Goal: Task Accomplishment & Management: Manage account settings

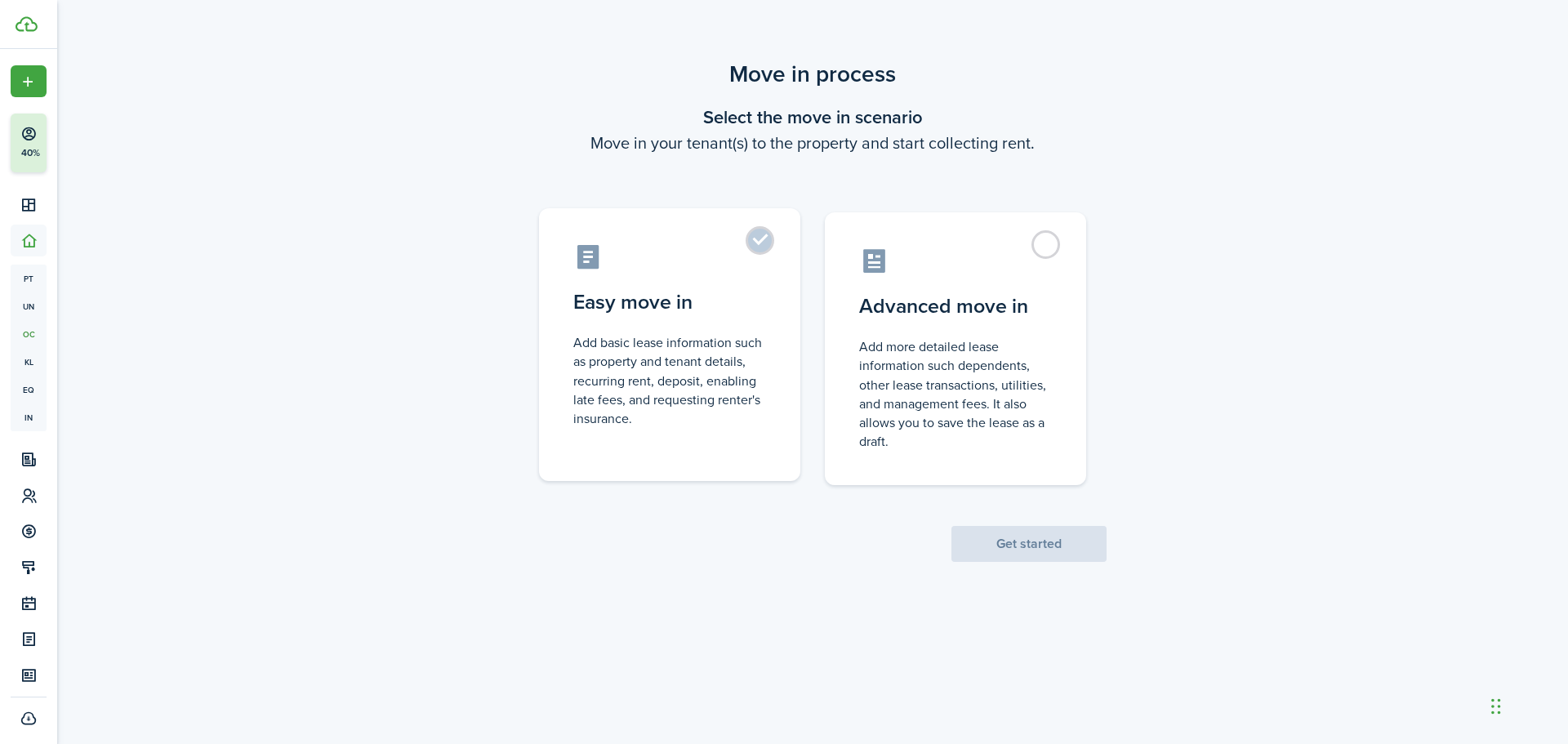
click at [763, 242] on label "Easy move in Add basic lease information such as property and tenant details, r…" at bounding box center [670, 344] width 262 height 272
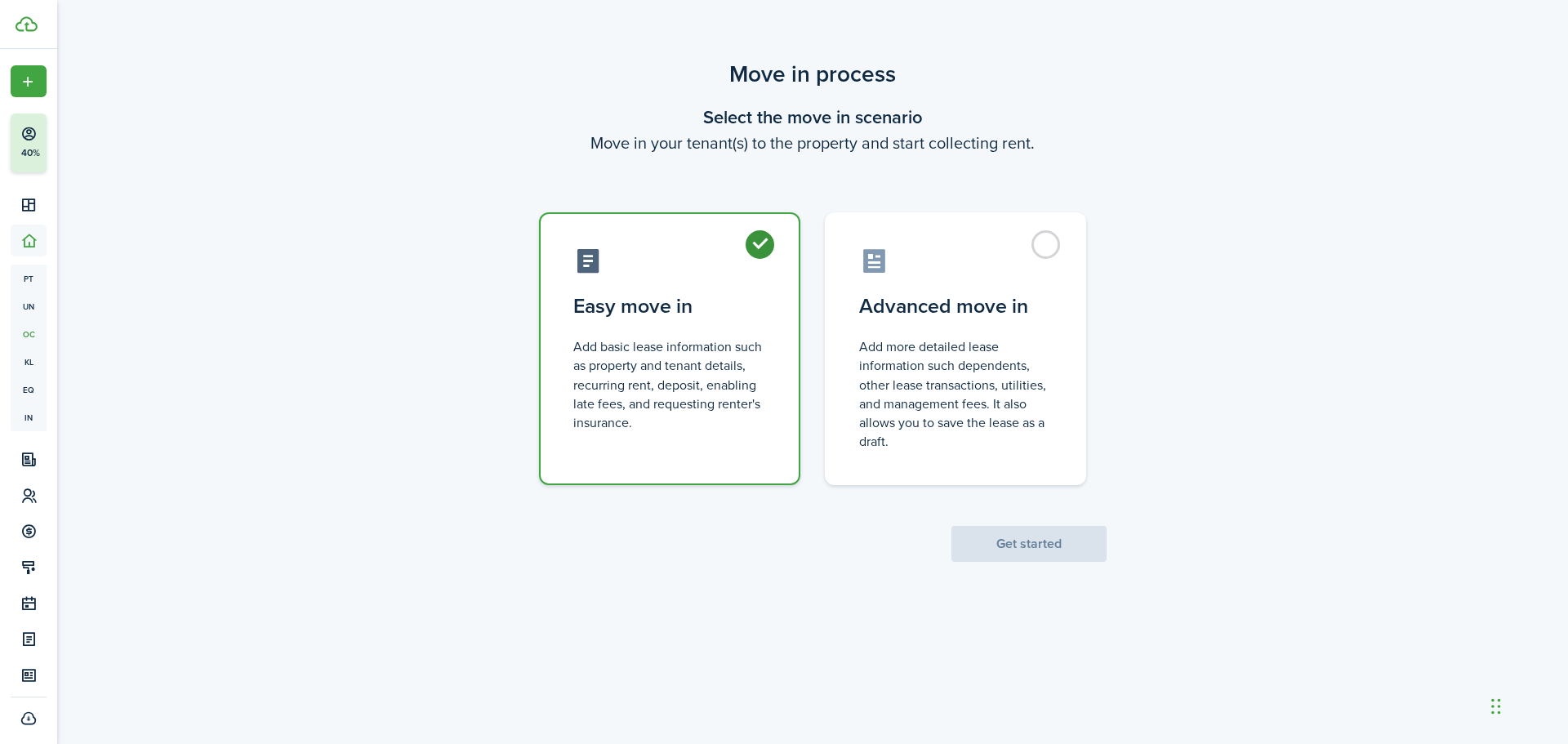
radio input "true"
click at [984, 531] on button "Get started" at bounding box center [1028, 544] width 155 height 36
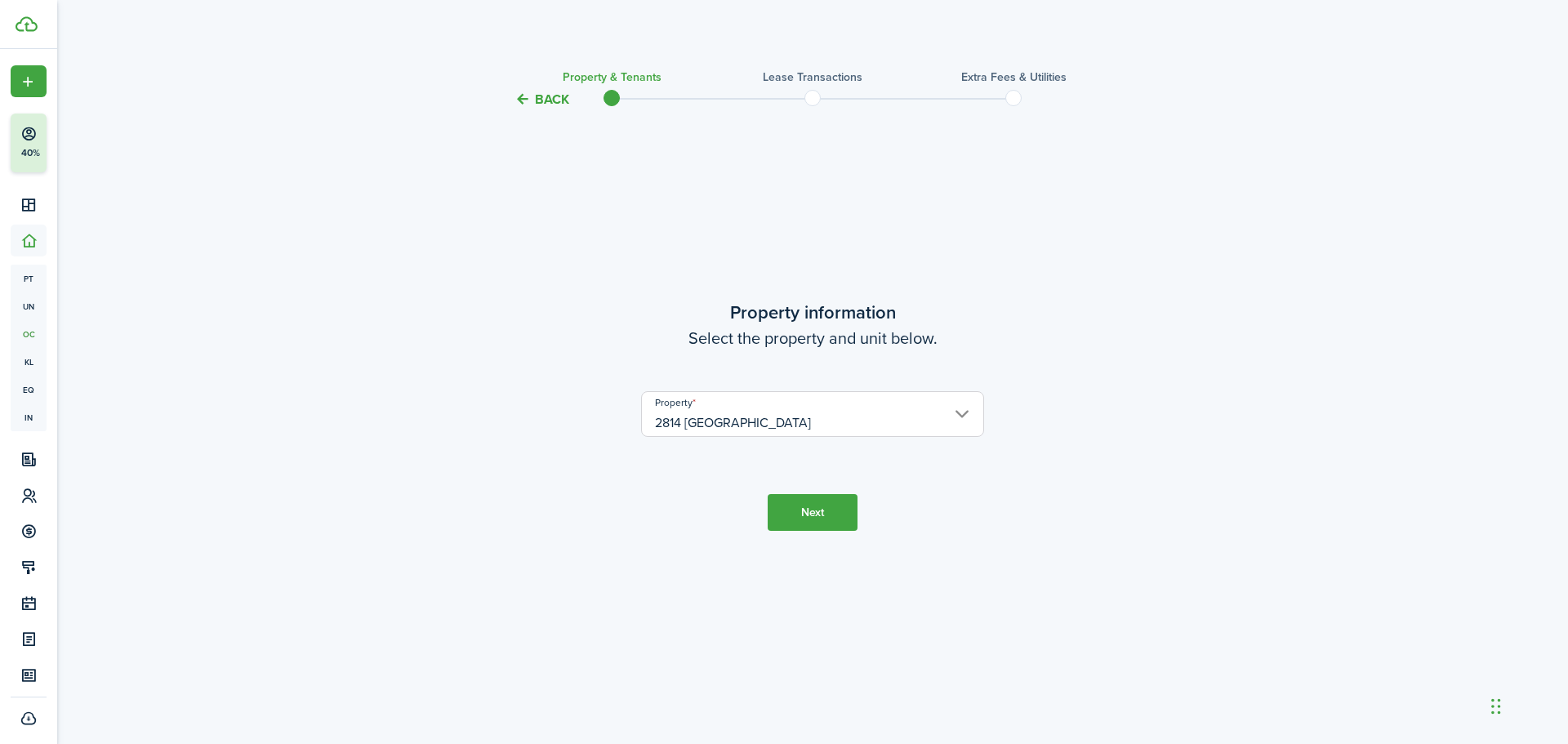
click at [817, 521] on button "Next" at bounding box center [812, 513] width 90 height 37
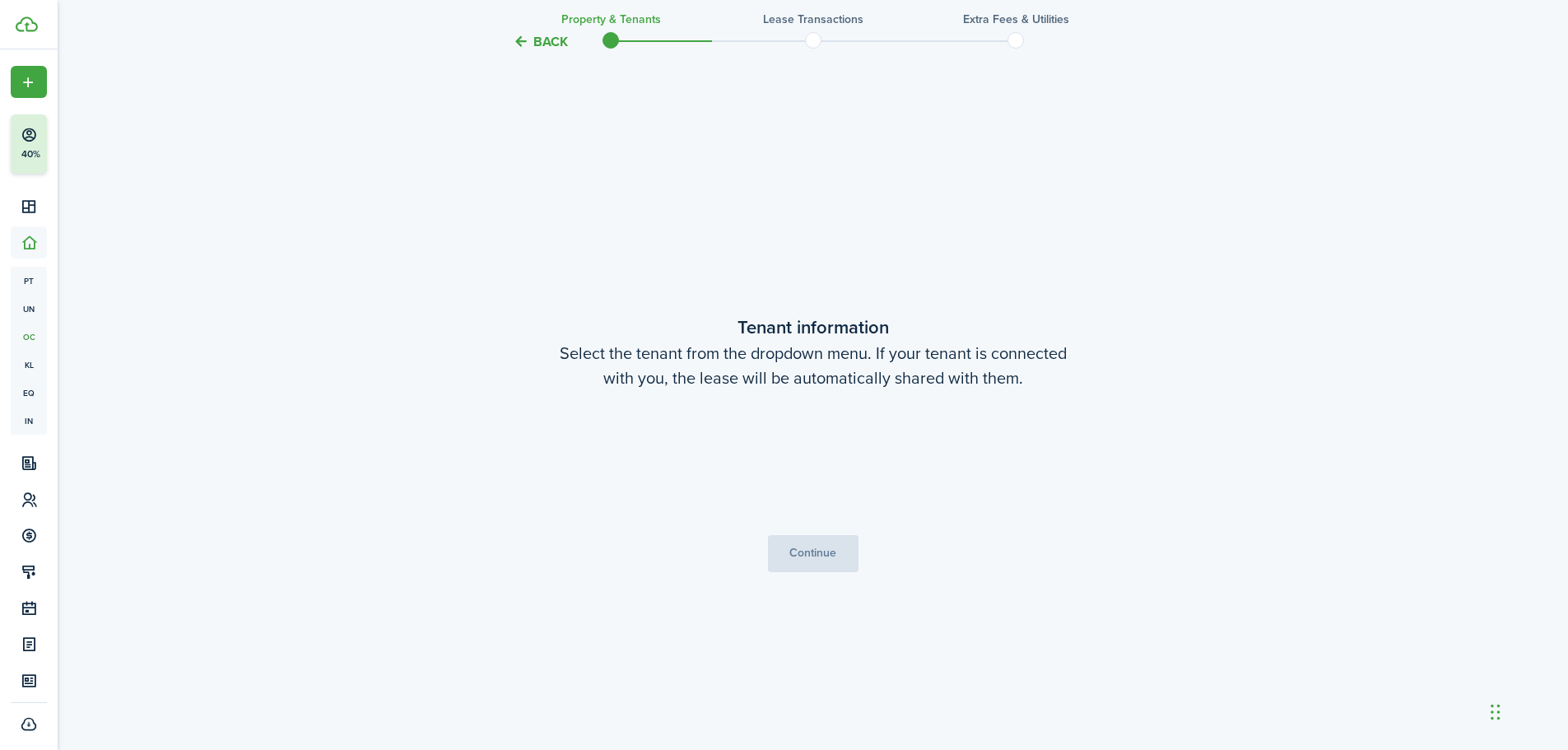
scroll to position [640, 0]
click at [965, 451] on span "Choose a tenant" at bounding box center [813, 461] width 345 height 28
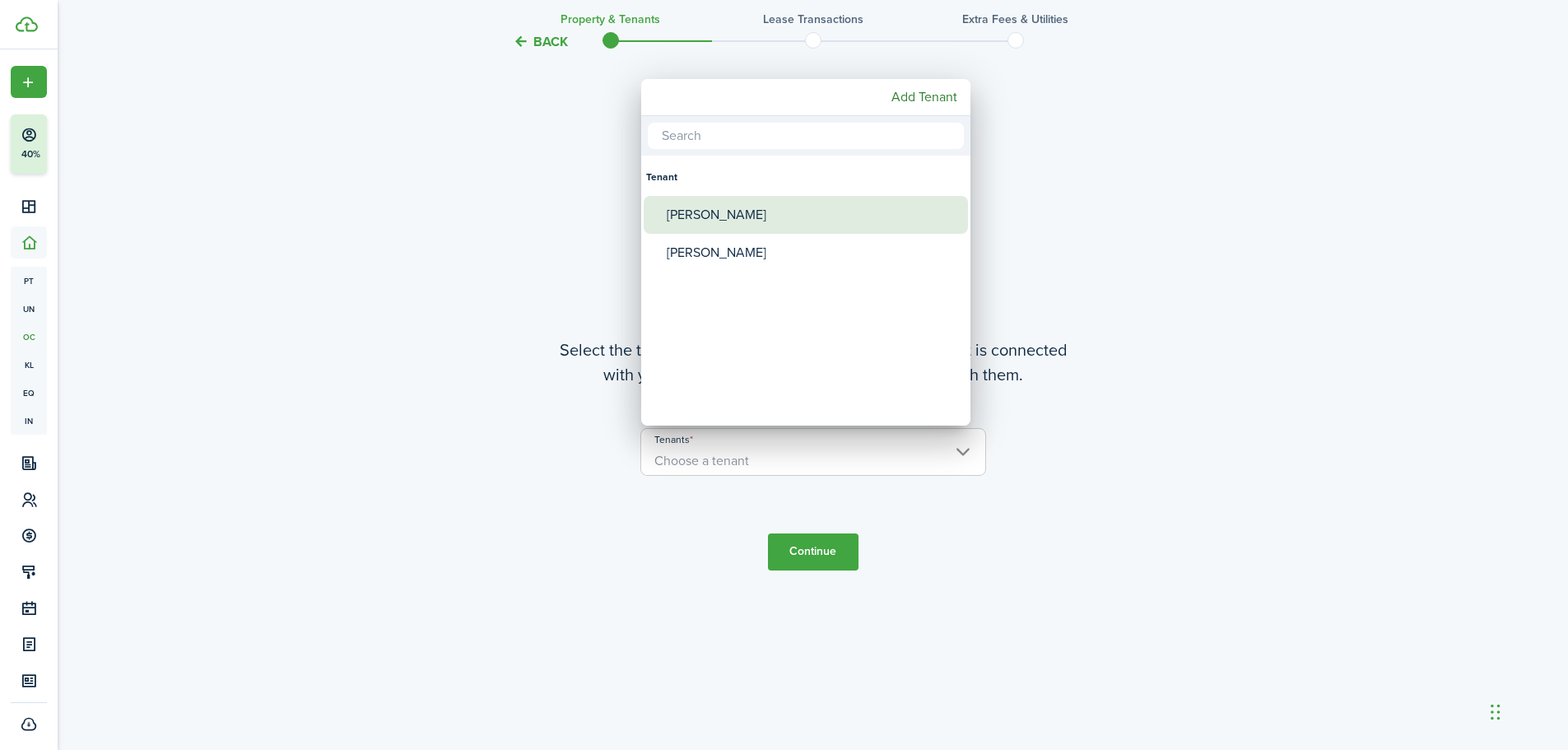
click at [686, 223] on div "[PERSON_NAME]" at bounding box center [812, 215] width 291 height 37
type input "[PERSON_NAME]"
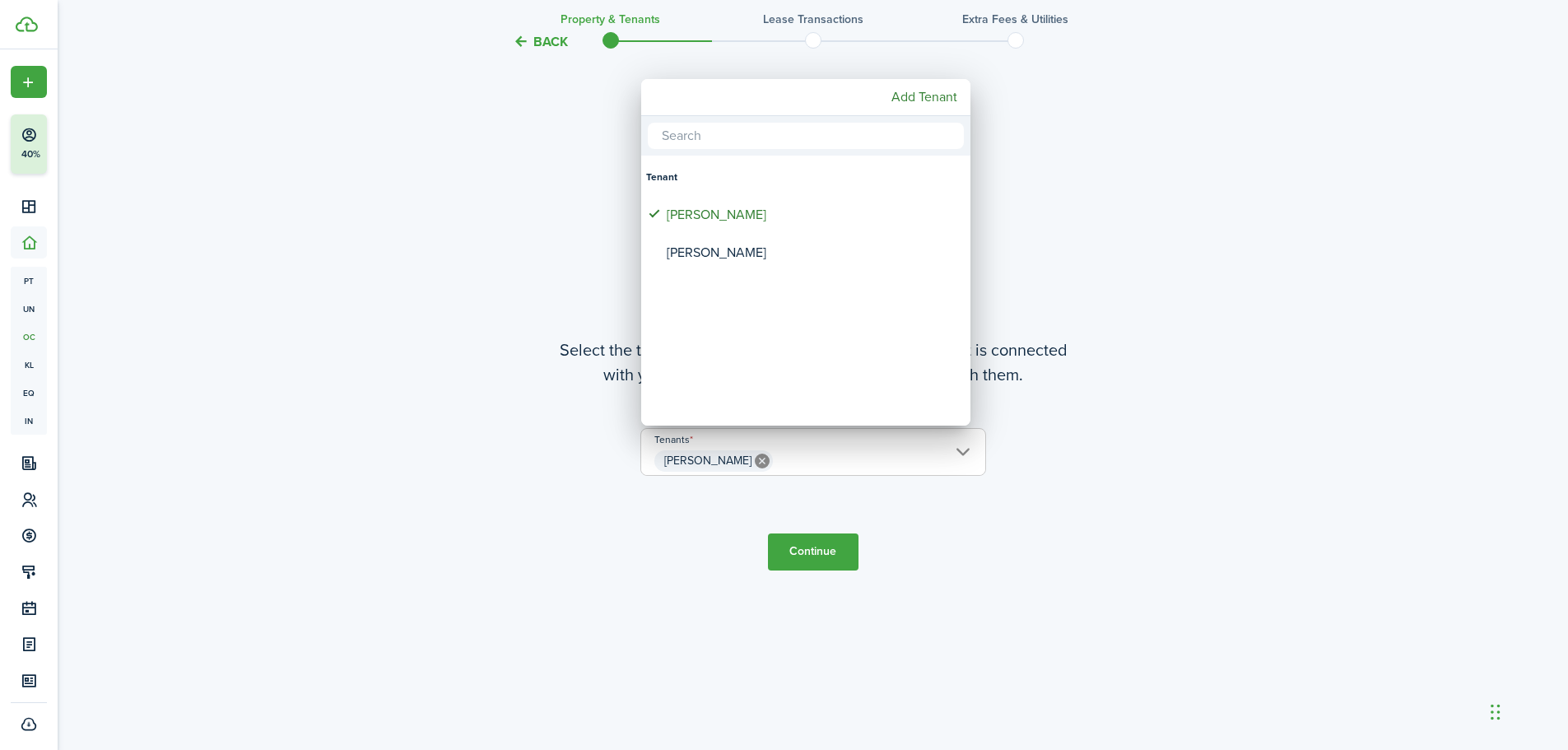
click at [790, 554] on div at bounding box center [784, 374] width 1832 height 1013
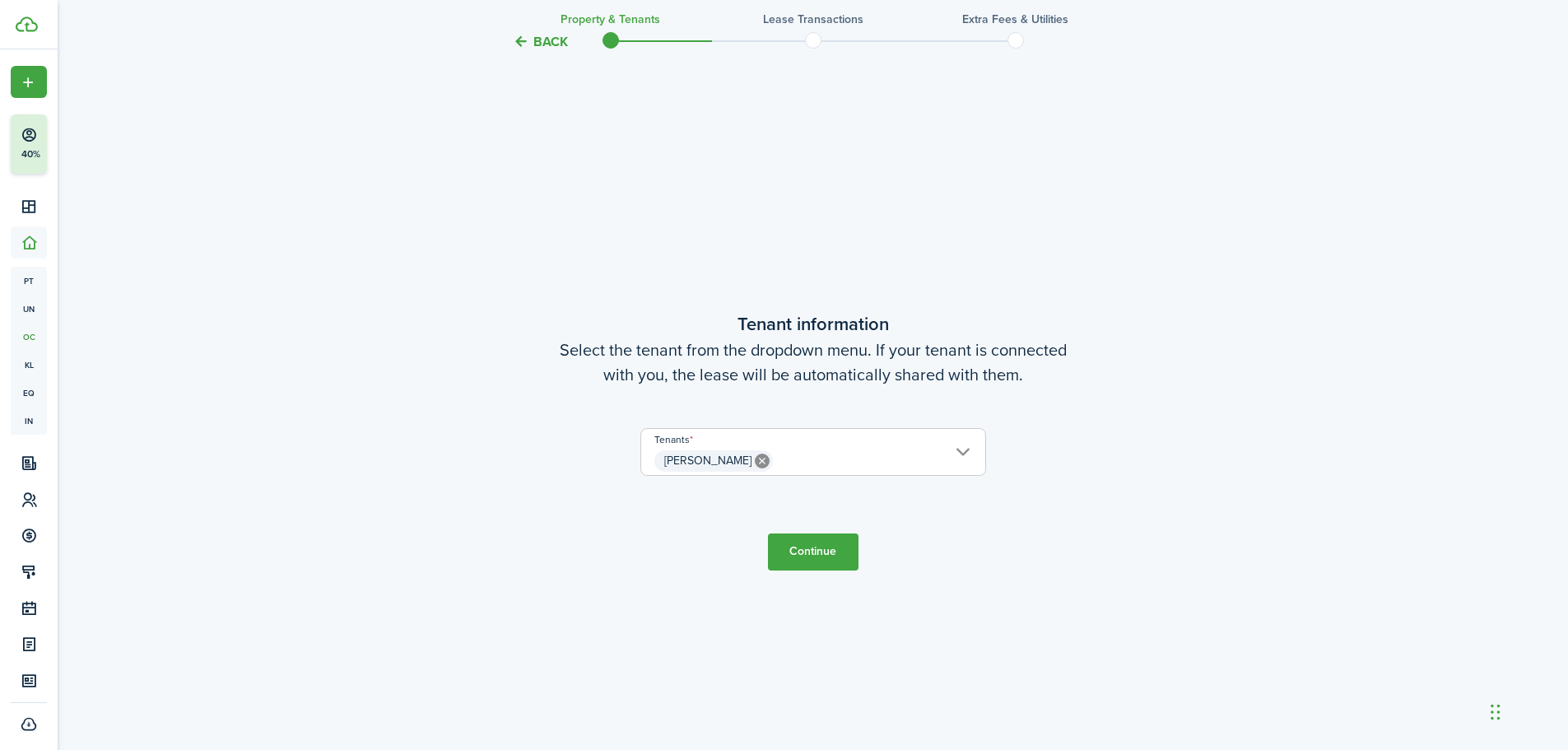
click at [806, 543] on button "Continue" at bounding box center [813, 552] width 91 height 37
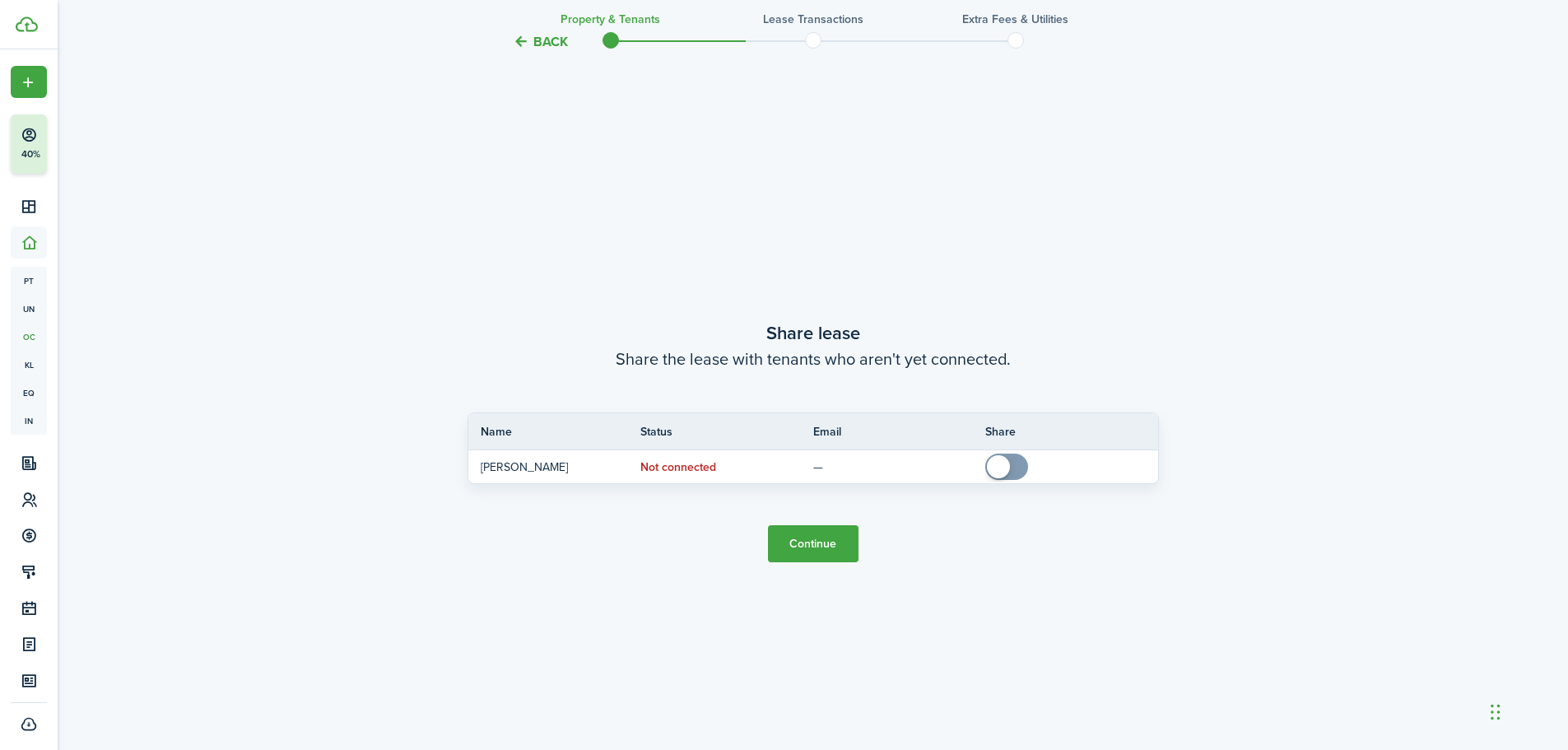
scroll to position [1390, 0]
click at [814, 537] on button "Continue" at bounding box center [813, 543] width 91 height 37
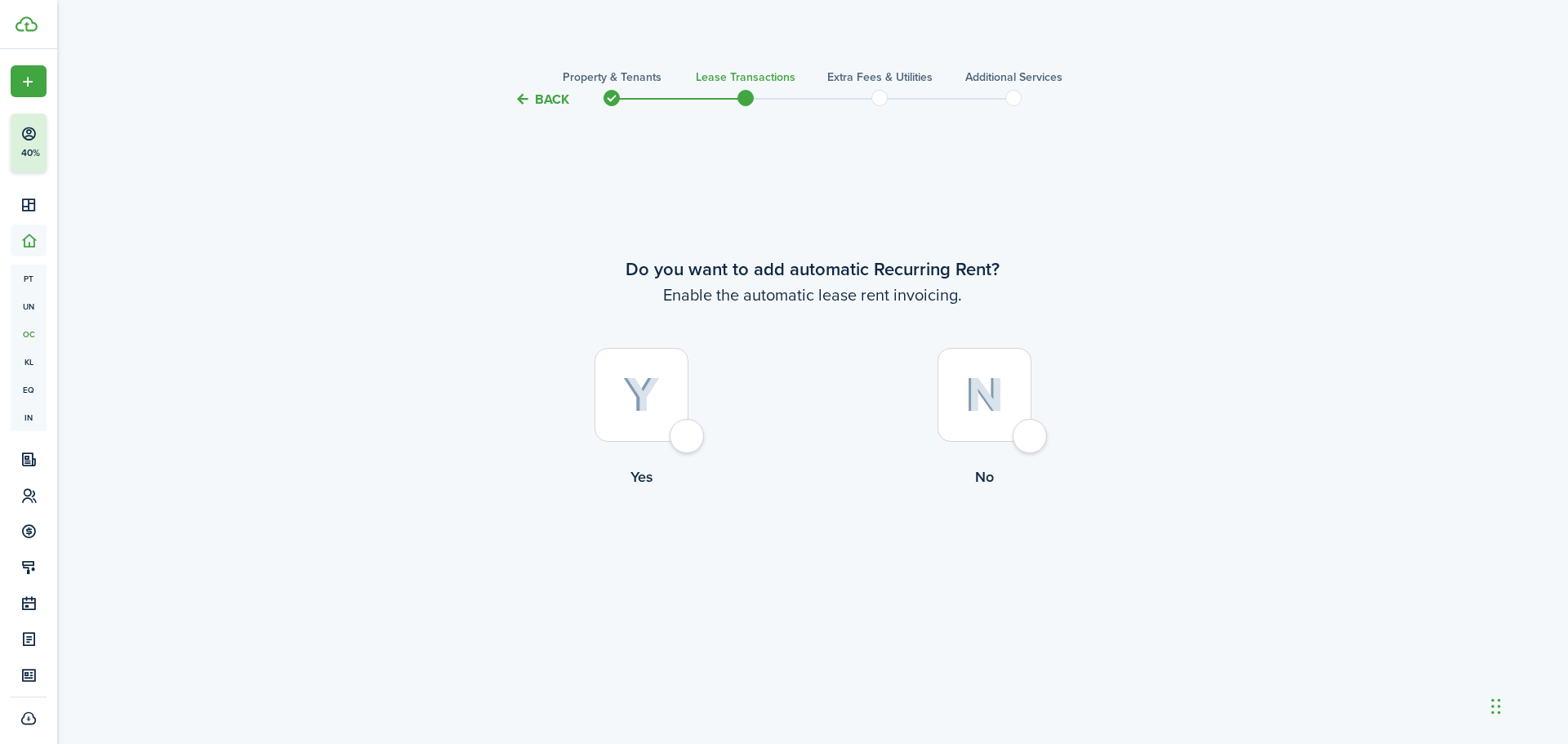
click at [1029, 441] on div at bounding box center [984, 394] width 94 height 94
radio input "true"
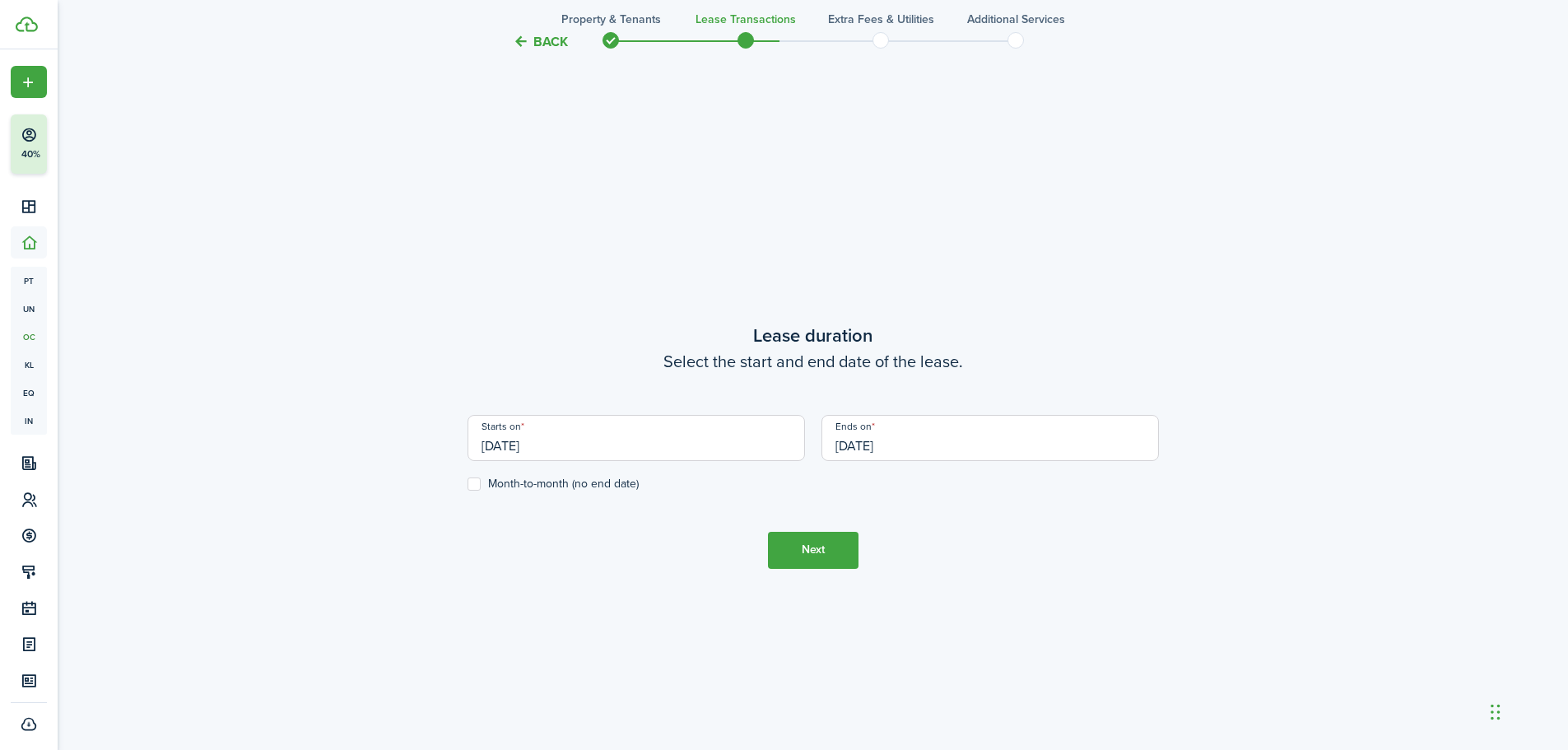
scroll to position [640, 0]
click at [497, 438] on input "[DATE]" at bounding box center [636, 432] width 338 height 46
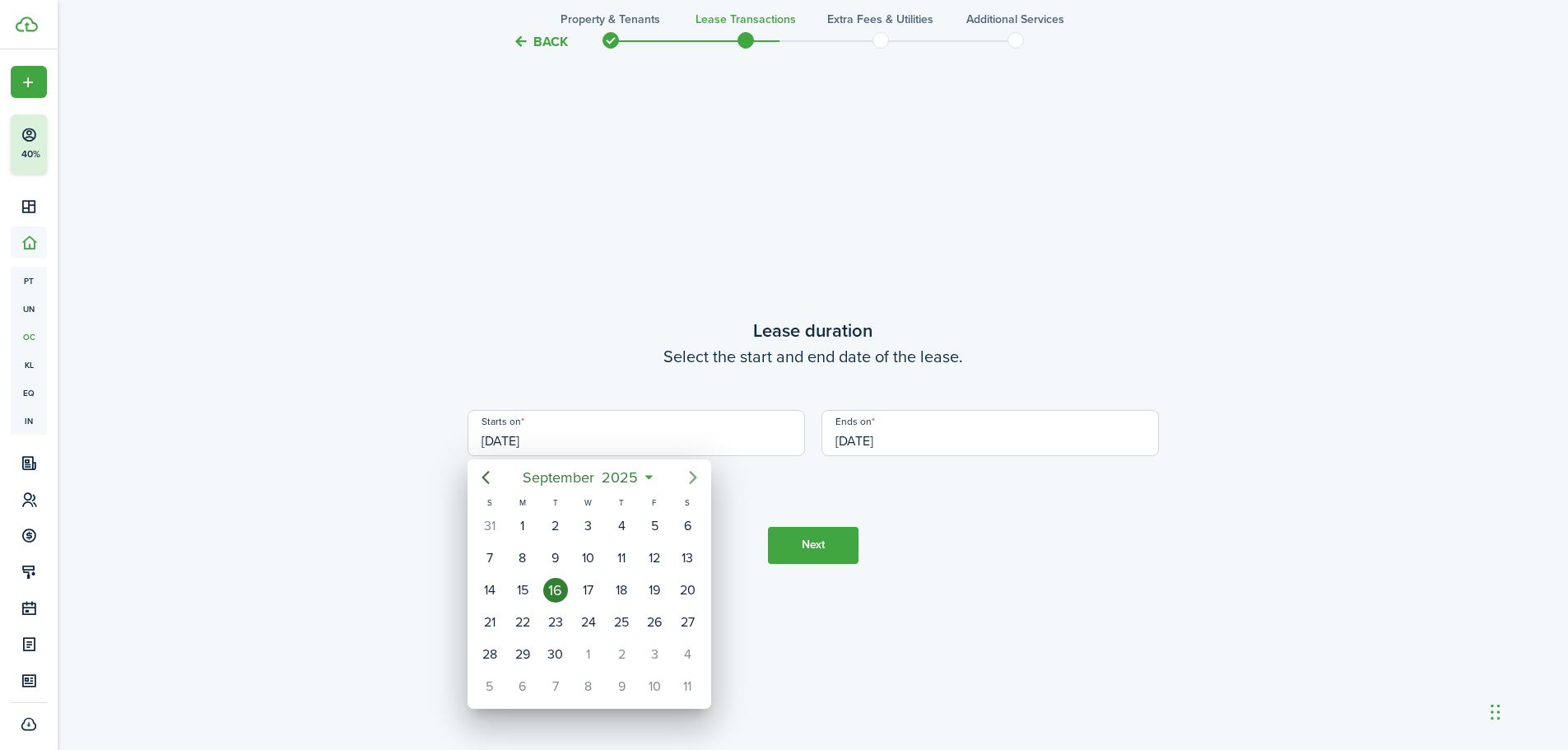
click at [696, 480] on icon "Next page" at bounding box center [693, 477] width 20 height 20
click at [596, 527] on div "1" at bounding box center [588, 526] width 25 height 25
type input "[DATE]"
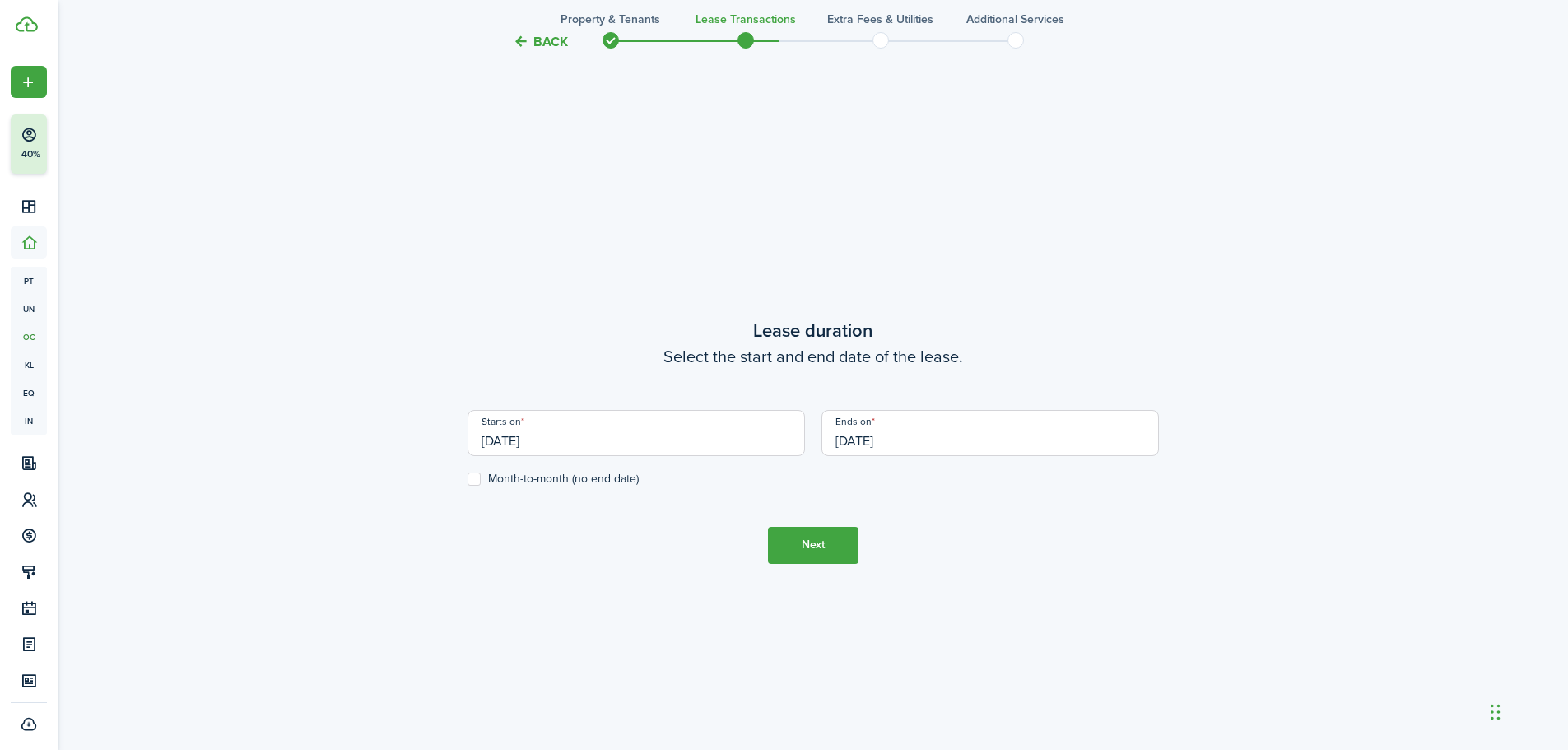
click at [909, 440] on input "[DATE]" at bounding box center [990, 432] width 338 height 46
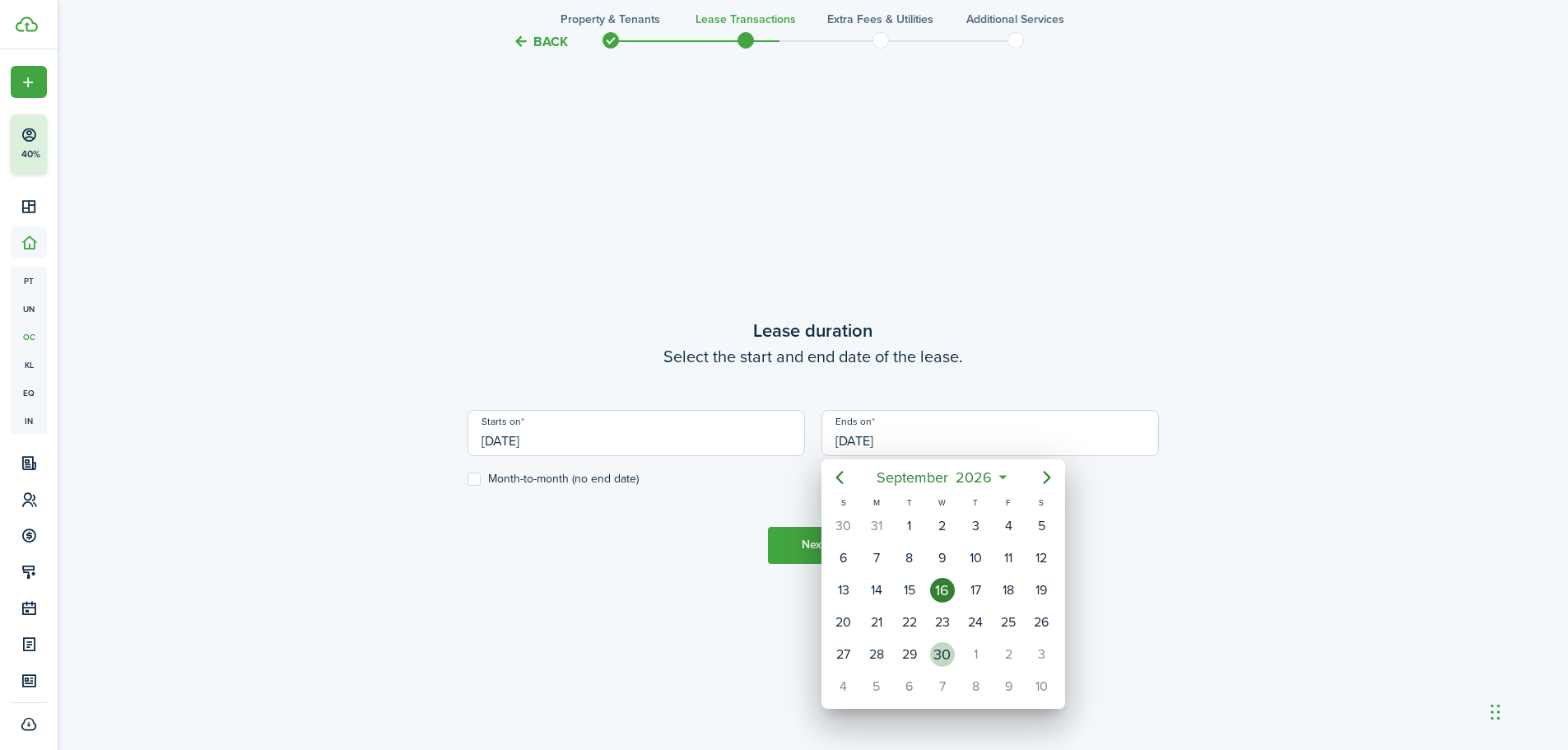
click at [947, 650] on div "30" at bounding box center [942, 654] width 25 height 25
type input "[DATE]"
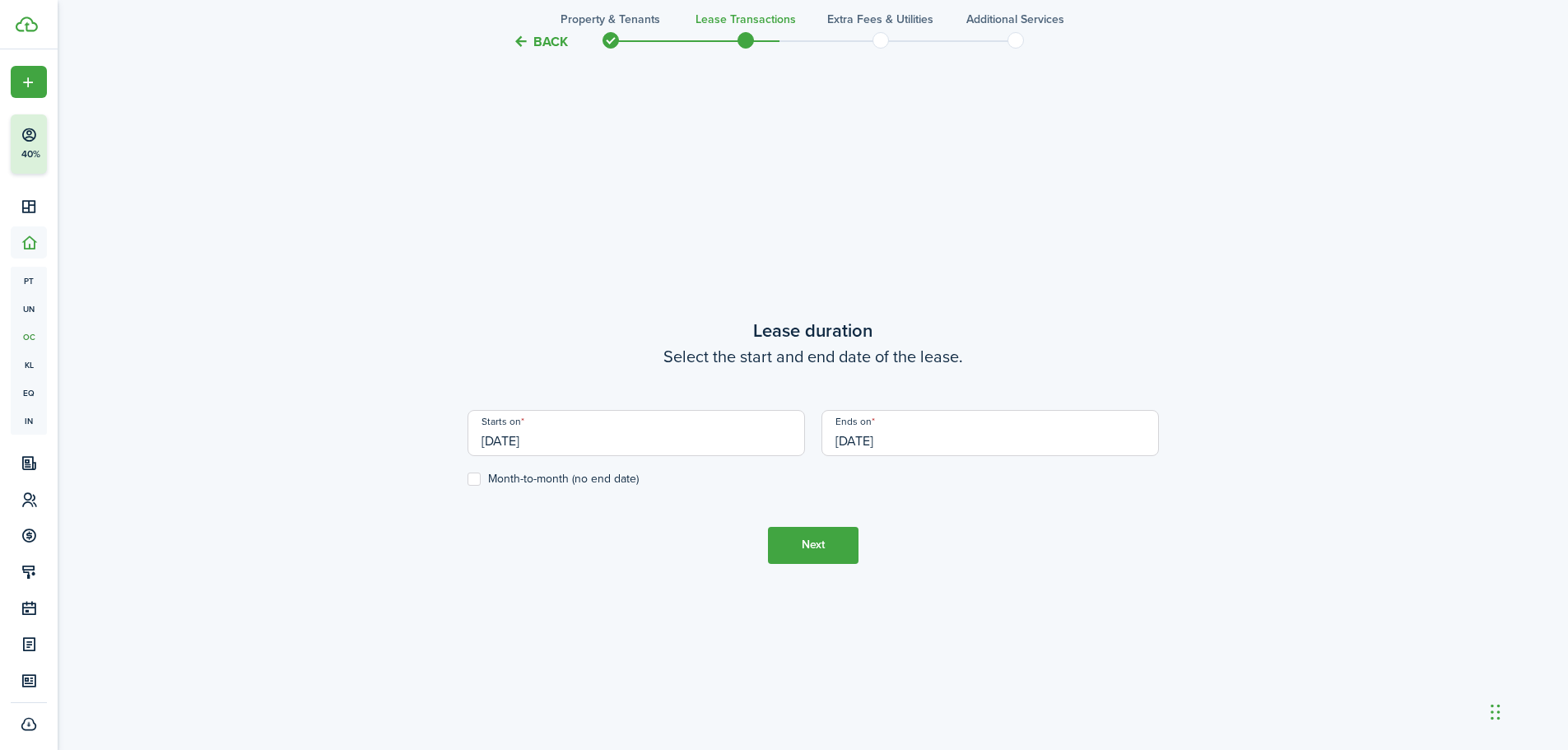
click at [841, 551] on button "Next" at bounding box center [813, 545] width 91 height 37
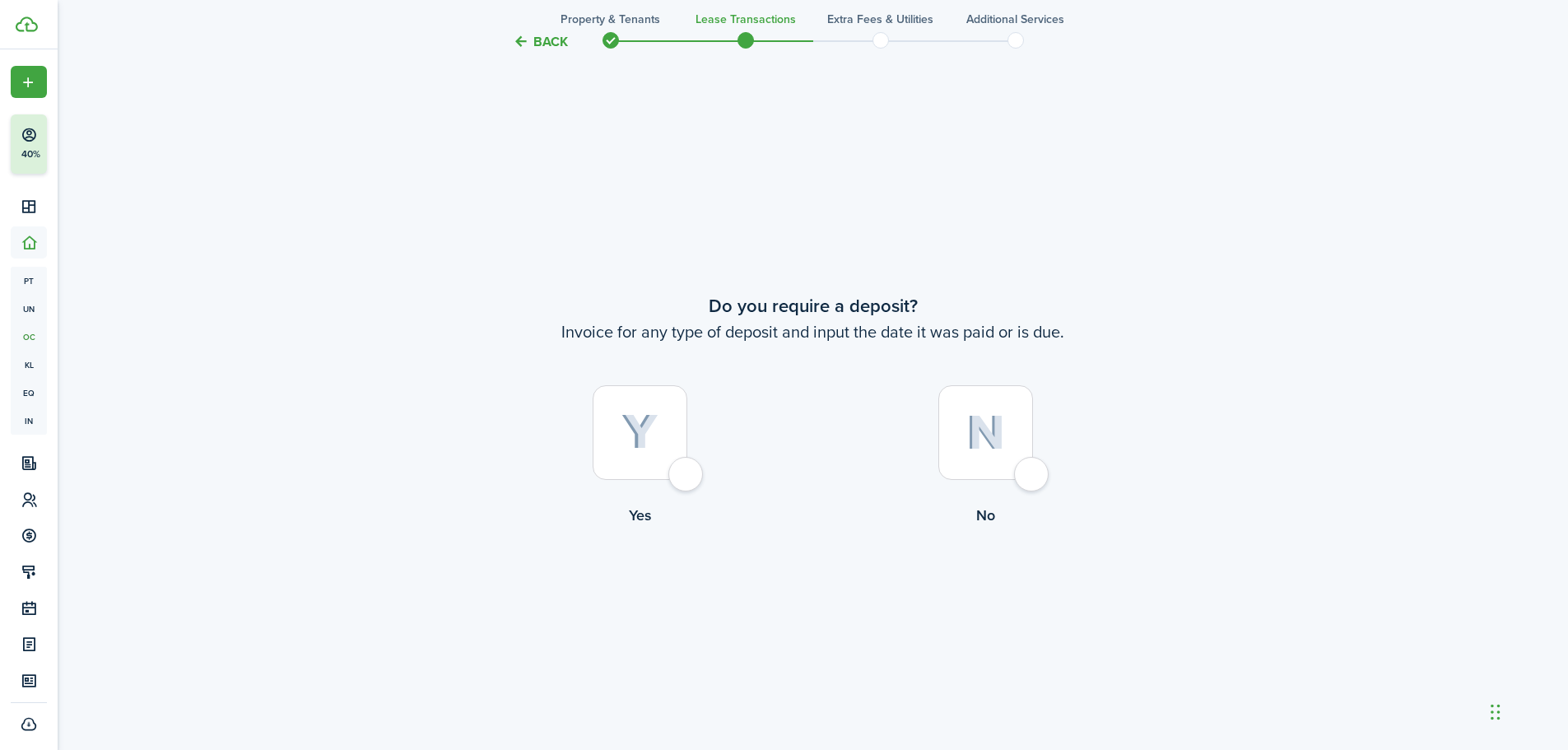
scroll to position [1390, 0]
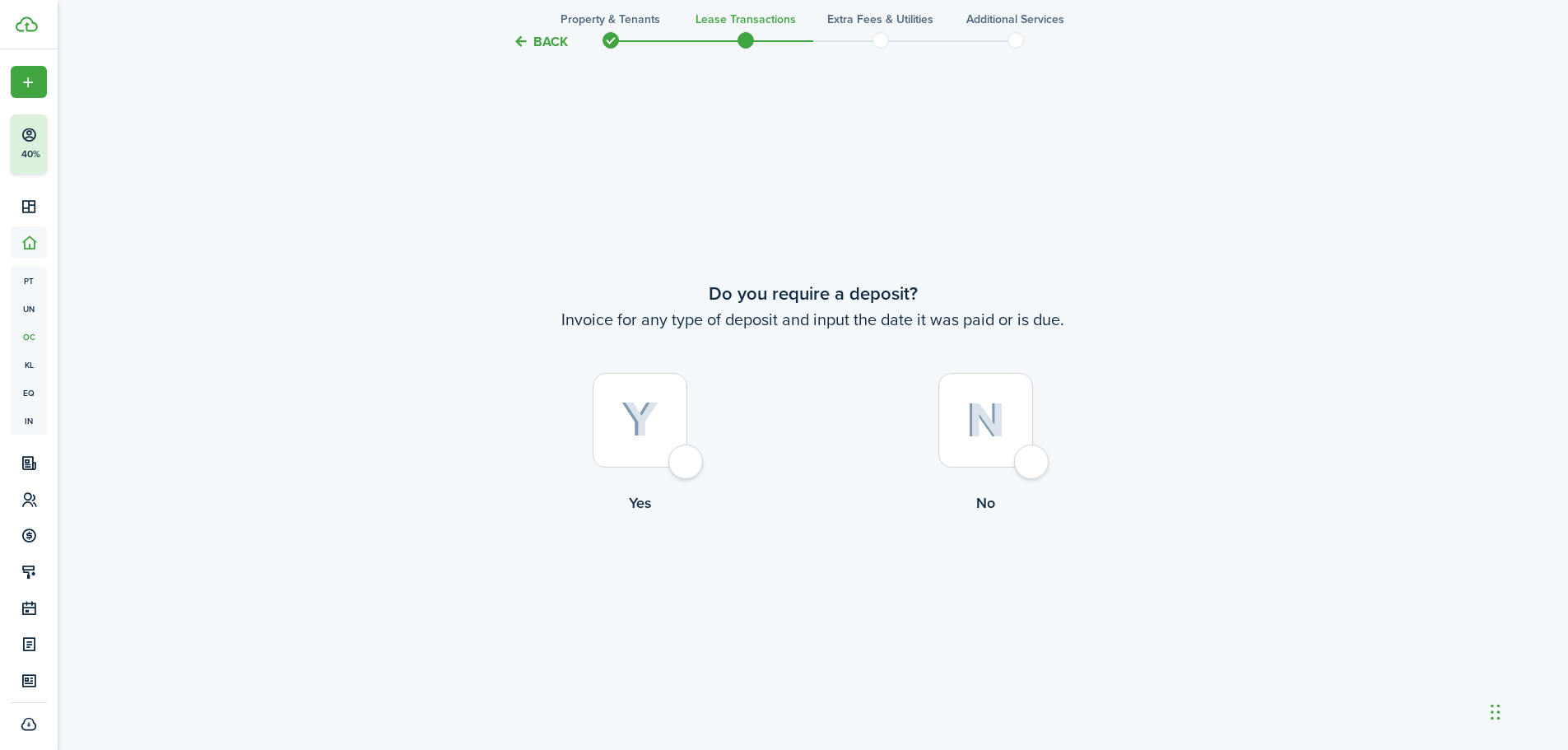
click at [681, 468] on div at bounding box center [640, 420] width 94 height 94
radio input "true"
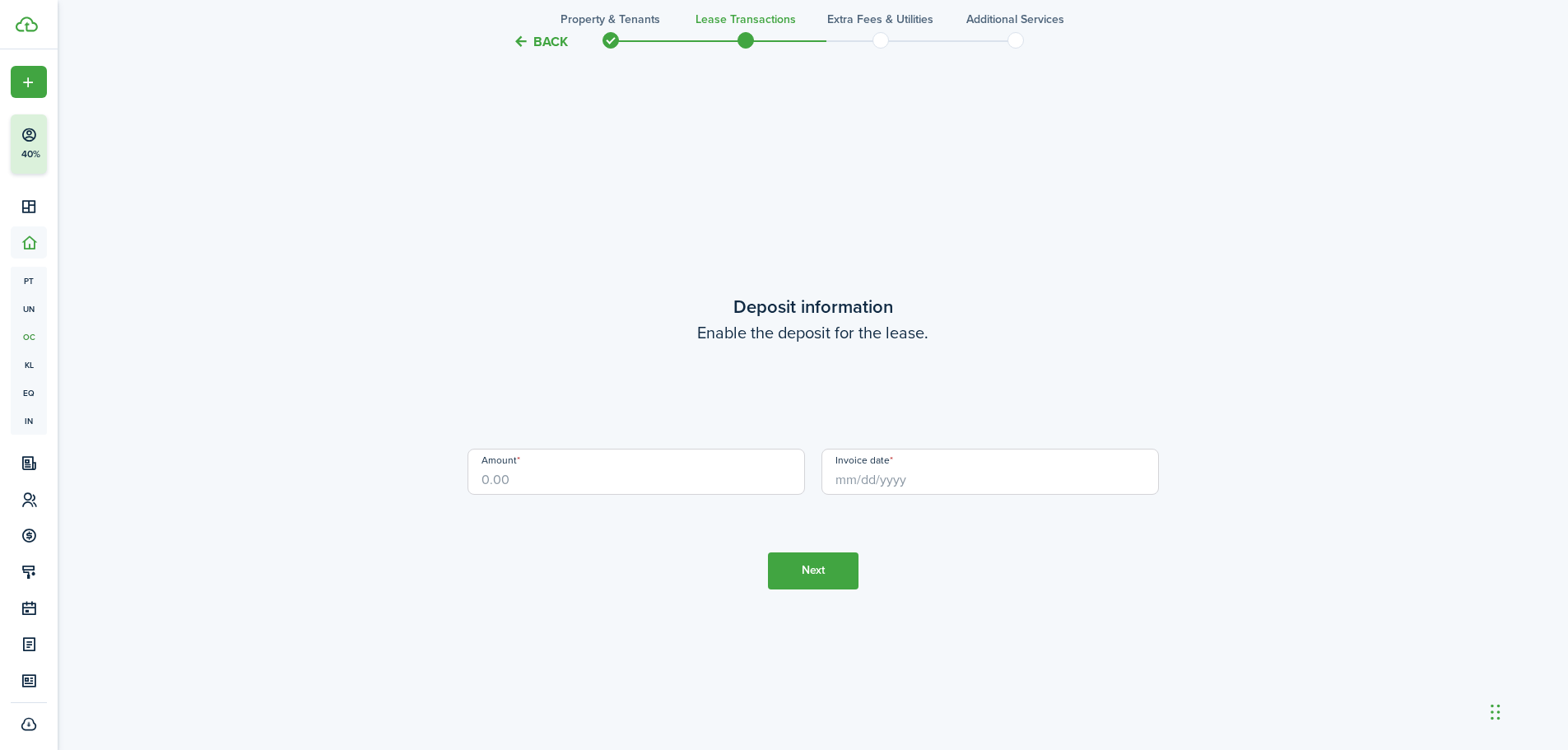
scroll to position [2139, 0]
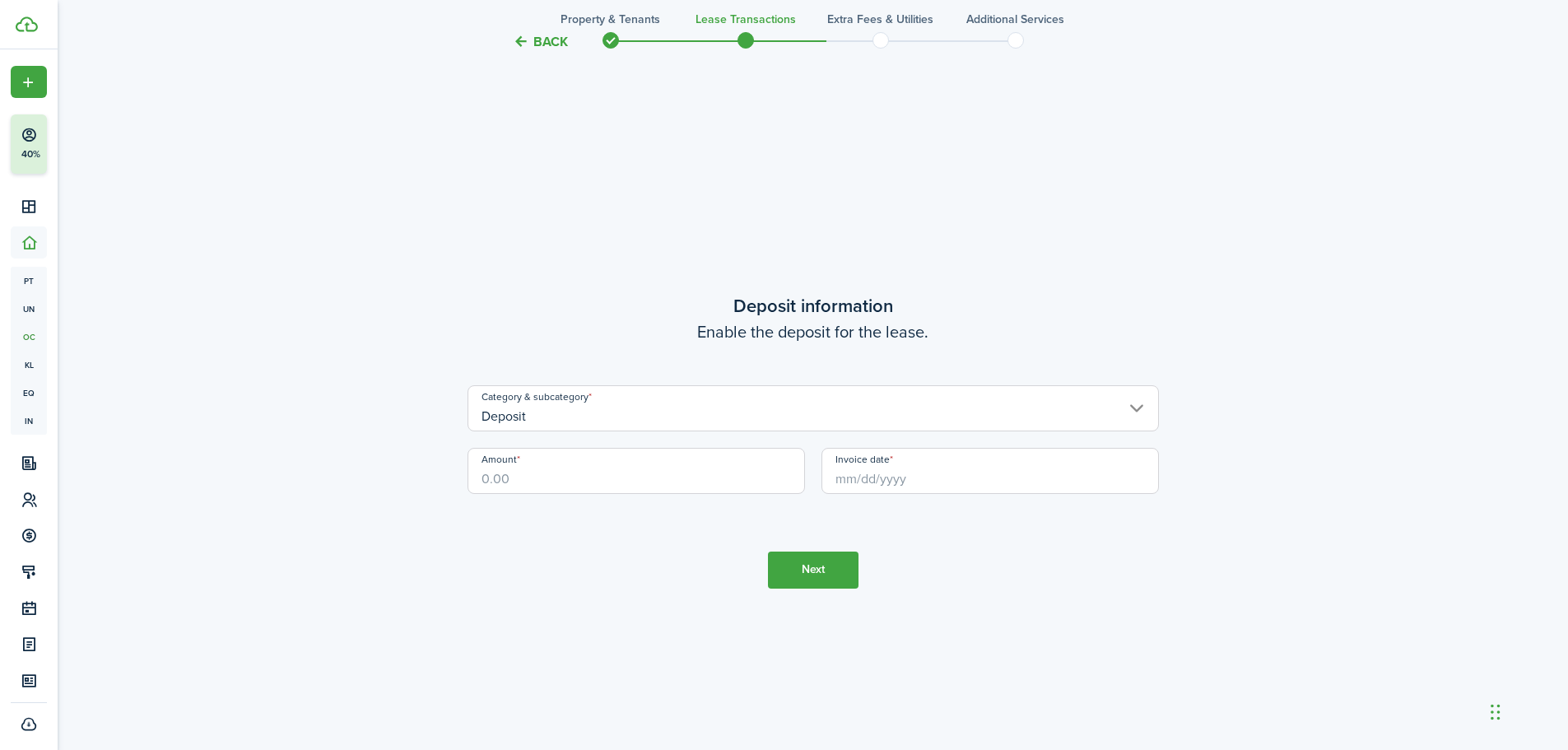
click at [531, 484] on input "Amount" at bounding box center [636, 470] width 338 height 46
type input "$800.00"
click at [834, 566] on button "Next" at bounding box center [813, 570] width 91 height 37
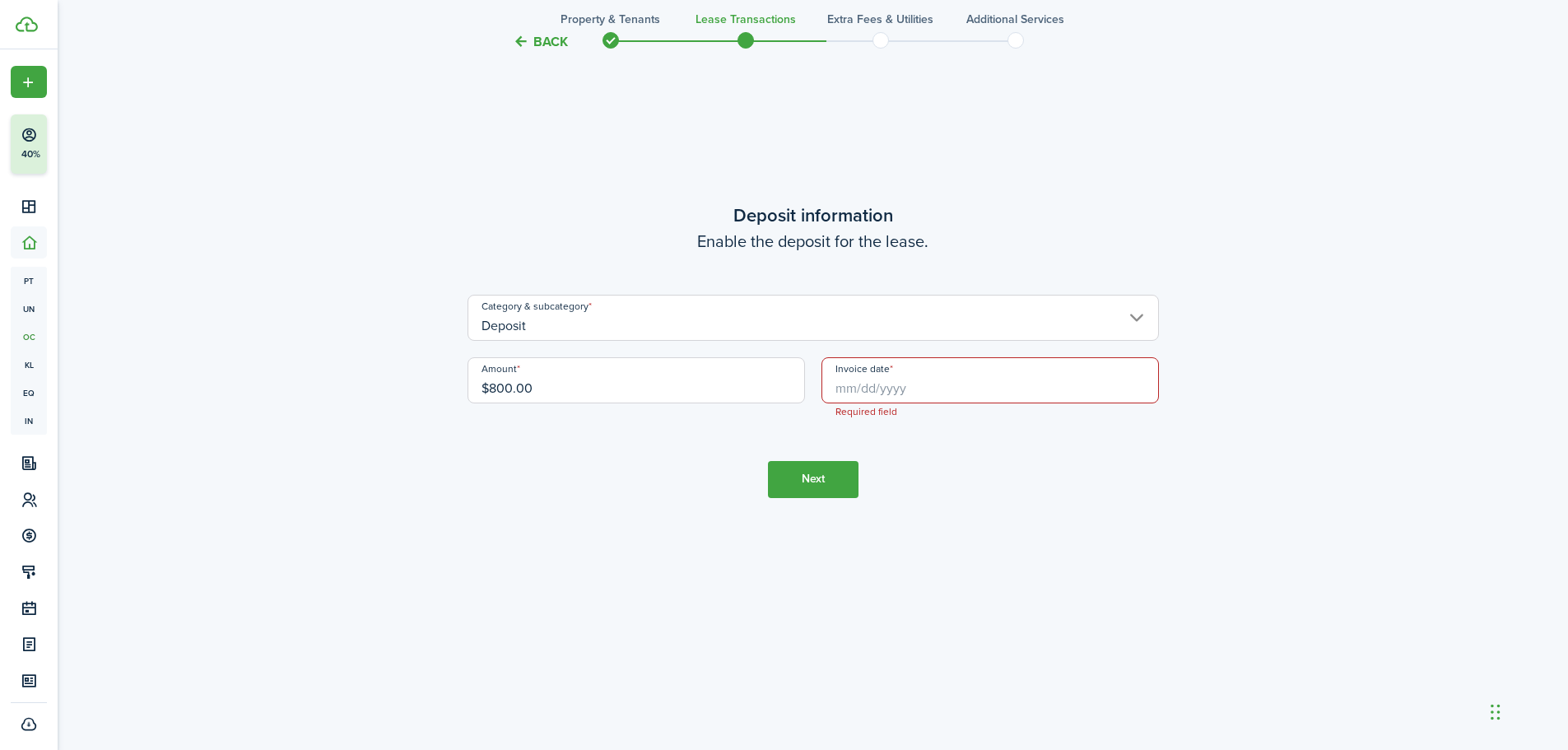
scroll to position [2234, 0]
click at [928, 386] on input "Invoice date" at bounding box center [990, 375] width 338 height 46
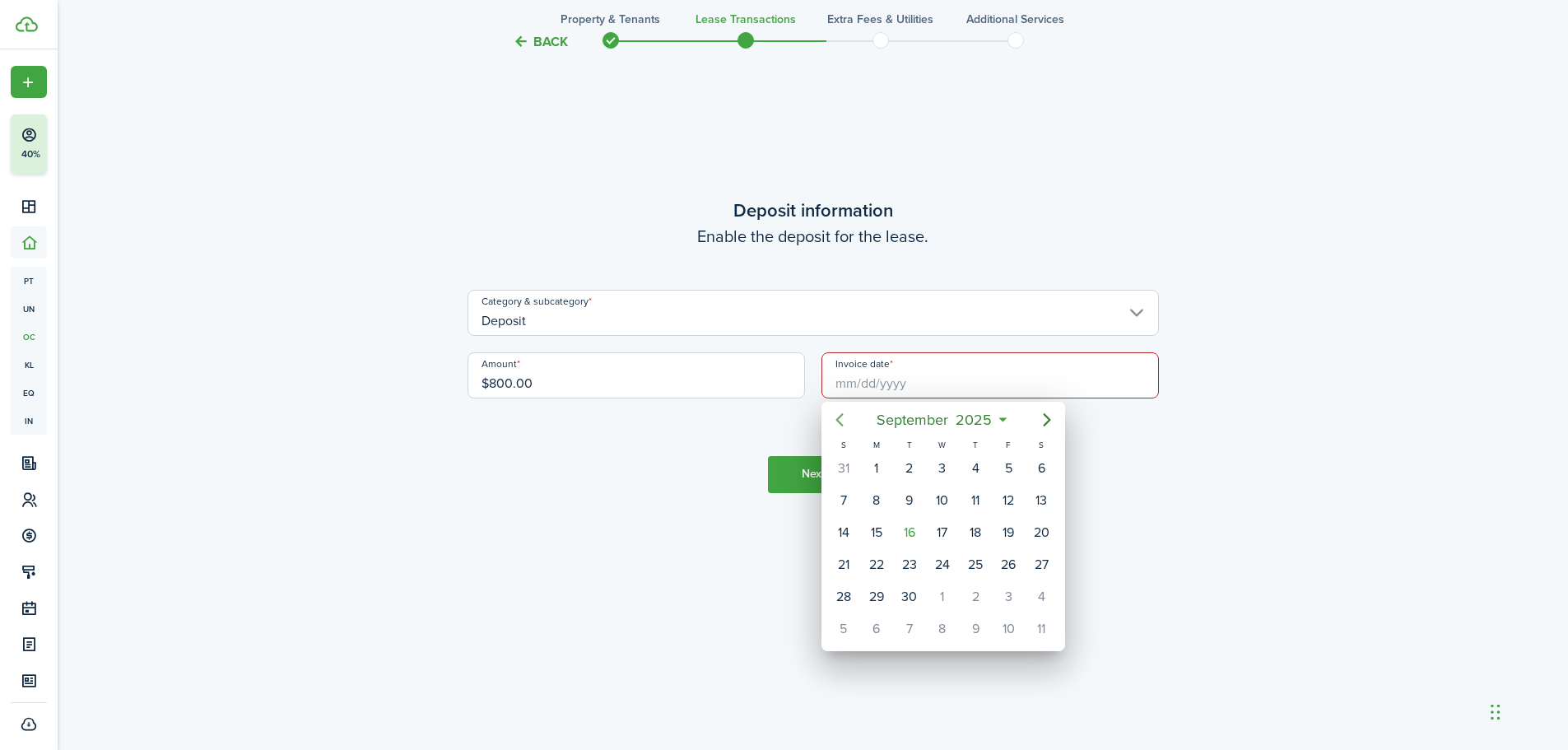
click at [847, 420] on icon "Previous page" at bounding box center [840, 419] width 20 height 20
click at [990, 419] on icon at bounding box center [990, 419] width 18 height 17
click at [989, 419] on icon at bounding box center [990, 419] width 18 height 17
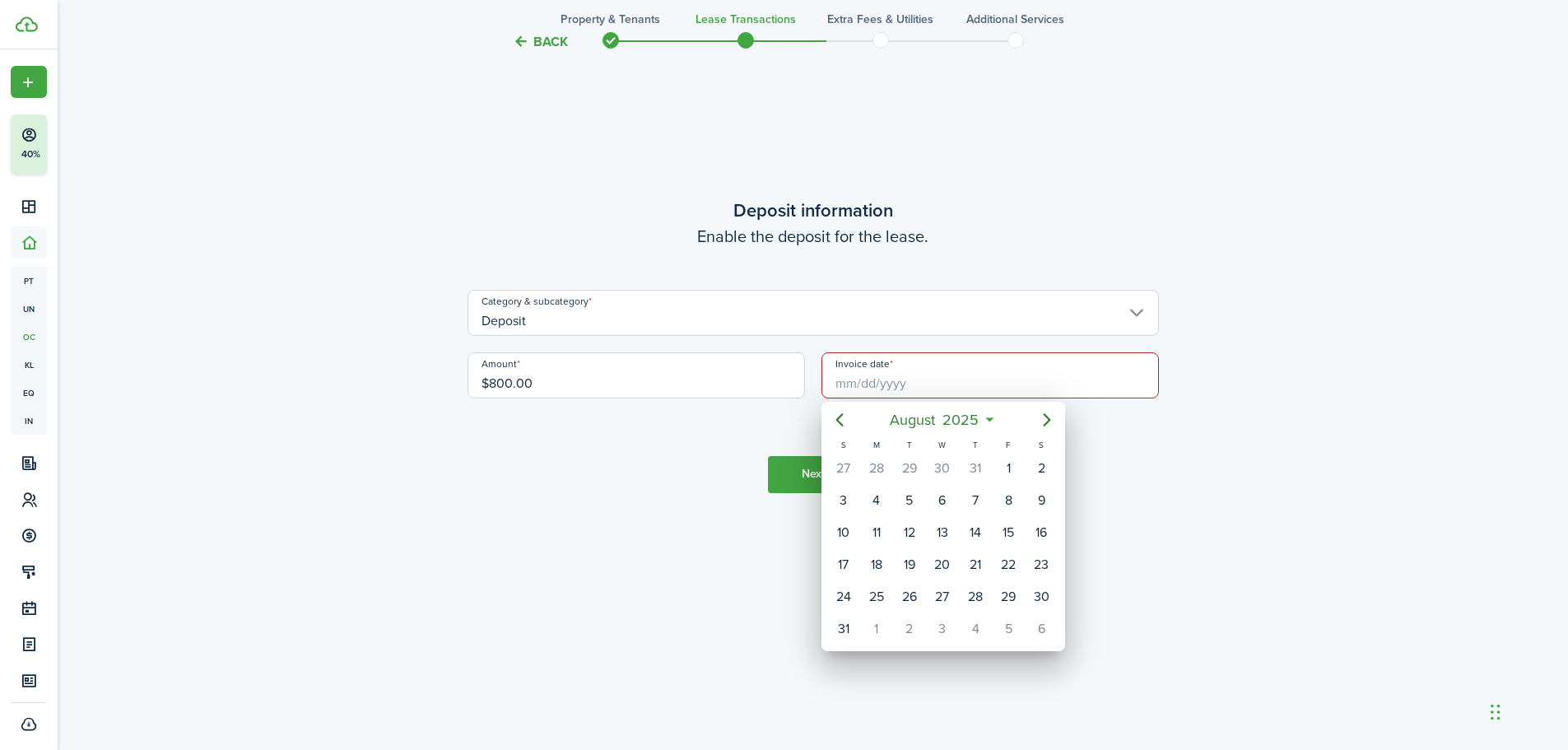
click at [989, 419] on icon at bounding box center [990, 419] width 18 height 17
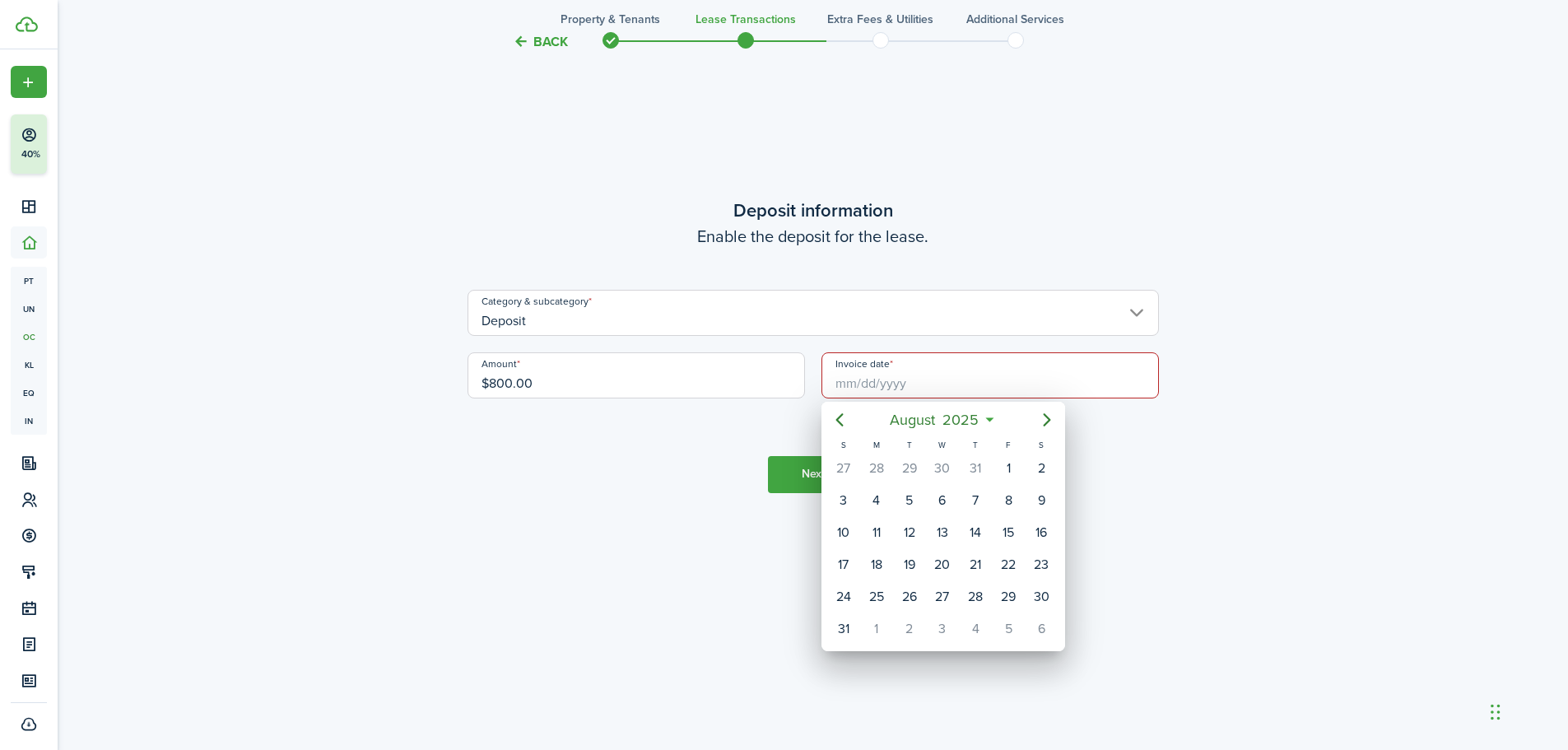
click at [989, 419] on icon at bounding box center [990, 419] width 18 height 17
click at [842, 423] on icon "Previous page" at bounding box center [840, 419] width 20 height 20
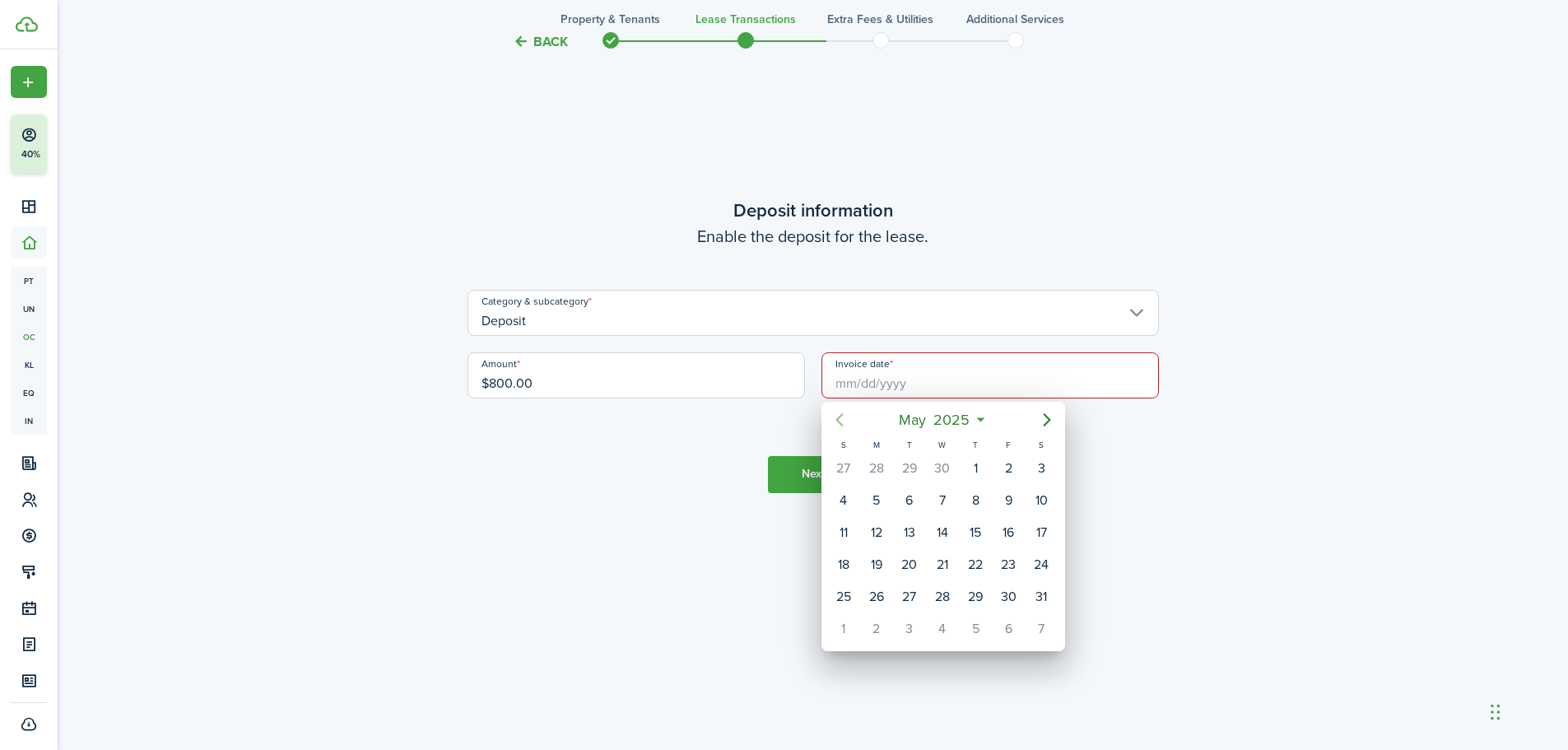
click at [842, 423] on icon "Previous page" at bounding box center [840, 419] width 20 height 20
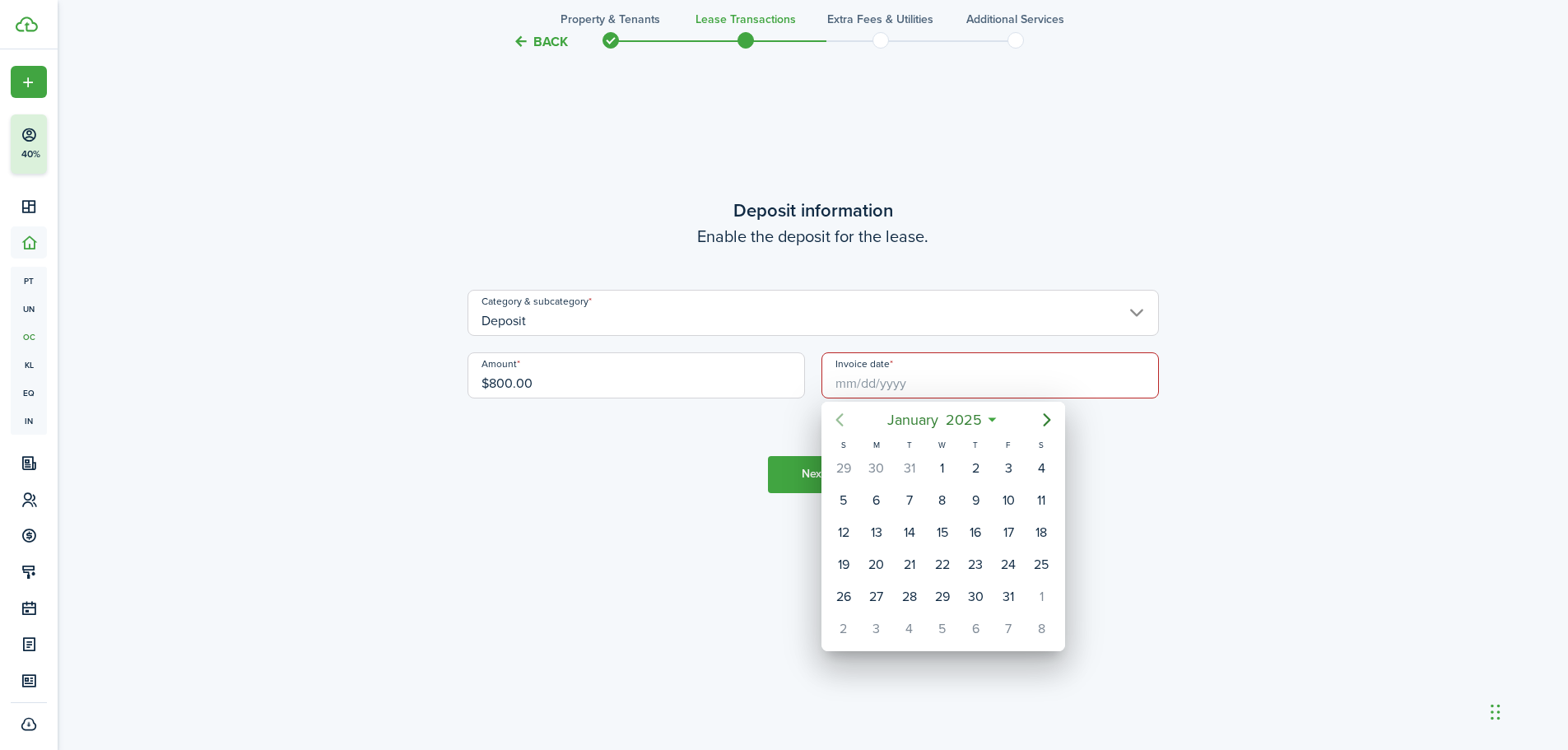
click at [842, 423] on icon "Previous page" at bounding box center [840, 419] width 20 height 20
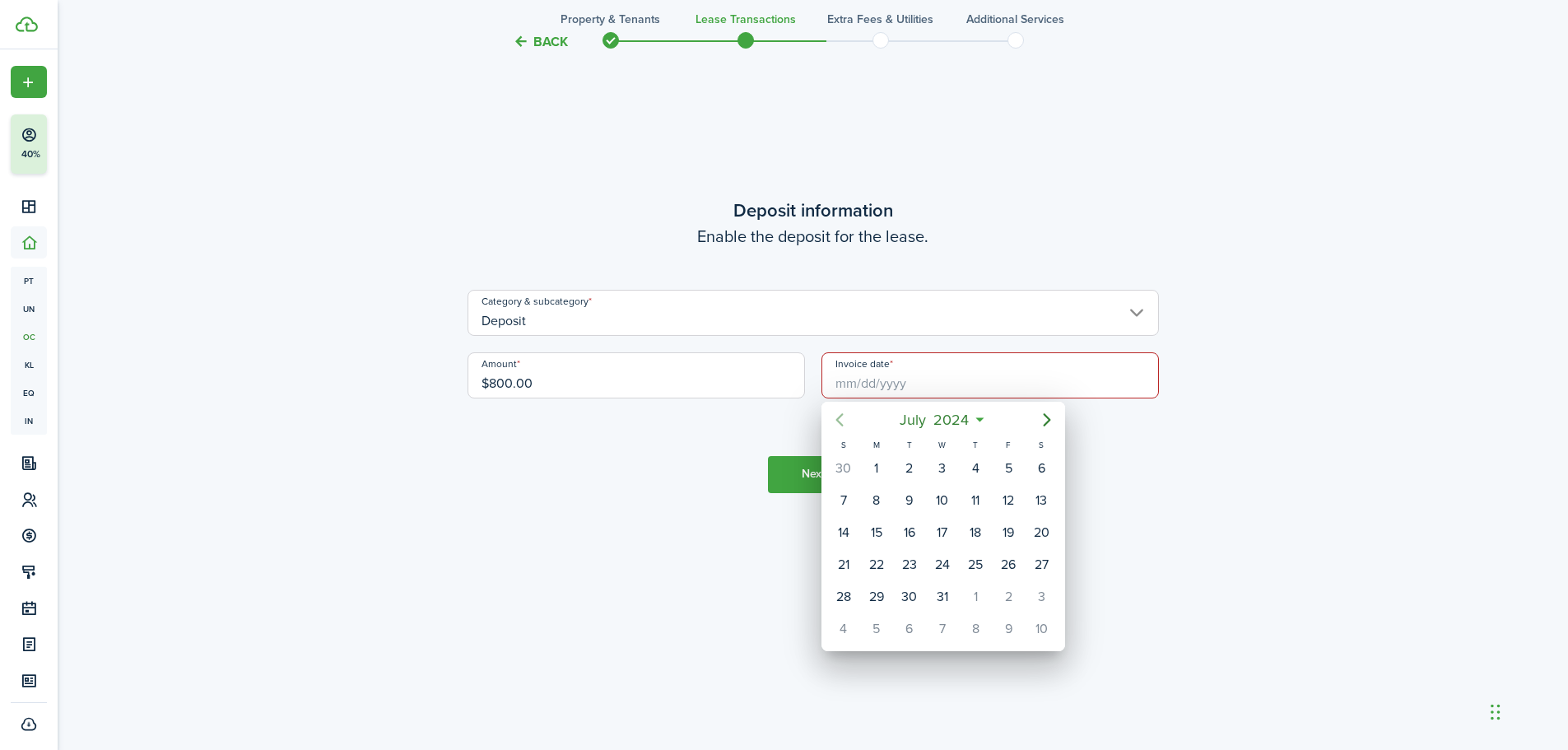
click at [842, 423] on icon "Previous page" at bounding box center [840, 419] width 20 height 20
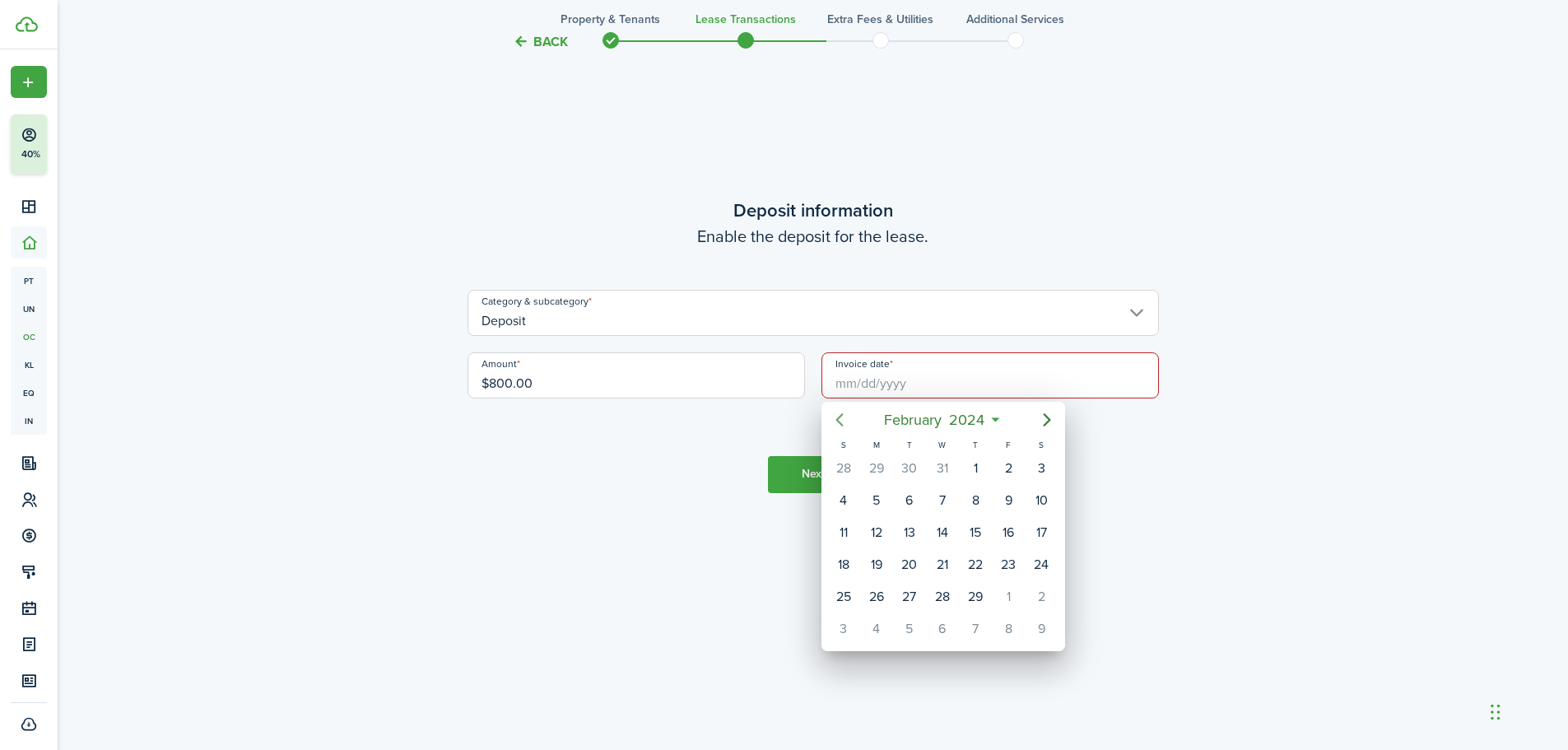
click at [842, 423] on icon "Previous page" at bounding box center [840, 419] width 20 height 20
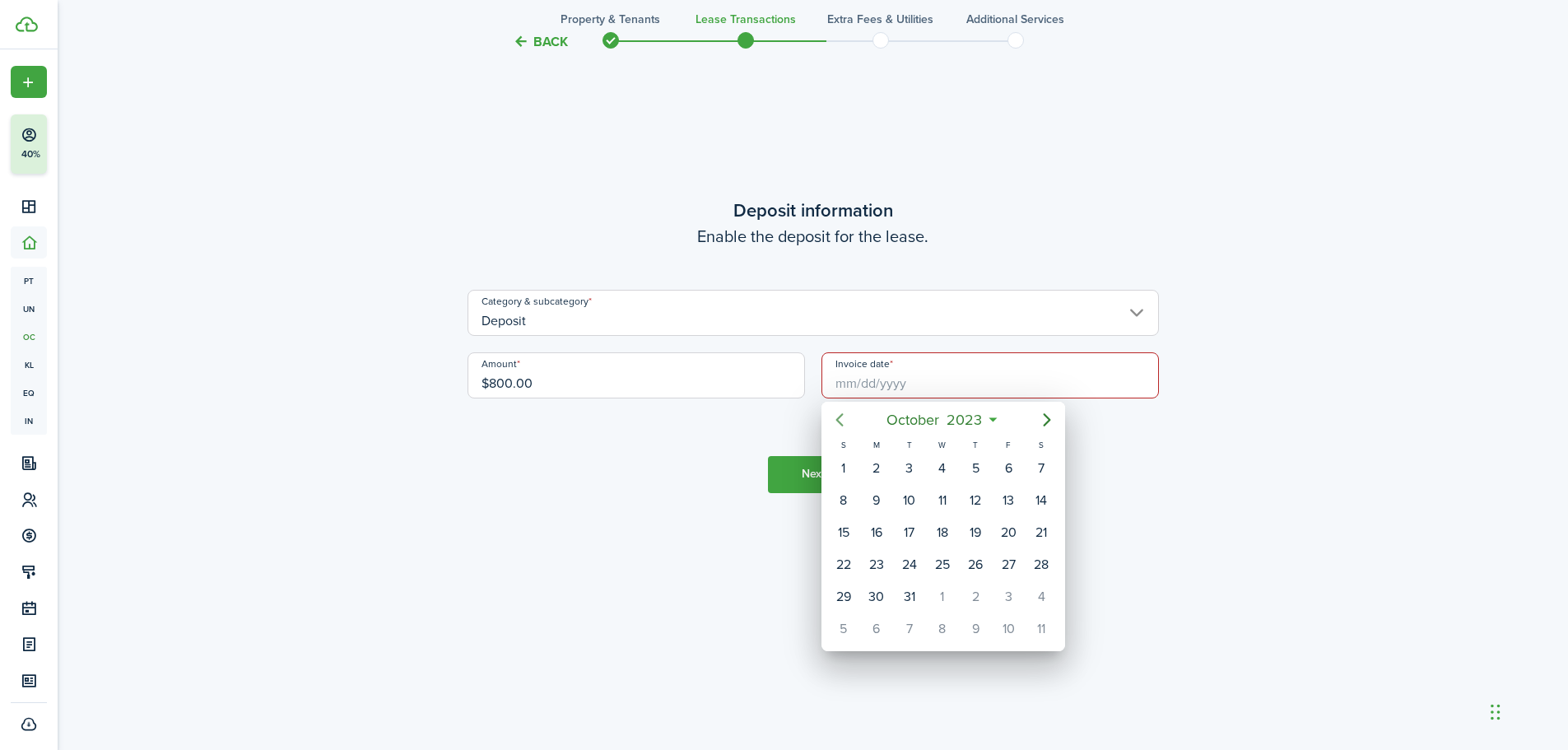
click at [842, 423] on icon "Previous page" at bounding box center [840, 419] width 20 height 20
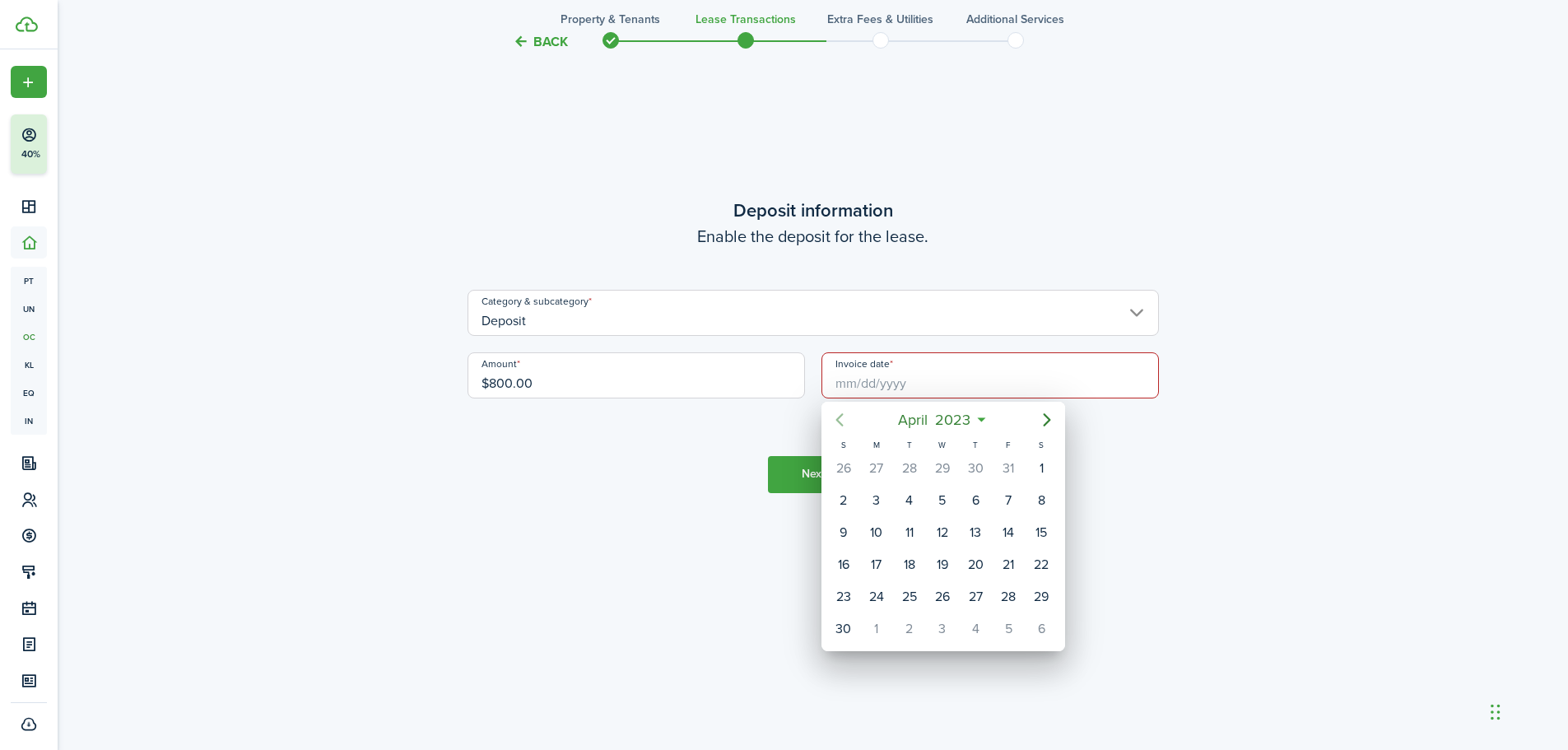
click at [842, 423] on icon "Previous page" at bounding box center [840, 419] width 20 height 20
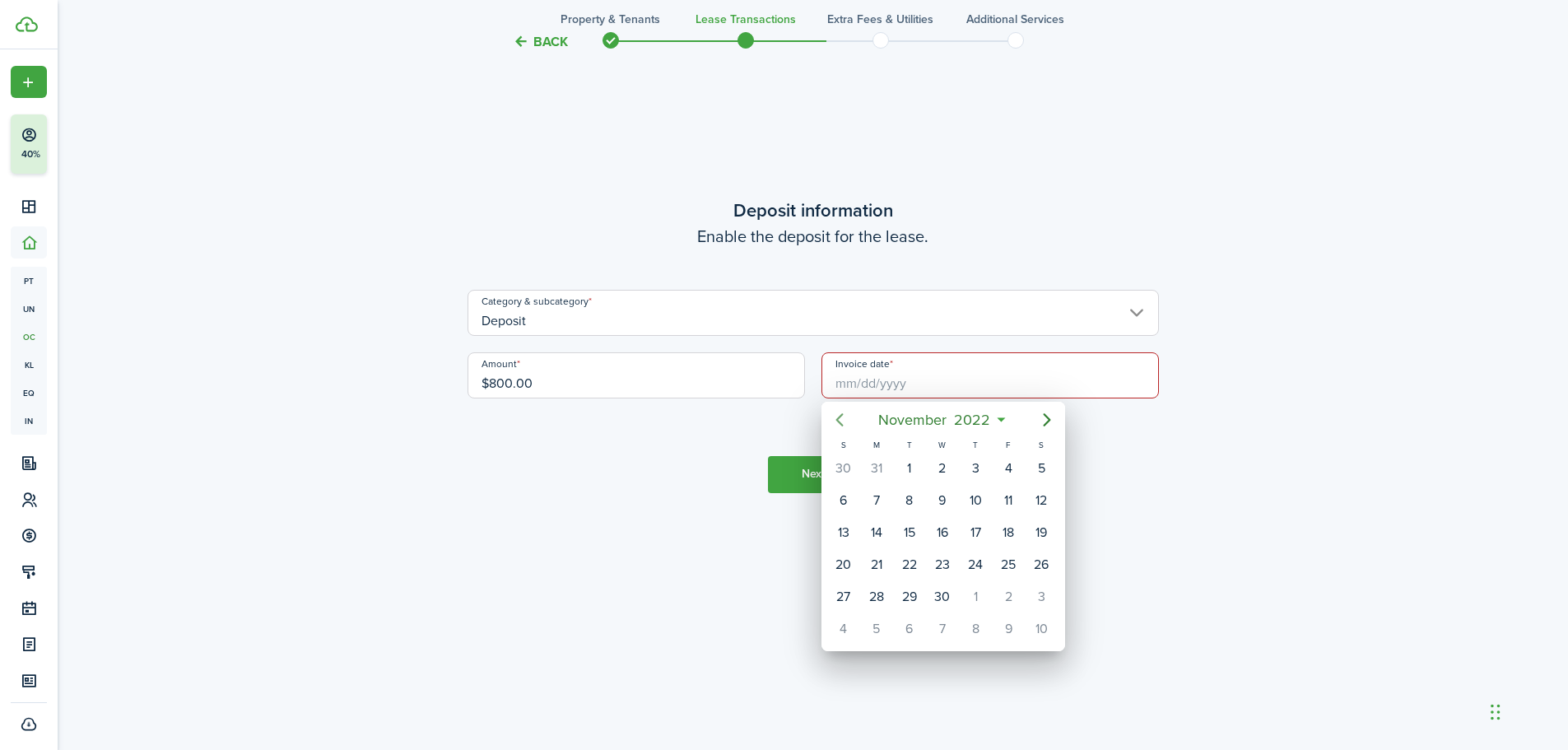
click at [842, 423] on icon "Previous page" at bounding box center [840, 419] width 20 height 20
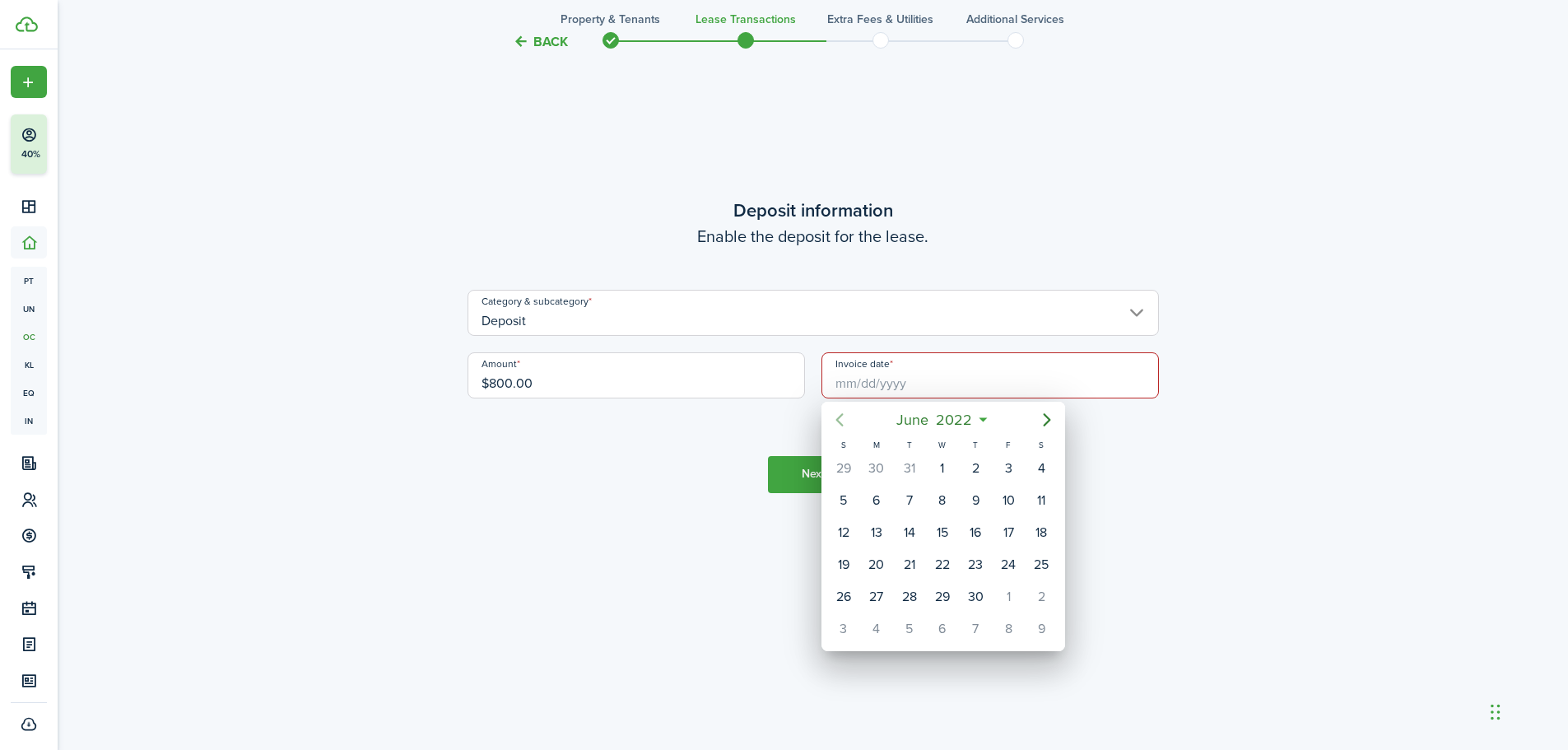
click at [842, 423] on icon "Previous page" at bounding box center [840, 419] width 20 height 20
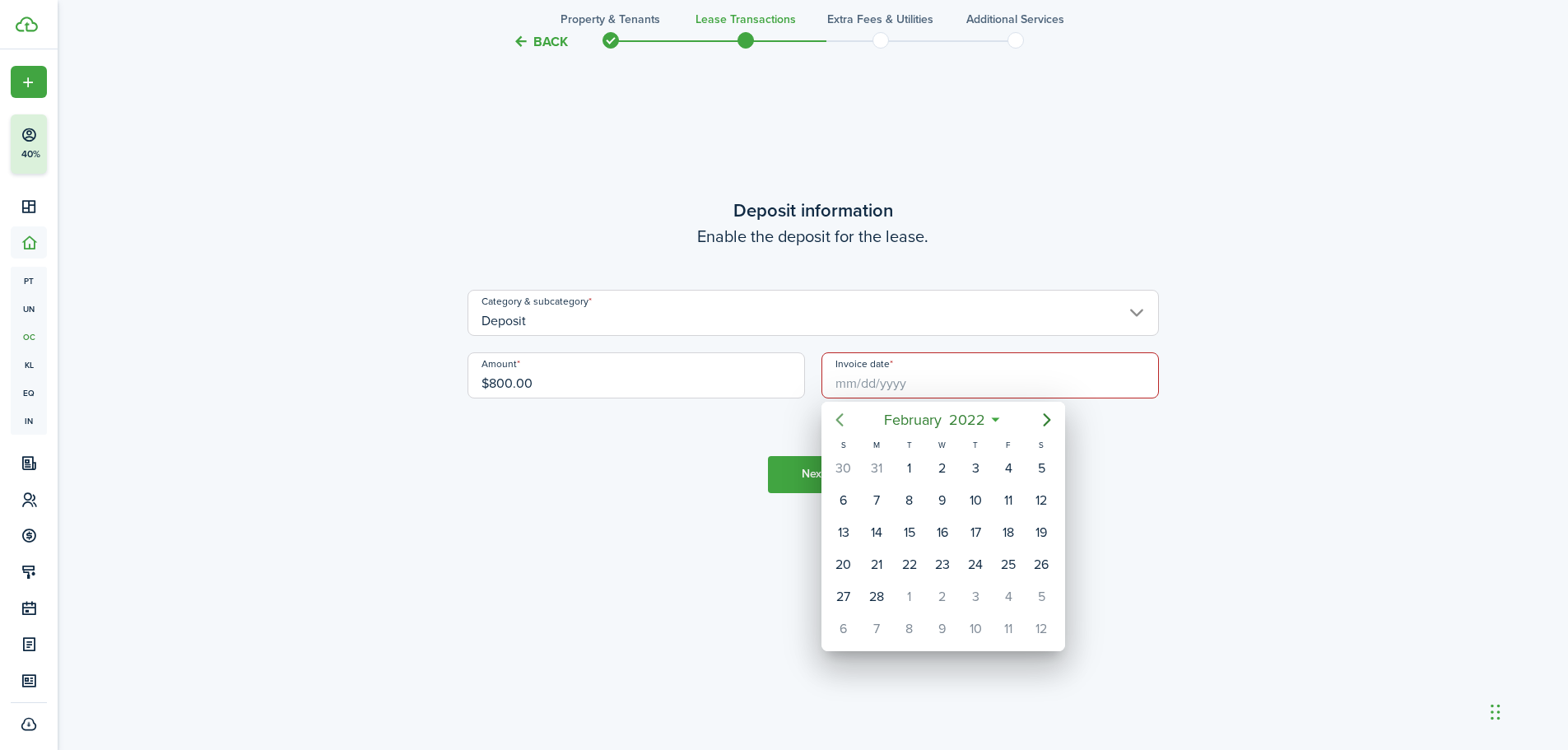
click at [842, 423] on icon "Previous page" at bounding box center [840, 419] width 20 height 20
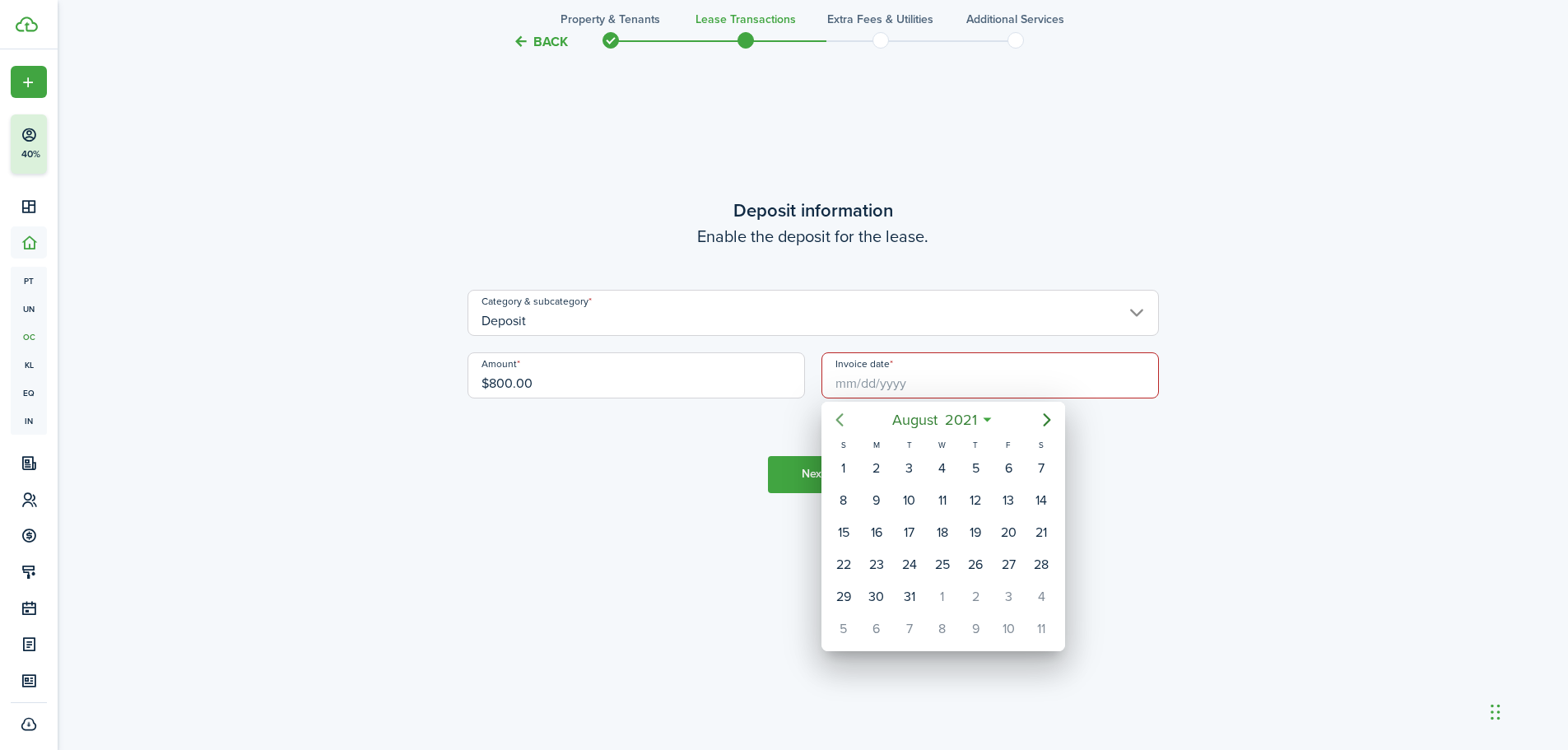
click at [842, 423] on icon "Previous page" at bounding box center [840, 419] width 20 height 20
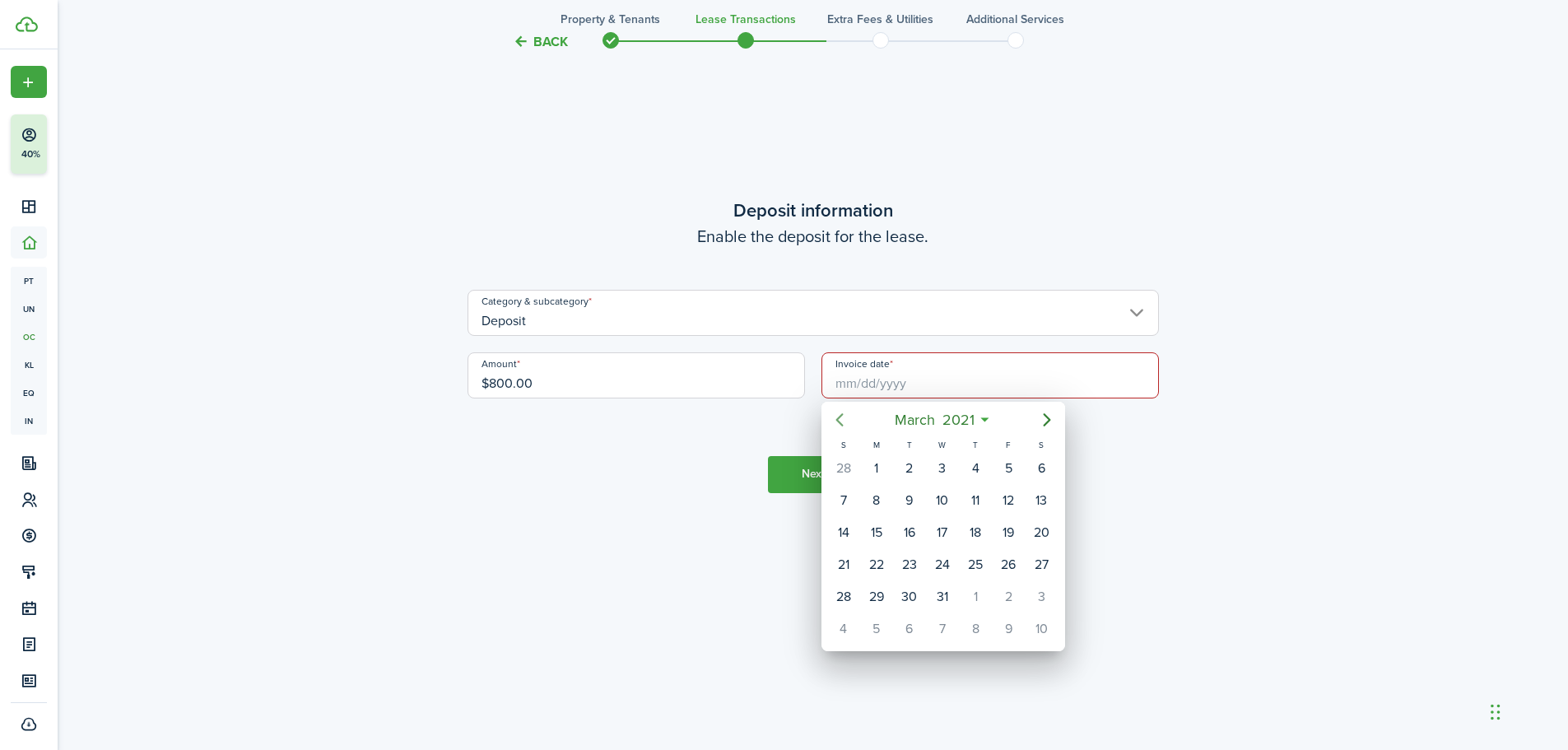
click at [842, 423] on icon "Previous page" at bounding box center [840, 419] width 20 height 20
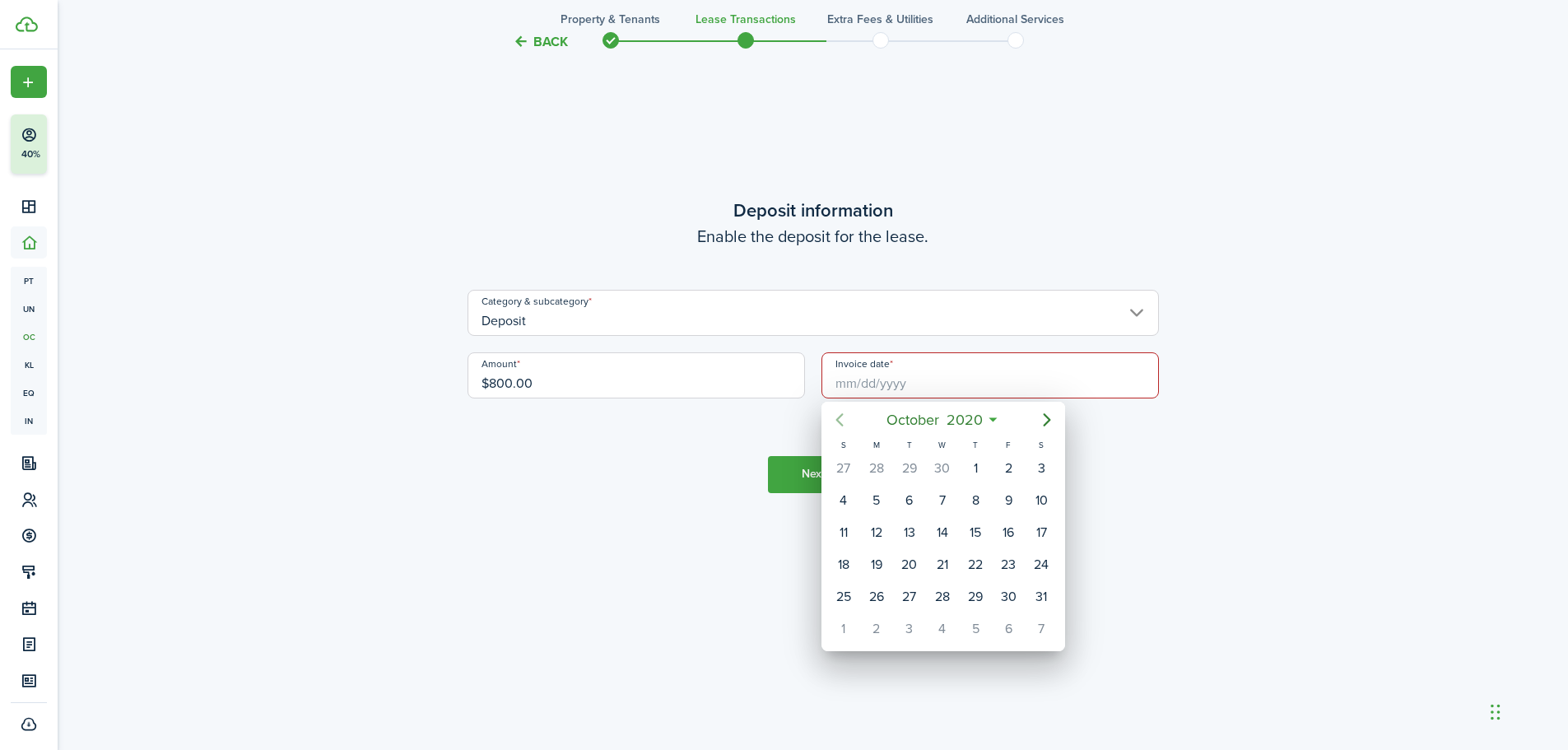
click at [842, 423] on icon "Previous page" at bounding box center [840, 419] width 20 height 20
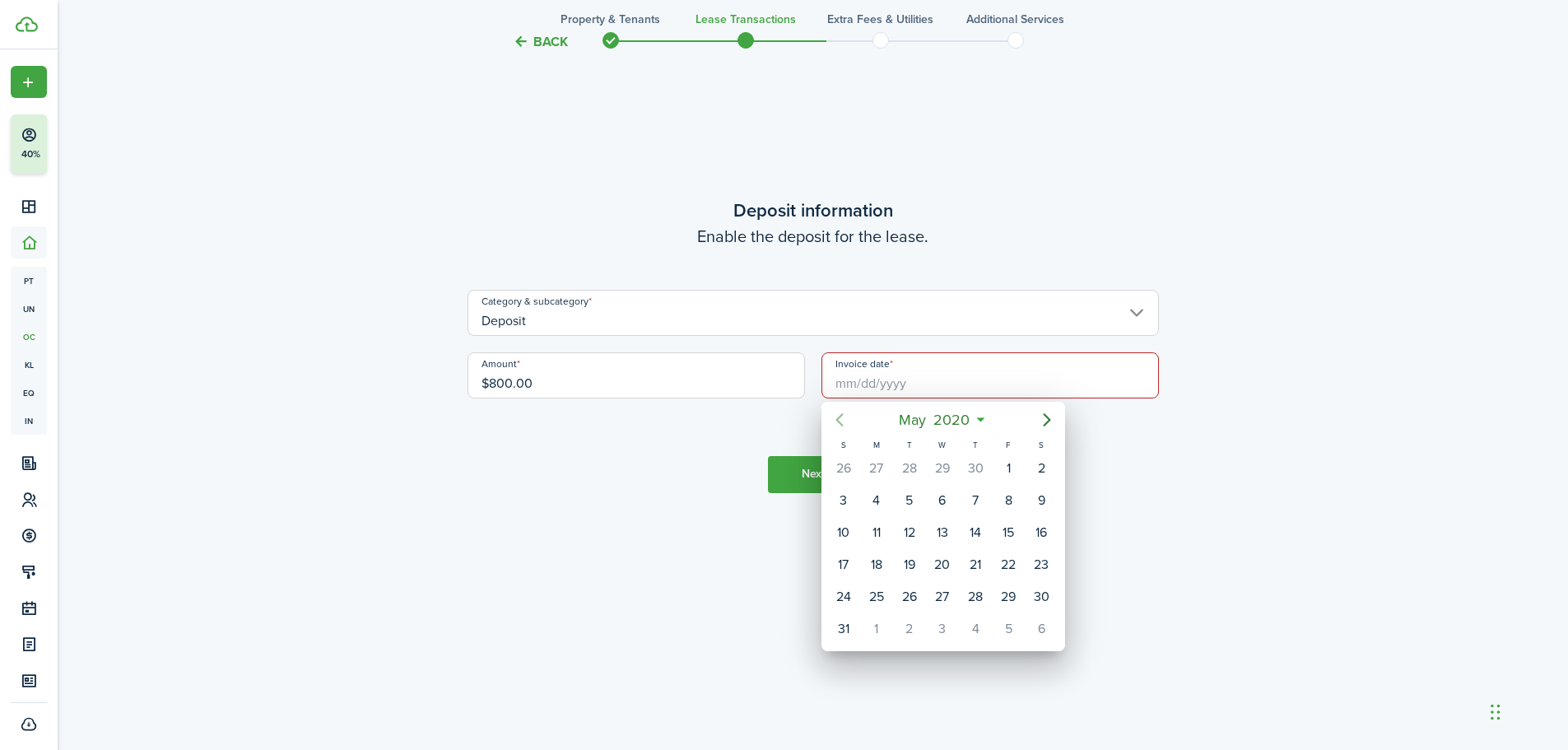
click at [842, 423] on icon "Previous page" at bounding box center [840, 419] width 20 height 20
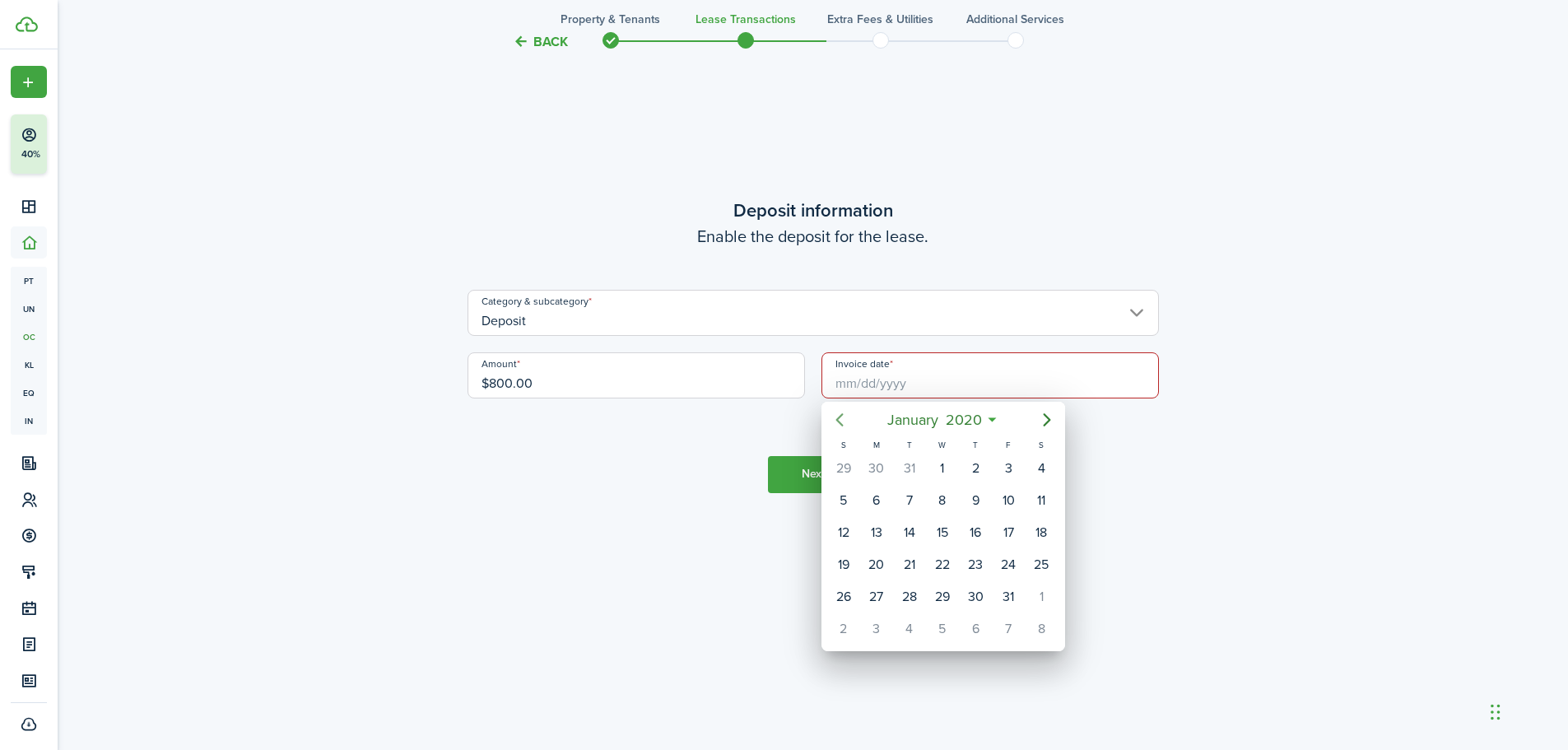
click at [842, 423] on icon "Previous page" at bounding box center [840, 419] width 20 height 20
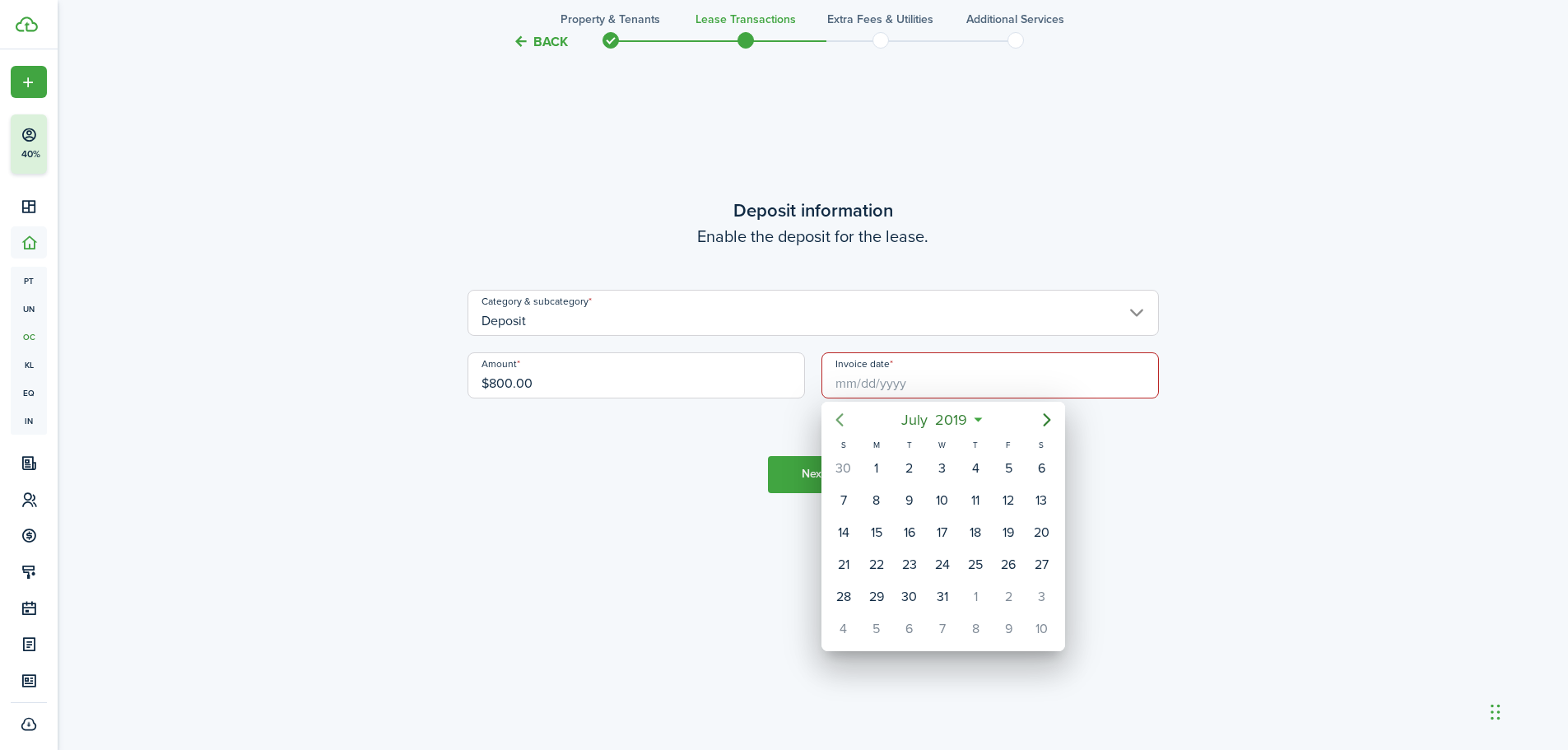
click at [842, 423] on icon "Previous page" at bounding box center [840, 419] width 20 height 20
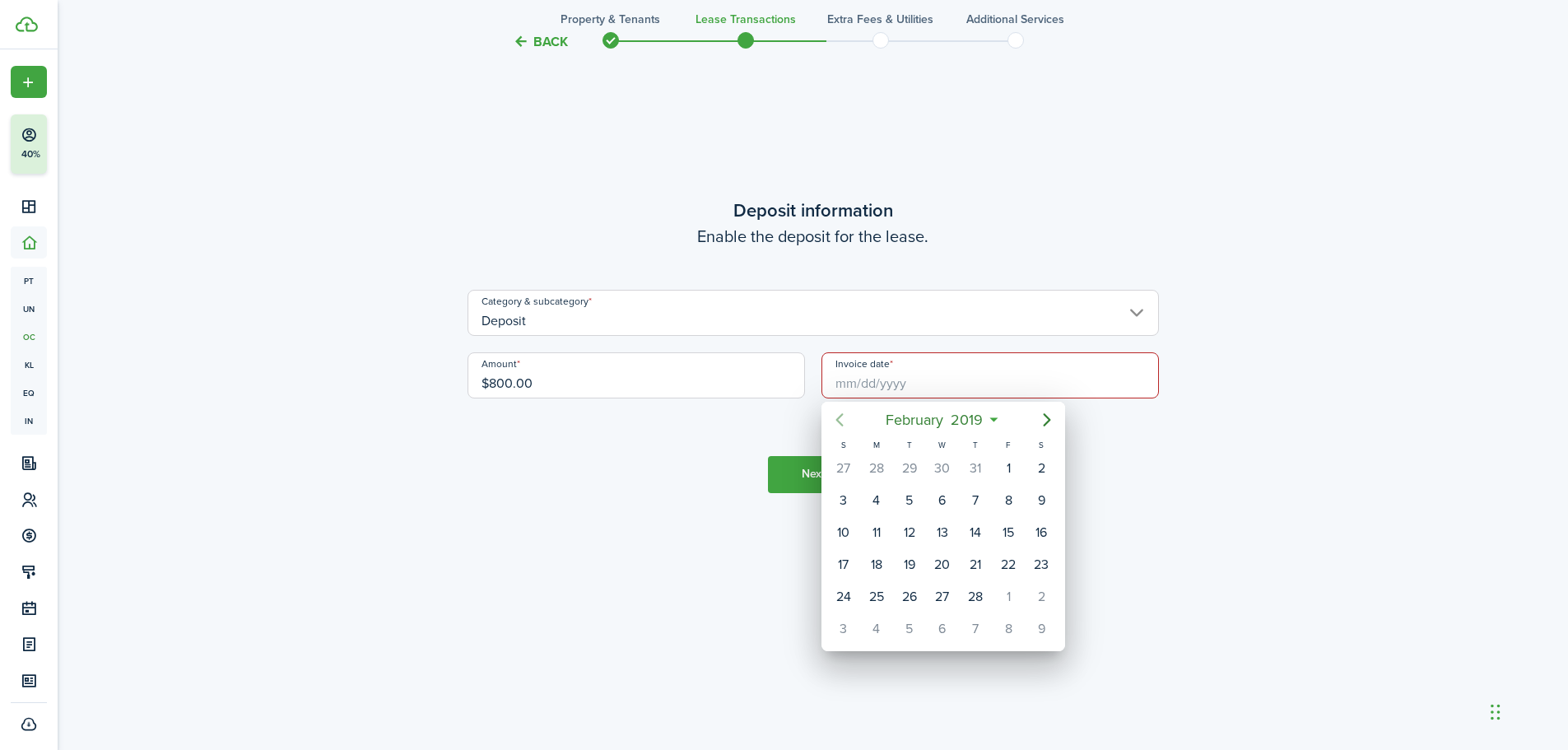
click at [842, 423] on icon "Previous page" at bounding box center [840, 419] width 20 height 20
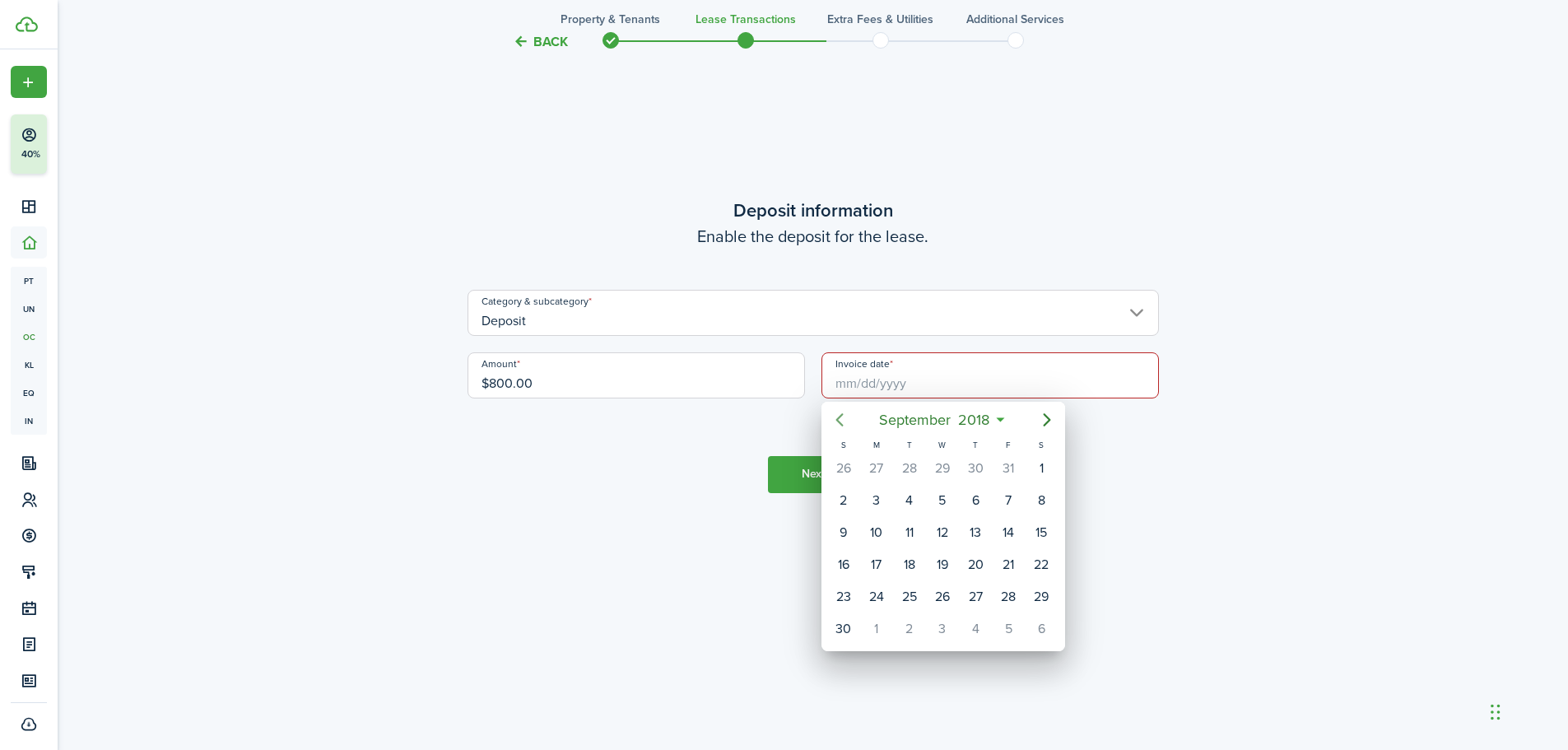
click at [842, 423] on icon "Previous page" at bounding box center [840, 419] width 20 height 20
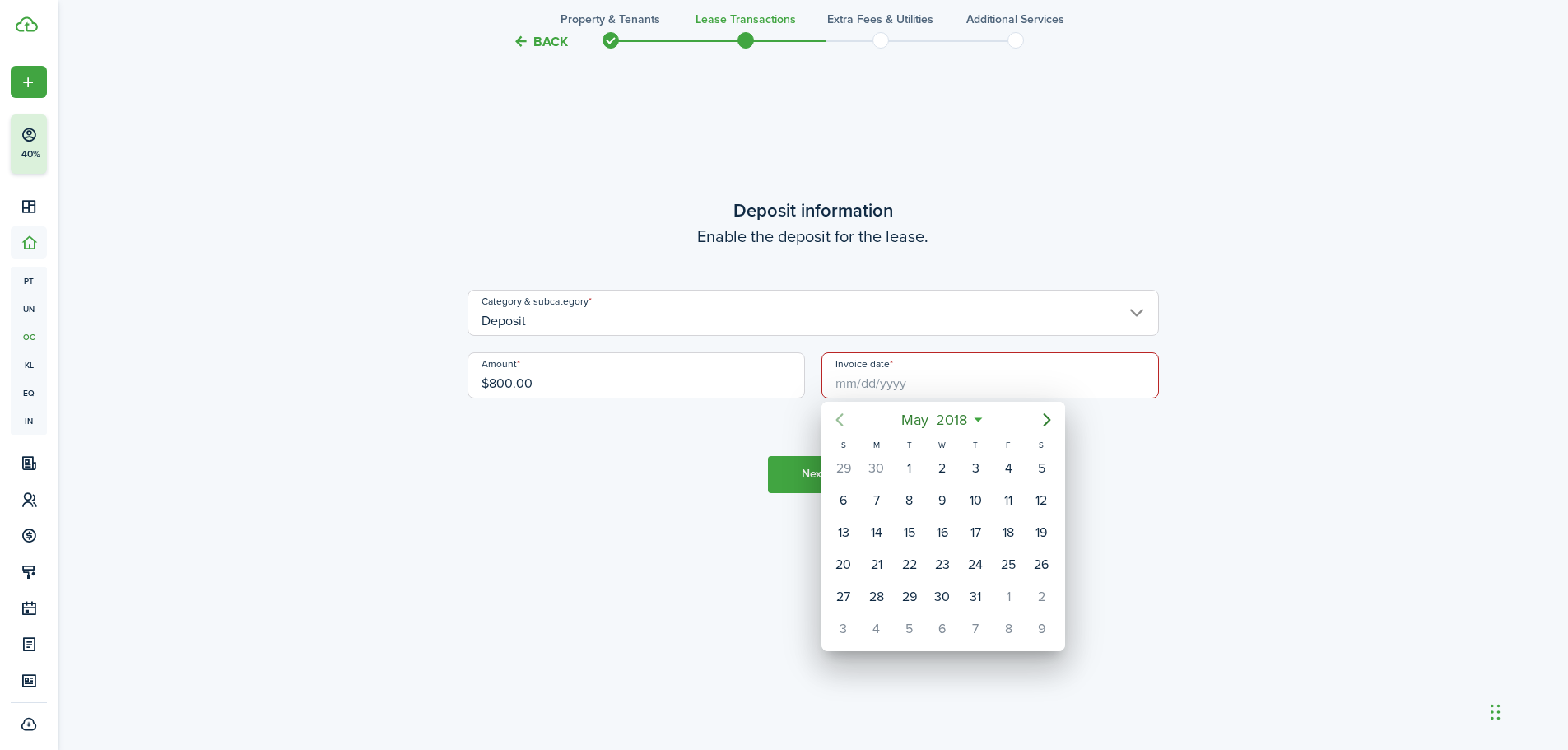
click at [842, 423] on icon "Previous page" at bounding box center [840, 419] width 20 height 20
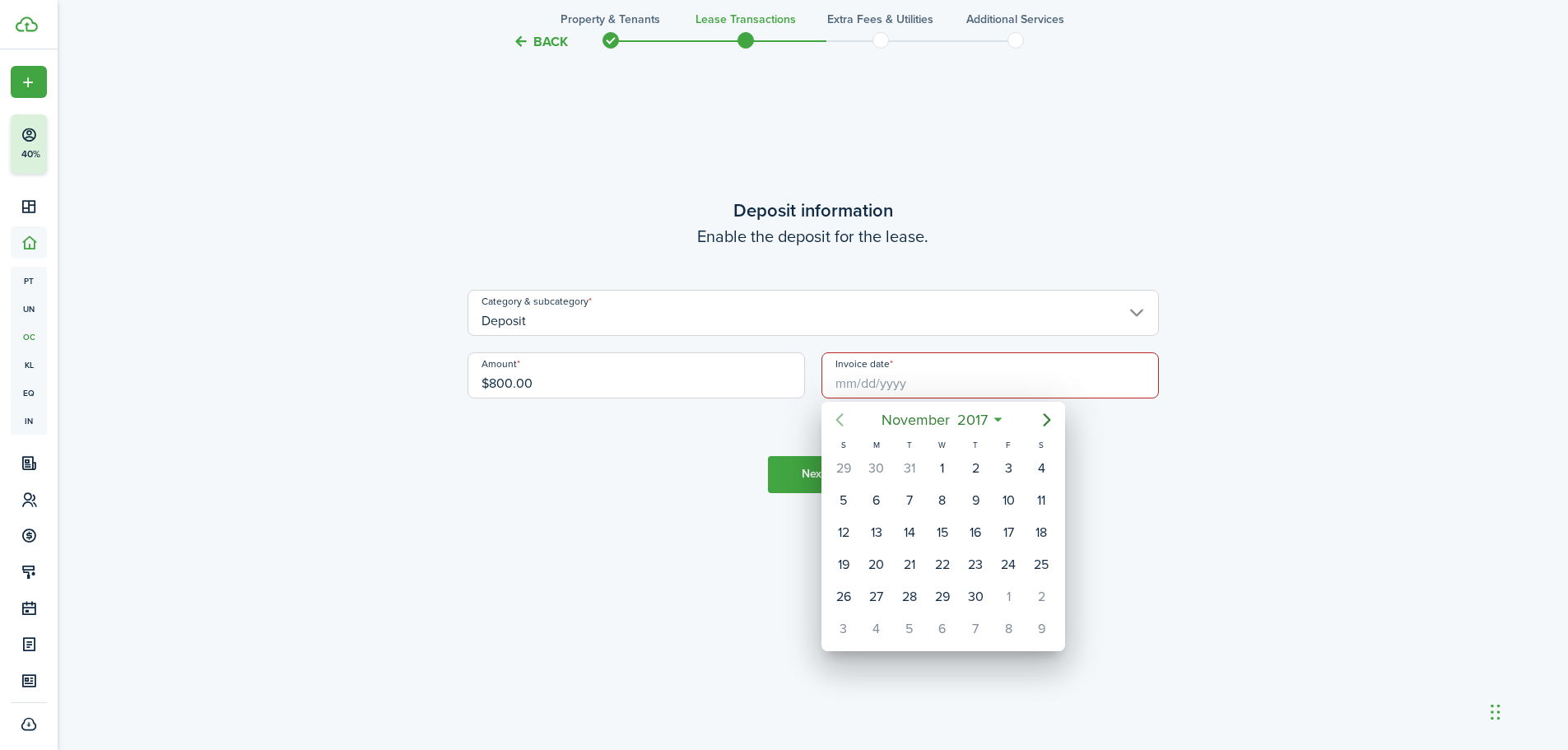
click at [842, 423] on icon "Previous page" at bounding box center [840, 419] width 20 height 20
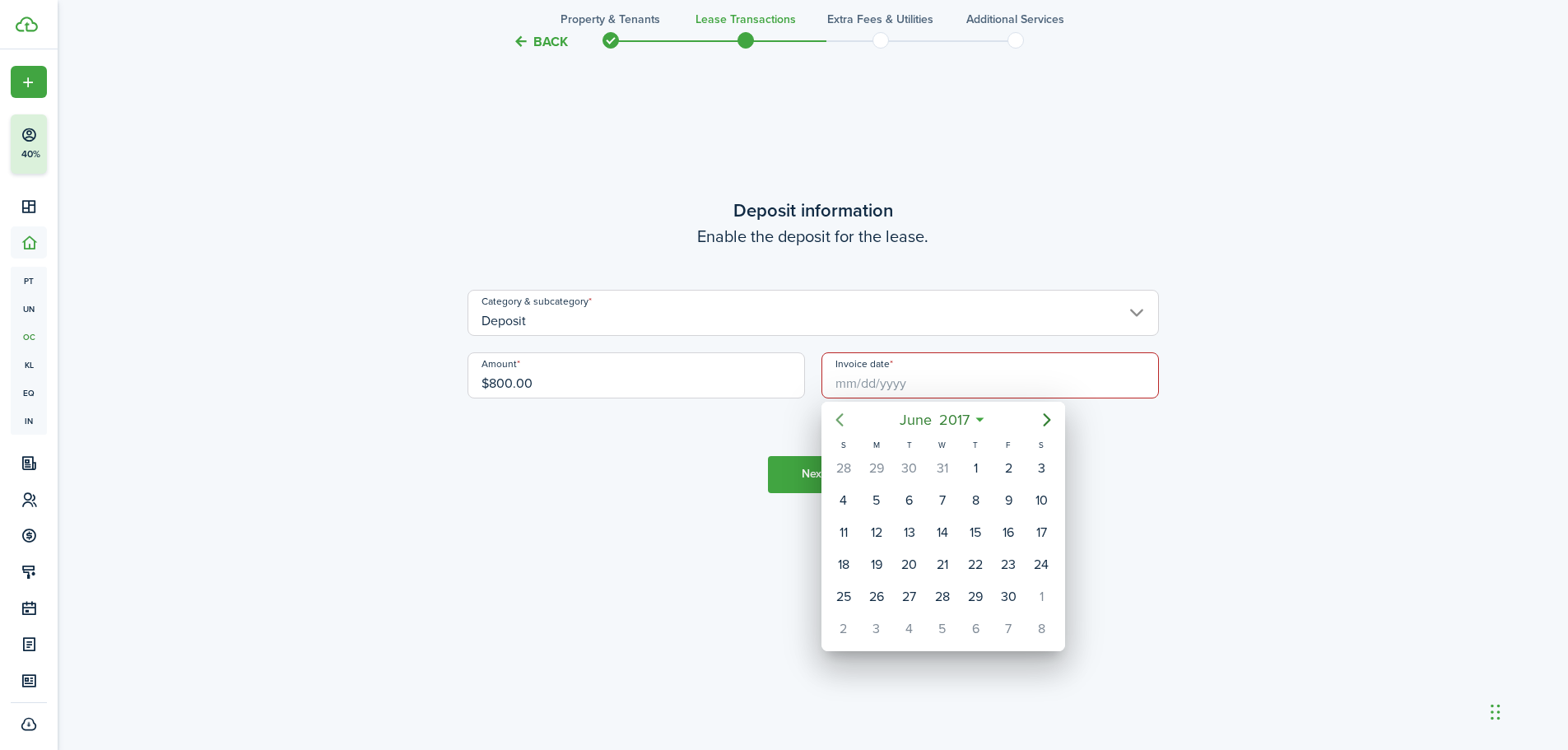
click at [842, 423] on icon "Previous page" at bounding box center [840, 419] width 20 height 20
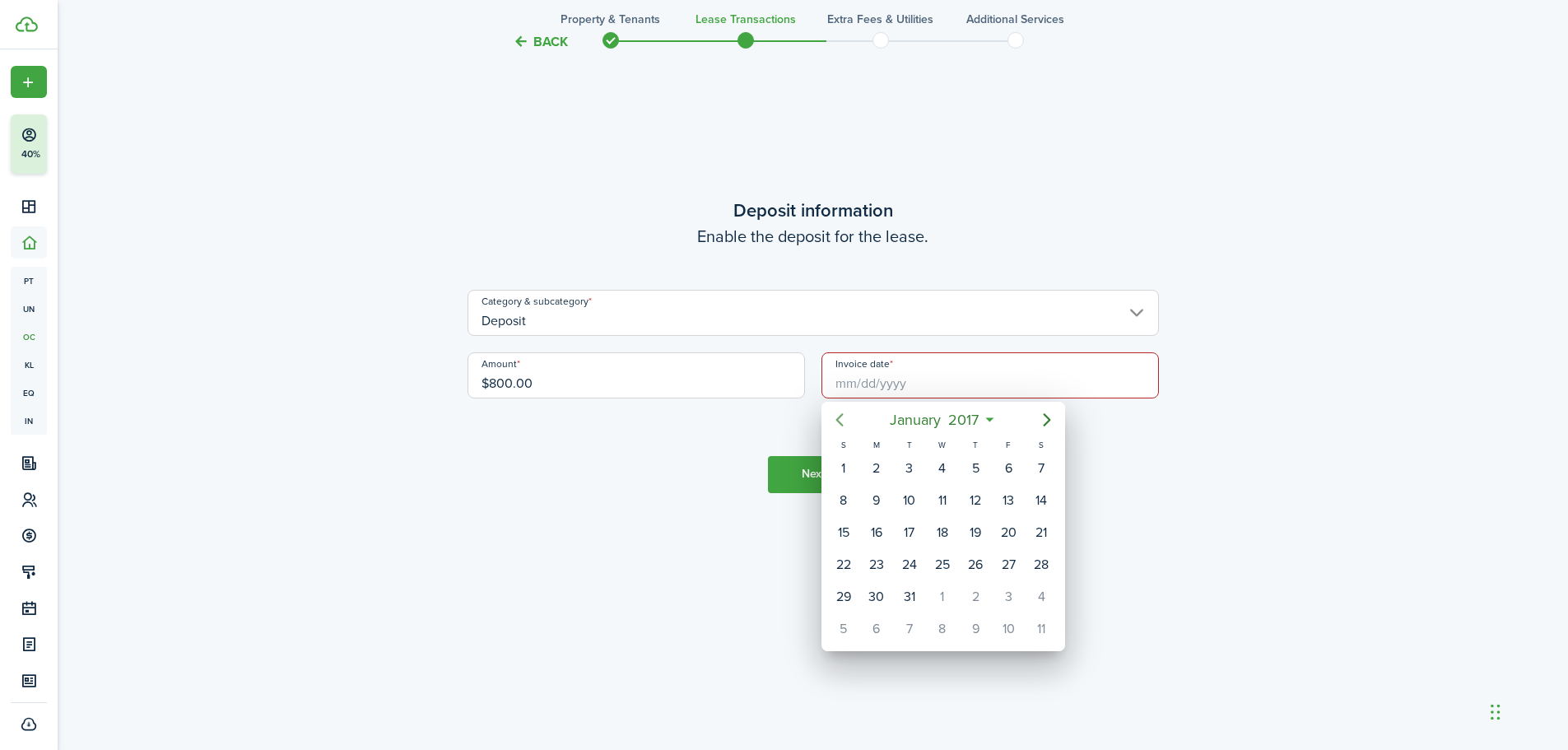
click at [842, 423] on icon "Previous page" at bounding box center [840, 419] width 20 height 20
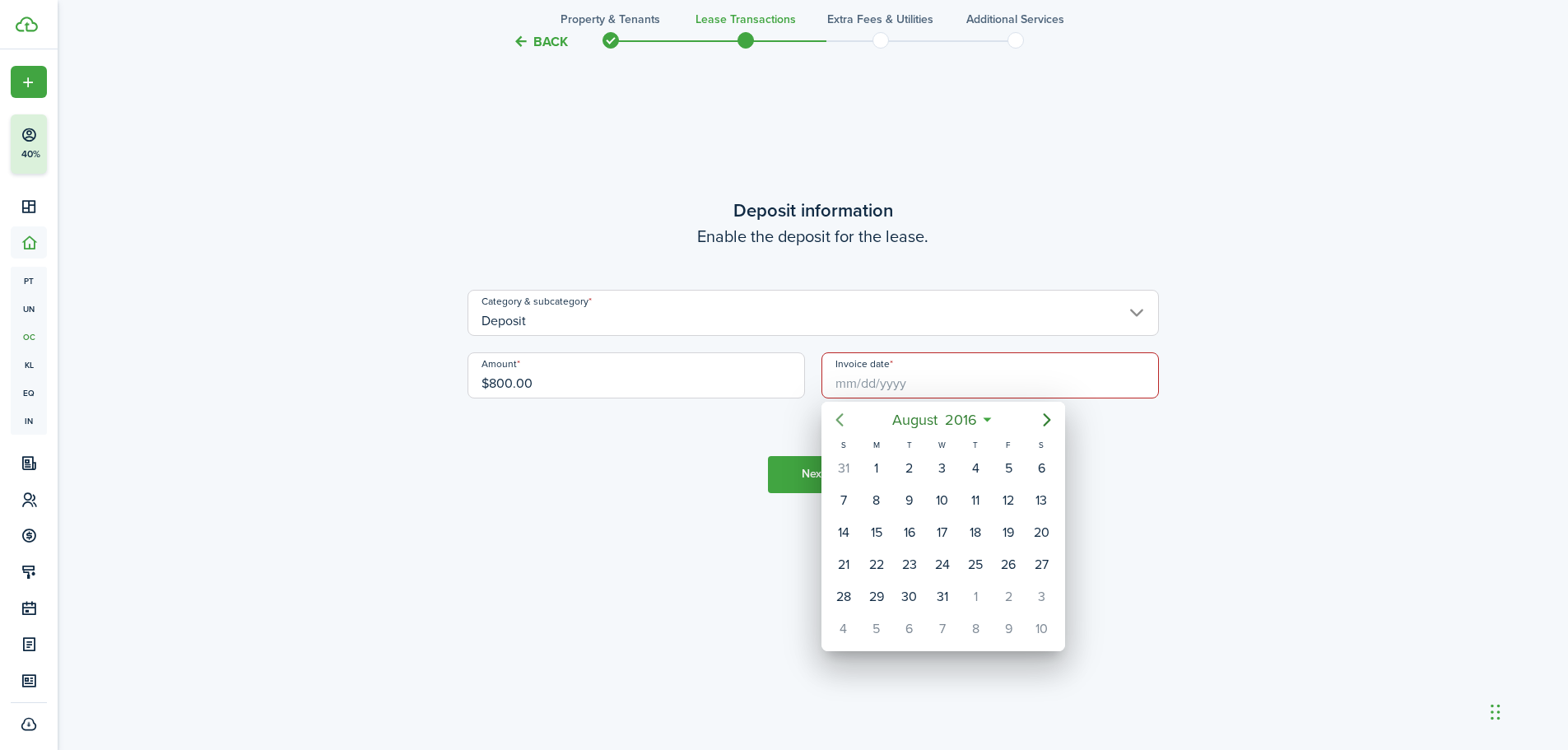
click at [842, 423] on icon "Previous page" at bounding box center [840, 419] width 20 height 20
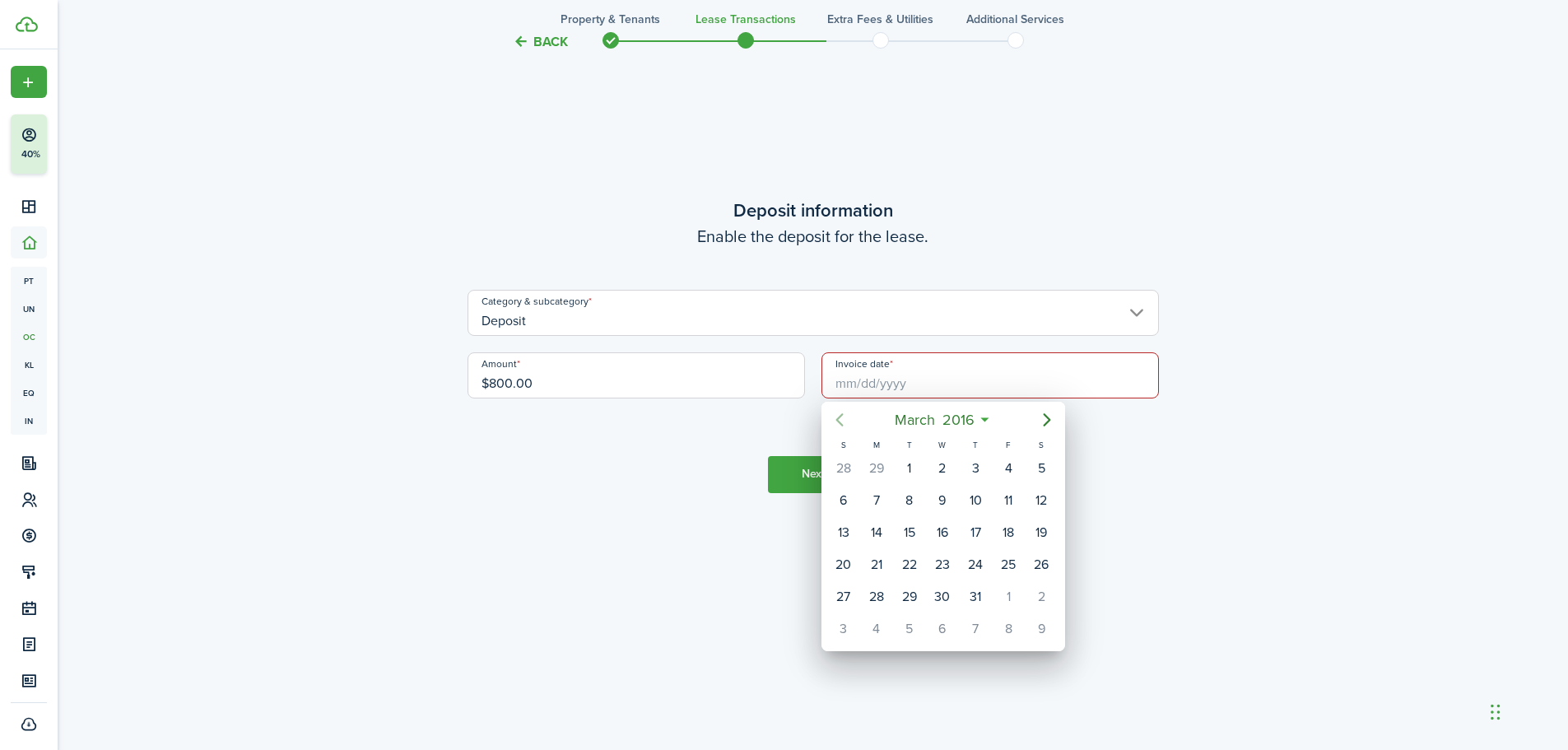
click at [842, 423] on icon "Previous page" at bounding box center [840, 419] width 20 height 20
click at [842, 421] on icon "Previous page" at bounding box center [840, 419] width 20 height 20
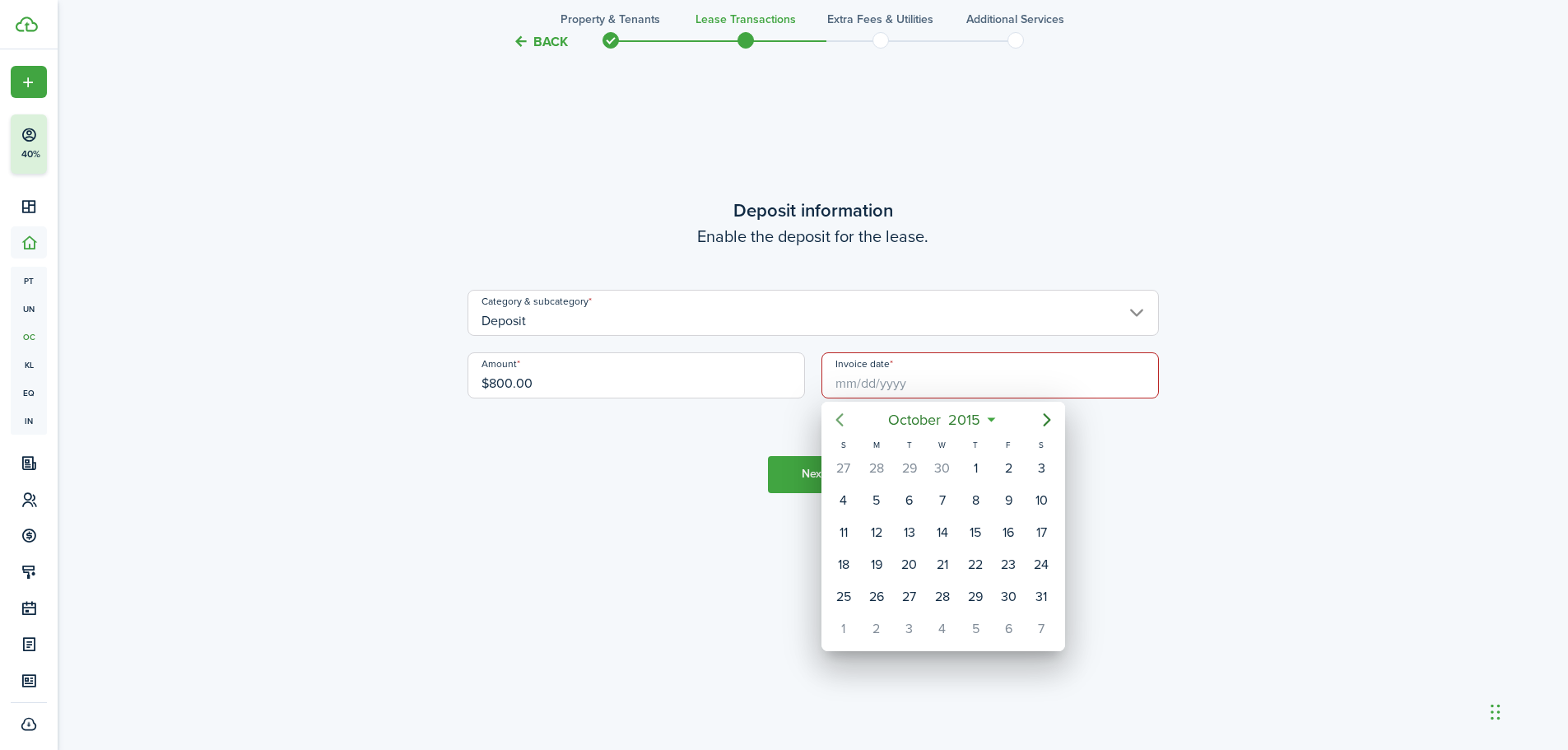
click at [842, 421] on icon "Previous page" at bounding box center [840, 419] width 20 height 20
click at [938, 570] on div "24" at bounding box center [942, 564] width 25 height 25
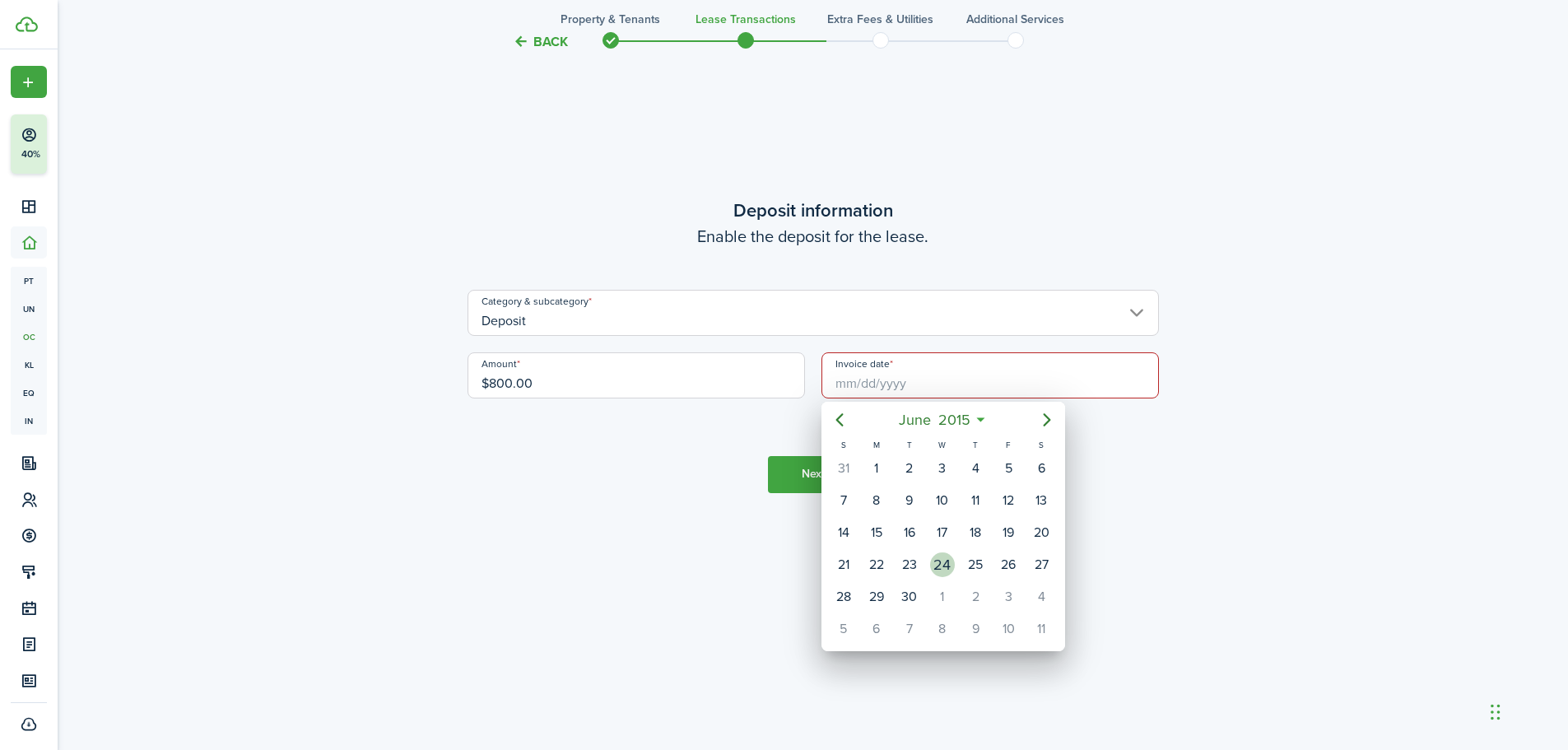
type input "[DATE]"
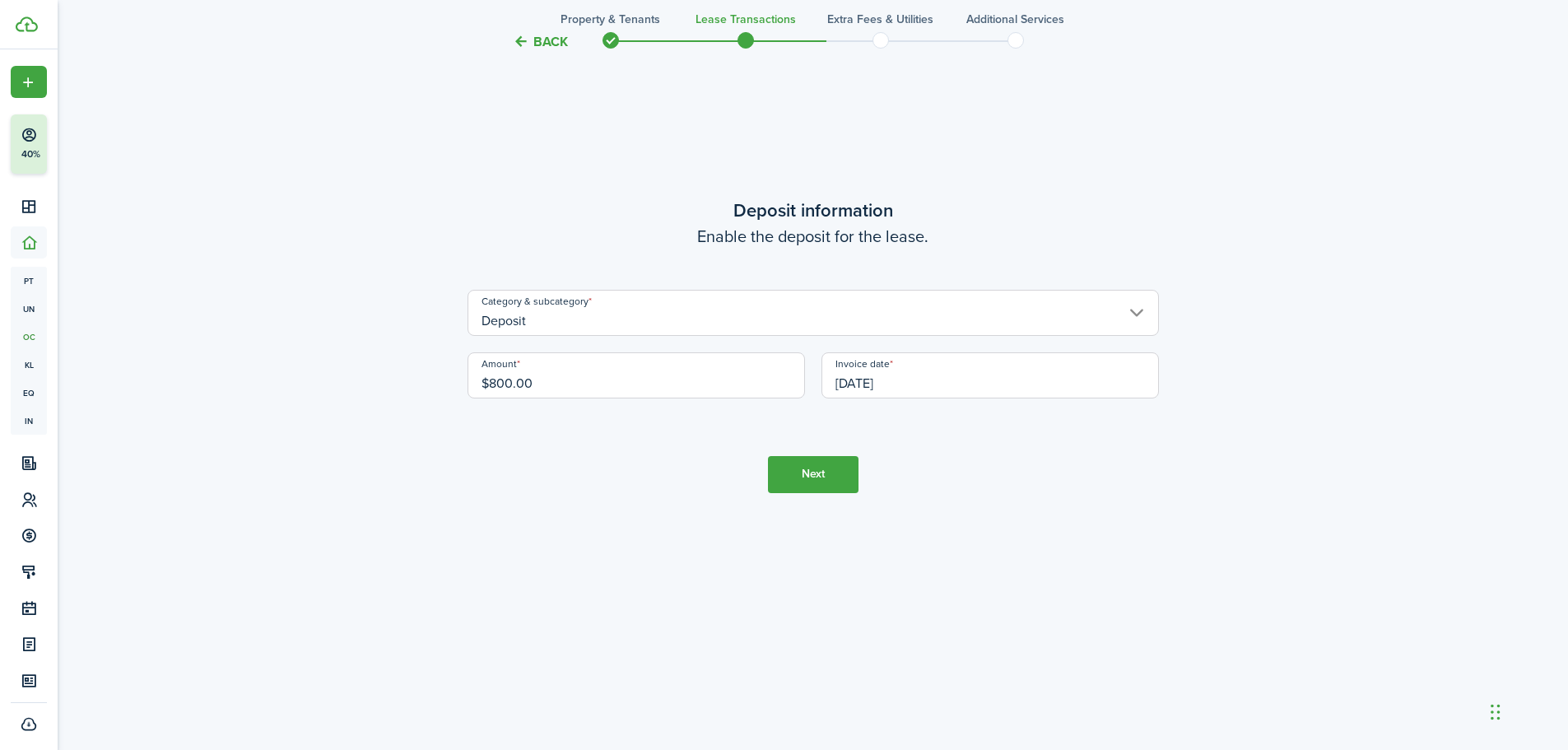
click at [847, 486] on button "Next" at bounding box center [813, 474] width 91 height 37
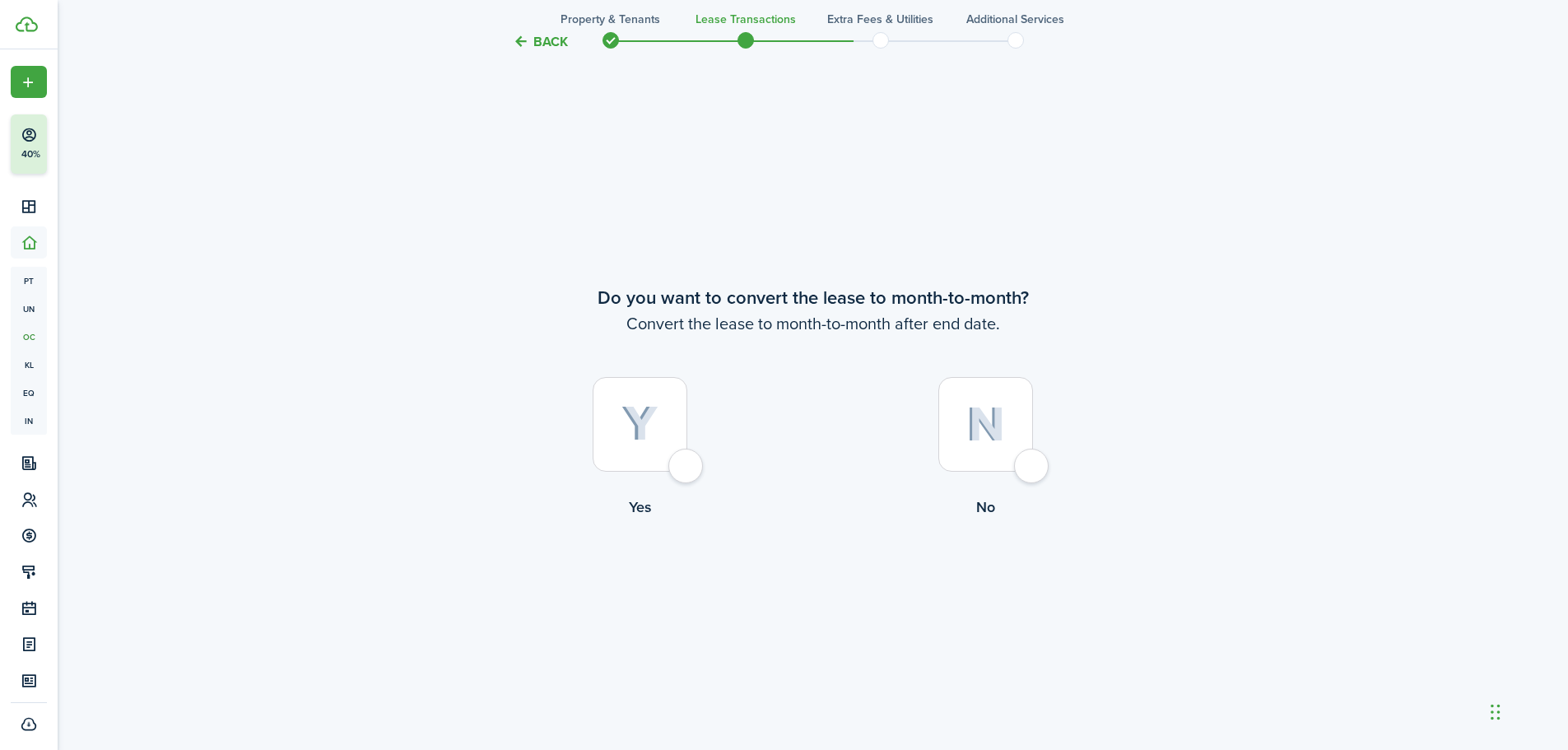
scroll to position [2889, 0]
click at [1022, 464] on div at bounding box center [985, 420] width 94 height 94
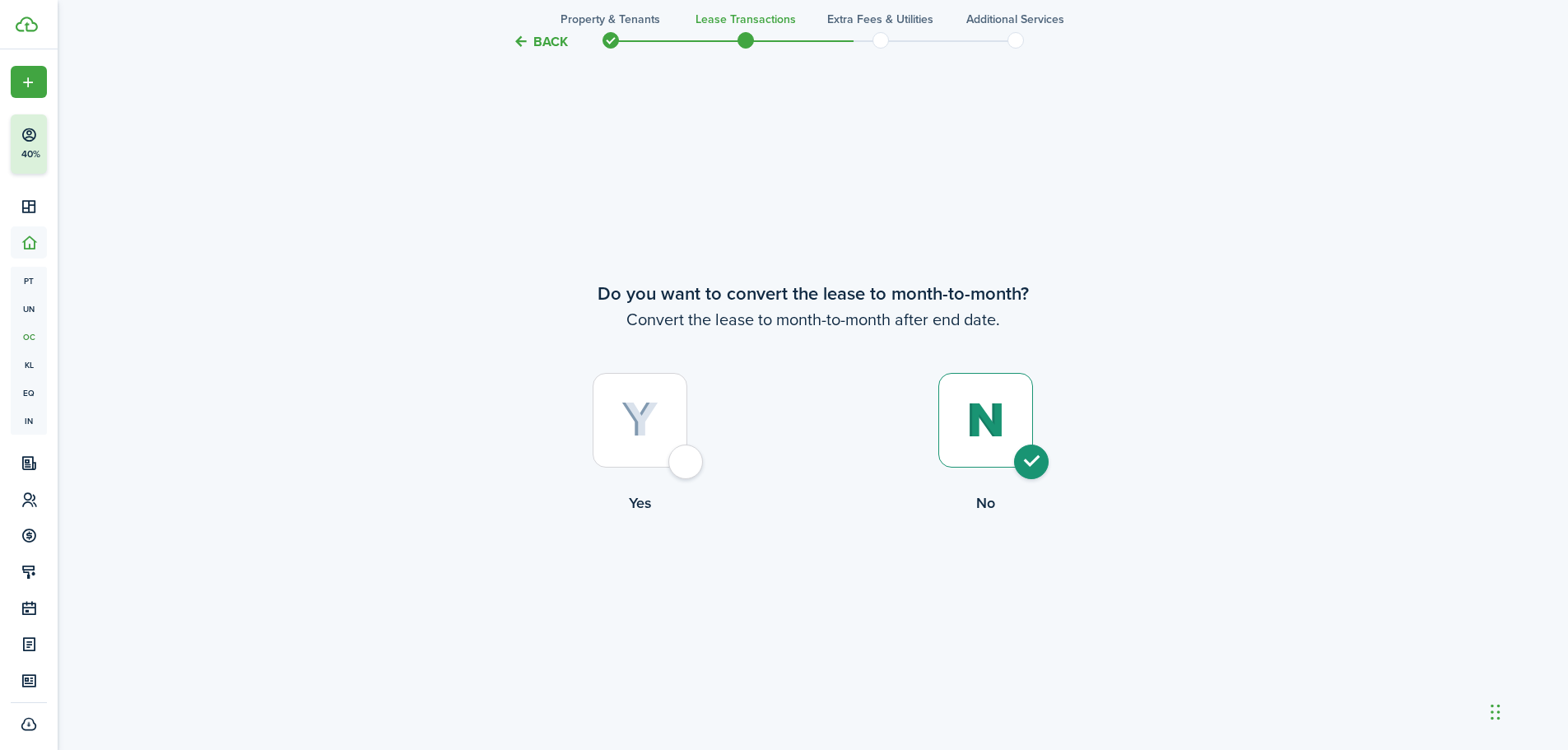
radio input "true"
click at [823, 581] on button "Continue" at bounding box center [813, 582] width 91 height 37
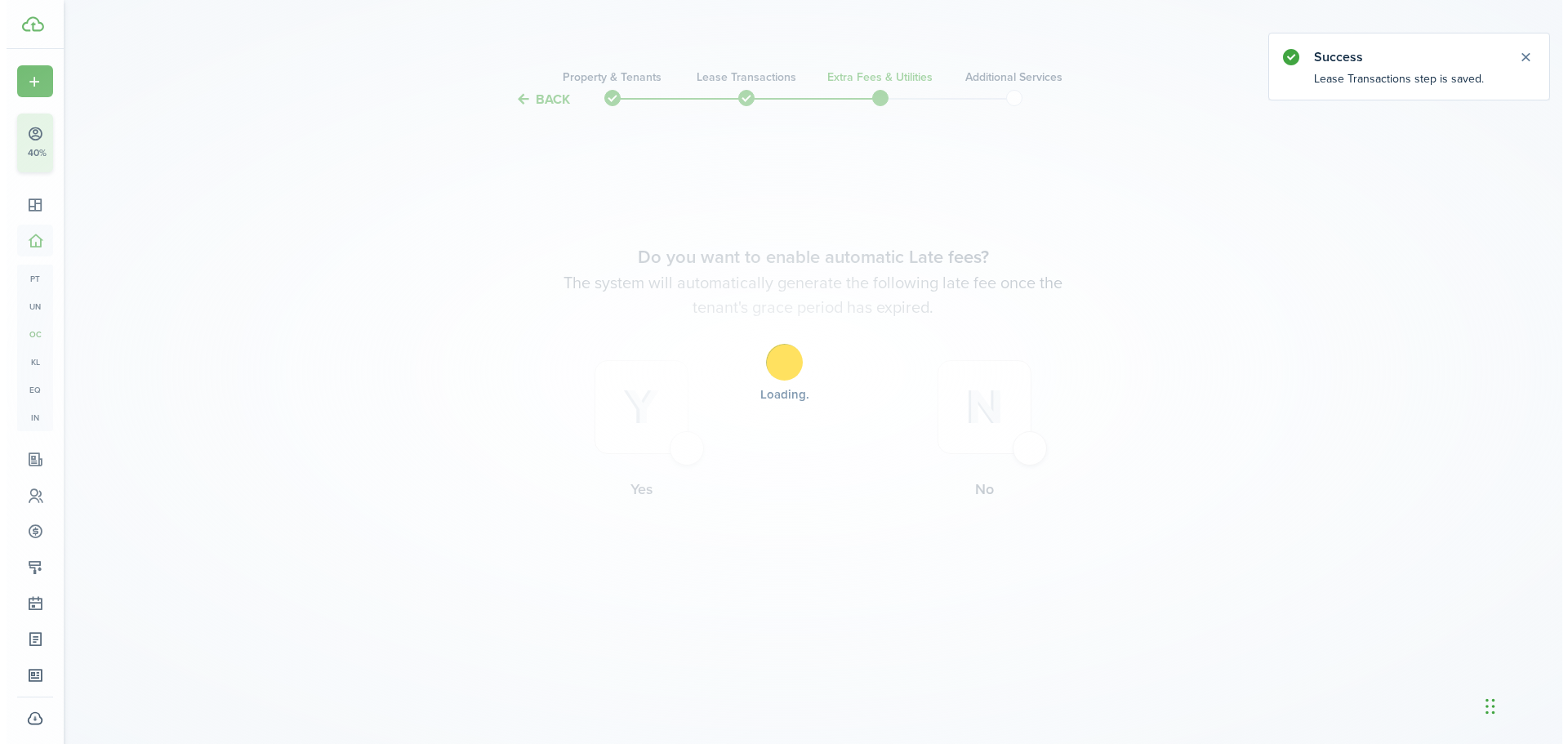
scroll to position [0, 0]
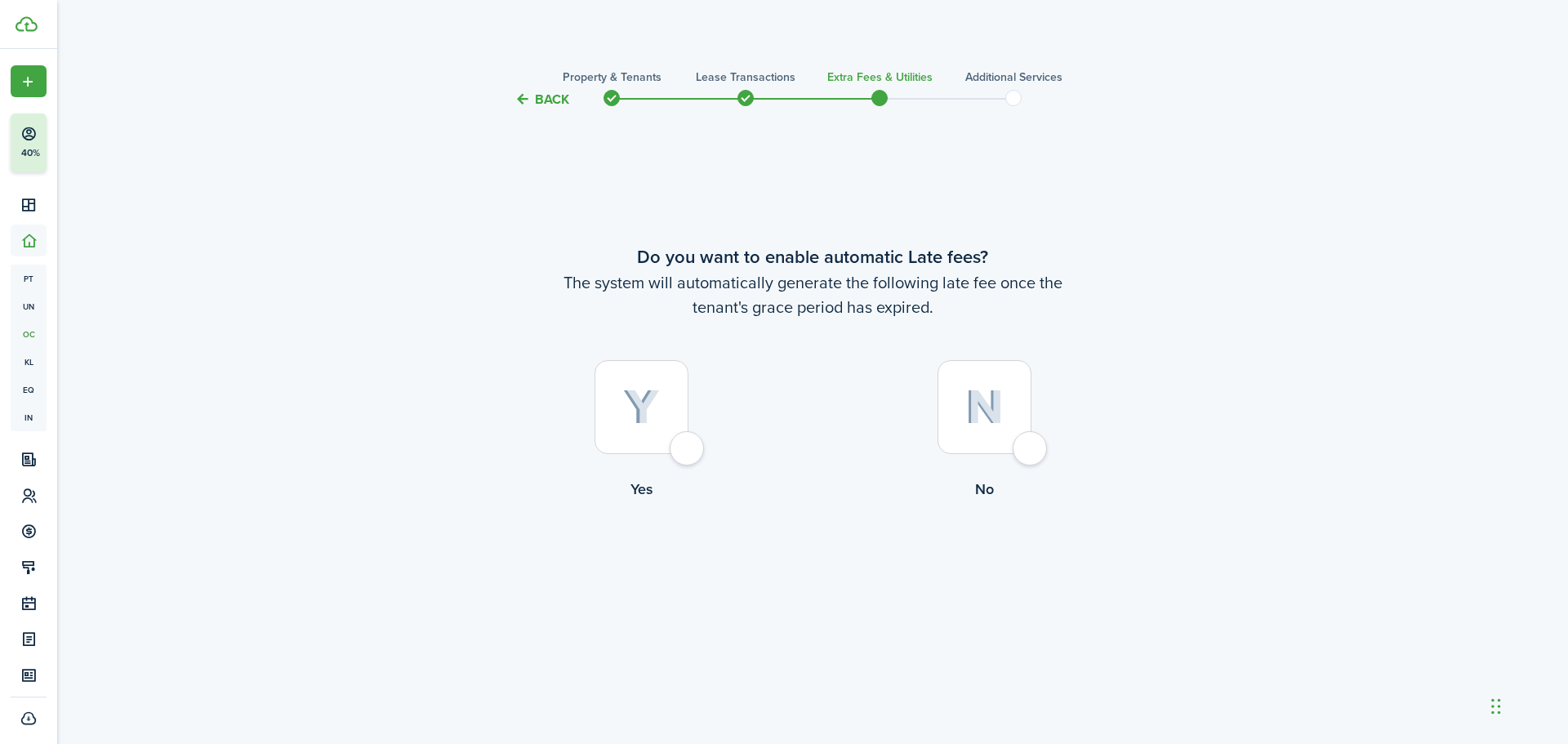
click at [681, 452] on div at bounding box center [641, 407] width 94 height 94
radio input "true"
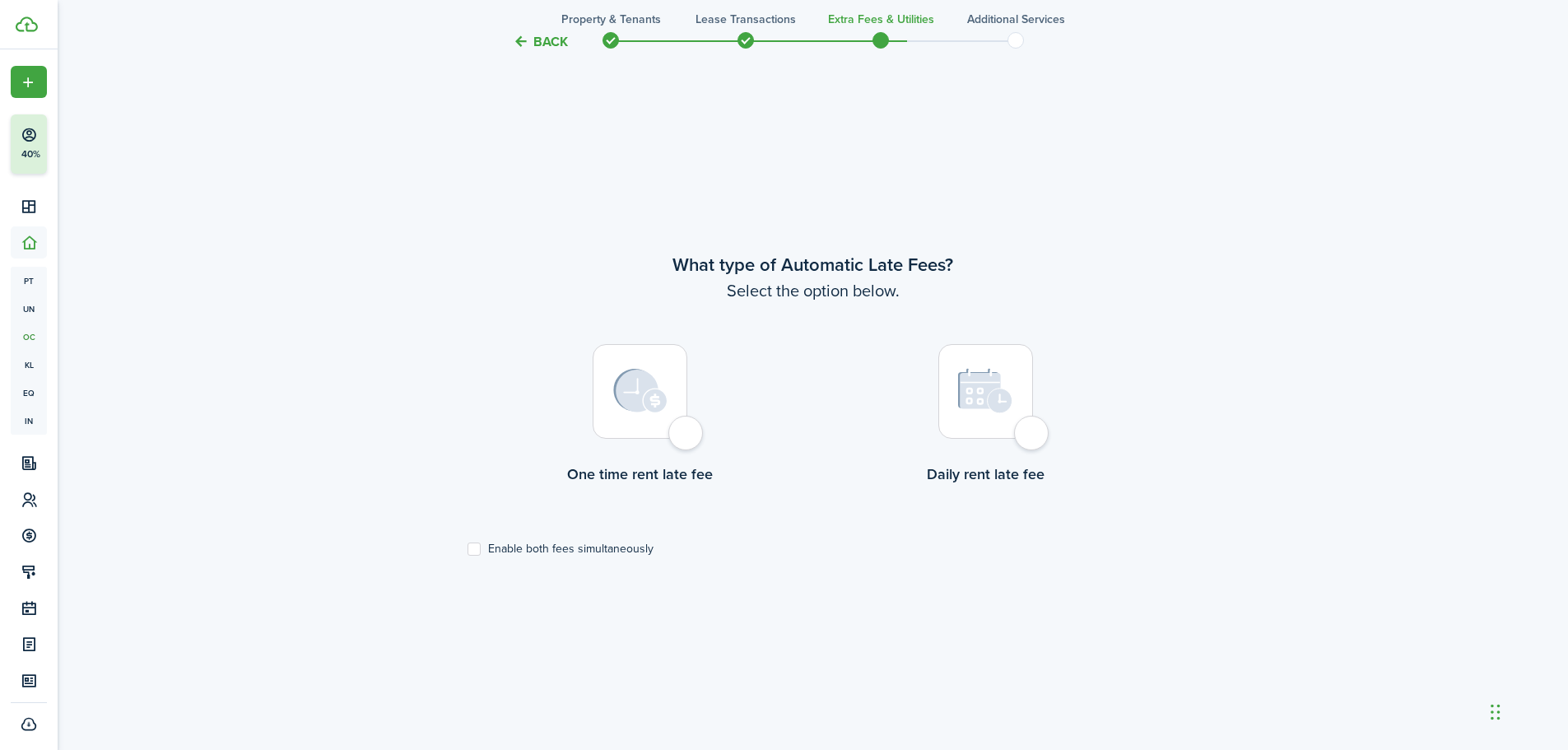
scroll to position [640, 0]
click at [687, 436] on div at bounding box center [640, 389] width 94 height 94
radio input "true"
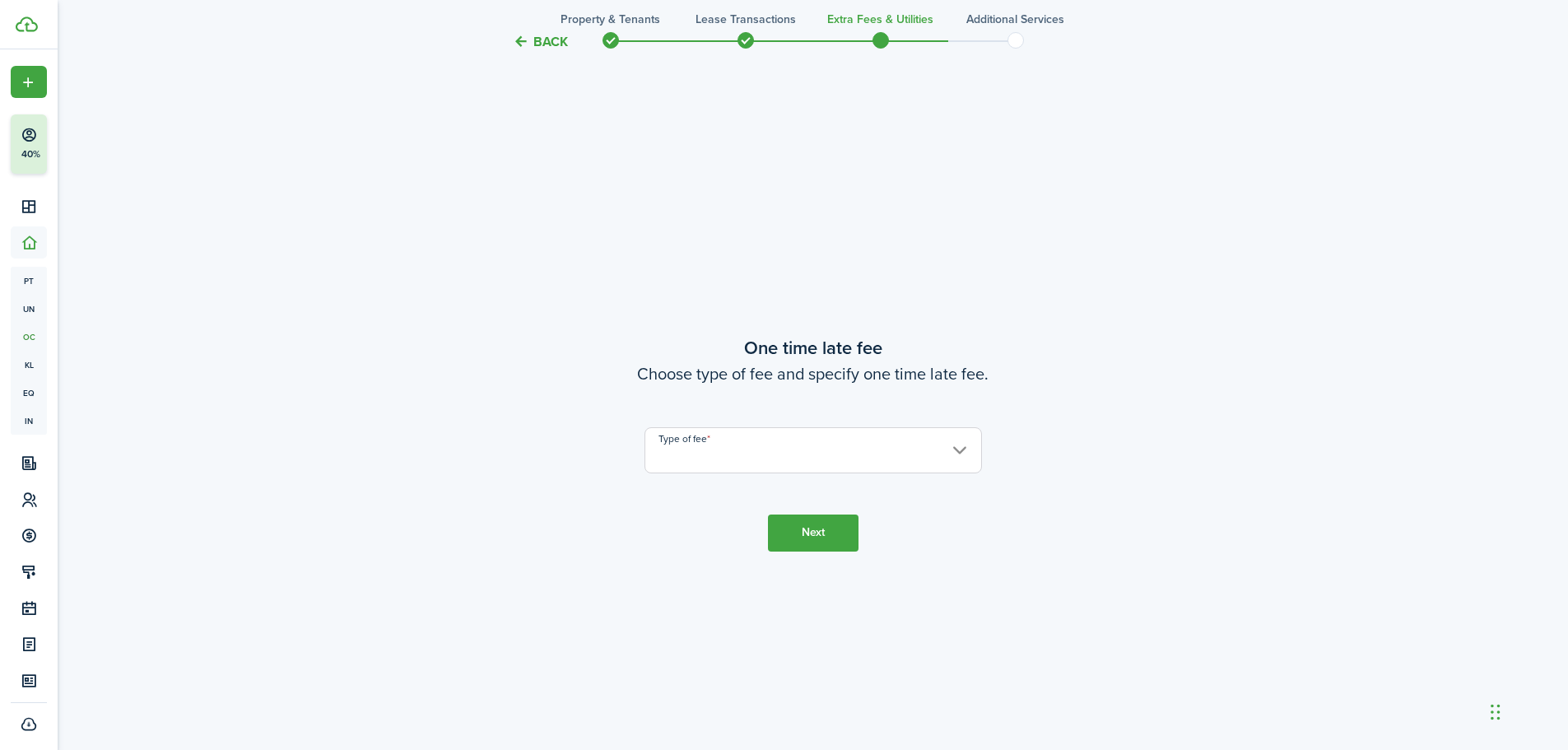
scroll to position [1390, 0]
click at [958, 449] on input "Type of fee" at bounding box center [813, 447] width 338 height 46
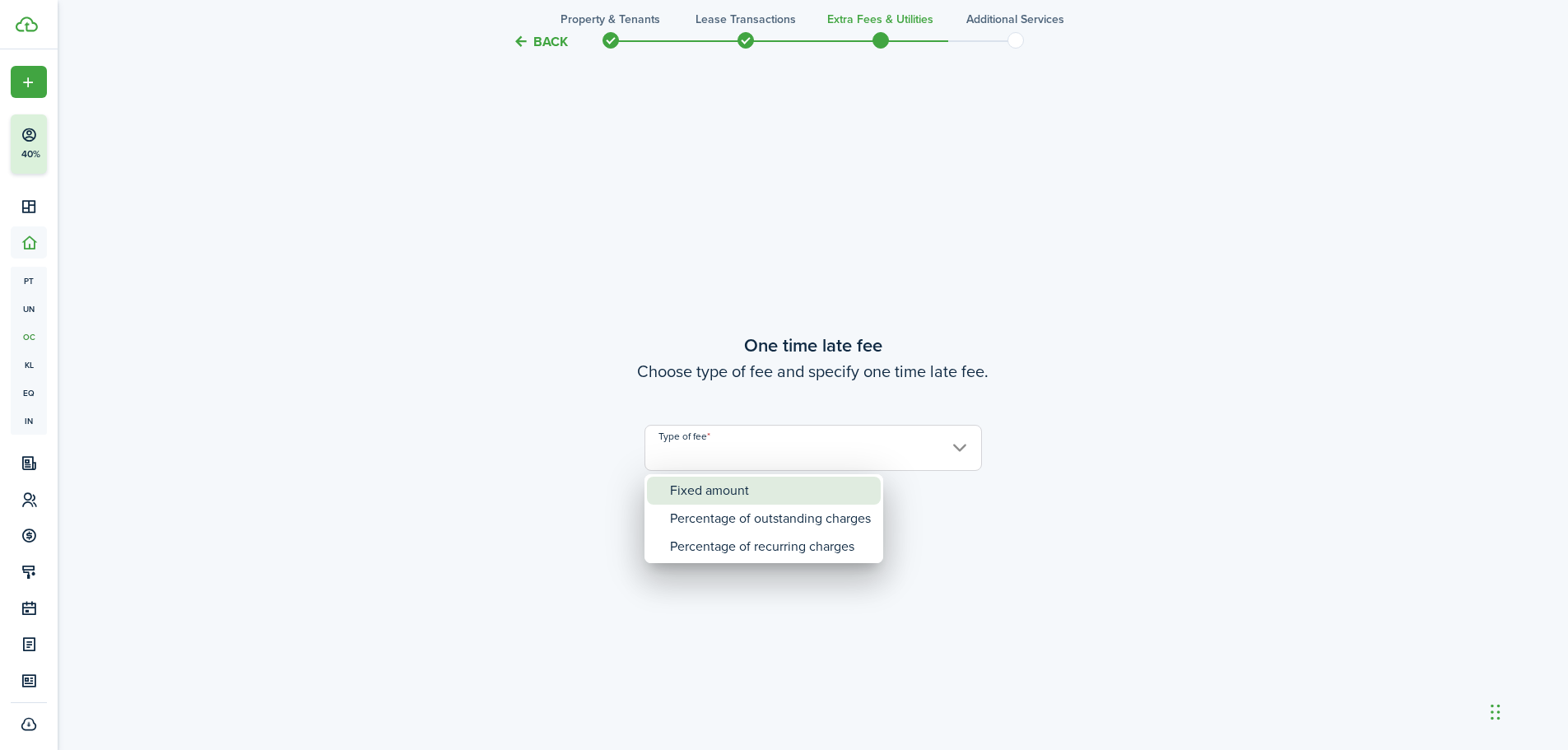
click at [722, 488] on div "Fixed amount" at bounding box center [771, 490] width 201 height 28
type input "Fixed amount"
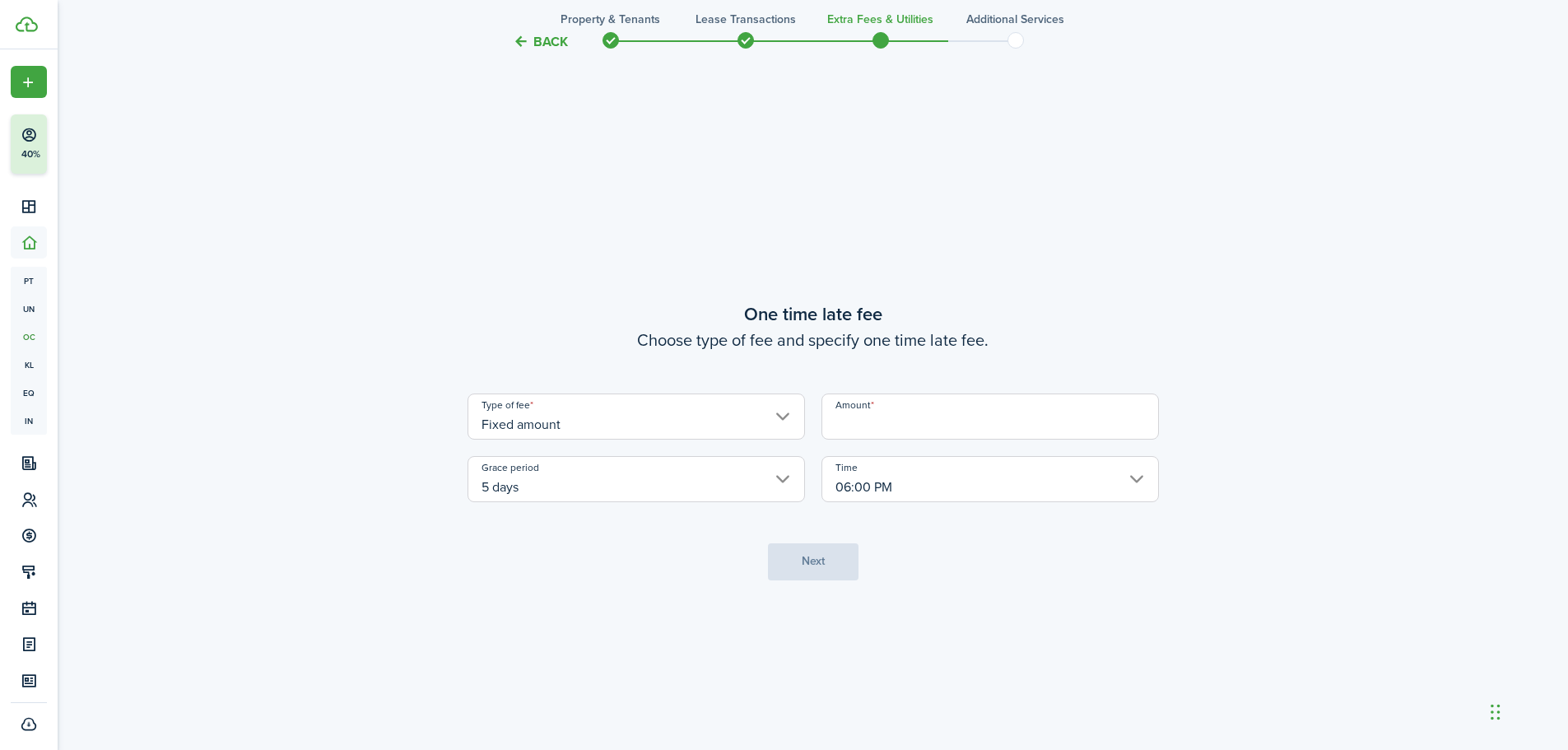
click at [901, 427] on input "Amount" at bounding box center [990, 416] width 338 height 46
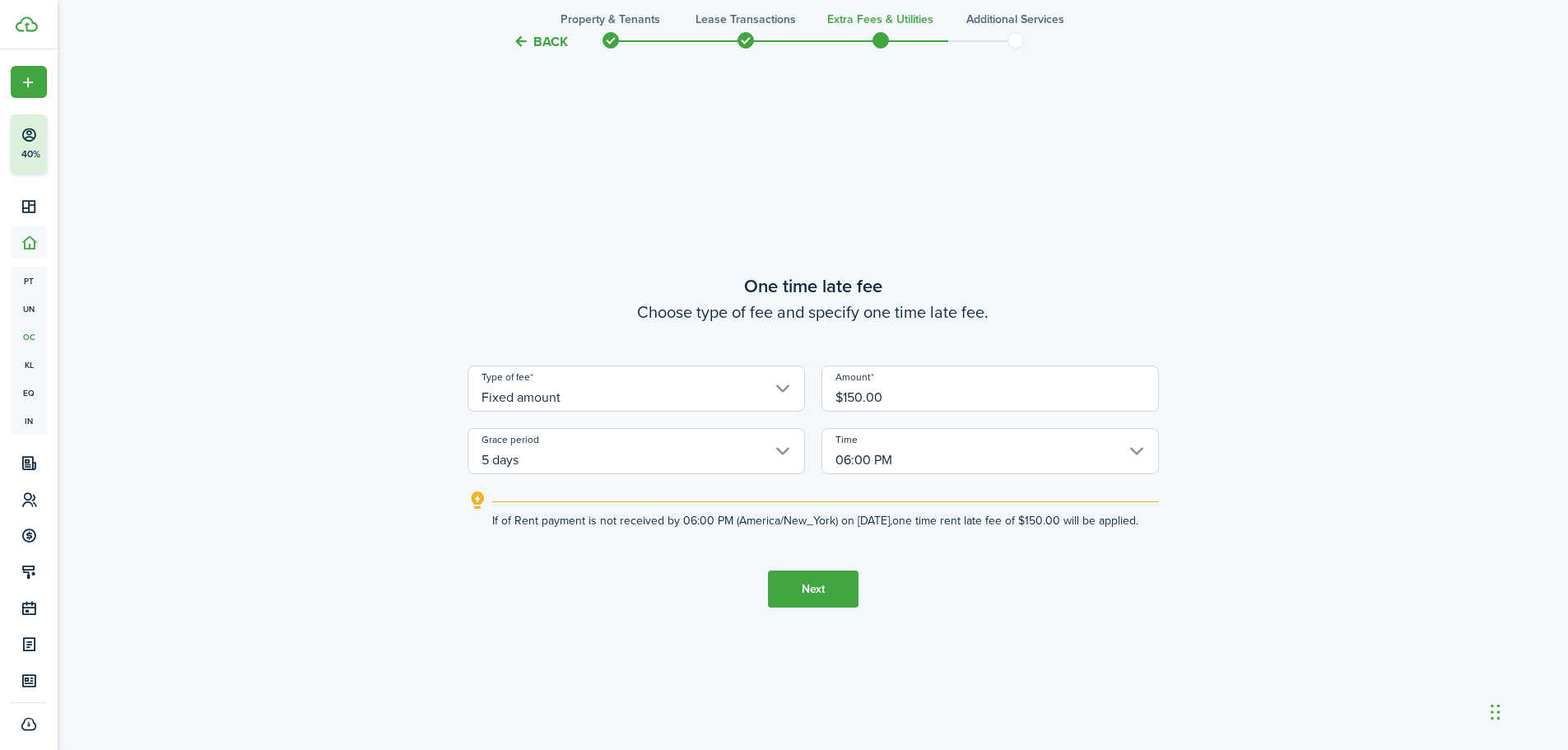
click at [781, 446] on input "5 days" at bounding box center [636, 451] width 338 height 46
type input "$150.00"
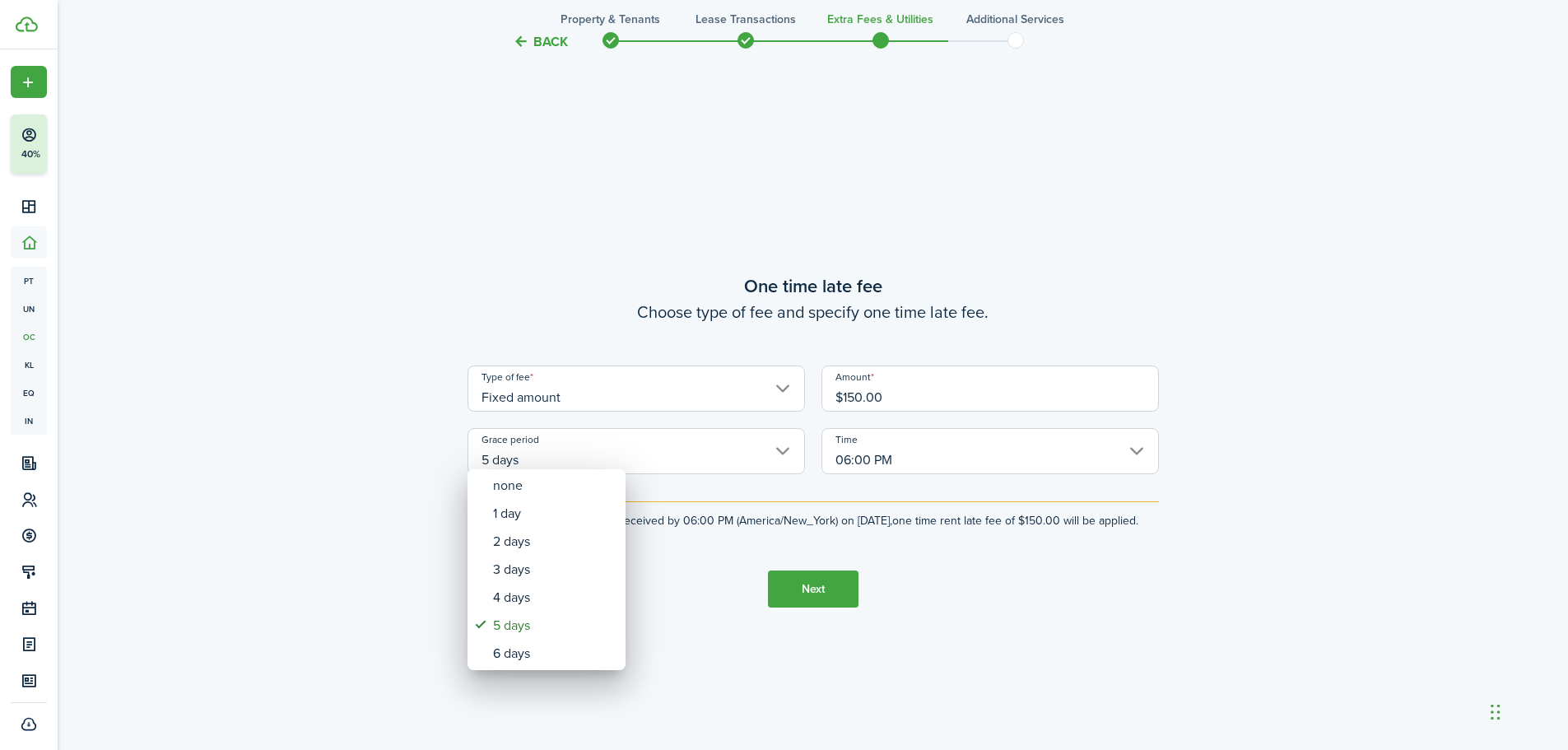
click at [1139, 445] on div at bounding box center [784, 374] width 1832 height 1013
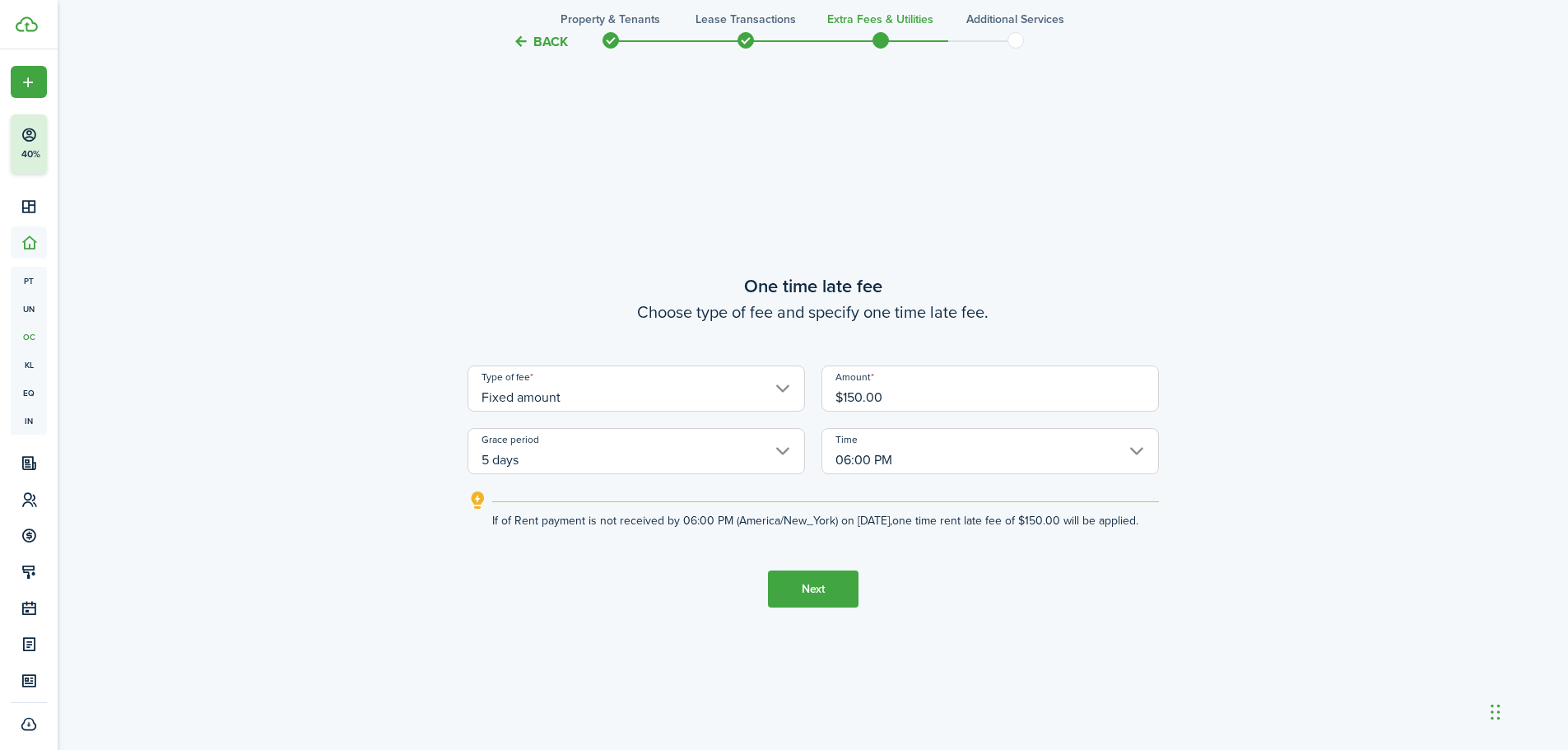
click at [1139, 445] on input "06:00 PM" at bounding box center [990, 451] width 338 height 46
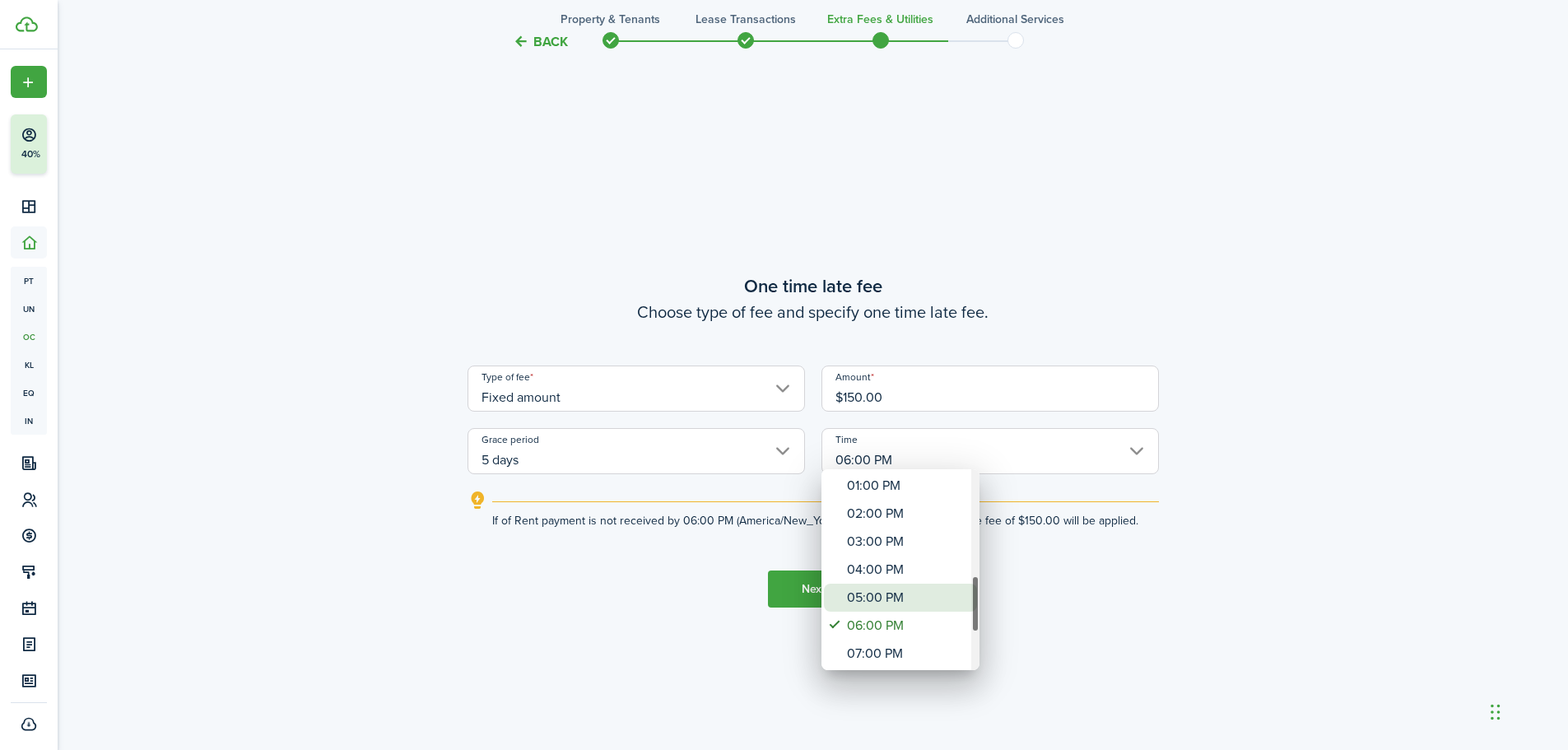
click at [889, 592] on div "05:00 PM" at bounding box center [907, 597] width 120 height 28
type input "05:00 PM"
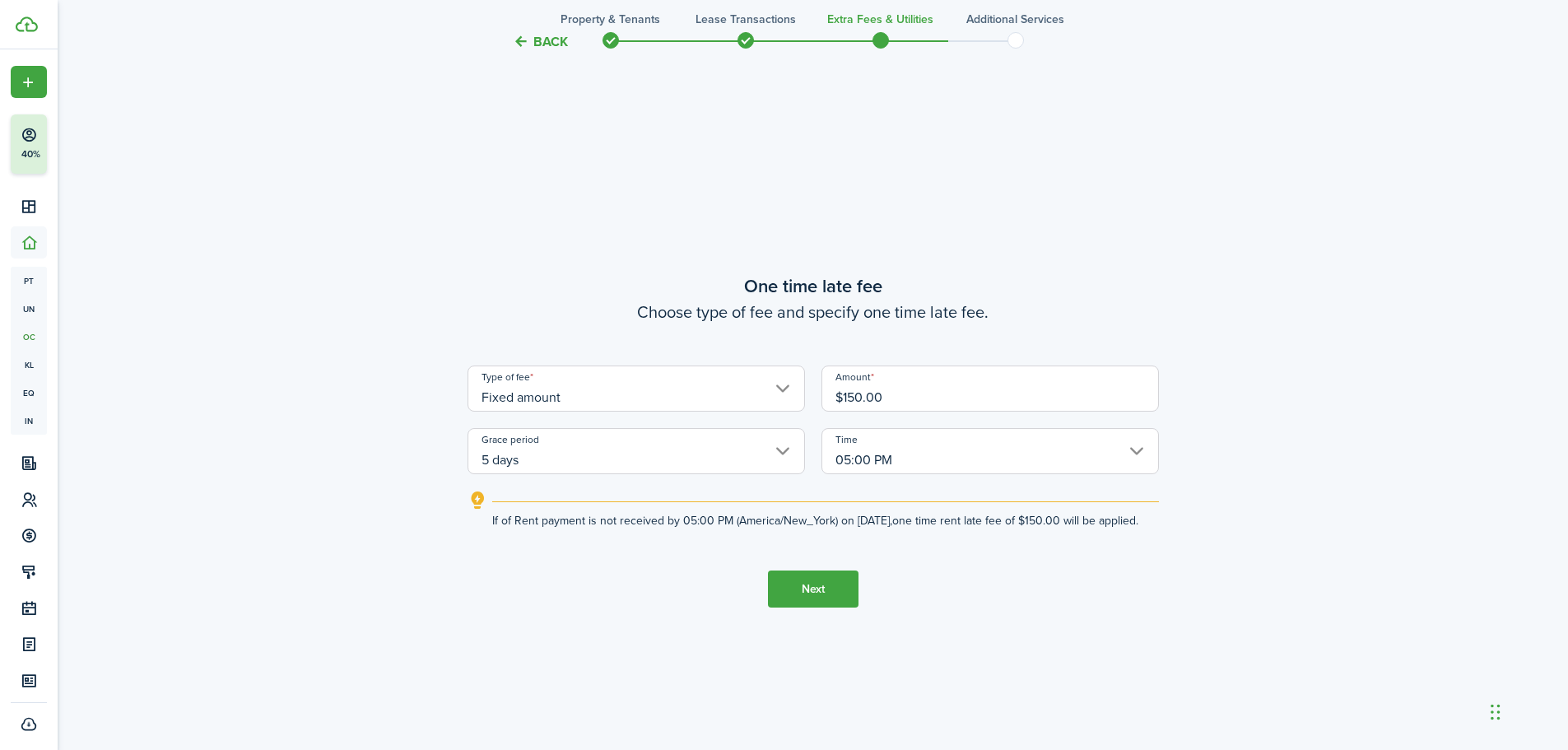
click at [784, 440] on input "5 days" at bounding box center [636, 451] width 338 height 46
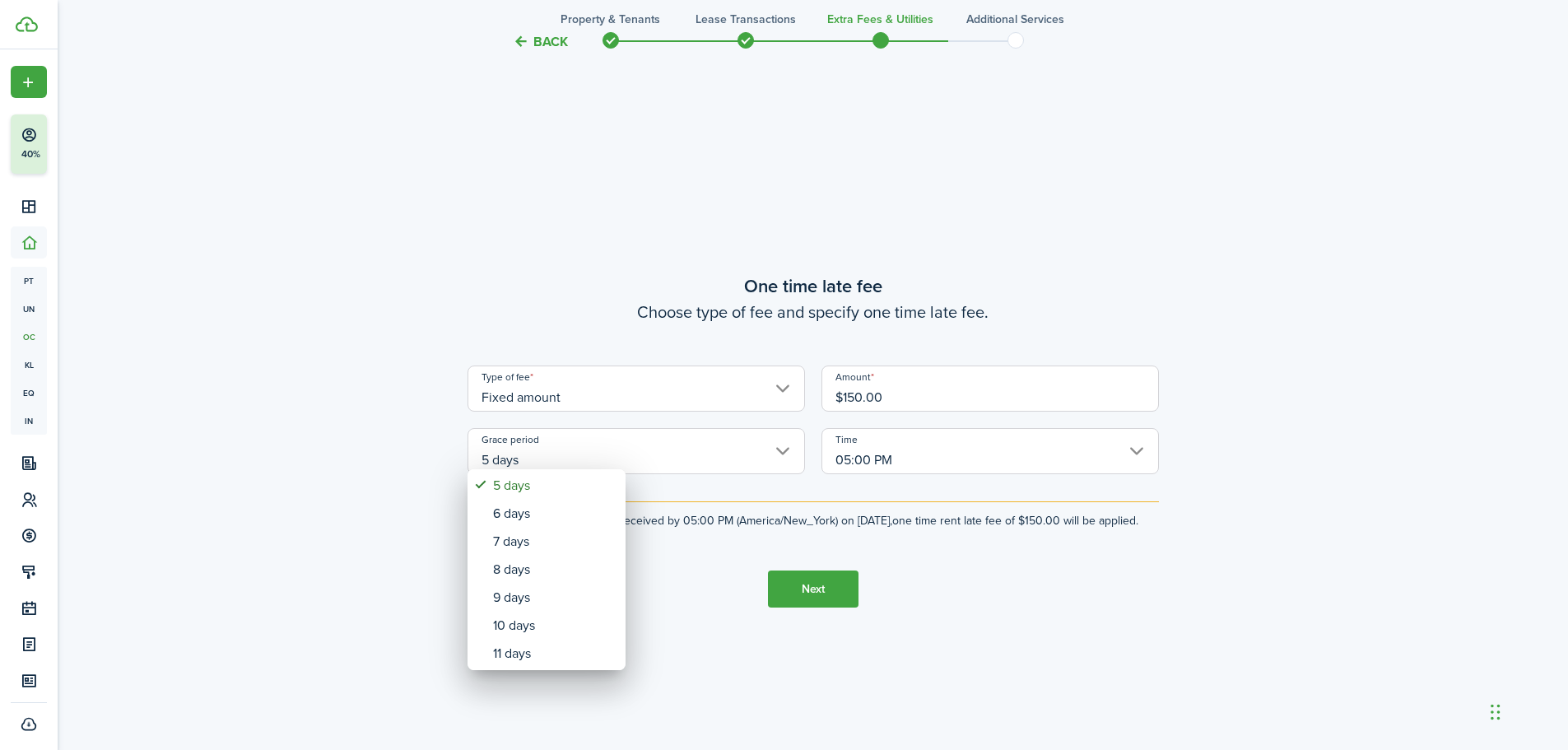
click at [521, 209] on div at bounding box center [784, 374] width 1832 height 1013
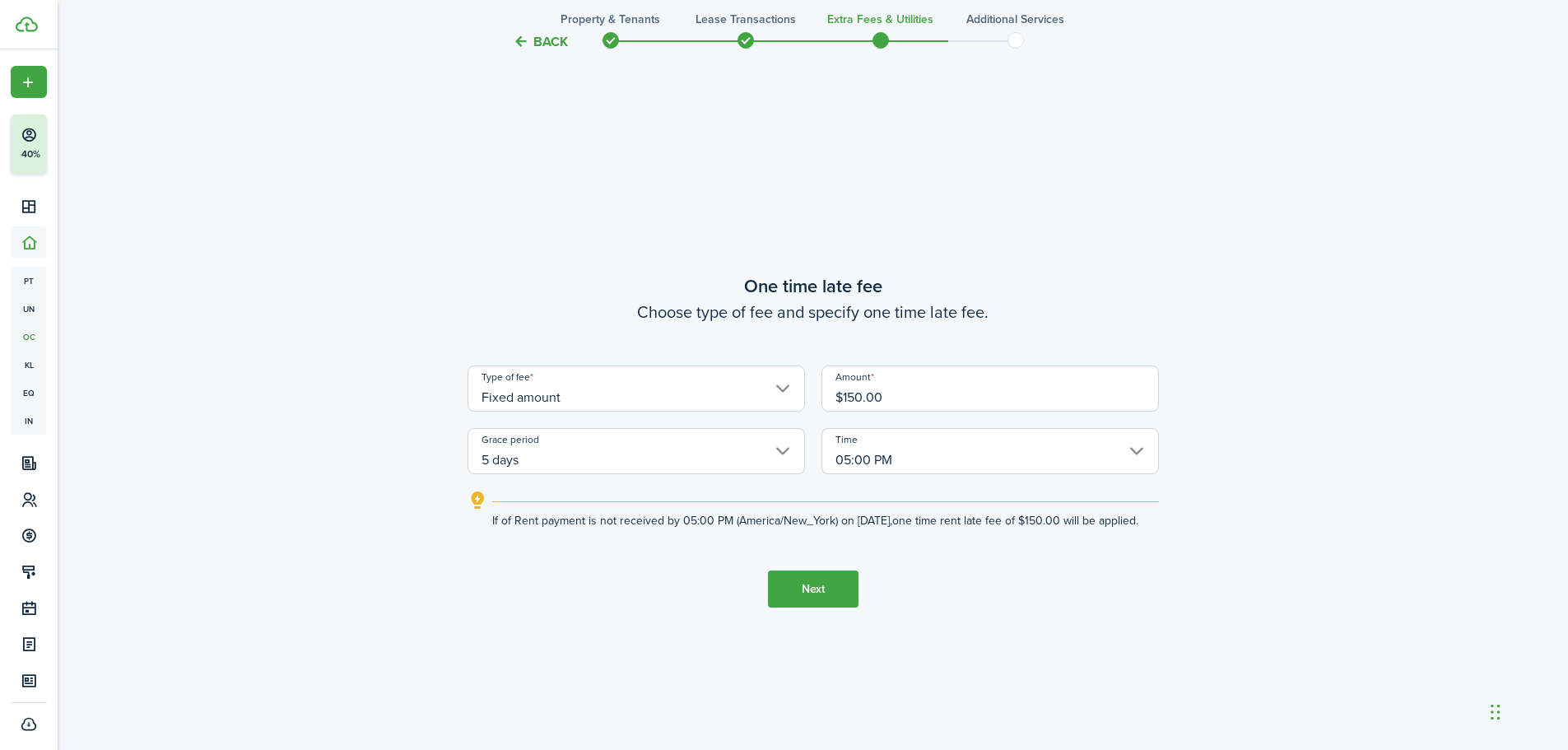
click at [530, 40] on button "Back" at bounding box center [540, 41] width 55 height 18
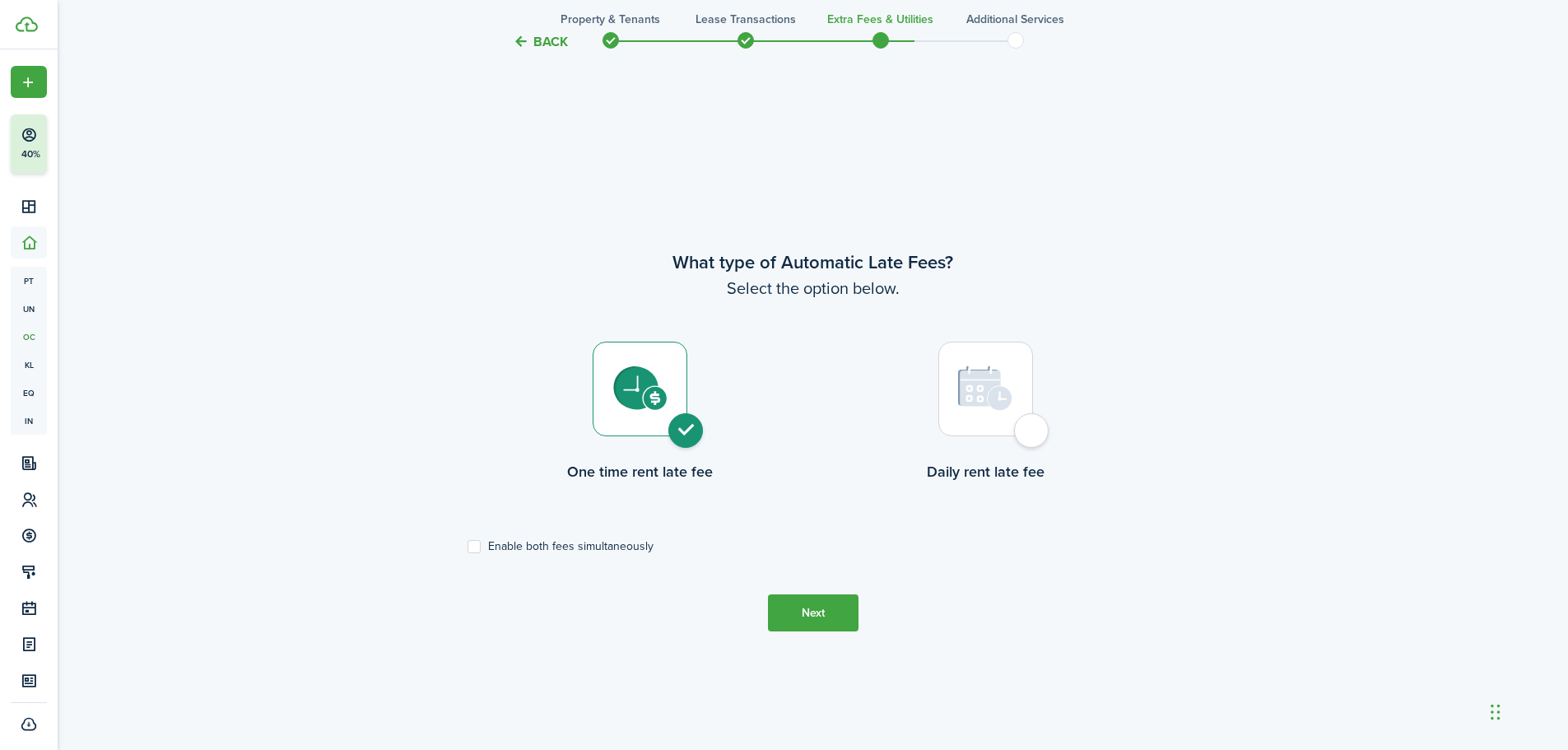
click at [530, 40] on button "Back" at bounding box center [540, 41] width 55 height 18
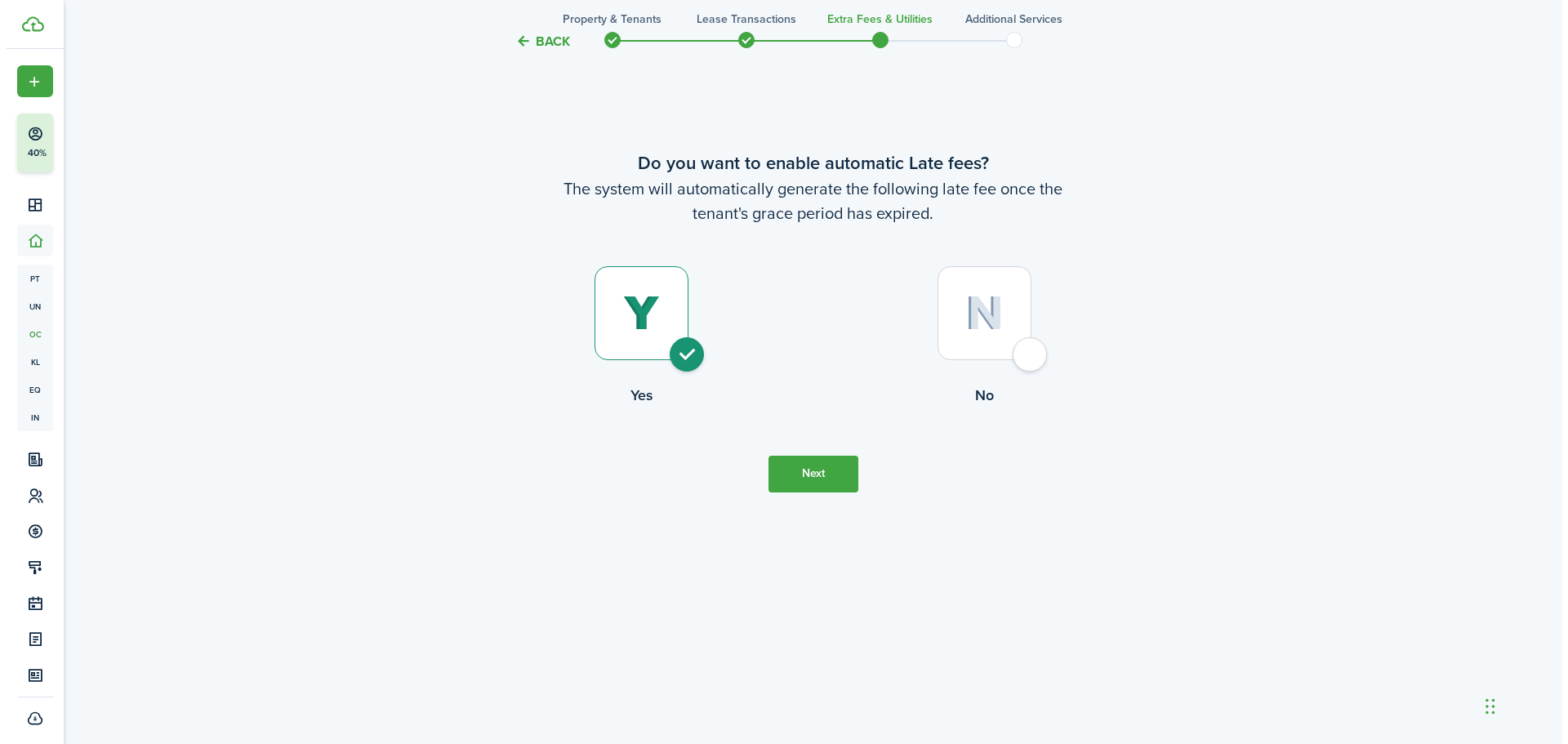
scroll to position [0, 0]
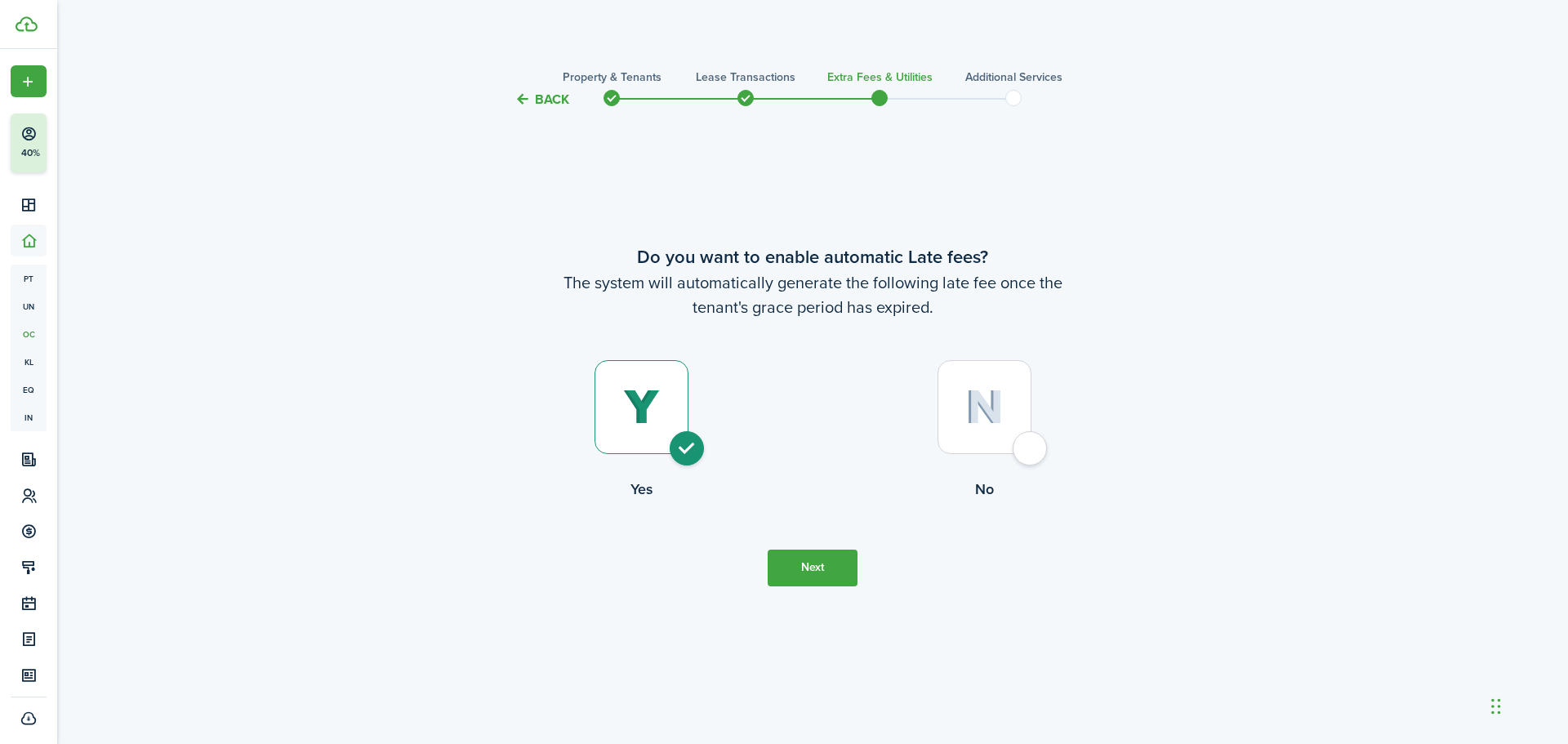
click at [525, 40] on dashboard-content "Back Property & Tenants Lease Transactions Extra fees & Utilities Additional Se…" at bounding box center [812, 372] width 1510 height 744
click at [538, 95] on button "Back" at bounding box center [542, 100] width 55 height 18
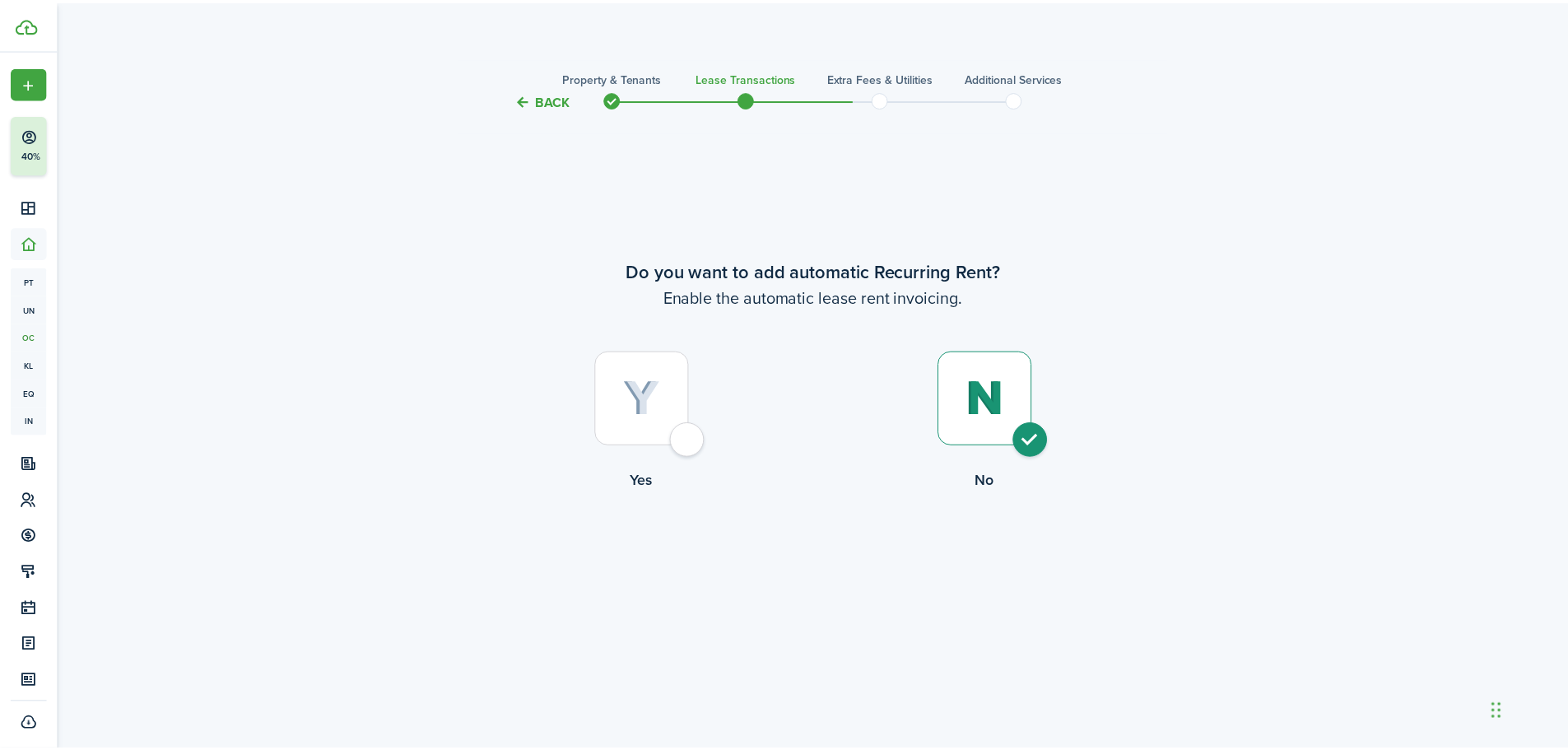
scroll to position [2889, 0]
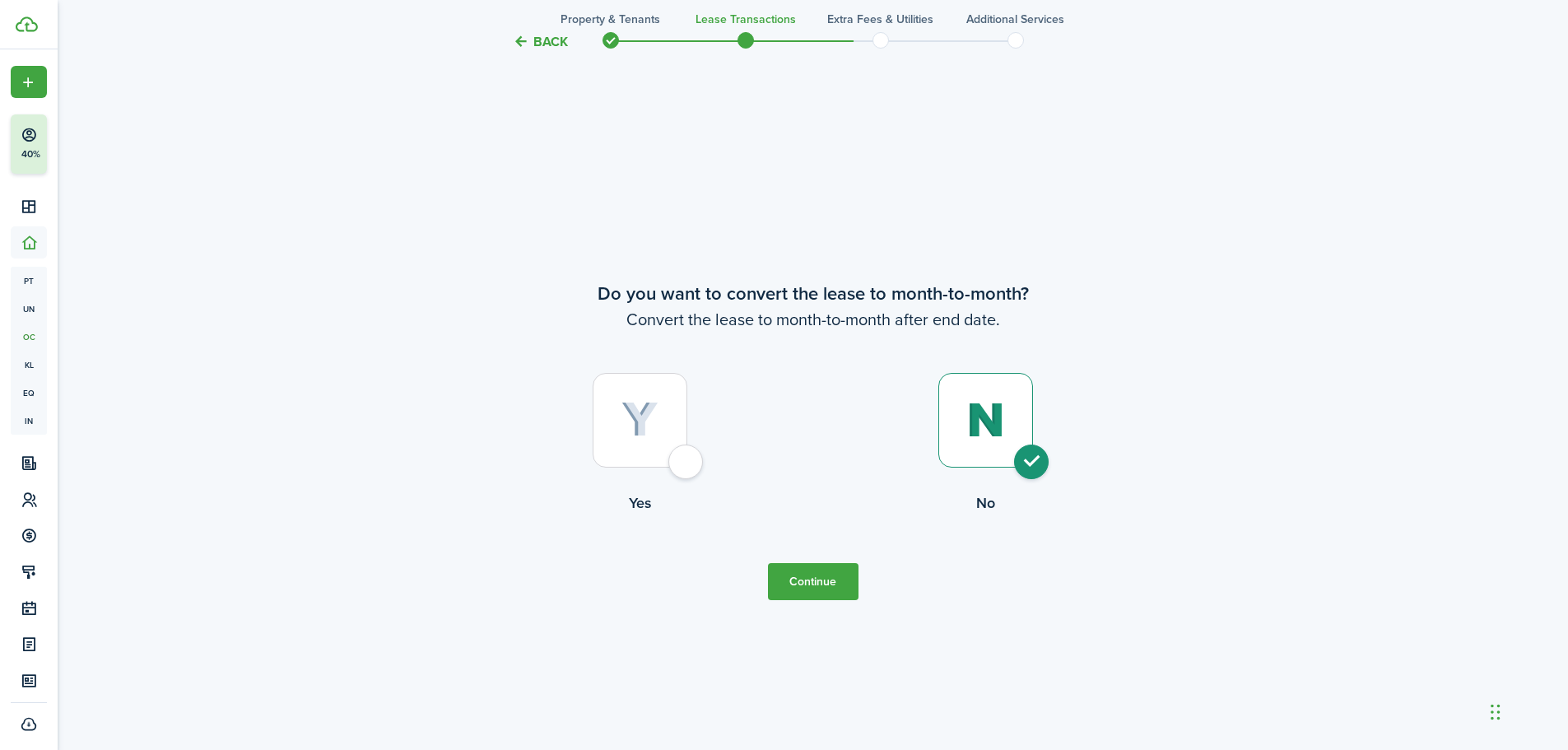
click at [542, 46] on button "Back" at bounding box center [540, 41] width 55 height 18
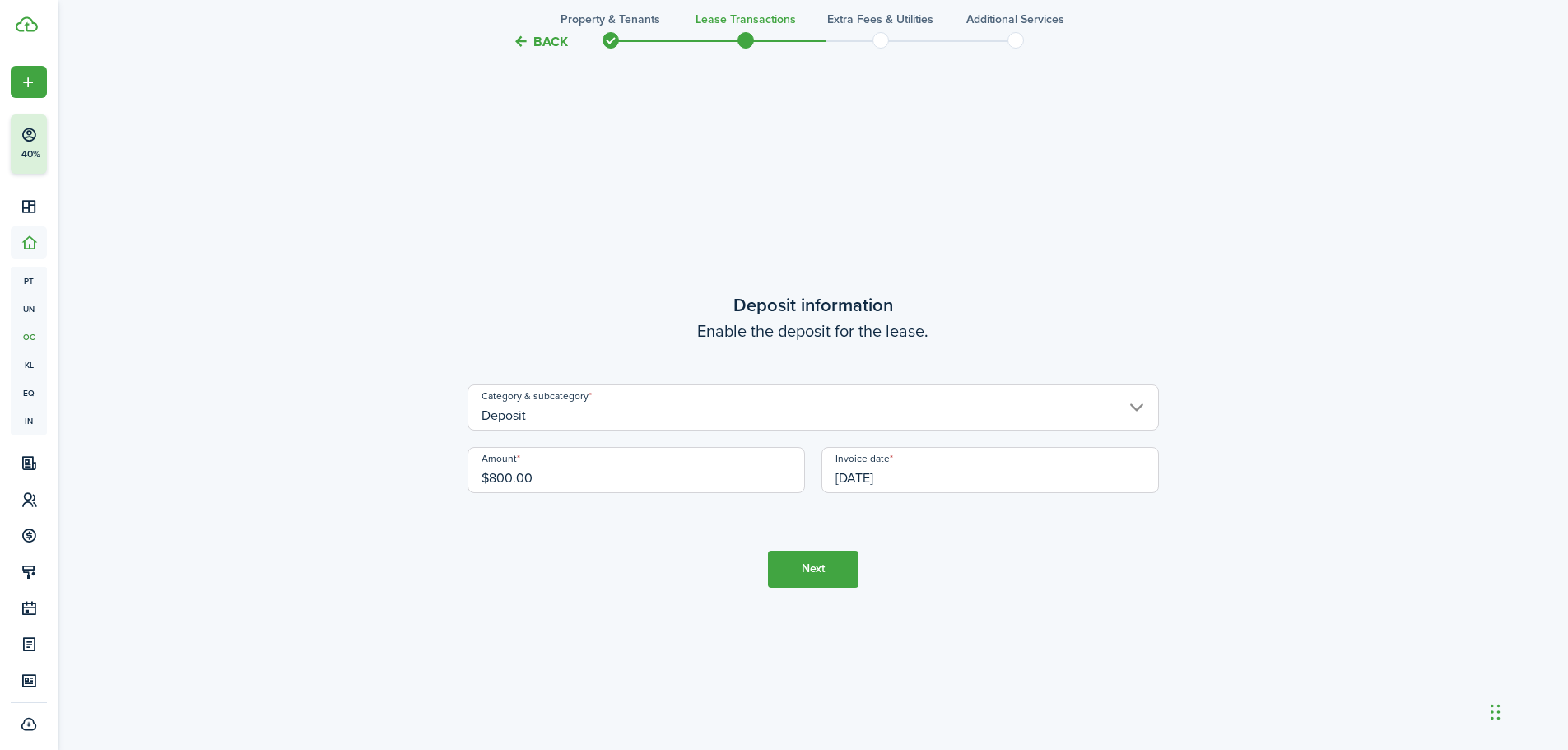
scroll to position [2139, 0]
click at [853, 476] on input "[DATE]" at bounding box center [990, 470] width 338 height 46
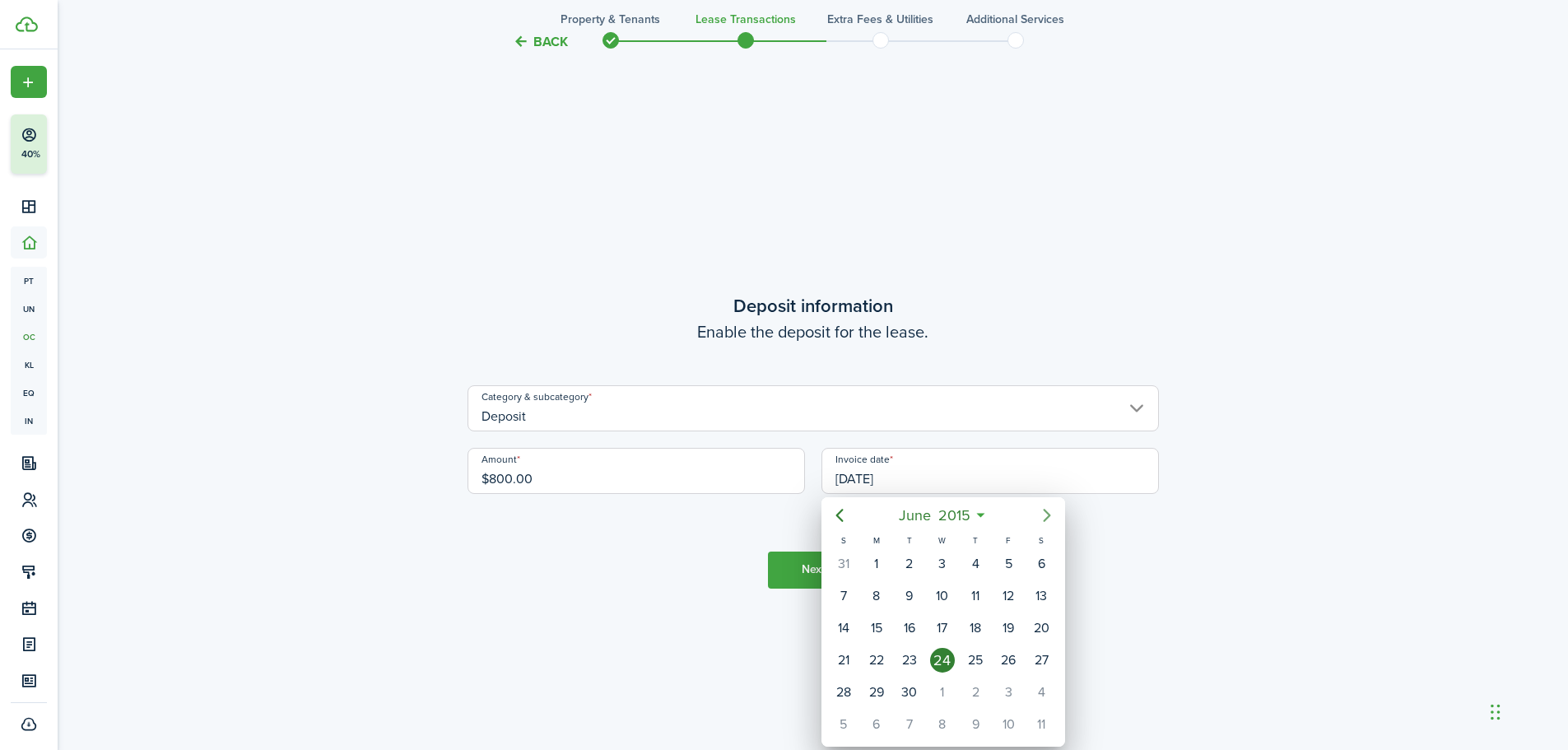
click at [1042, 521] on icon "Next page" at bounding box center [1047, 515] width 20 height 20
click at [950, 560] on div "1" at bounding box center [942, 563] width 25 height 25
type input "[DATE]"
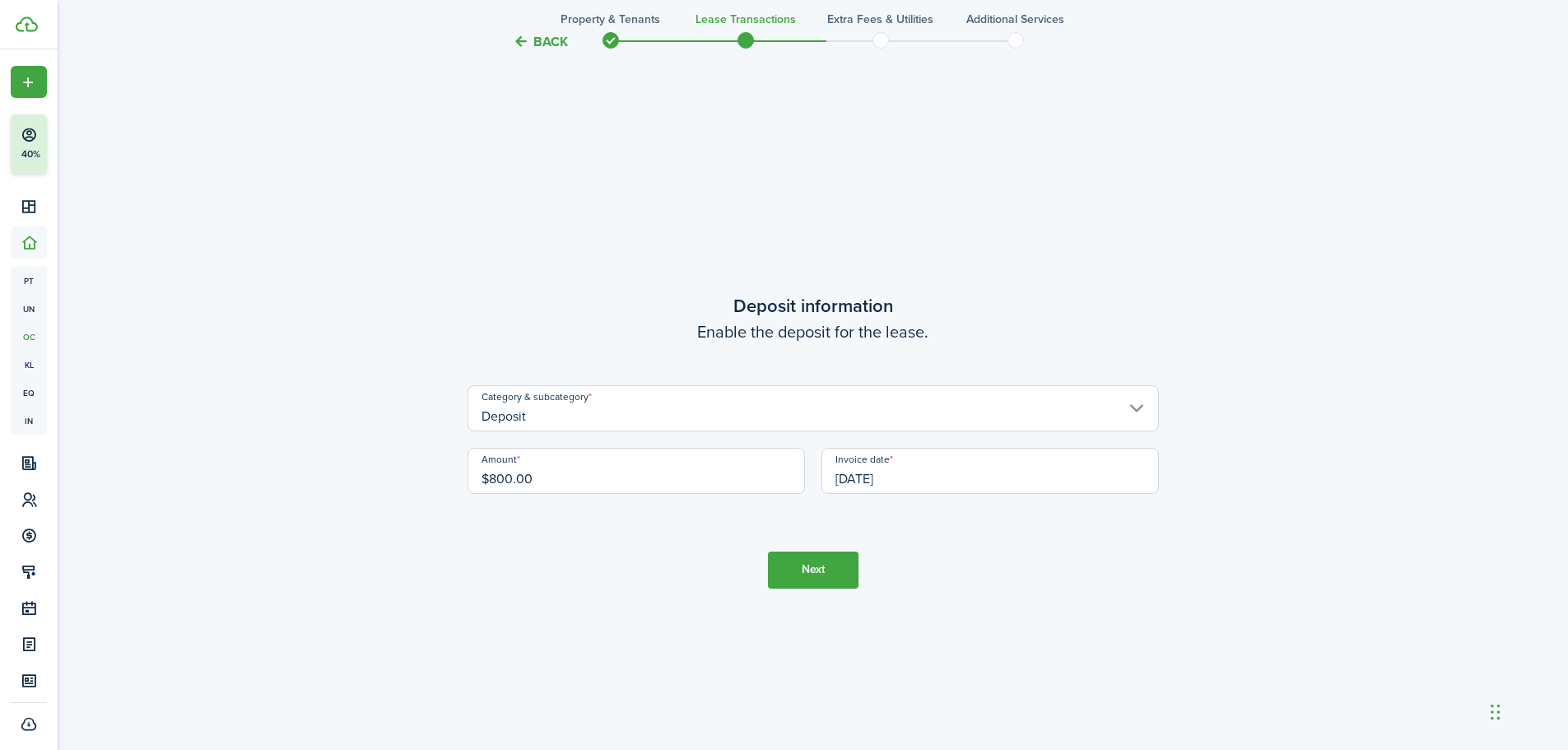
click at [822, 559] on button "Next" at bounding box center [813, 570] width 91 height 37
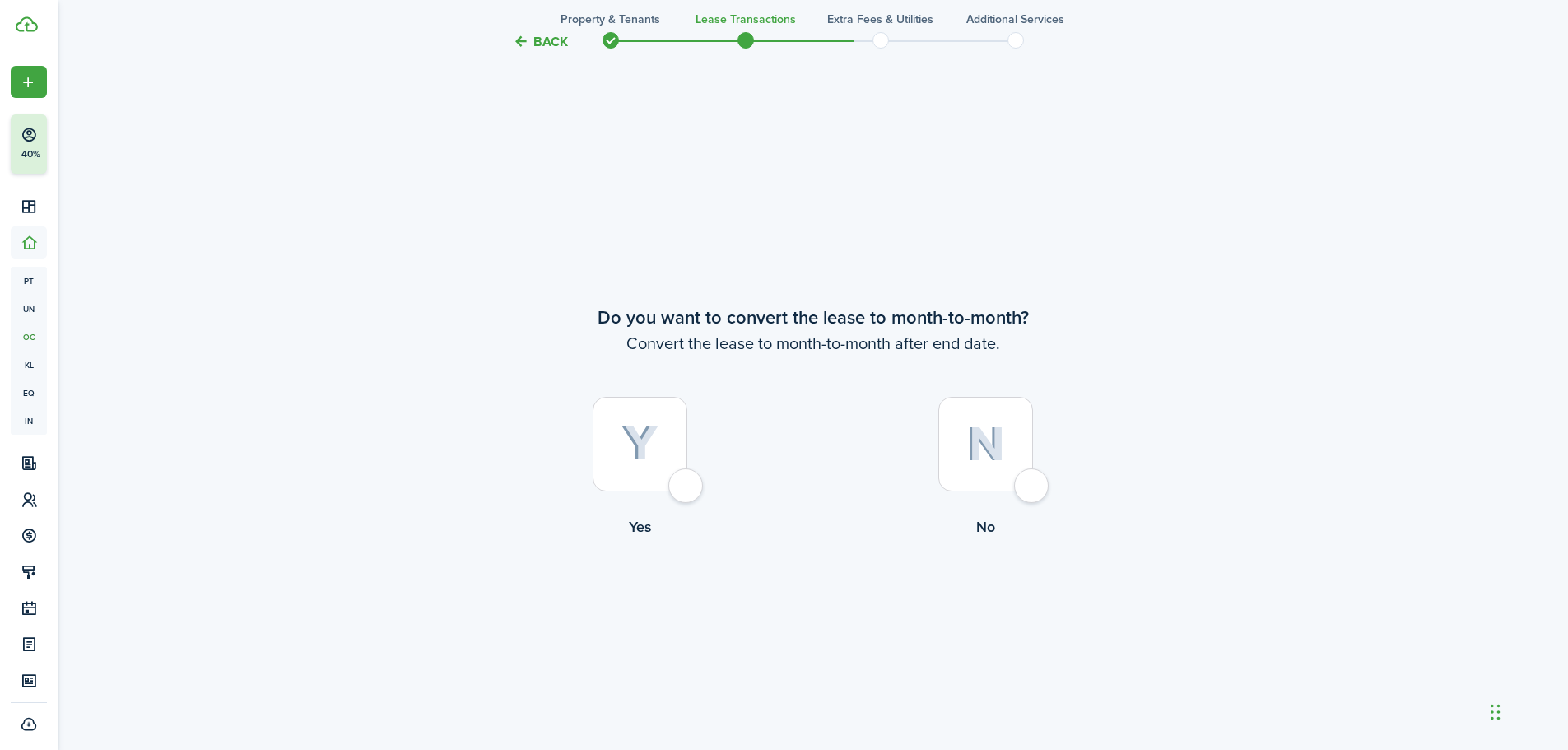
scroll to position [2889, 0]
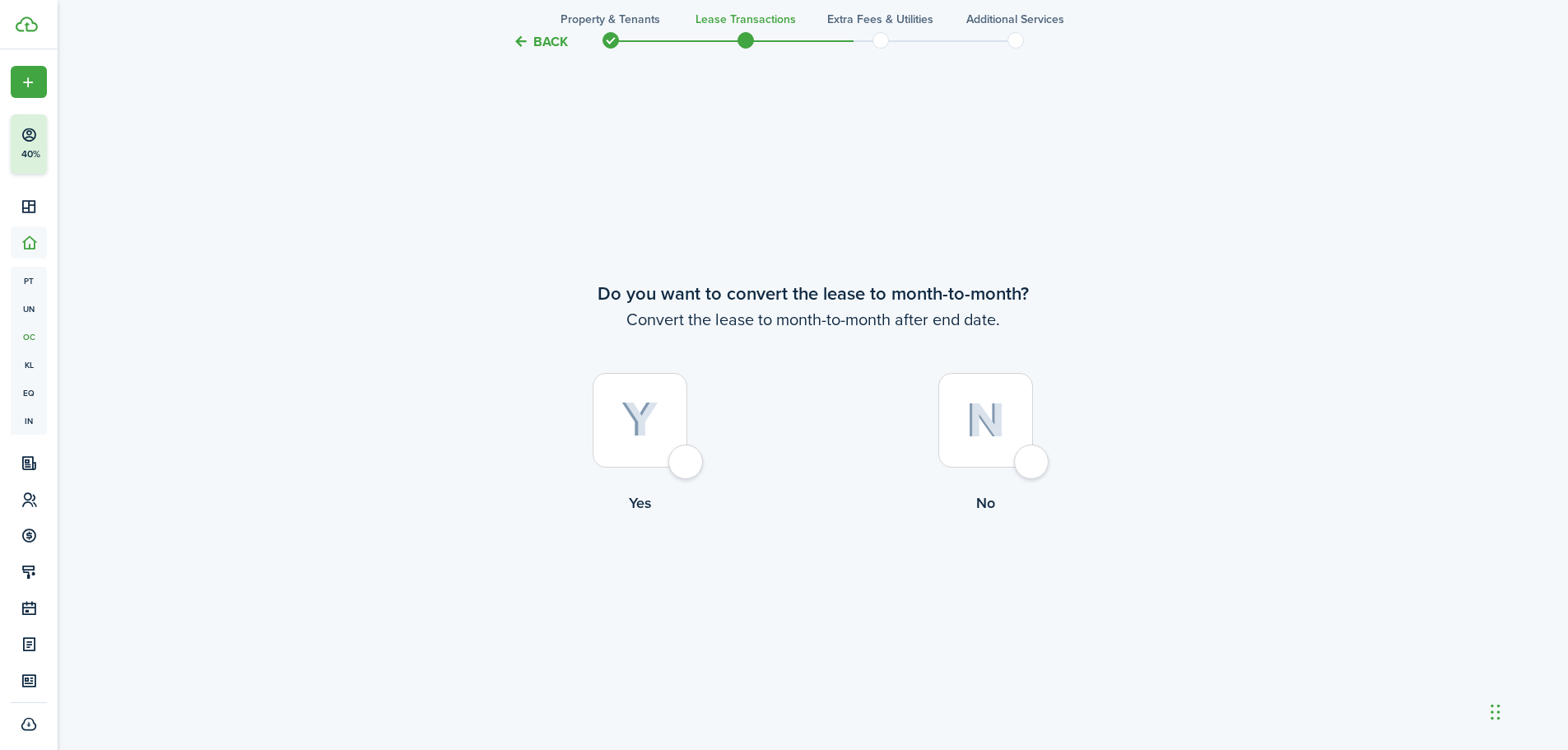
click at [1030, 465] on div at bounding box center [985, 420] width 94 height 94
radio input "true"
click at [826, 586] on button "Continue" at bounding box center [813, 582] width 91 height 37
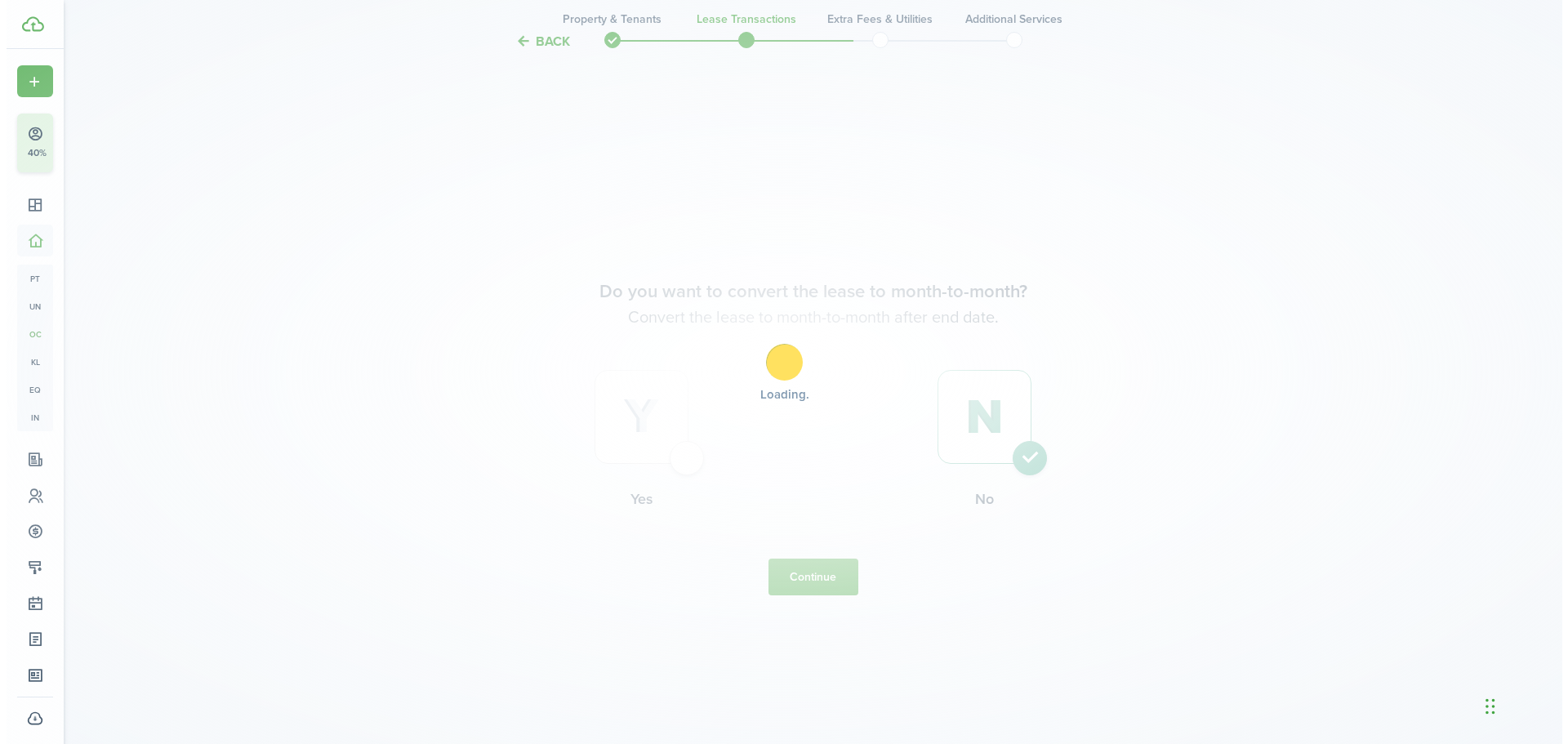
scroll to position [0, 0]
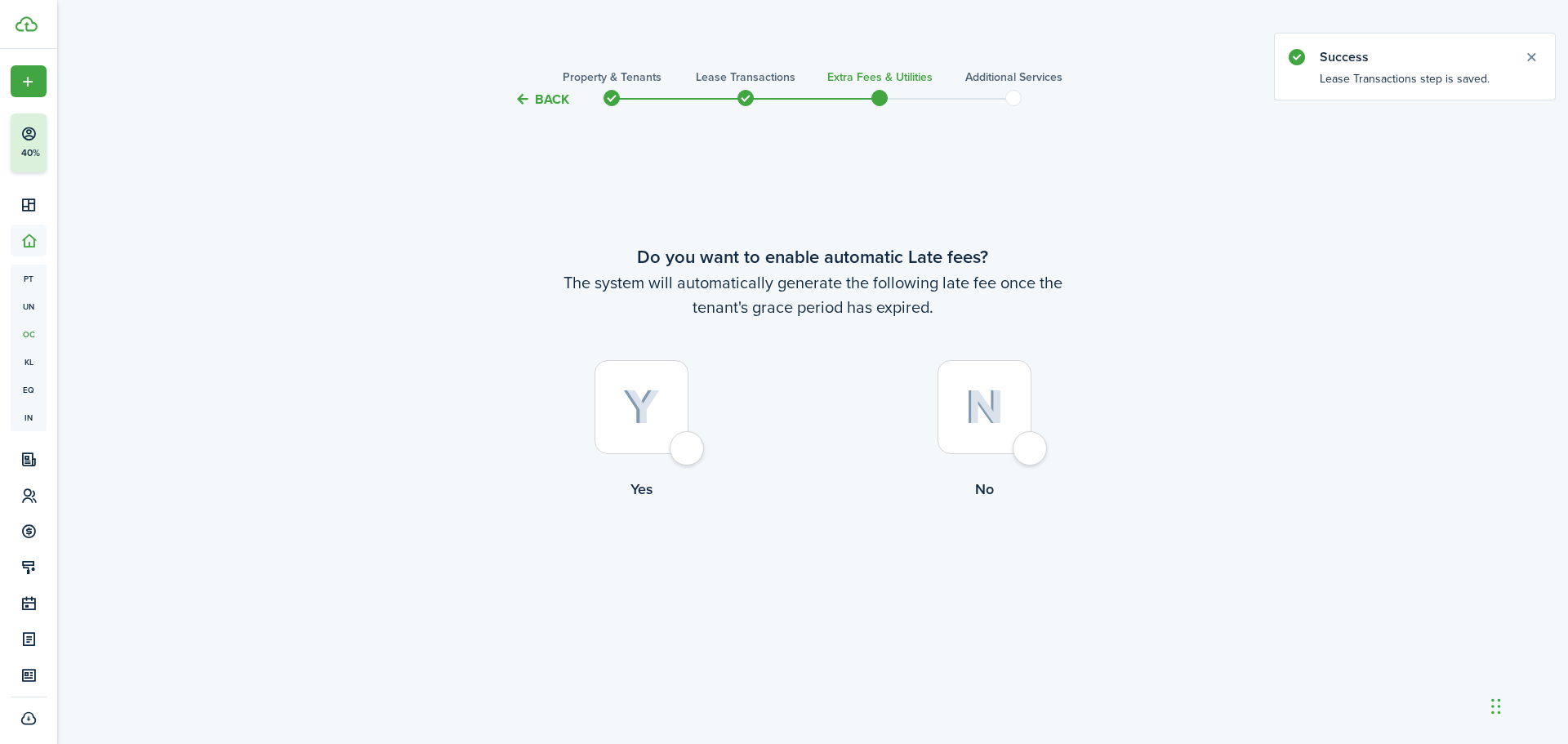
click at [685, 448] on div at bounding box center [641, 407] width 94 height 94
radio input "true"
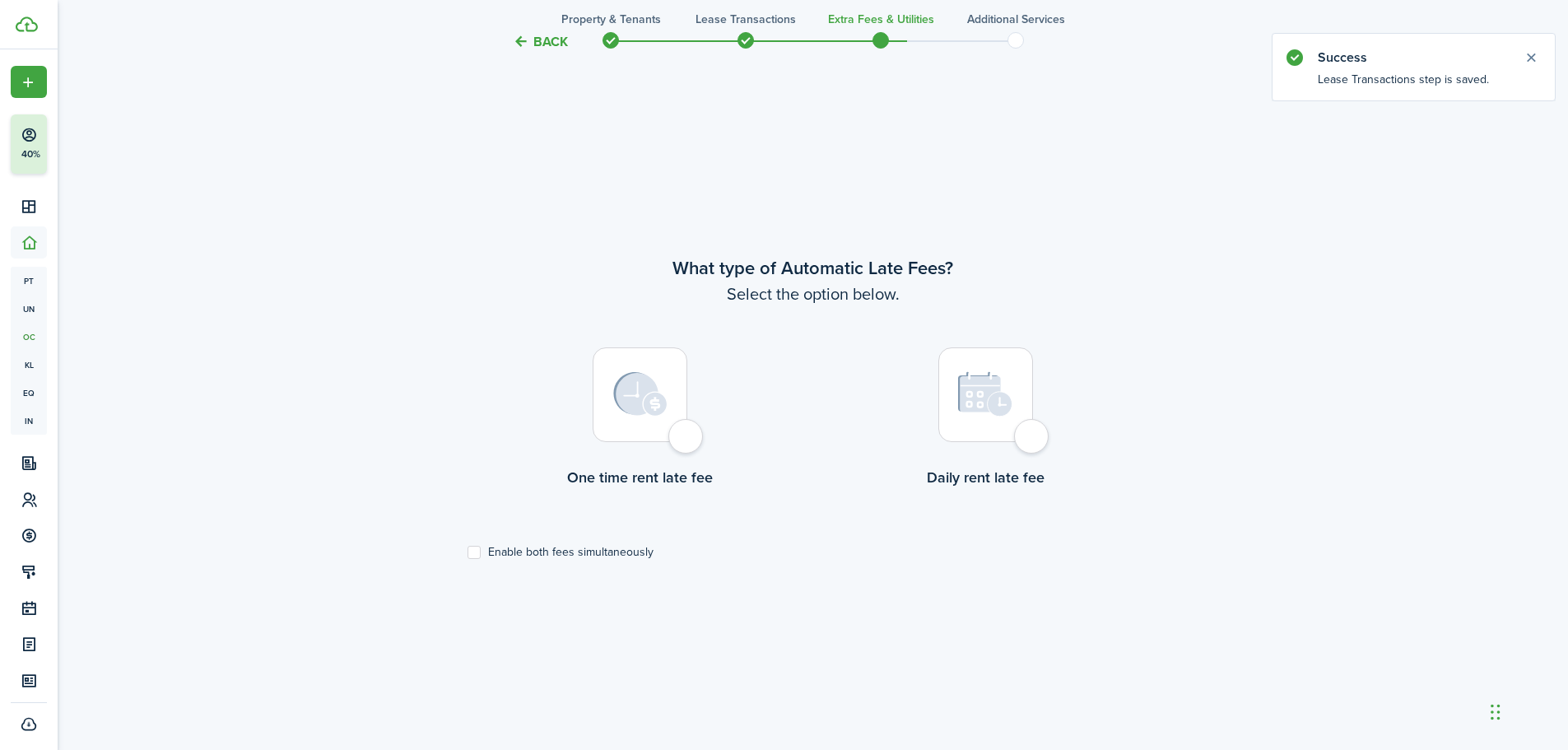
scroll to position [640, 0]
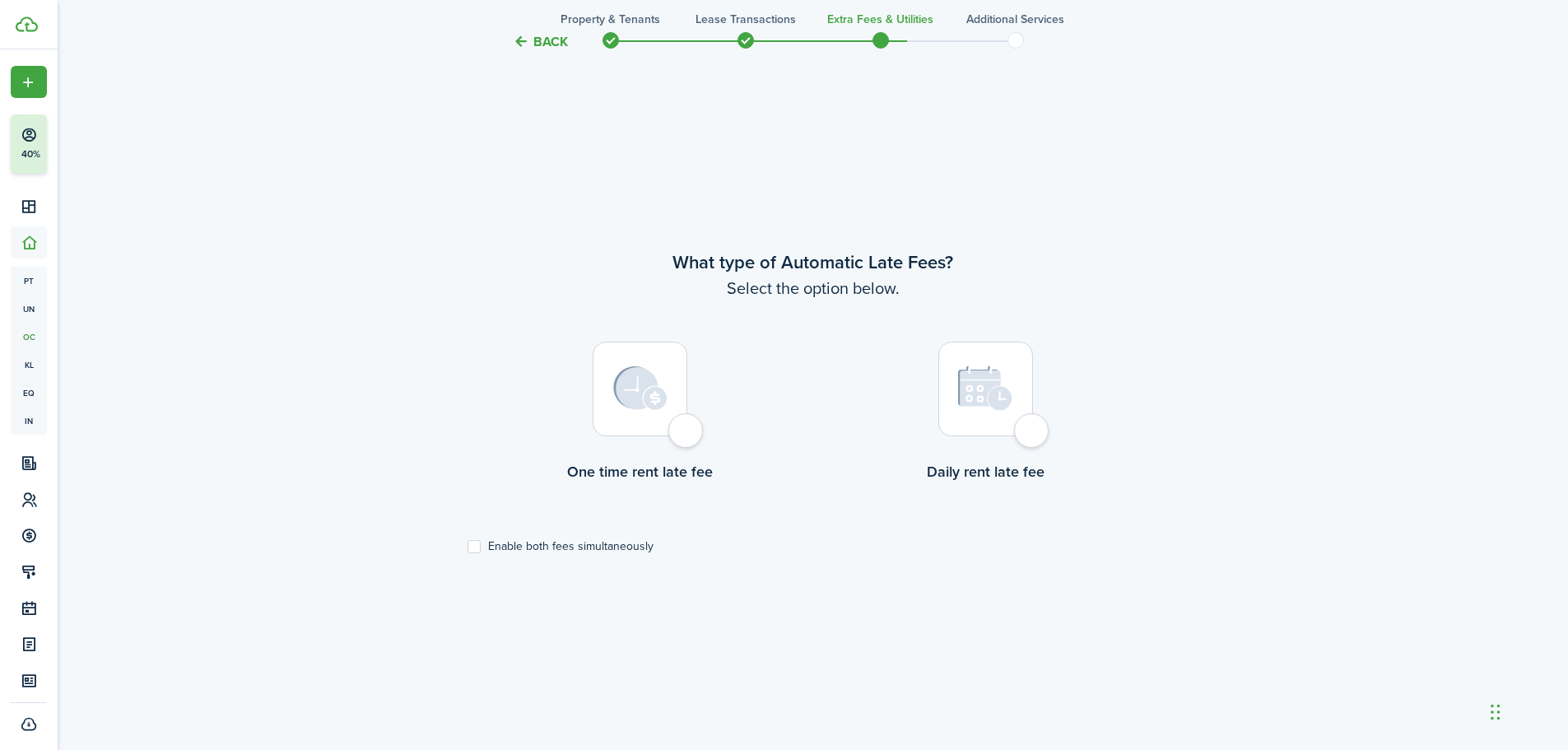
click at [687, 424] on div at bounding box center [640, 389] width 94 height 94
radio input "true"
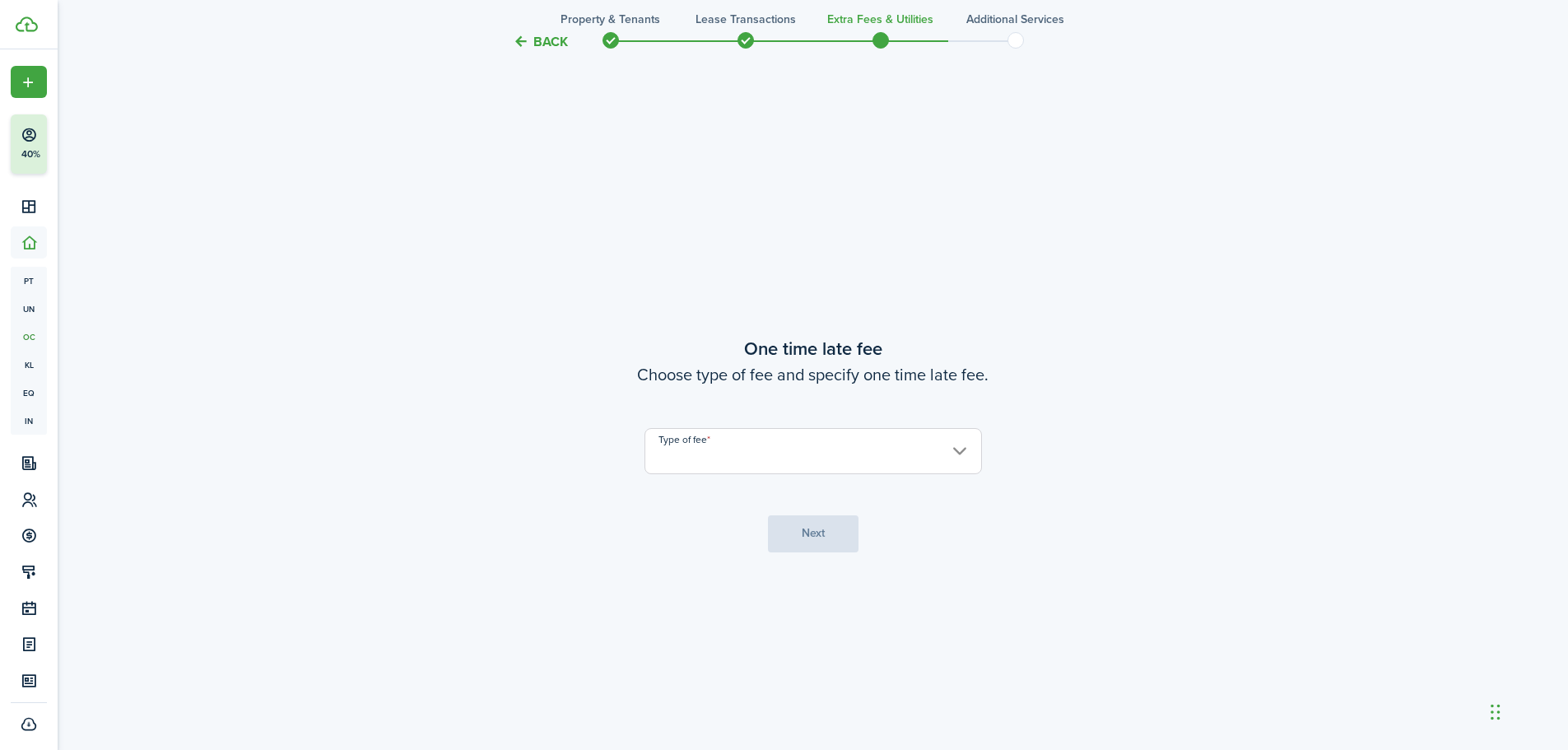
scroll to position [1390, 0]
click at [955, 444] on input "Type of fee" at bounding box center [813, 447] width 338 height 46
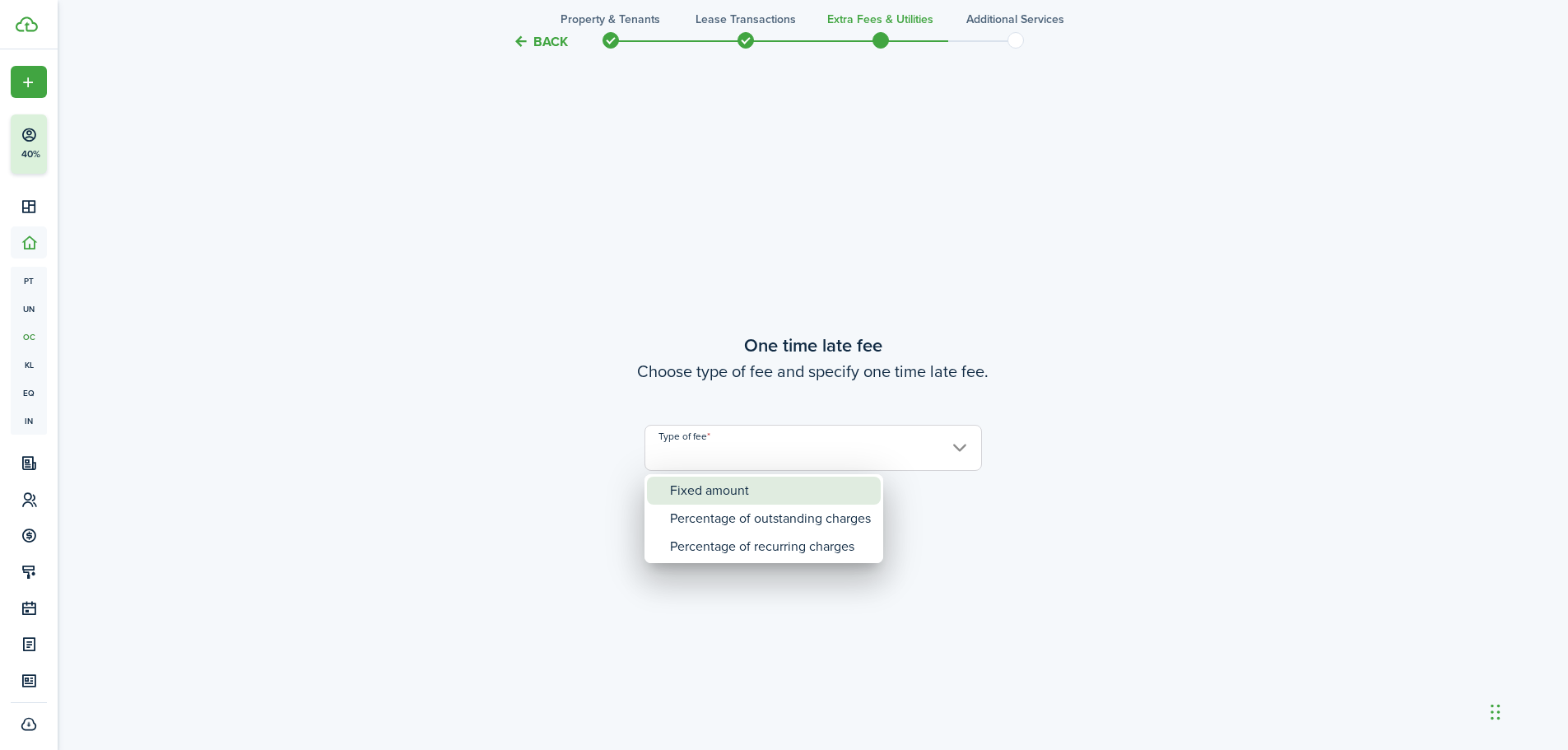
click at [786, 491] on div "Fixed amount" at bounding box center [771, 490] width 201 height 28
type input "Fixed amount"
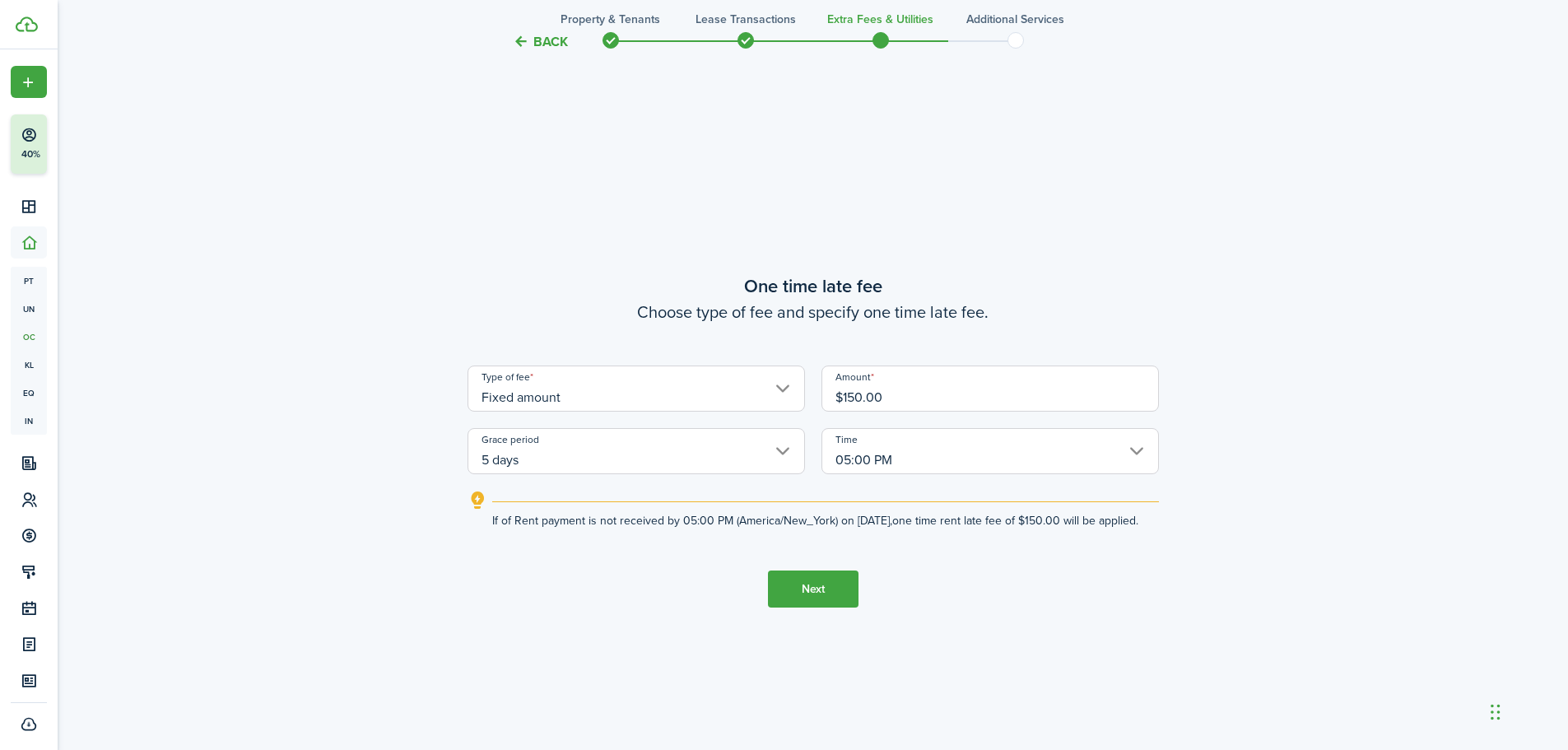
click at [550, 45] on button "Back" at bounding box center [540, 41] width 55 height 18
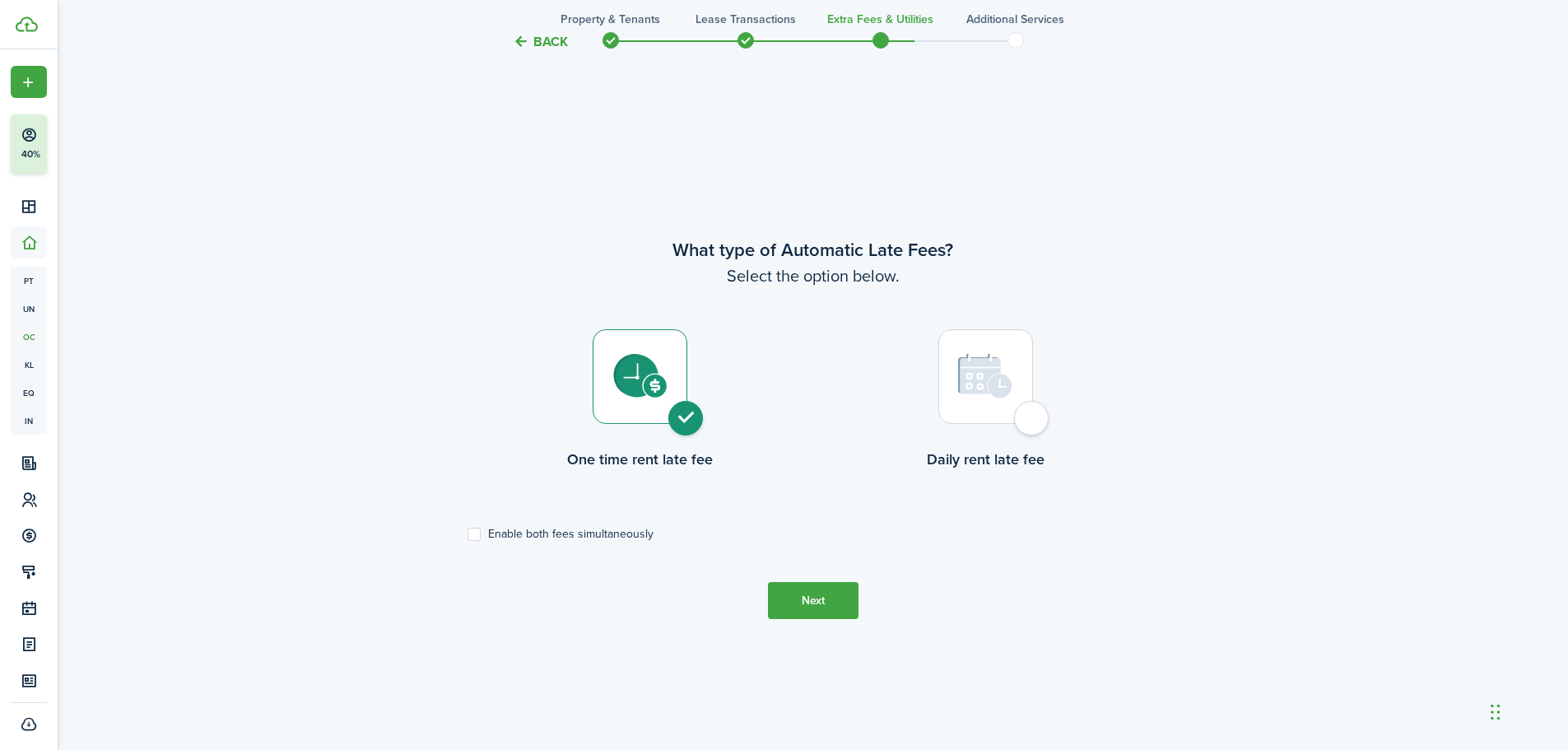
scroll to position [640, 0]
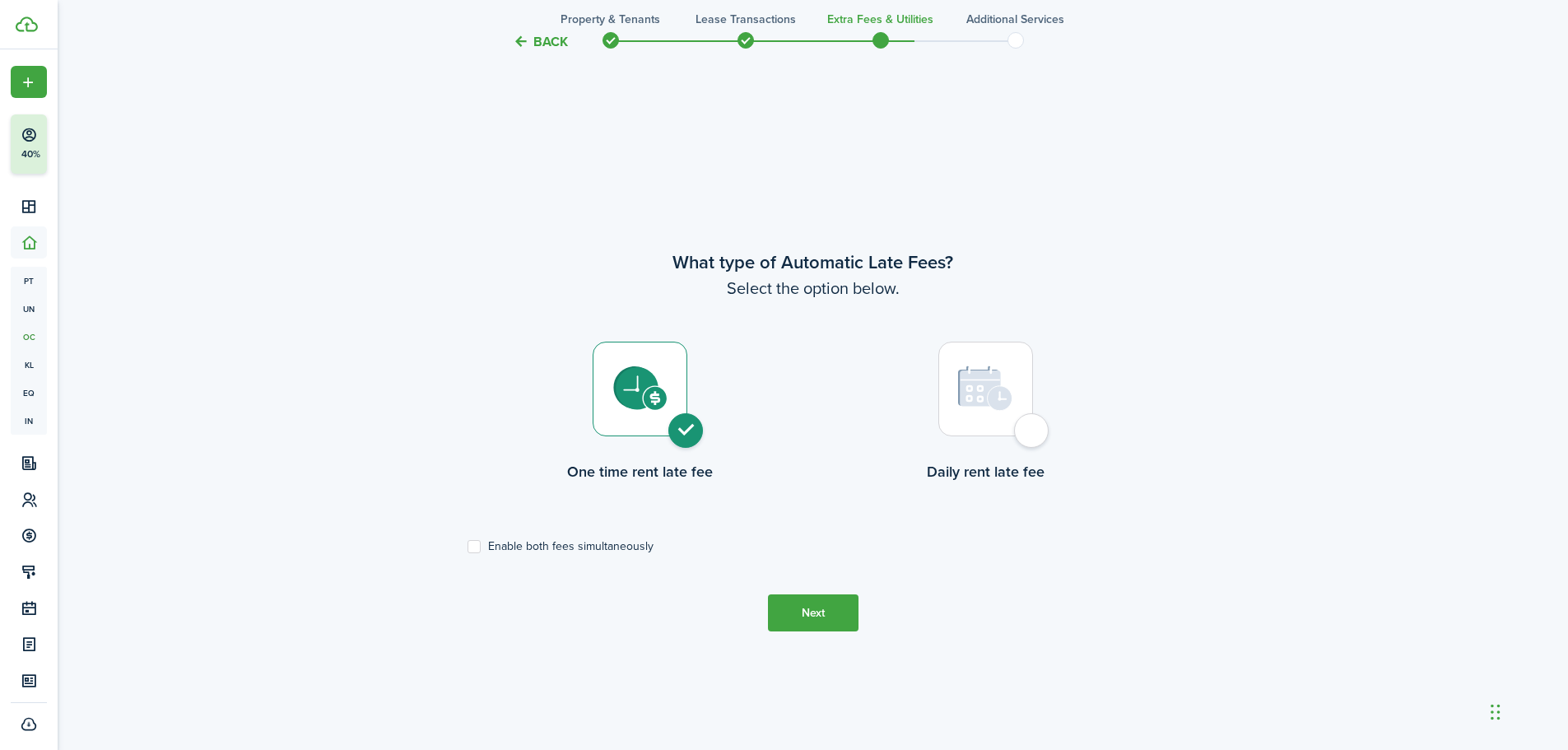
click at [550, 45] on button "Back" at bounding box center [540, 41] width 55 height 18
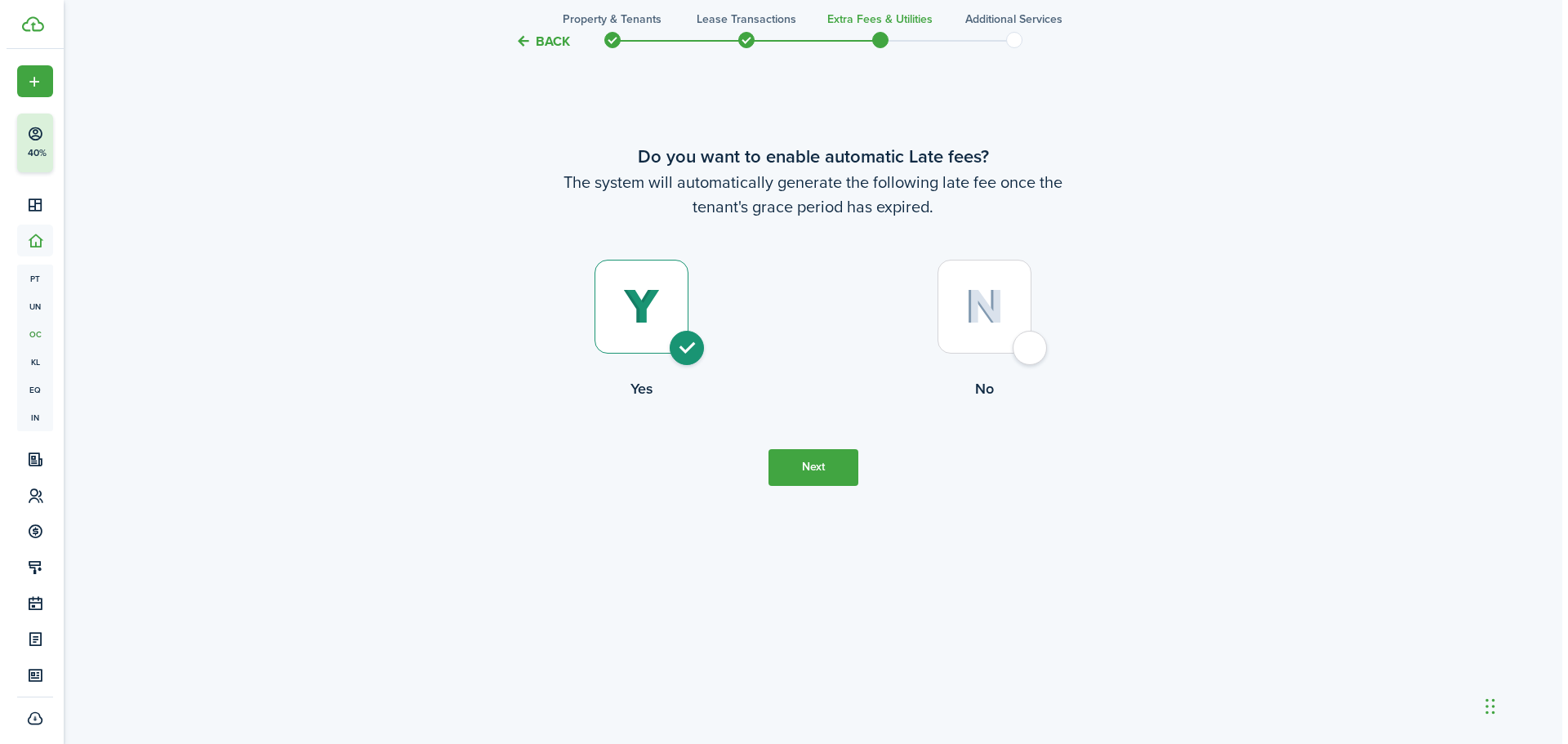
scroll to position [0, 0]
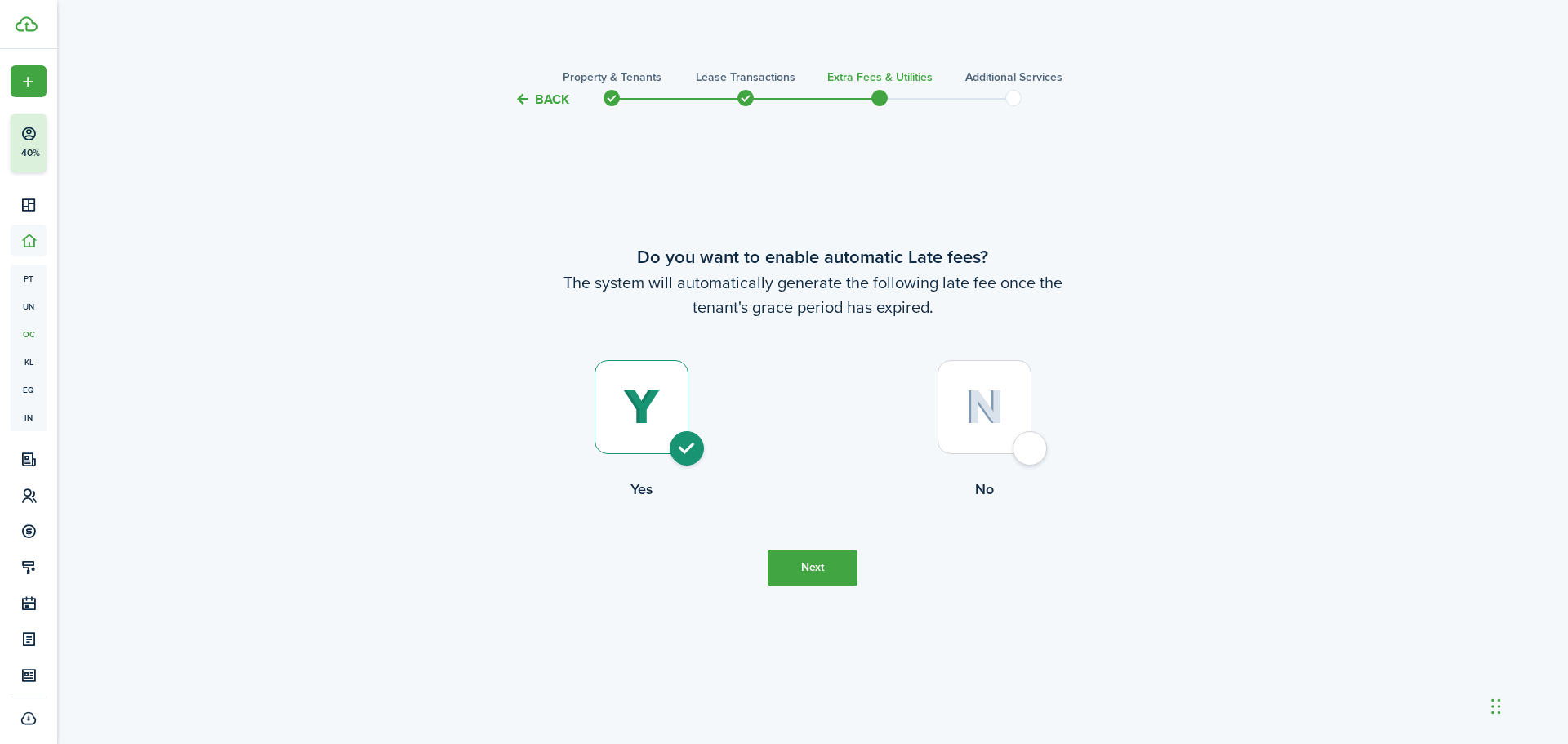
click at [546, 45] on dashboard-content "Back Property & Tenants Lease Transactions Extra fees & Utilities Additional Se…" at bounding box center [812, 372] width 1510 height 744
click at [540, 95] on button "Back" at bounding box center [542, 100] width 55 height 18
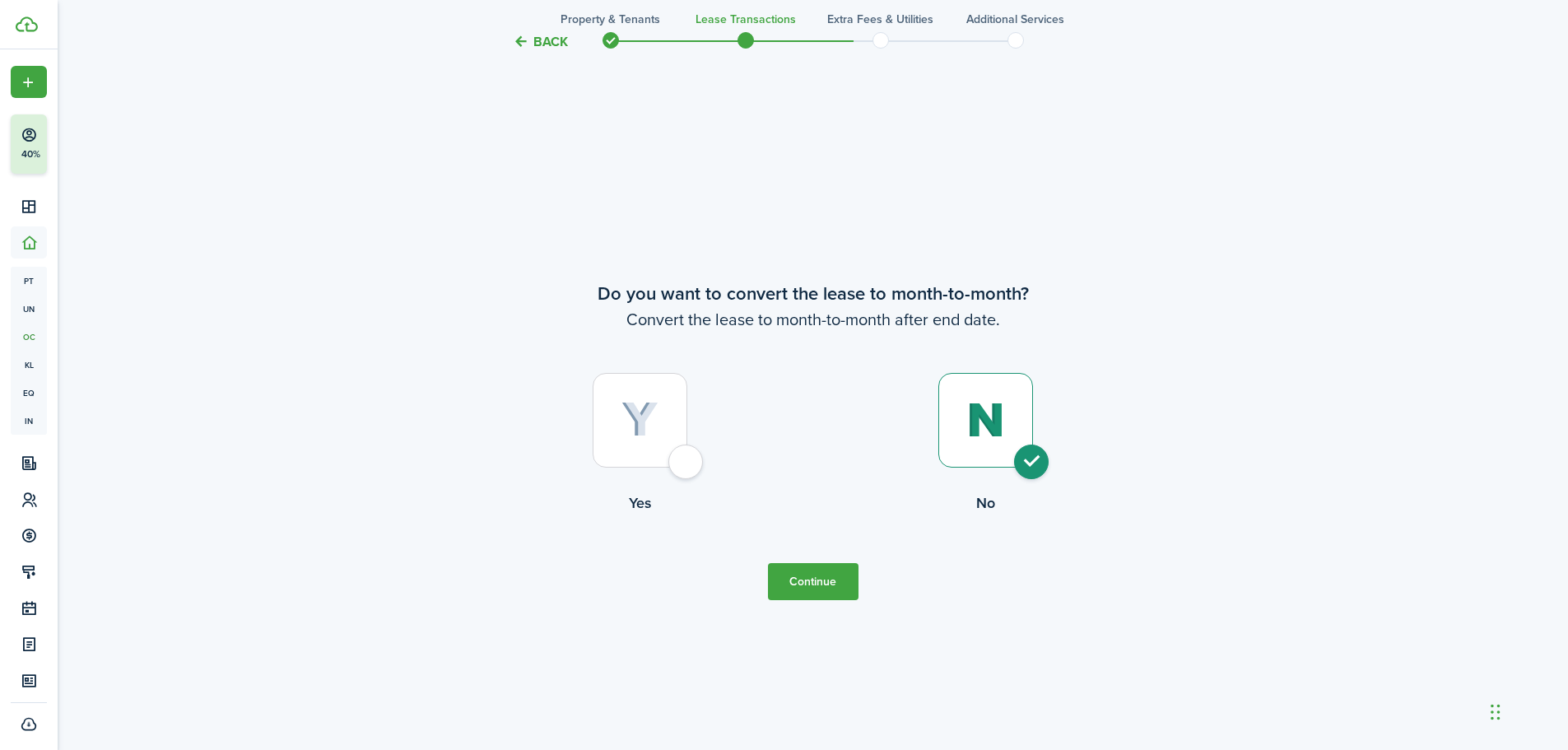
click at [549, 39] on button "Back" at bounding box center [540, 41] width 55 height 18
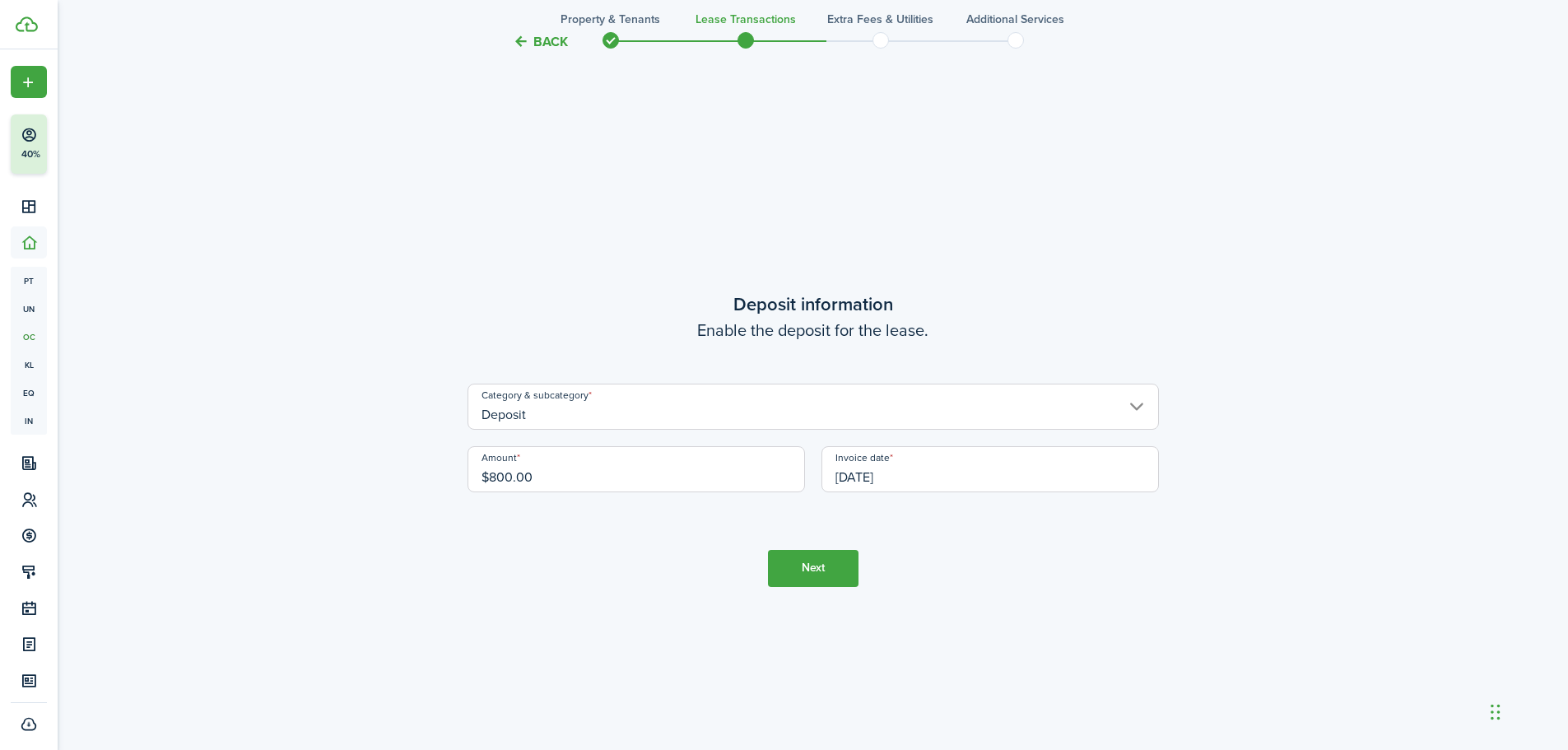
scroll to position [2139, 0]
click at [549, 39] on button "Back" at bounding box center [540, 41] width 55 height 18
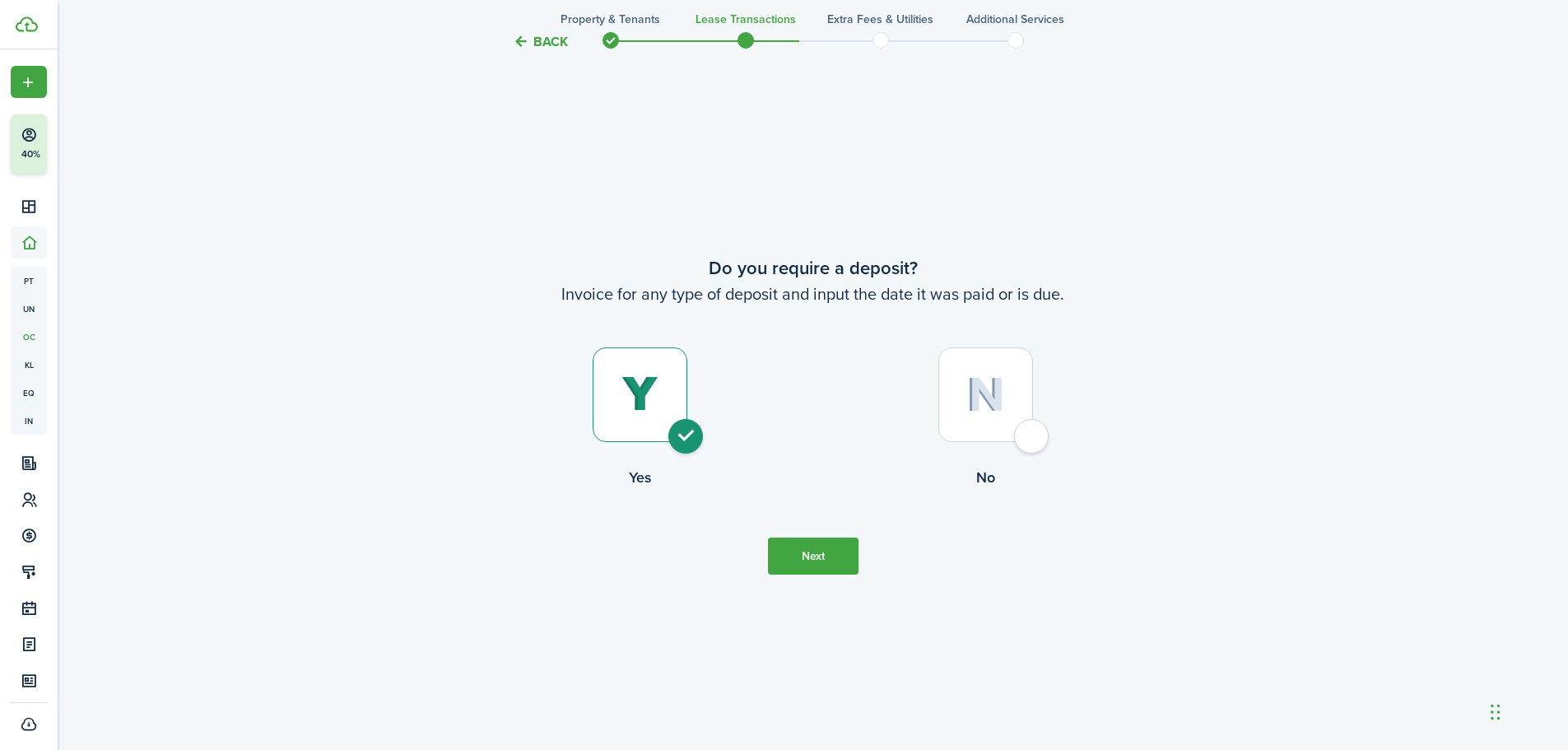
scroll to position [1390, 0]
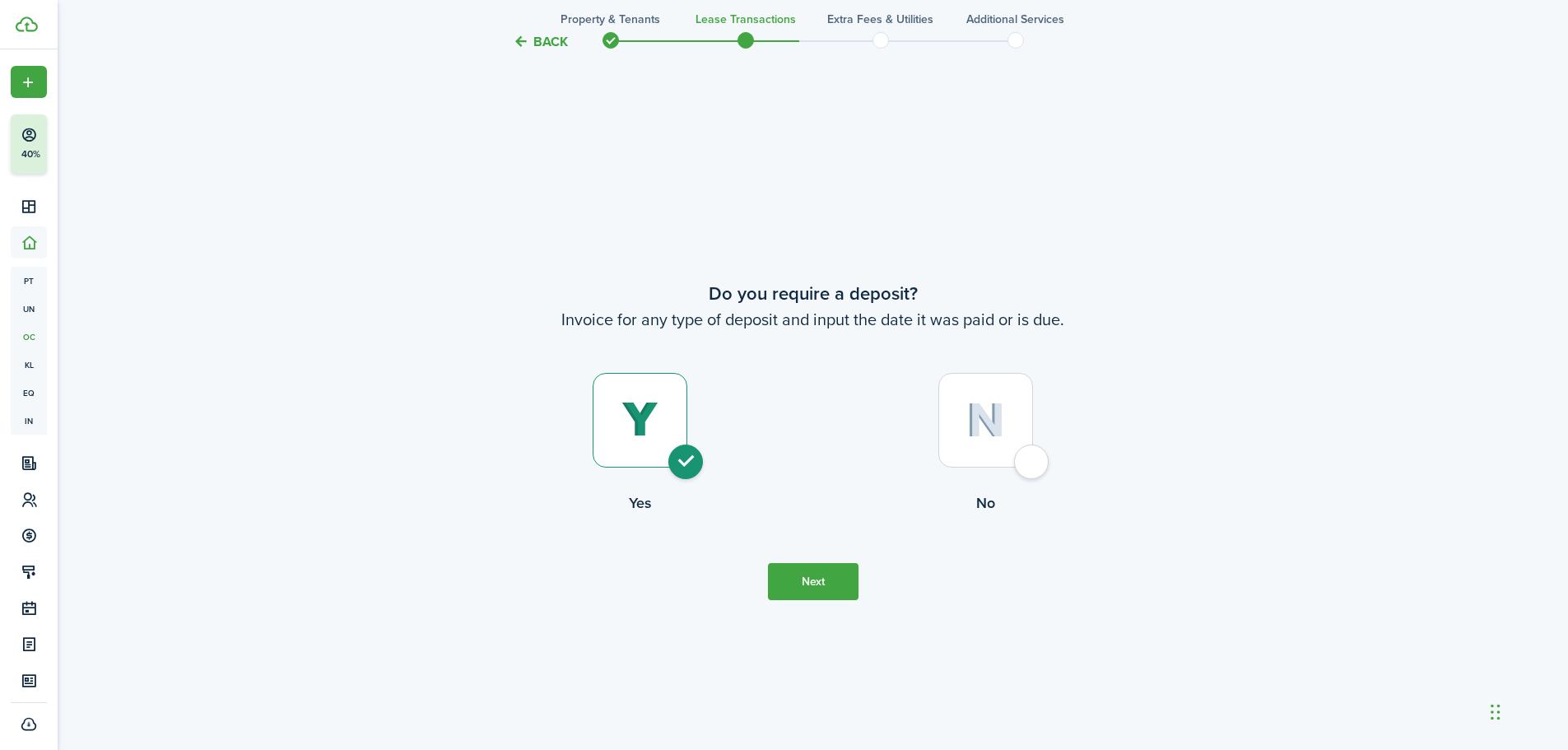
click at [549, 39] on button "Back" at bounding box center [540, 41] width 55 height 18
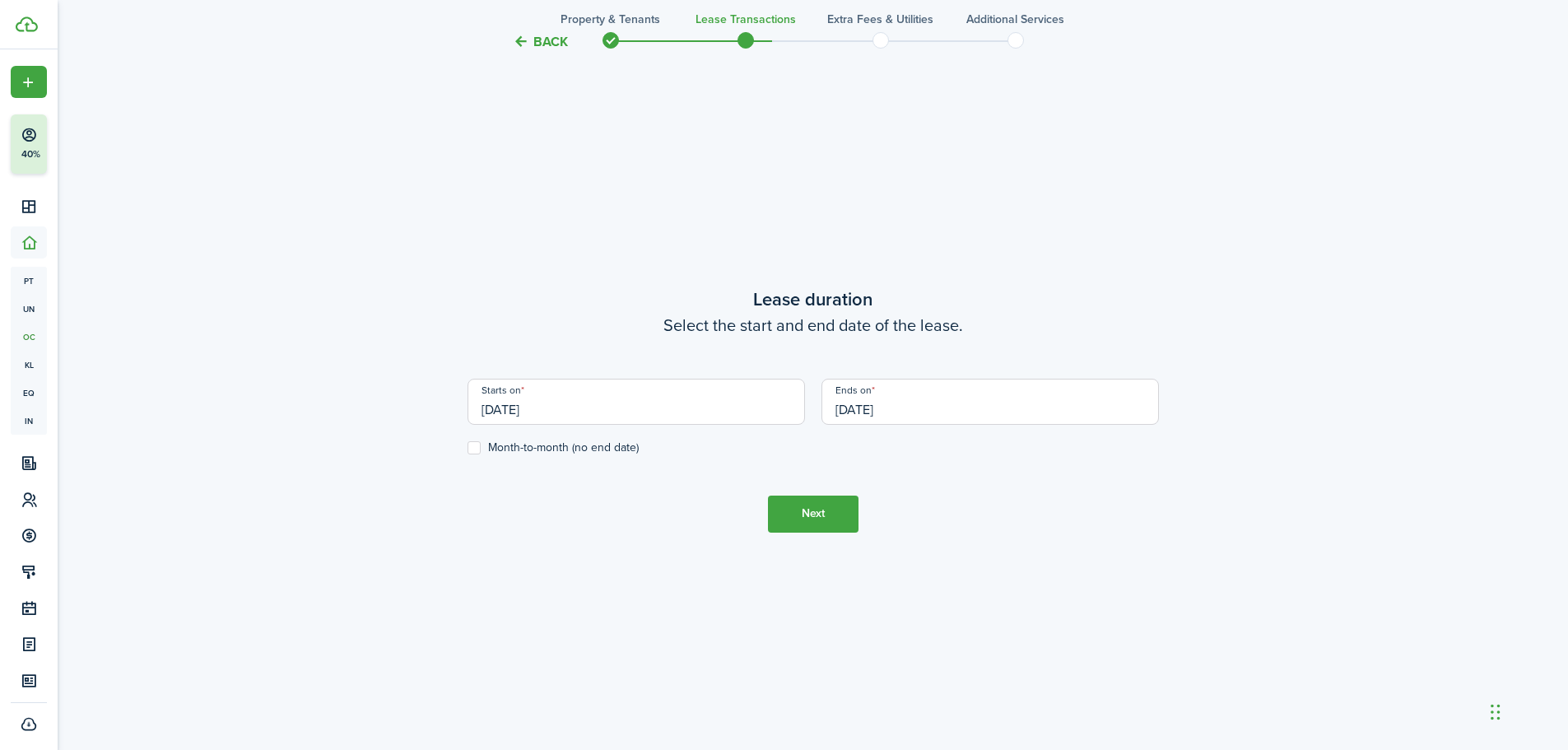
scroll to position [640, 0]
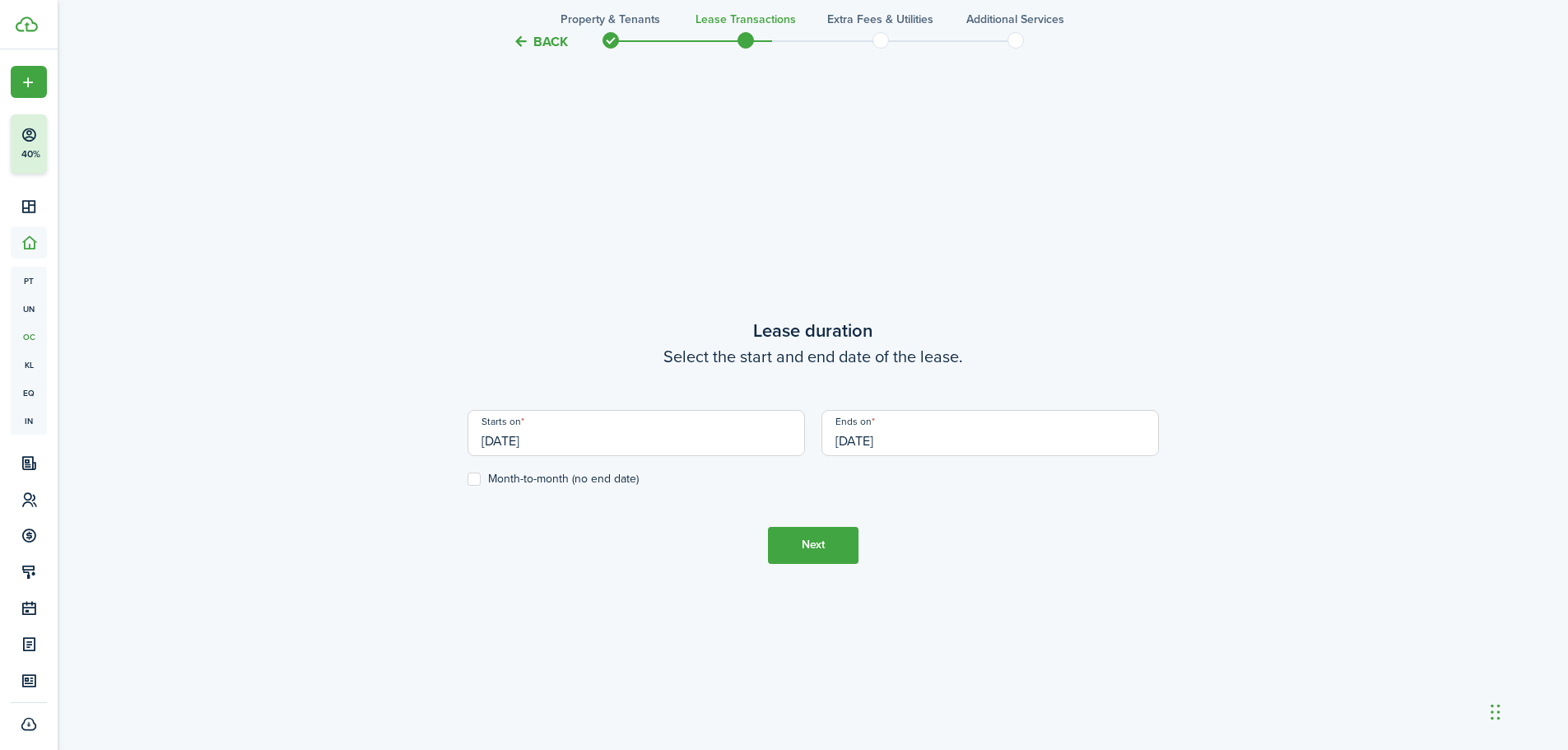
click at [549, 39] on button "Back" at bounding box center [540, 41] width 55 height 18
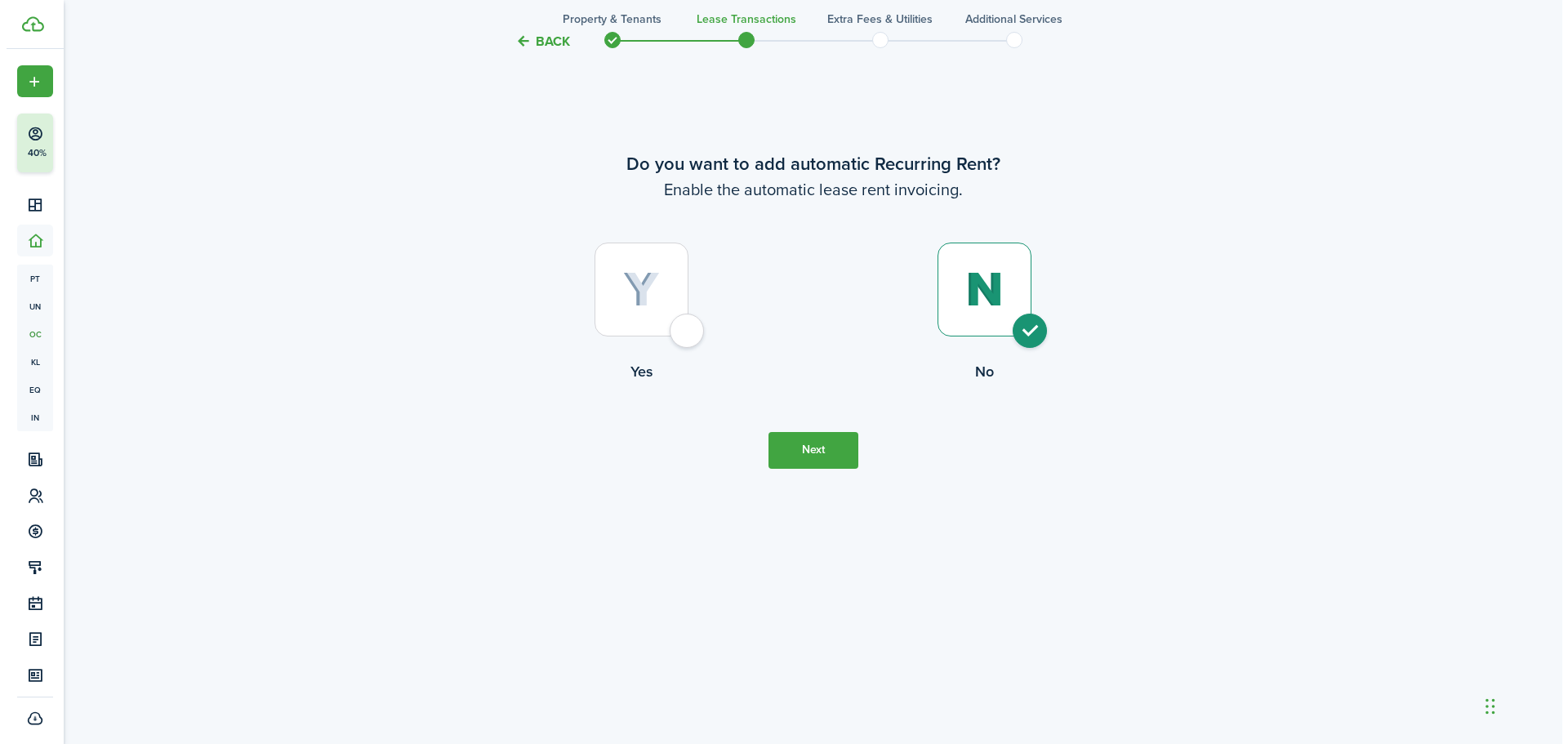
scroll to position [0, 0]
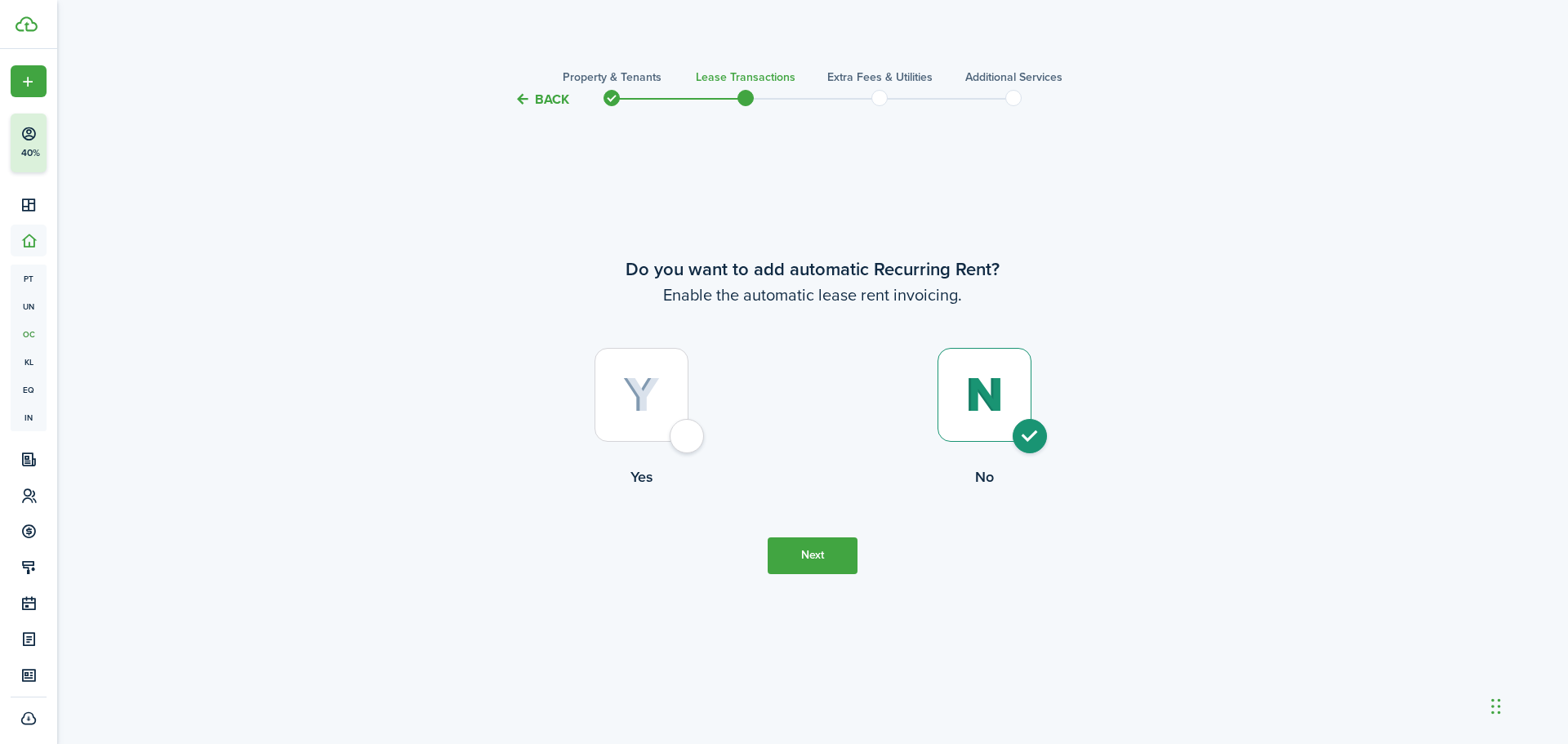
click at [682, 440] on div at bounding box center [641, 394] width 94 height 94
radio input "true"
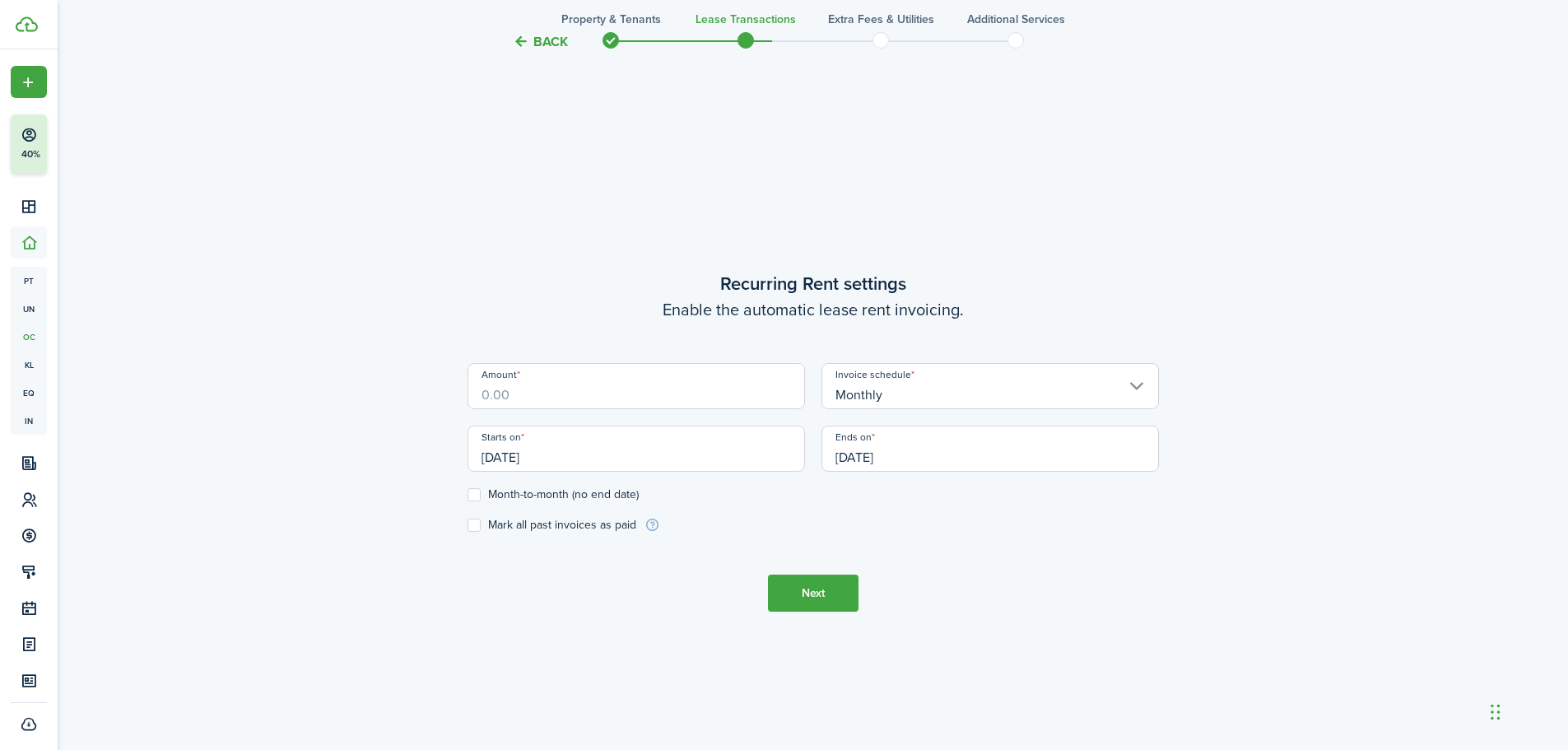
scroll to position [640, 0]
click at [847, 600] on button "Next" at bounding box center [813, 593] width 91 height 37
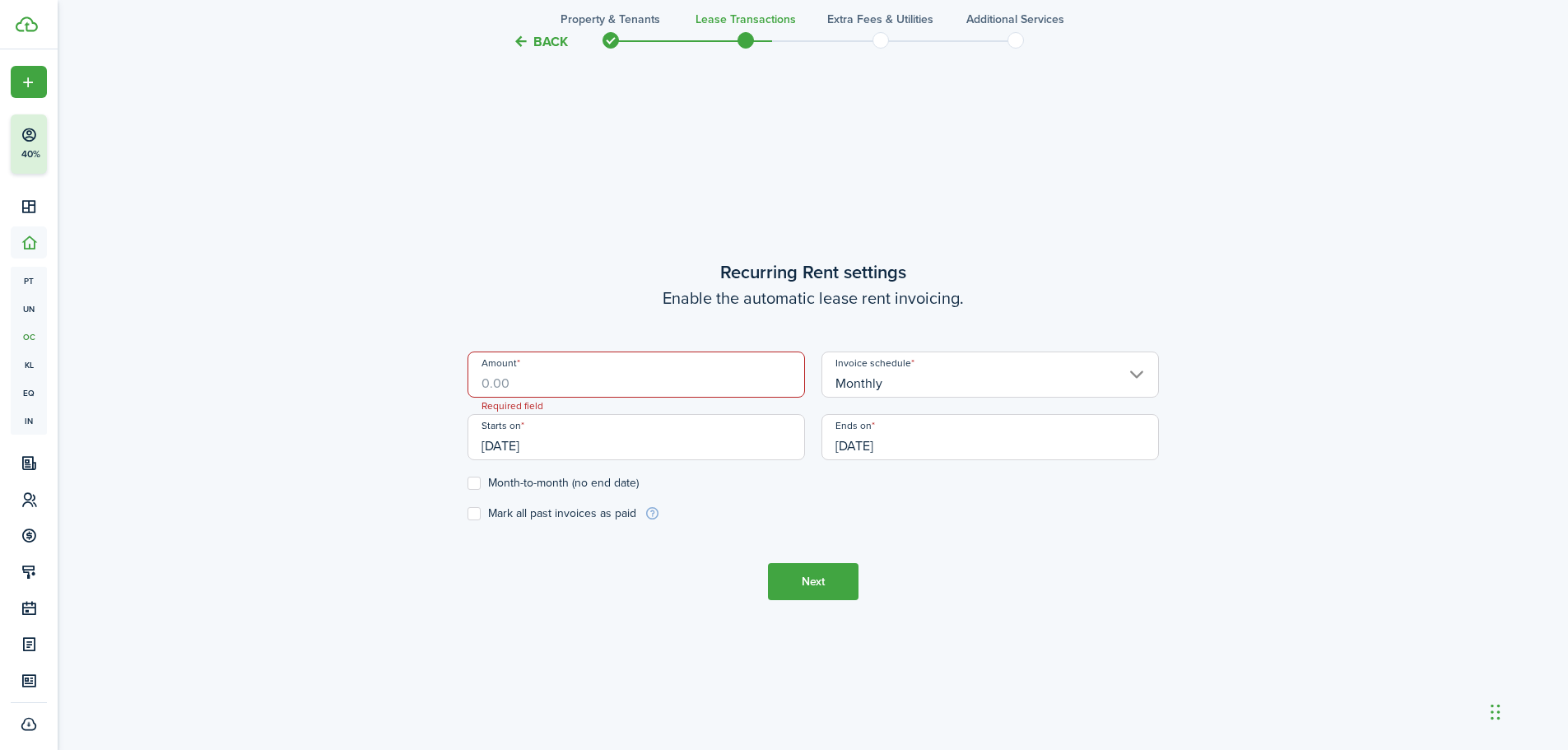
click at [597, 375] on input "Amount" at bounding box center [636, 374] width 338 height 46
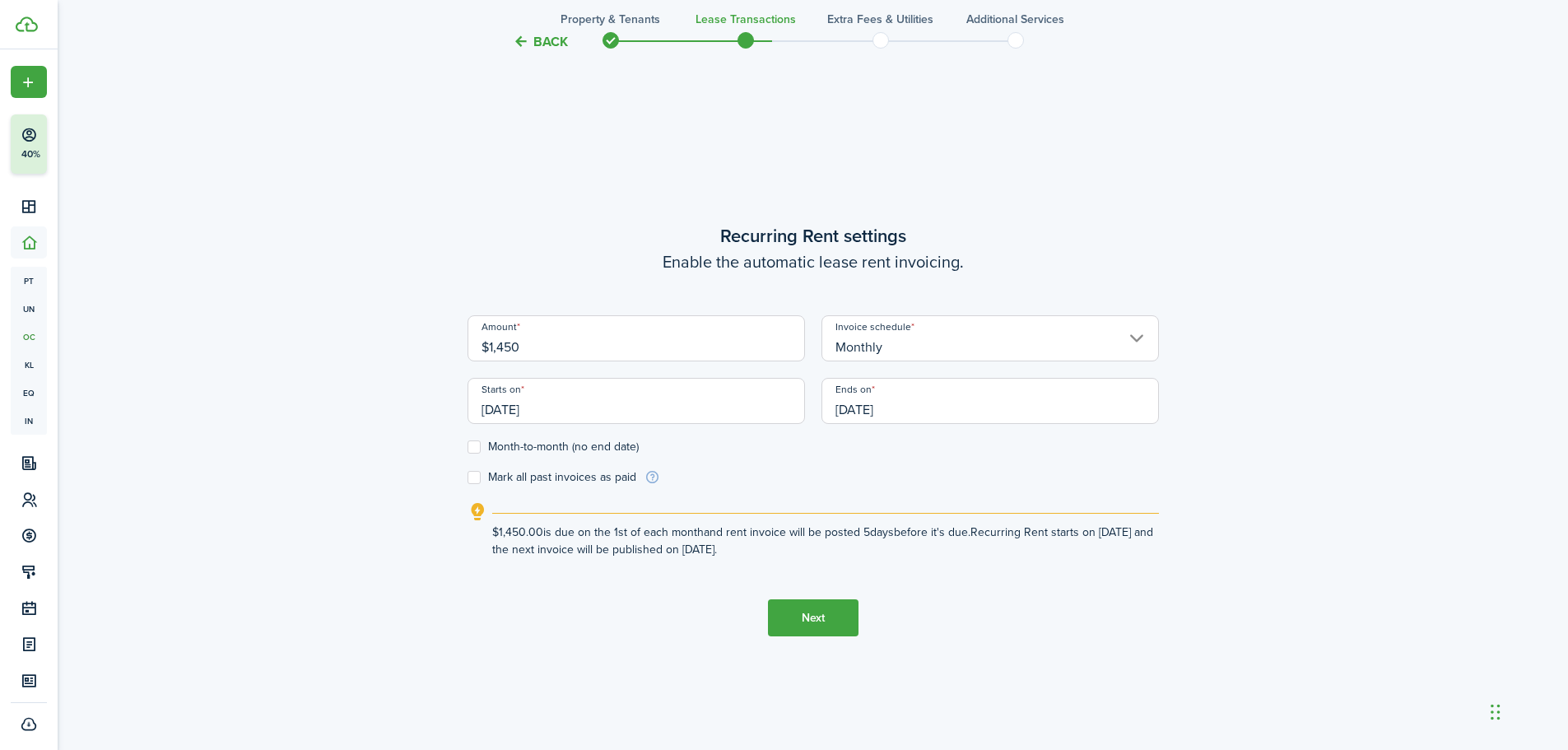
type input "$1,450.00"
click at [793, 620] on button "Next" at bounding box center [813, 618] width 91 height 37
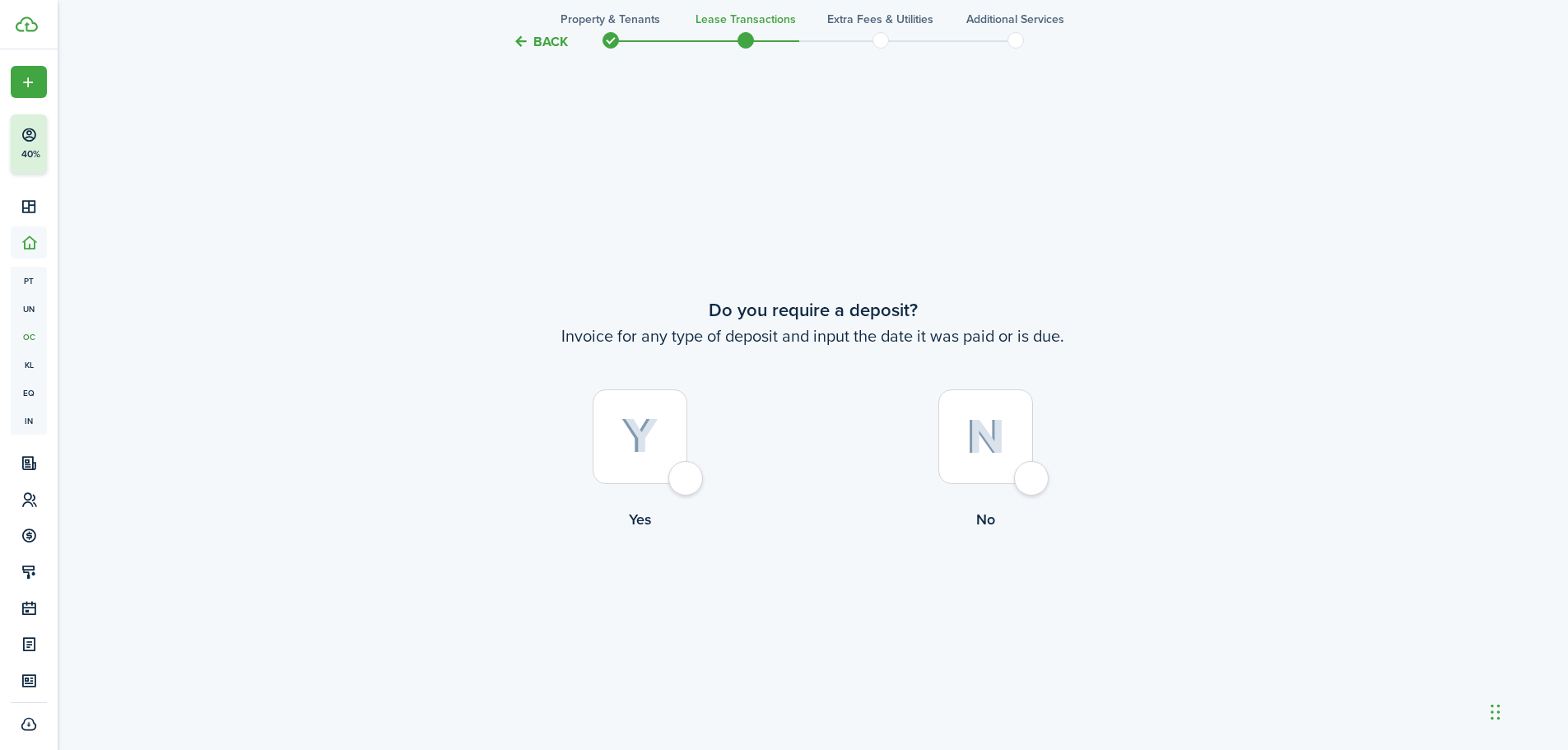
scroll to position [1390, 0]
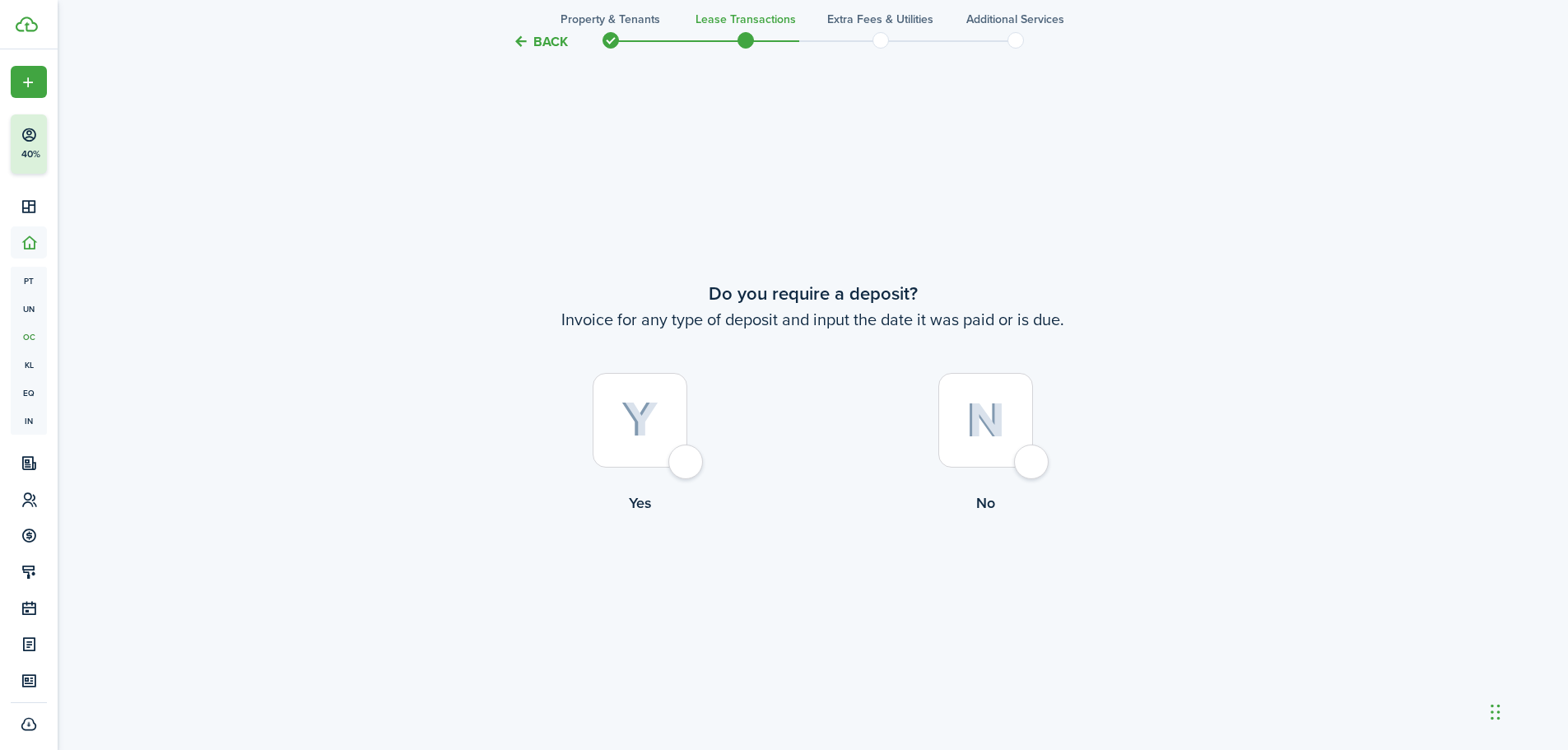
click at [687, 456] on div at bounding box center [640, 420] width 94 height 94
radio input "true"
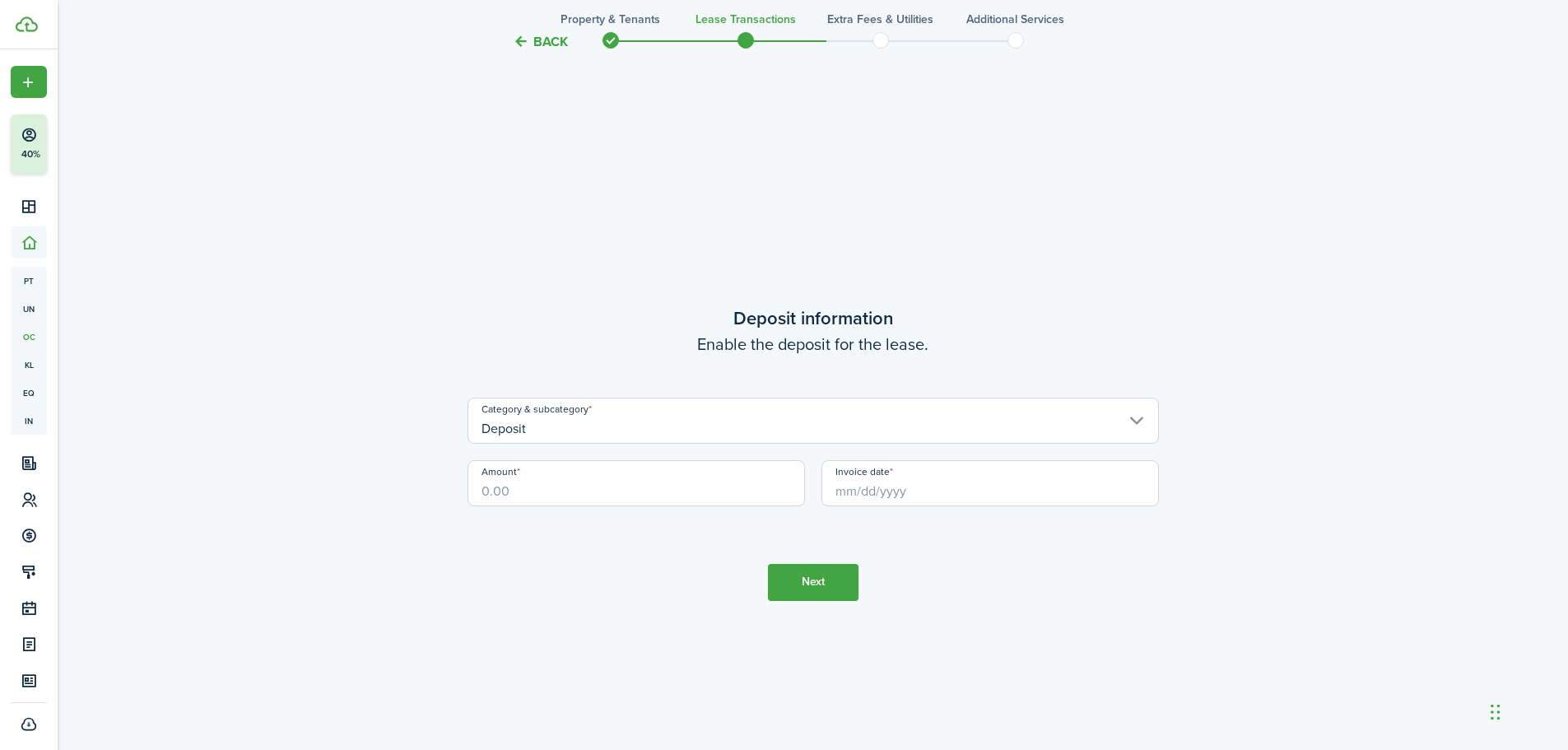
scroll to position [2139, 0]
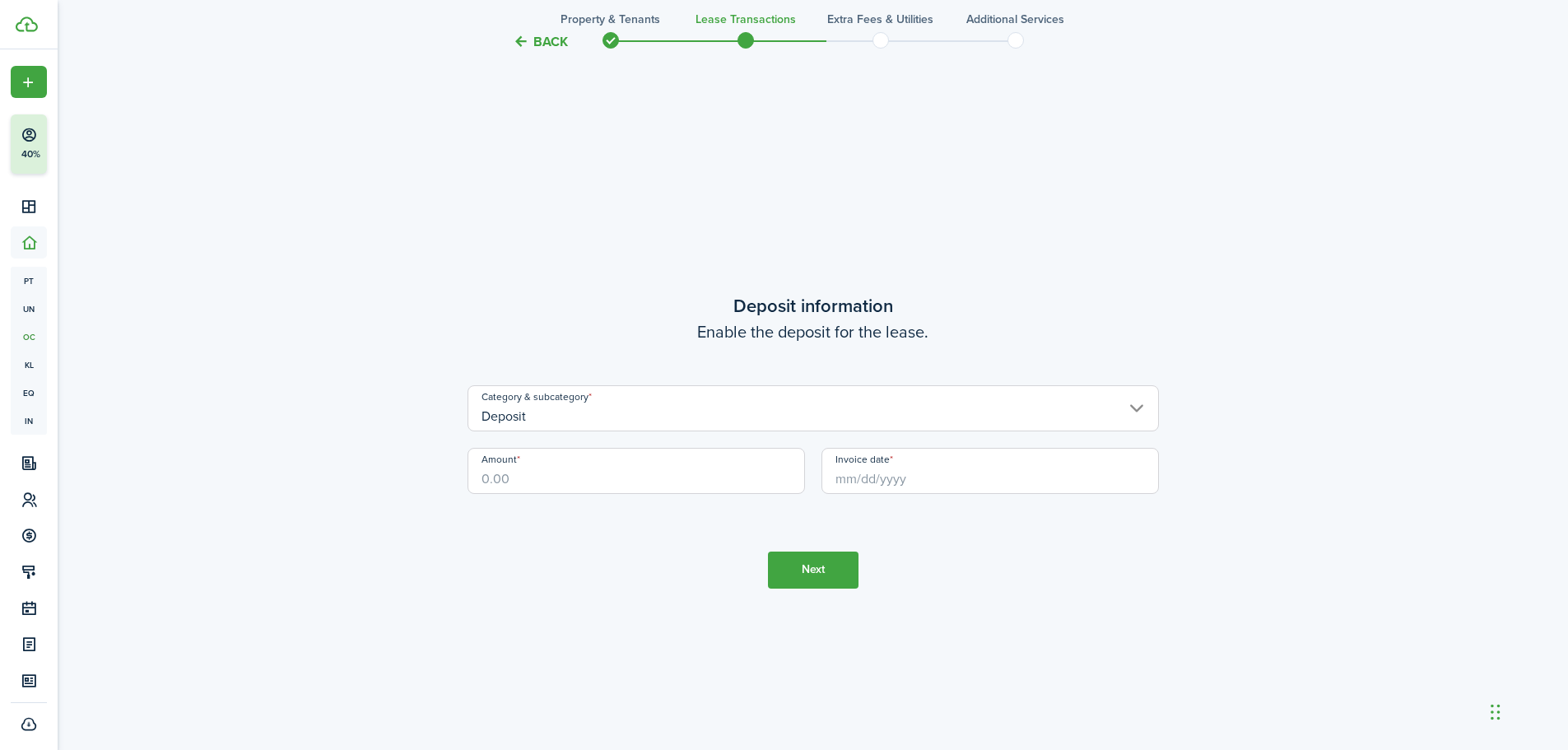
click at [684, 466] on input "Amount" at bounding box center [636, 470] width 338 height 46
click at [899, 475] on input "Invoice date" at bounding box center [990, 470] width 338 height 46
type input "$400.00"
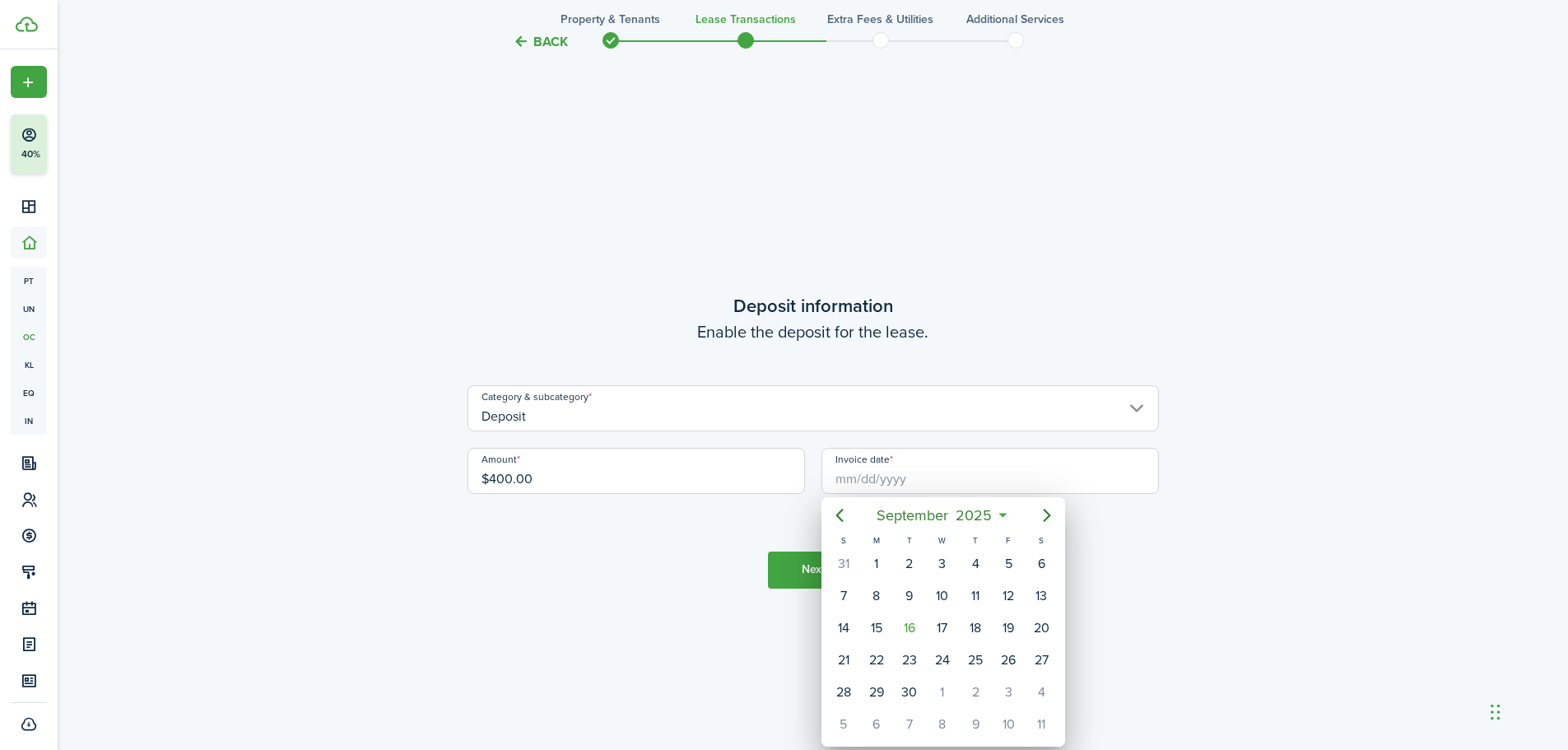
click at [1003, 515] on icon at bounding box center [1003, 515] width 18 height 17
click at [903, 472] on div at bounding box center [784, 374] width 1832 height 1013
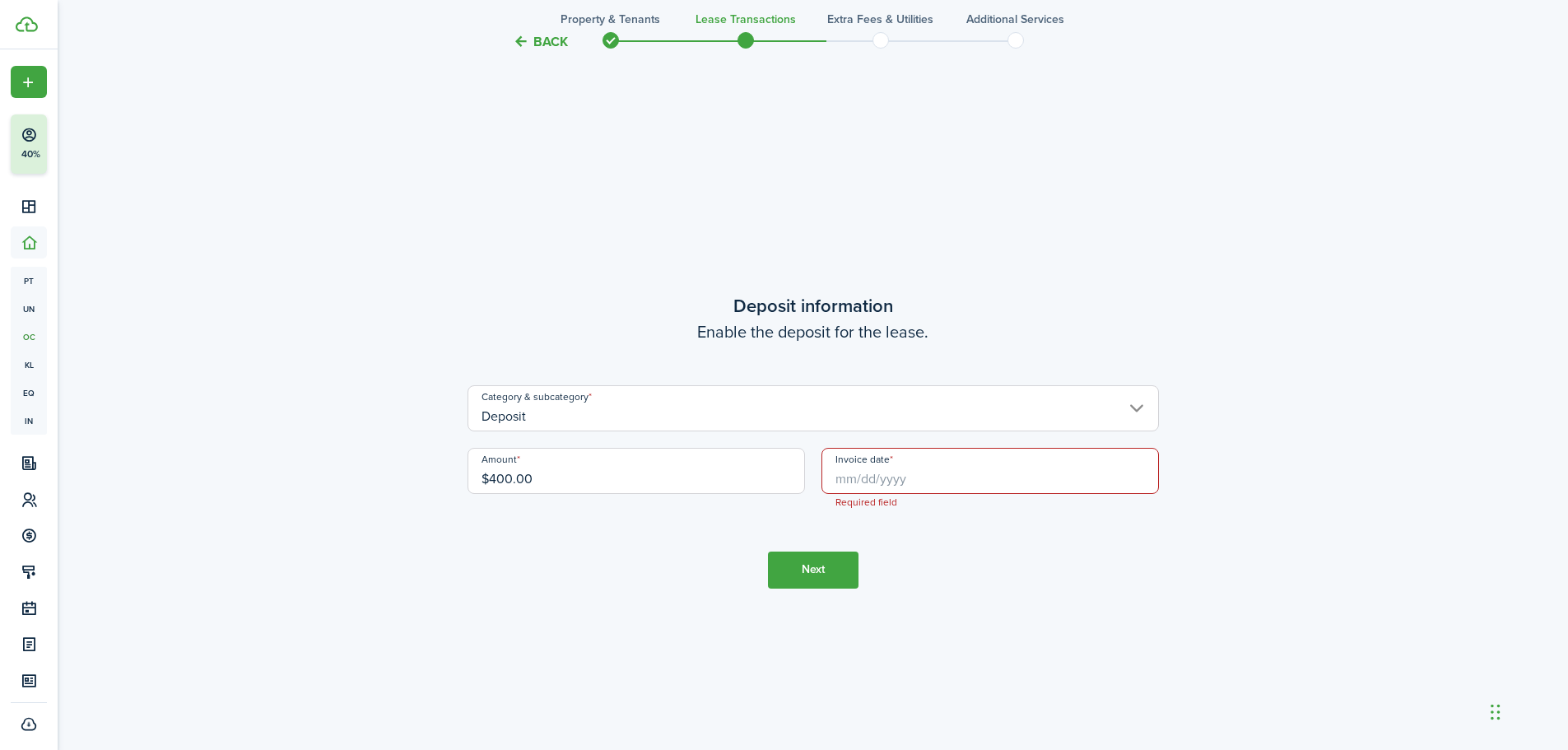
click at [892, 480] on input "Invoice date" at bounding box center [990, 470] width 338 height 46
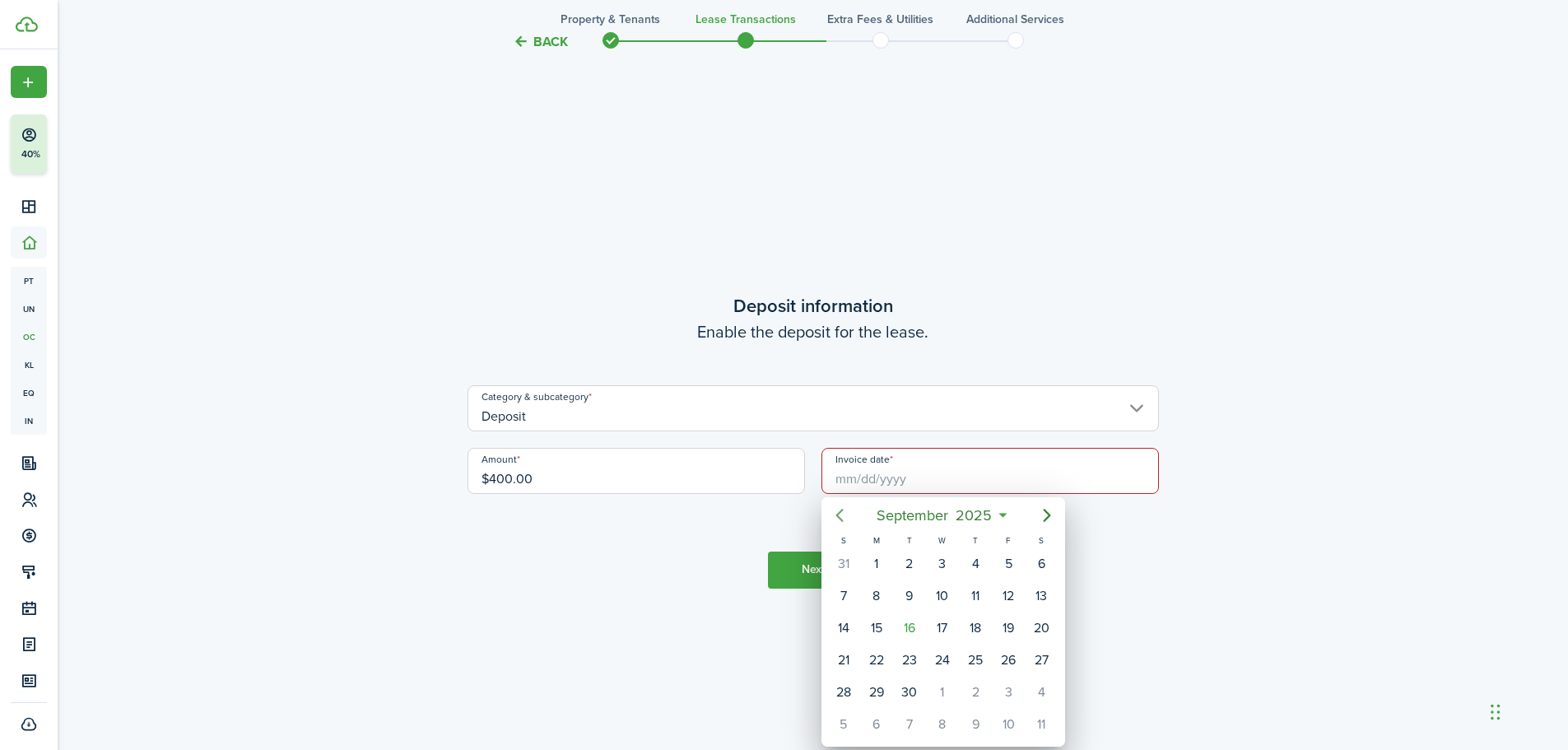
click at [839, 514] on icon "Previous page" at bounding box center [840, 515] width 8 height 13
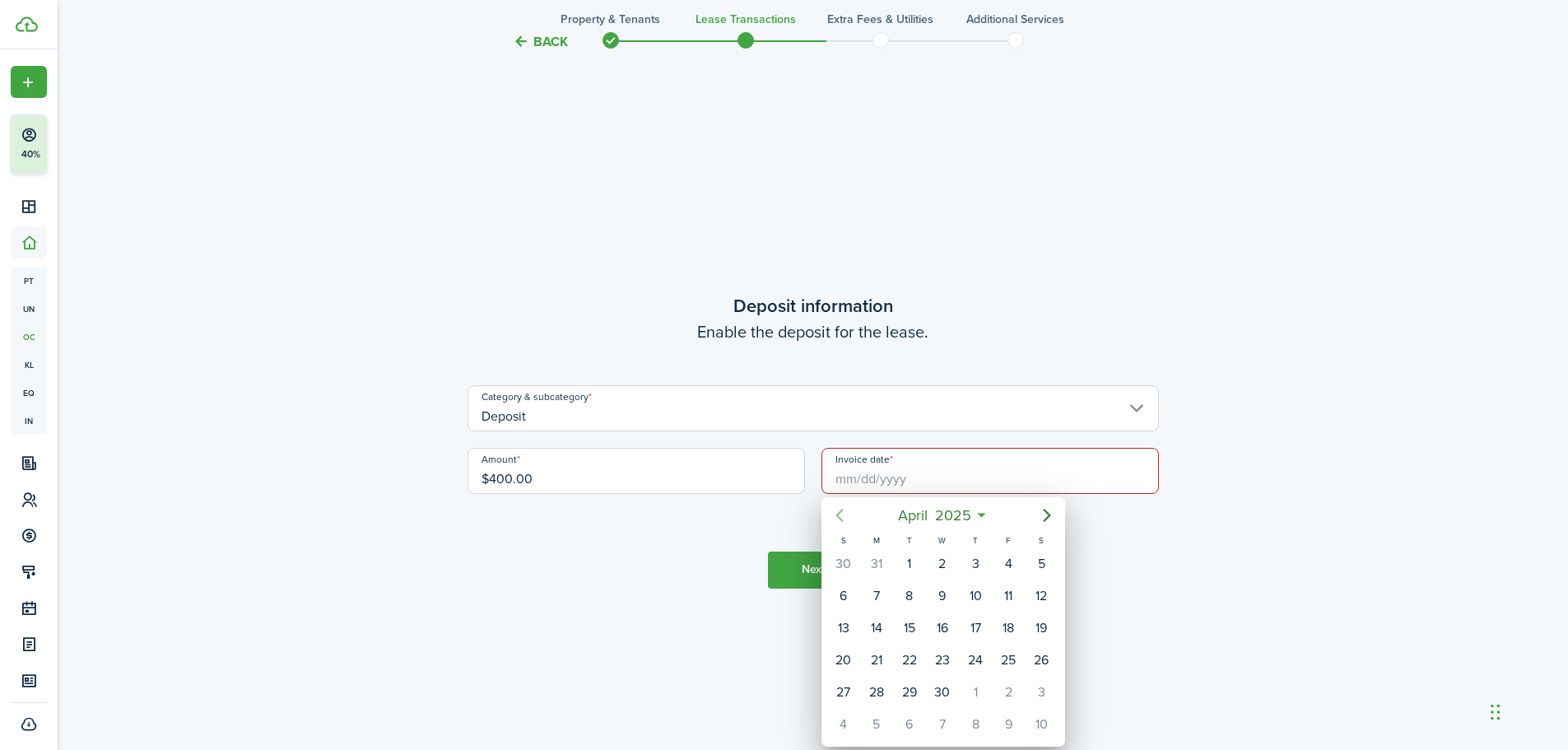
click at [839, 514] on icon "Previous page" at bounding box center [840, 515] width 8 height 13
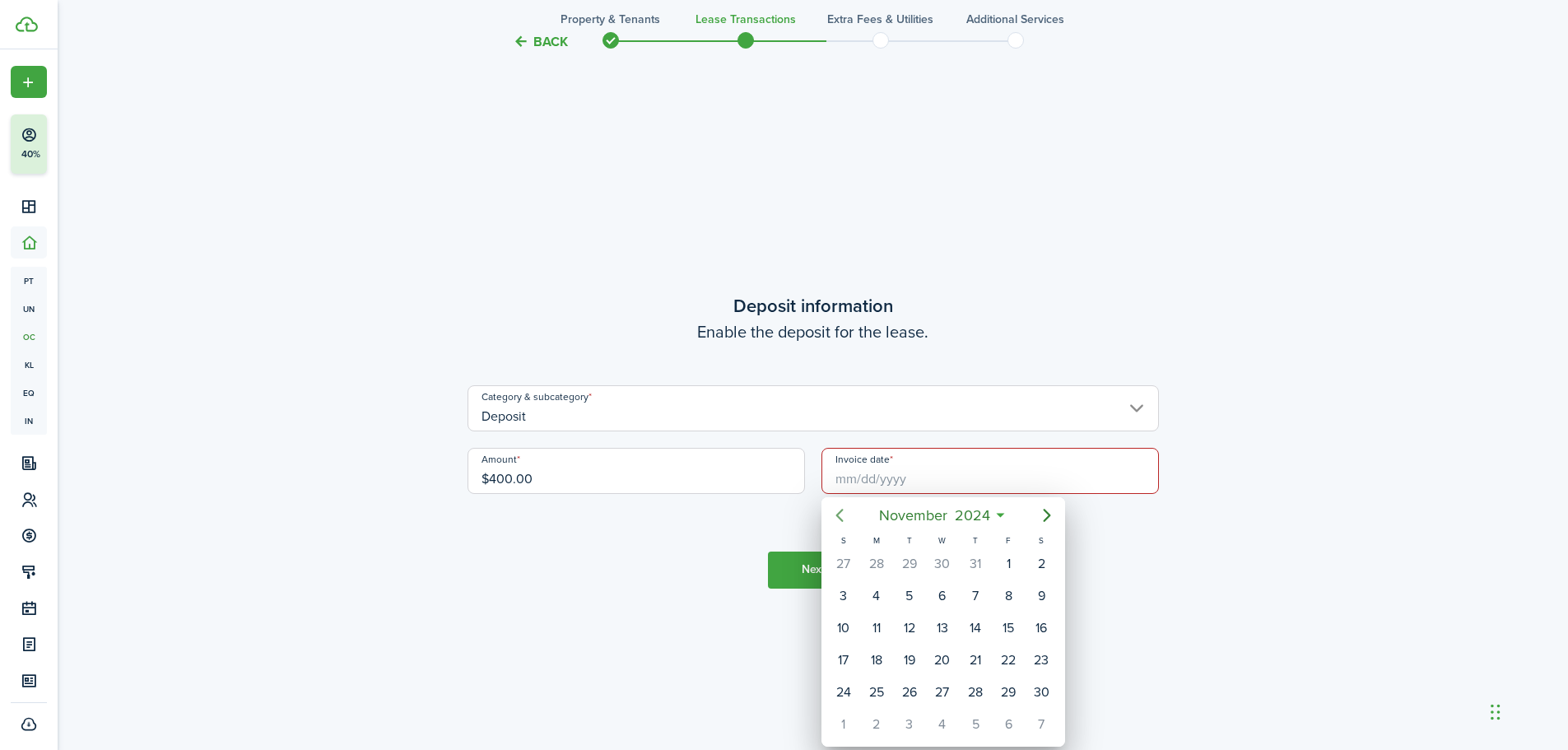
click at [839, 514] on icon "Previous page" at bounding box center [840, 515] width 8 height 13
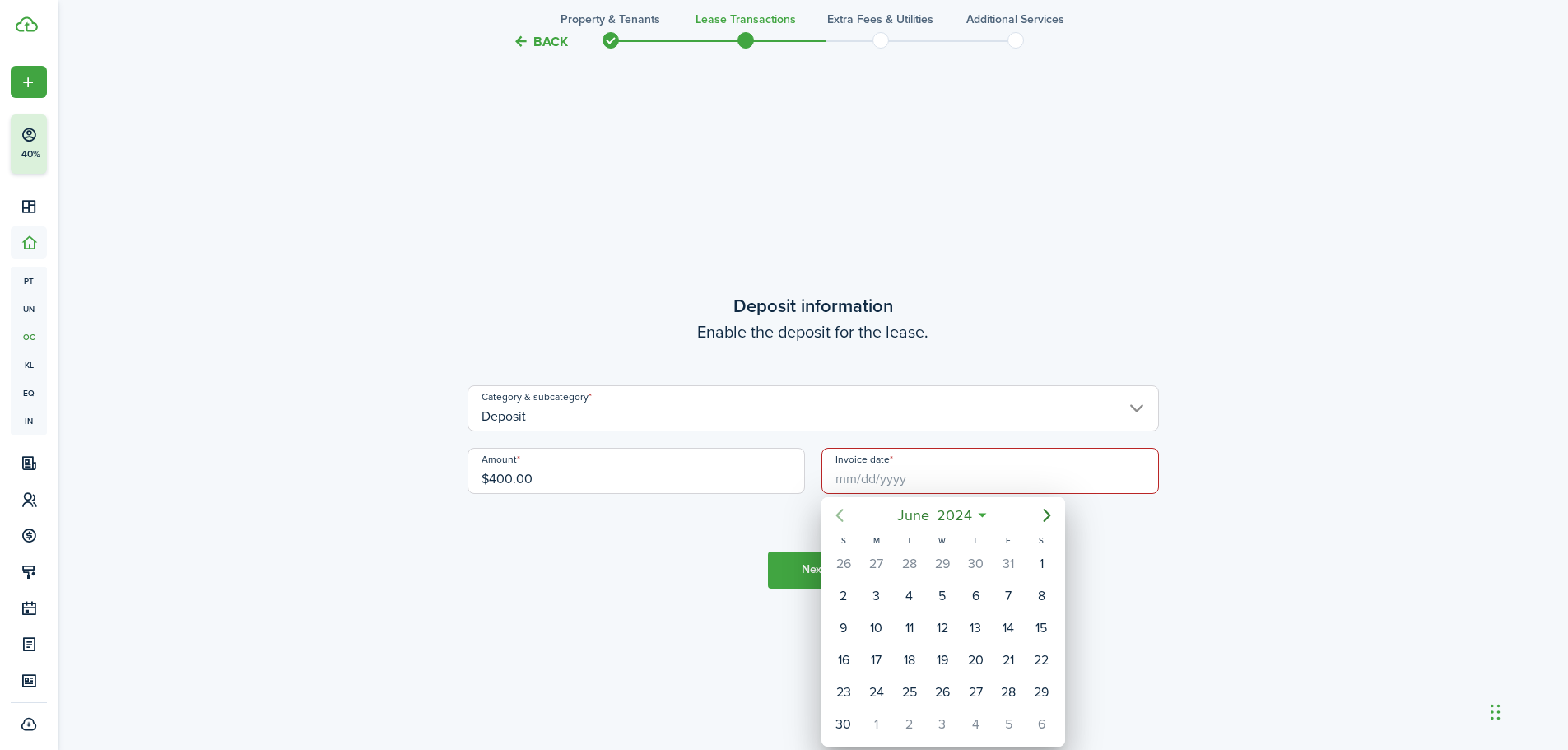
click at [839, 514] on icon "Previous page" at bounding box center [840, 515] width 8 height 13
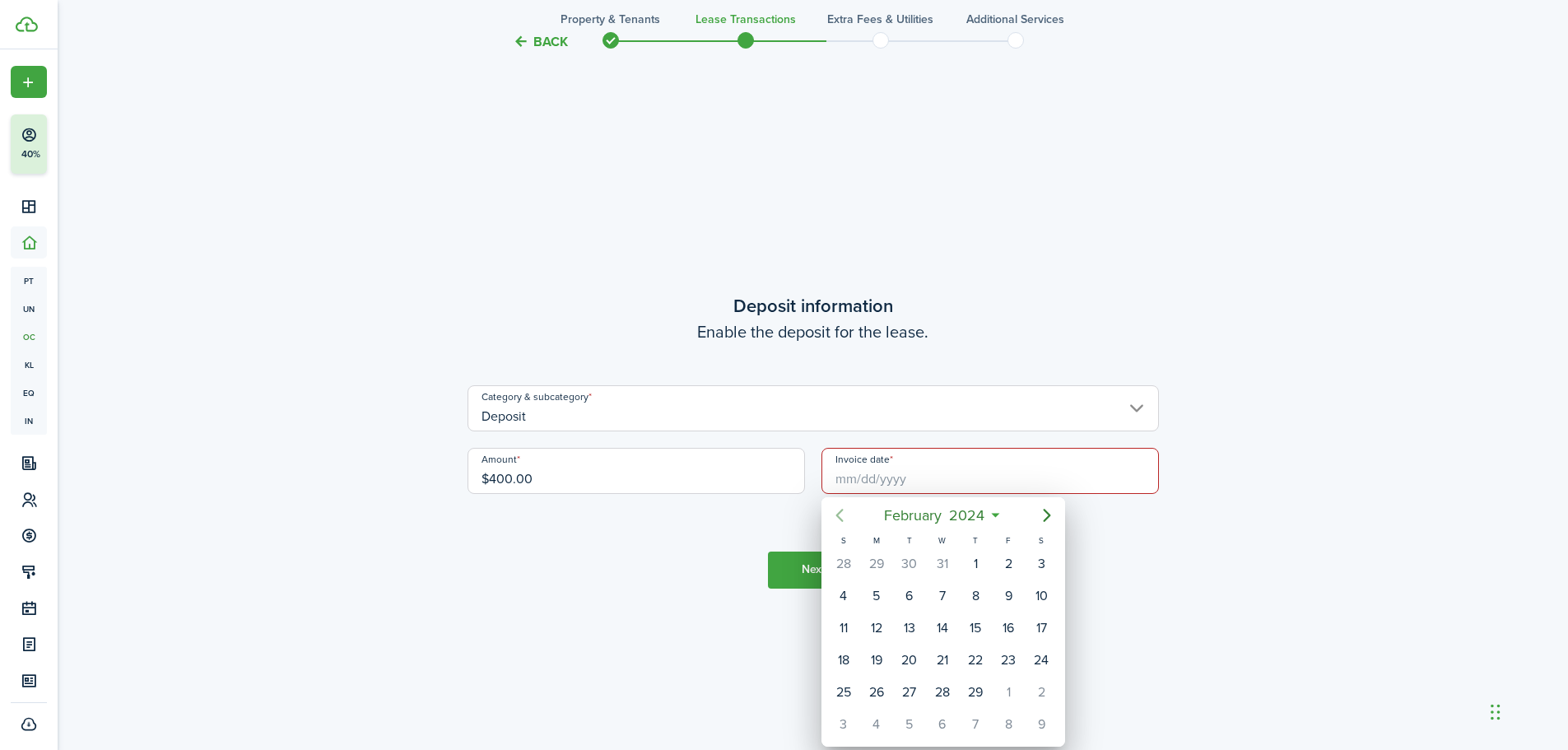
click at [839, 514] on icon "Previous page" at bounding box center [840, 515] width 8 height 13
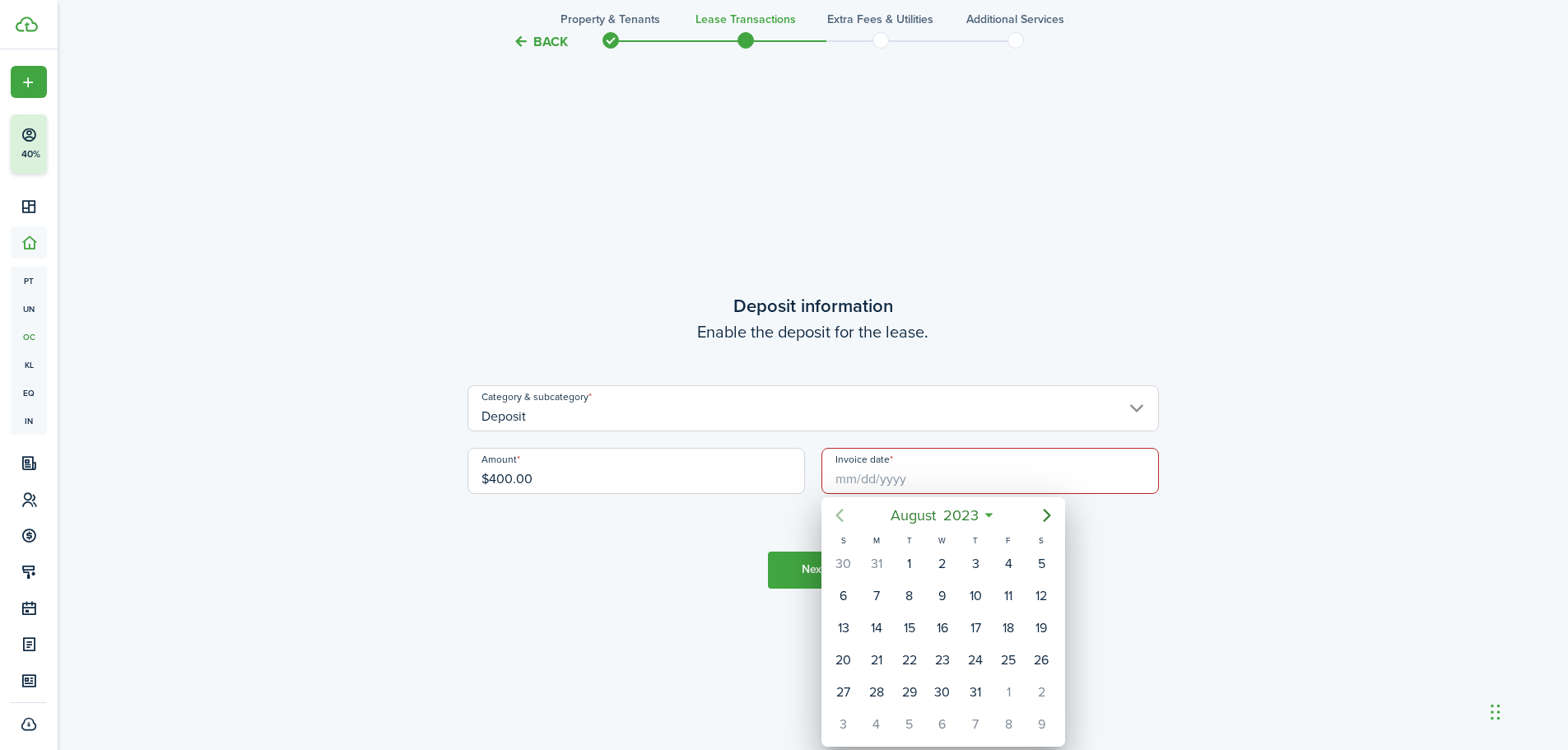
click at [839, 514] on icon "Previous page" at bounding box center [840, 515] width 8 height 13
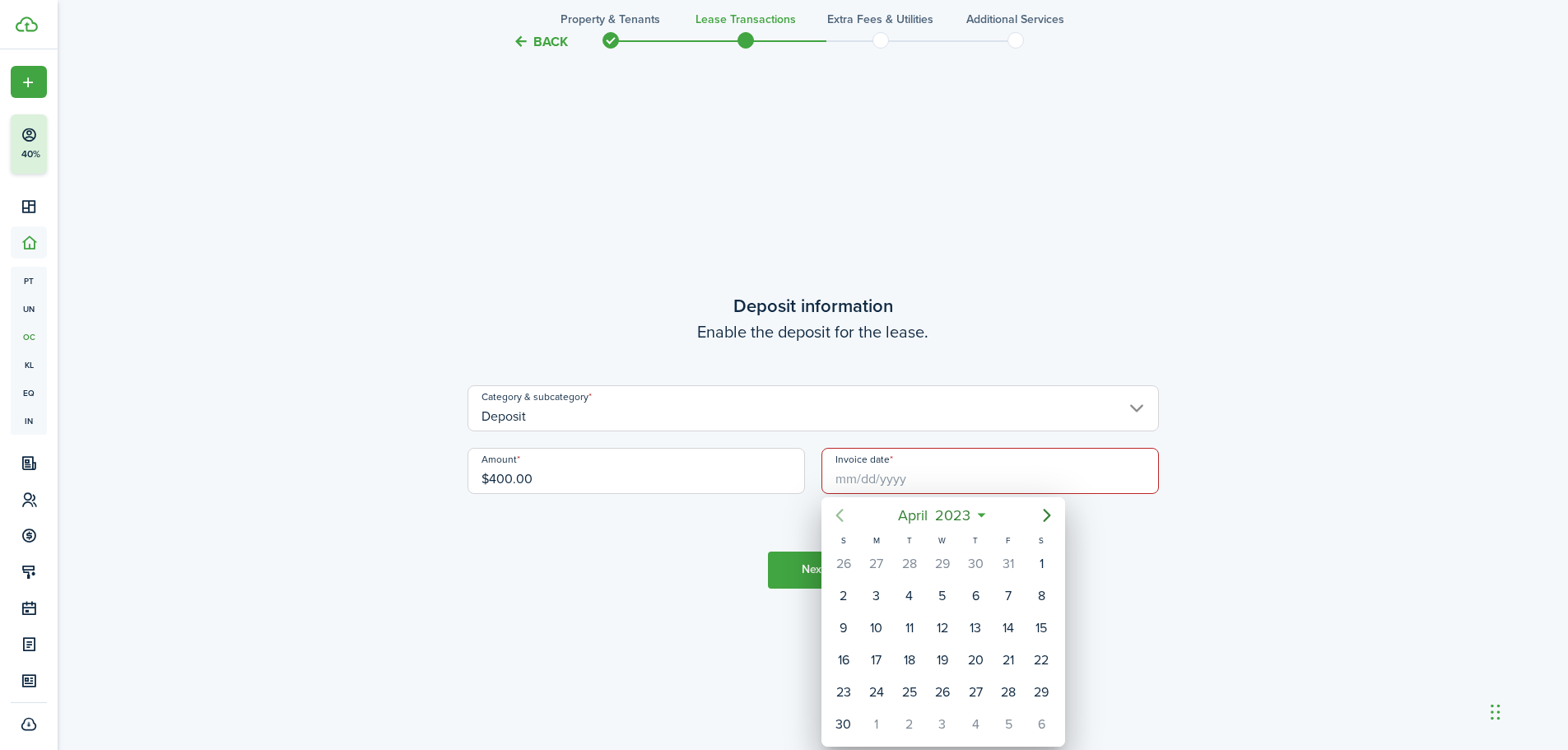
click at [839, 514] on icon "Previous page" at bounding box center [840, 515] width 8 height 13
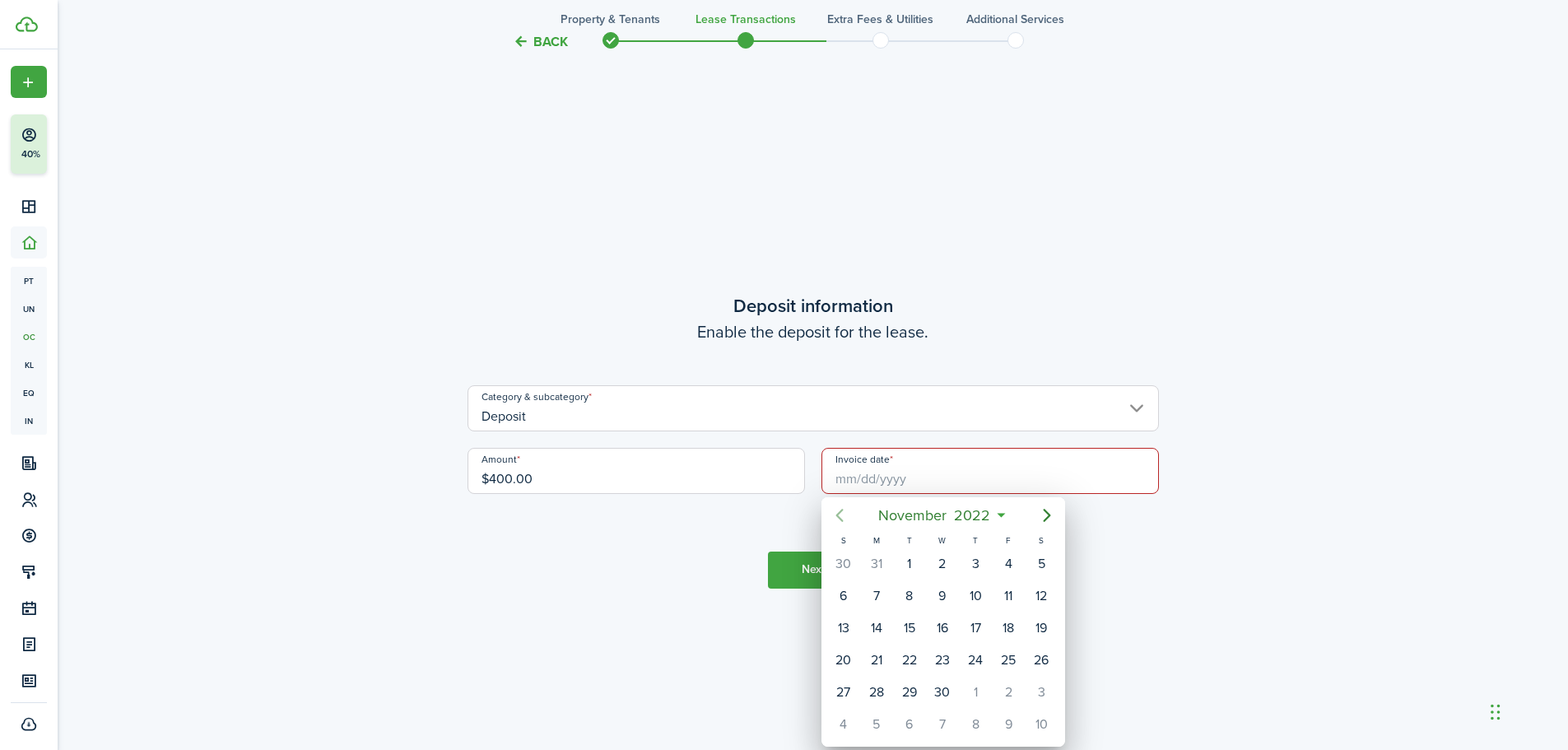
click at [839, 514] on icon "Previous page" at bounding box center [840, 515] width 8 height 13
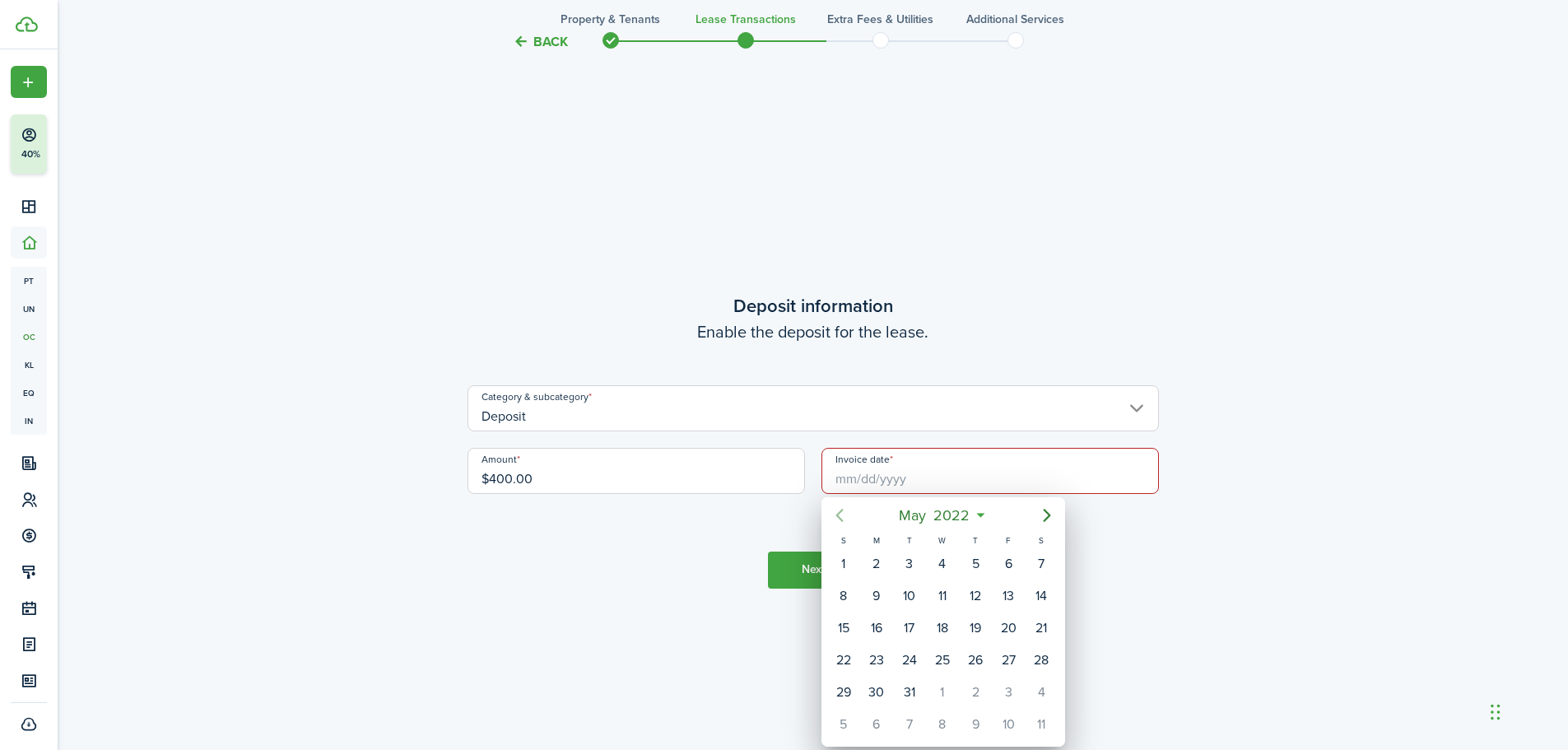
click at [839, 514] on icon "Previous page" at bounding box center [840, 515] width 8 height 13
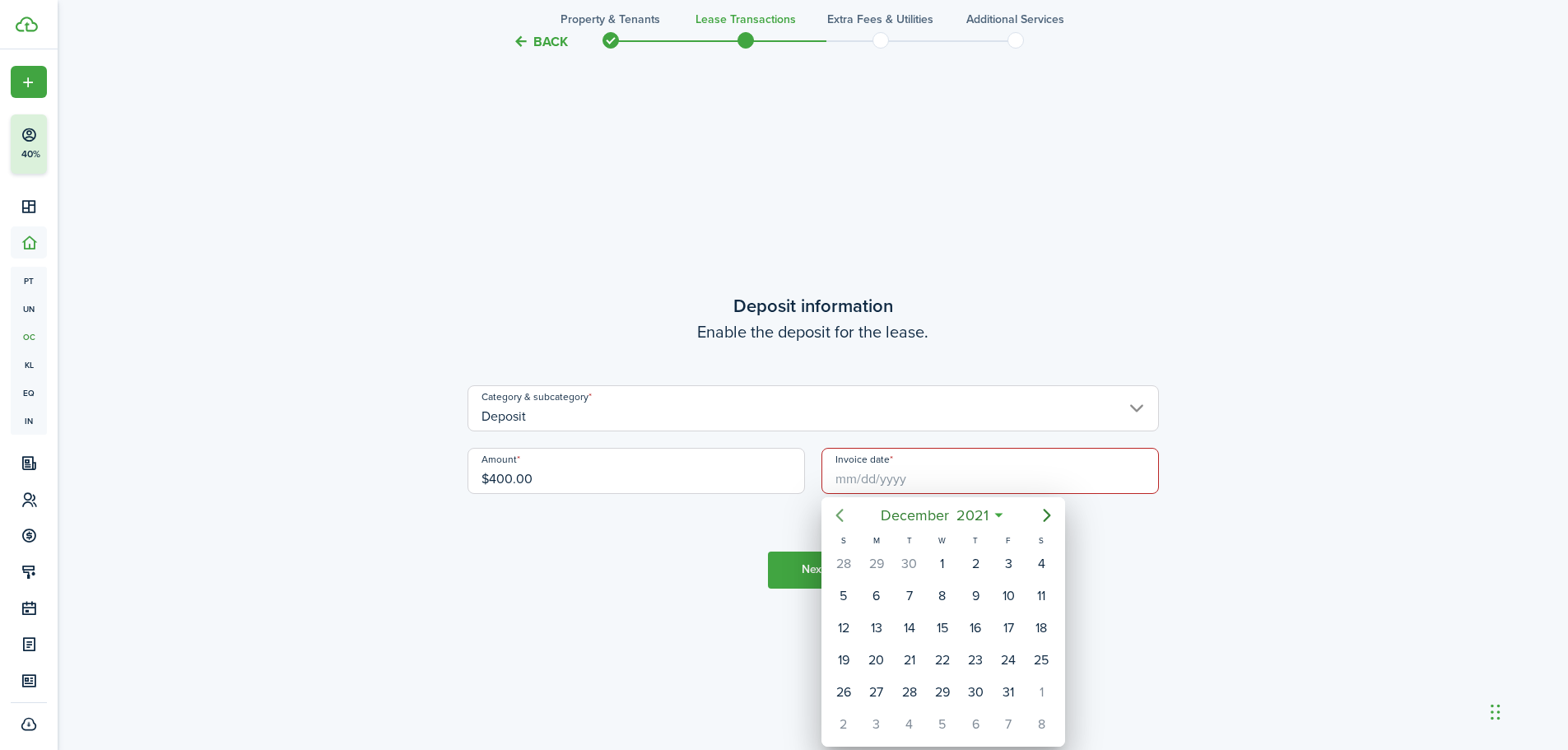
click at [839, 514] on icon "Previous page" at bounding box center [840, 515] width 8 height 13
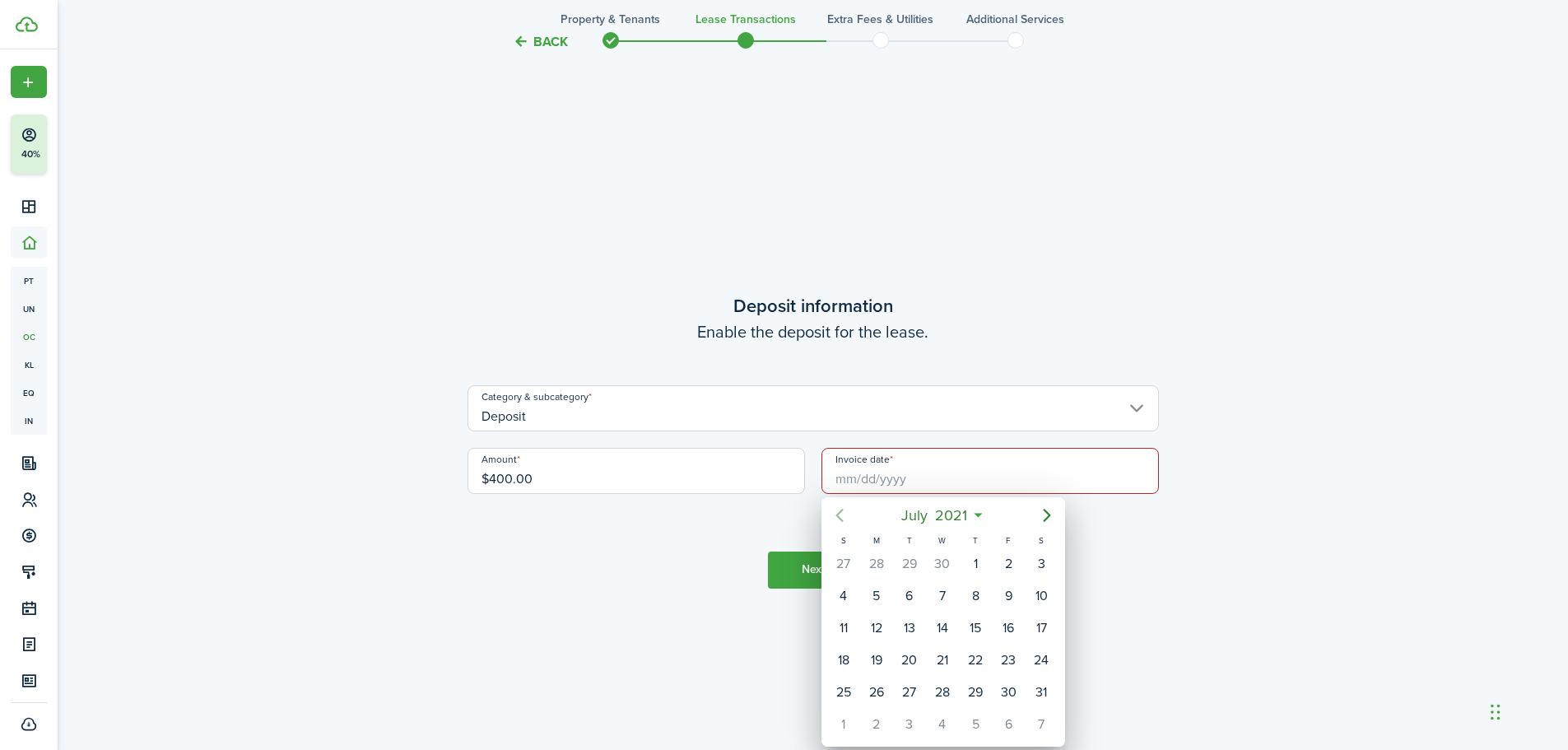
click at [839, 514] on icon "Previous page" at bounding box center [840, 515] width 8 height 13
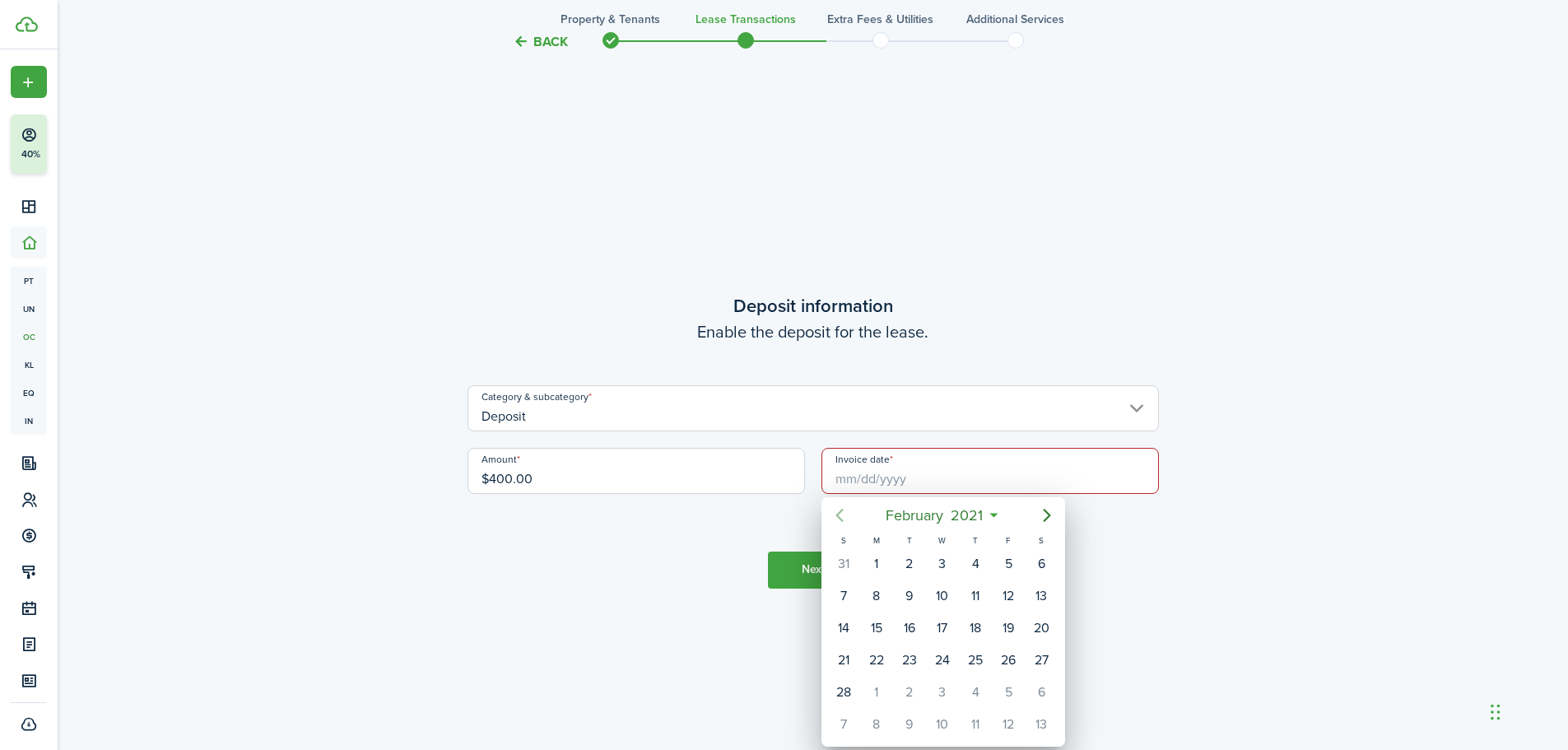
click at [839, 514] on icon "Previous page" at bounding box center [840, 515] width 8 height 13
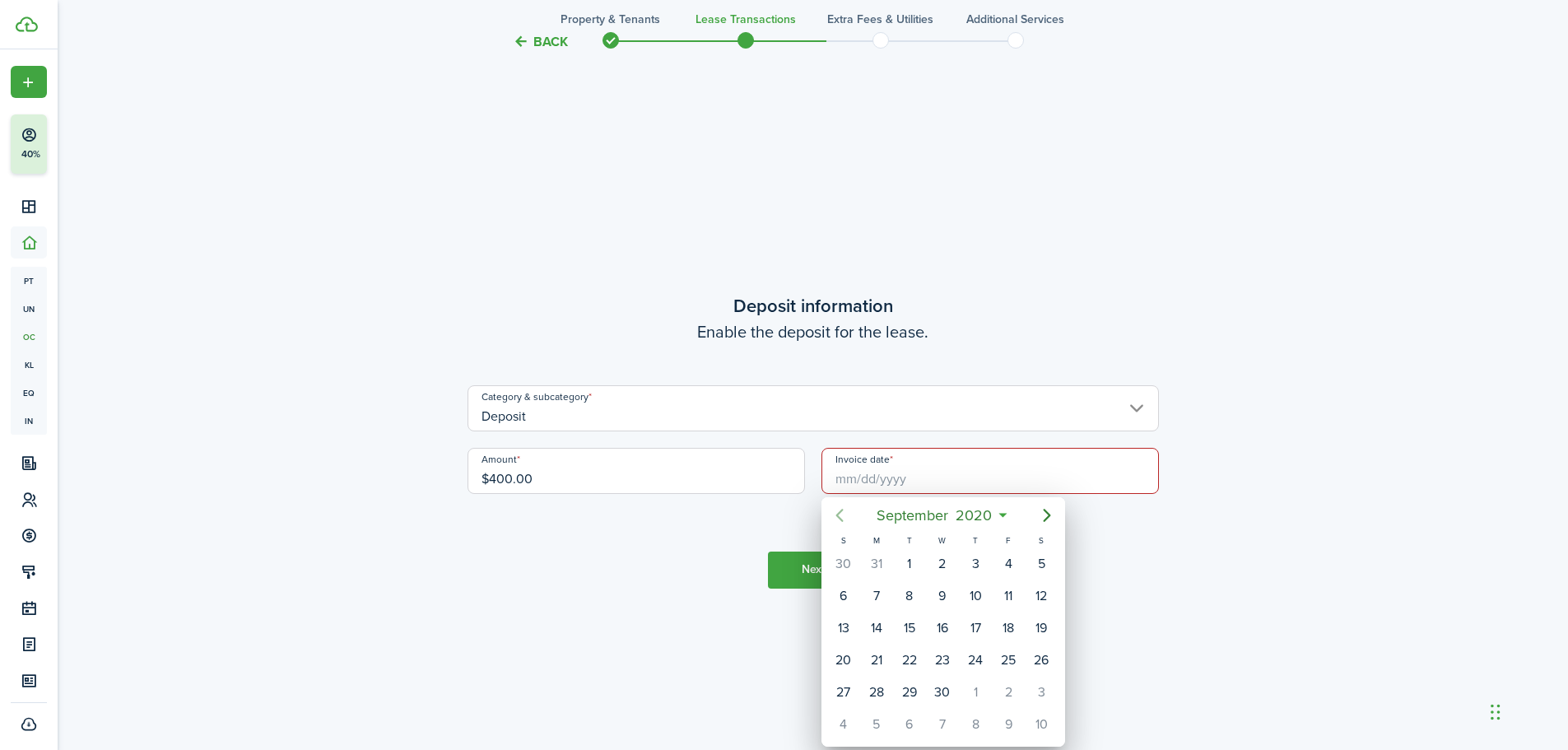
click at [839, 514] on icon "Previous page" at bounding box center [840, 515] width 8 height 13
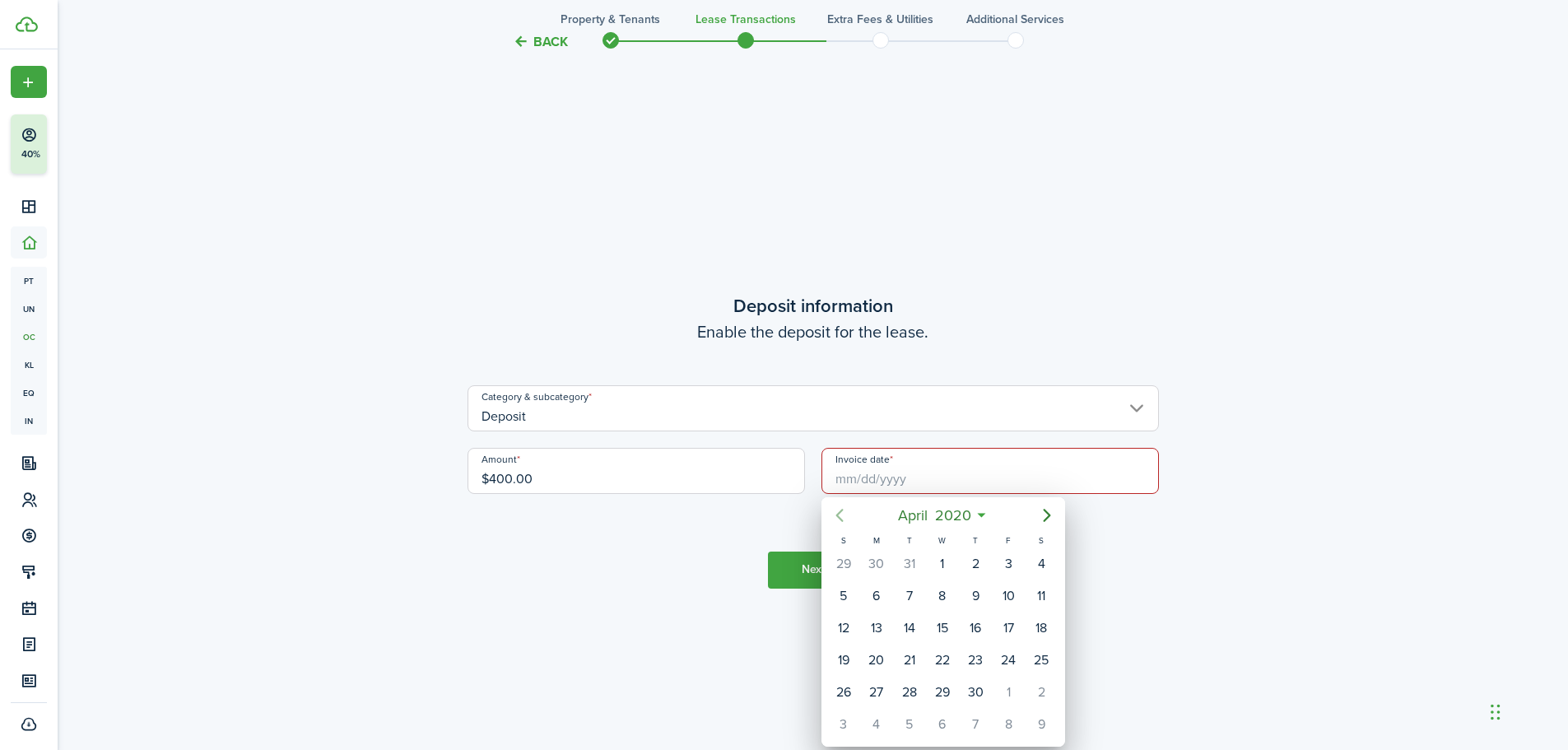
click at [839, 514] on icon "Previous page" at bounding box center [840, 515] width 8 height 13
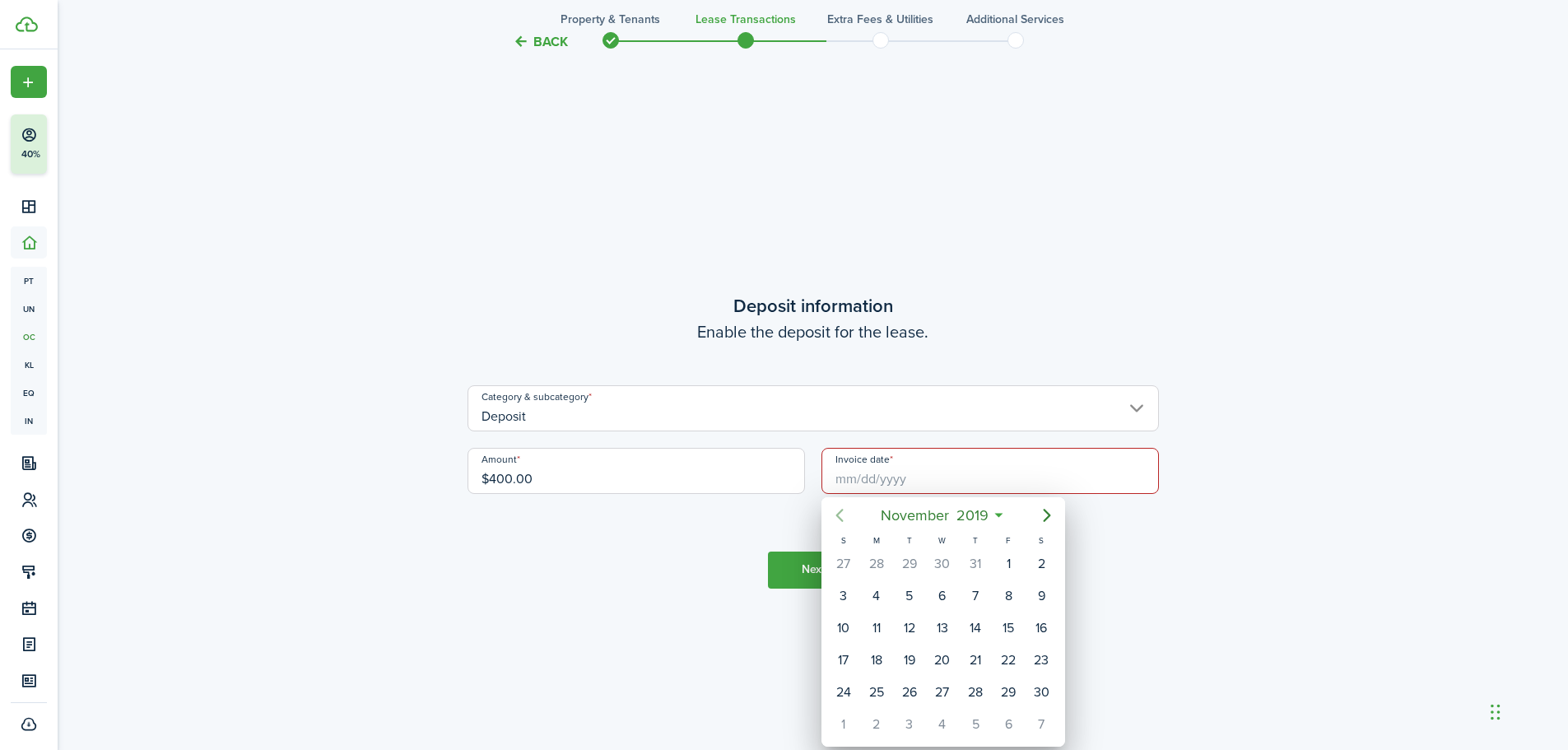
click at [839, 514] on icon "Previous page" at bounding box center [840, 515] width 8 height 13
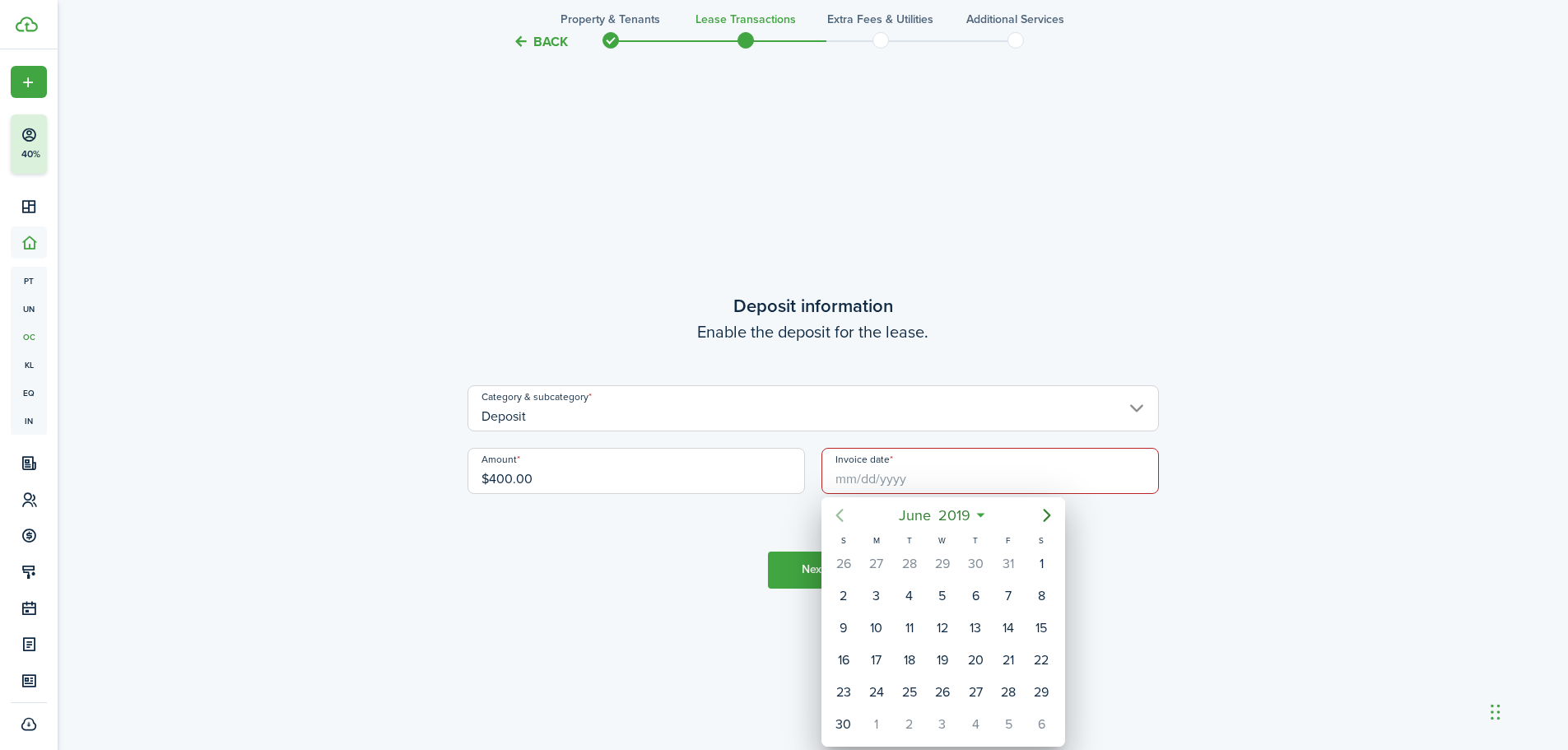
click at [839, 514] on icon "Previous page" at bounding box center [840, 515] width 8 height 13
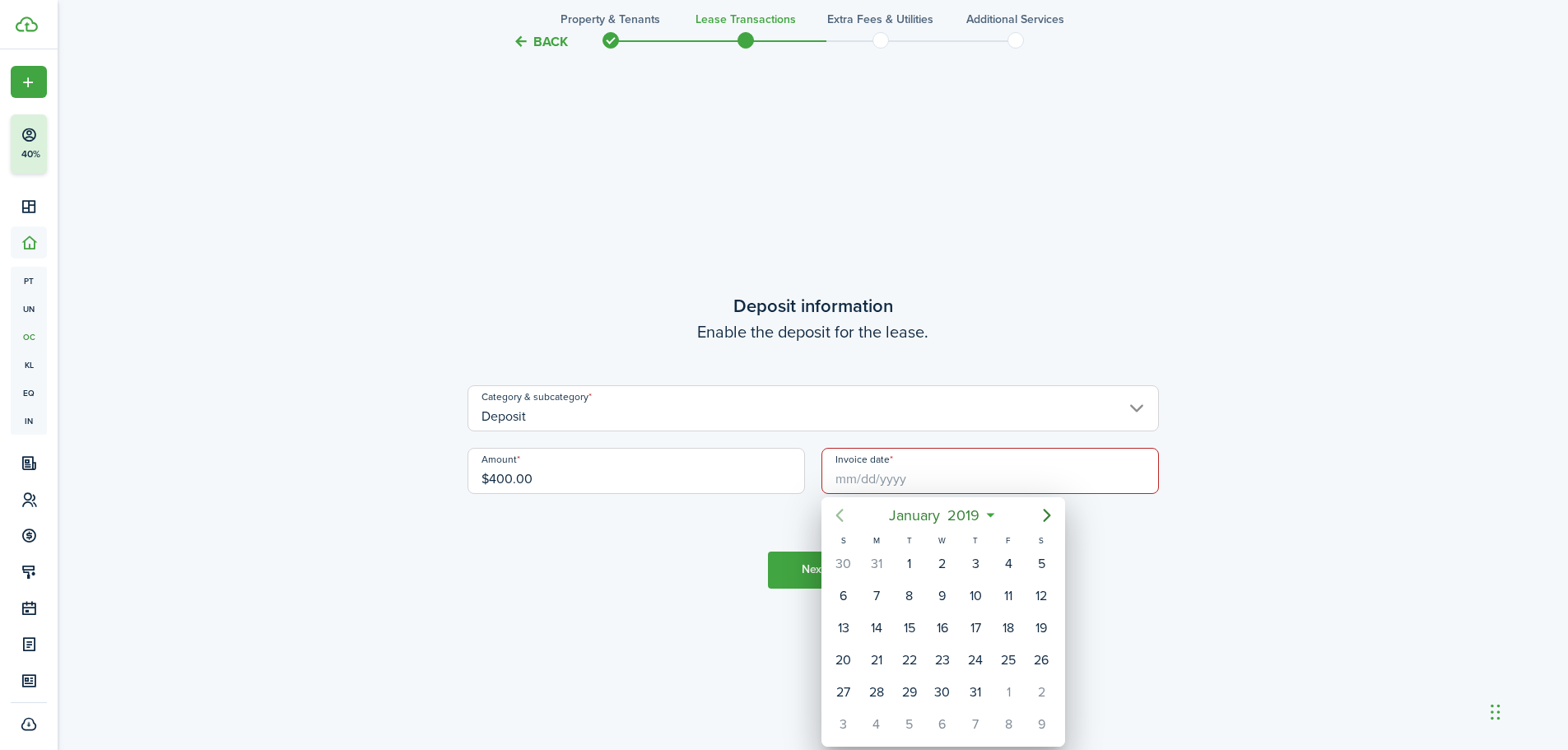
click at [839, 514] on icon "Previous page" at bounding box center [840, 515] width 8 height 13
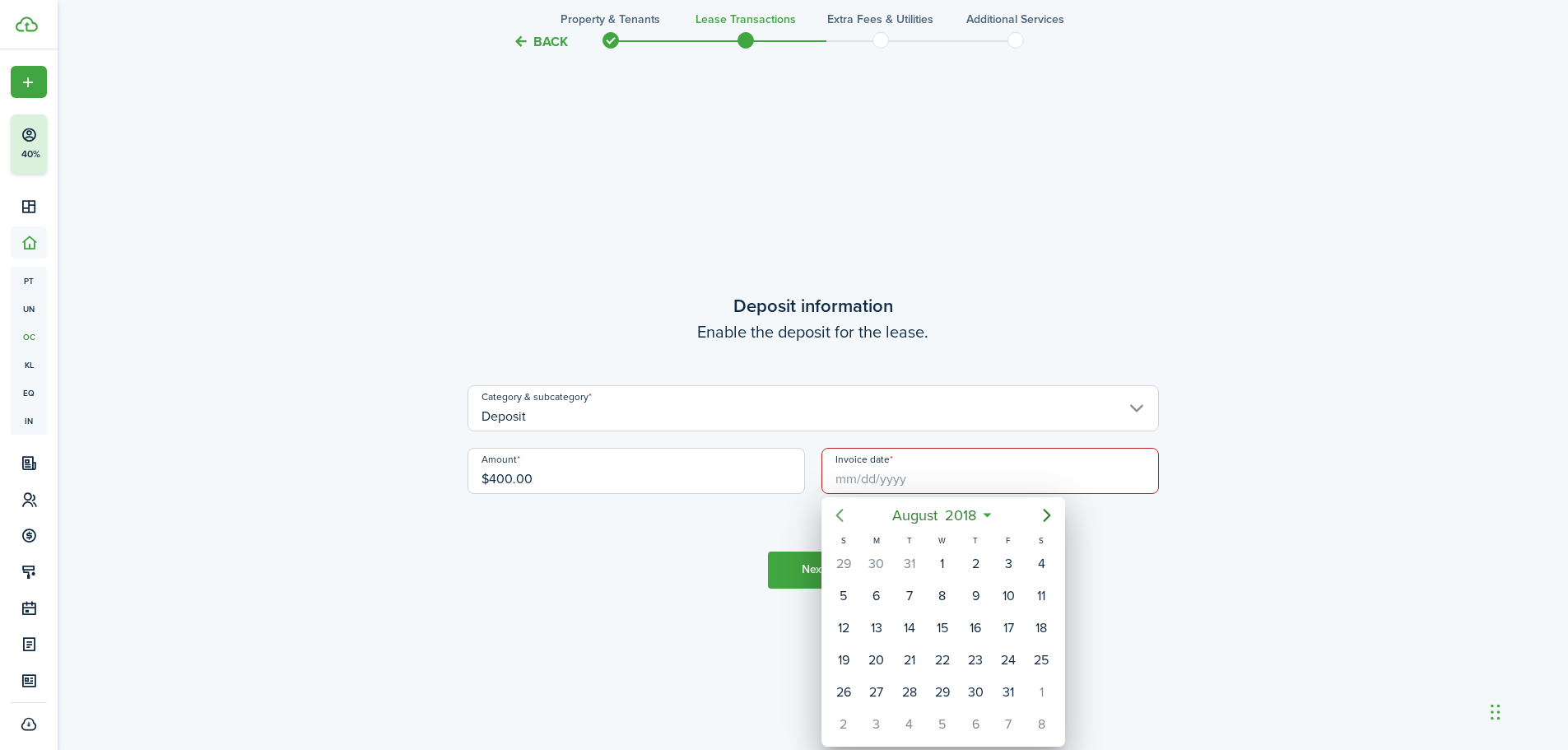
click at [839, 514] on icon "Previous page" at bounding box center [840, 515] width 8 height 13
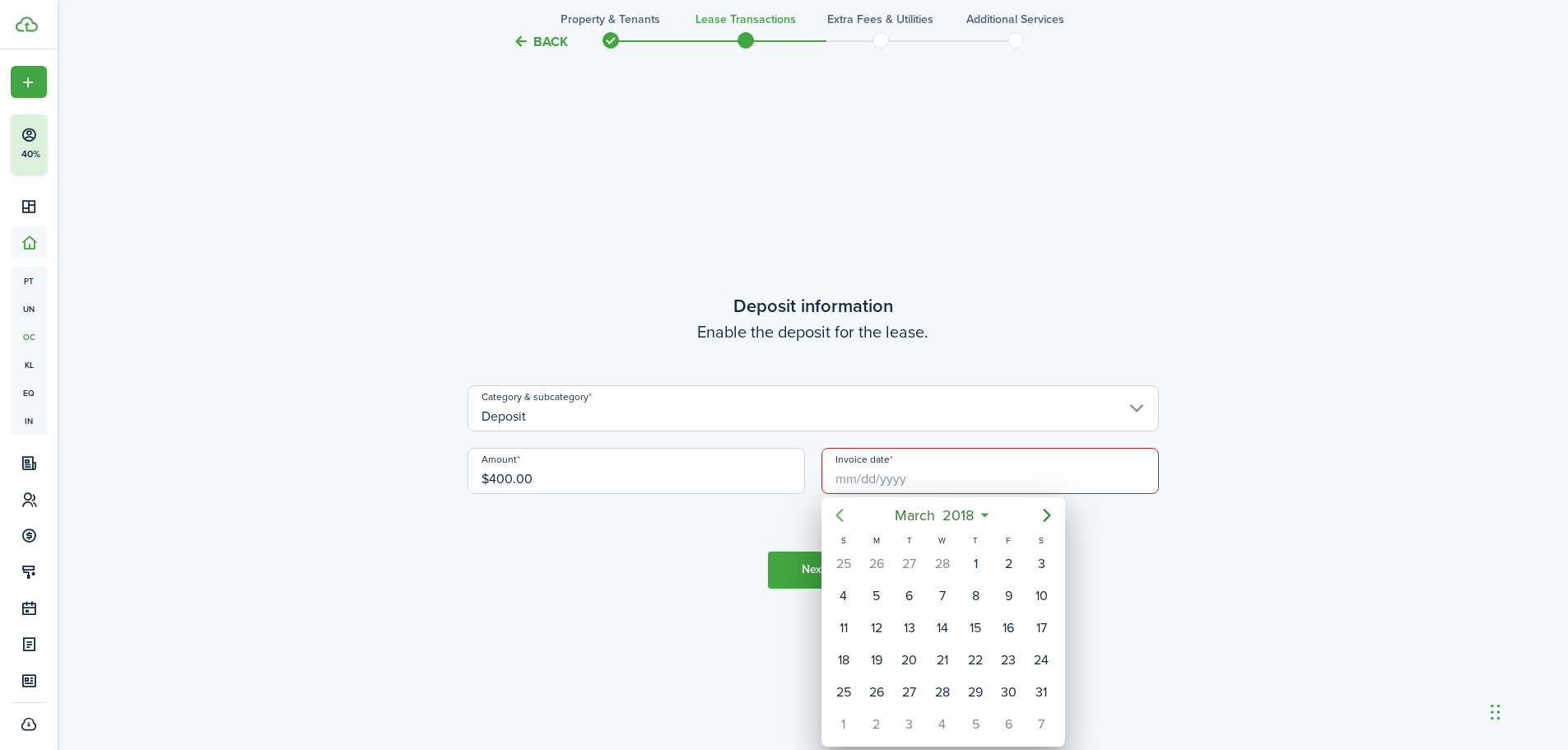
click at [839, 514] on icon "Previous page" at bounding box center [840, 515] width 8 height 13
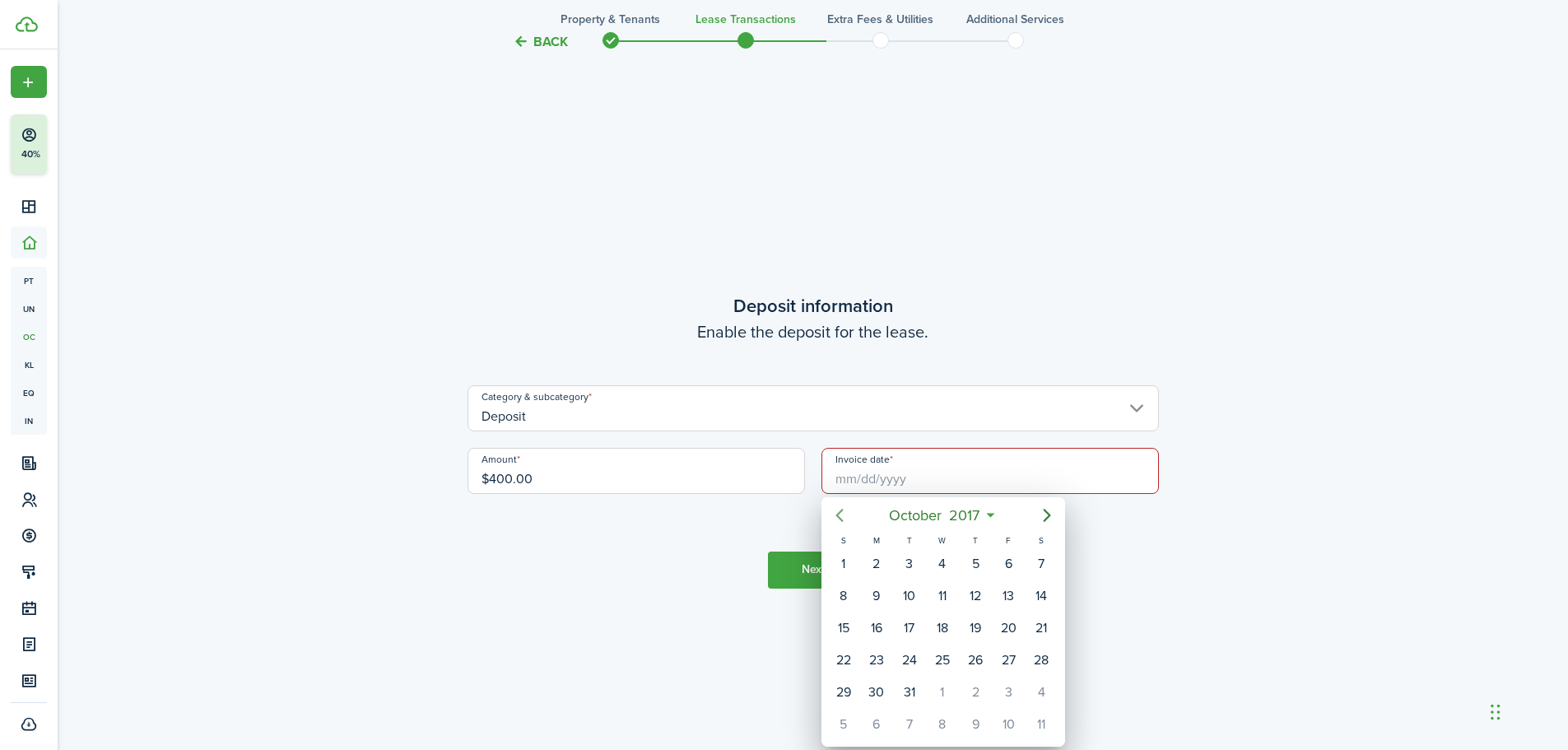
click at [839, 514] on icon "Previous page" at bounding box center [840, 515] width 8 height 13
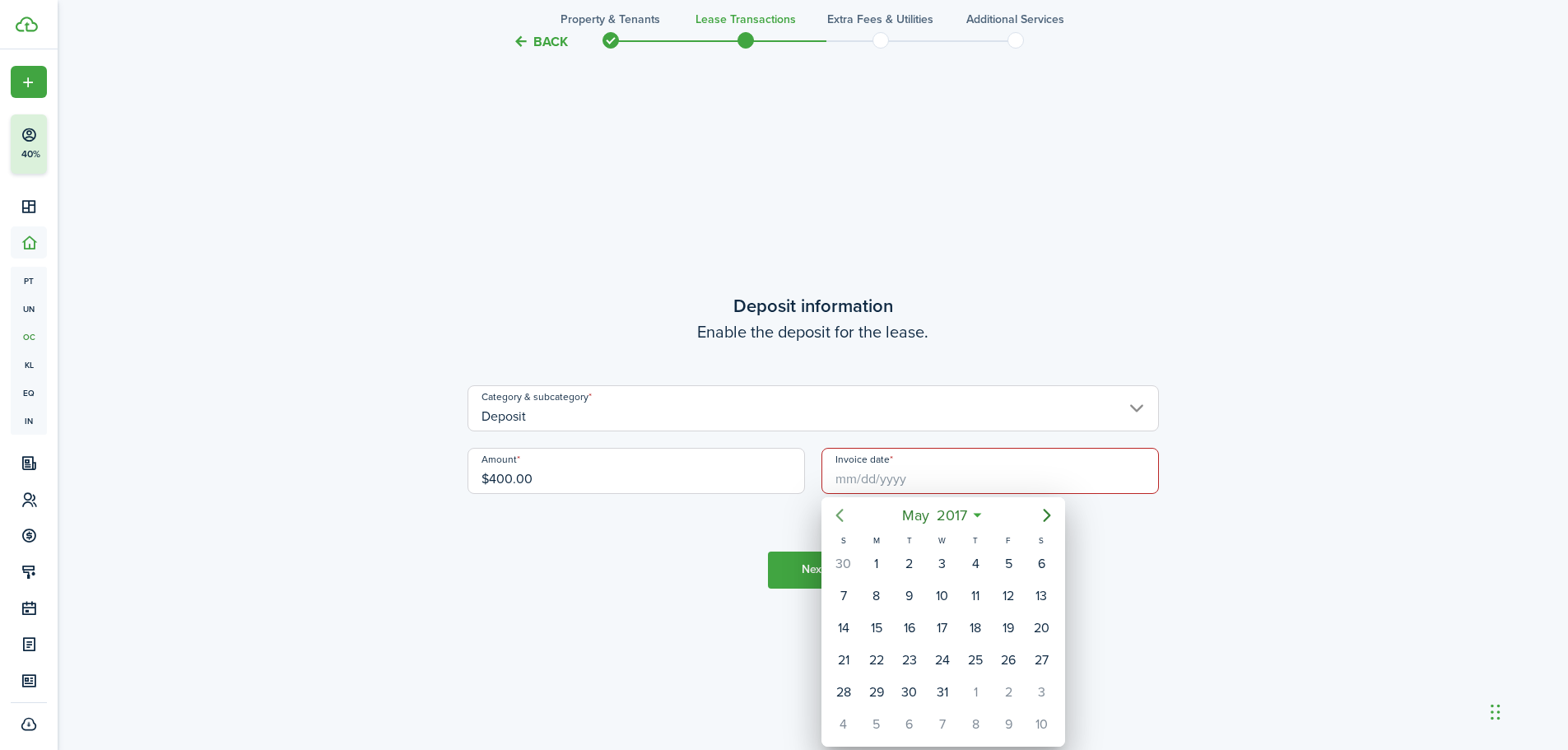
click at [839, 514] on icon "Previous page" at bounding box center [840, 515] width 8 height 13
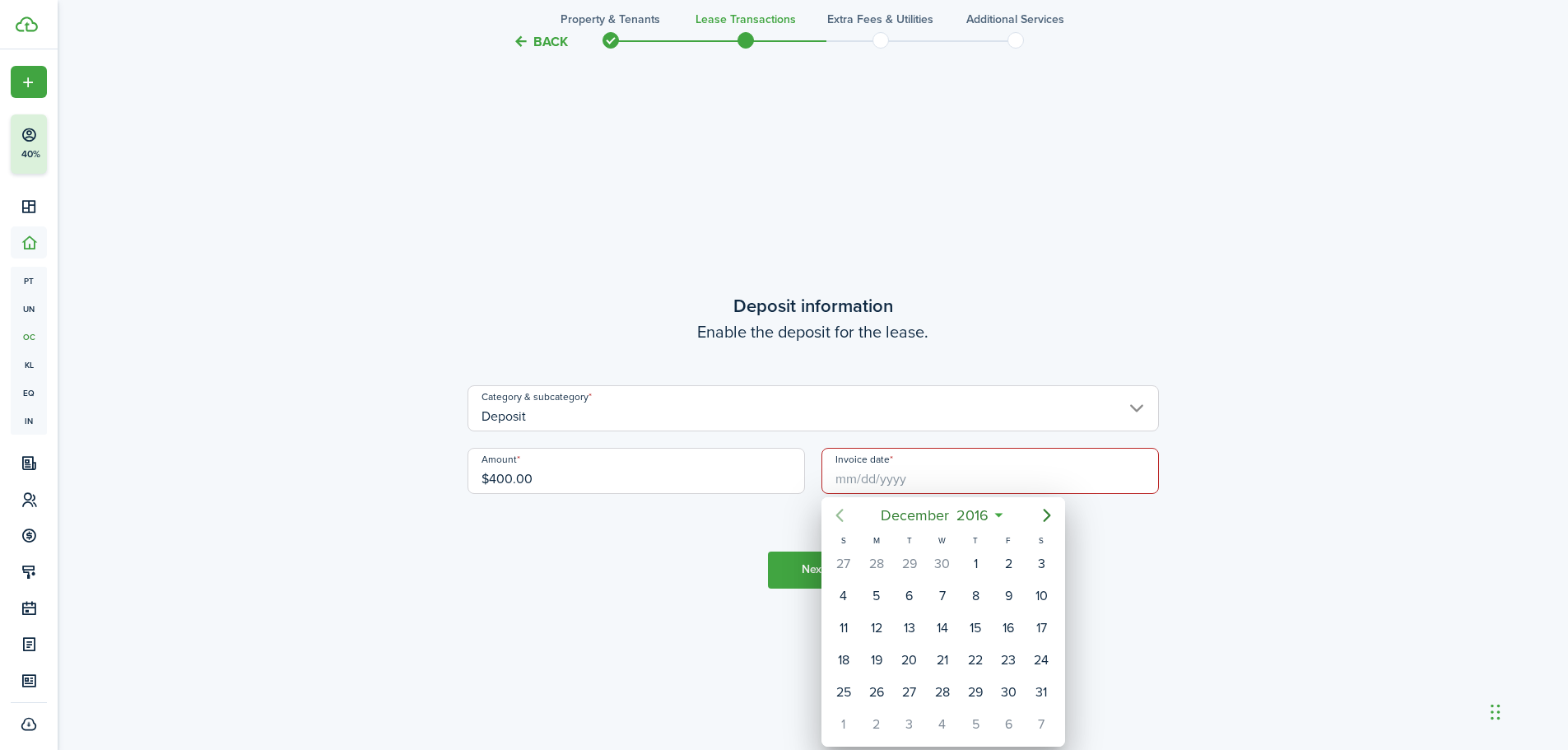
click at [839, 514] on icon "Previous page" at bounding box center [840, 515] width 8 height 13
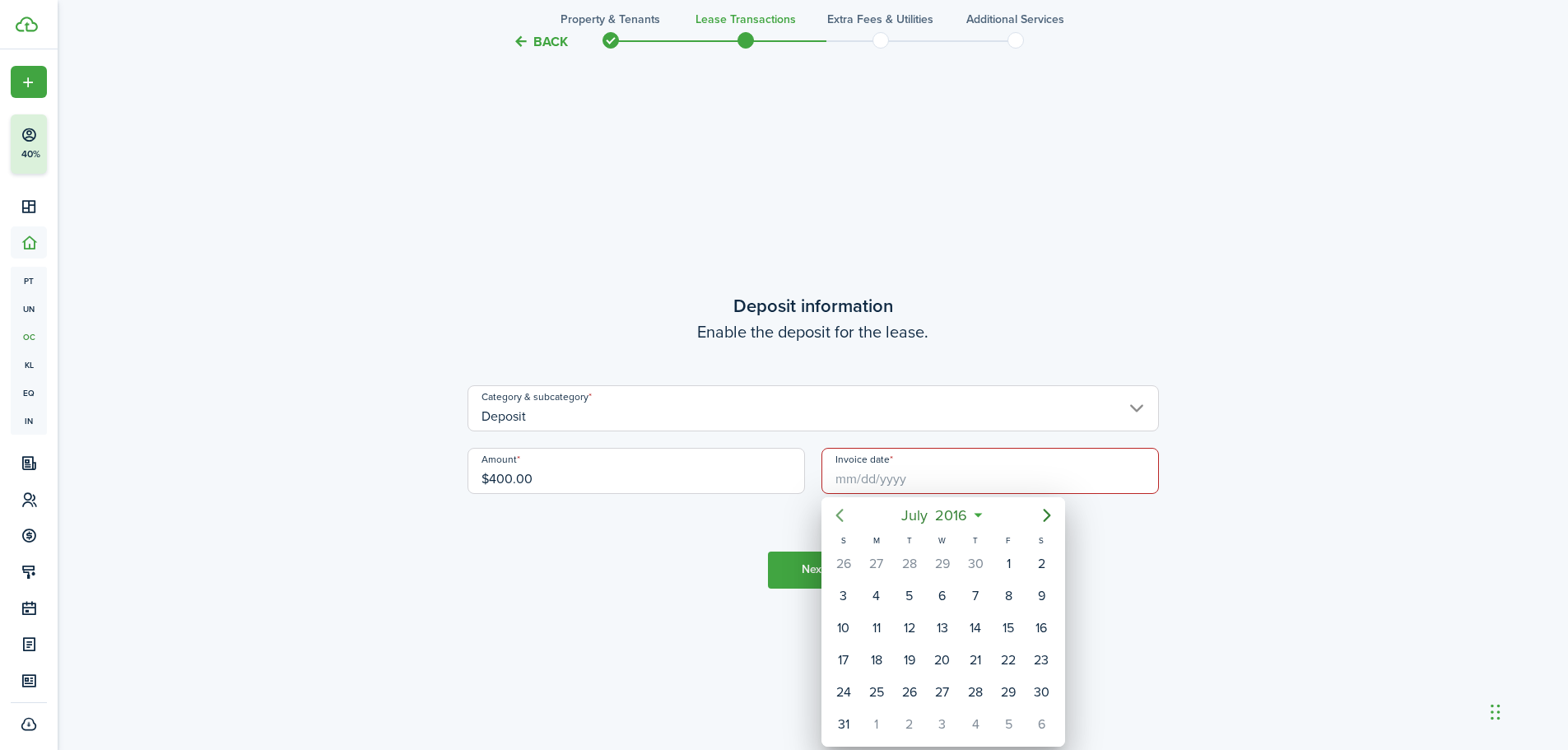
click at [839, 514] on icon "Previous page" at bounding box center [840, 515] width 8 height 13
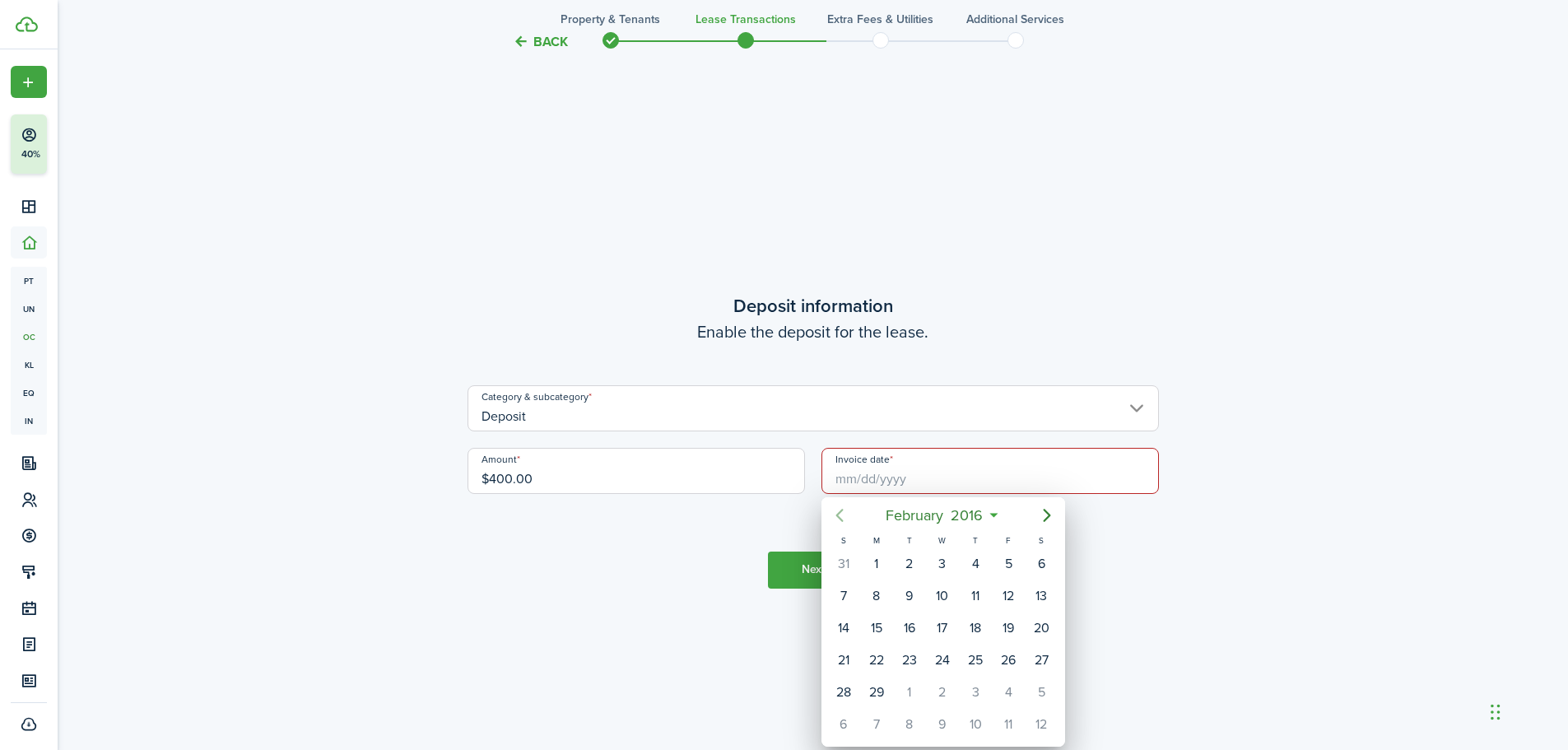
click at [839, 514] on icon "Previous page" at bounding box center [840, 515] width 8 height 13
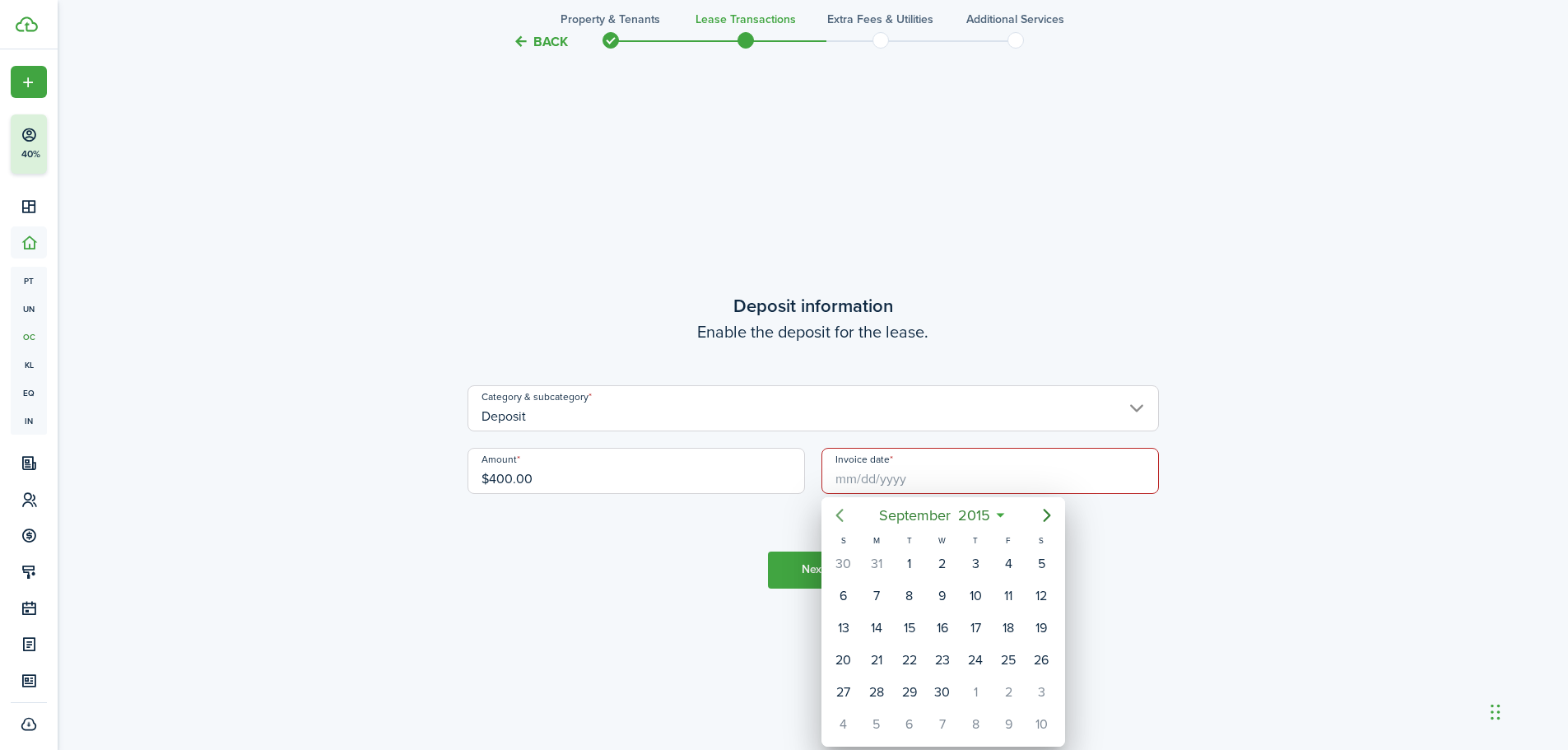
click at [839, 514] on icon "Previous page" at bounding box center [840, 515] width 8 height 13
click at [948, 565] on div "1" at bounding box center [942, 563] width 25 height 25
type input "[DATE]"
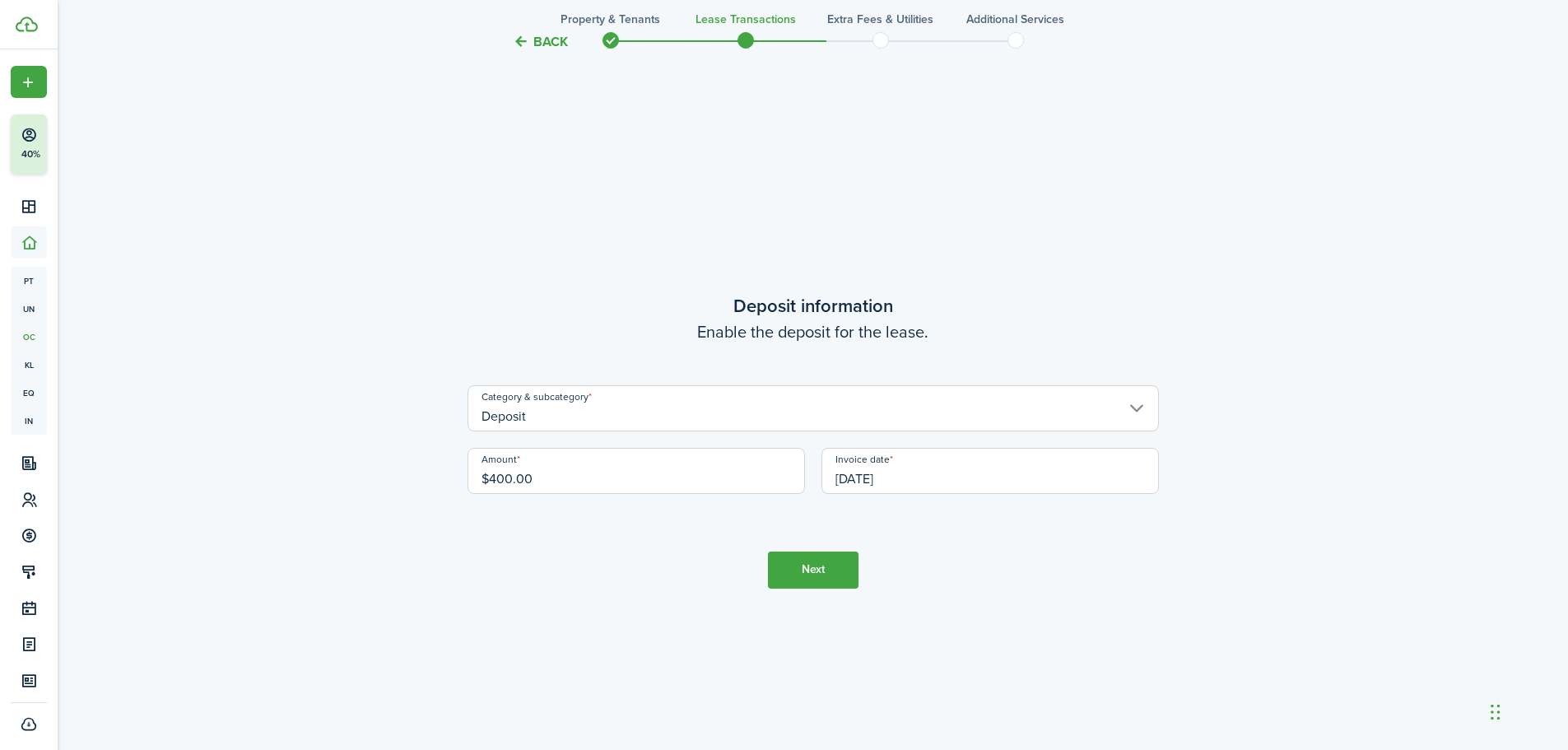
click at [837, 572] on button "Next" at bounding box center [813, 570] width 91 height 37
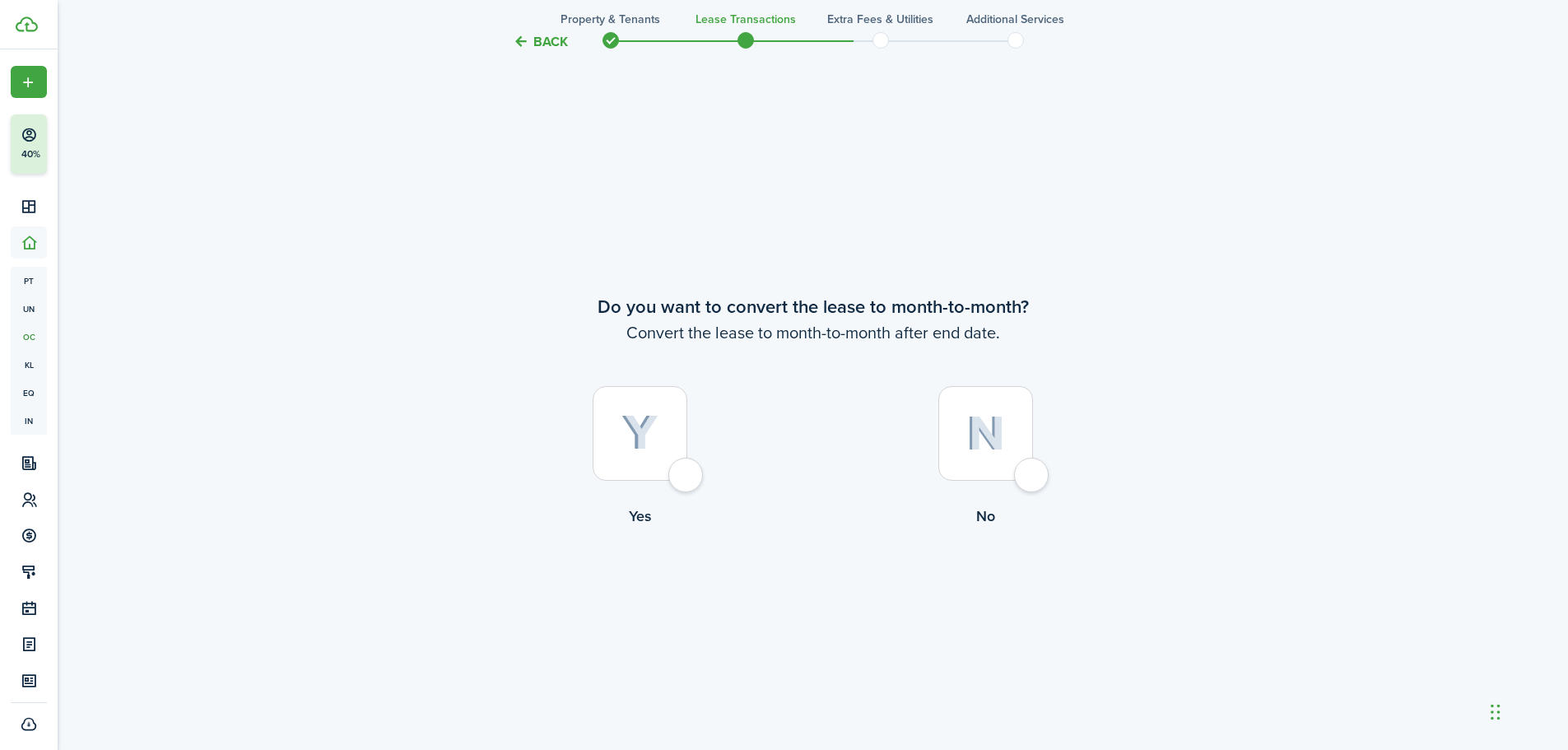
scroll to position [2889, 0]
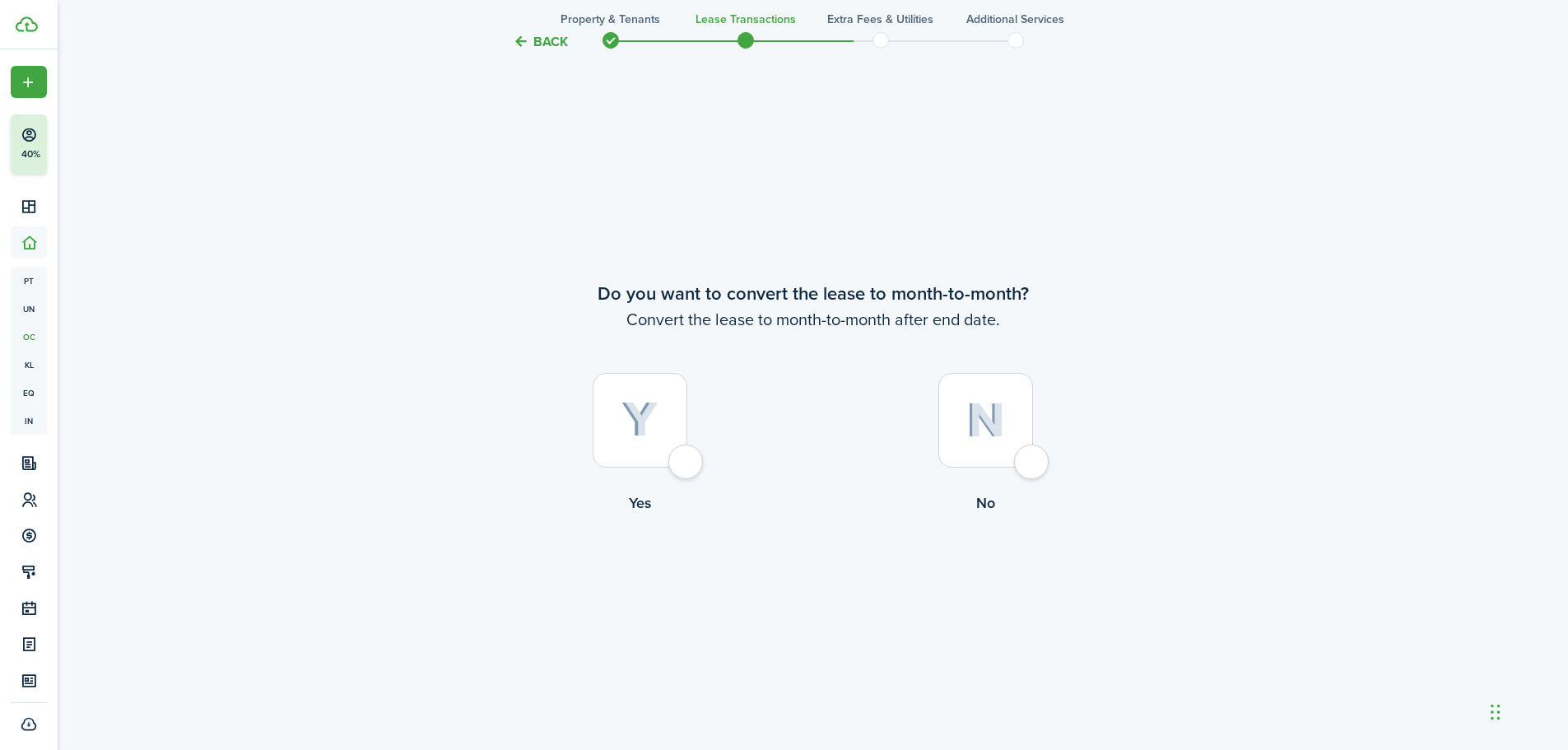
click at [1025, 468] on div at bounding box center [985, 420] width 94 height 94
radio input "true"
click at [820, 586] on button "Continue" at bounding box center [813, 582] width 91 height 37
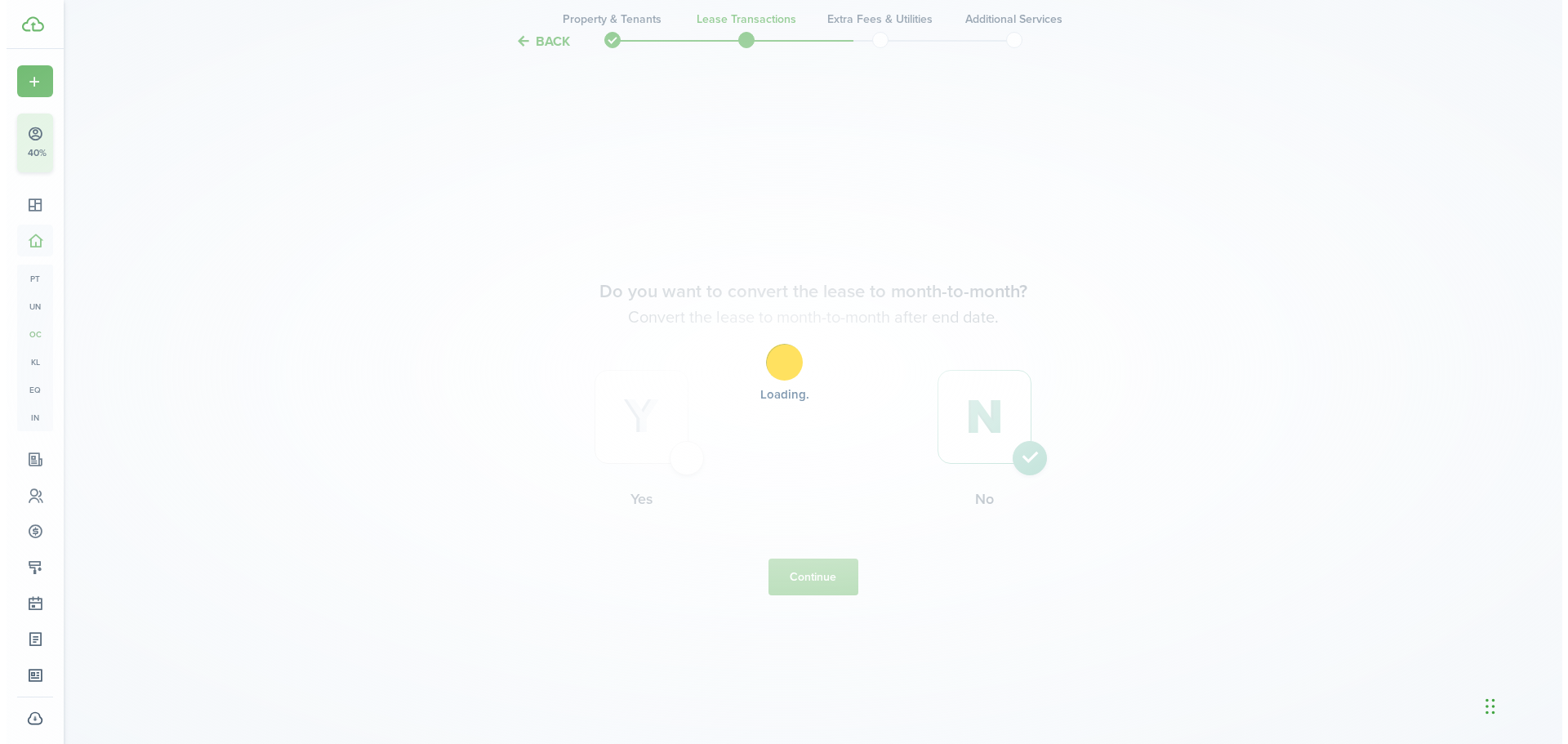
scroll to position [0, 0]
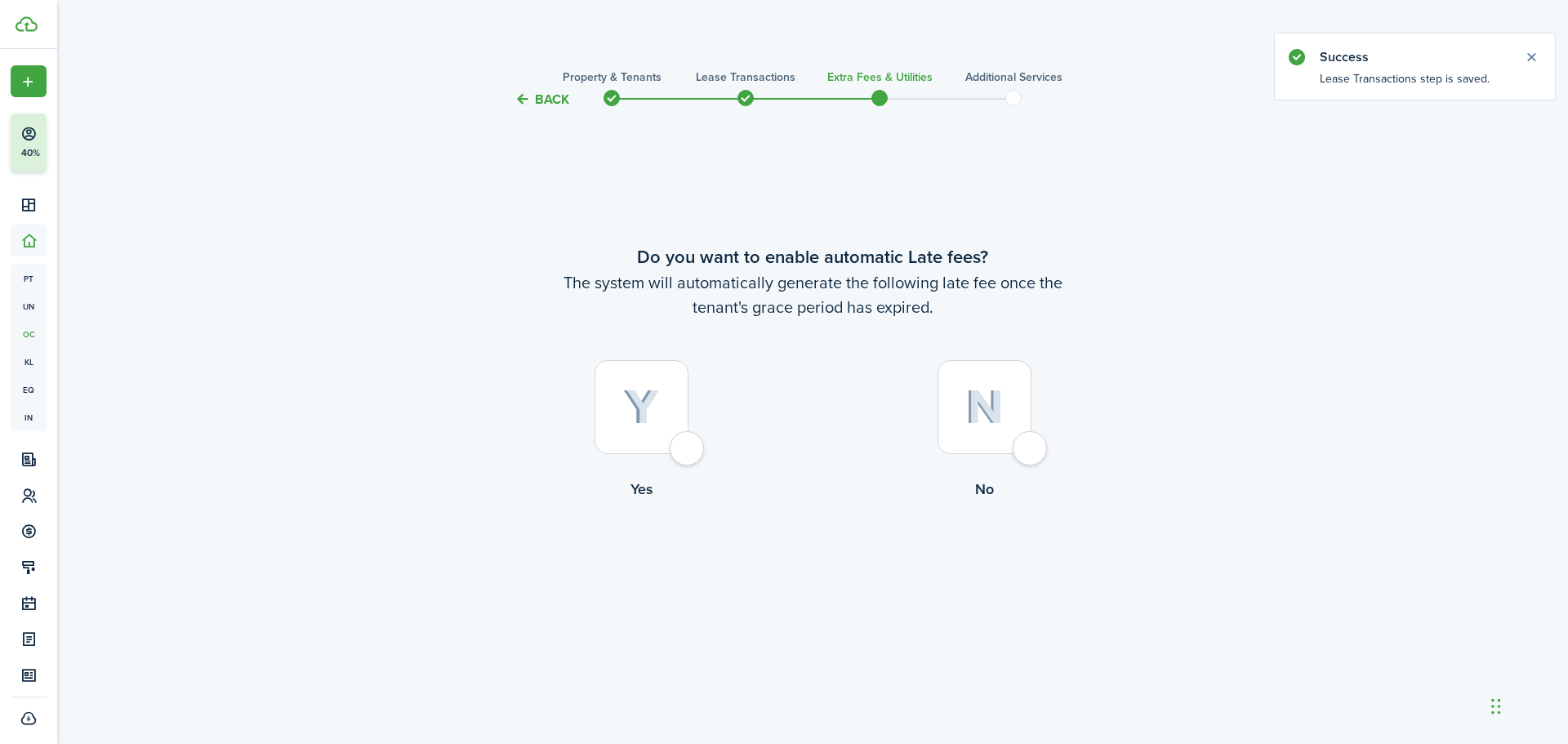
click at [680, 438] on div at bounding box center [641, 407] width 94 height 94
radio input "true"
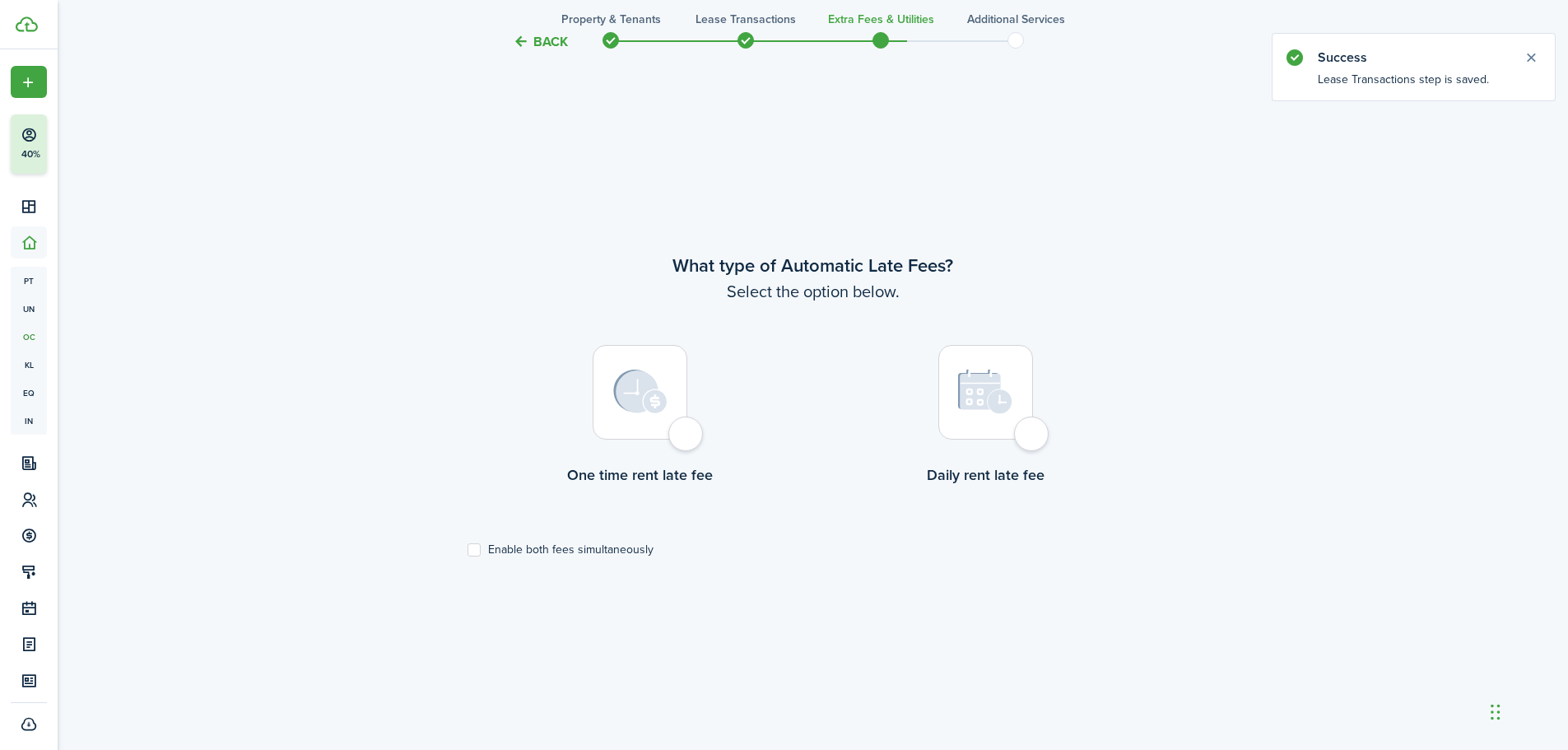
scroll to position [640, 0]
click at [687, 436] on div at bounding box center [640, 389] width 94 height 94
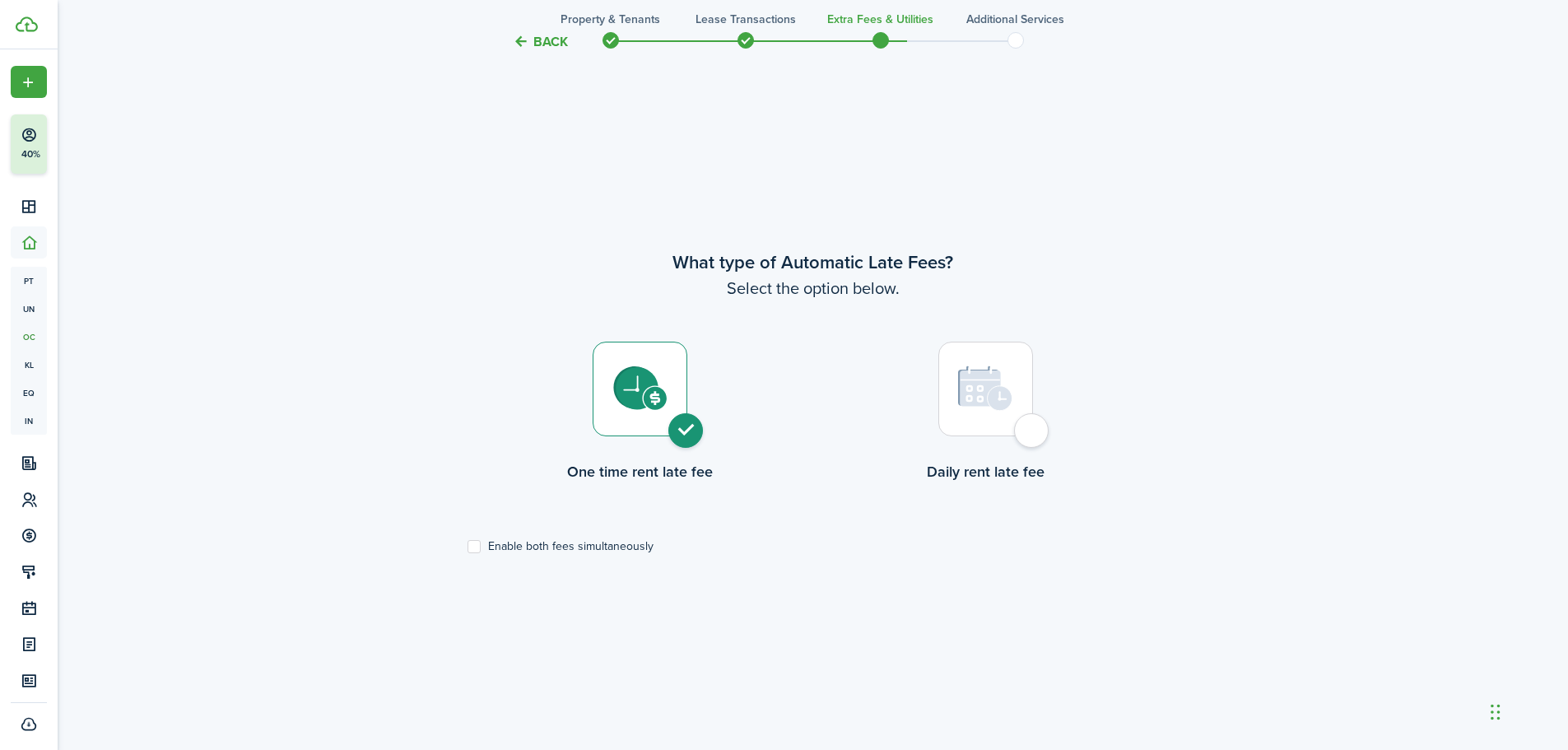
radio input "true"
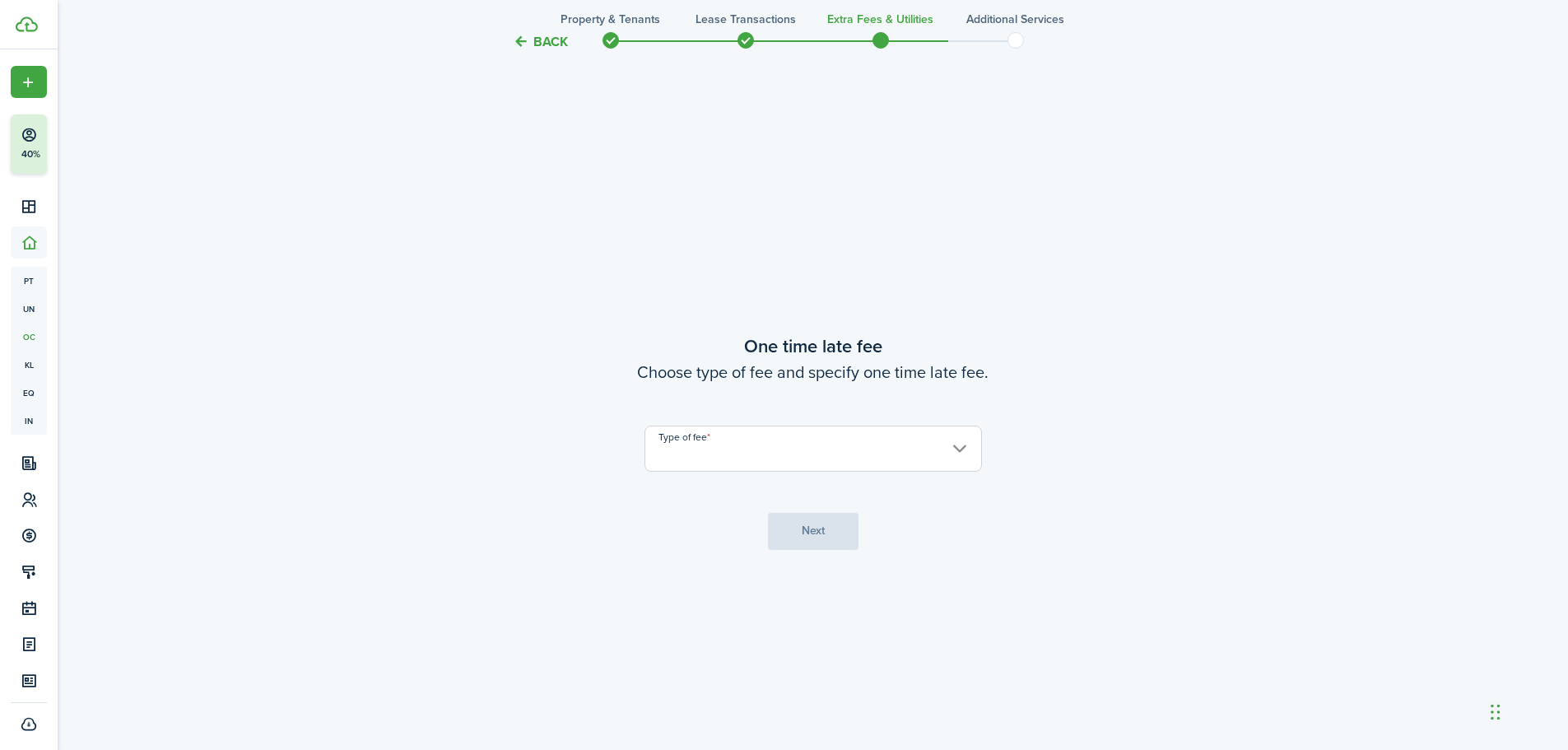
scroll to position [1390, 0]
click at [962, 445] on input "Type of fee" at bounding box center [813, 447] width 338 height 46
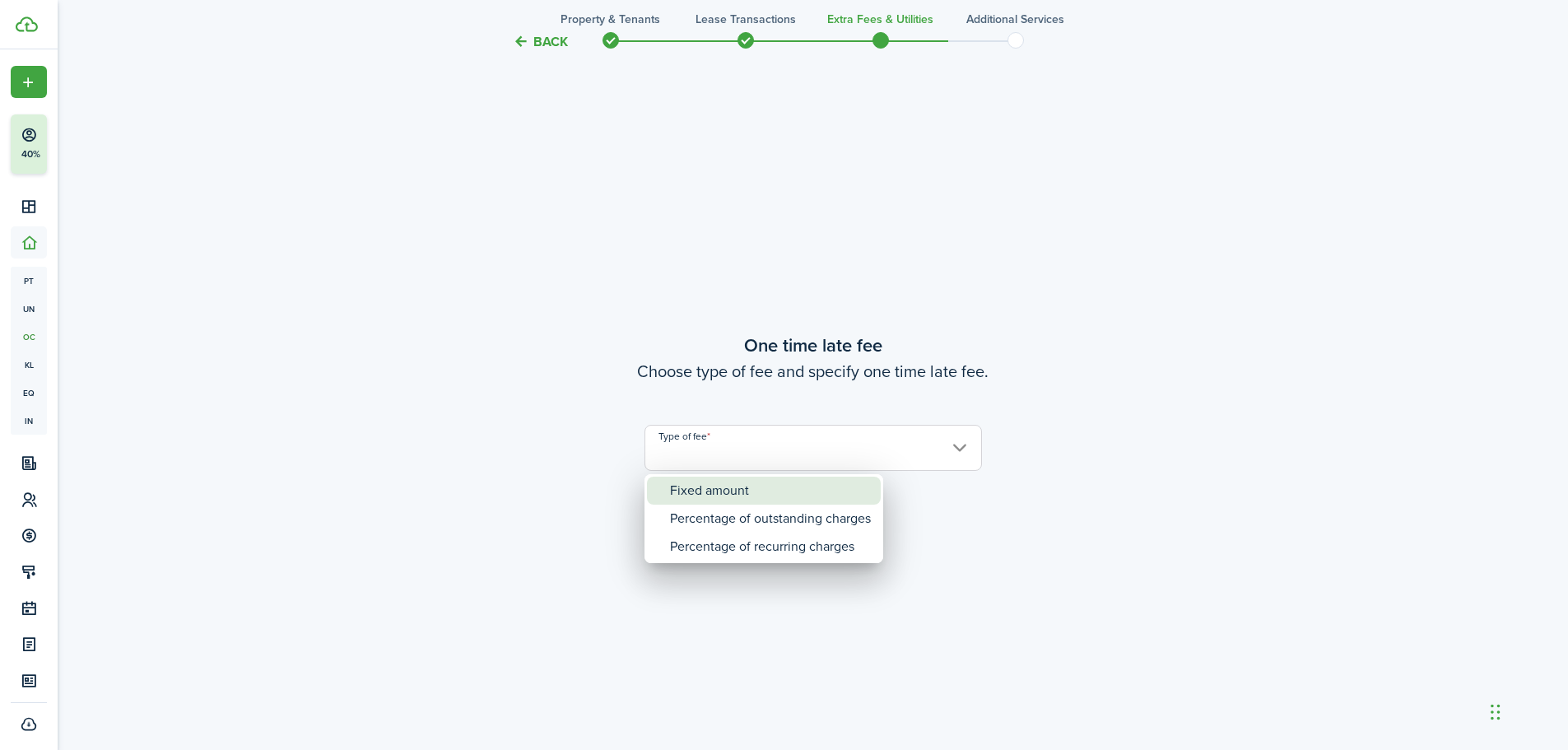
click at [731, 492] on div "Fixed amount" at bounding box center [771, 490] width 201 height 28
type input "Fixed amount"
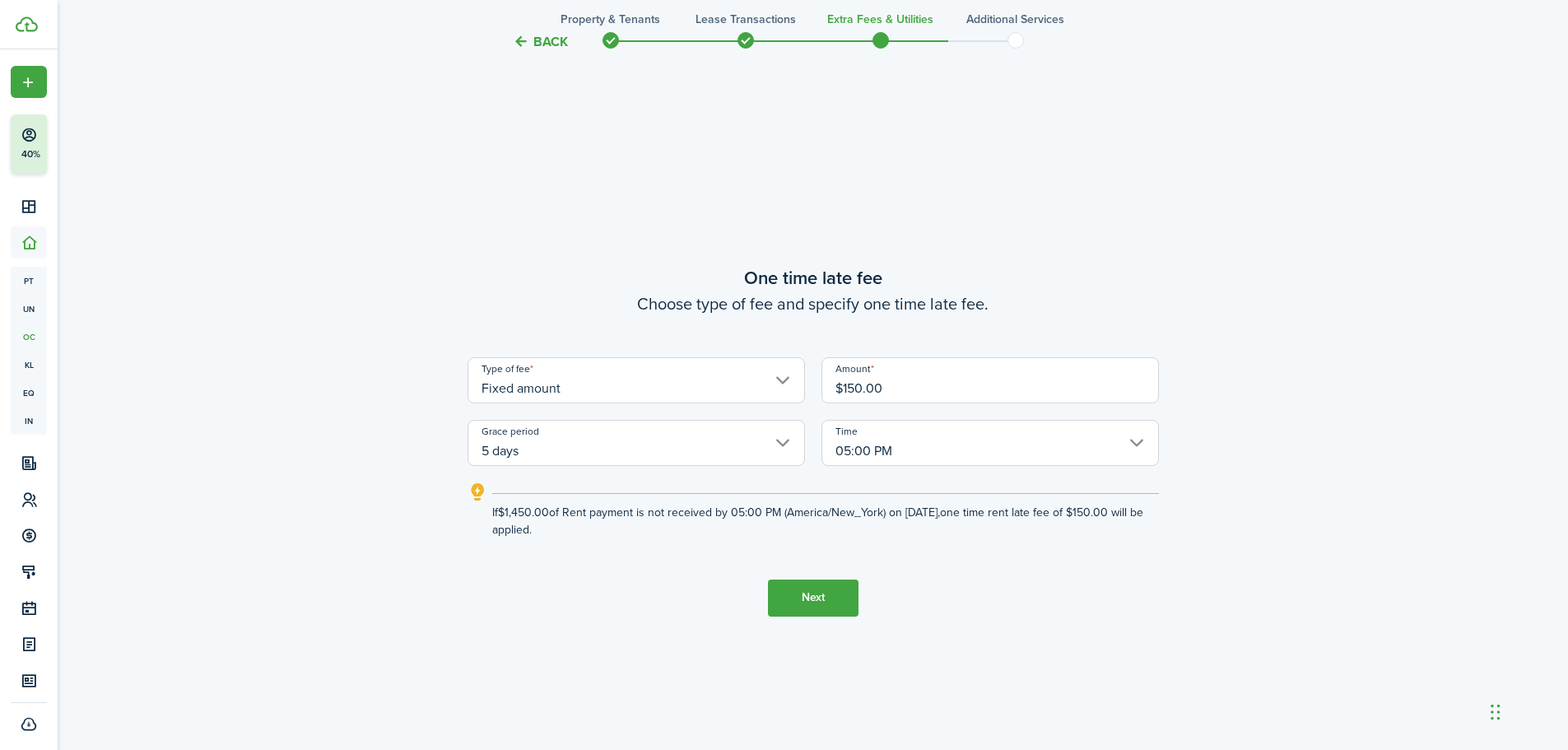
click at [782, 445] on input "5 days" at bounding box center [636, 442] width 338 height 46
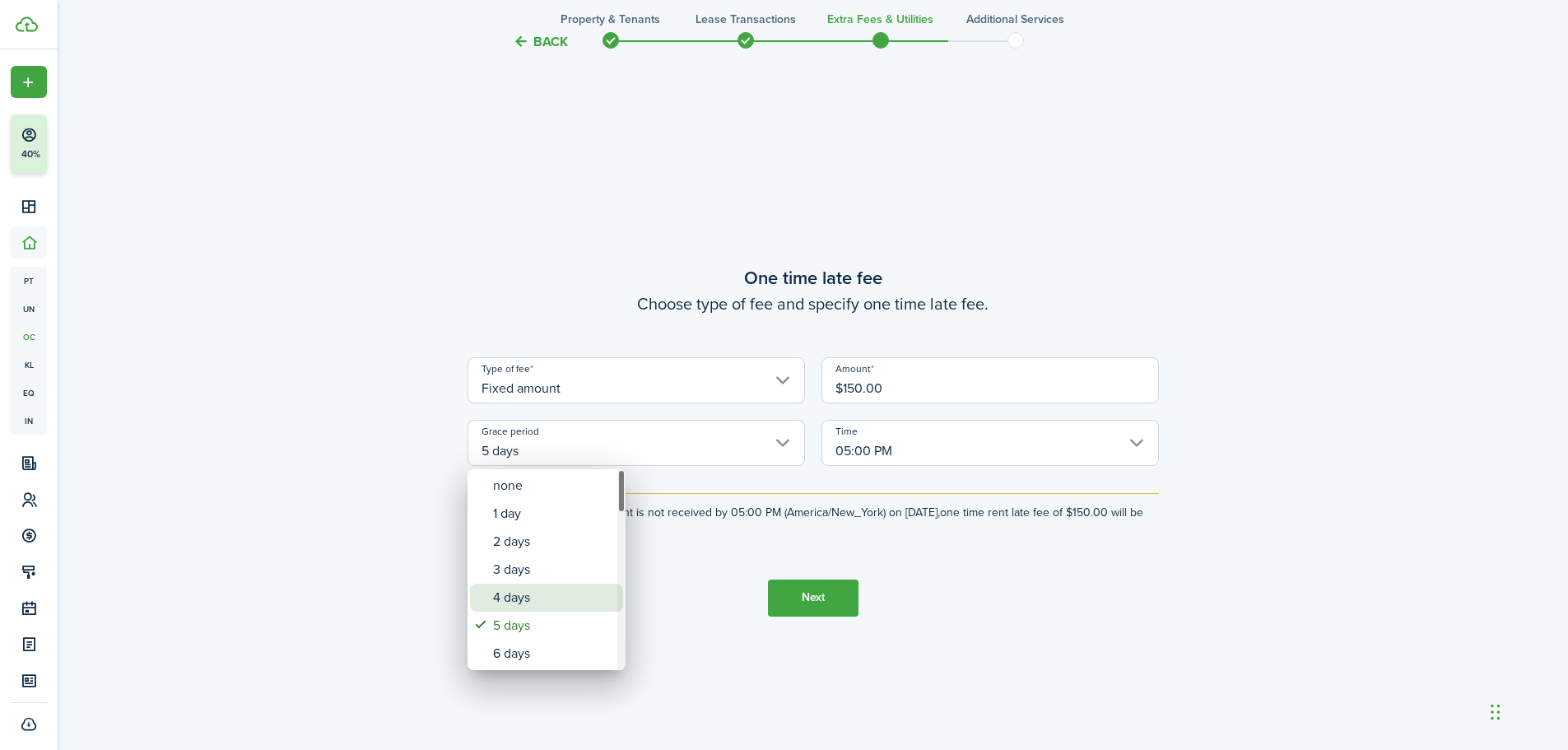
click at [526, 596] on div "4 days" at bounding box center [553, 597] width 120 height 28
type input "4 days"
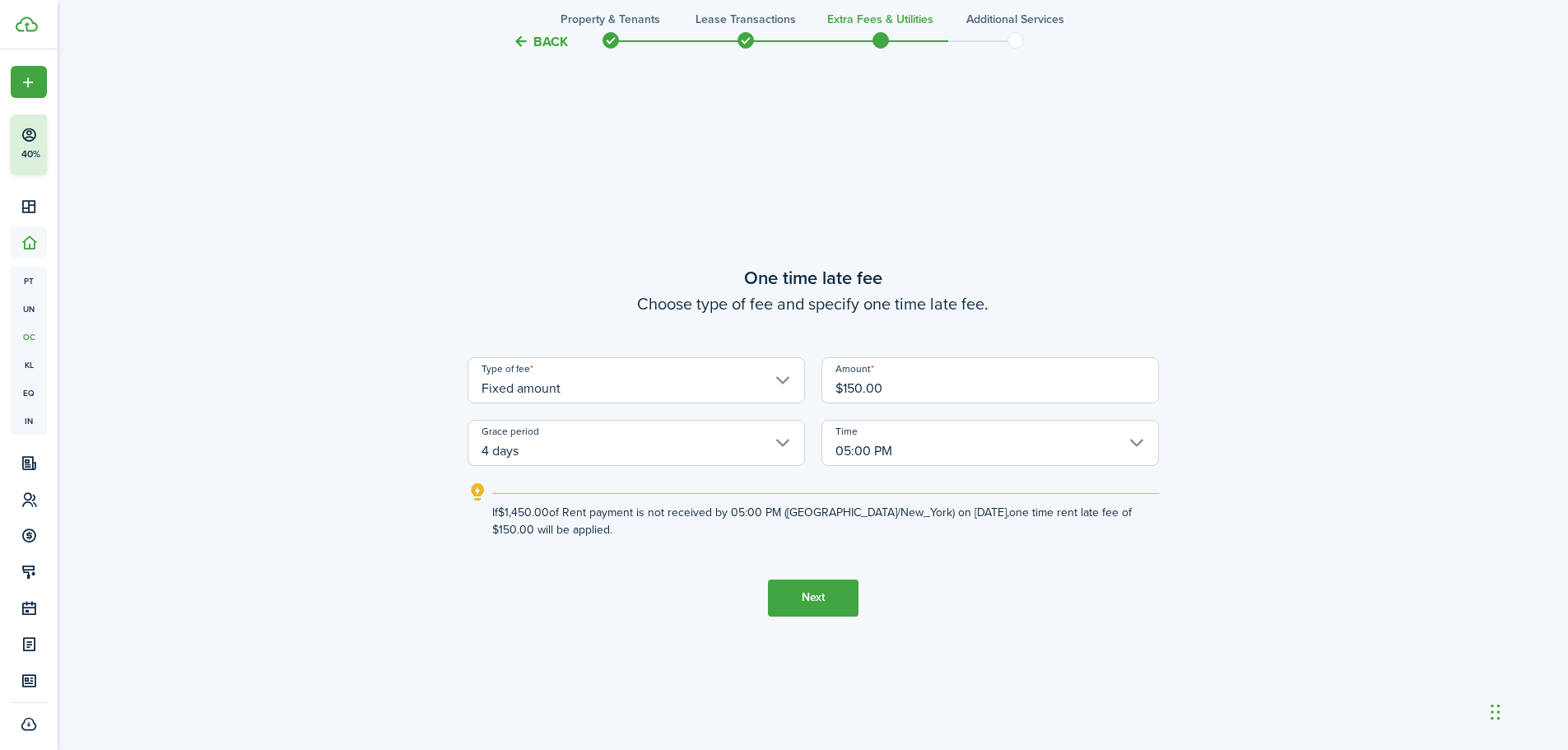
click at [837, 593] on button "Next" at bounding box center [813, 598] width 91 height 37
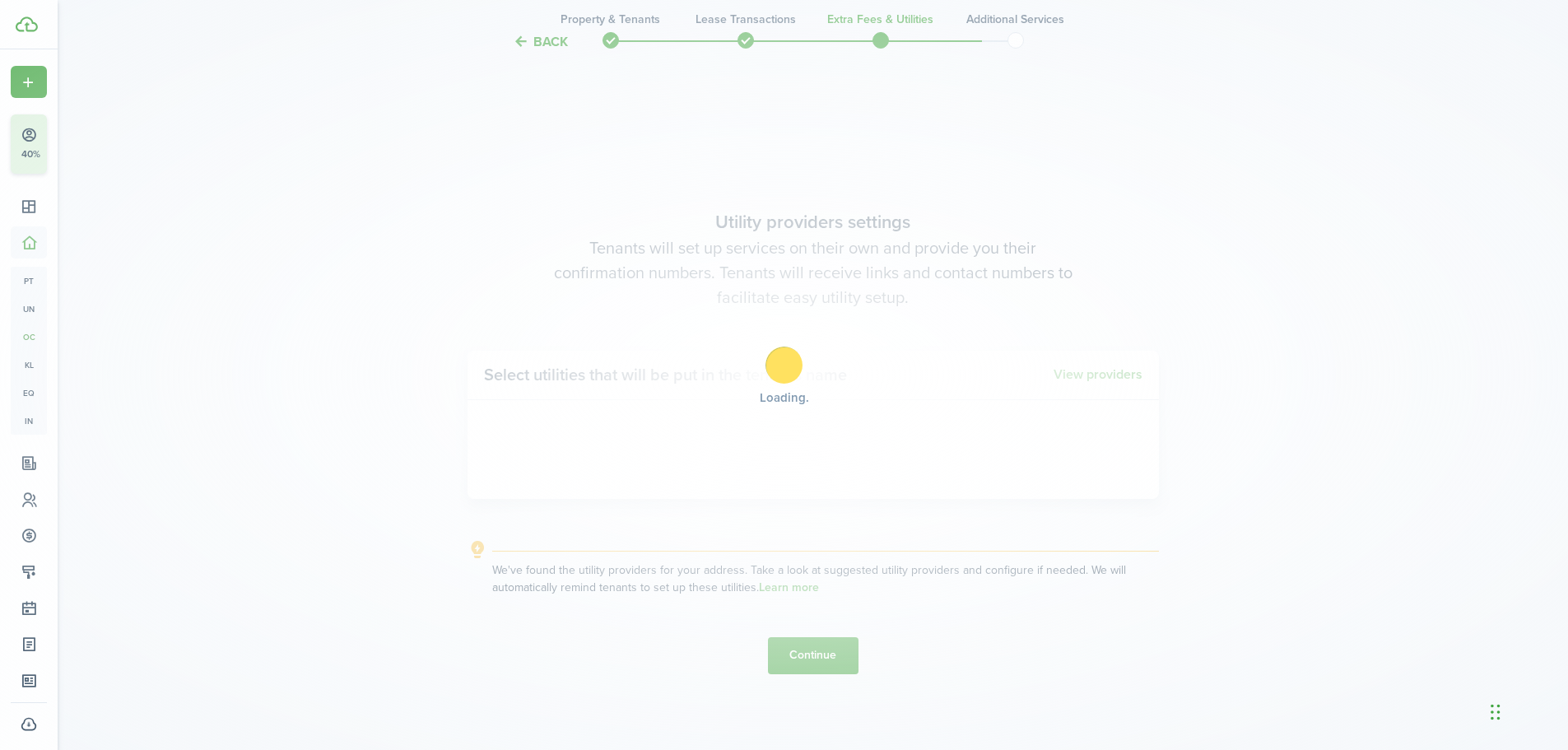
scroll to position [2139, 0]
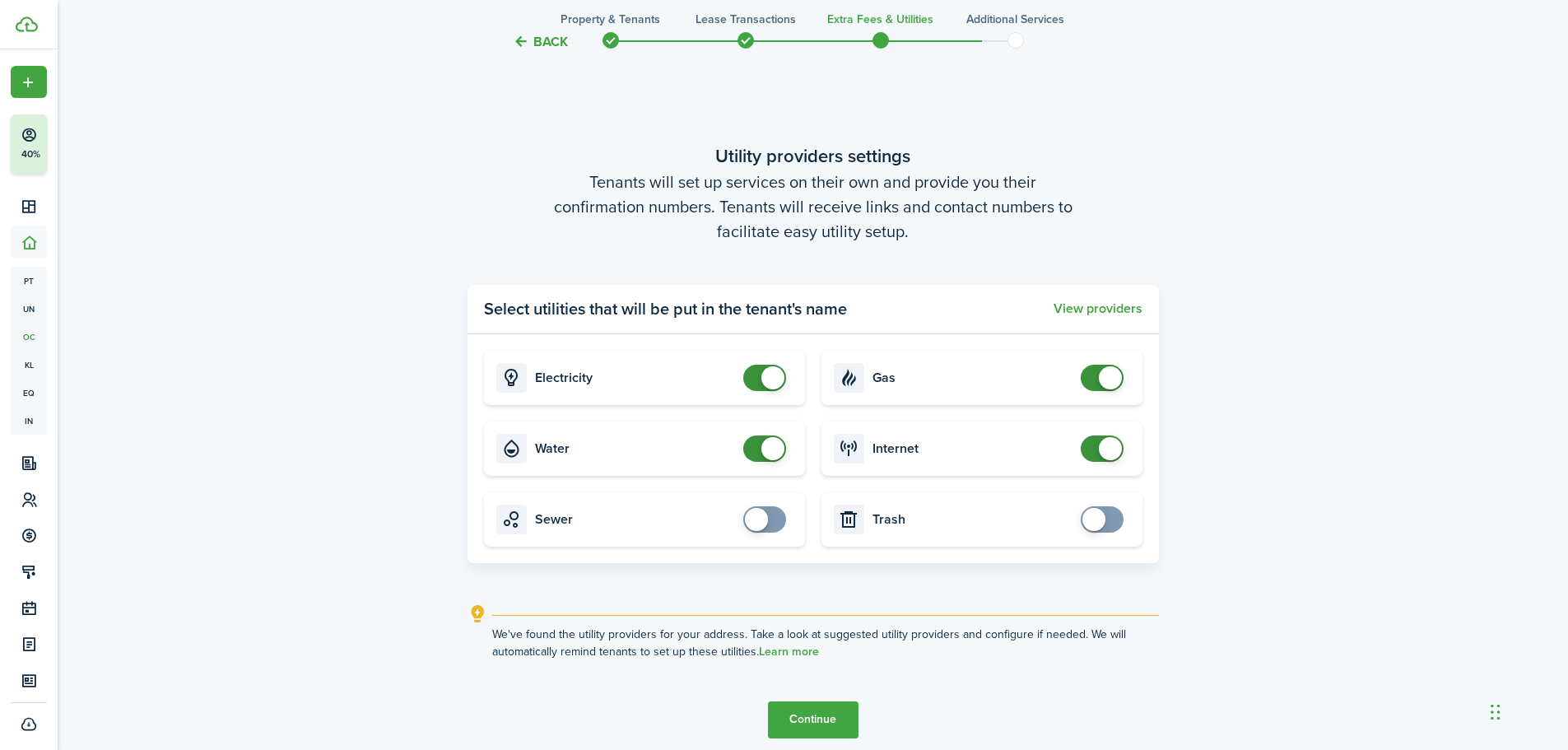
checkbox input "true"
click at [1098, 515] on span at bounding box center [1094, 519] width 23 height 23
checkbox input "true"
click at [760, 517] on span at bounding box center [756, 519] width 23 height 23
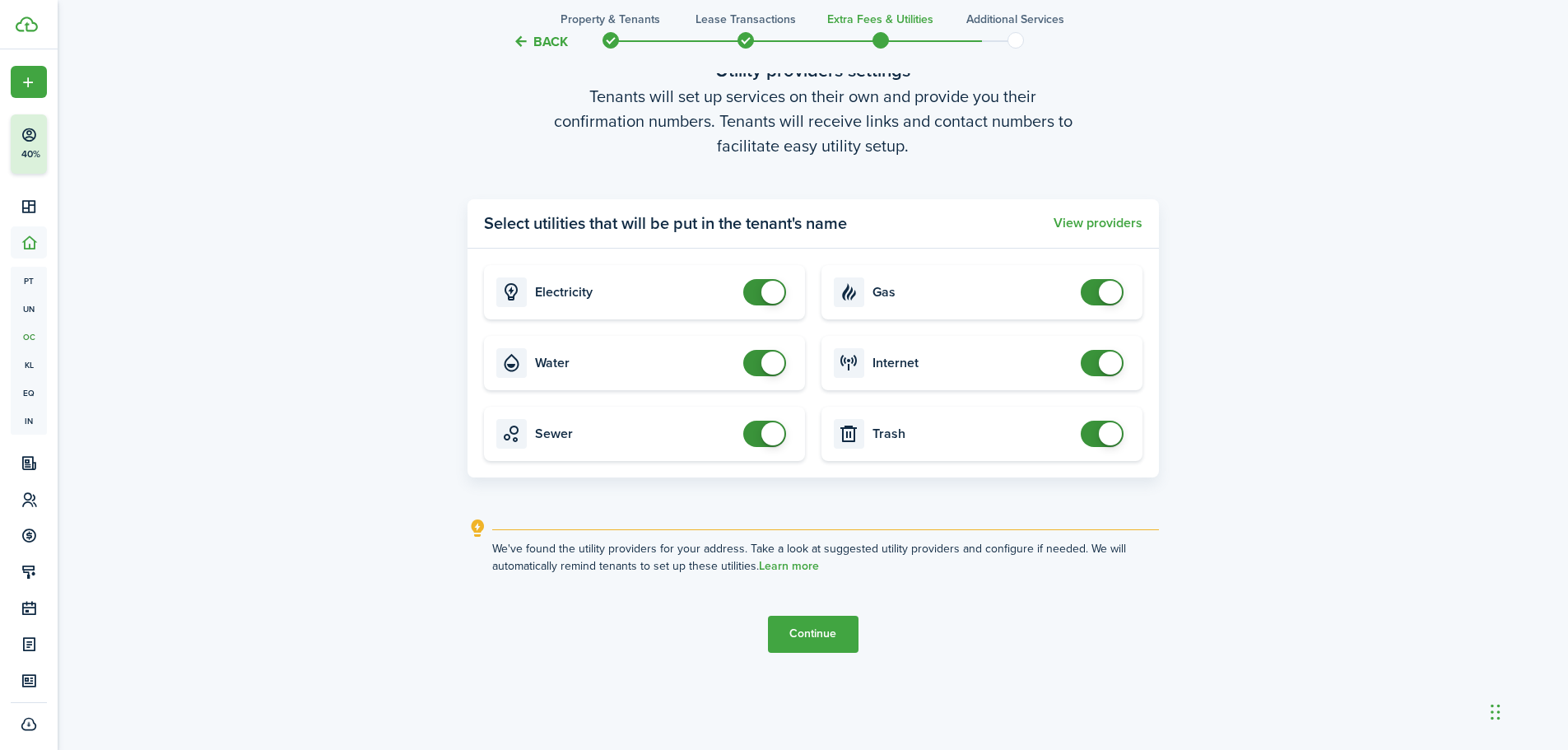
scroll to position [2249, 0]
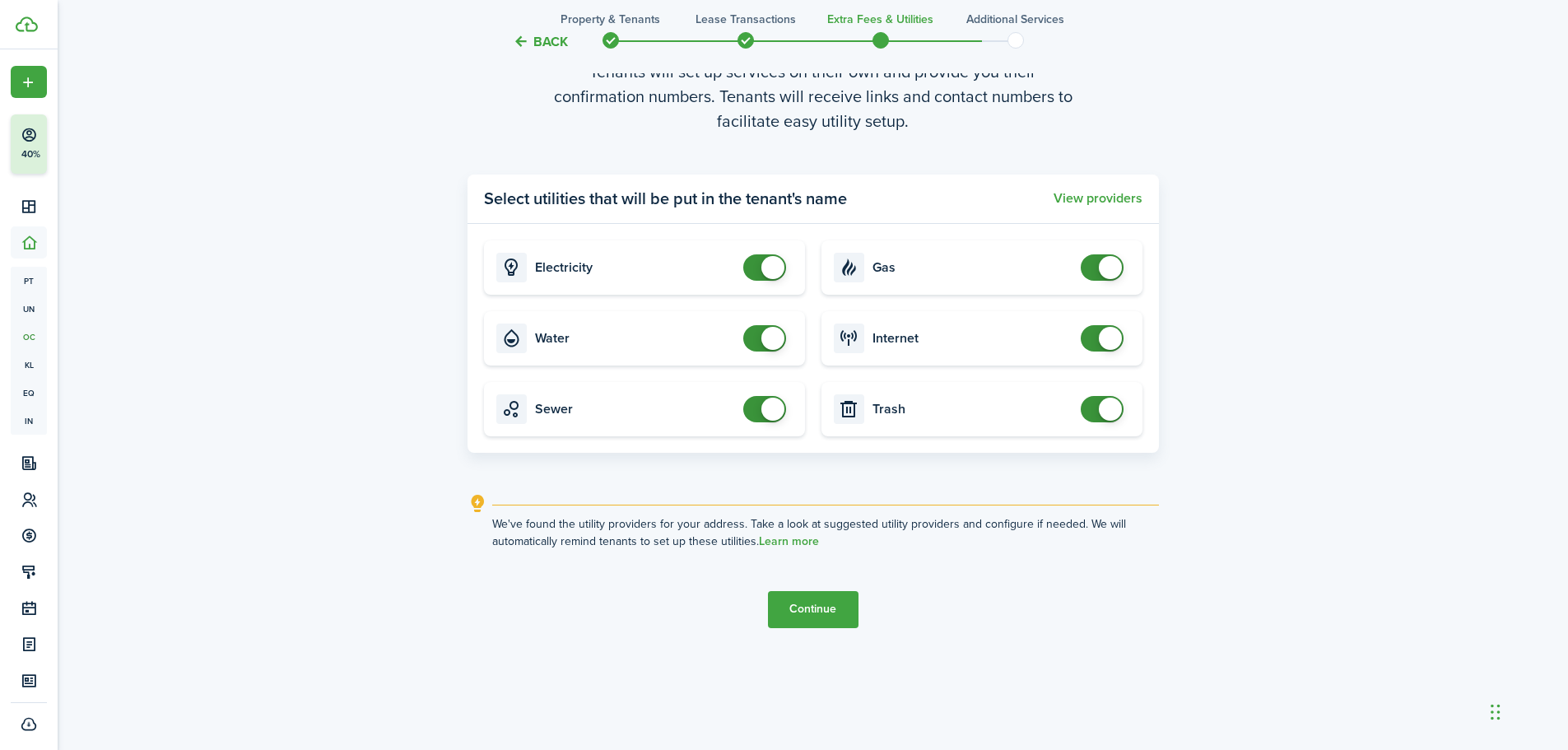
click at [787, 609] on button "Continue" at bounding box center [813, 609] width 91 height 37
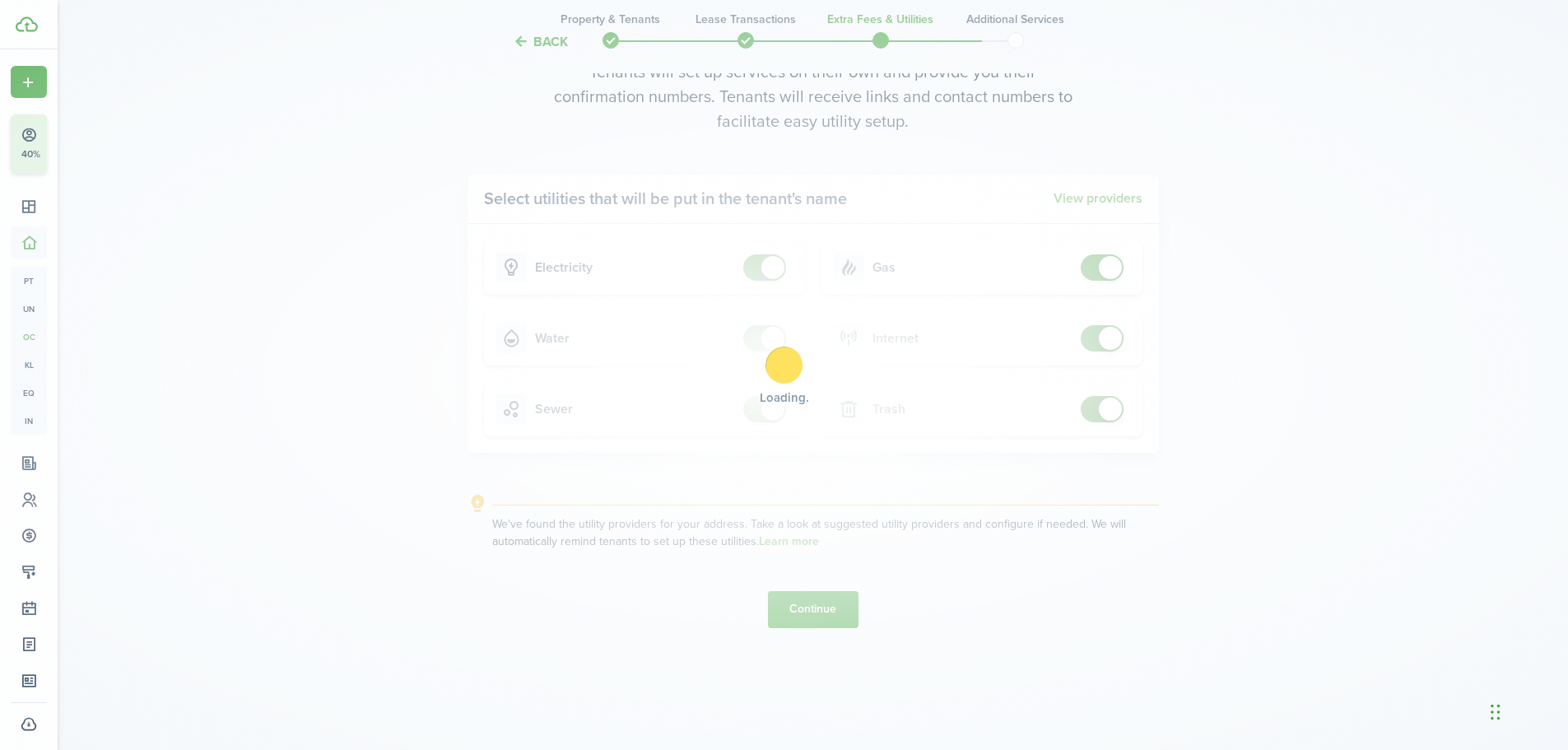
scroll to position [0, 0]
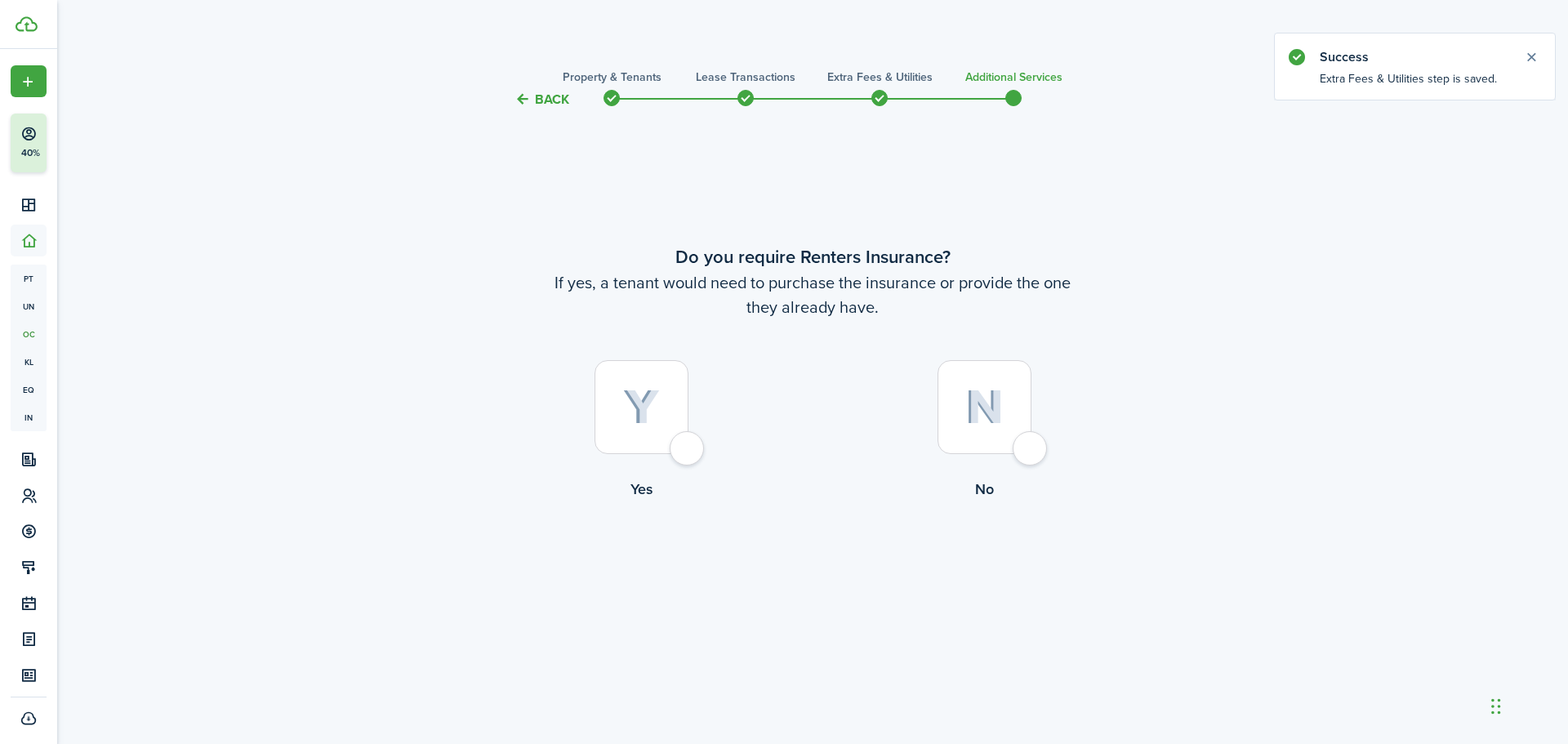
click at [1048, 450] on label "No" at bounding box center [983, 434] width 343 height 147
radio input "true"
click at [827, 568] on button "Complete move in" at bounding box center [812, 568] width 120 height 37
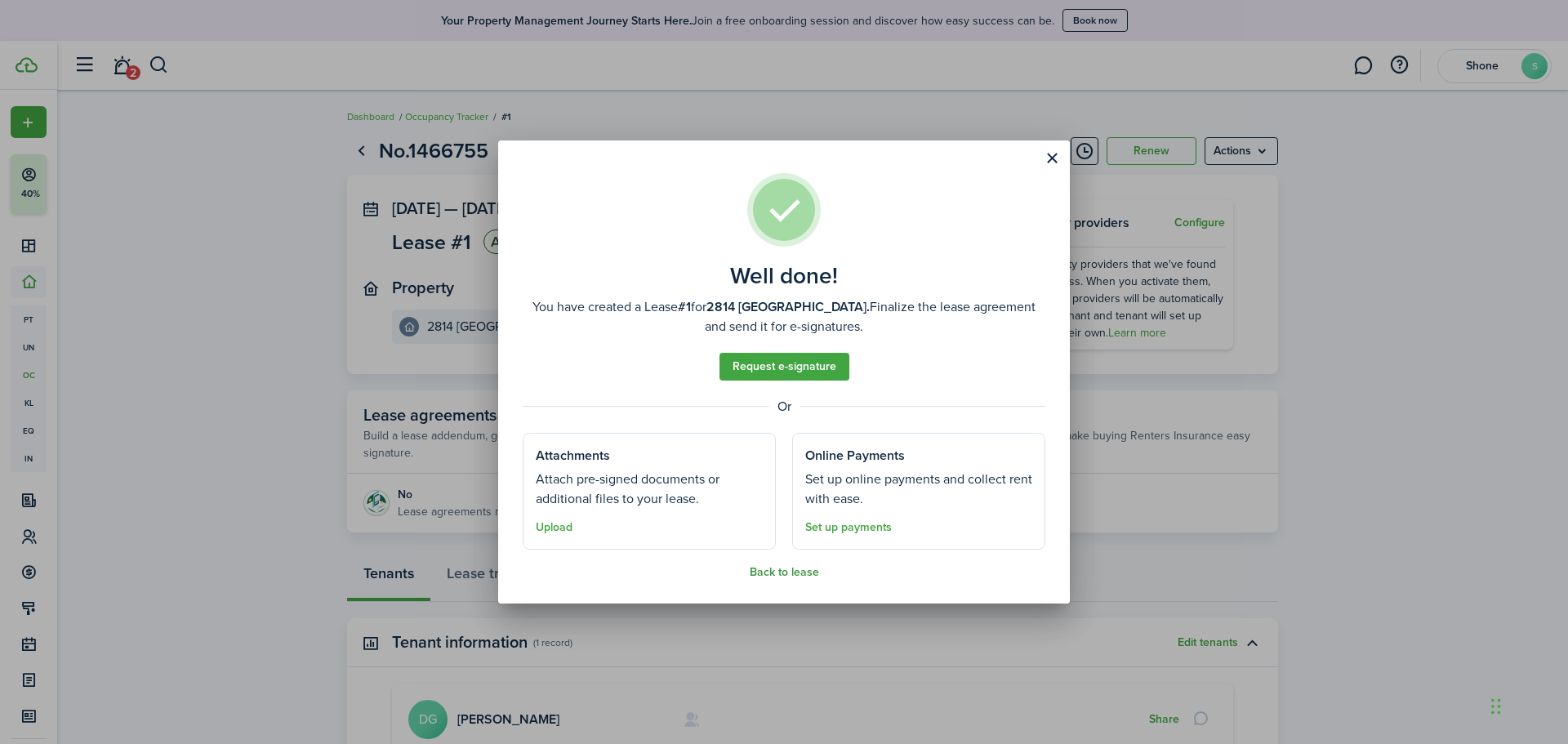
click at [787, 566] on button "Back to lease" at bounding box center [784, 572] width 69 height 13
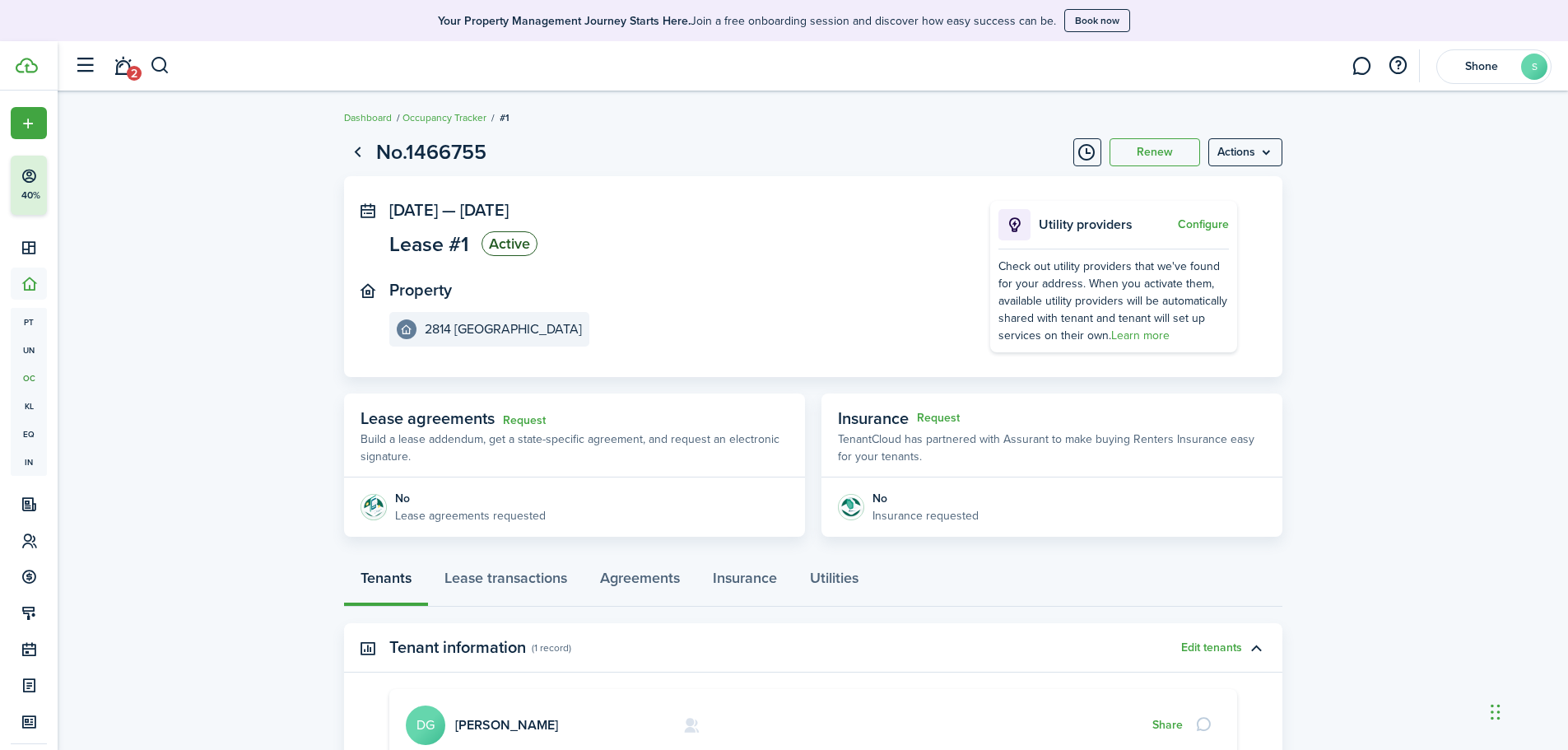
scroll to position [83, 0]
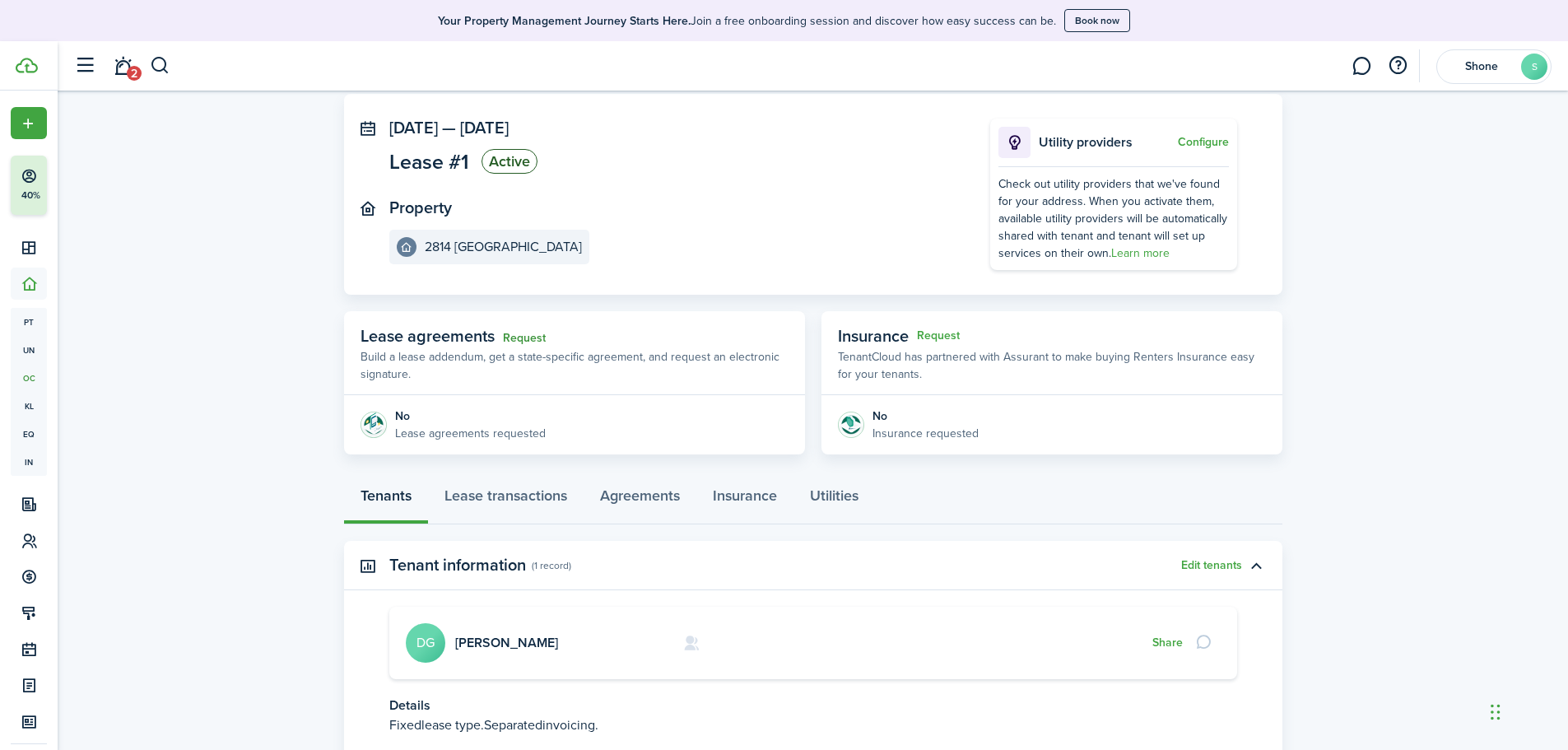
click at [528, 343] on link "Request" at bounding box center [524, 338] width 42 height 13
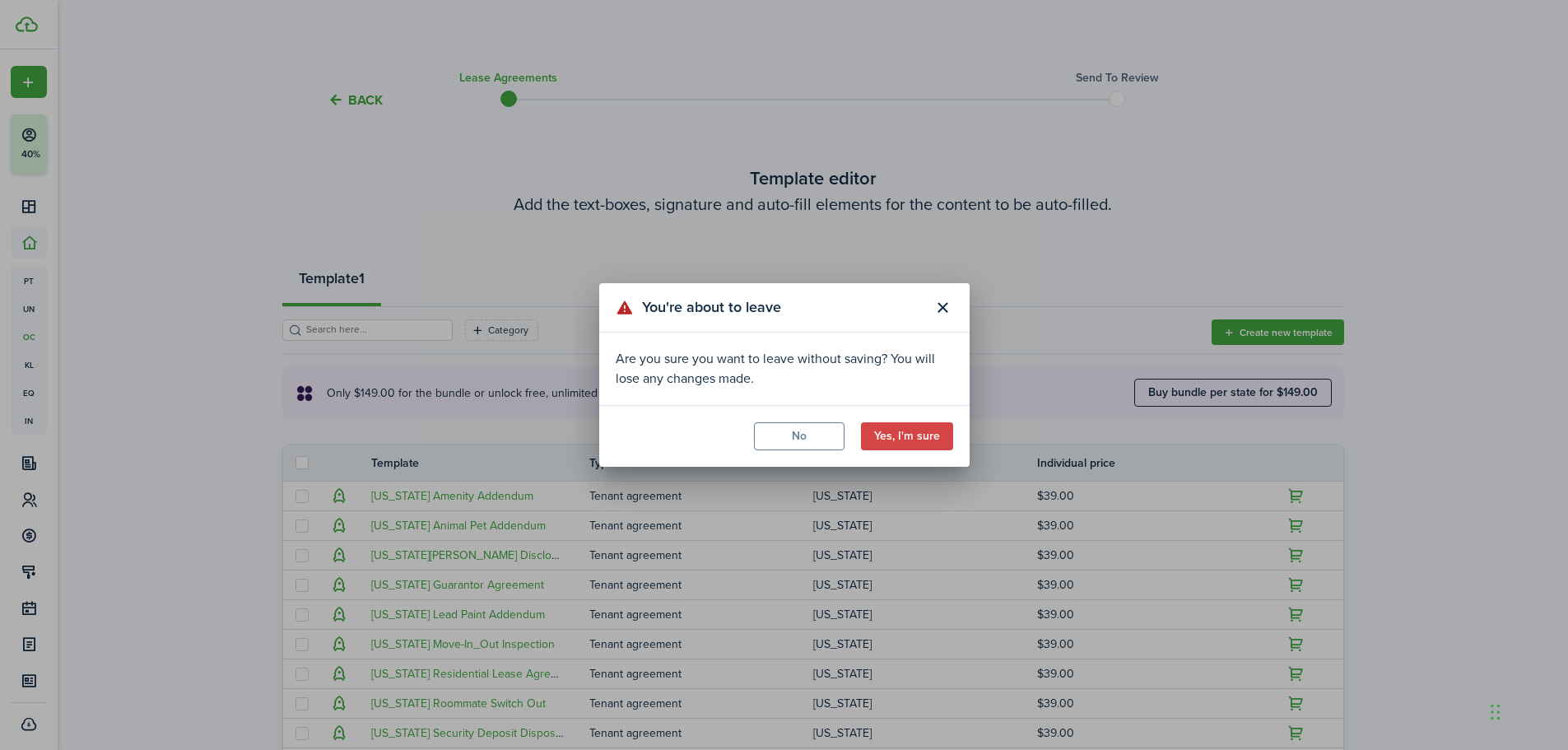
scroll to position [83, 0]
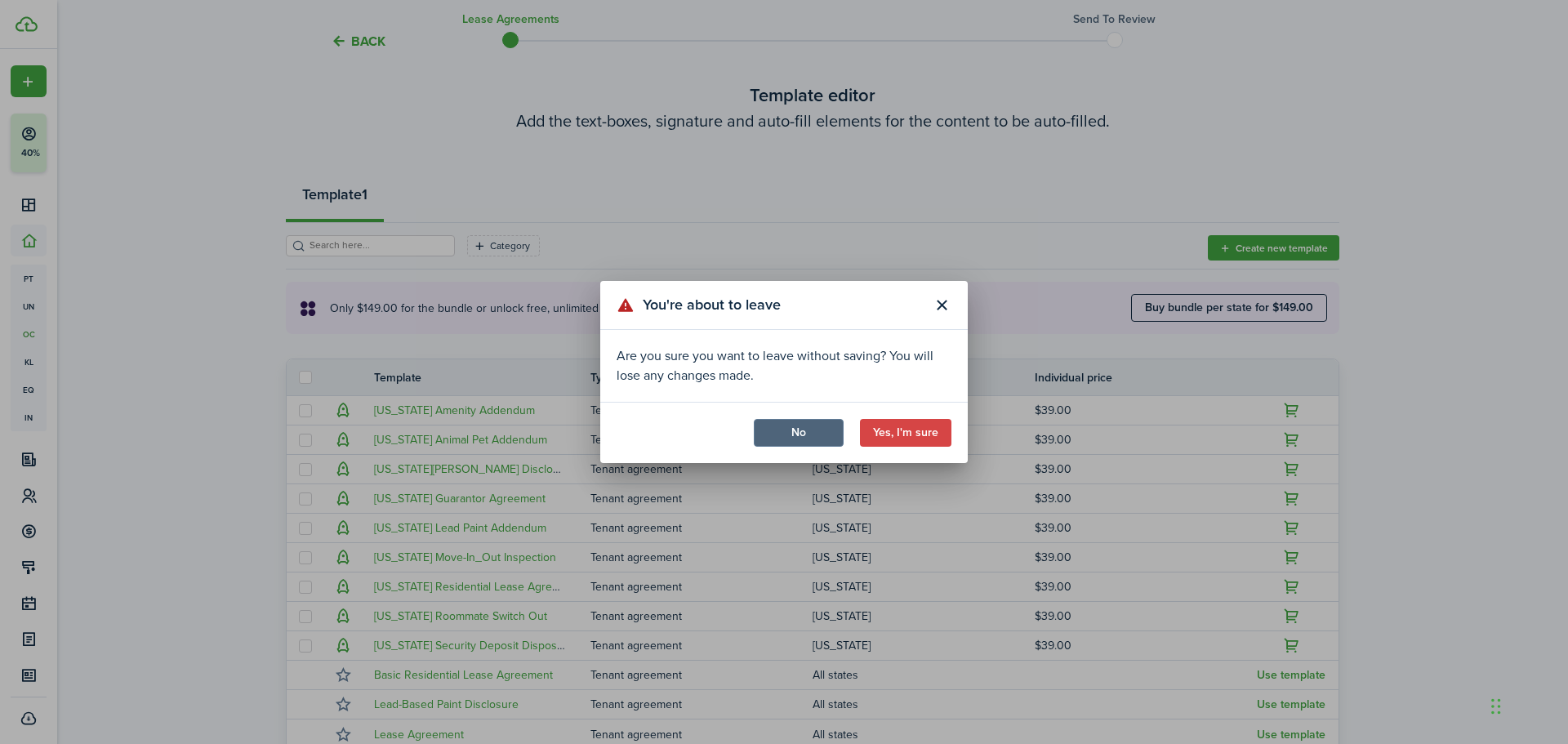
click at [813, 429] on button "No" at bounding box center [799, 433] width 90 height 27
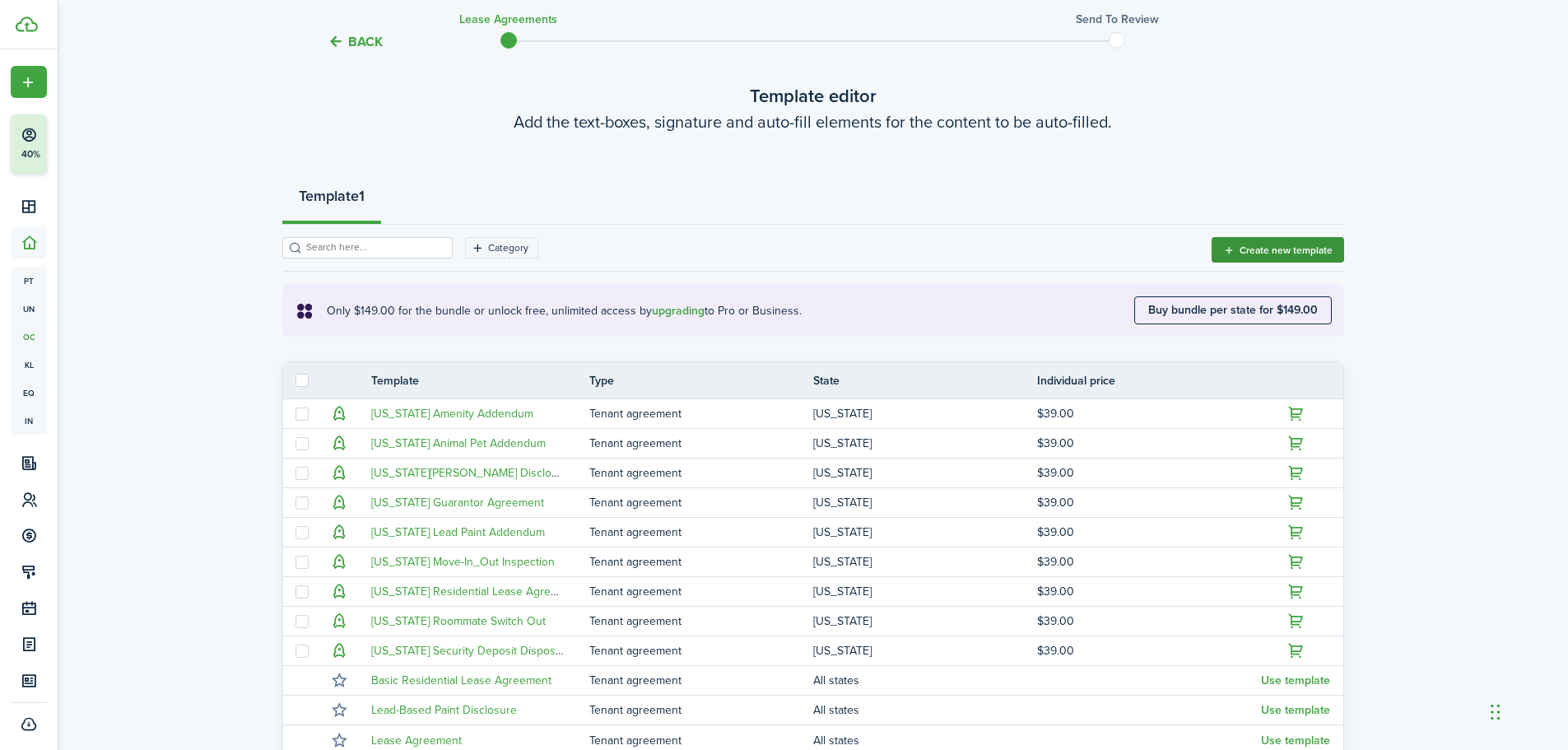
click at [1232, 248] on button "Create new template" at bounding box center [1278, 250] width 133 height 26
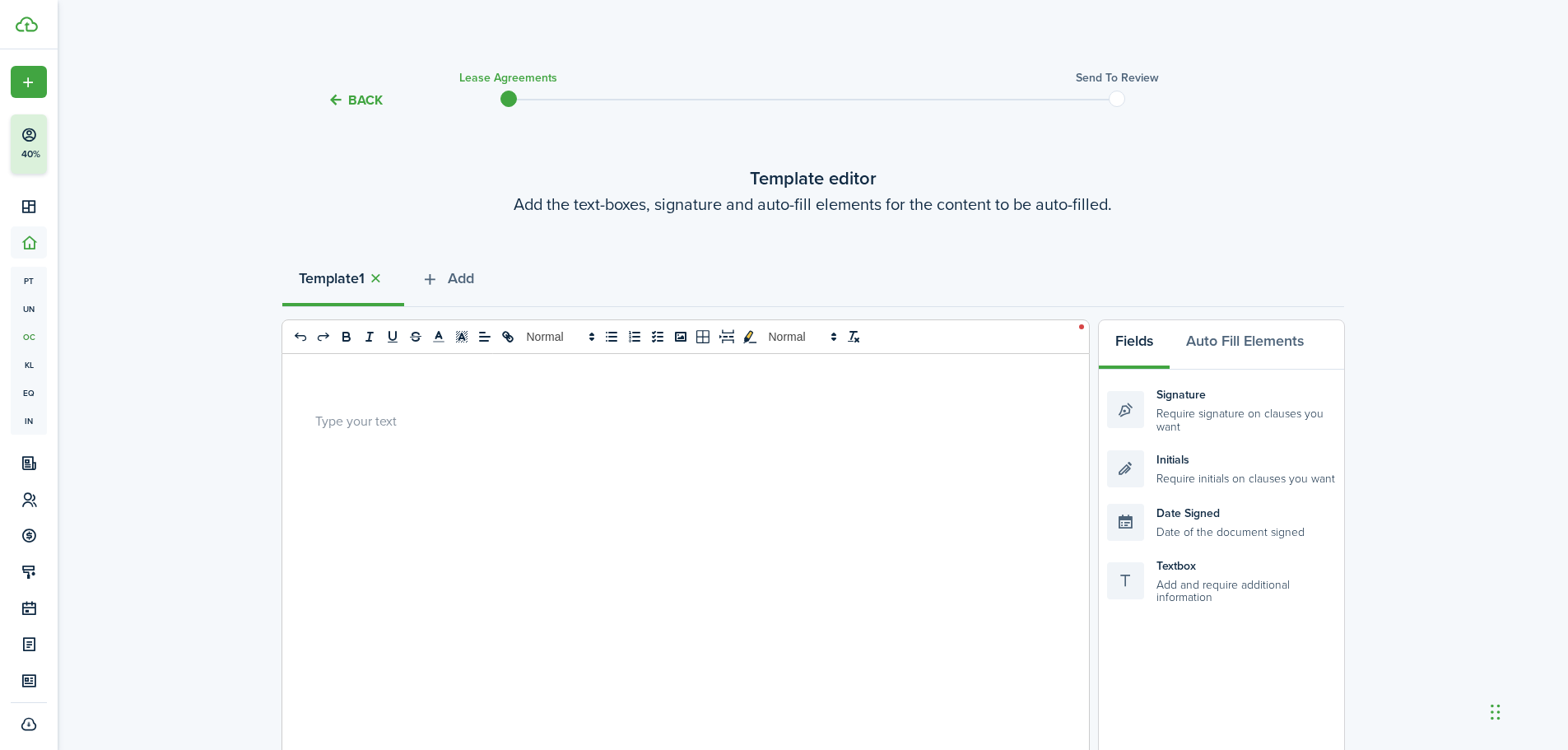
click at [344, 89] on tc-wizard-header "Back Lease Agreements Send to review" at bounding box center [813, 94] width 1087 height 74
click at [349, 103] on button "Back" at bounding box center [355, 100] width 55 height 18
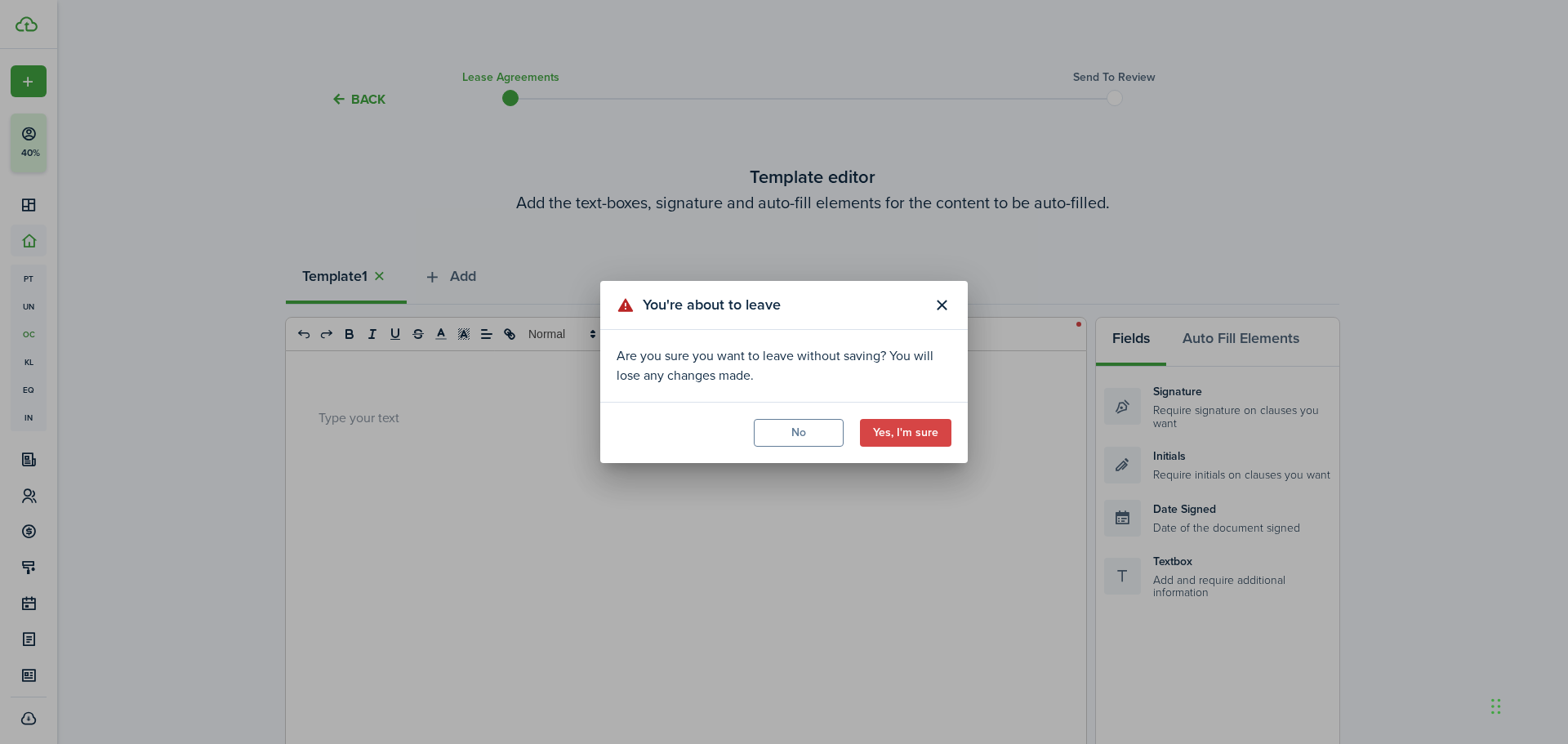
click at [347, 103] on div "You're about to leave Are you sure you want to leave without saving? You will l…" at bounding box center [784, 372] width 1568 height 744
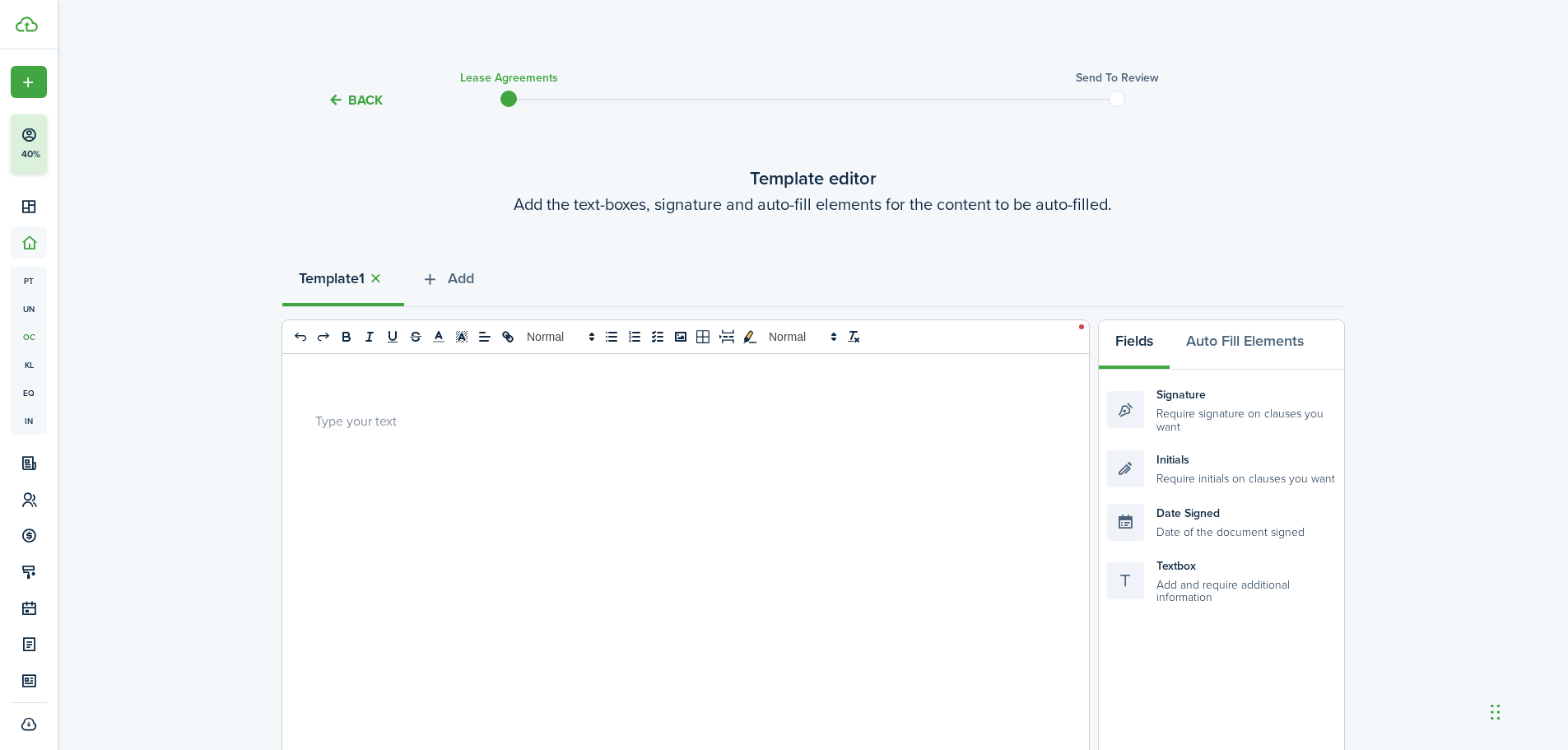
click at [349, 103] on button "Back" at bounding box center [355, 100] width 55 height 18
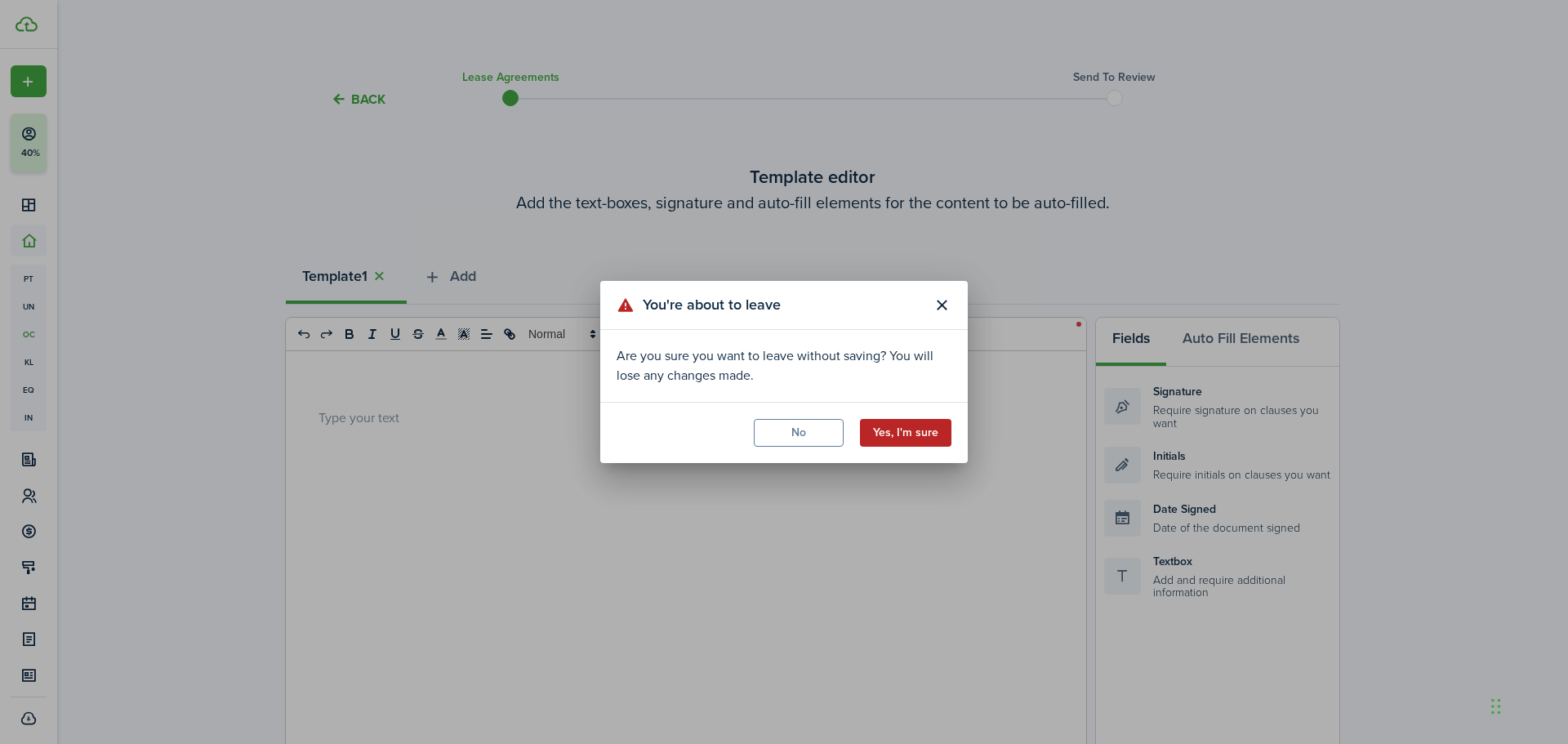
click at [885, 429] on button "Yes, I'm sure" at bounding box center [906, 433] width 92 height 27
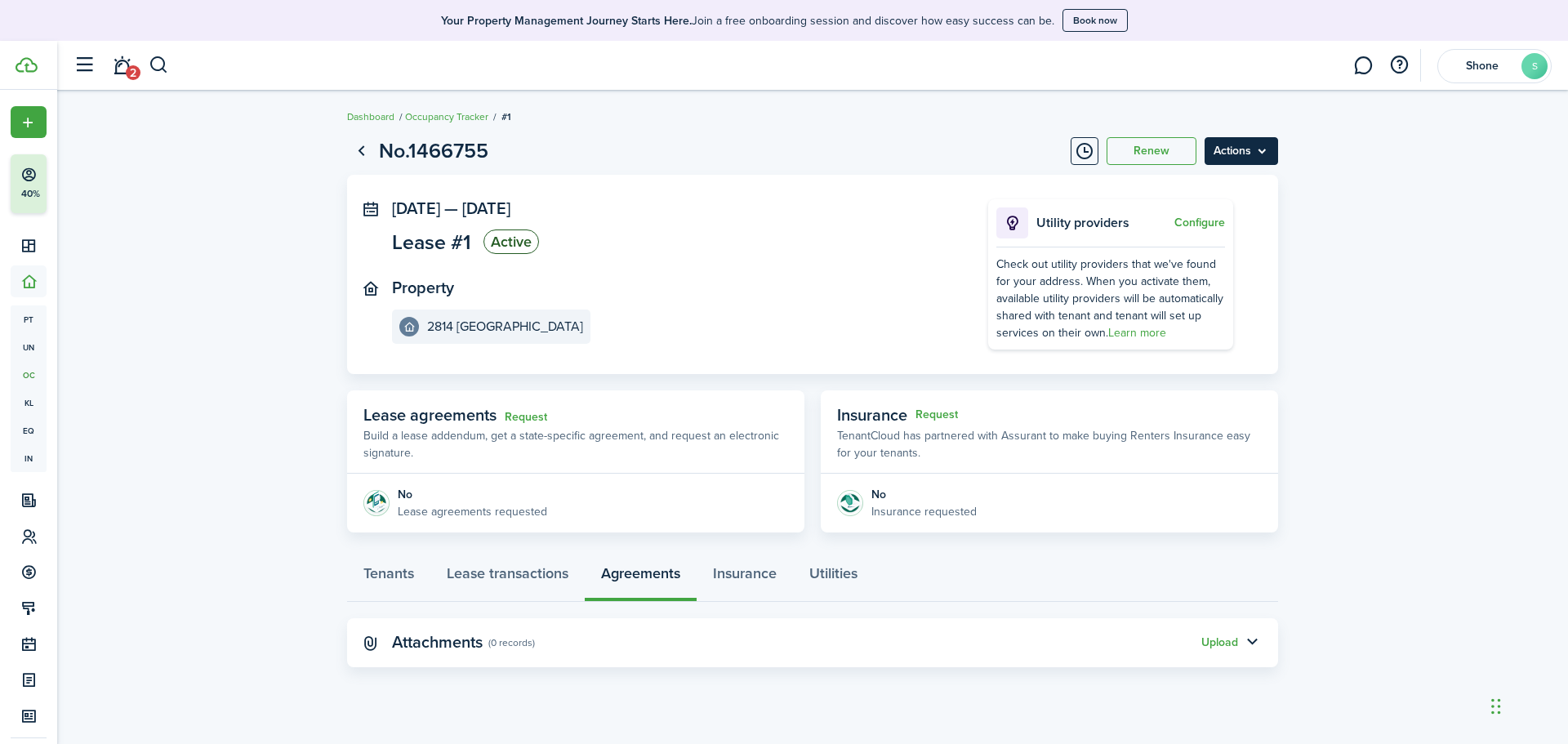
click at [1268, 149] on menu-btn "Actions" at bounding box center [1240, 150] width 73 height 27
click at [372, 639] on panel-main-icon at bounding box center [370, 642] width 15 height 16
click at [1249, 641] on button "button" at bounding box center [1252, 642] width 27 height 27
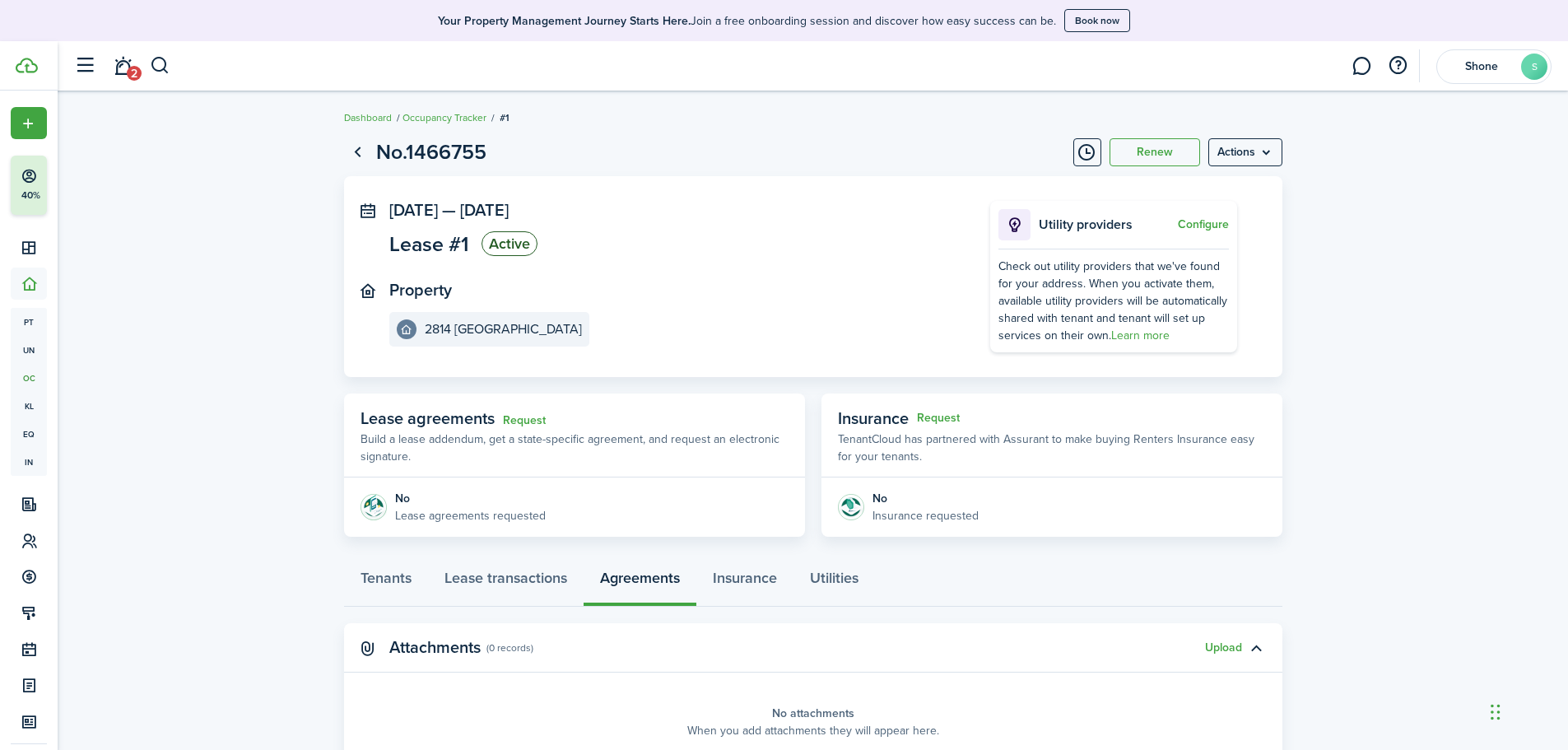
scroll to position [75, 0]
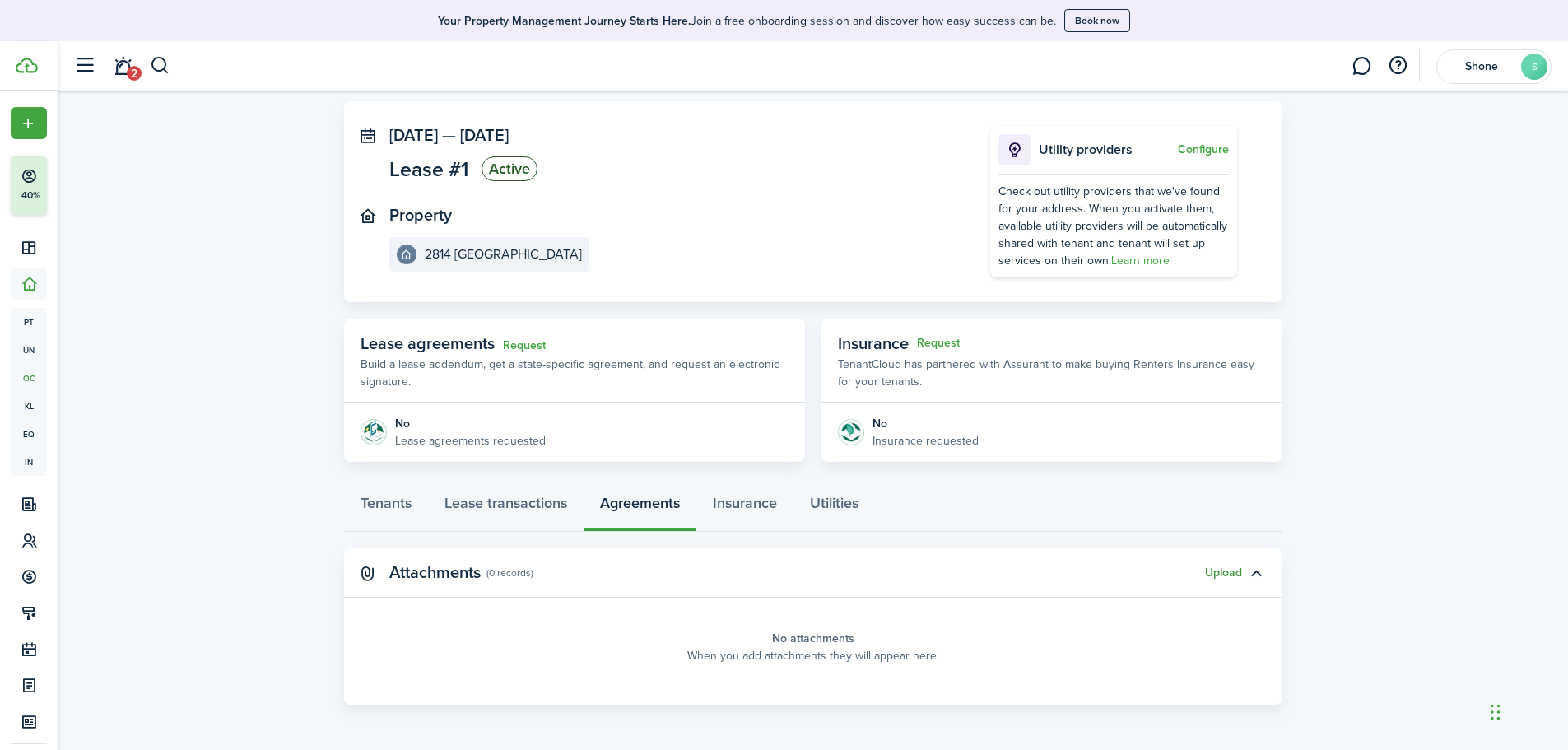
click at [1216, 570] on button "Upload" at bounding box center [1223, 572] width 37 height 13
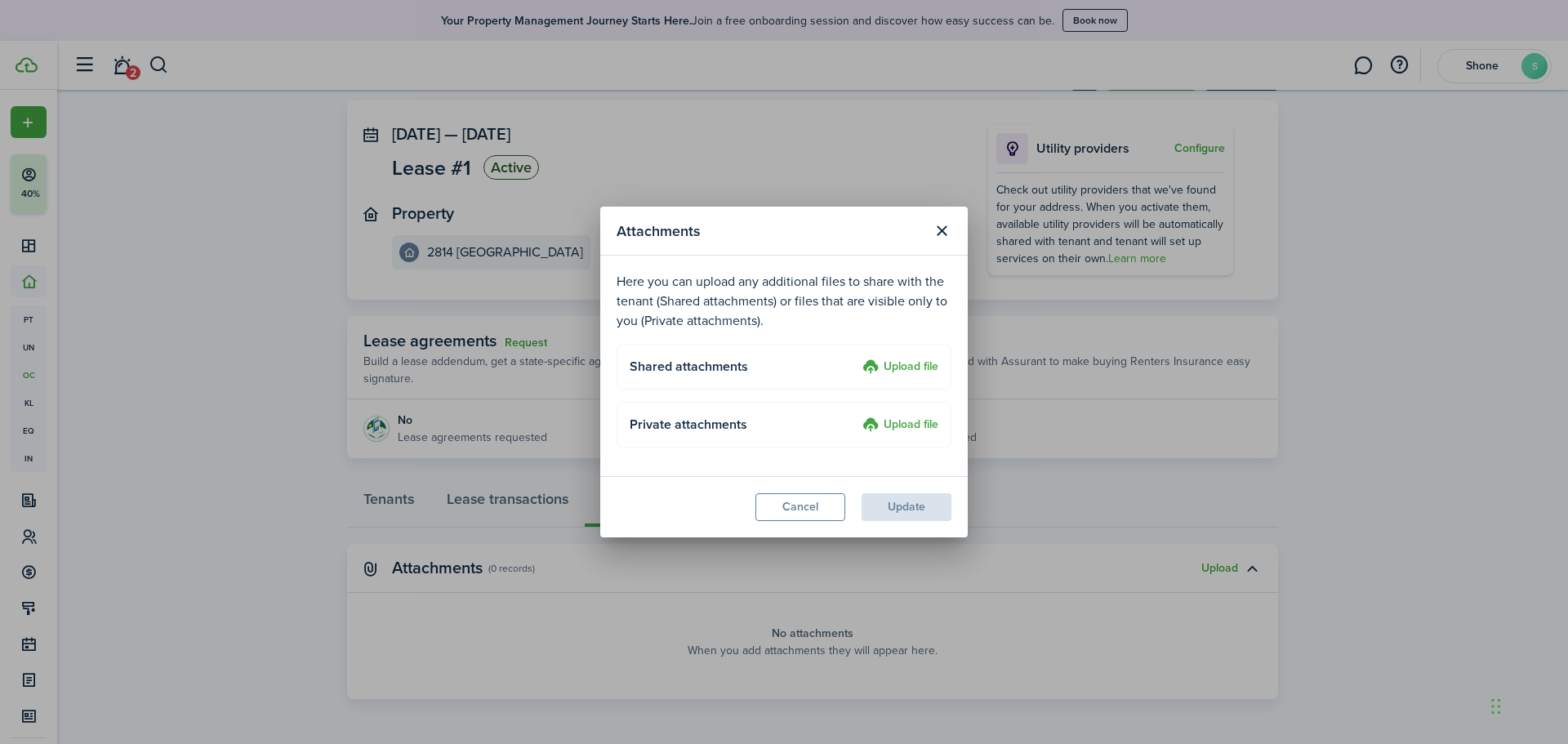
click at [894, 428] on label "Upload file" at bounding box center [900, 426] width 76 height 20
click at [856, 416] on input "Upload file" at bounding box center [856, 416] width 0 height 0
click at [917, 430] on label "Upload file" at bounding box center [900, 426] width 76 height 20
click at [856, 416] on input "Upload file" at bounding box center [856, 416] width 0 height 0
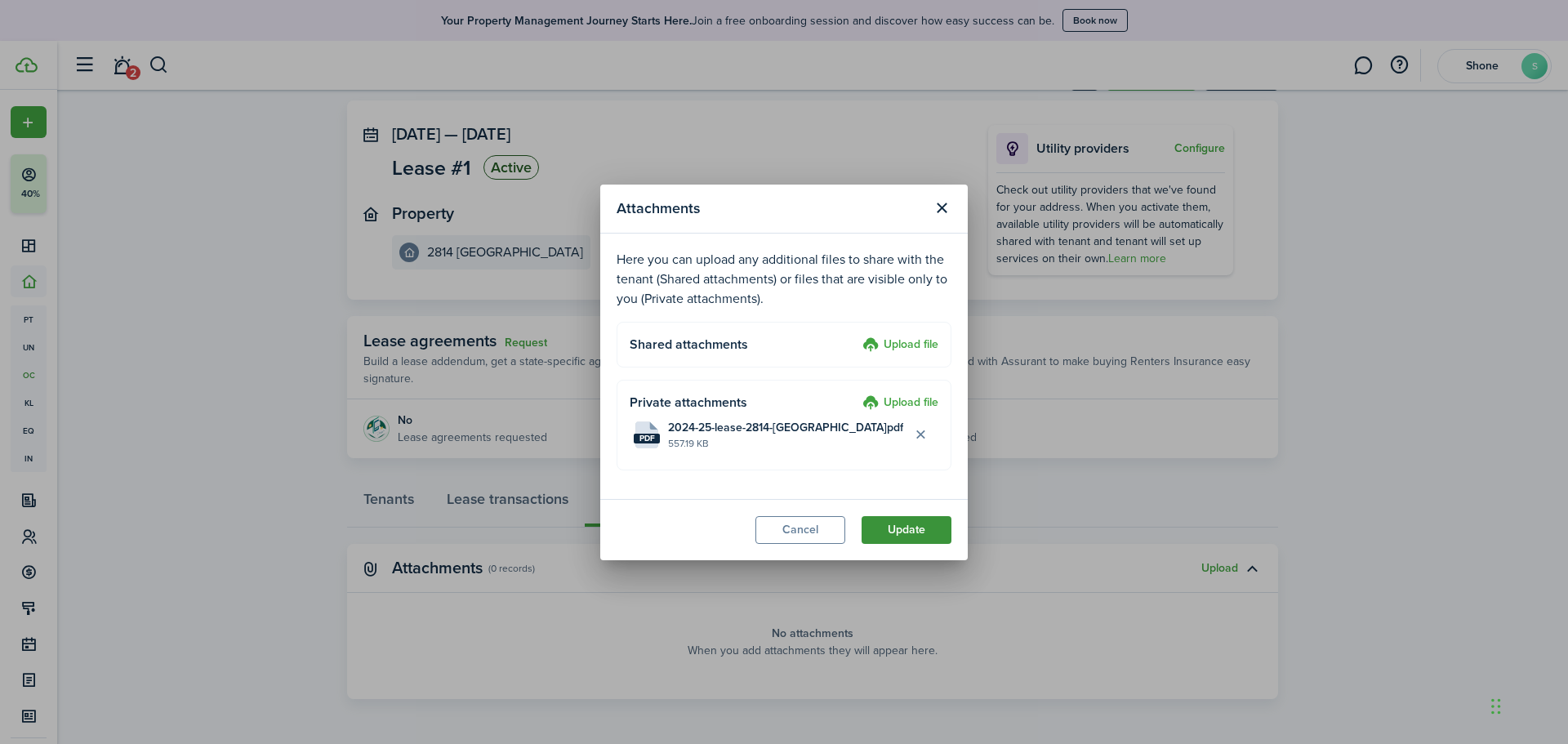
click at [889, 536] on button "Update" at bounding box center [906, 530] width 90 height 27
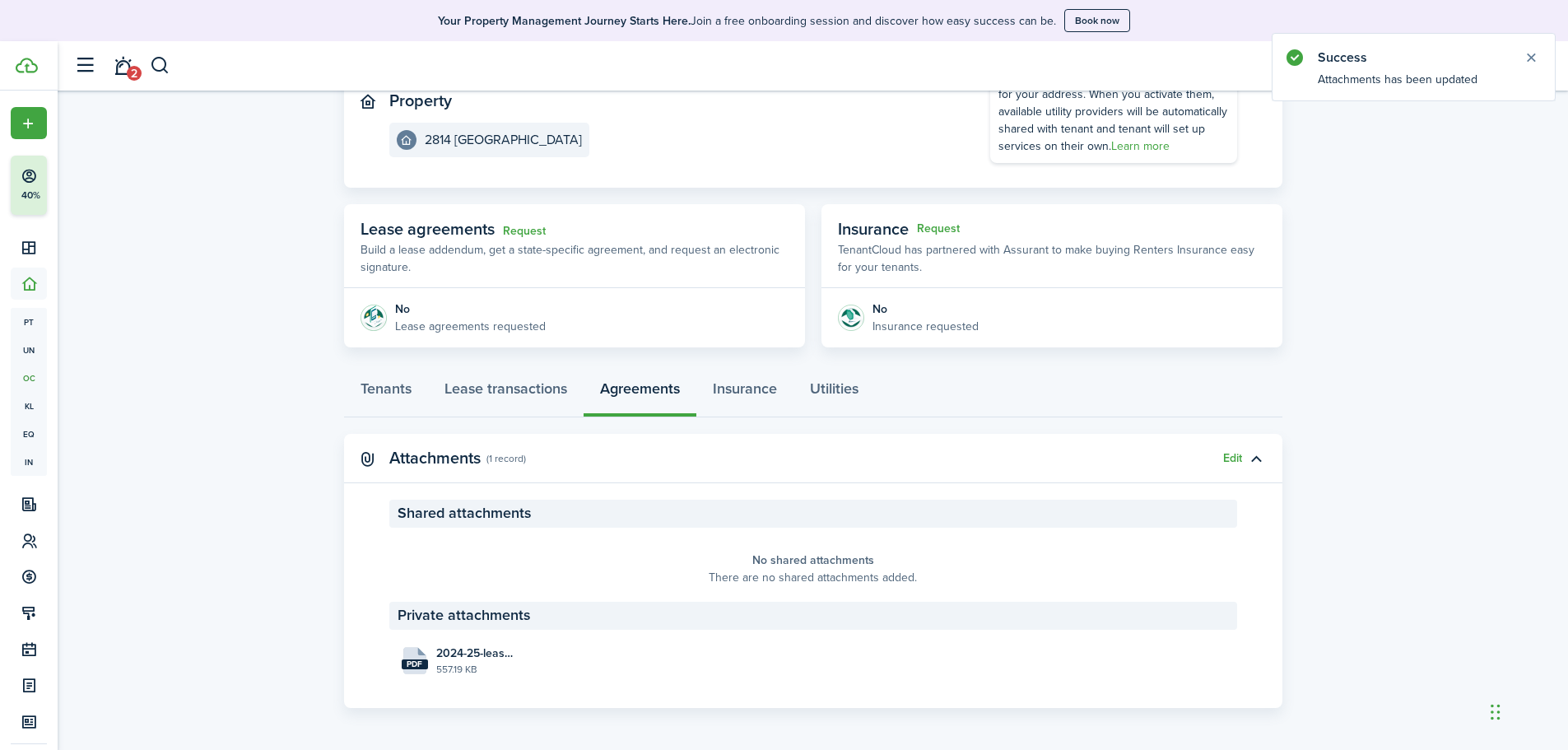
scroll to position [193, 0]
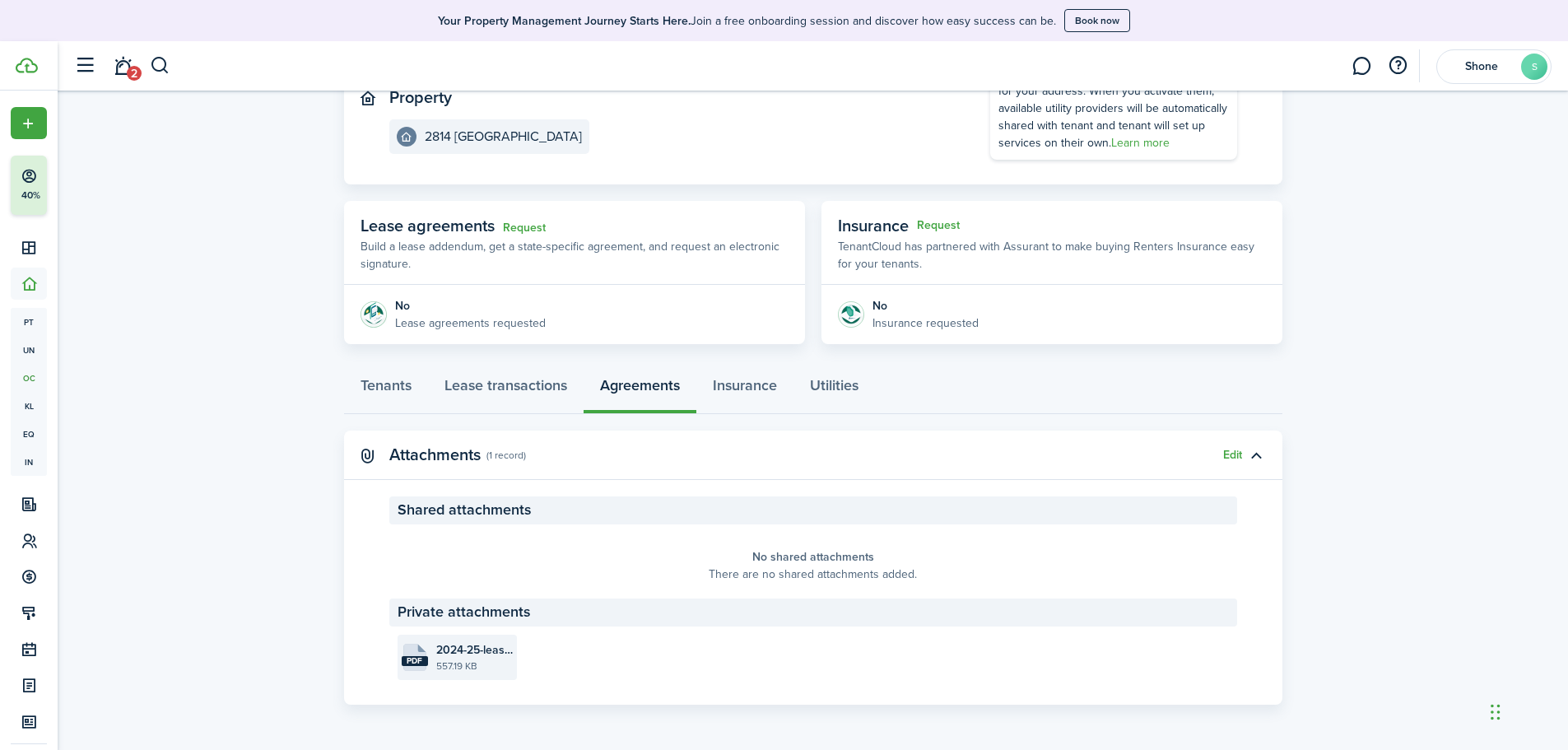
click at [460, 668] on file-size "557.19 KB" at bounding box center [474, 665] width 77 height 15
click at [764, 388] on link "Insurance" at bounding box center [744, 389] width 97 height 49
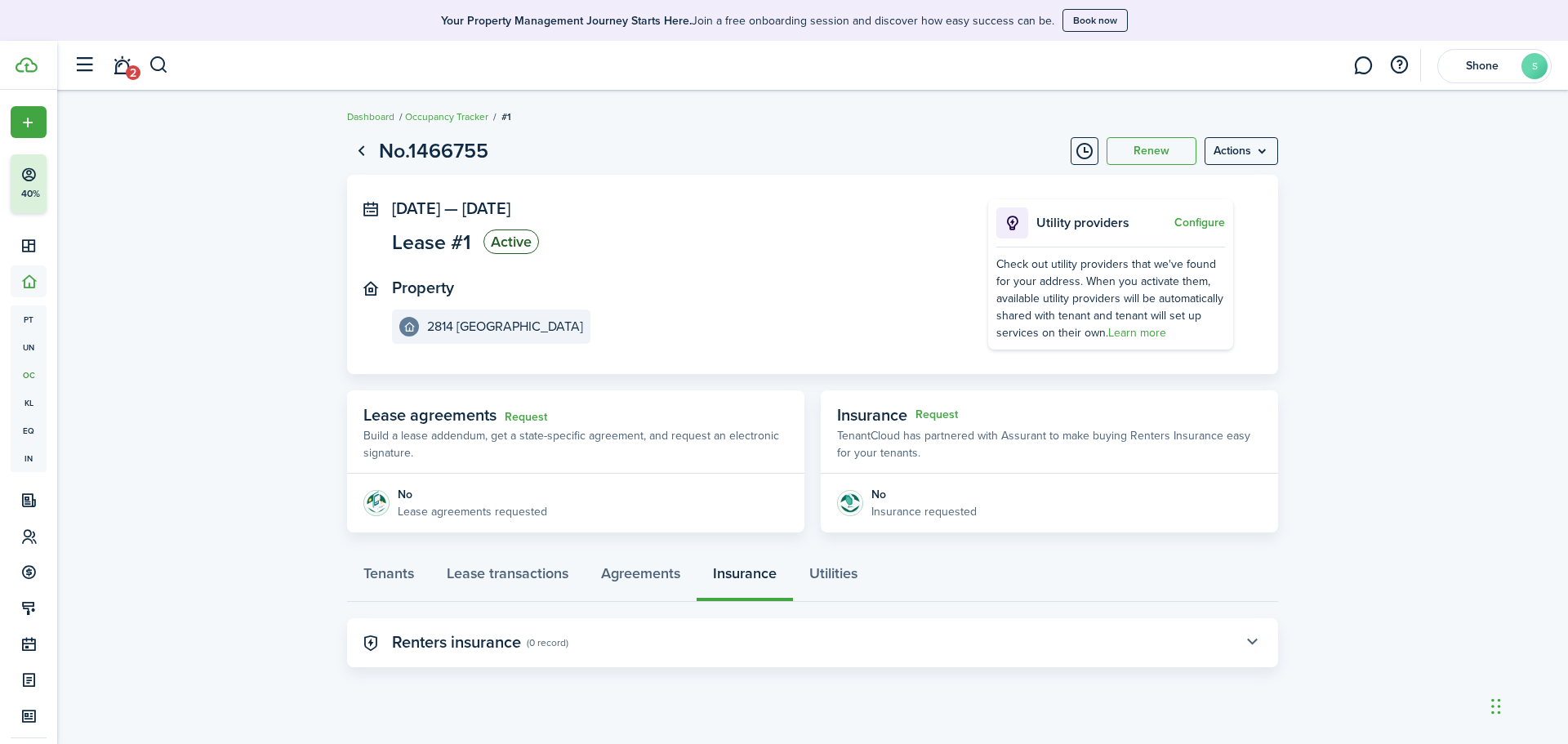
click at [1250, 643] on button "button" at bounding box center [1252, 642] width 27 height 27
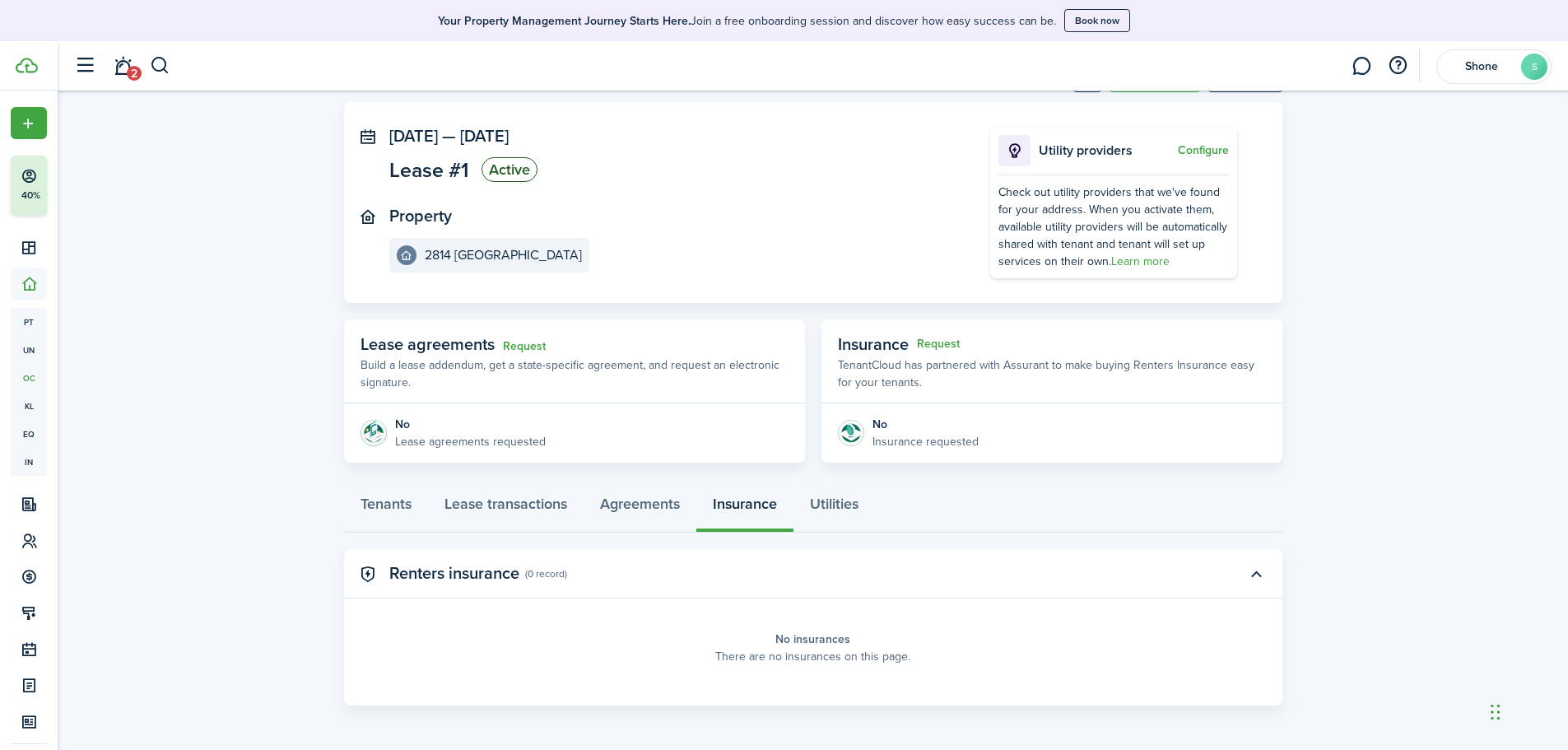
scroll to position [75, 0]
click at [840, 510] on link "Utilities" at bounding box center [834, 507] width 82 height 49
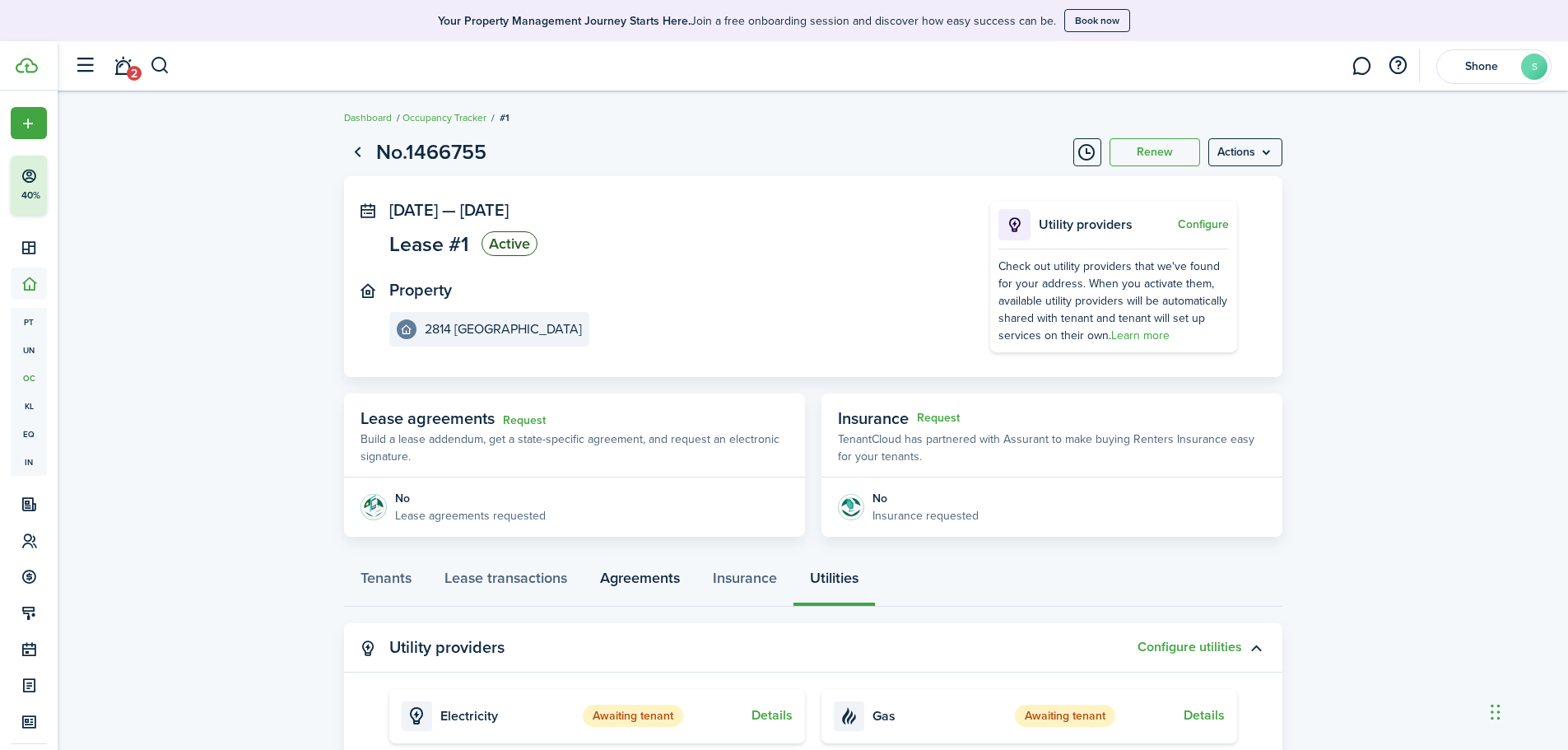
click at [640, 575] on link "Agreements" at bounding box center [640, 582] width 113 height 49
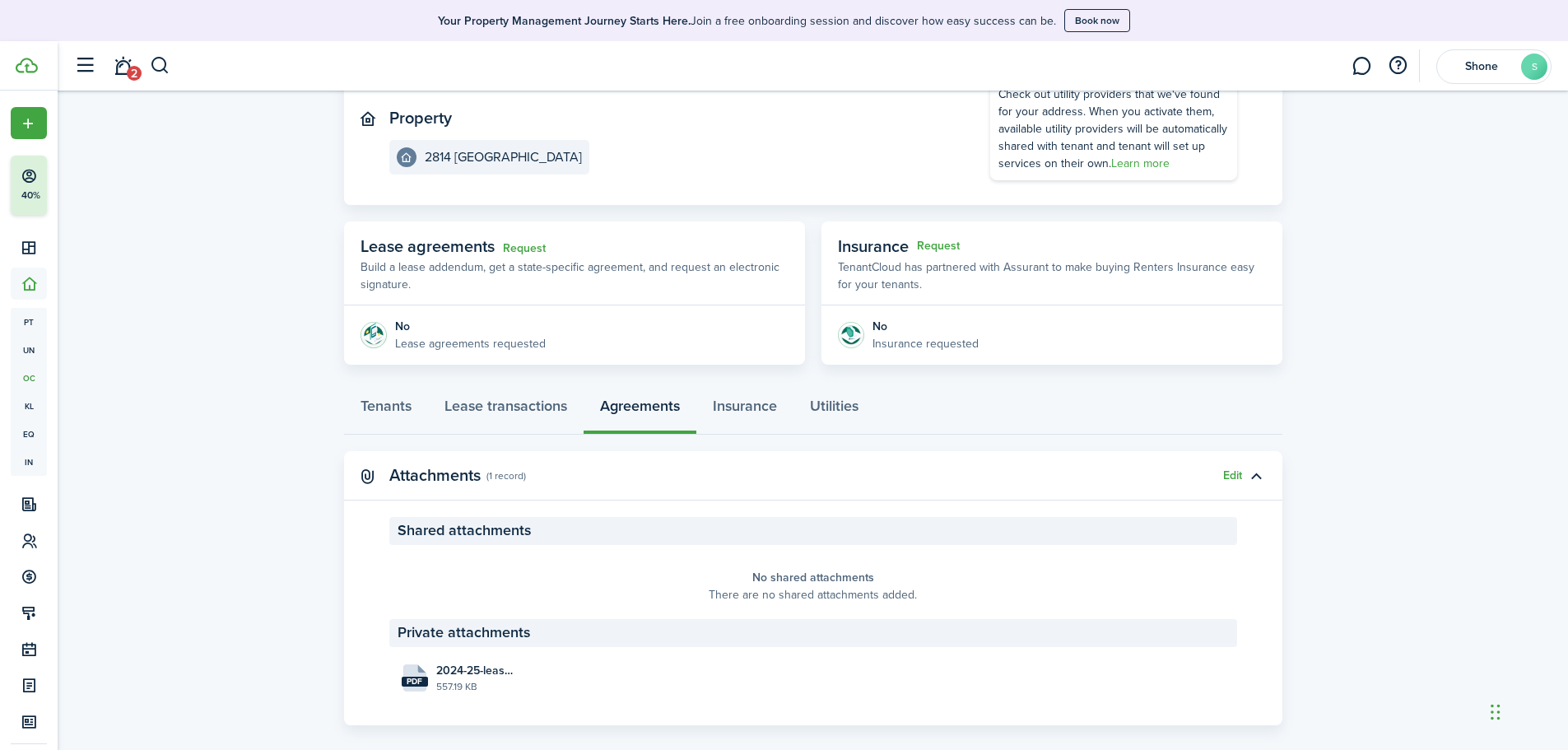
scroll to position [193, 0]
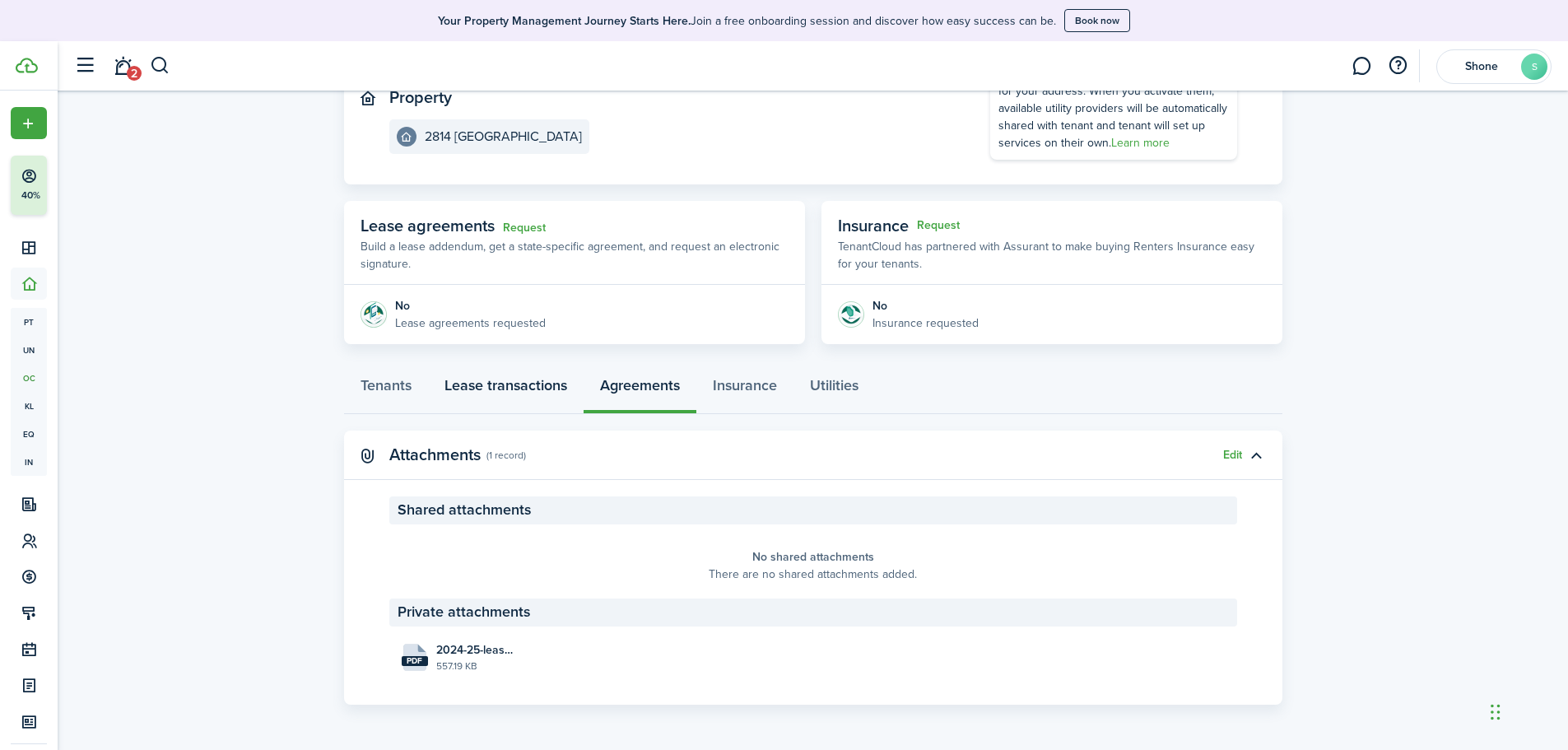
click at [493, 385] on link "Lease transactions" at bounding box center [506, 389] width 156 height 49
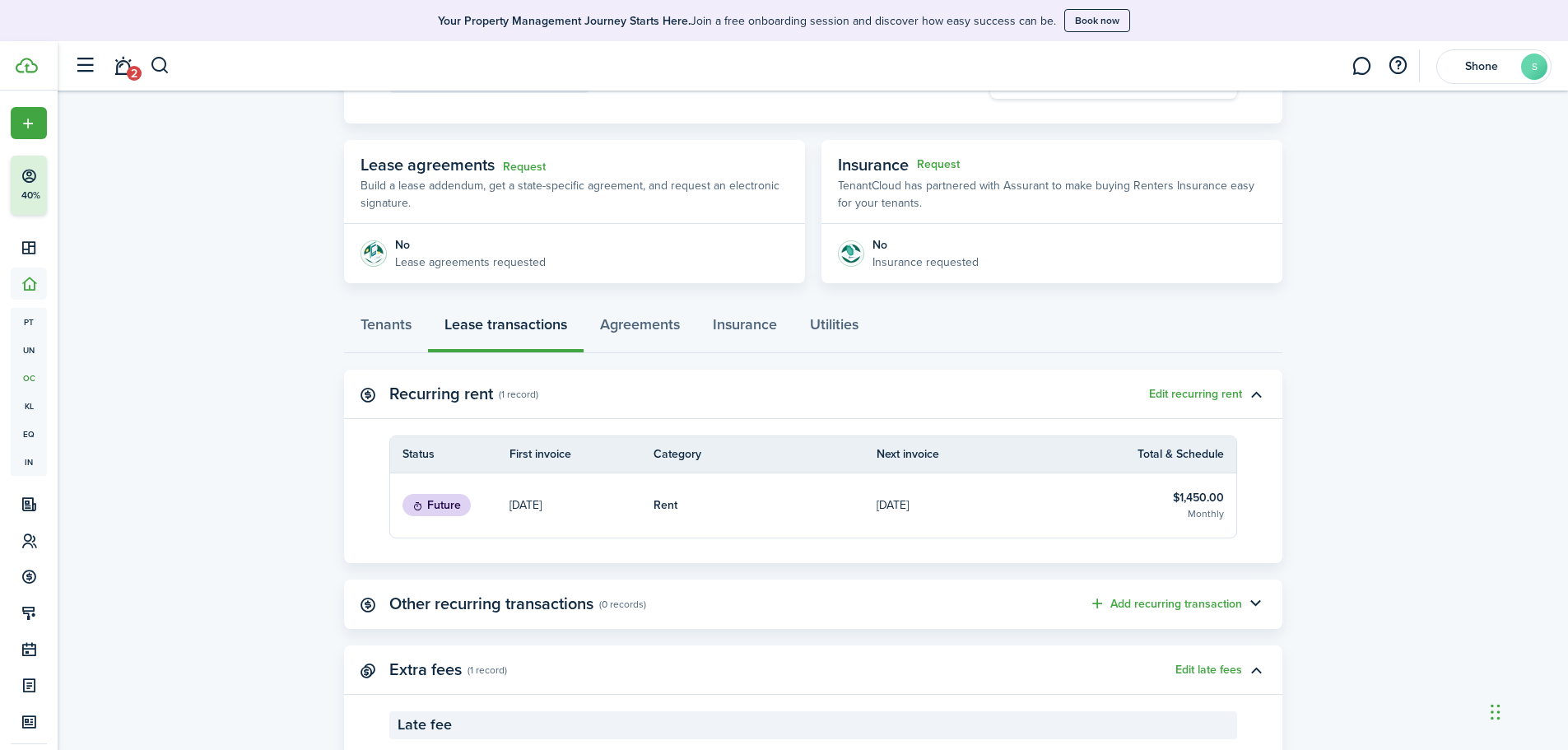
scroll to position [94, 0]
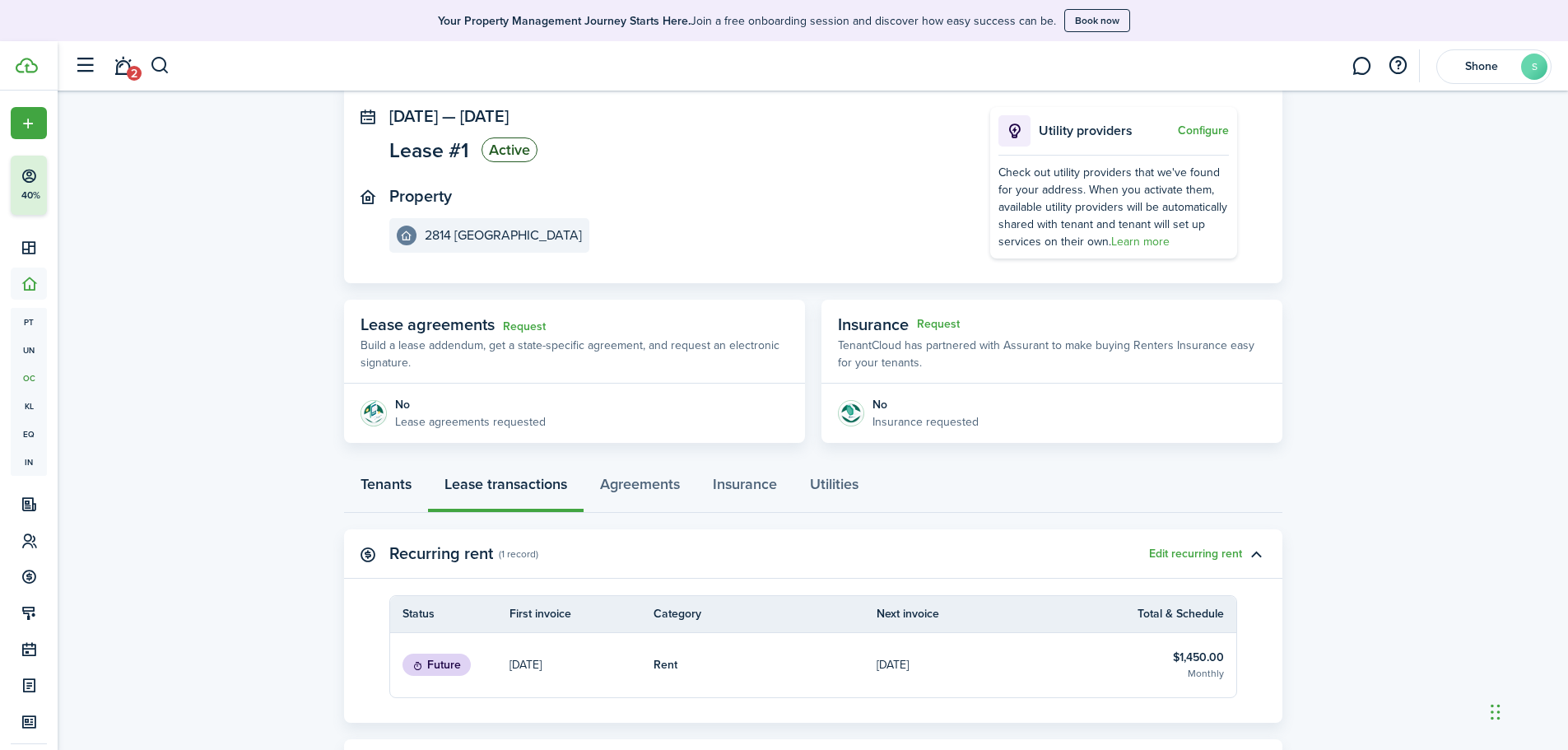
click at [406, 487] on link "Tenants" at bounding box center [386, 488] width 84 height 49
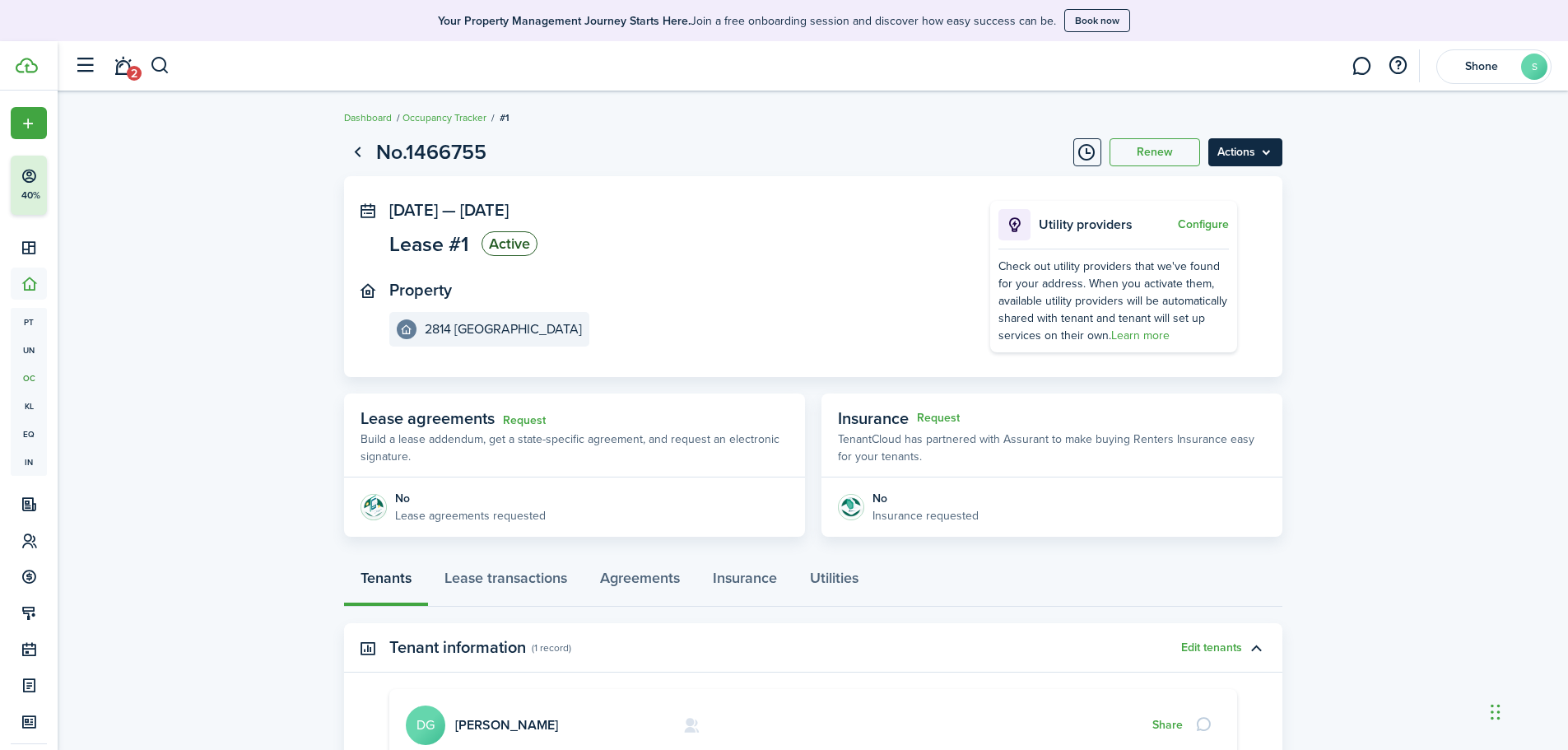
click at [1270, 152] on menu-btn "Actions" at bounding box center [1245, 152] width 74 height 28
click at [1325, 194] on lease-view "No.1466755 Renew Actions [DATE] — [DATE] Lease #1 Active Property 2814 Somerton…" at bounding box center [813, 522] width 1510 height 787
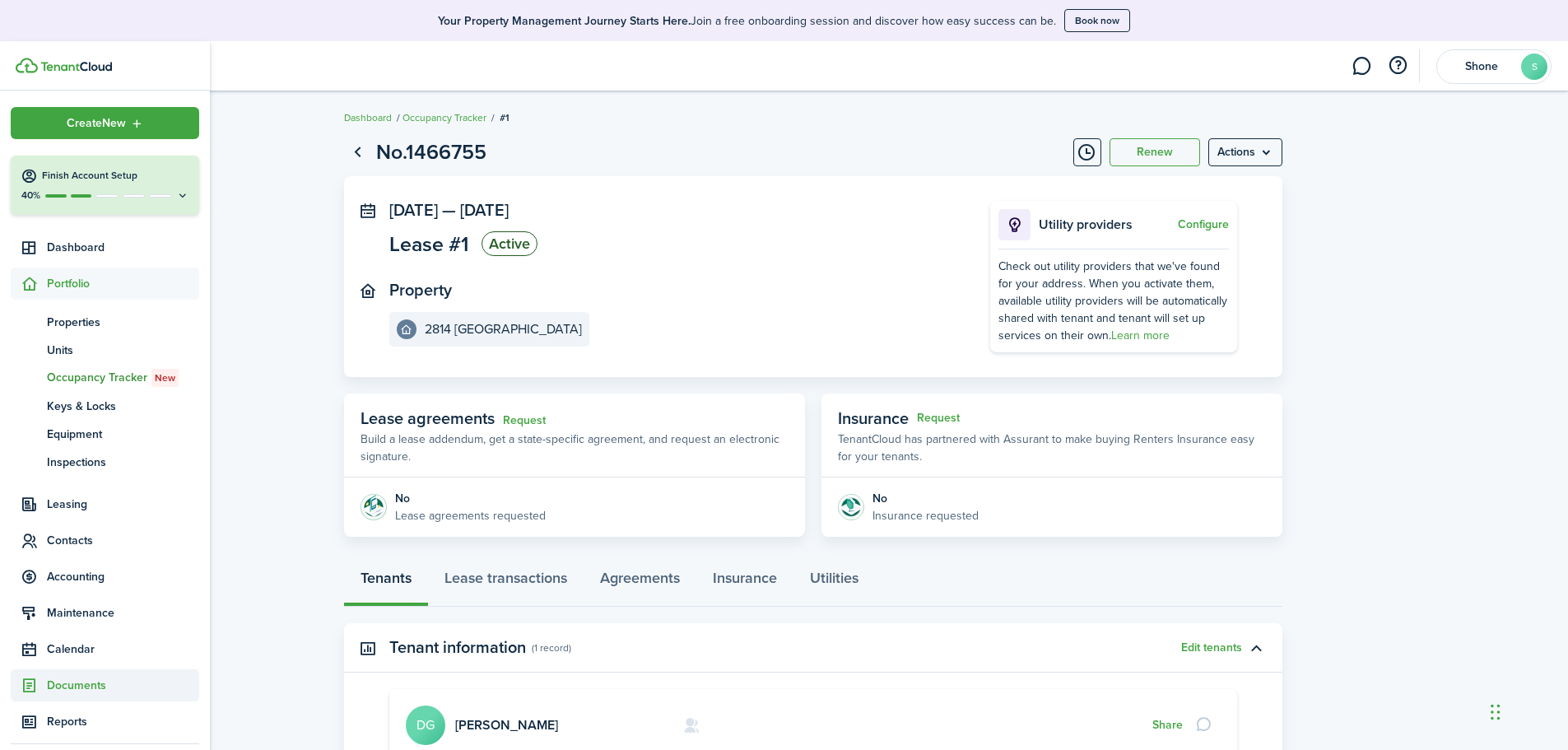
click at [53, 689] on span "Documents" at bounding box center [123, 685] width 153 height 18
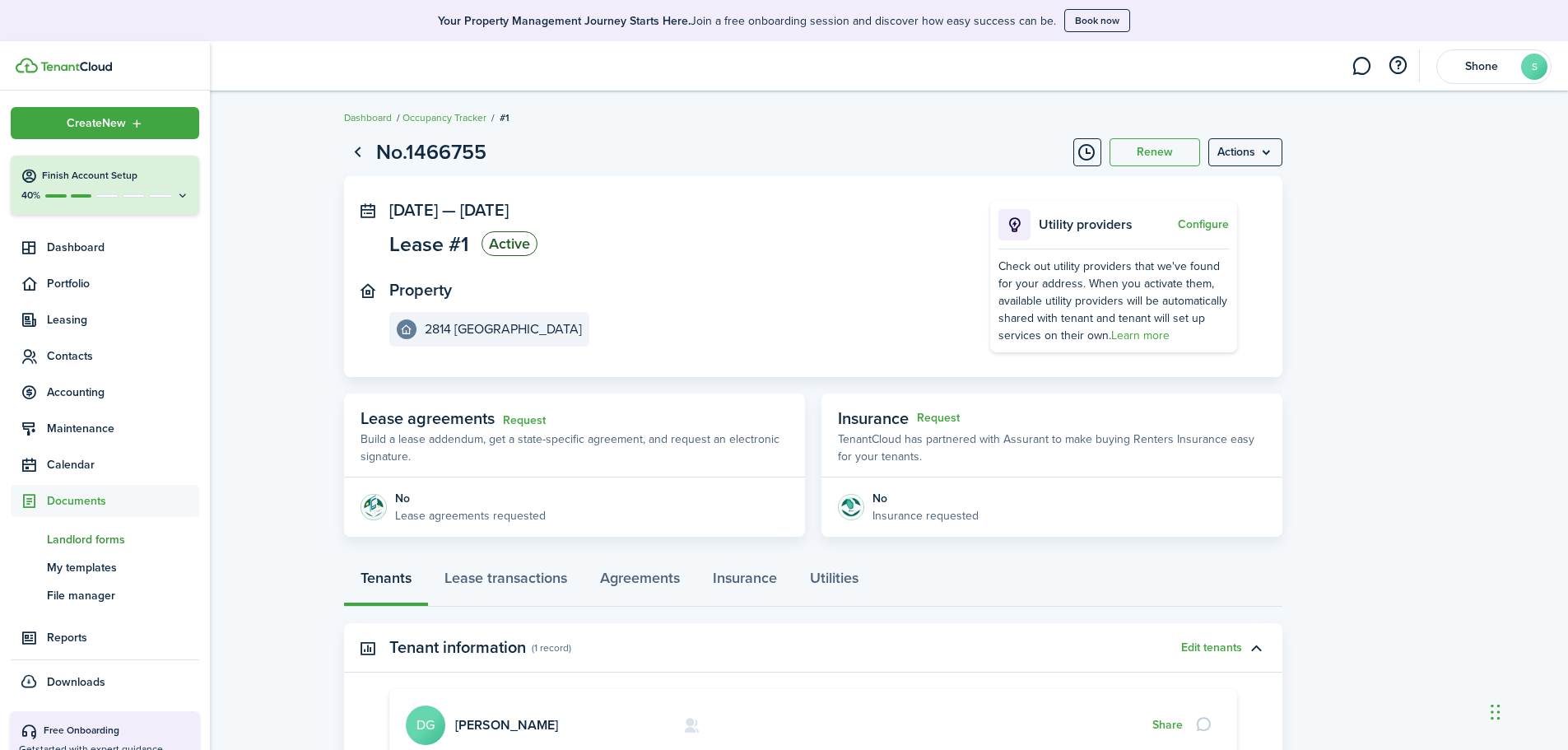
click at [91, 539] on span "Landlord forms" at bounding box center [123, 539] width 153 height 18
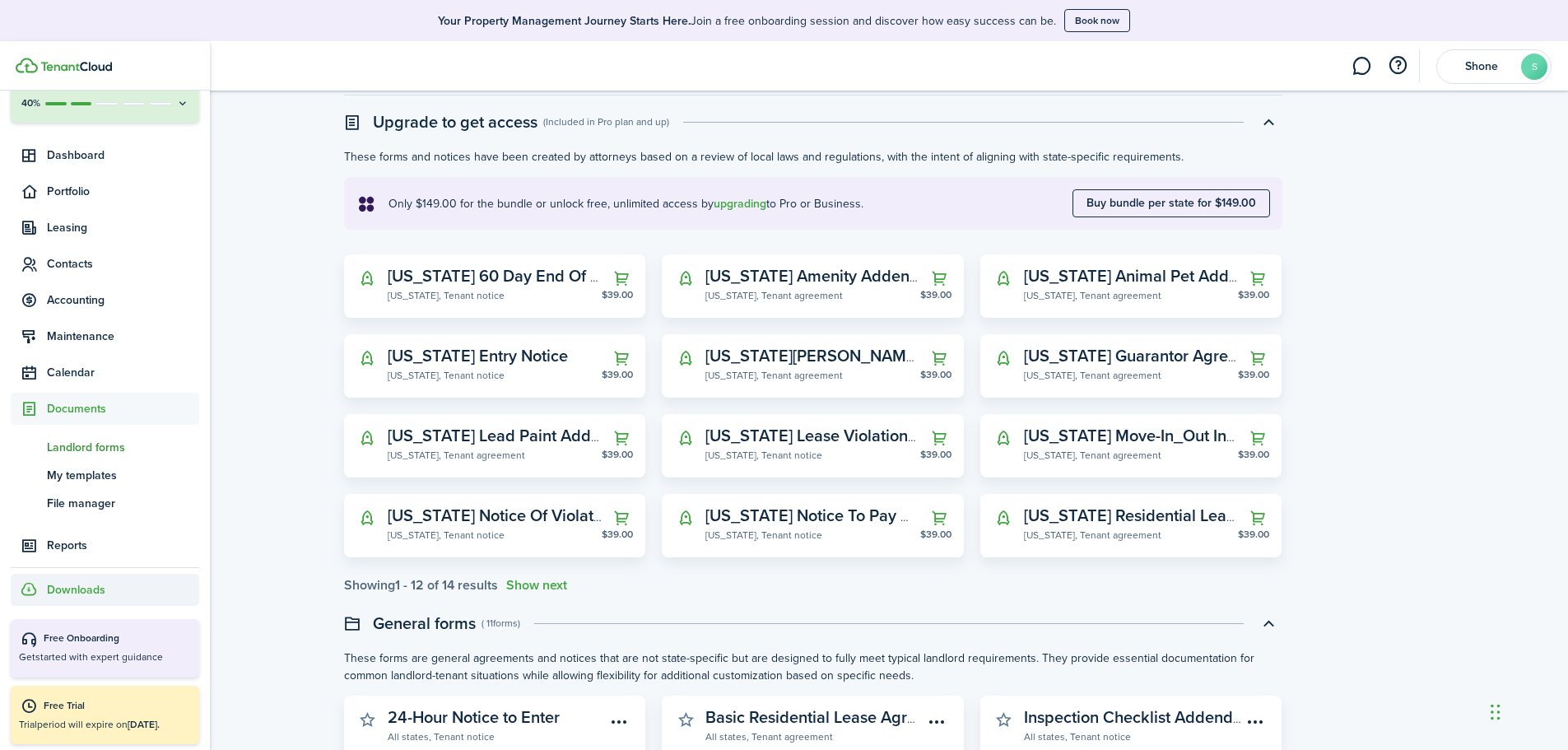
scroll to position [94, 0]
click at [90, 471] on span "My templates" at bounding box center [123, 473] width 153 height 18
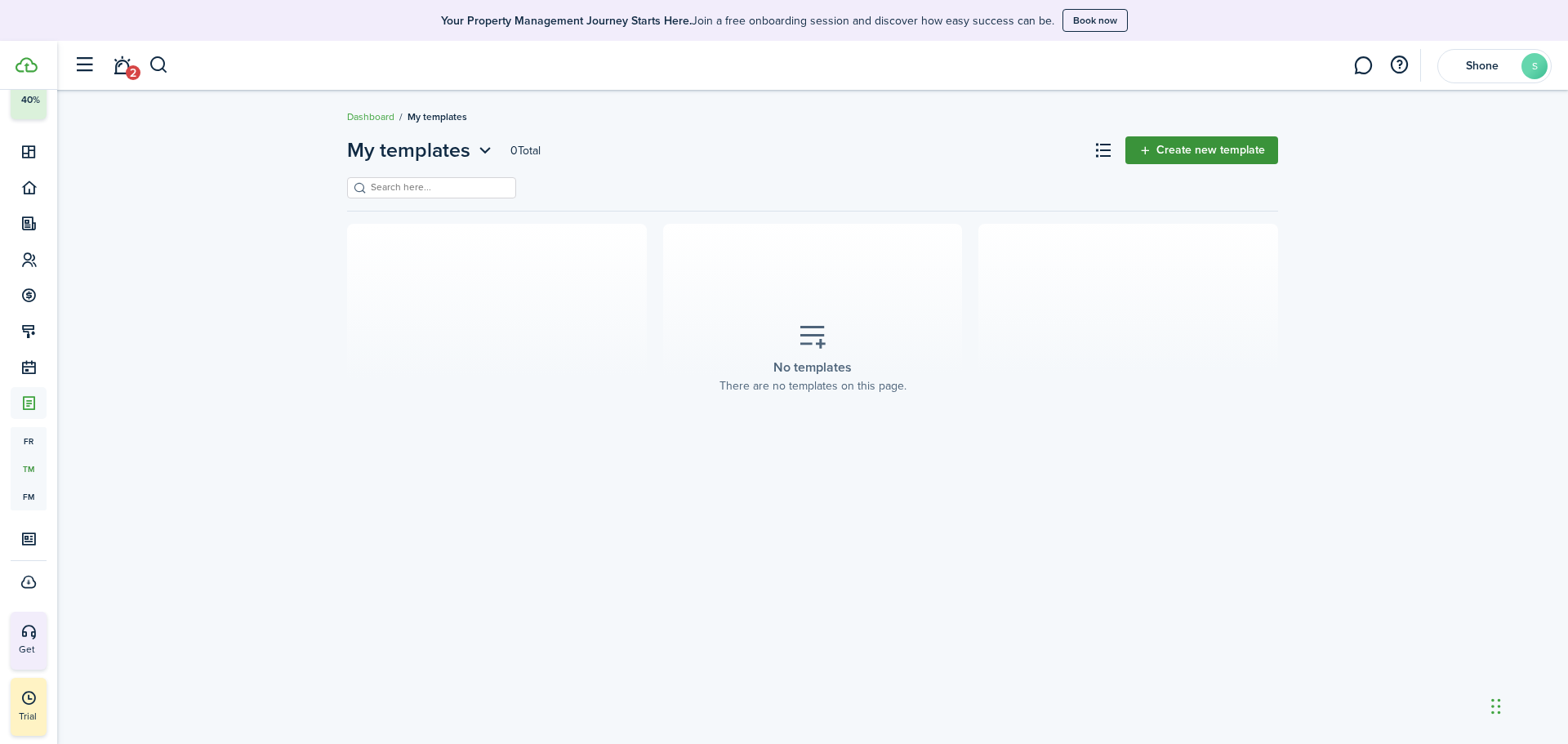
click at [1162, 159] on link "Create new template" at bounding box center [1201, 150] width 152 height 27
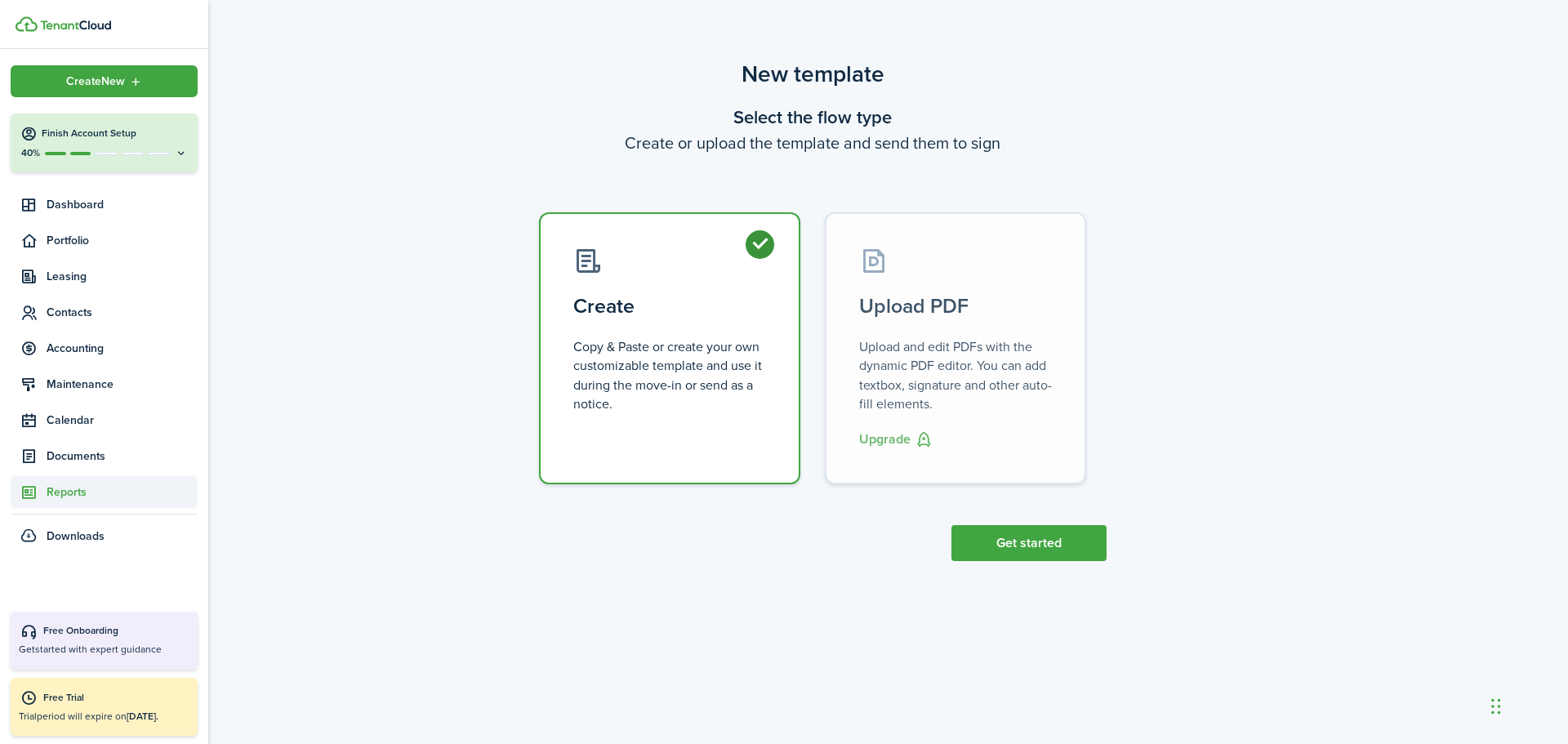
click at [57, 491] on span "Reports" at bounding box center [122, 492] width 151 height 18
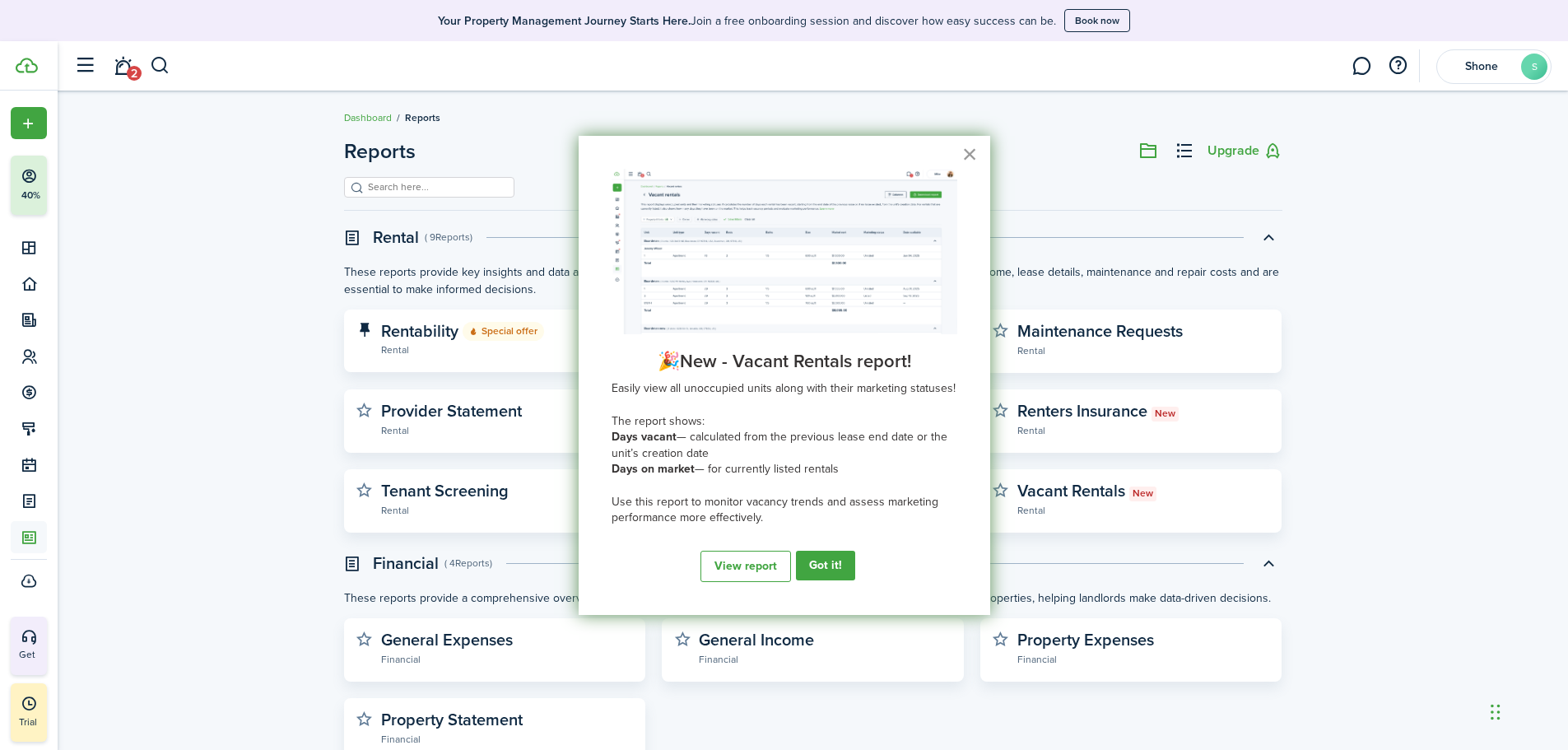
click at [969, 154] on button "×" at bounding box center [971, 154] width 16 height 27
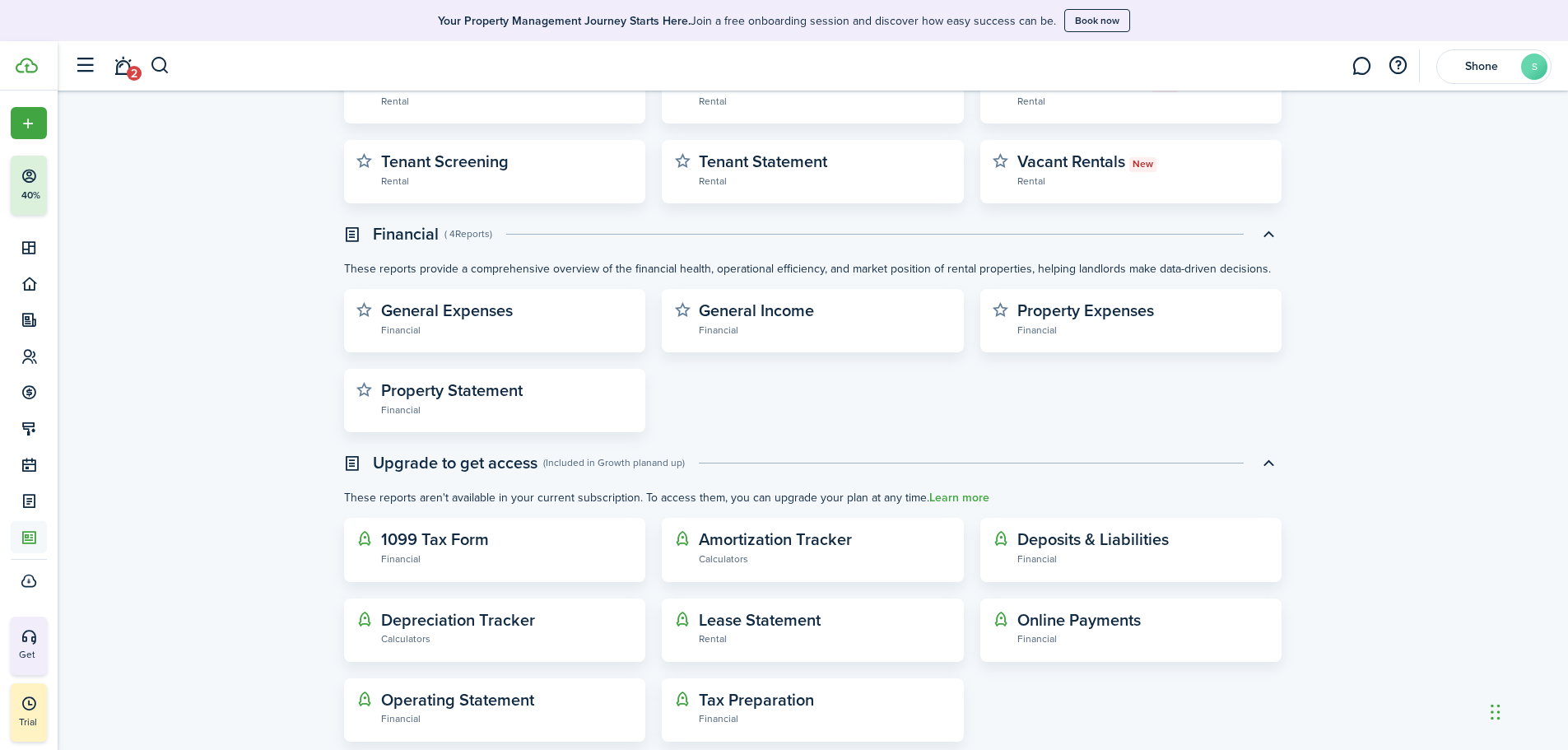
scroll to position [366, 0]
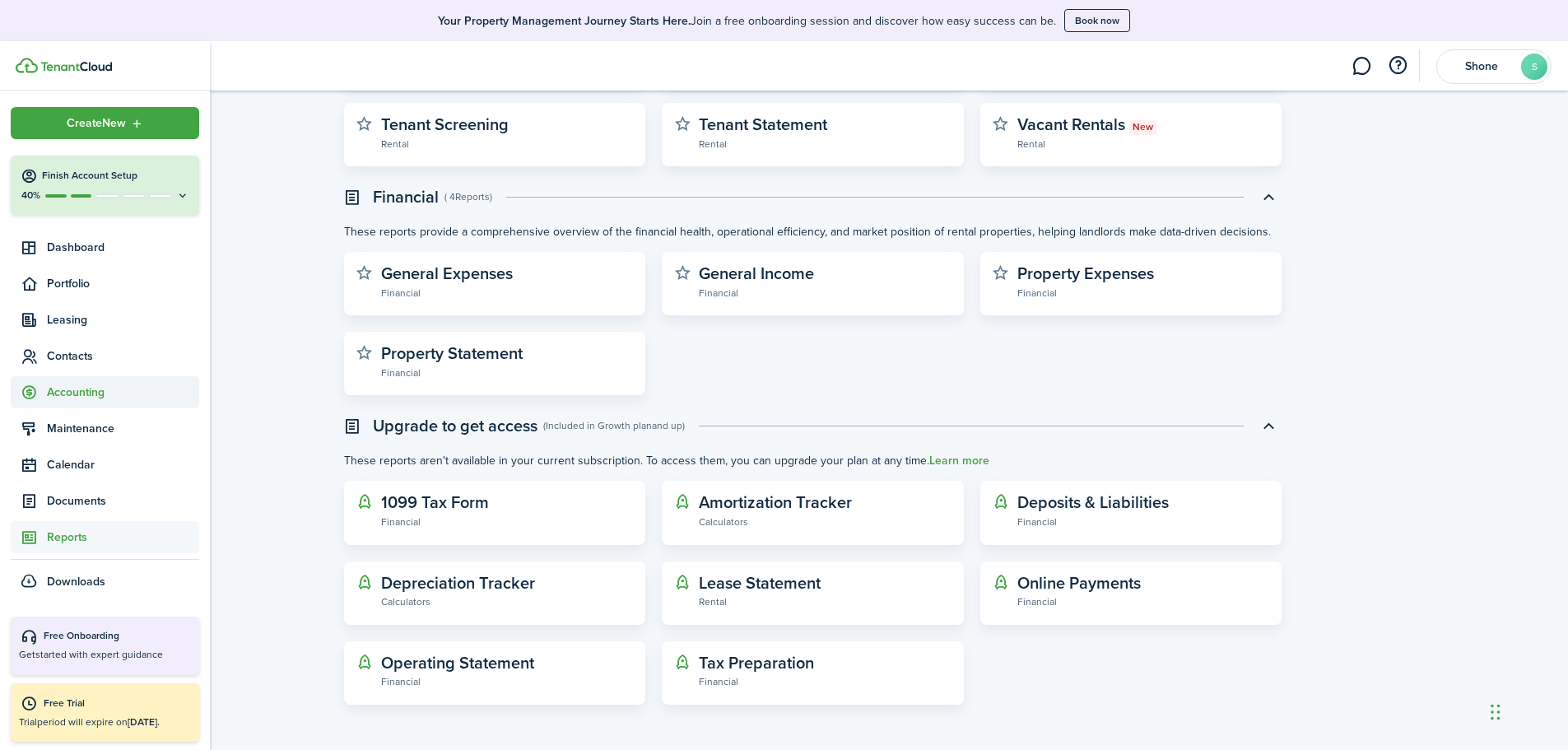
click at [67, 393] on span "Accounting" at bounding box center [123, 393] width 153 height 18
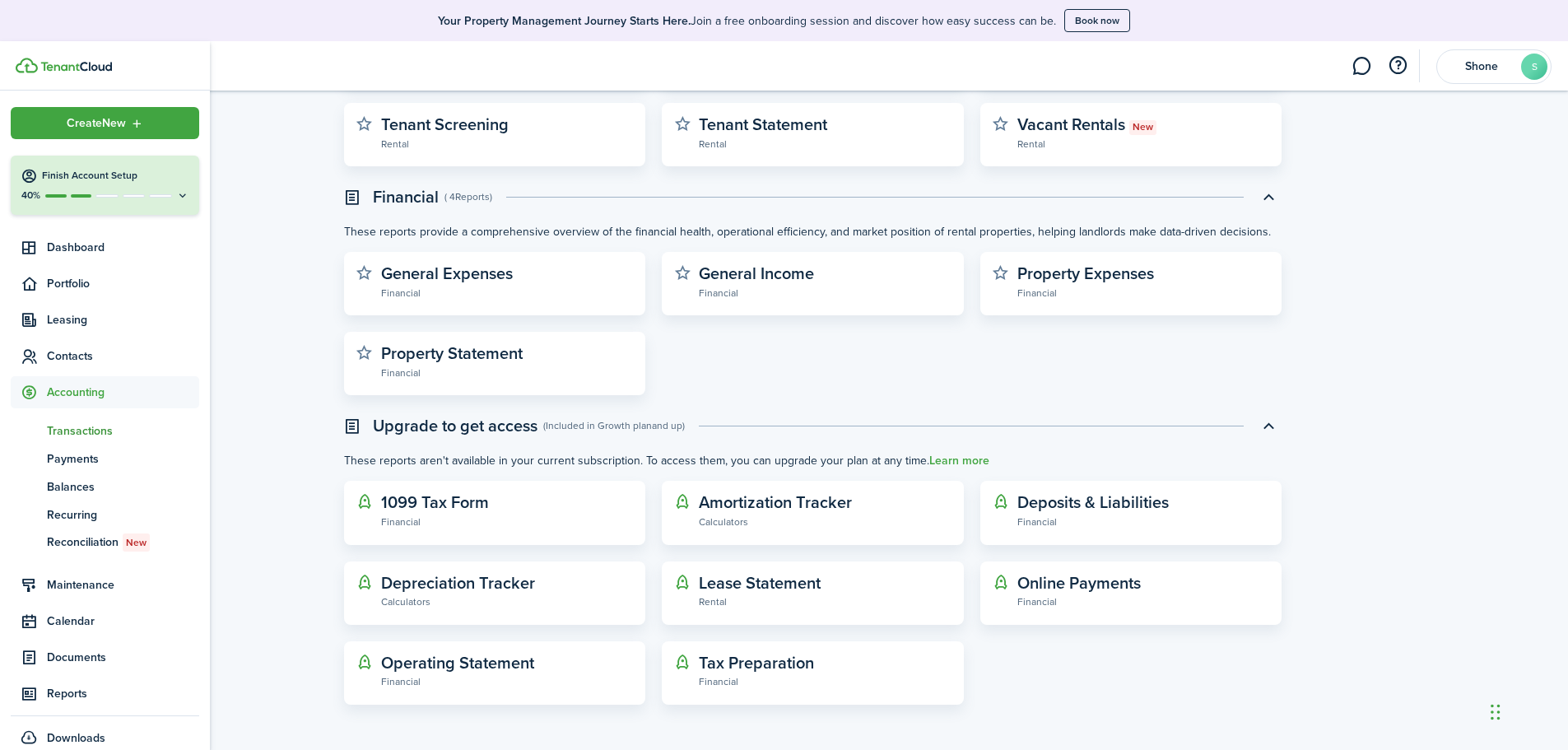
click at [78, 427] on span "Transactions" at bounding box center [123, 431] width 153 height 18
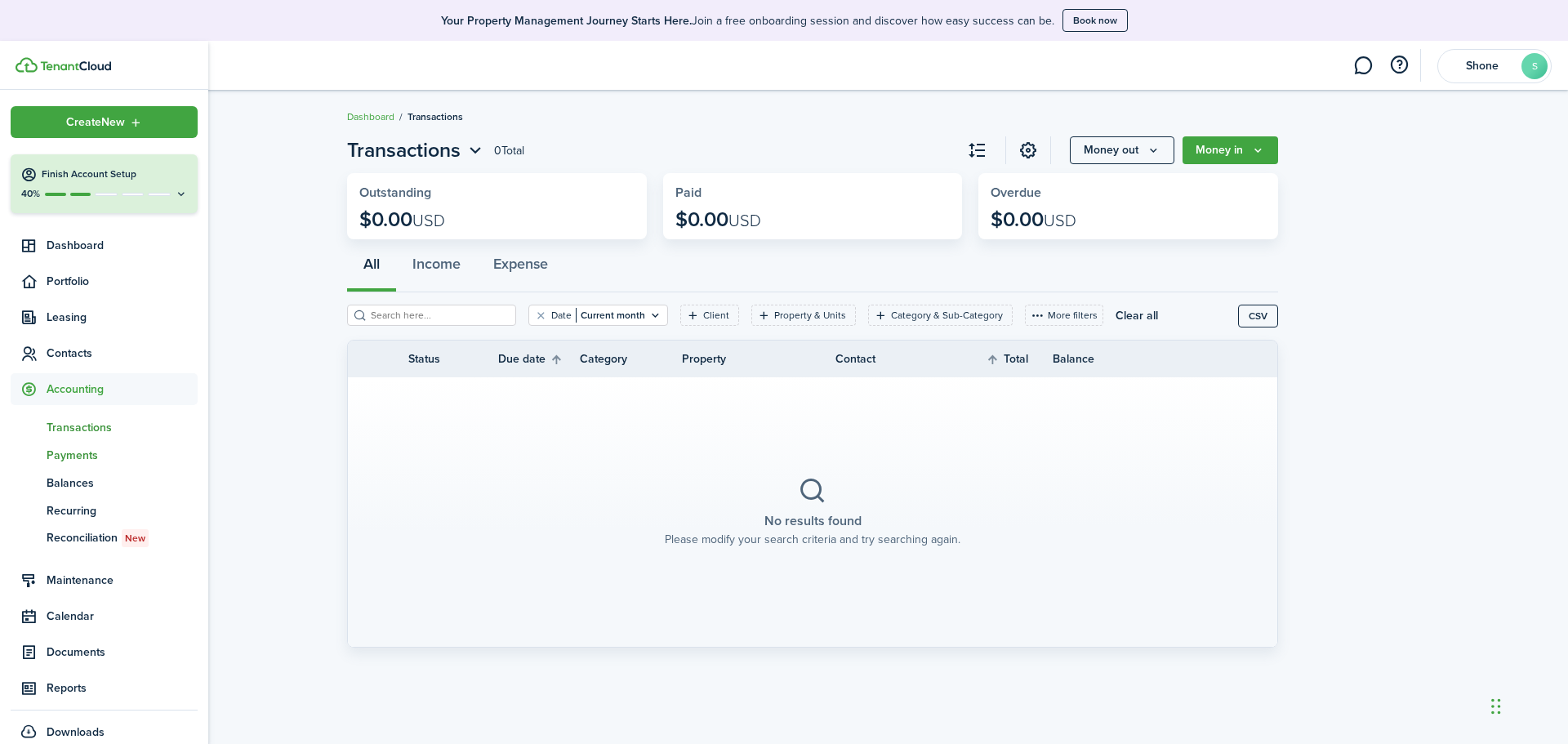
click at [75, 453] on span "Payments" at bounding box center [122, 455] width 151 height 18
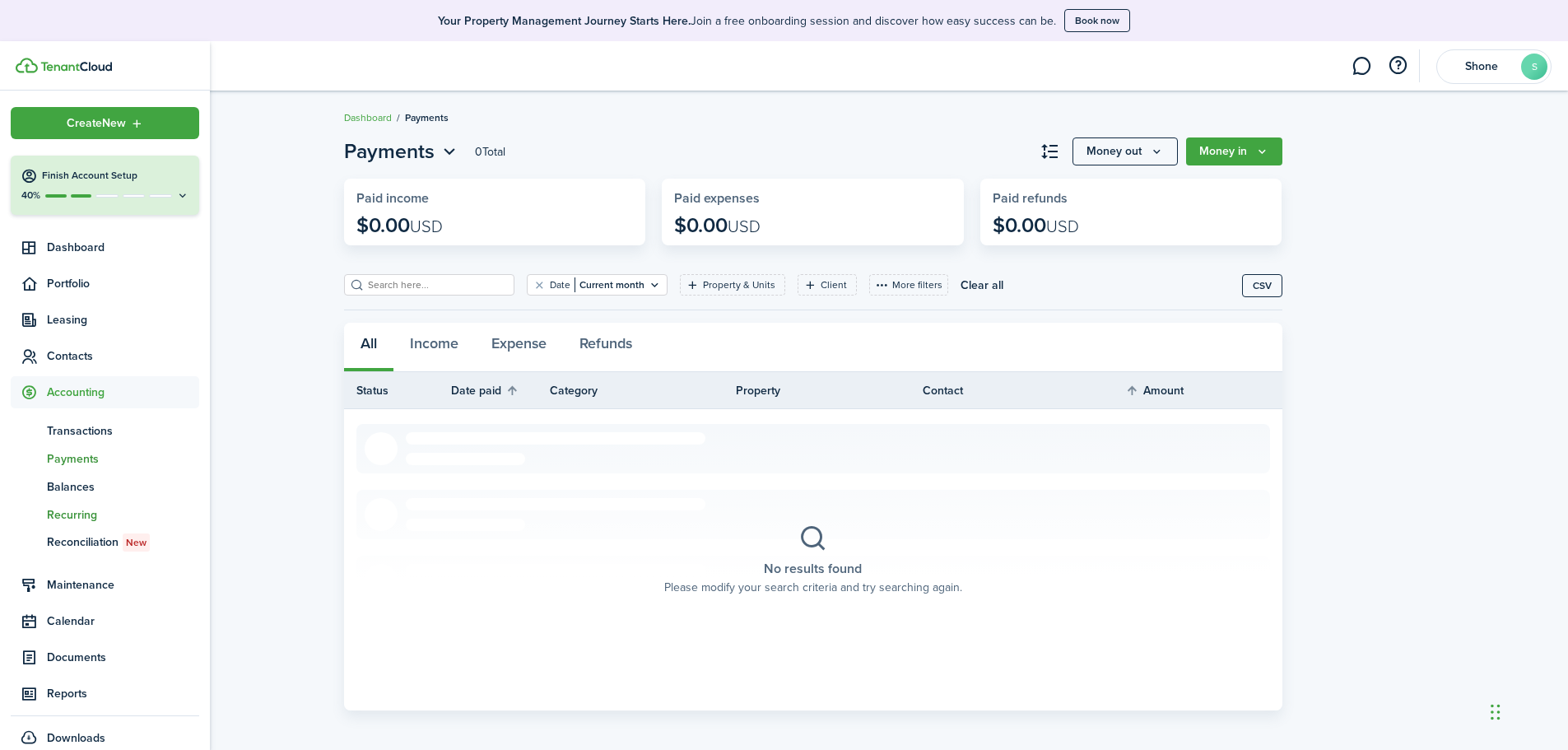
click at [68, 519] on span "Recurring" at bounding box center [123, 515] width 153 height 18
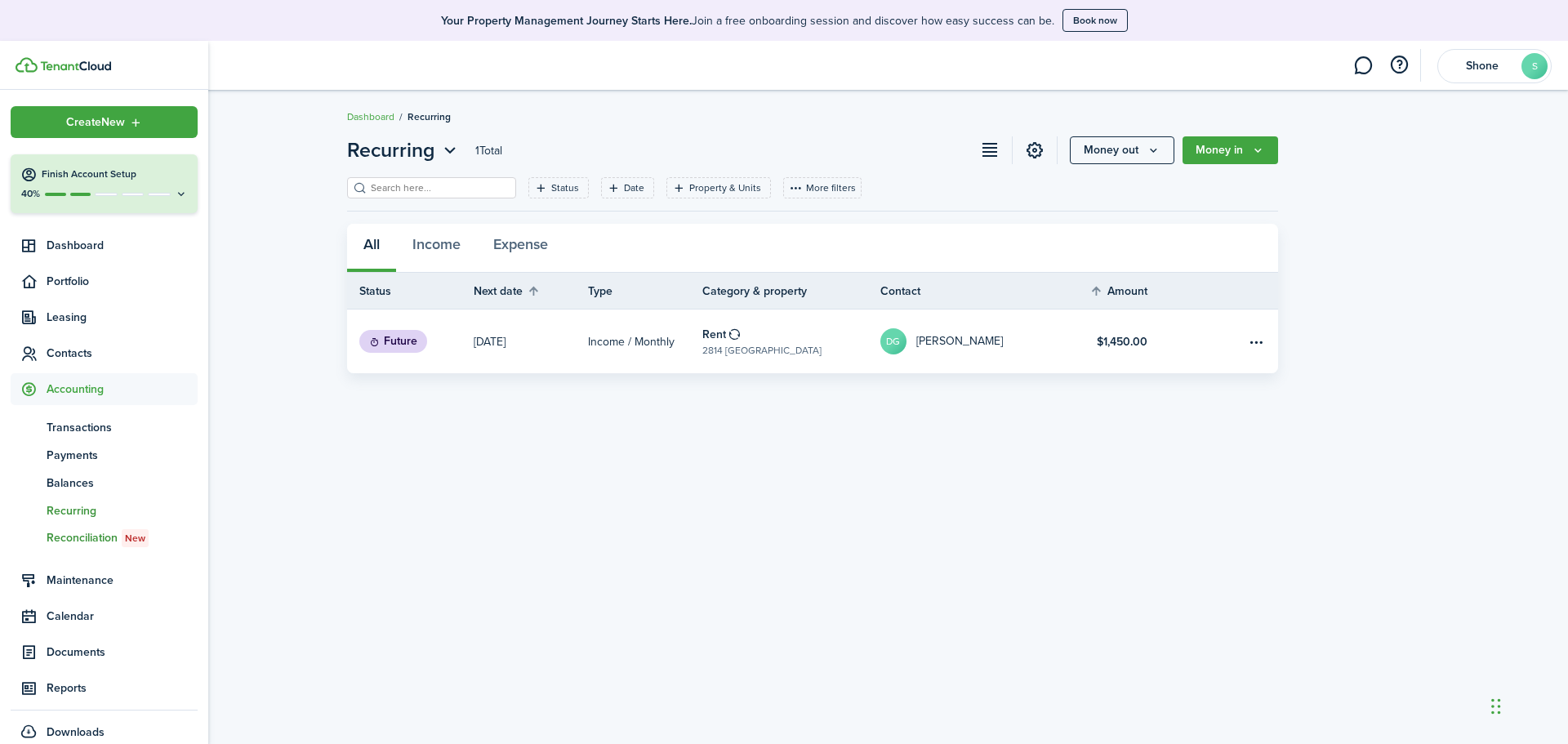
click at [66, 531] on span "Reconciliation New" at bounding box center [122, 538] width 151 height 18
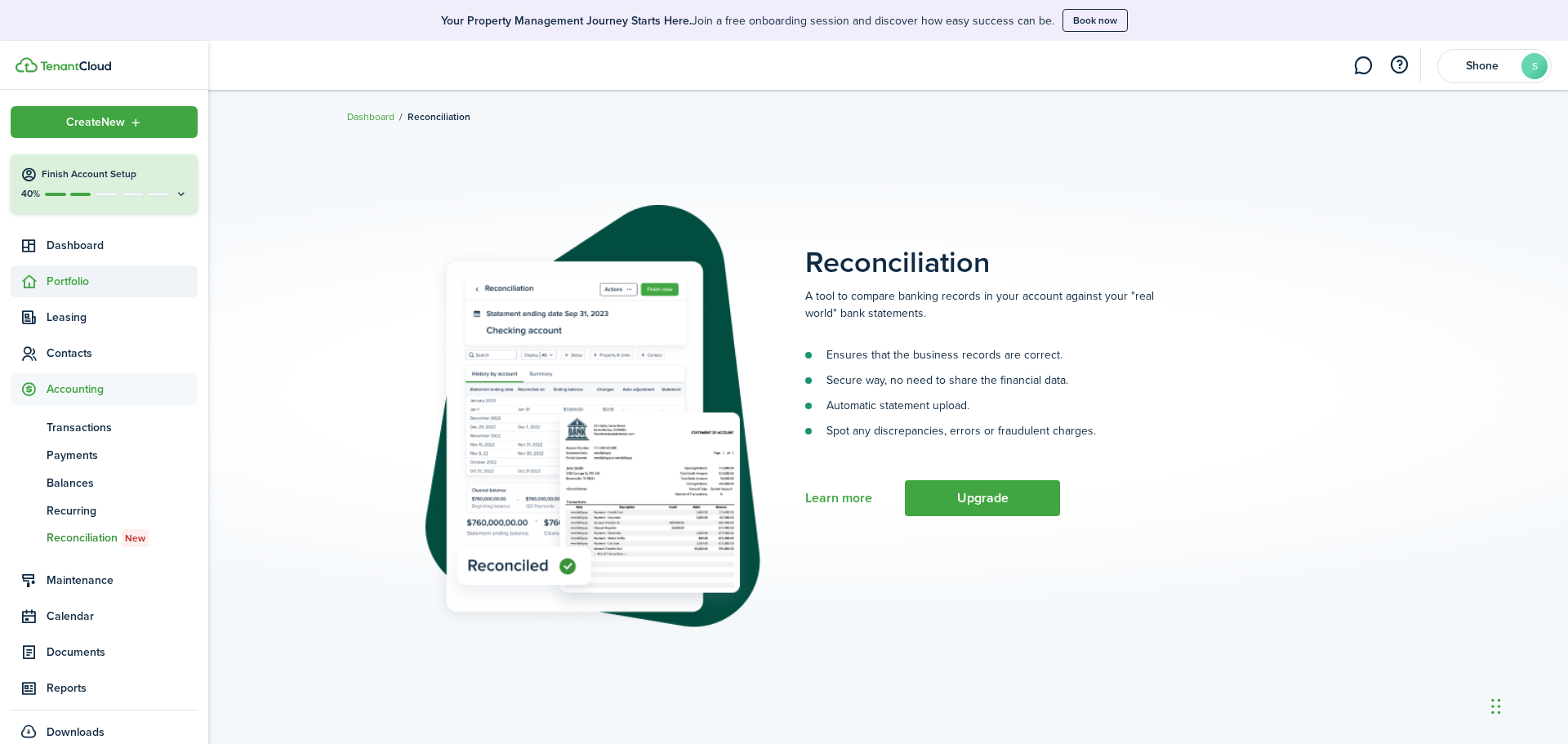
click at [67, 280] on span "Portfolio" at bounding box center [122, 281] width 151 height 18
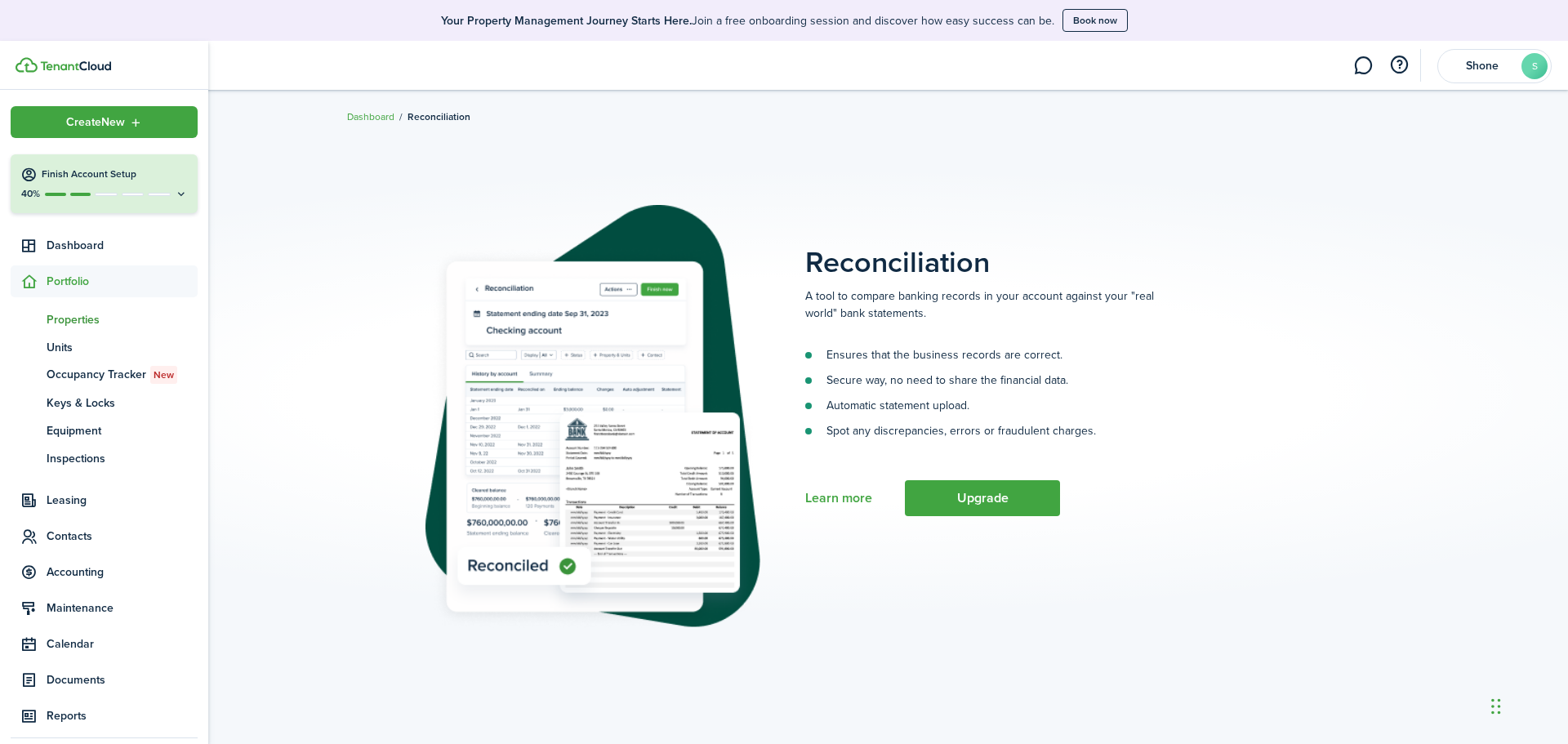
click at [60, 314] on span "Properties" at bounding box center [122, 320] width 151 height 18
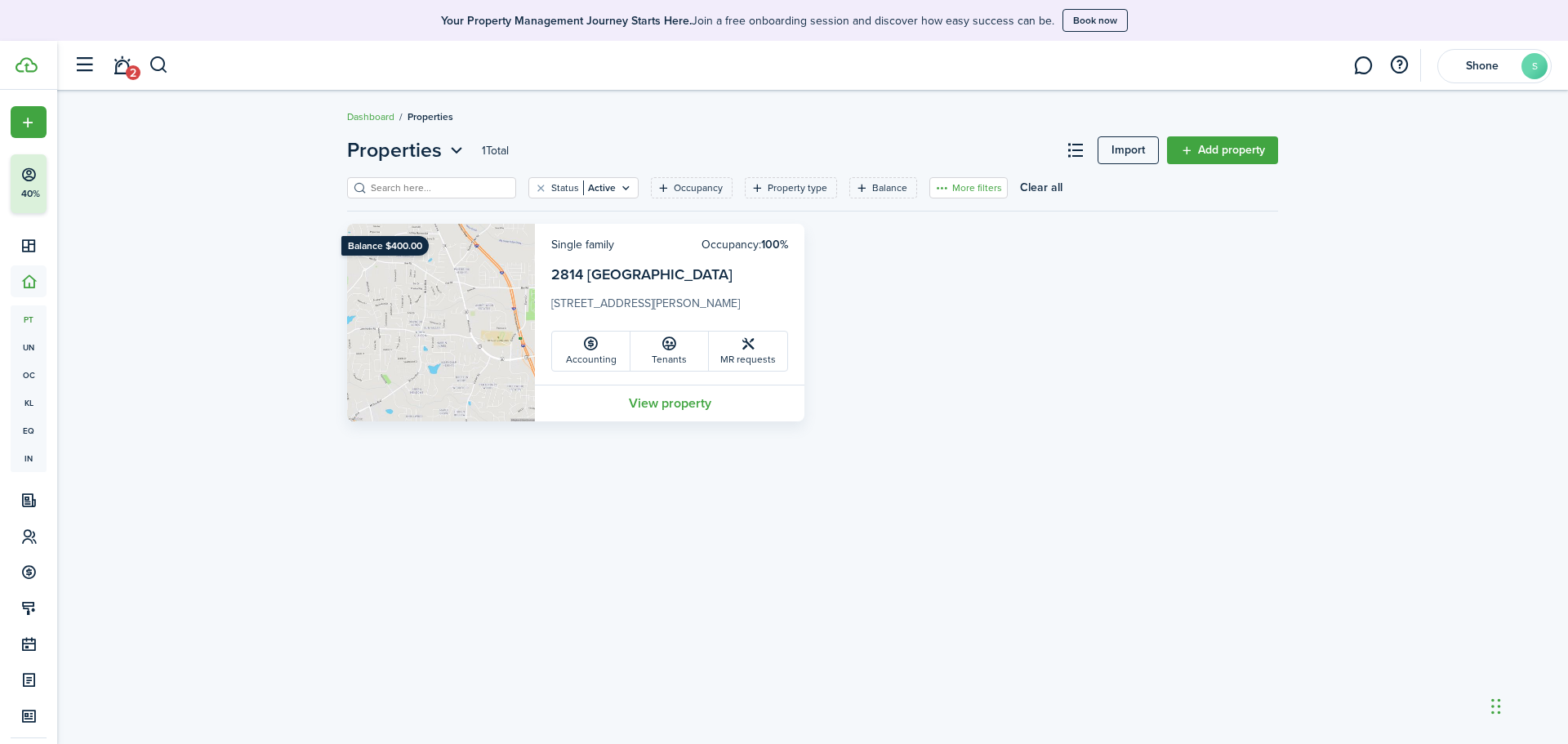
click at [937, 190] on button "More filters" at bounding box center [969, 187] width 78 height 21
click at [954, 352] on div "Balance $400.00 Single family Occupancy: 100% 2814 Somerton [STREET_ADDRESS][PE…" at bounding box center [812, 322] width 947 height 197
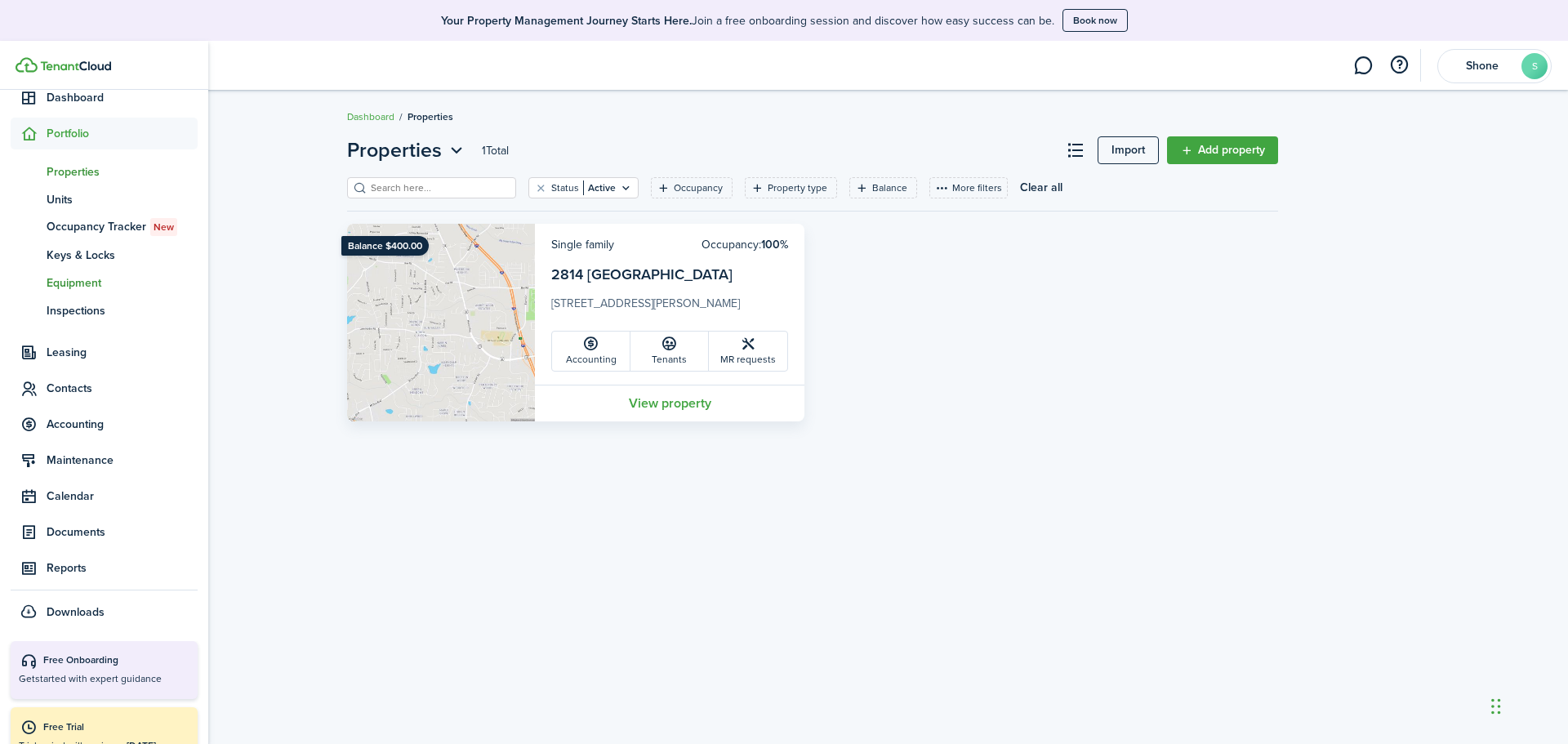
scroll to position [163, 0]
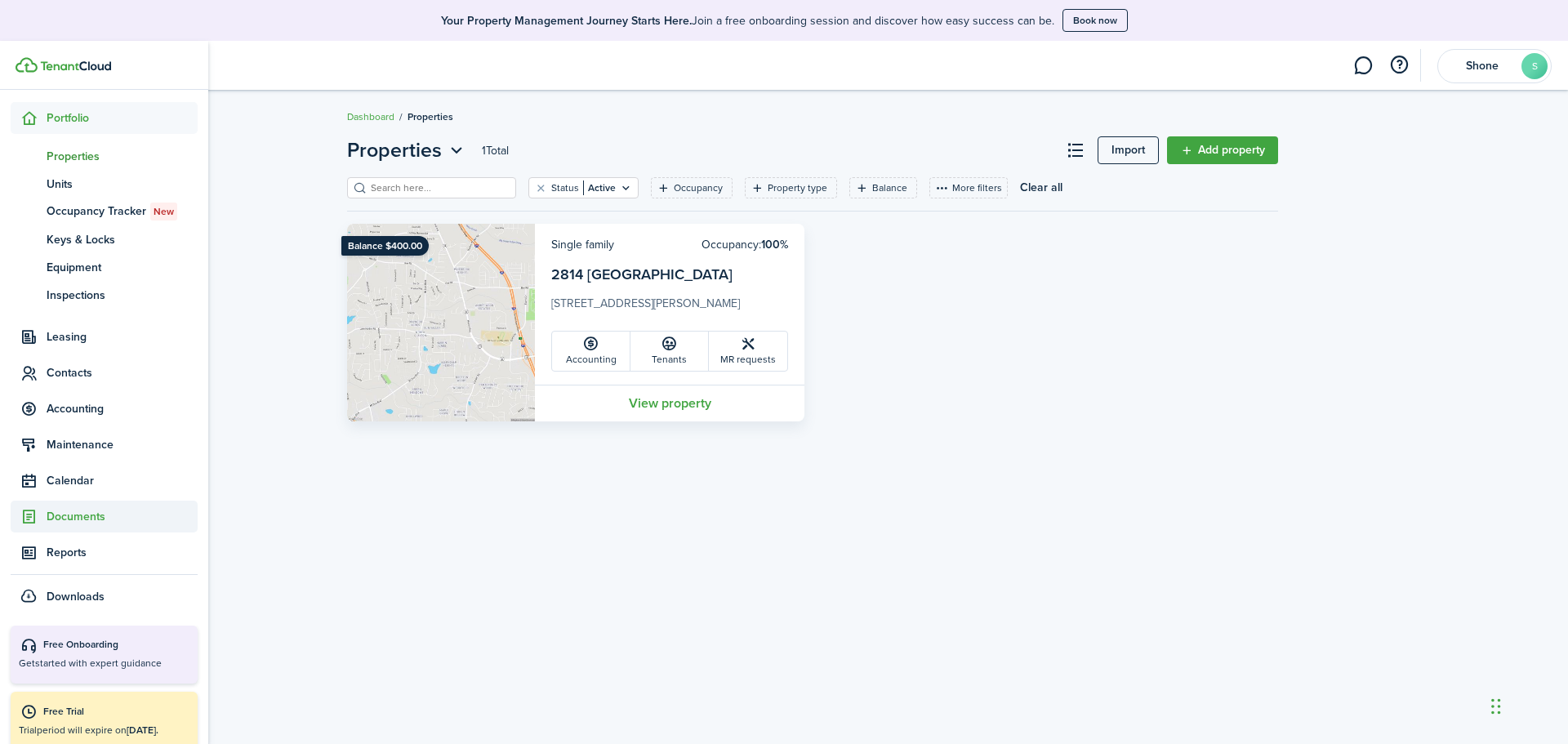
click at [66, 519] on span "Documents" at bounding box center [122, 517] width 151 height 18
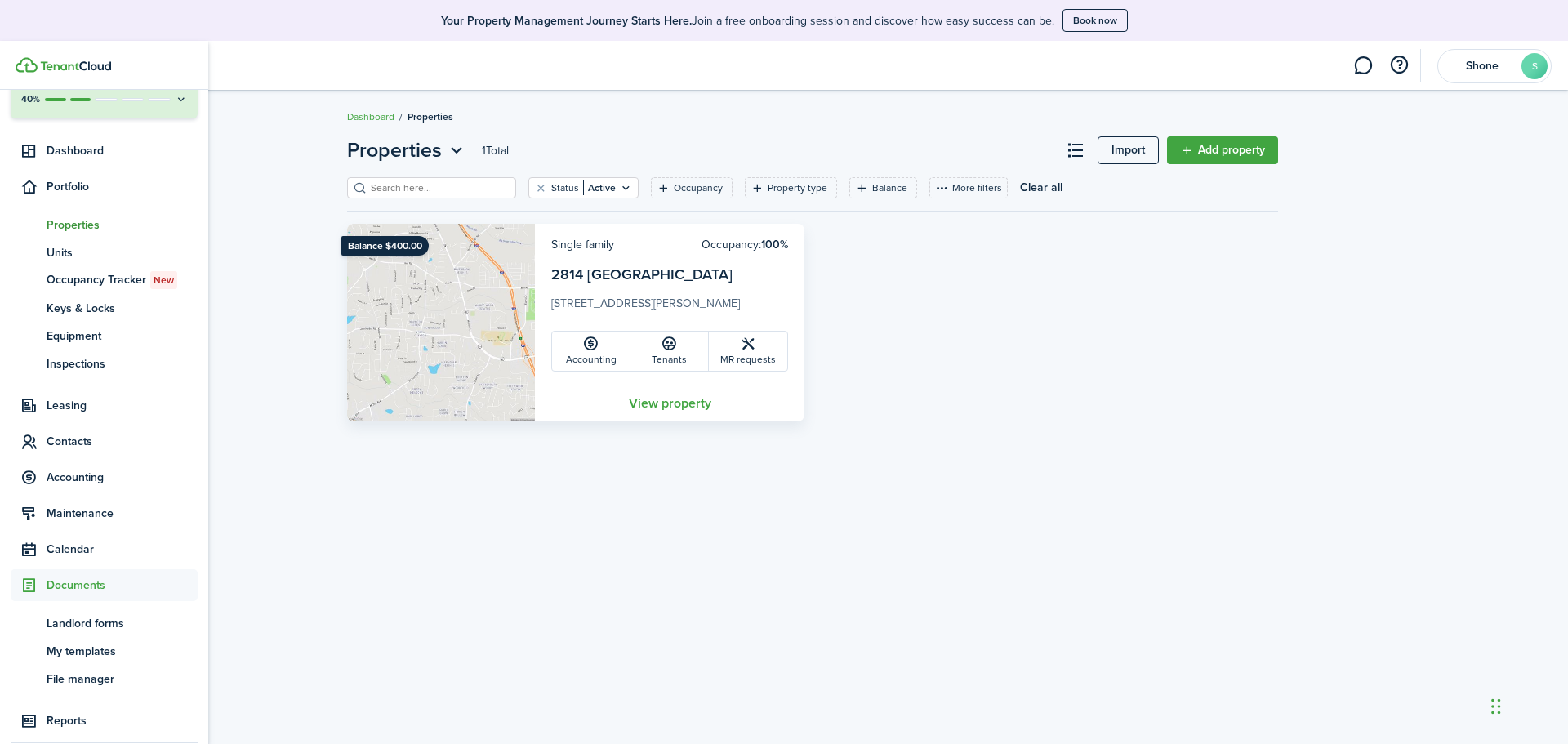
scroll to position [94, 0]
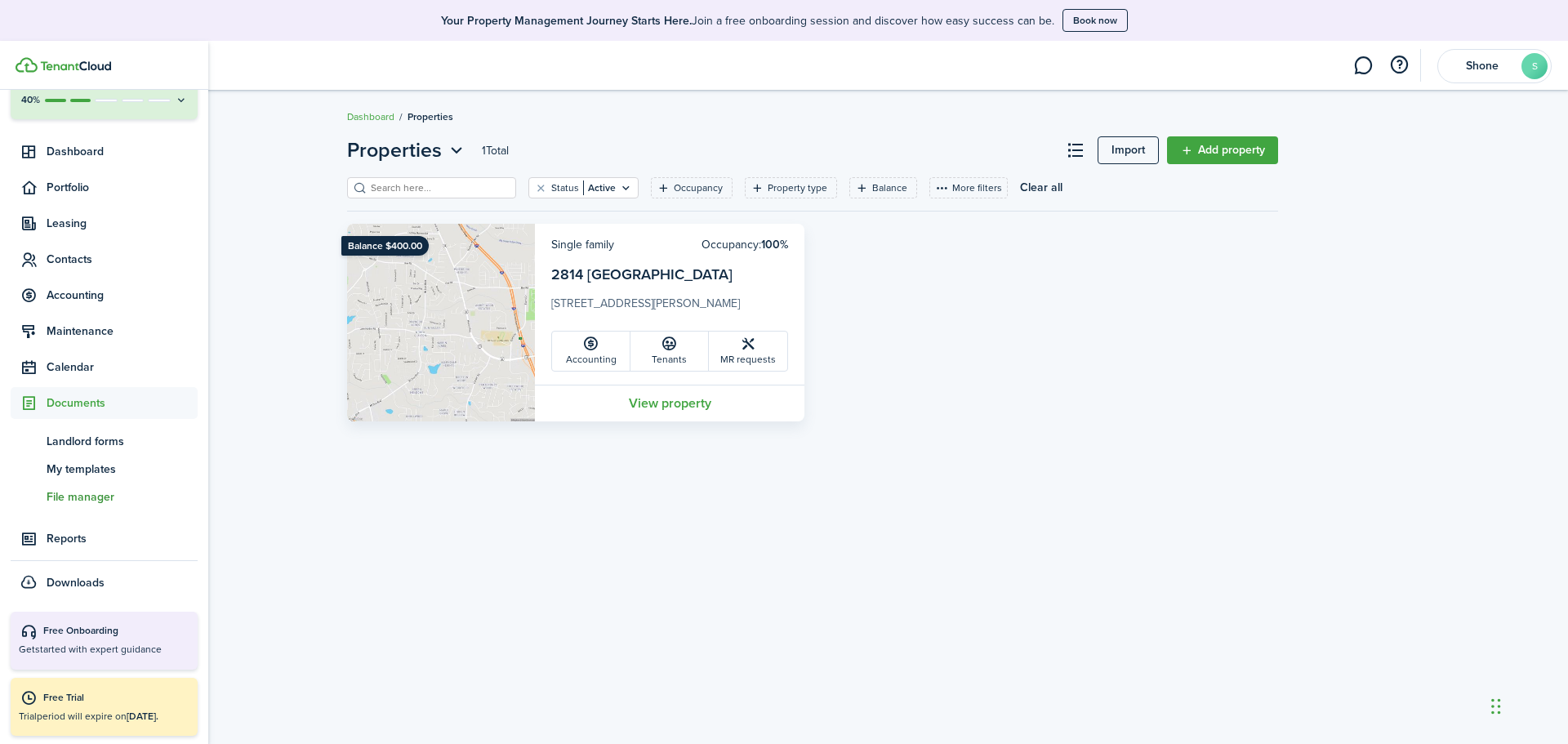
click at [83, 496] on span "File manager" at bounding box center [122, 497] width 151 height 18
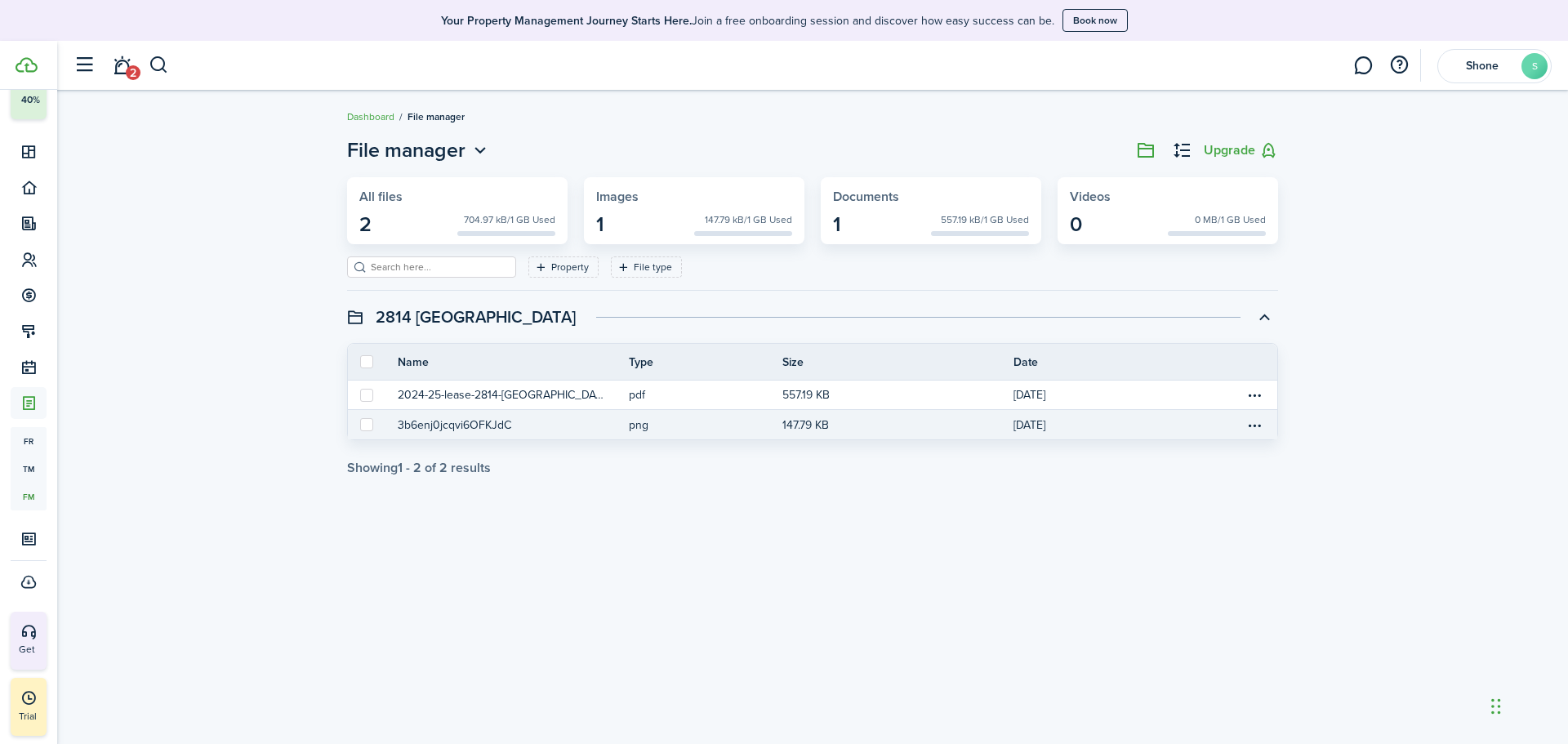
click at [456, 426] on button "3b6enj0jcqvi6OFKJdC" at bounding box center [454, 425] width 113 height 18
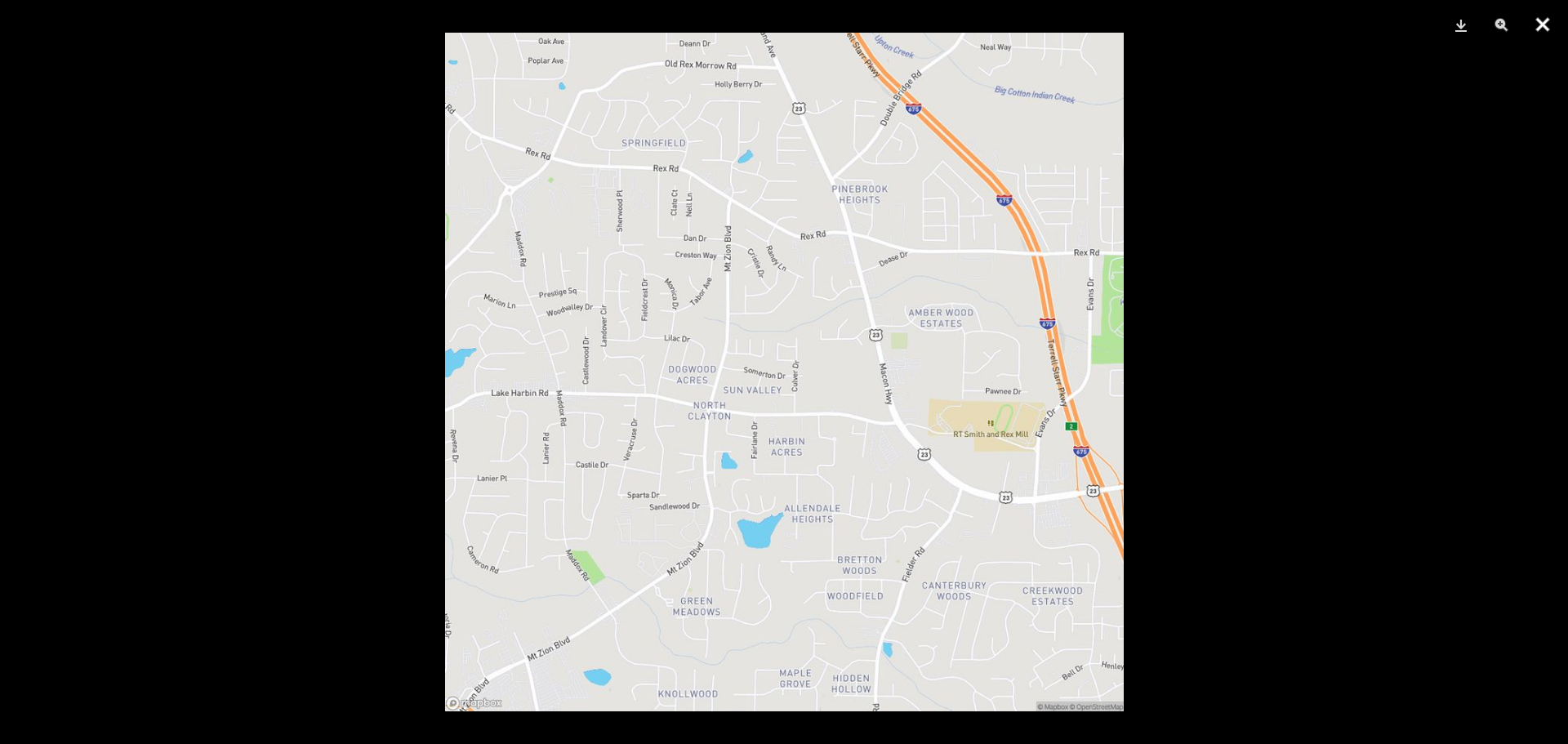
click at [1548, 21] on button "Close" at bounding box center [1543, 24] width 41 height 49
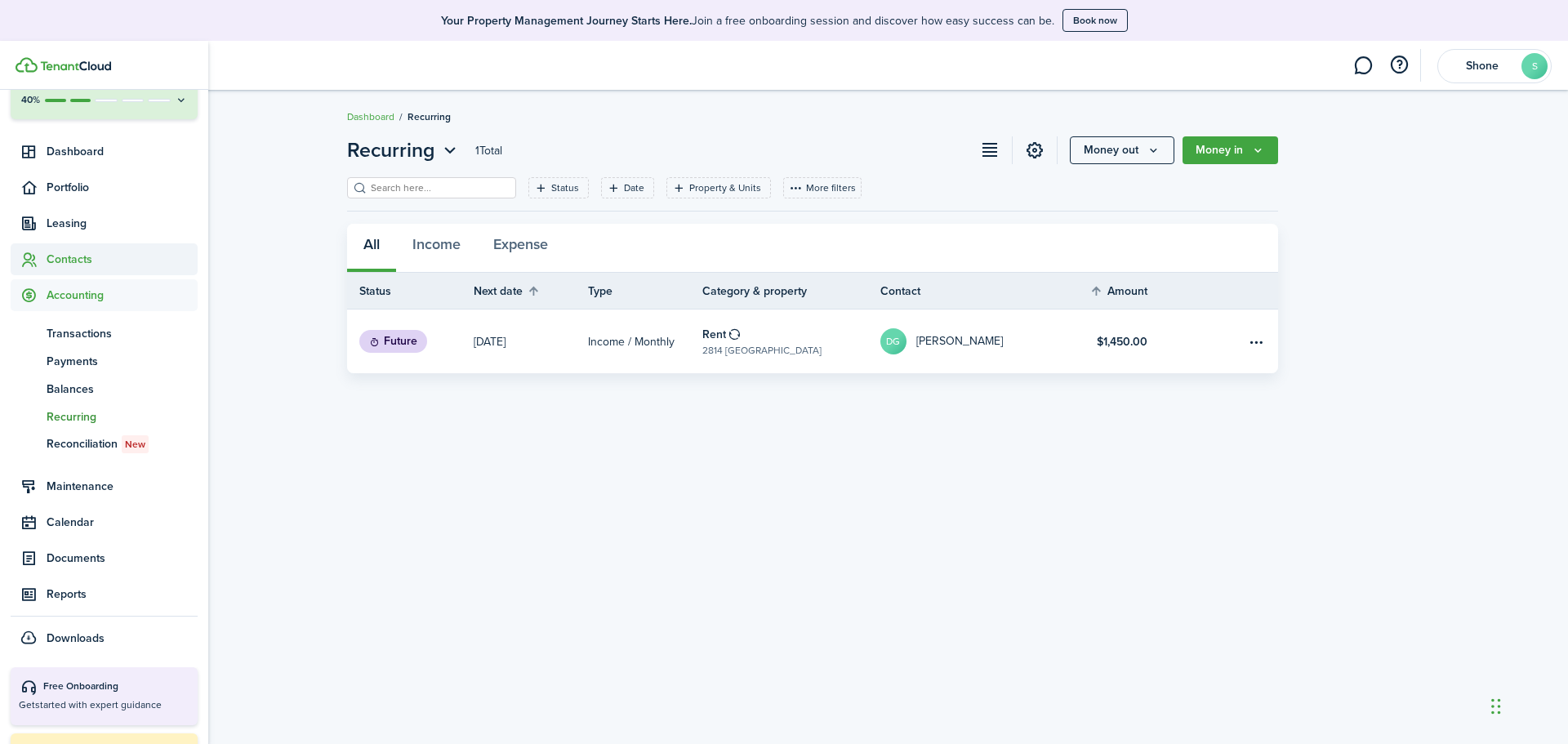
click at [73, 259] on span "Contacts" at bounding box center [122, 260] width 151 height 18
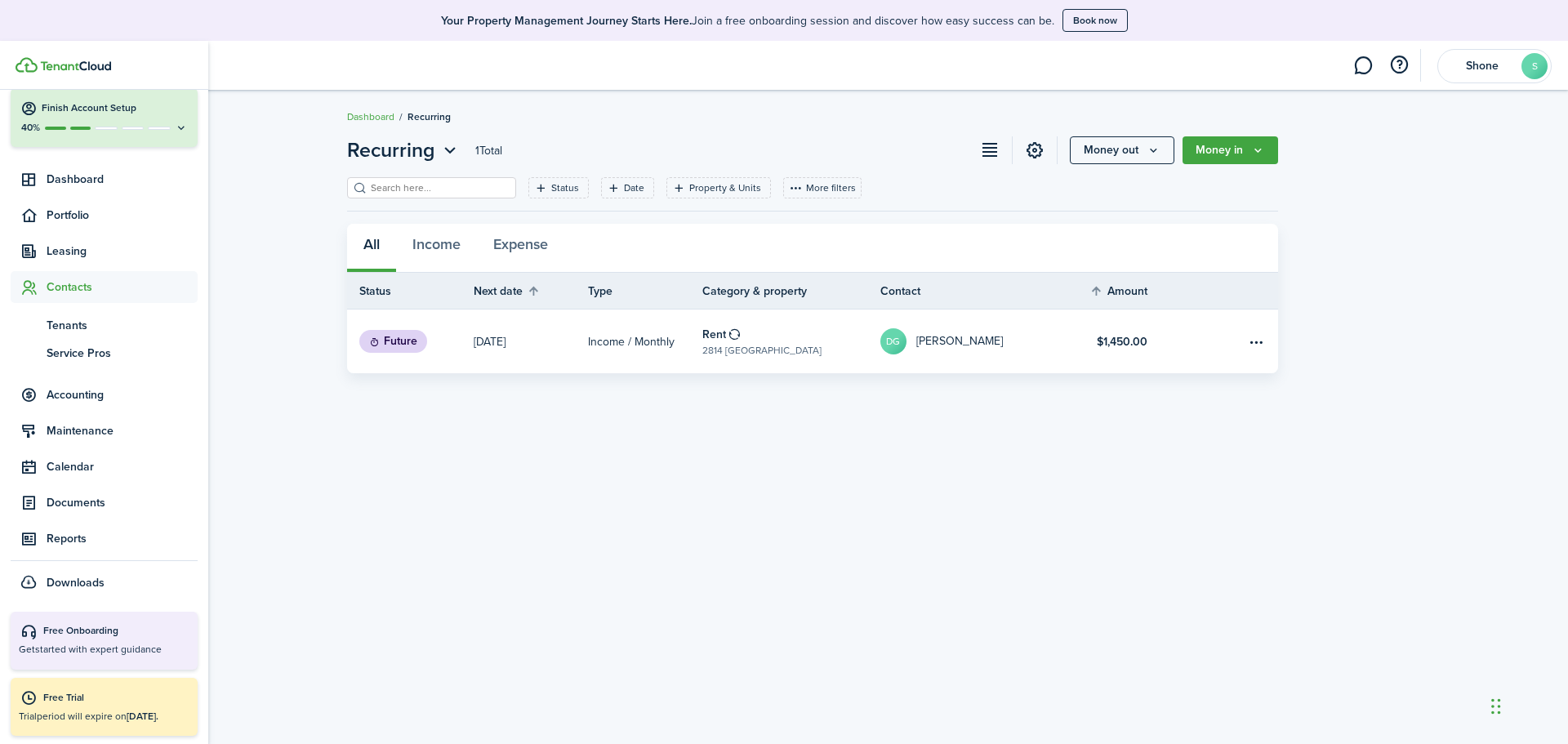
scroll to position [66, 0]
click at [68, 225] on span "Portfolio" at bounding box center [103, 215] width 186 height 32
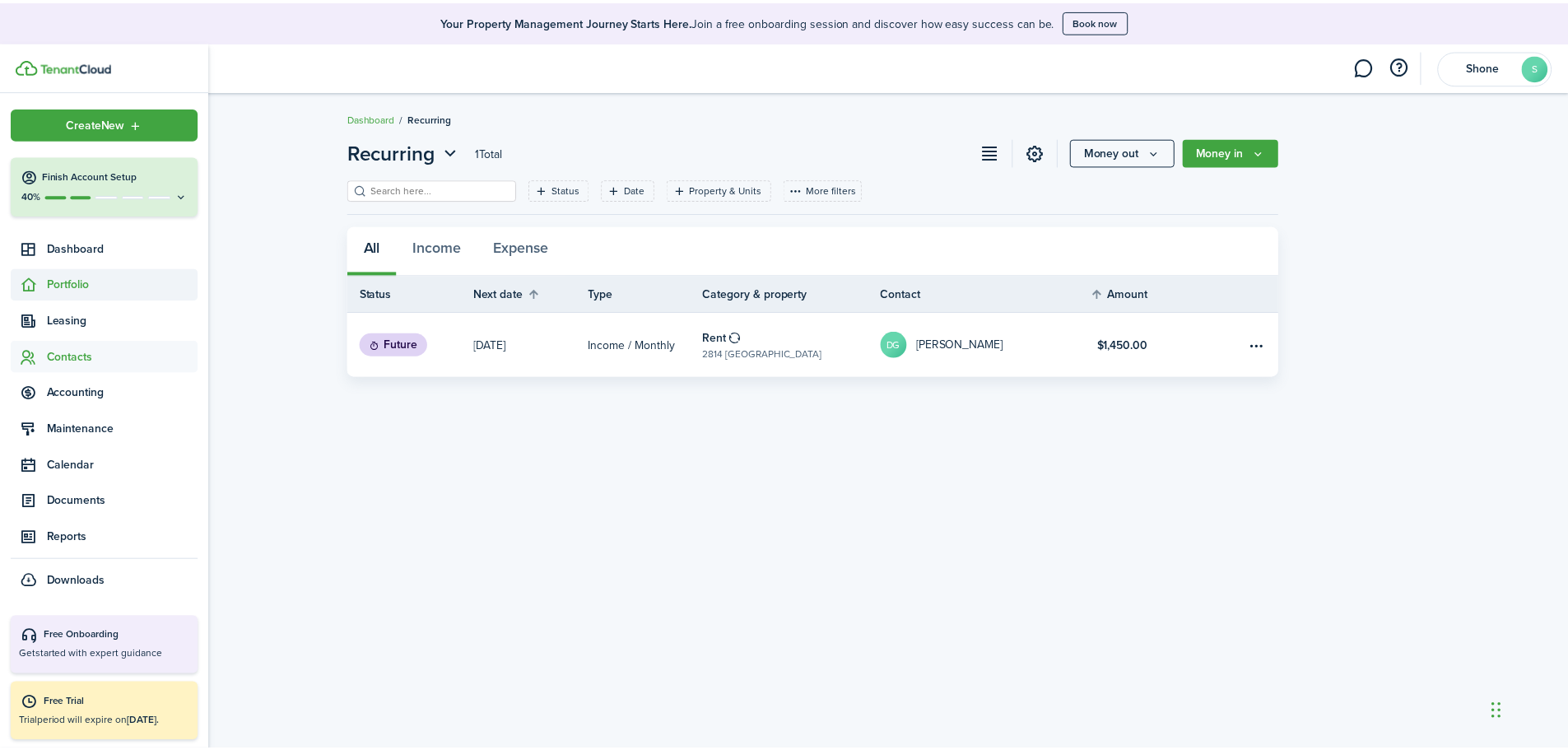
scroll to position [94, 0]
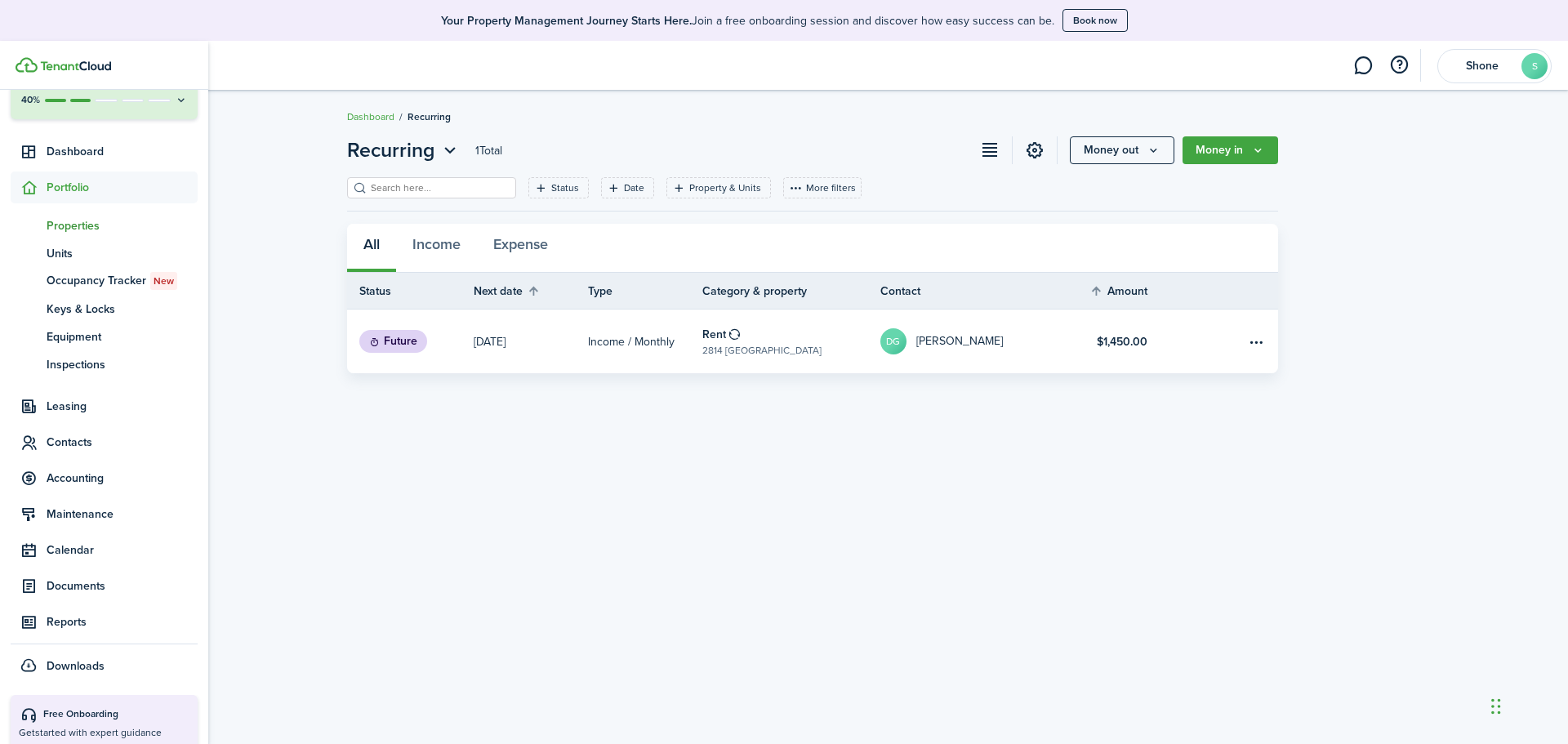
click at [75, 223] on span "Properties" at bounding box center [122, 226] width 151 height 18
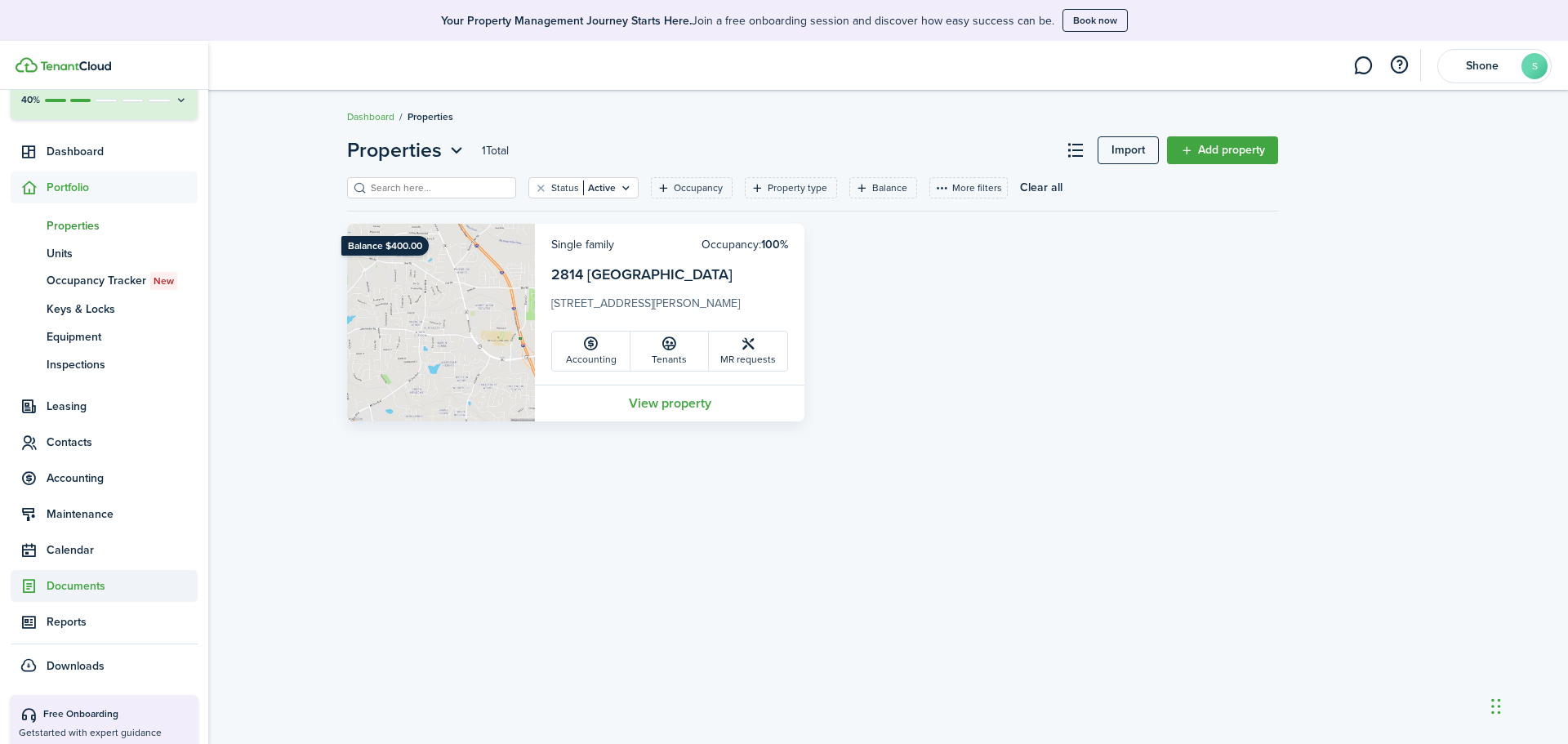
click at [59, 583] on span "Documents" at bounding box center [122, 586] width 151 height 18
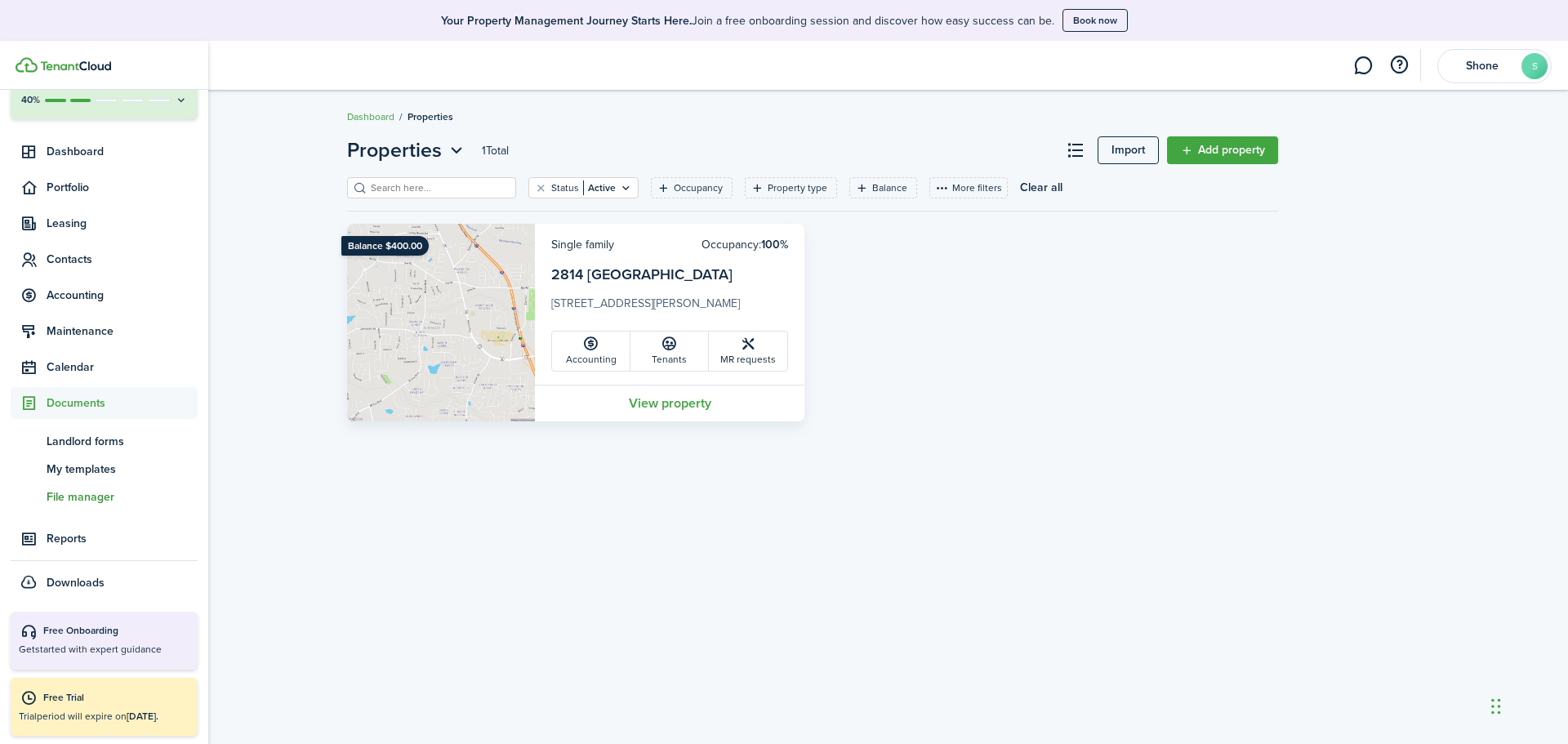
click at [71, 500] on span "File manager" at bounding box center [122, 497] width 151 height 18
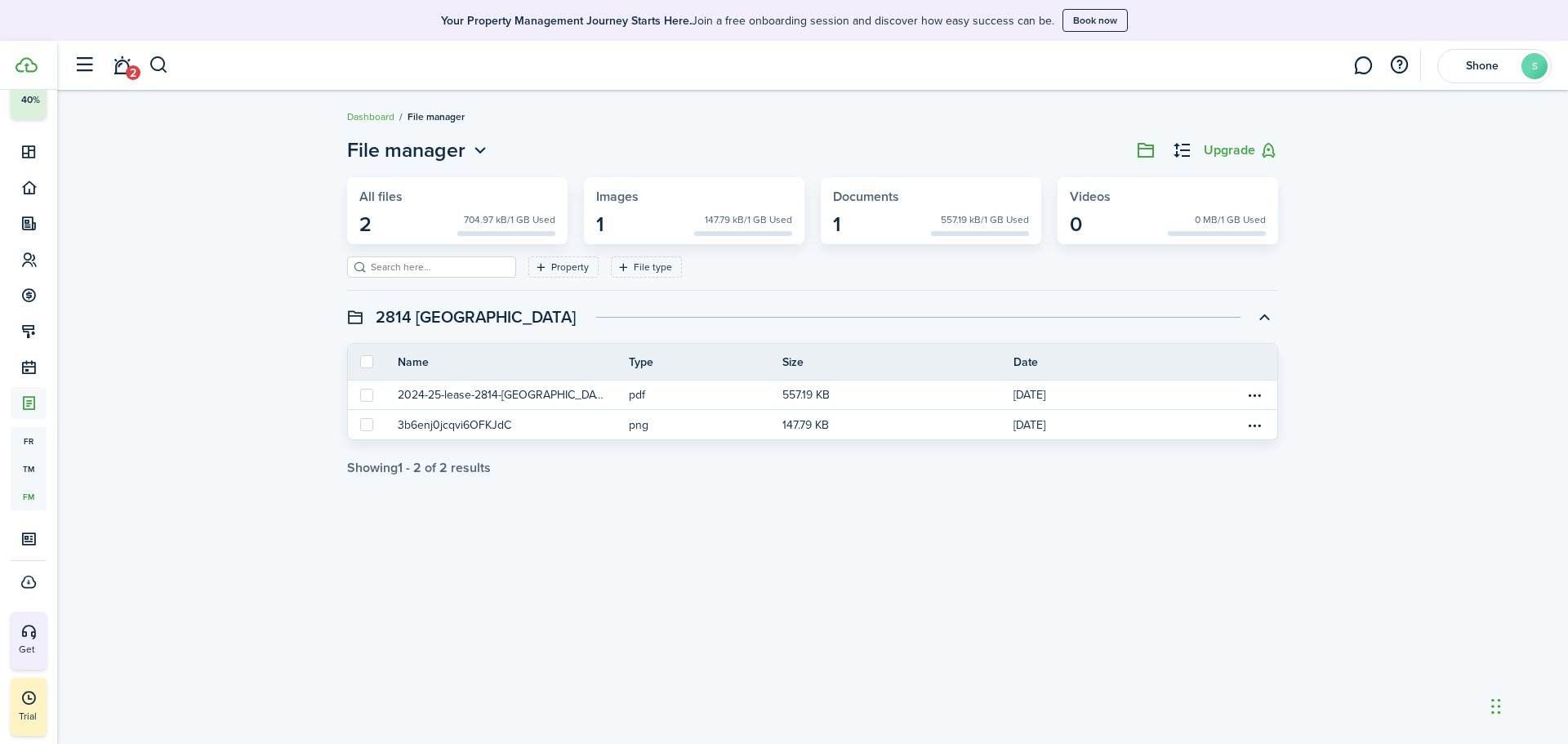
click at [353, 315] on swimlane-icon at bounding box center [354, 316] width 17 height 17
click at [1184, 149] on button "button" at bounding box center [1181, 150] width 27 height 27
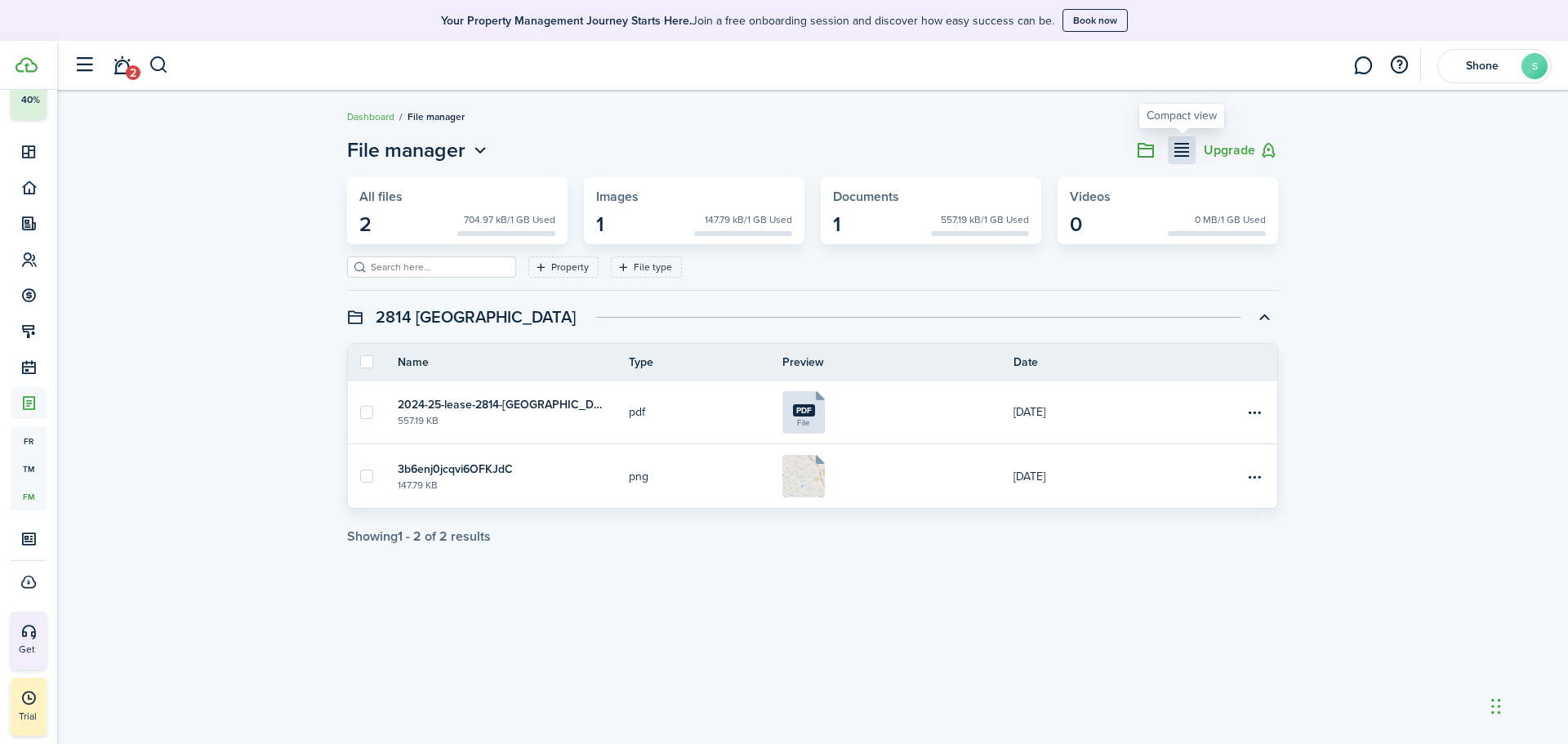
click at [1184, 149] on button "button" at bounding box center [1181, 150] width 27 height 27
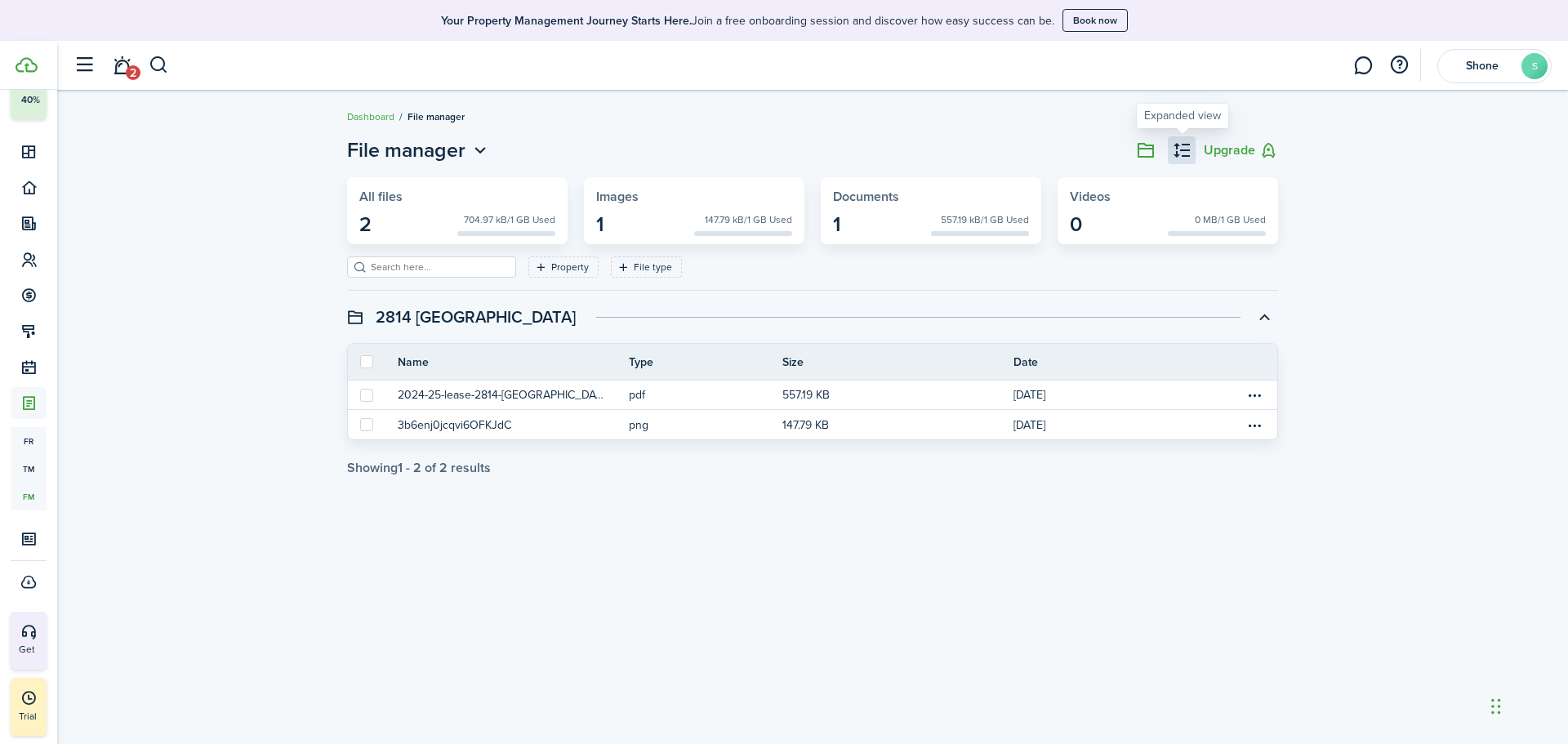
click at [1184, 149] on button "button" at bounding box center [1181, 150] width 27 height 27
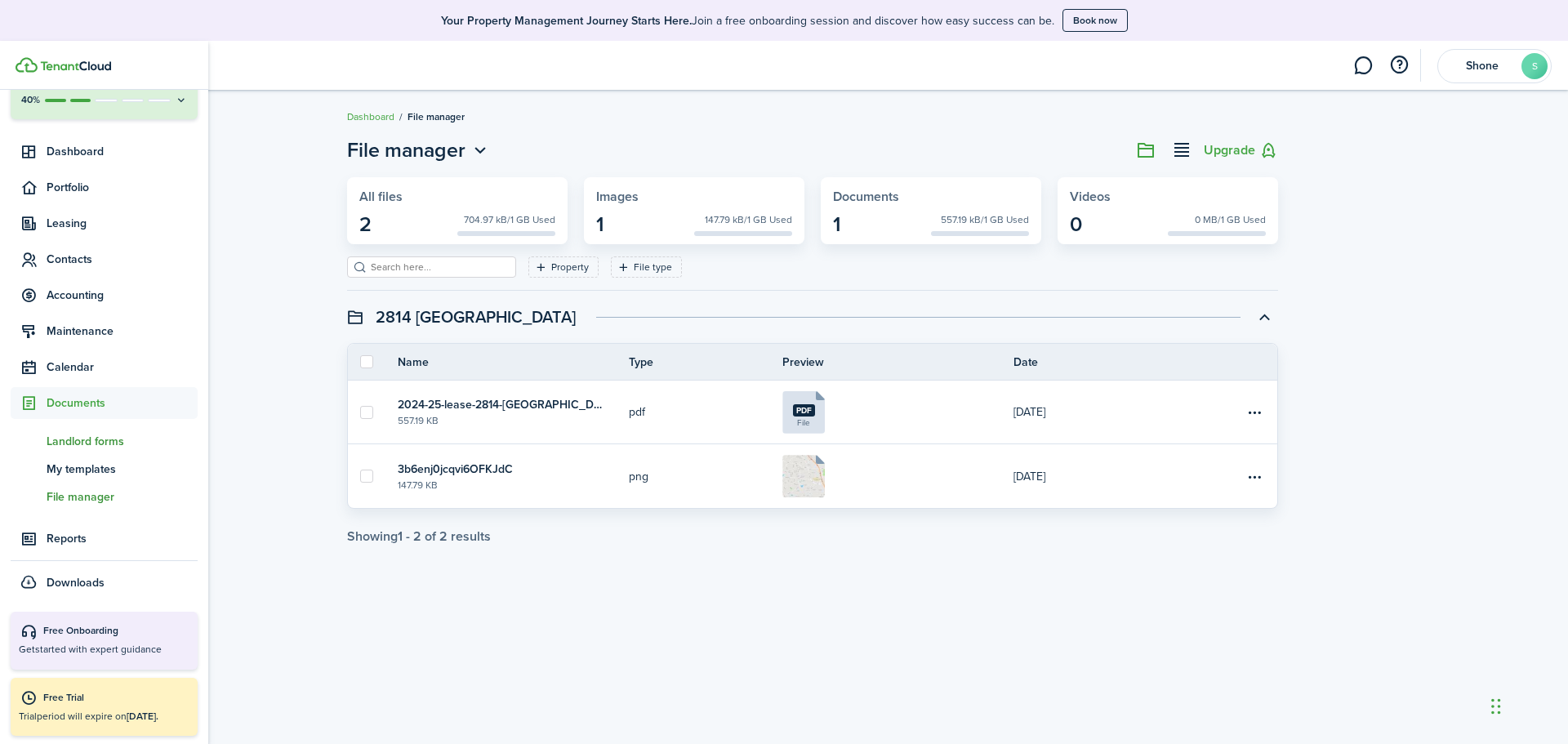
click at [76, 441] on span "Landlord forms" at bounding box center [122, 441] width 151 height 18
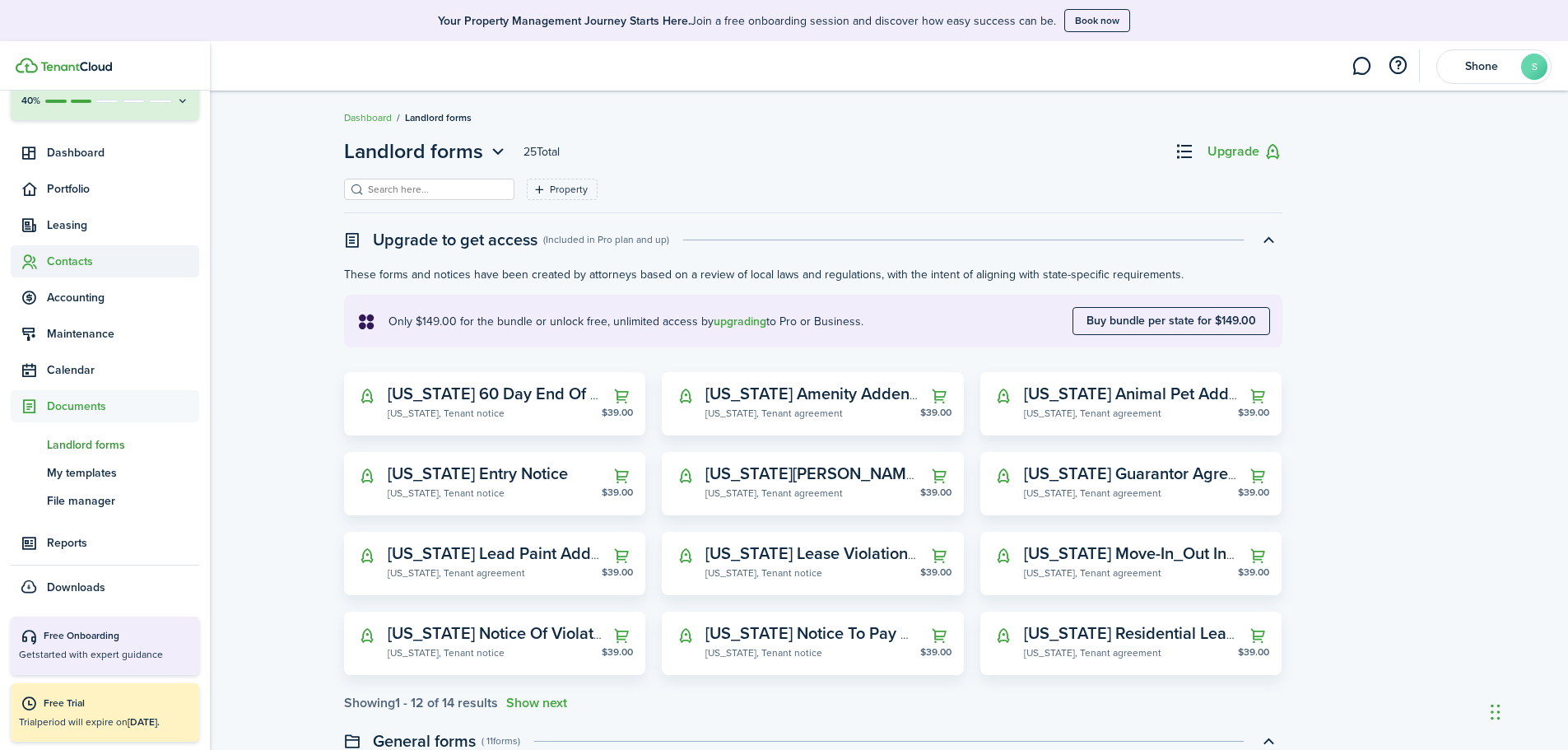
click at [73, 259] on span "Contacts" at bounding box center [123, 262] width 153 height 18
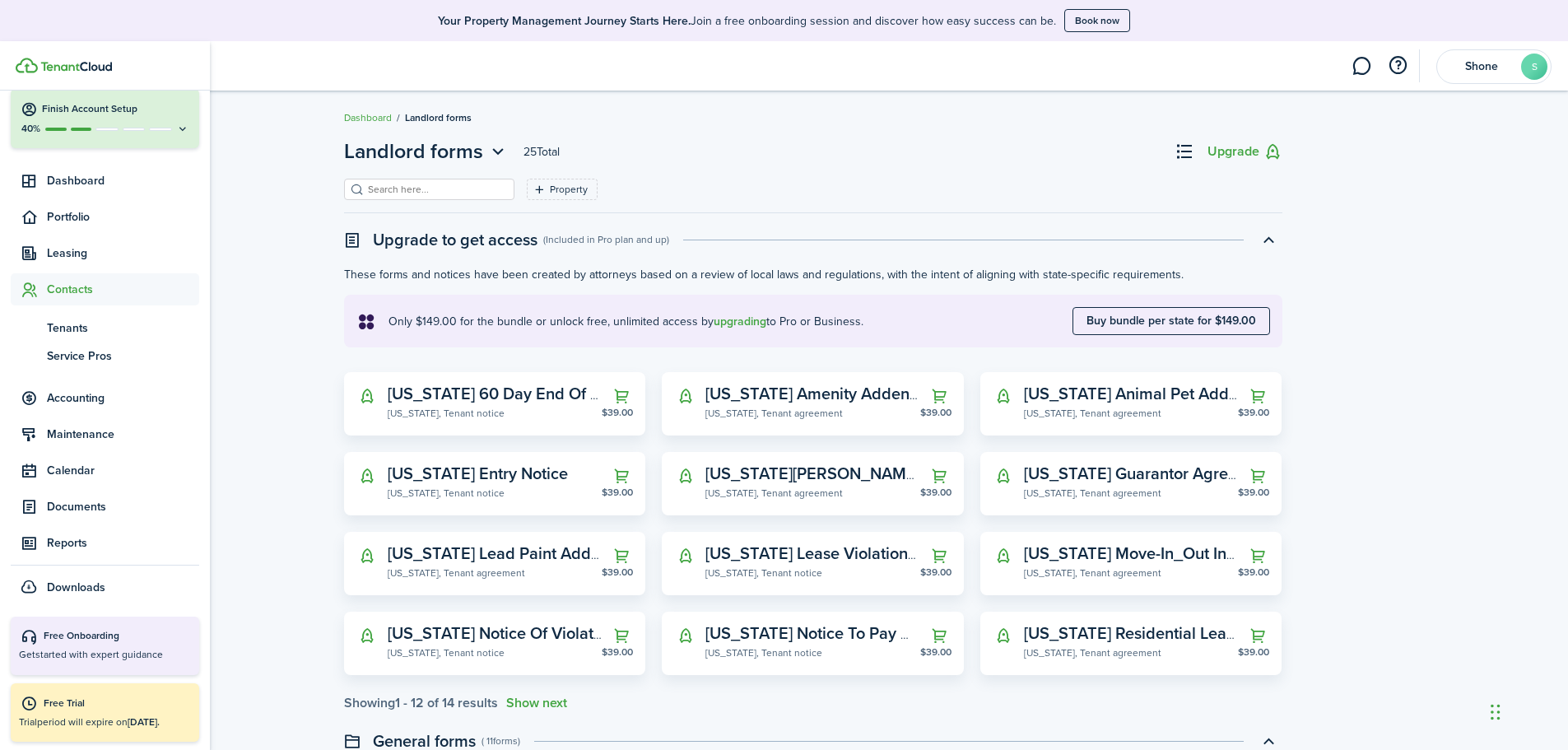
scroll to position [67, 0]
click at [79, 355] on span "Service Pros" at bounding box center [123, 356] width 153 height 18
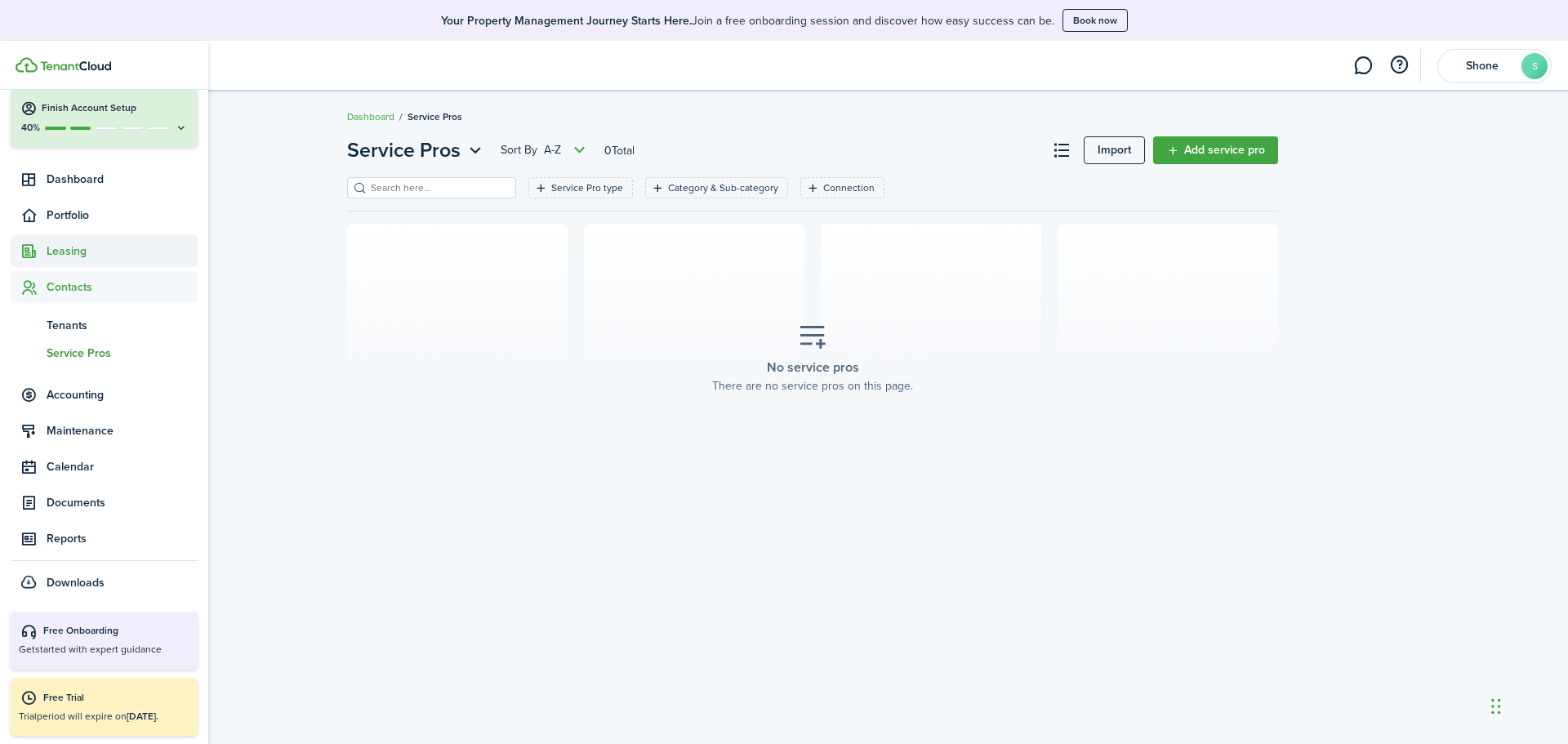
click at [80, 245] on span "Leasing" at bounding box center [122, 251] width 151 height 18
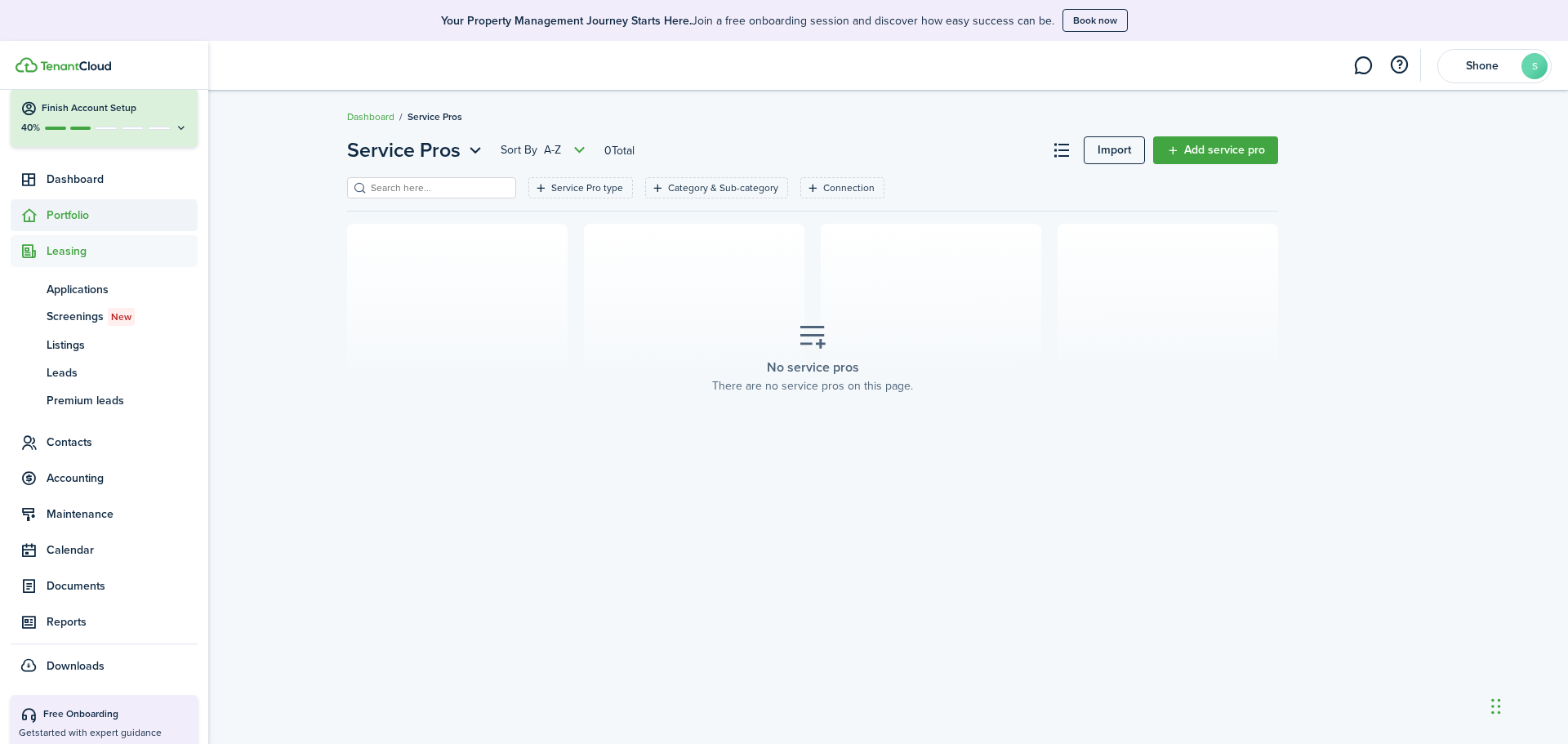
click at [80, 218] on span "Portfolio" at bounding box center [122, 216] width 151 height 18
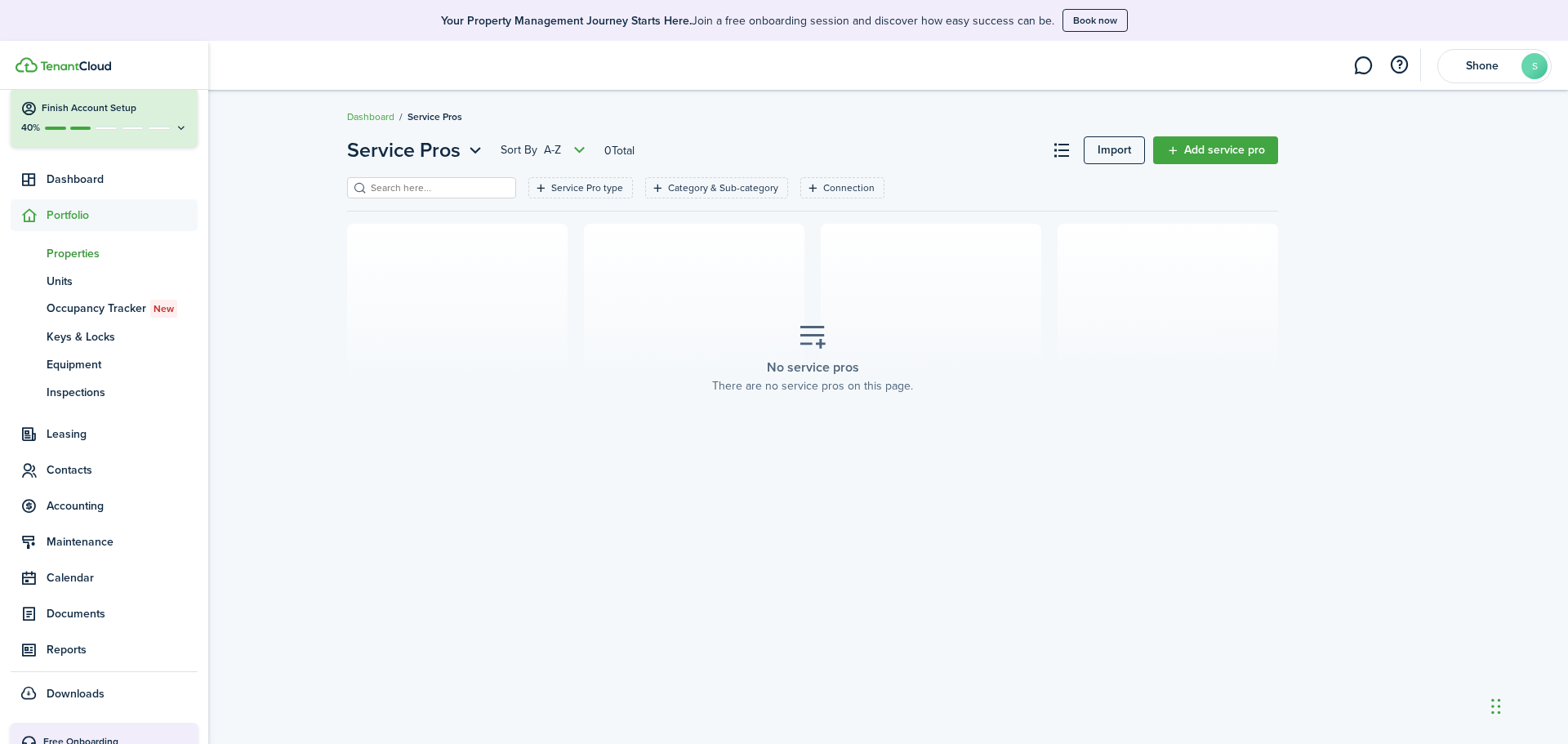
click at [84, 257] on span "Properties" at bounding box center [122, 254] width 151 height 18
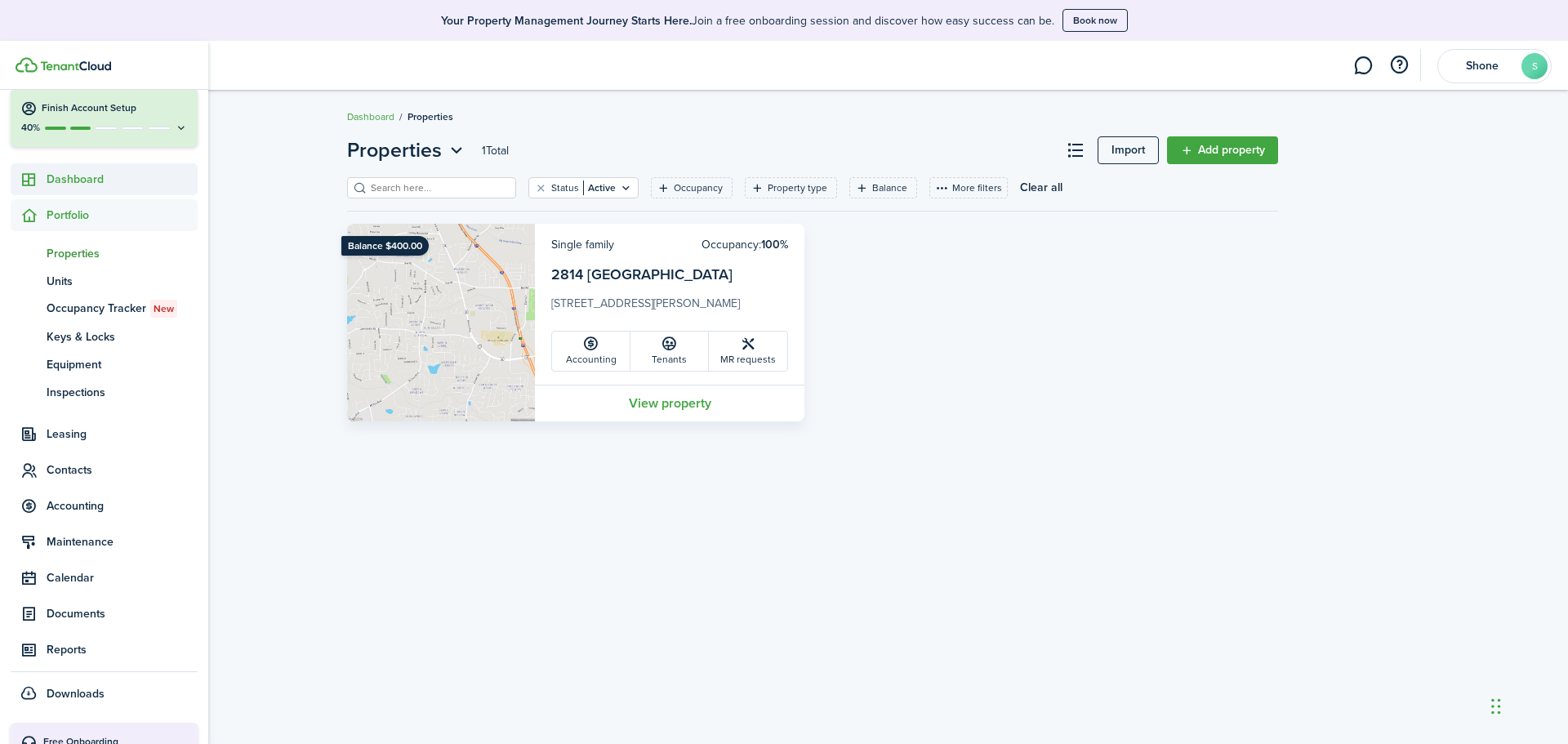
click at [75, 178] on span "Dashboard" at bounding box center [122, 180] width 151 height 18
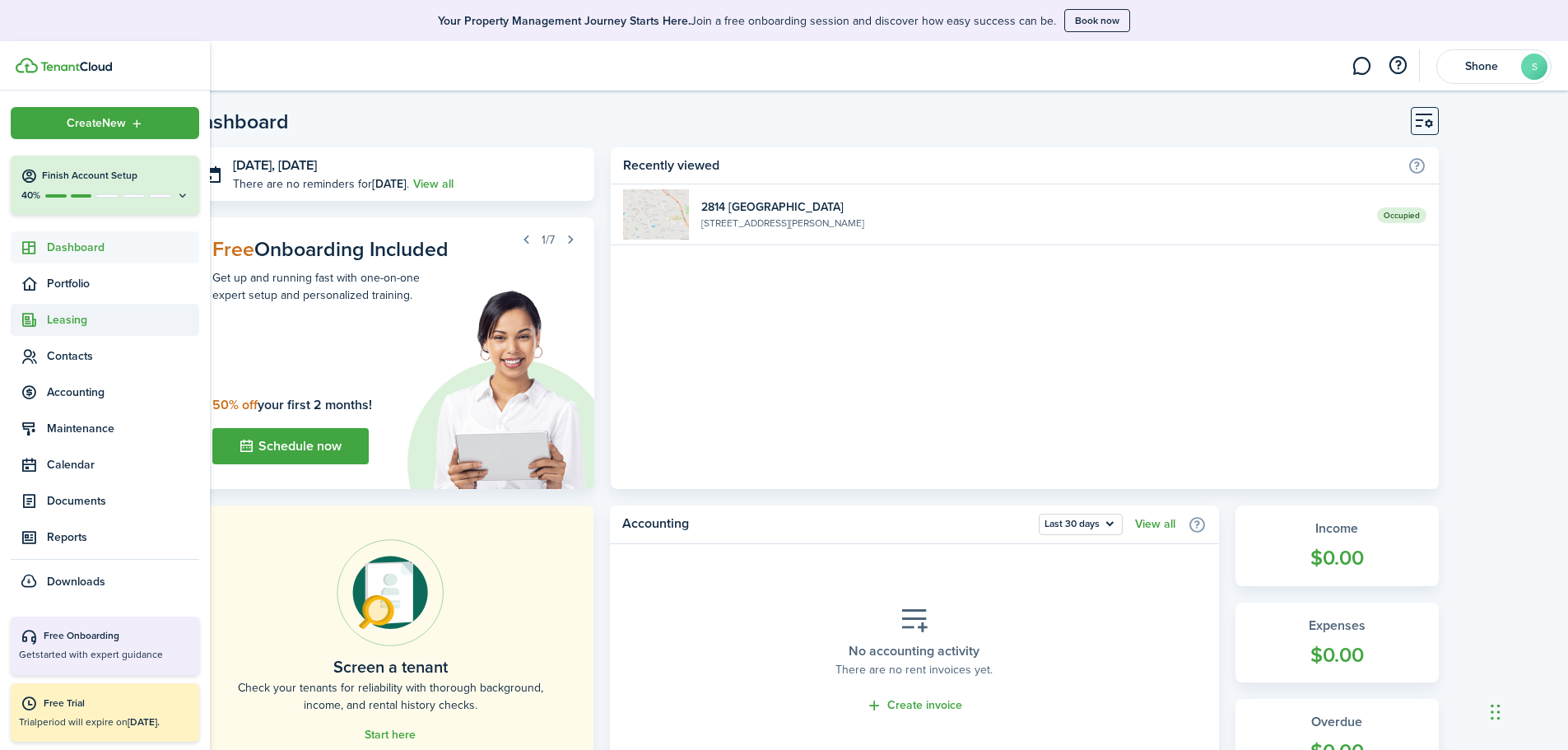
click at [65, 319] on span "Leasing" at bounding box center [123, 320] width 153 height 18
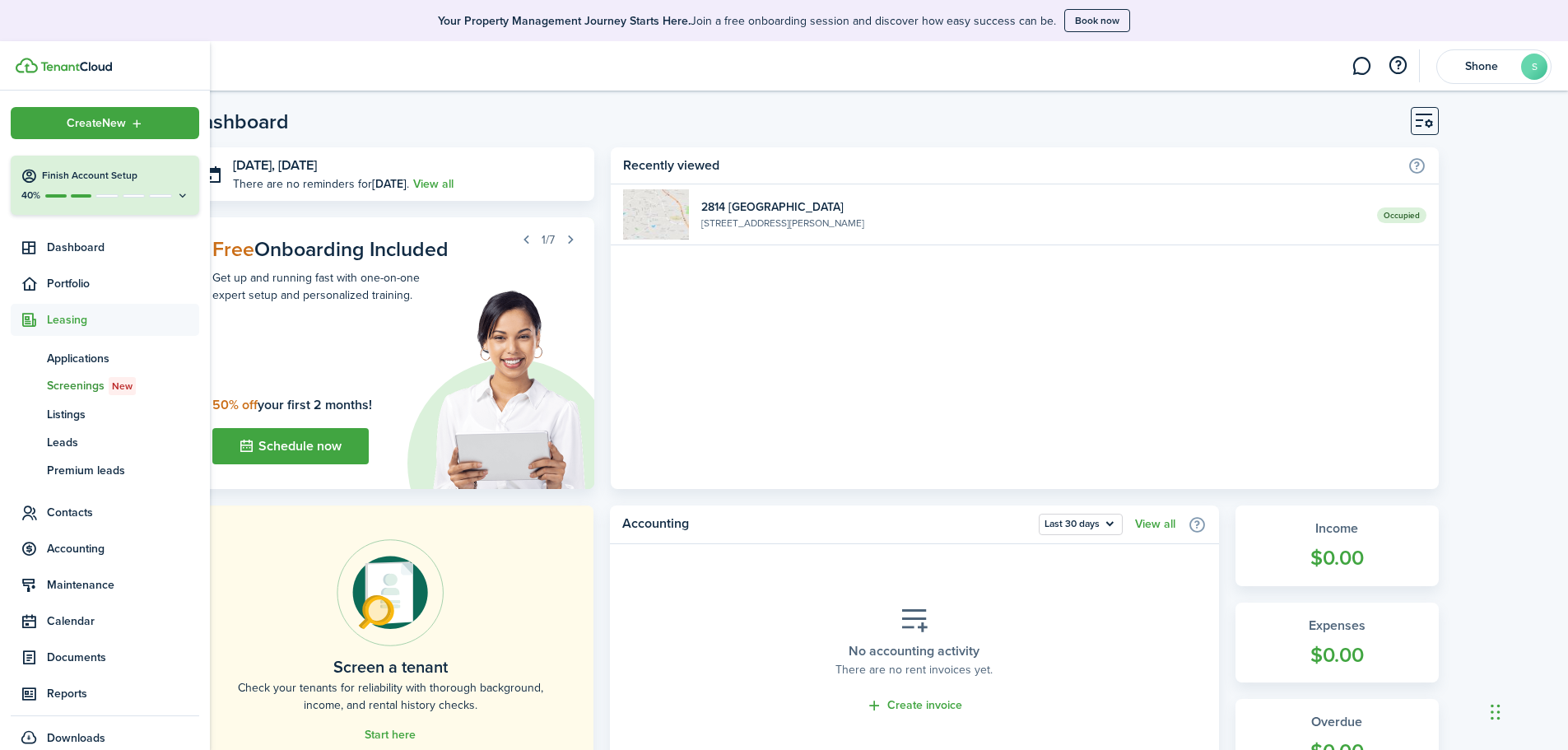
click at [63, 385] on span "Screenings New" at bounding box center [123, 386] width 153 height 18
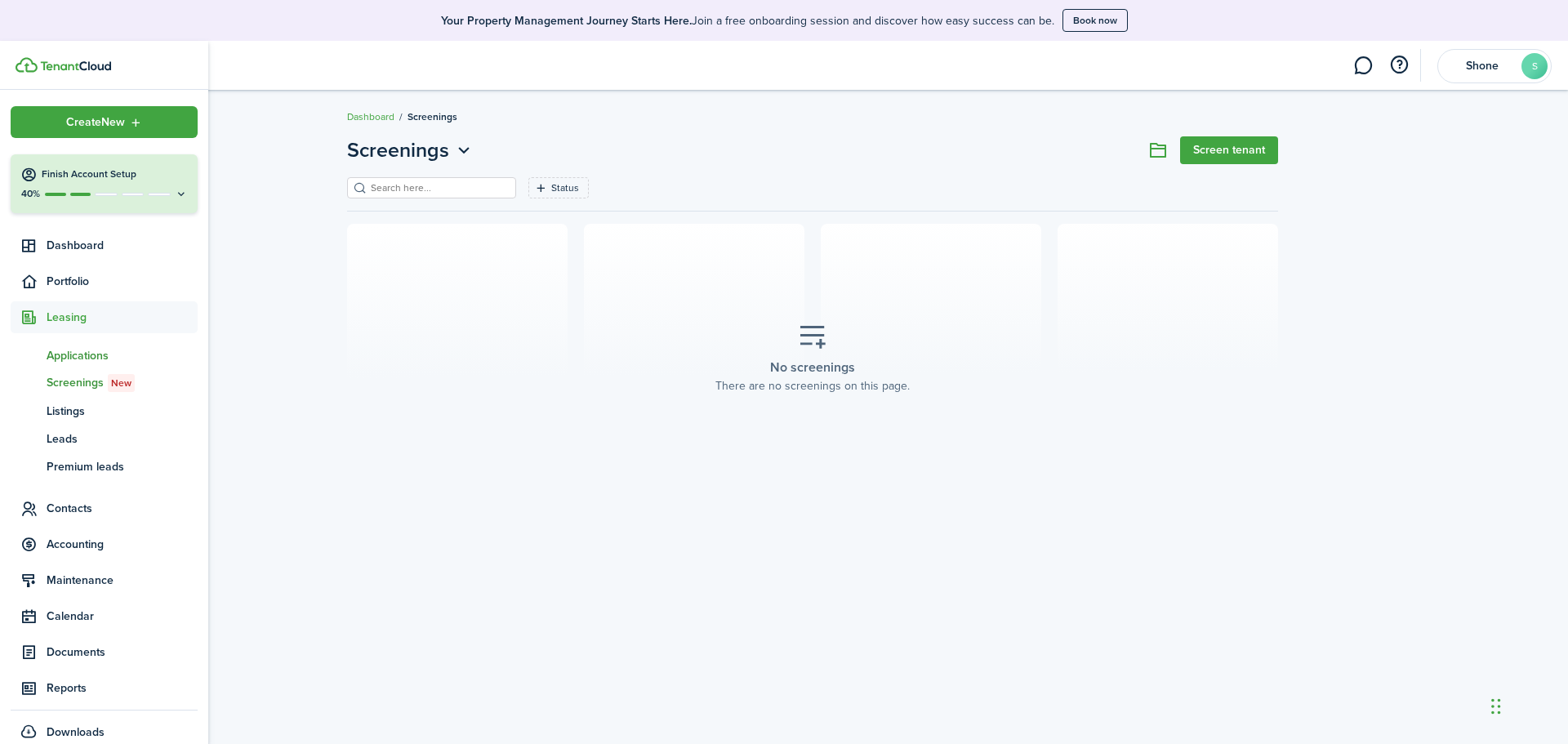
click at [51, 351] on span "Applications" at bounding box center [122, 355] width 151 height 18
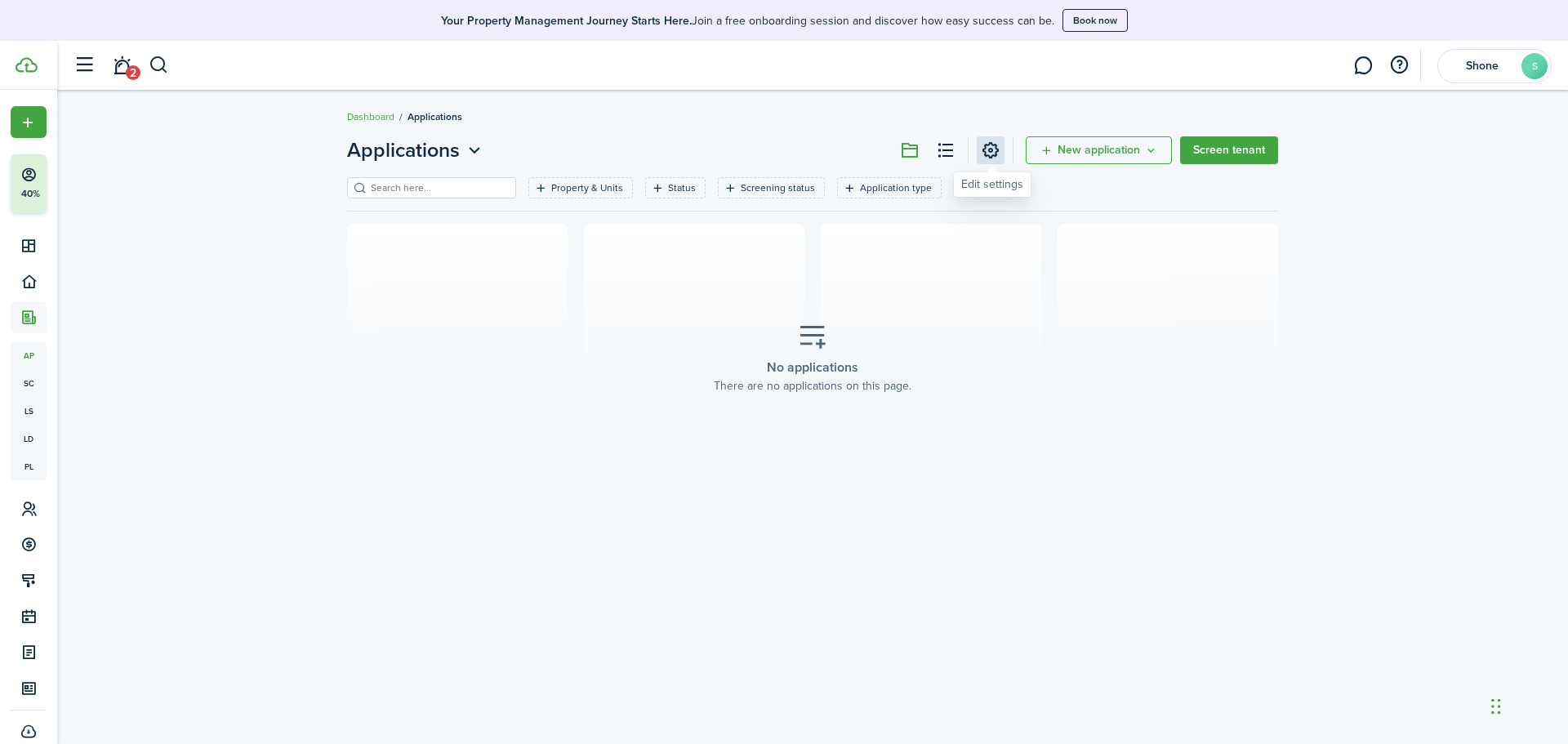
click at [984, 151] on link at bounding box center [990, 150] width 27 height 27
click at [992, 154] on link at bounding box center [990, 150] width 27 height 27
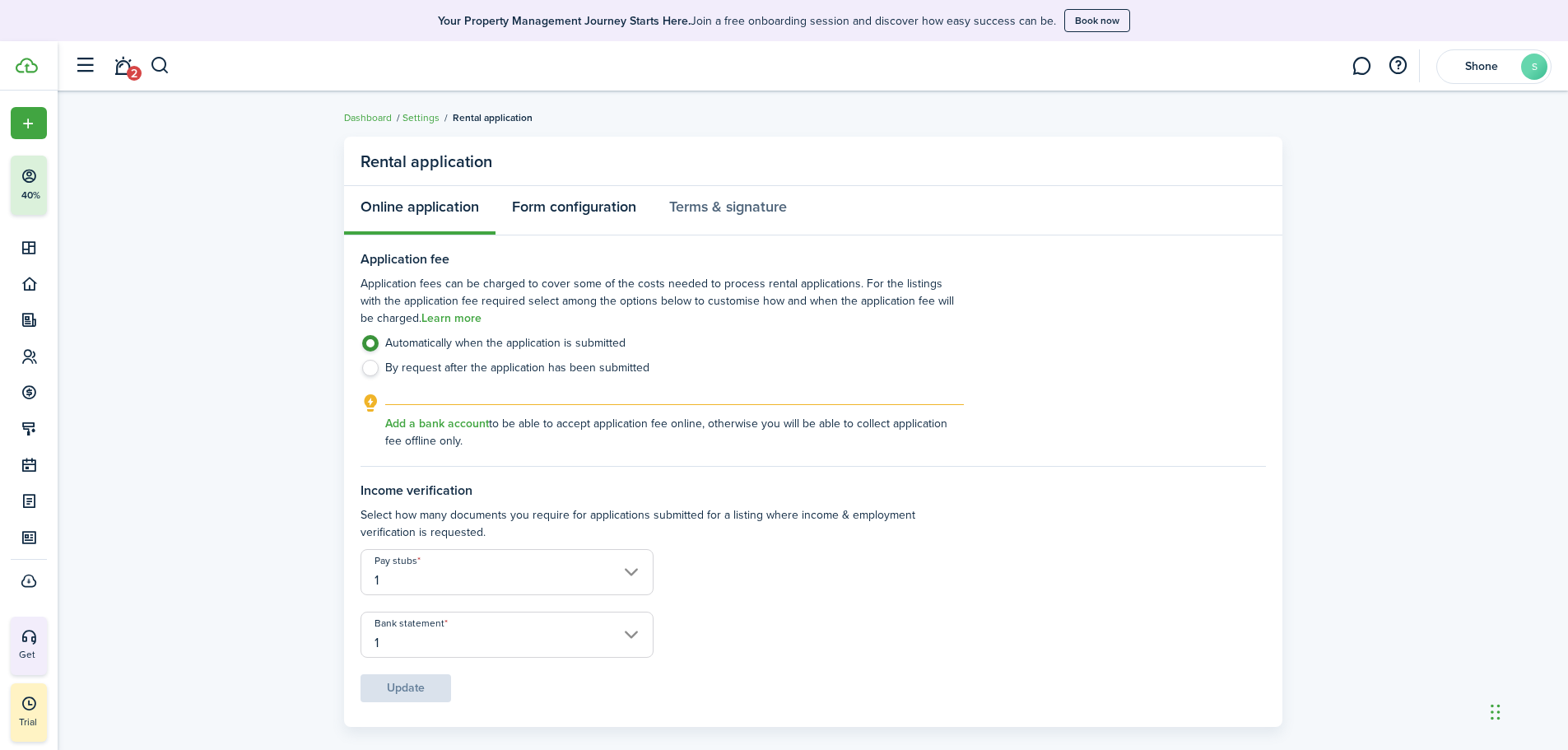
click at [546, 208] on link "Form configuration" at bounding box center [574, 211] width 157 height 49
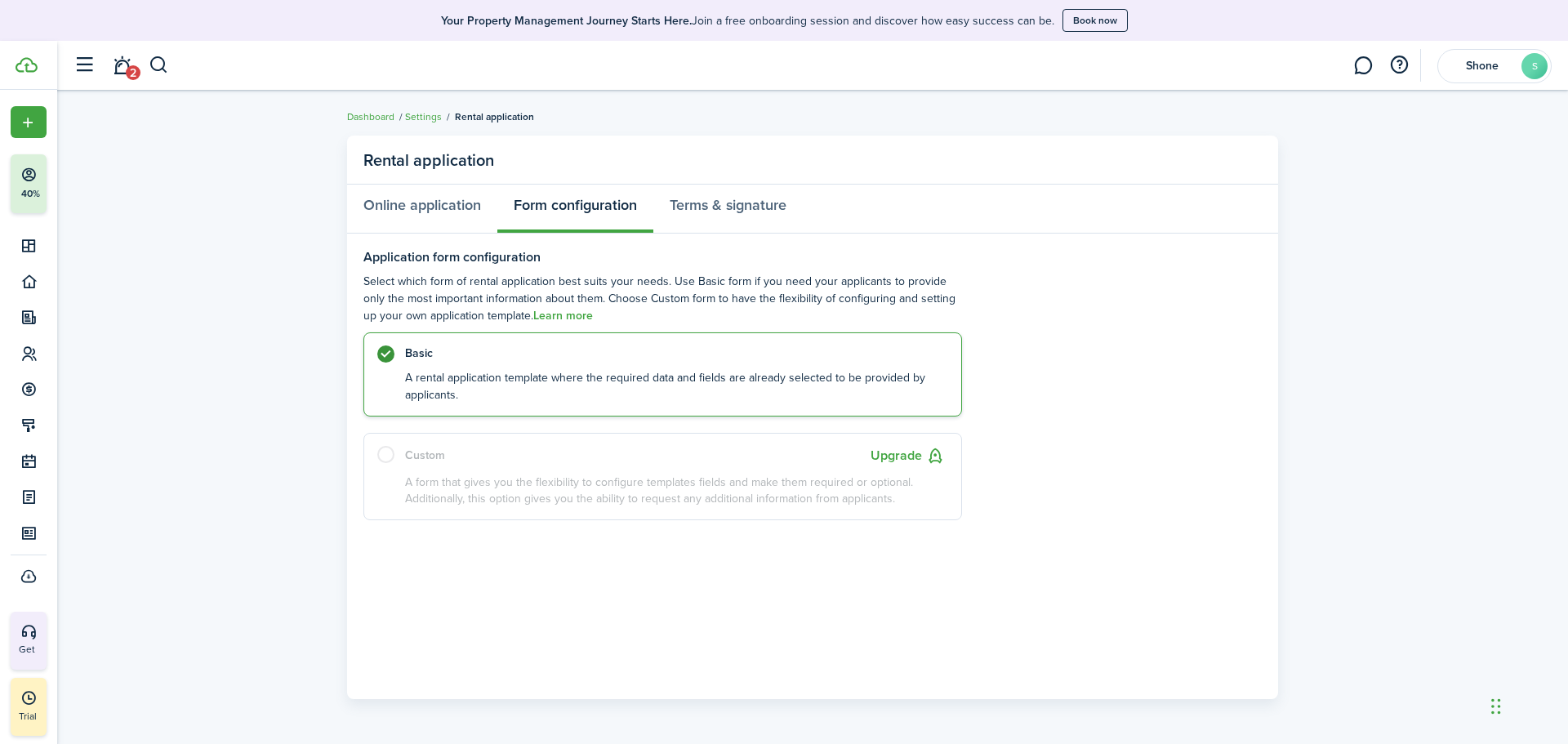
click at [387, 458] on label "Custom Upgrade A form that gives you the flexibility to configure templates fie…" at bounding box center [662, 475] width 598 height 87
click at [733, 206] on link "Terms & signature" at bounding box center [727, 209] width 149 height 49
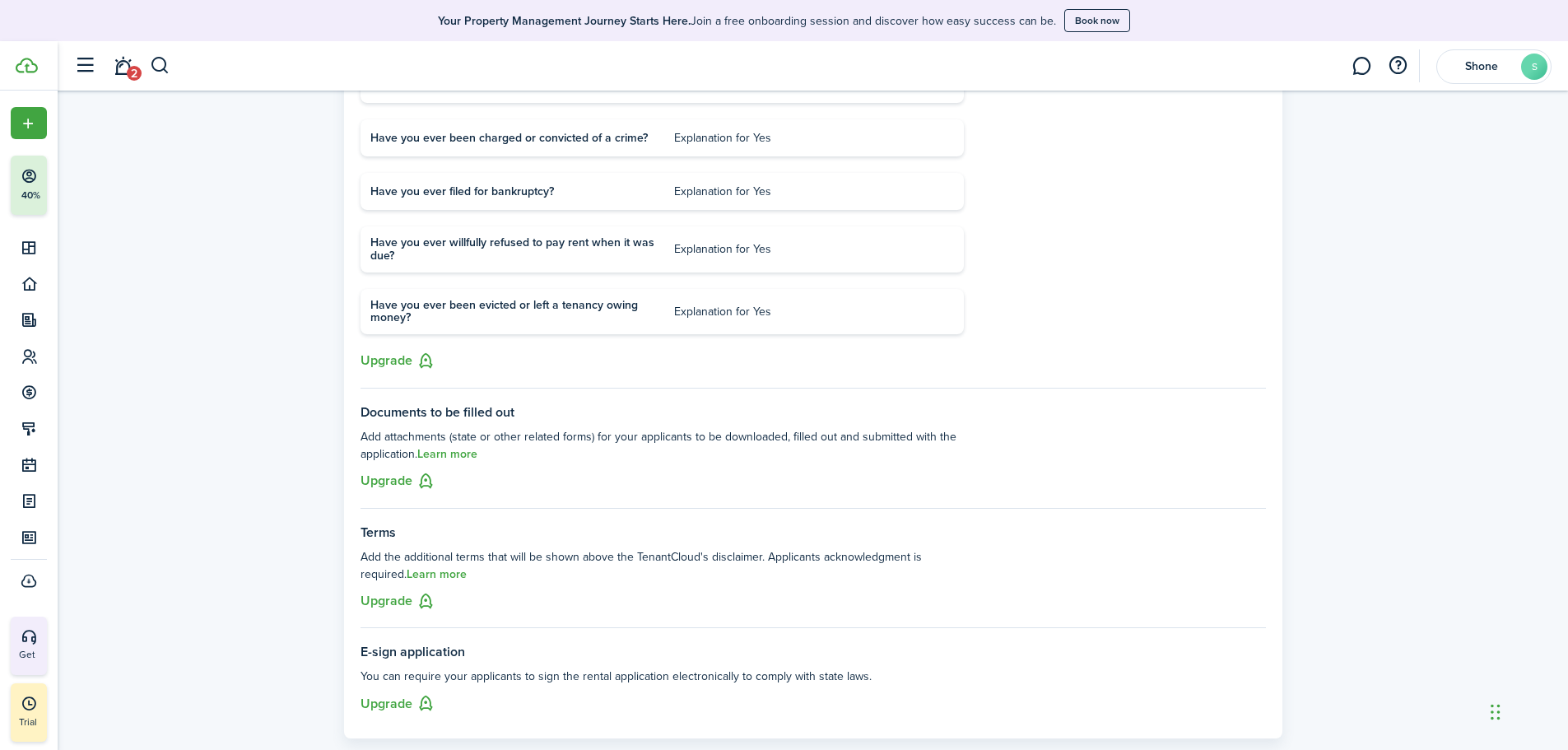
scroll to position [356, 0]
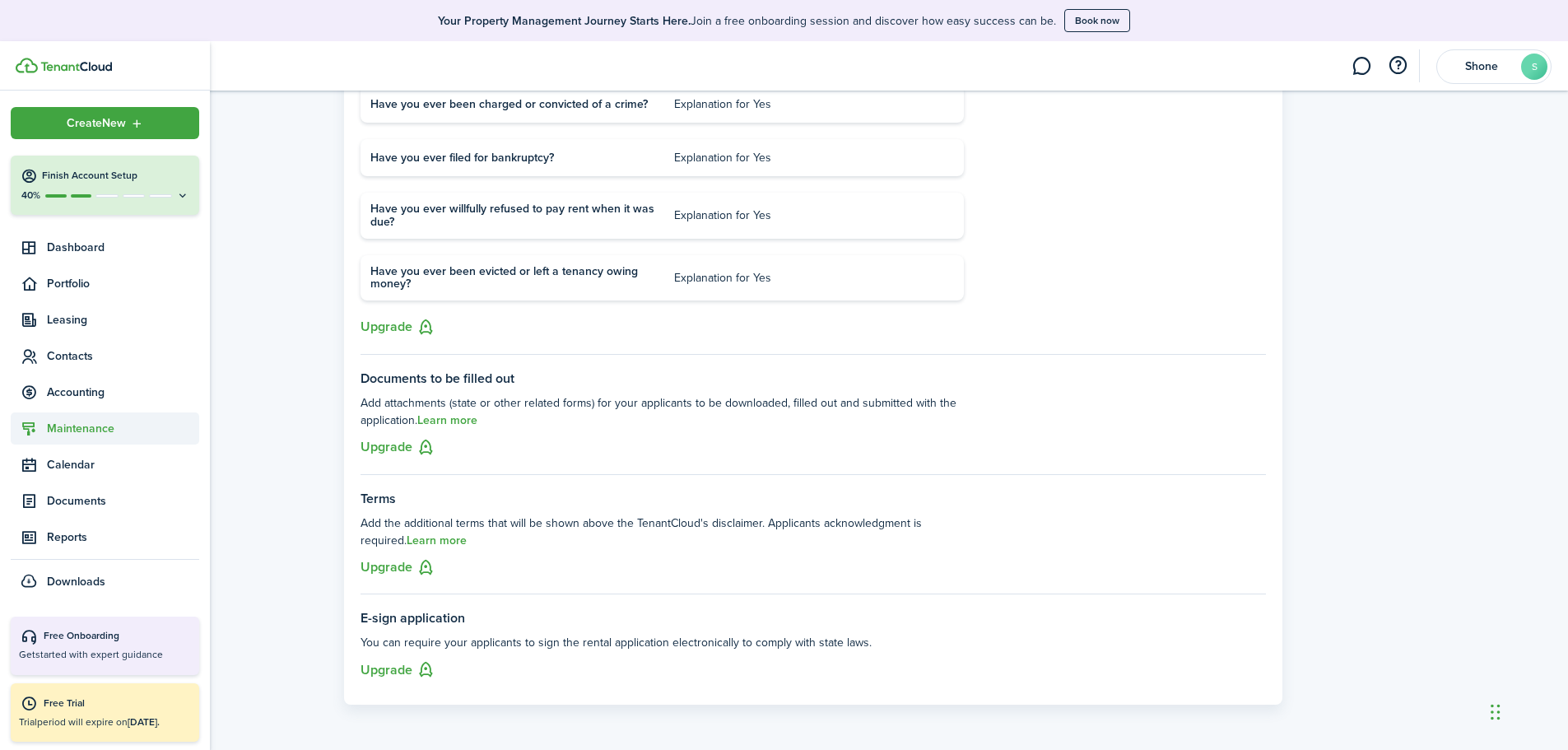
click at [75, 424] on span "Maintenance" at bounding box center [123, 428] width 153 height 18
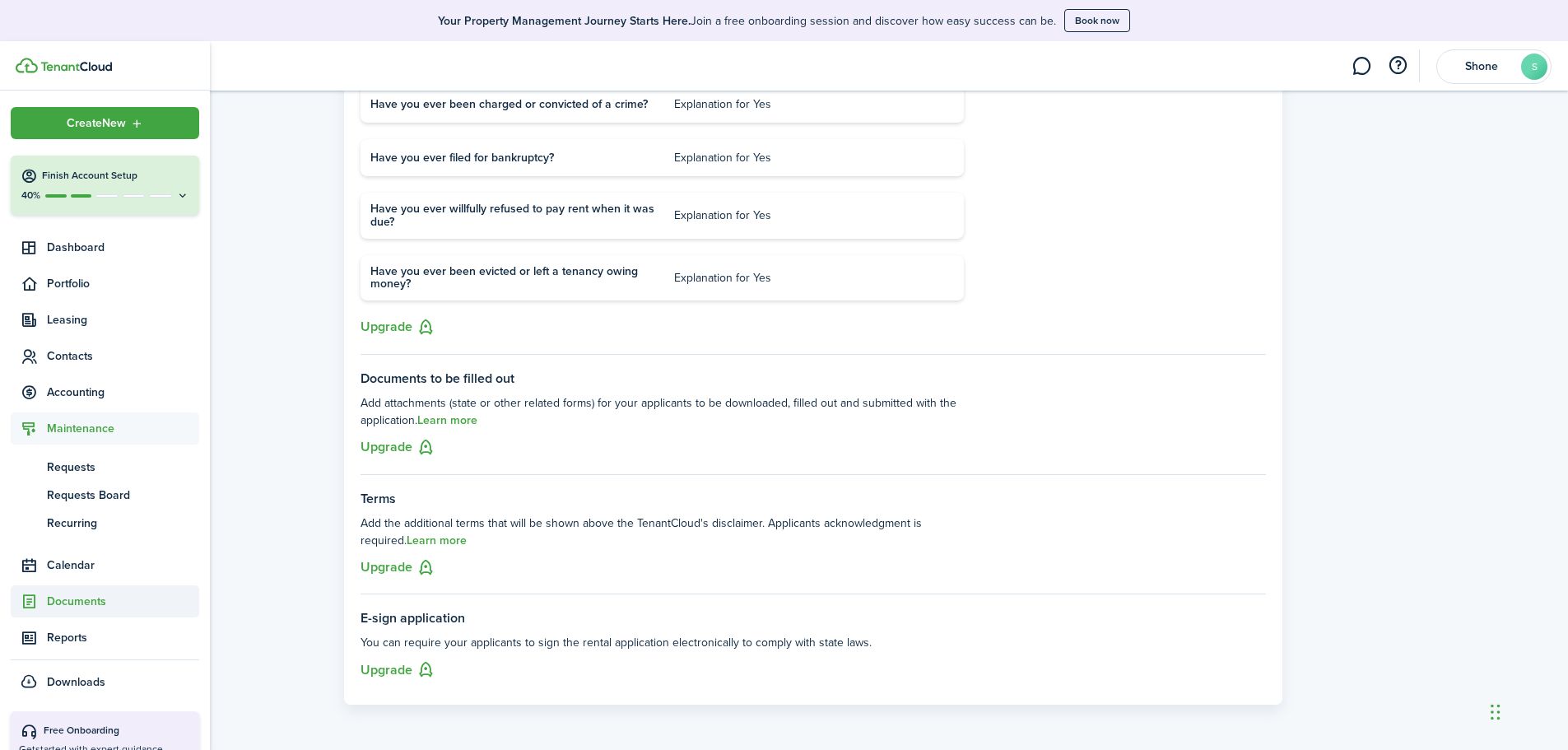
click at [88, 594] on span "Documents" at bounding box center [123, 601] width 153 height 18
click at [92, 569] on span "My templates" at bounding box center [123, 568] width 153 height 18
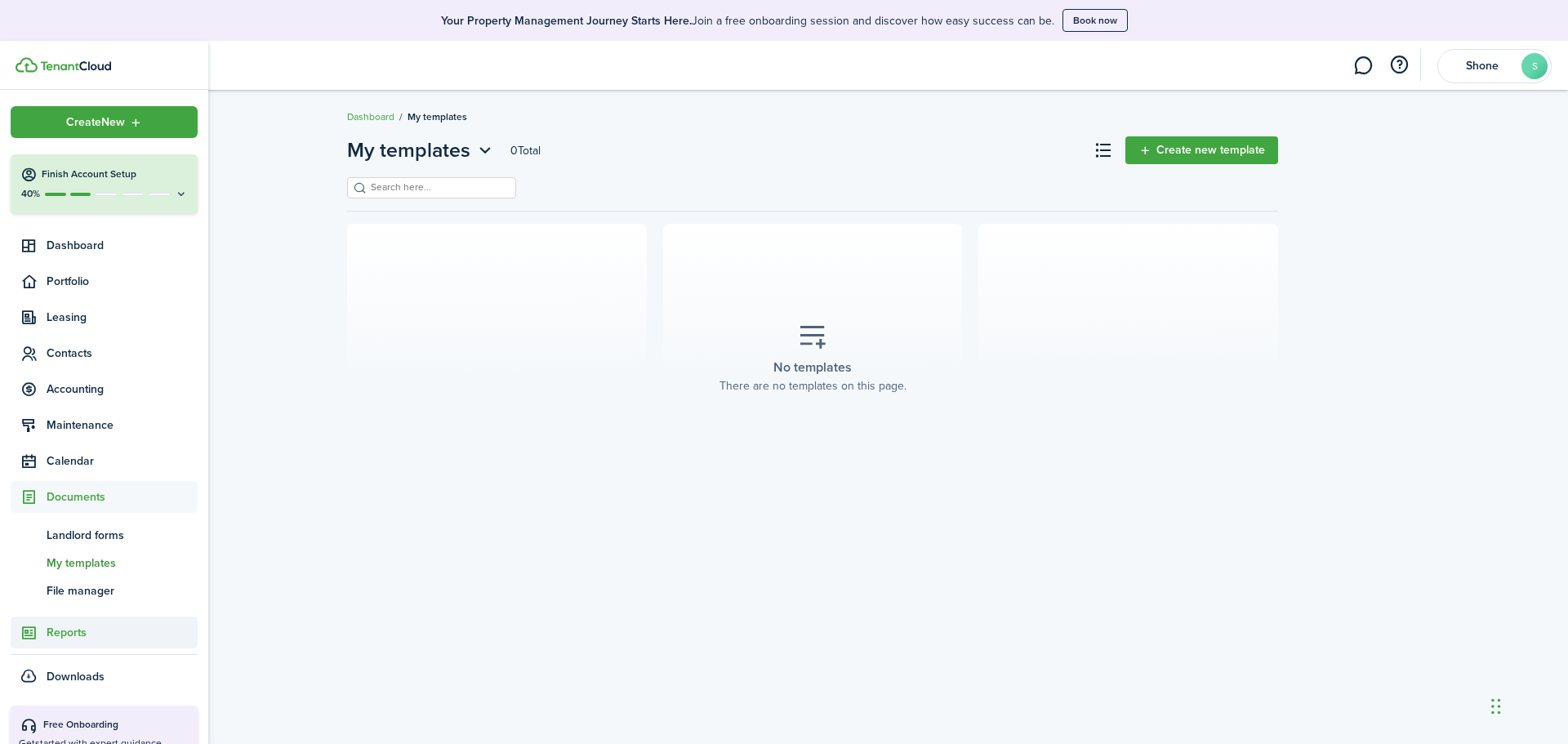
click at [73, 631] on span "Reports" at bounding box center [122, 633] width 151 height 18
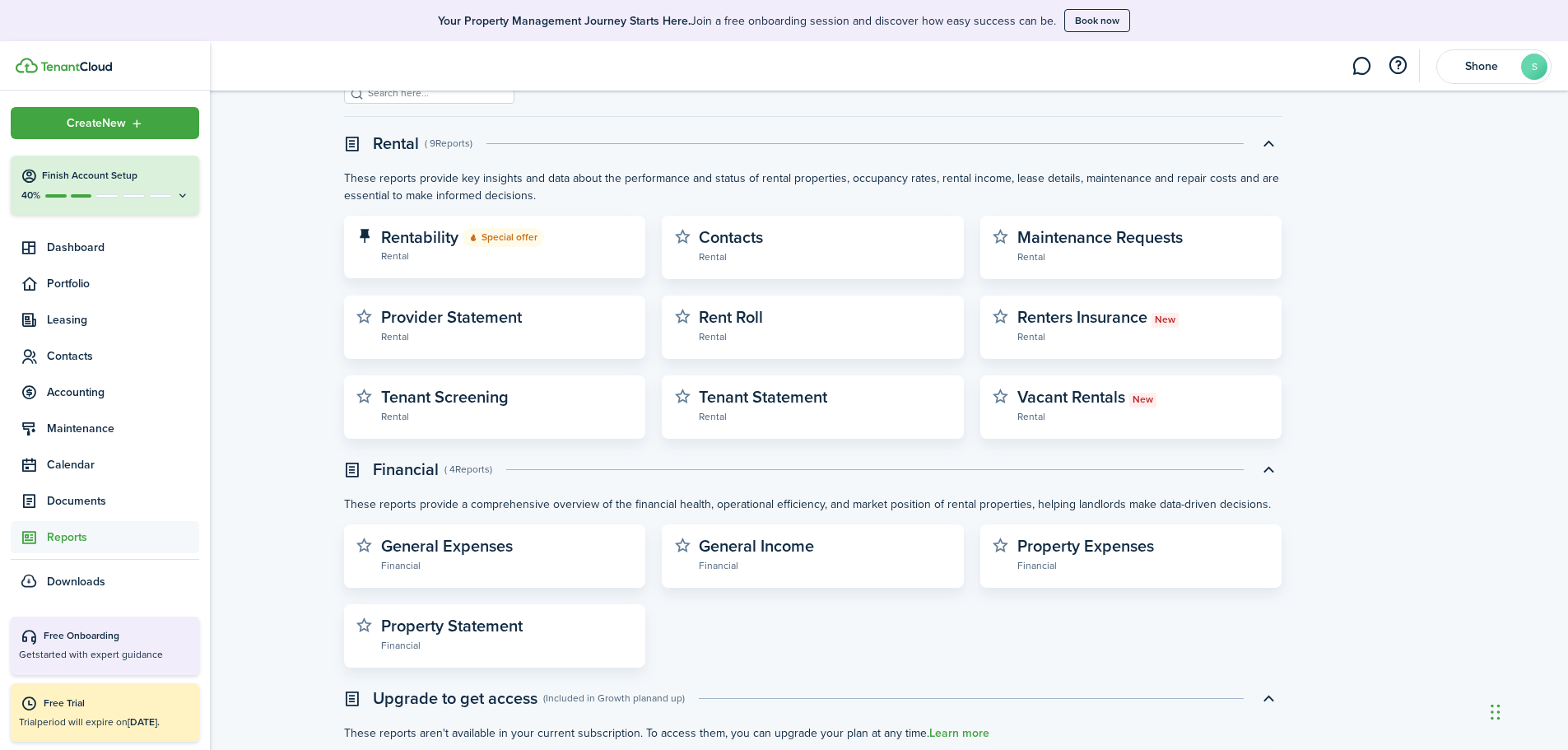
scroll to position [83, 0]
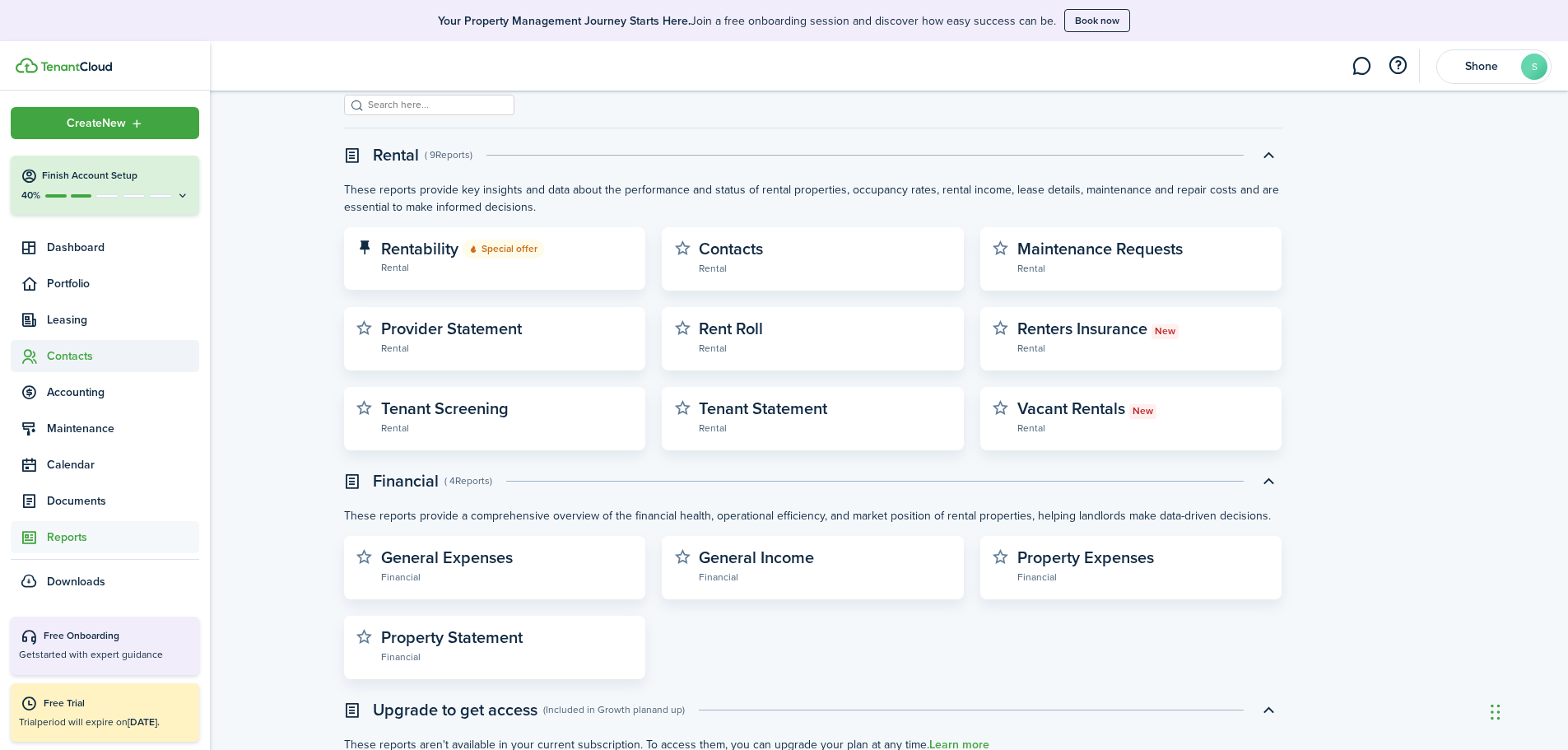
click at [77, 348] on span "Contacts" at bounding box center [123, 356] width 153 height 18
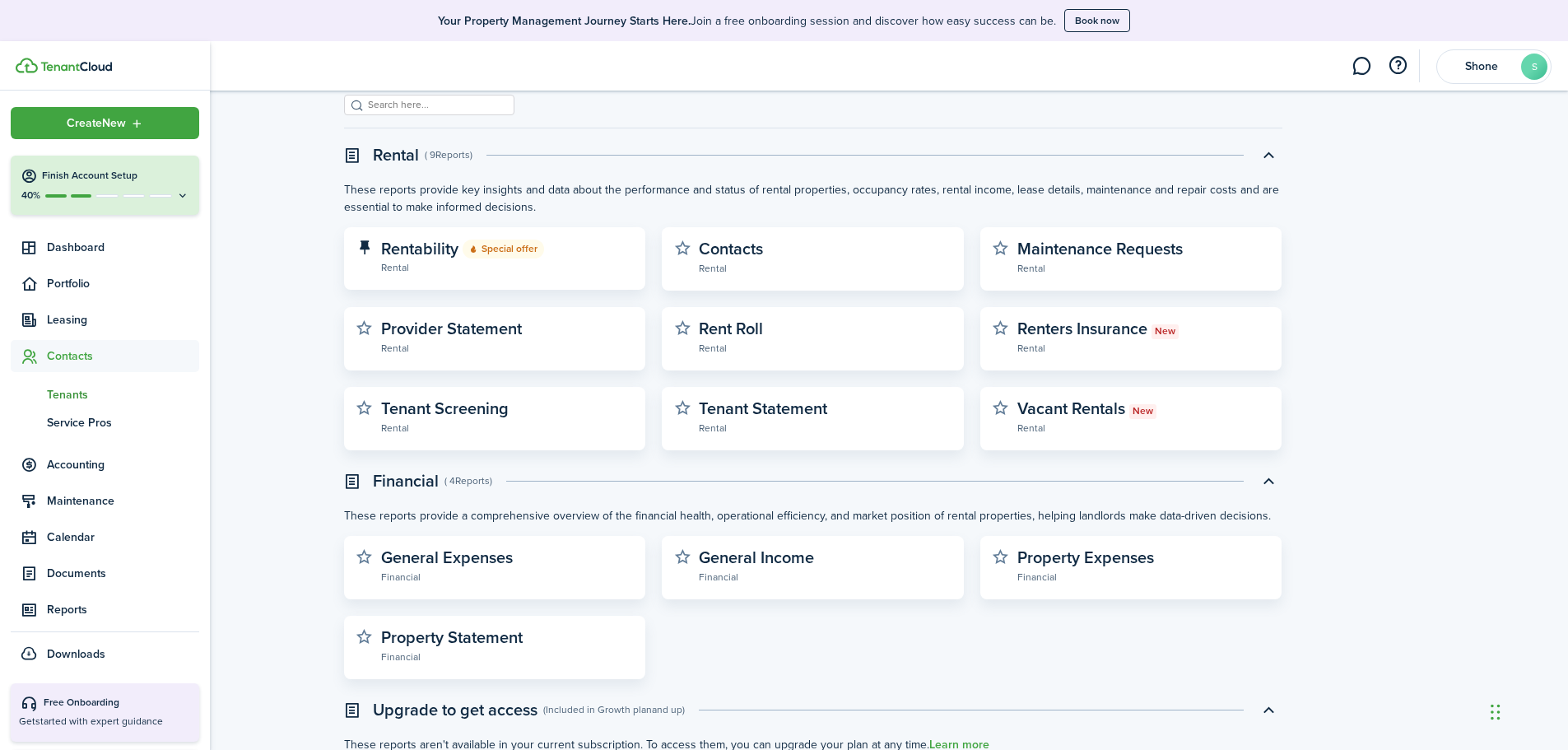
click at [79, 393] on span "Tenants" at bounding box center [123, 395] width 153 height 18
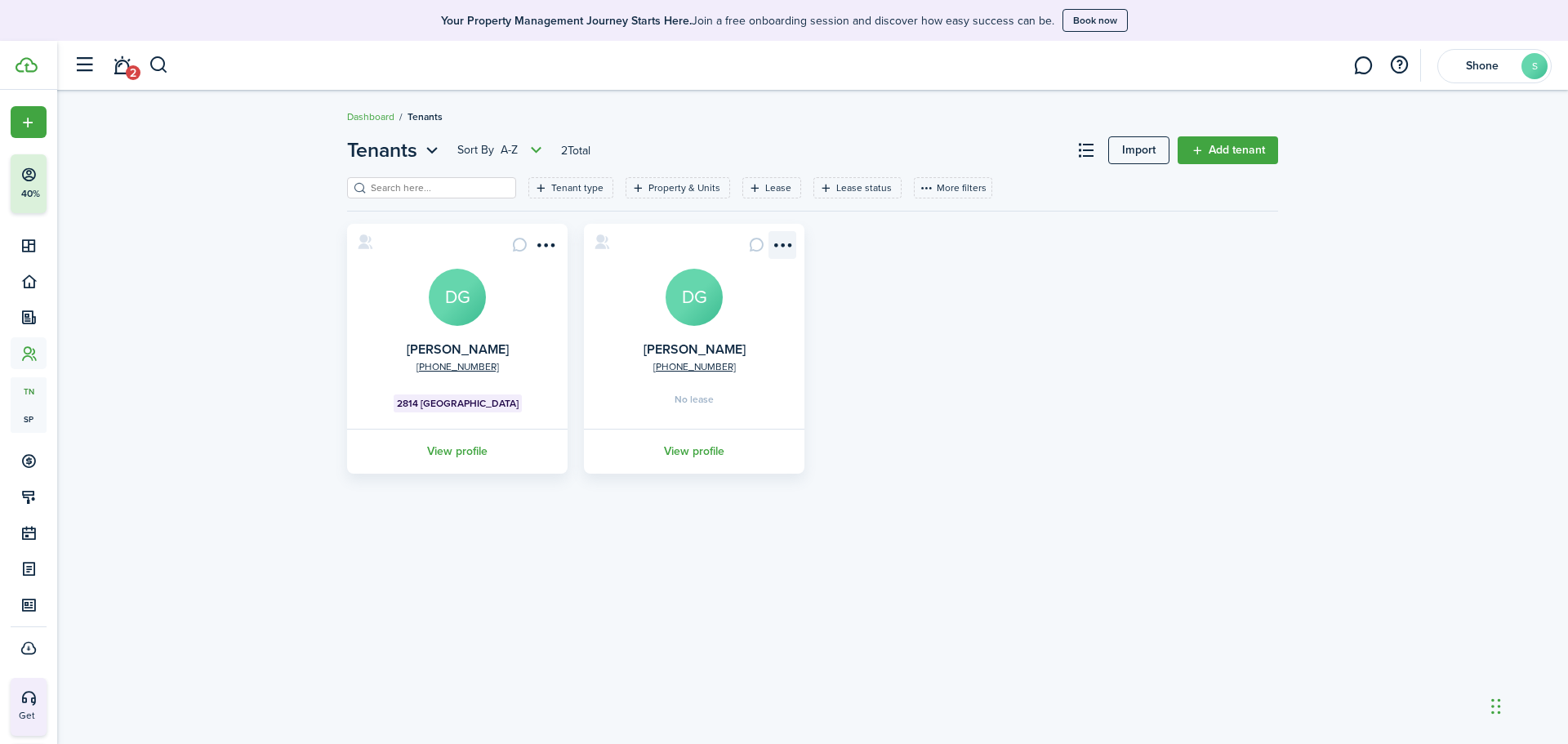
click at [780, 244] on menu-btn-icon "Open menu" at bounding box center [782, 245] width 27 height 27
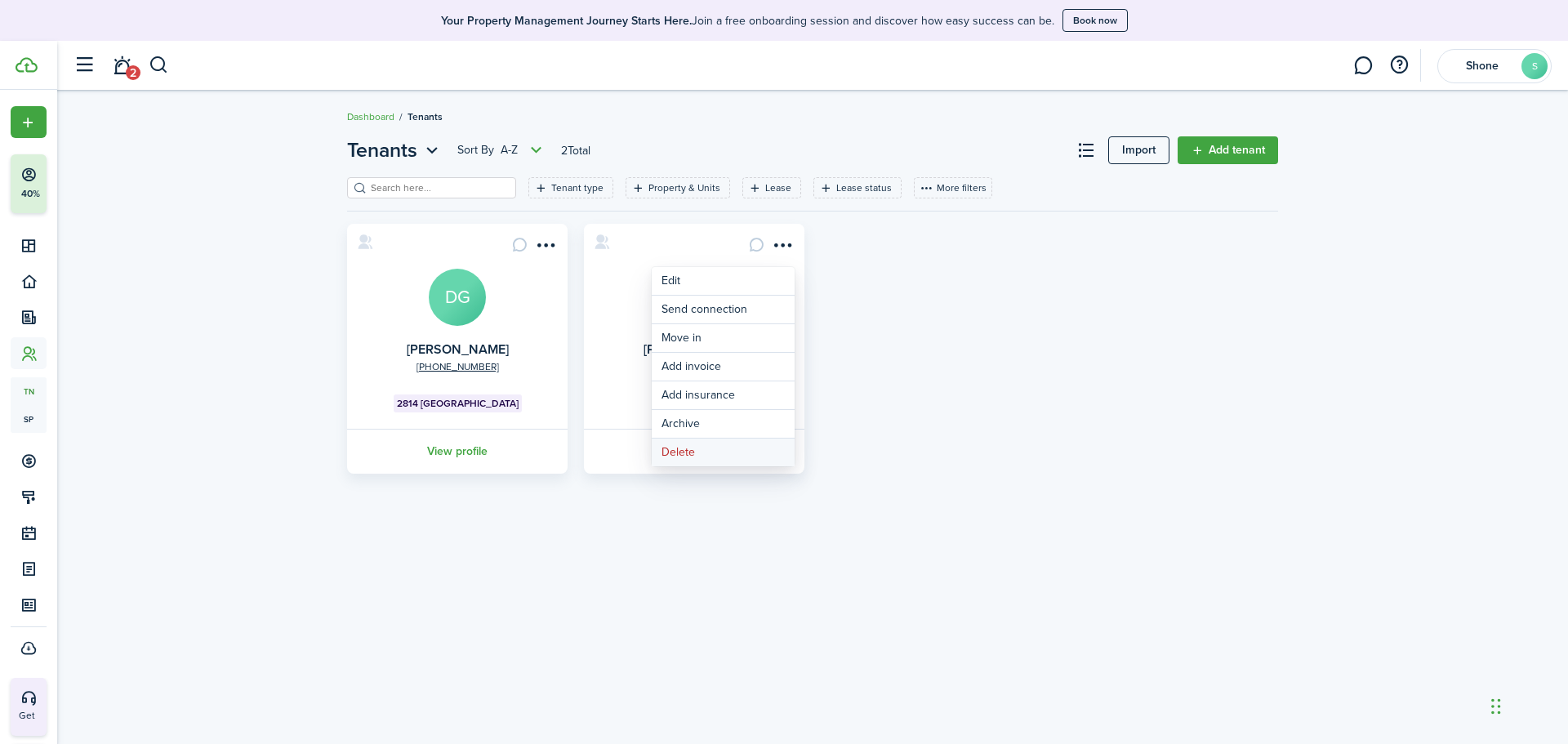
click at [674, 456] on button "Delete" at bounding box center [722, 452] width 143 height 27
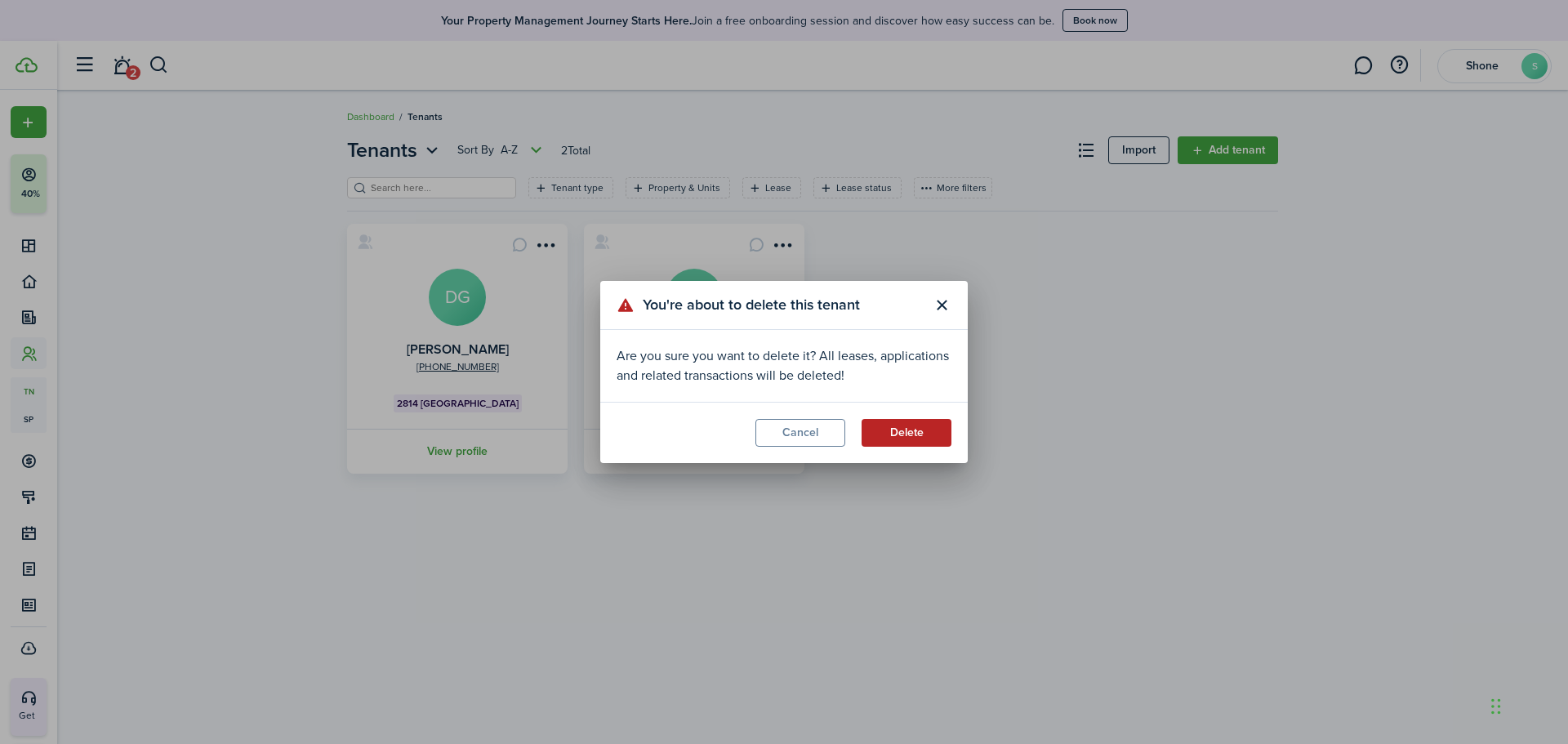
click at [884, 434] on button "Delete" at bounding box center [906, 433] width 90 height 27
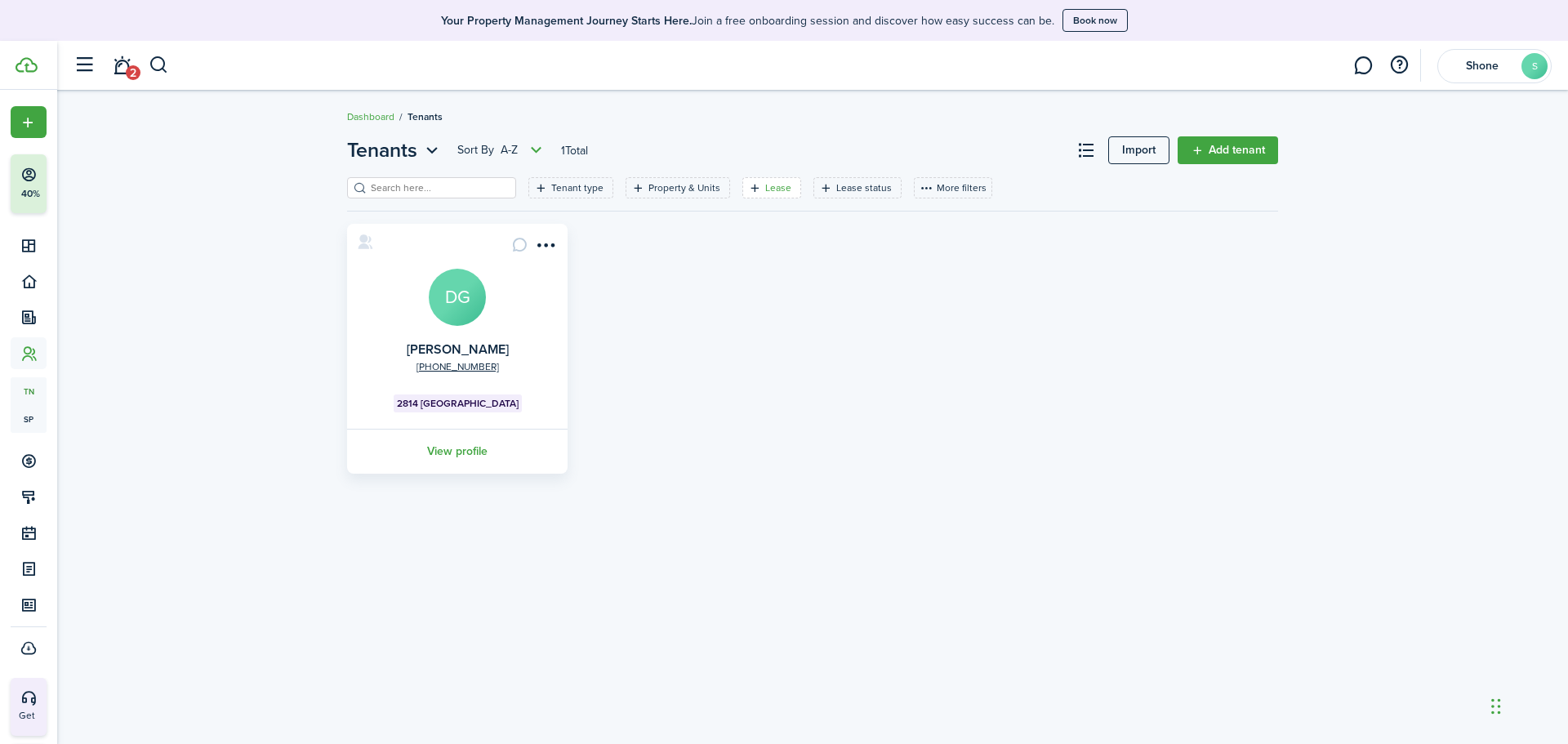
click at [765, 187] on filter-tag-label "Lease" at bounding box center [778, 187] width 26 height 15
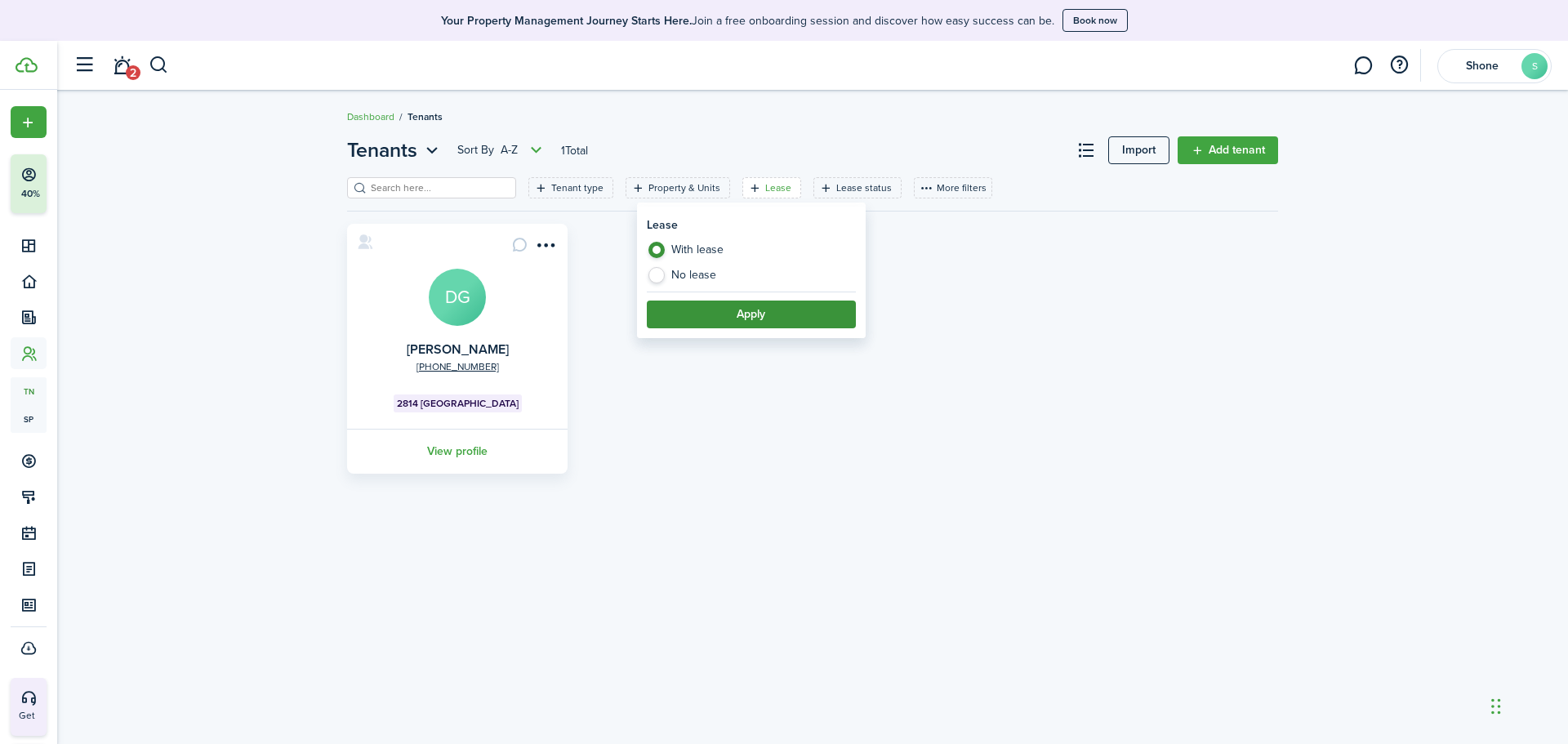
click at [738, 317] on button "Apply" at bounding box center [751, 314] width 209 height 27
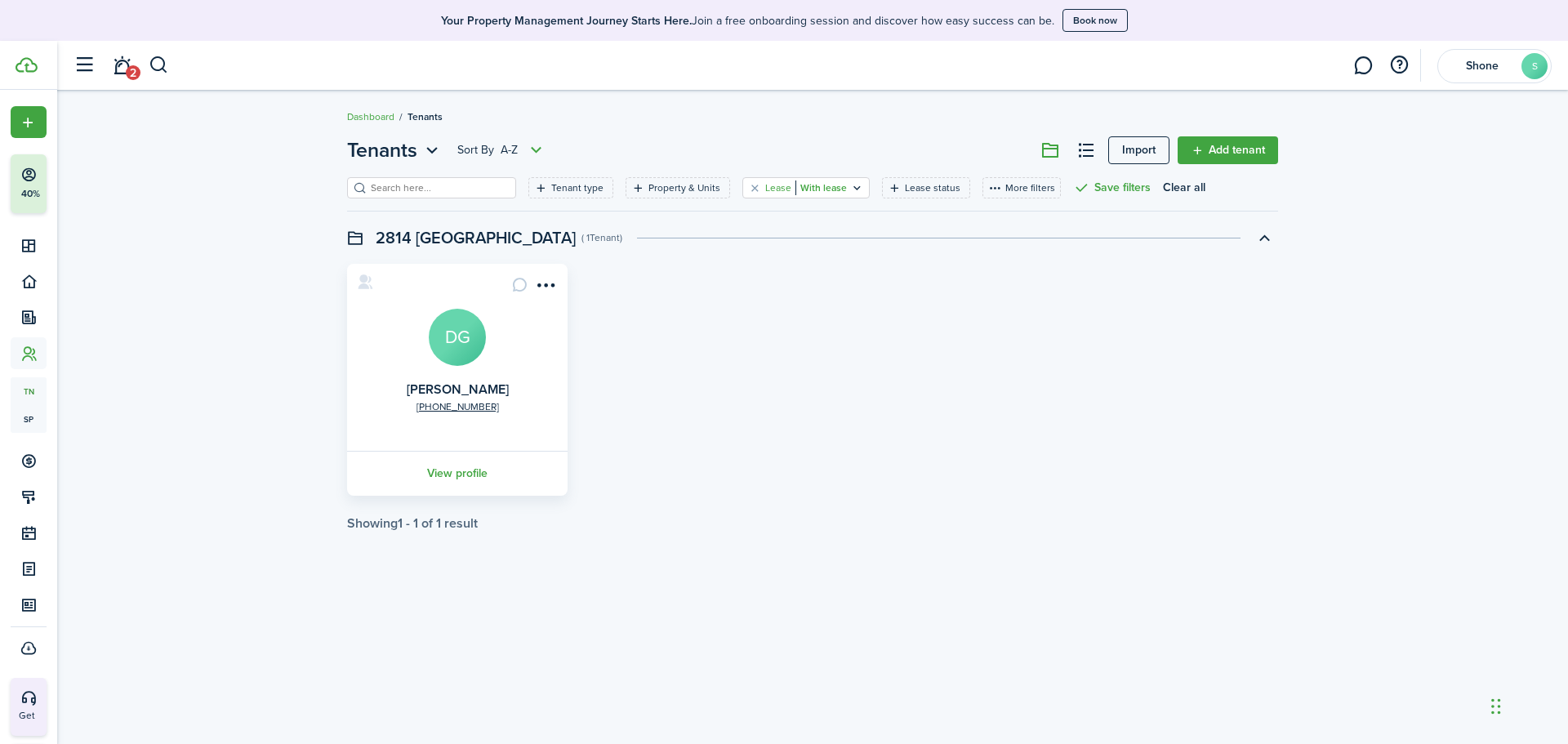
click at [826, 182] on filter-tag "Lease With lease" at bounding box center [805, 187] width 127 height 21
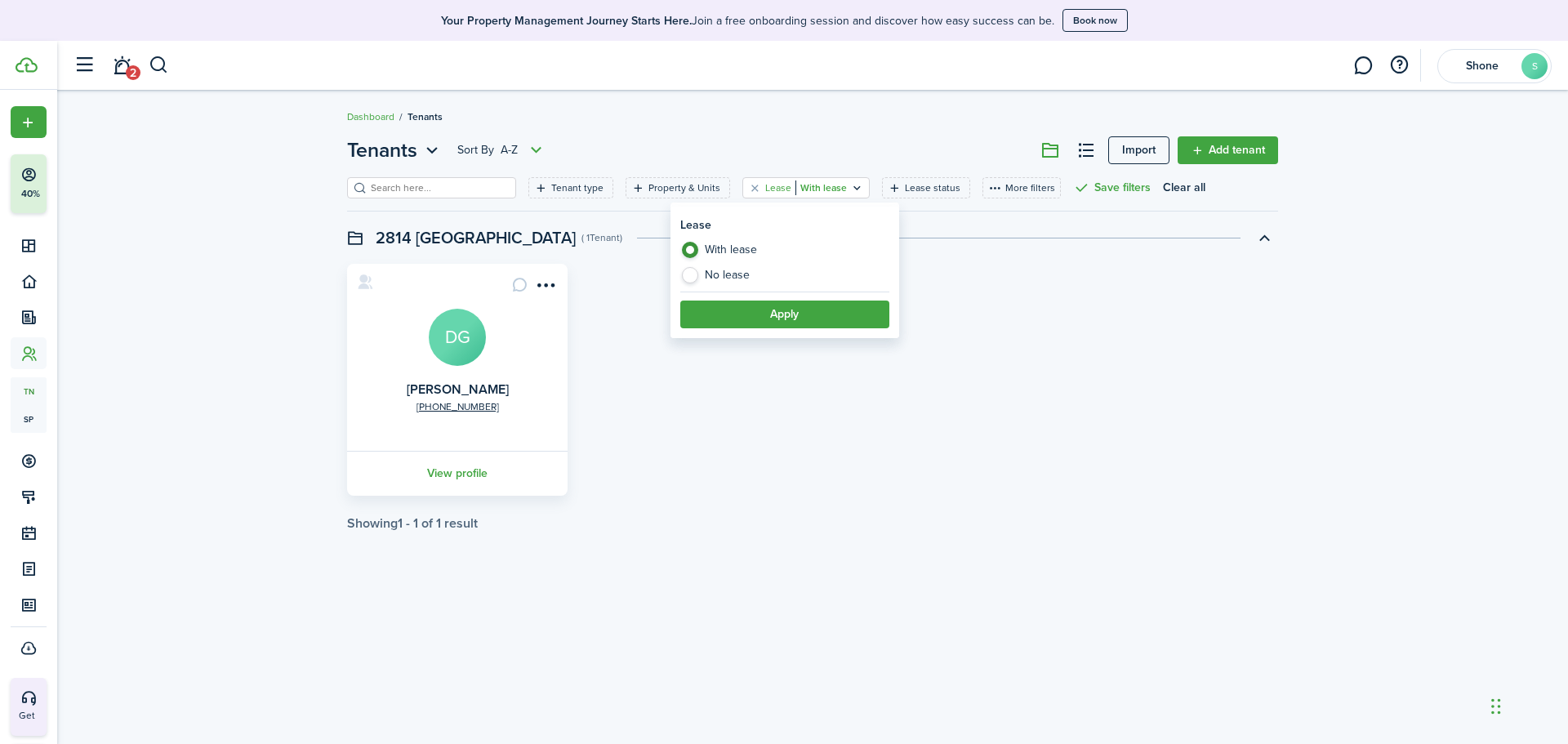
click at [965, 297] on div "[PHONE_NUMBER] [PERSON_NAME] DG View profile" at bounding box center [812, 379] width 947 height 231
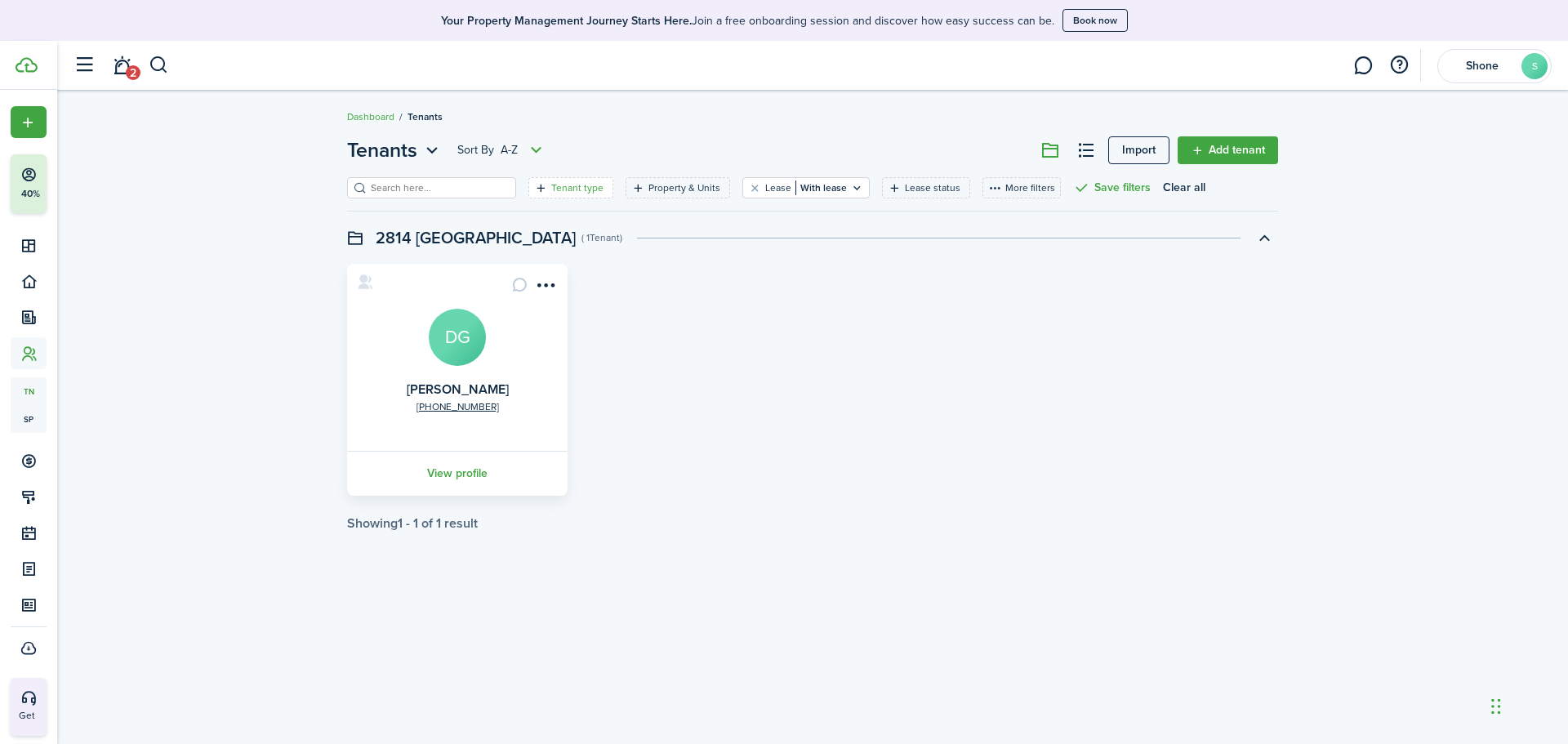
click at [586, 186] on div "Tenant type" at bounding box center [579, 187] width 57 height 15
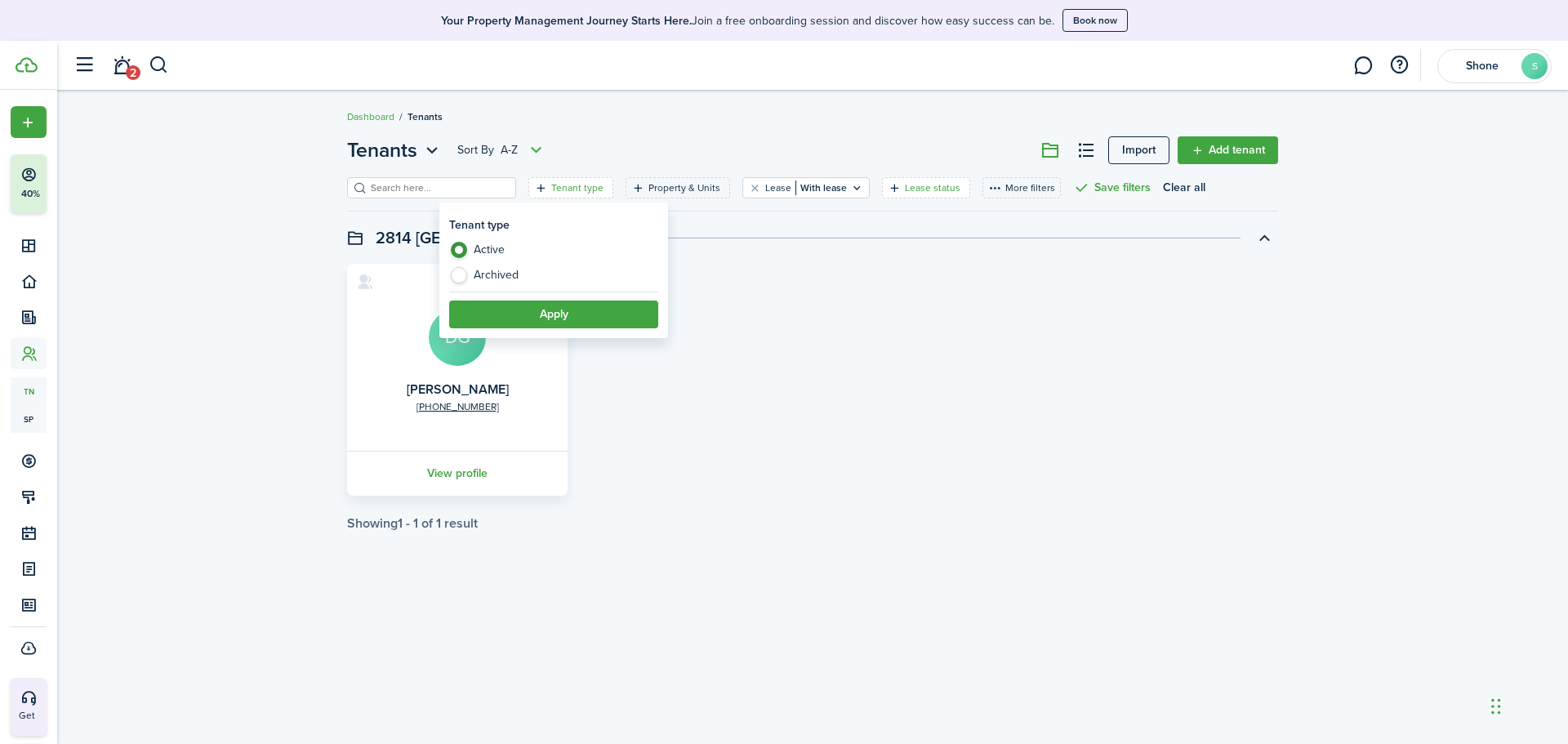
click at [907, 190] on filter-tag-label "Lease status" at bounding box center [932, 187] width 56 height 15
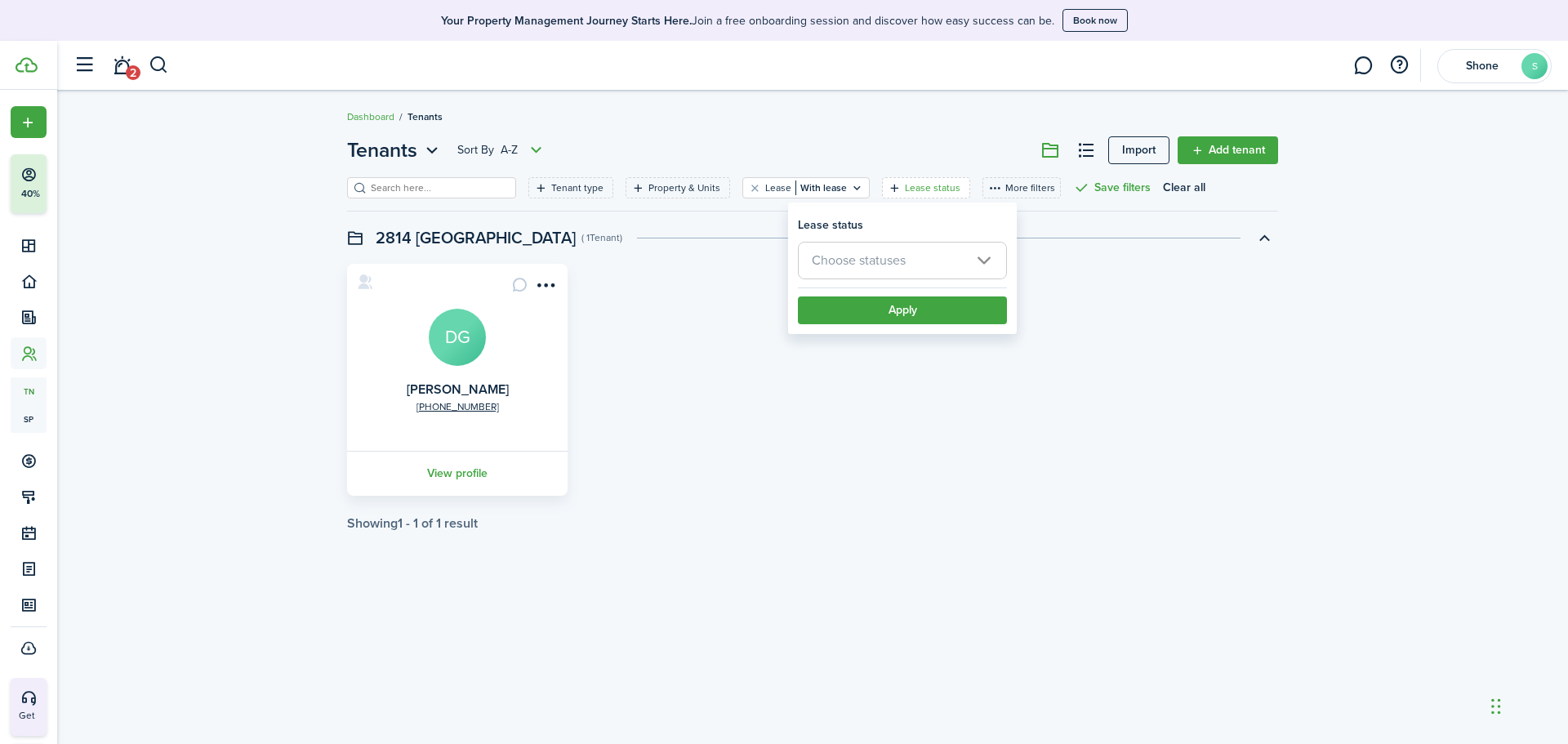
click at [993, 257] on span "Choose statuses" at bounding box center [902, 260] width 207 height 36
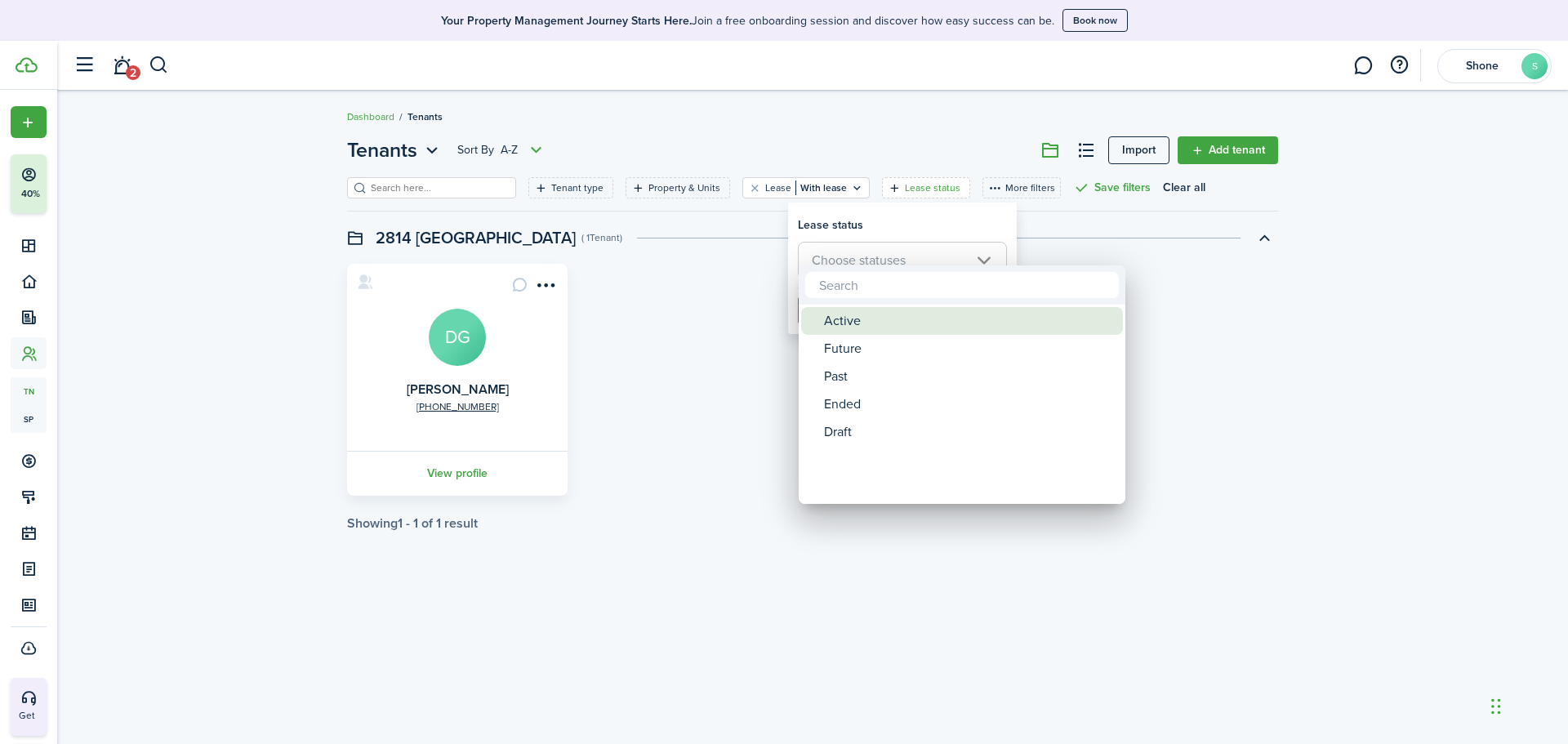
click at [824, 321] on span at bounding box center [811, 320] width 22 height 22
type input "Active"
click at [1137, 259] on div at bounding box center [783, 371] width 1829 height 1005
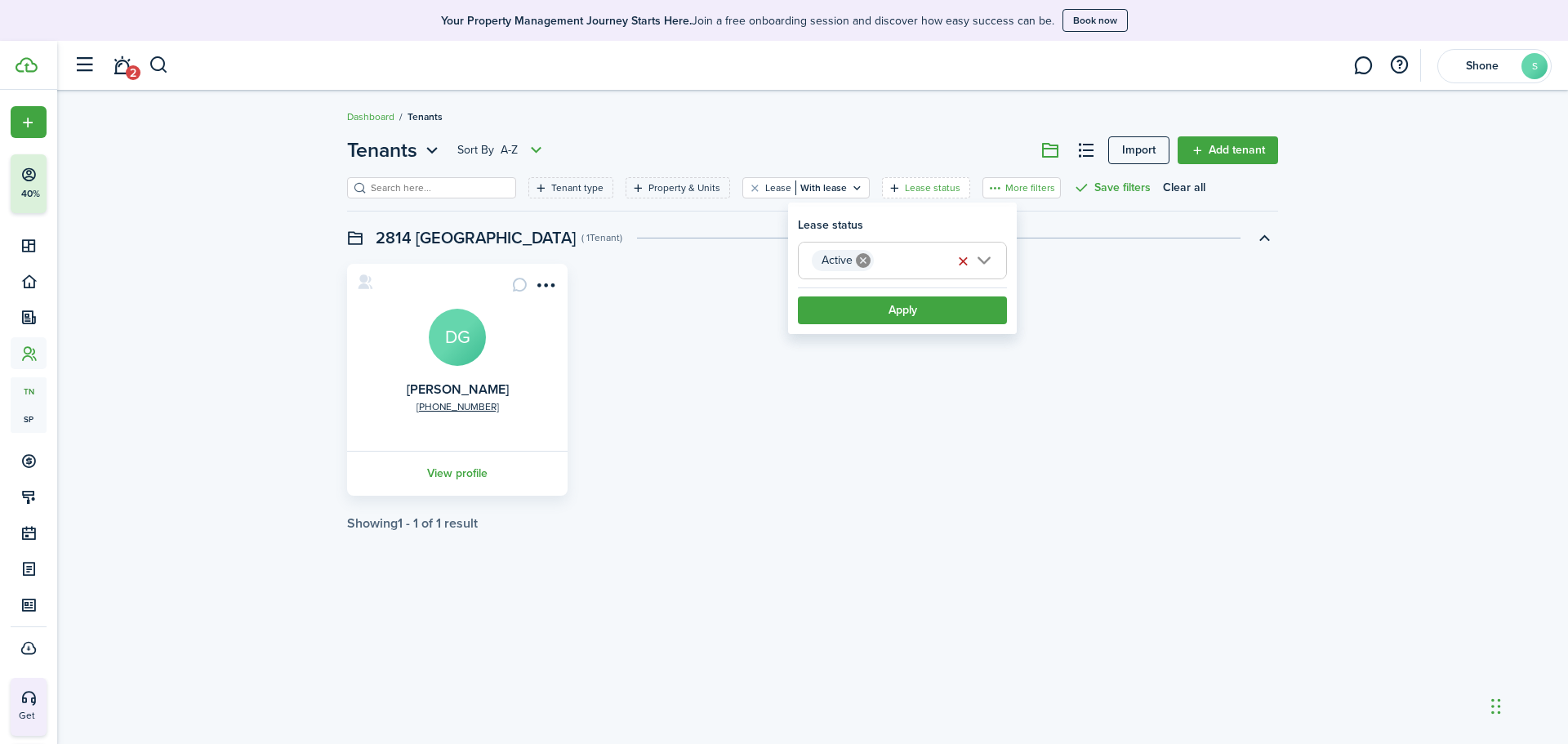
click at [1022, 185] on button "More filters" at bounding box center [1021, 187] width 78 height 21
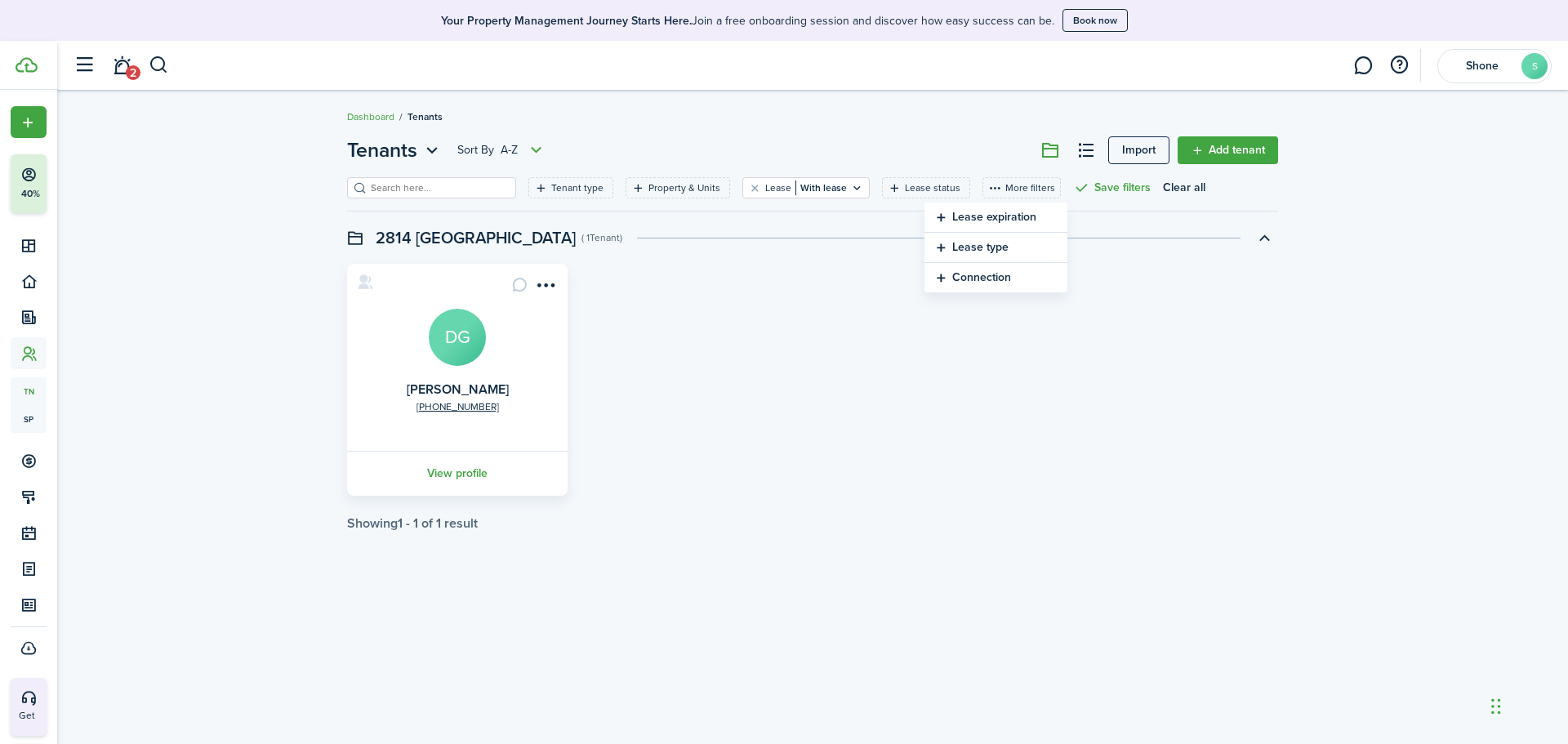
click at [966, 326] on div "[PHONE_NUMBER] [PERSON_NAME] DG View profile" at bounding box center [812, 379] width 947 height 231
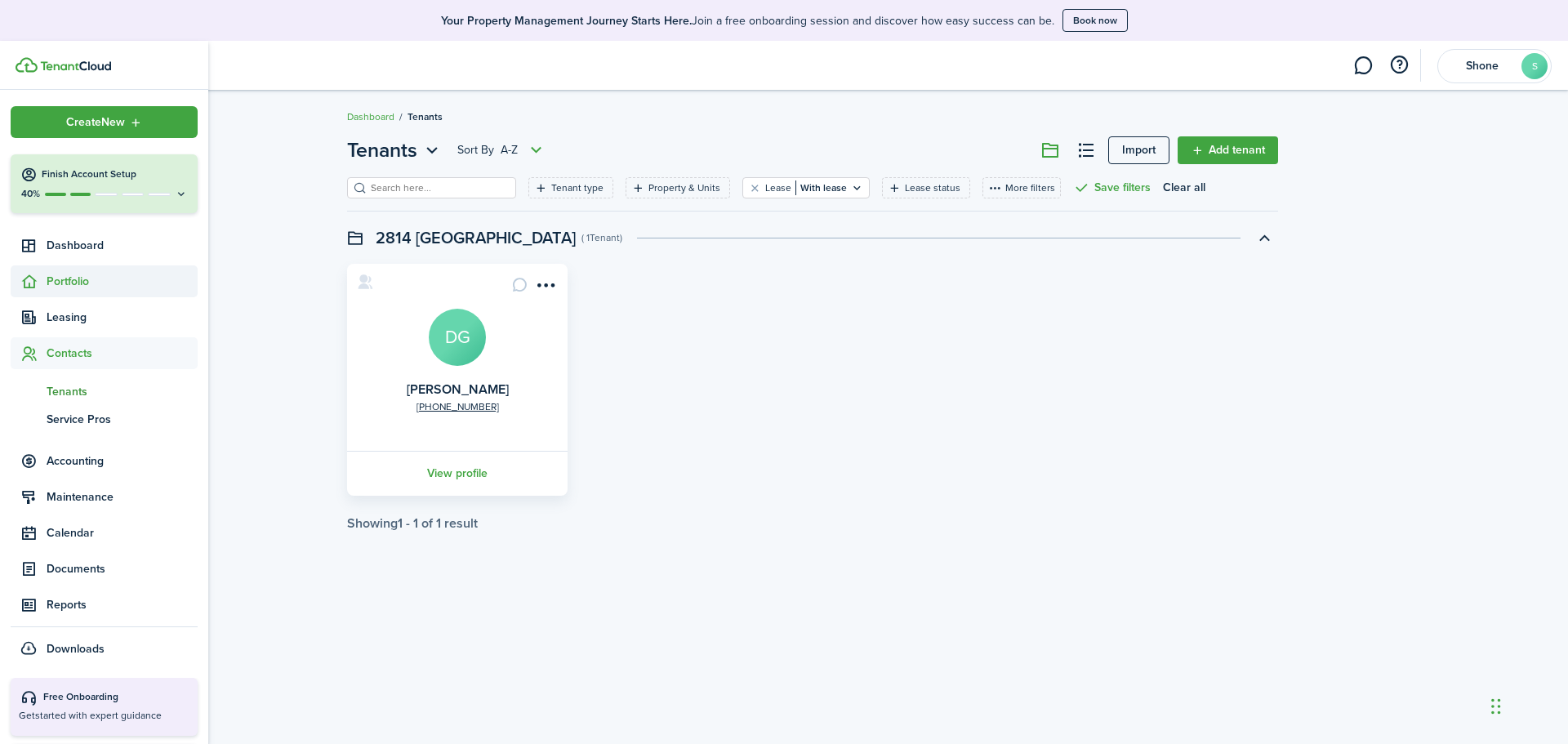
click at [53, 279] on span "Portfolio" at bounding box center [122, 281] width 151 height 18
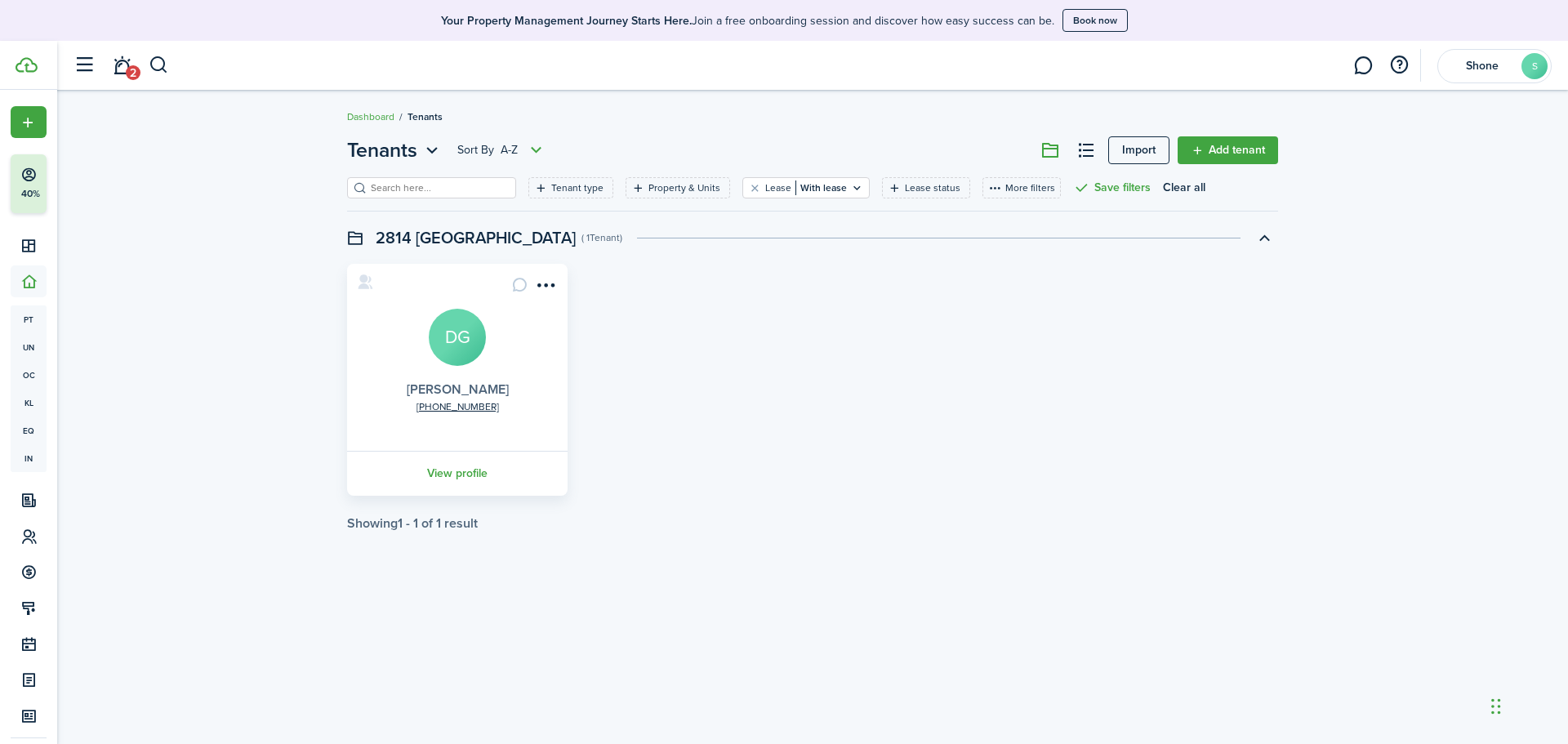
click at [421, 385] on link "[PERSON_NAME]" at bounding box center [457, 389] width 103 height 19
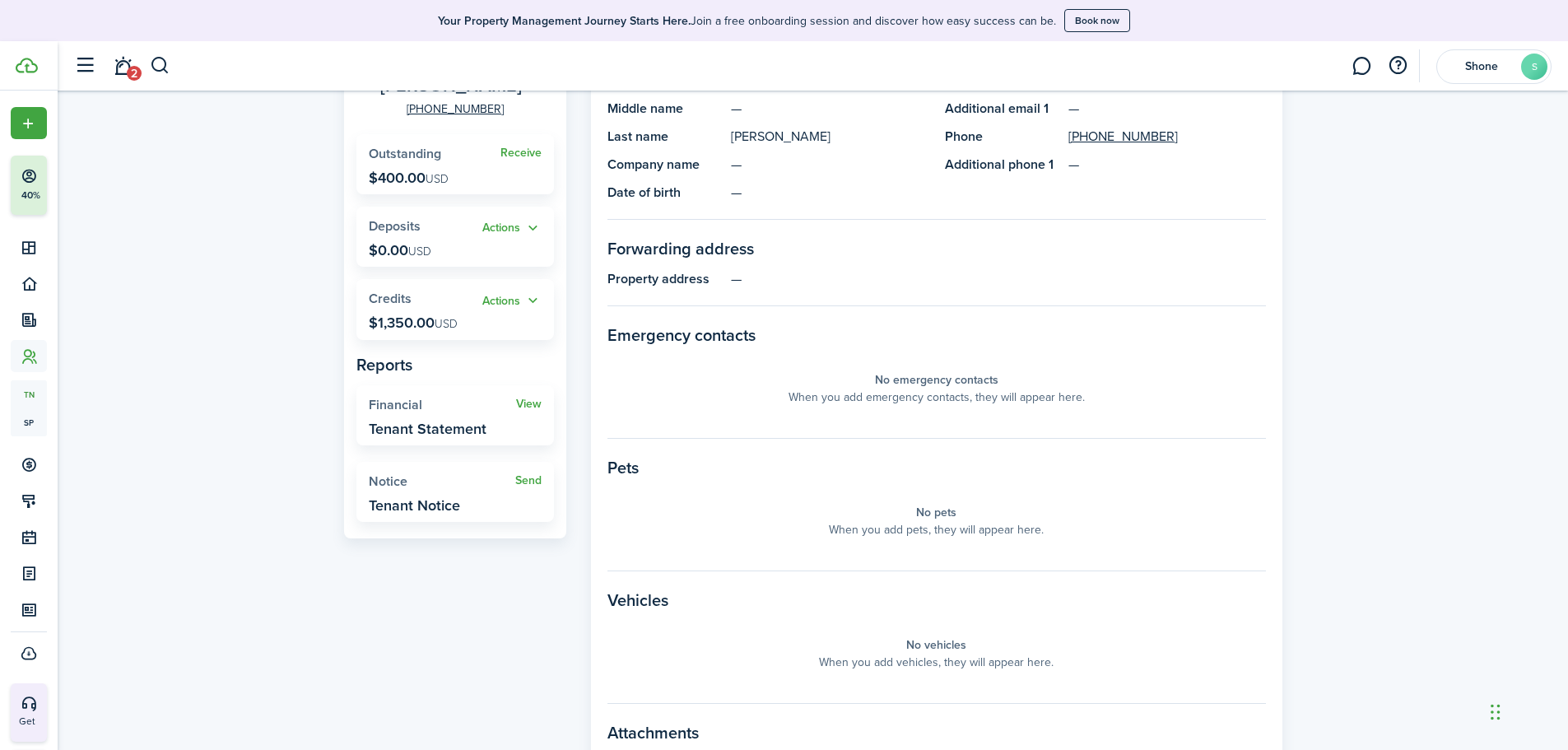
scroll to position [379, 0]
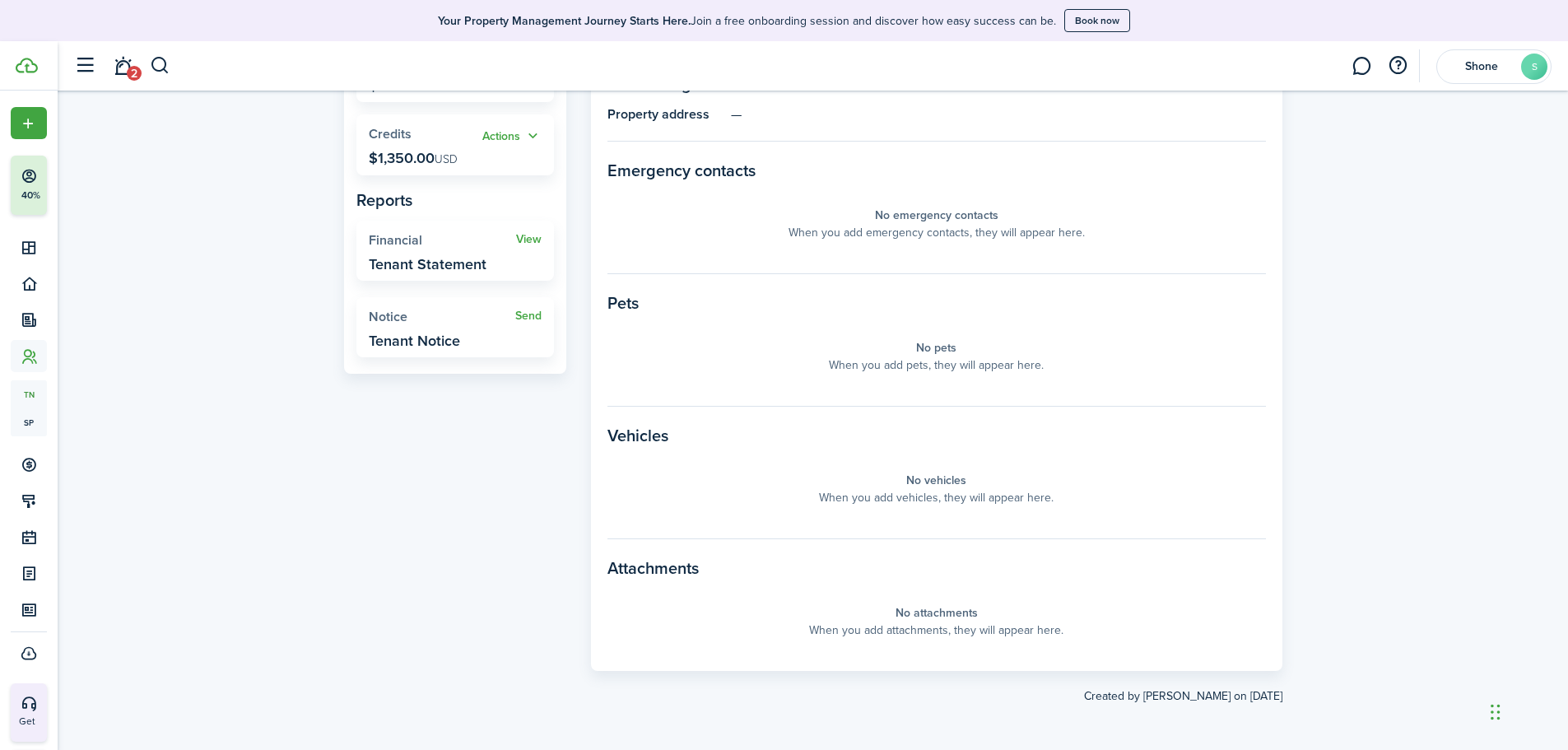
click at [919, 608] on panel-main-placeholder-title "No attachments" at bounding box center [937, 613] width 83 height 18
click at [687, 565] on panel-main-section-title "Attachments" at bounding box center [936, 567] width 659 height 25
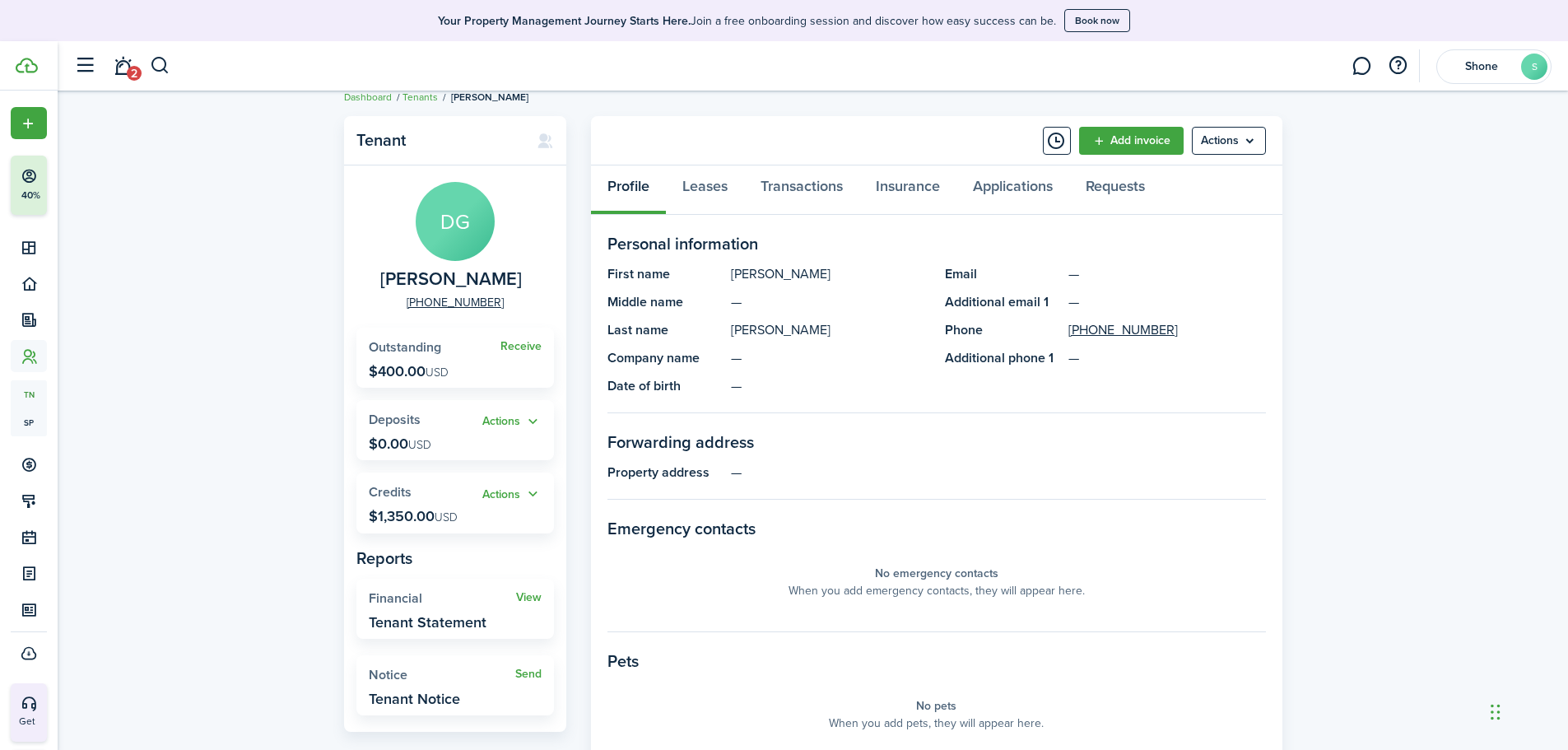
scroll to position [0, 0]
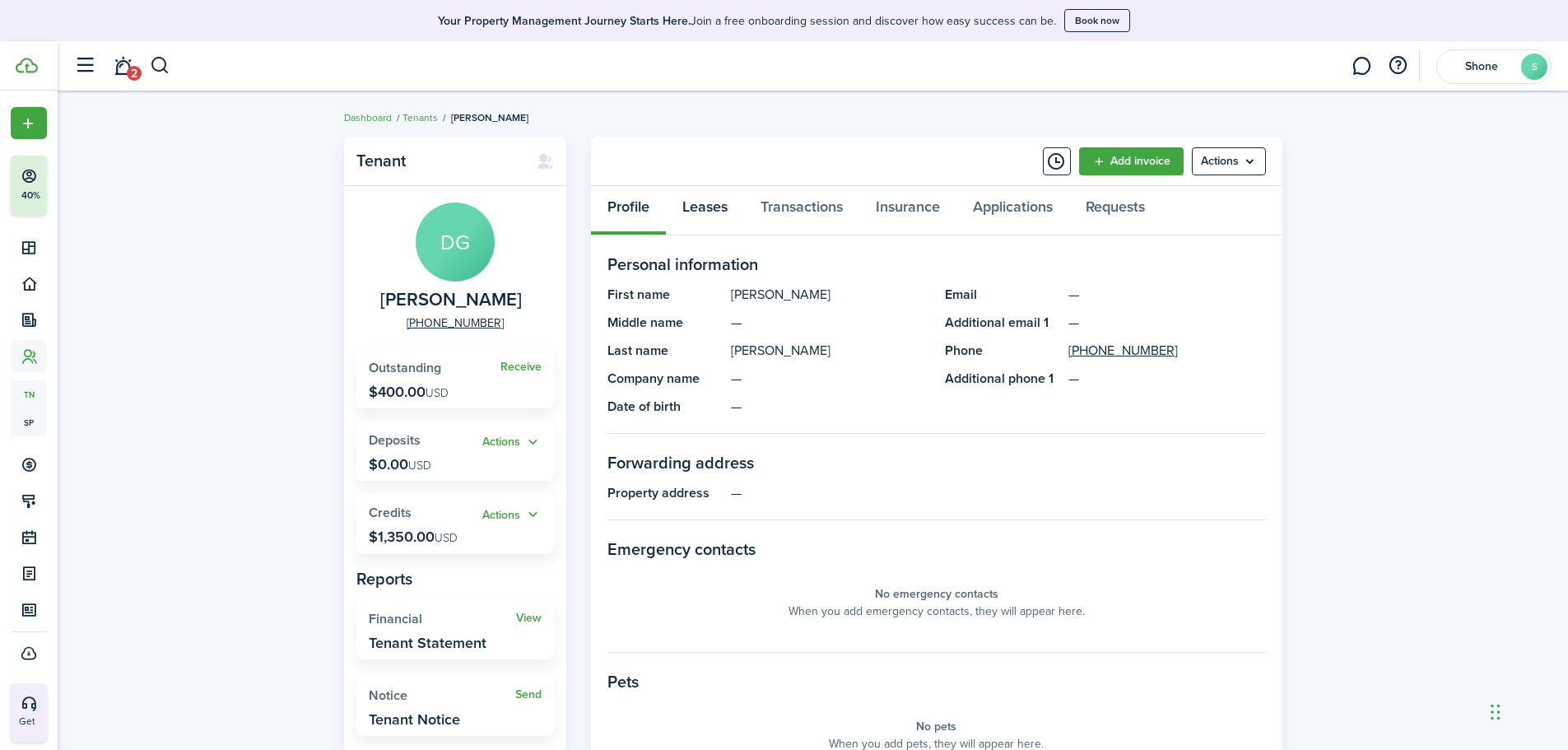
click at [701, 208] on link "Leases" at bounding box center [705, 211] width 78 height 49
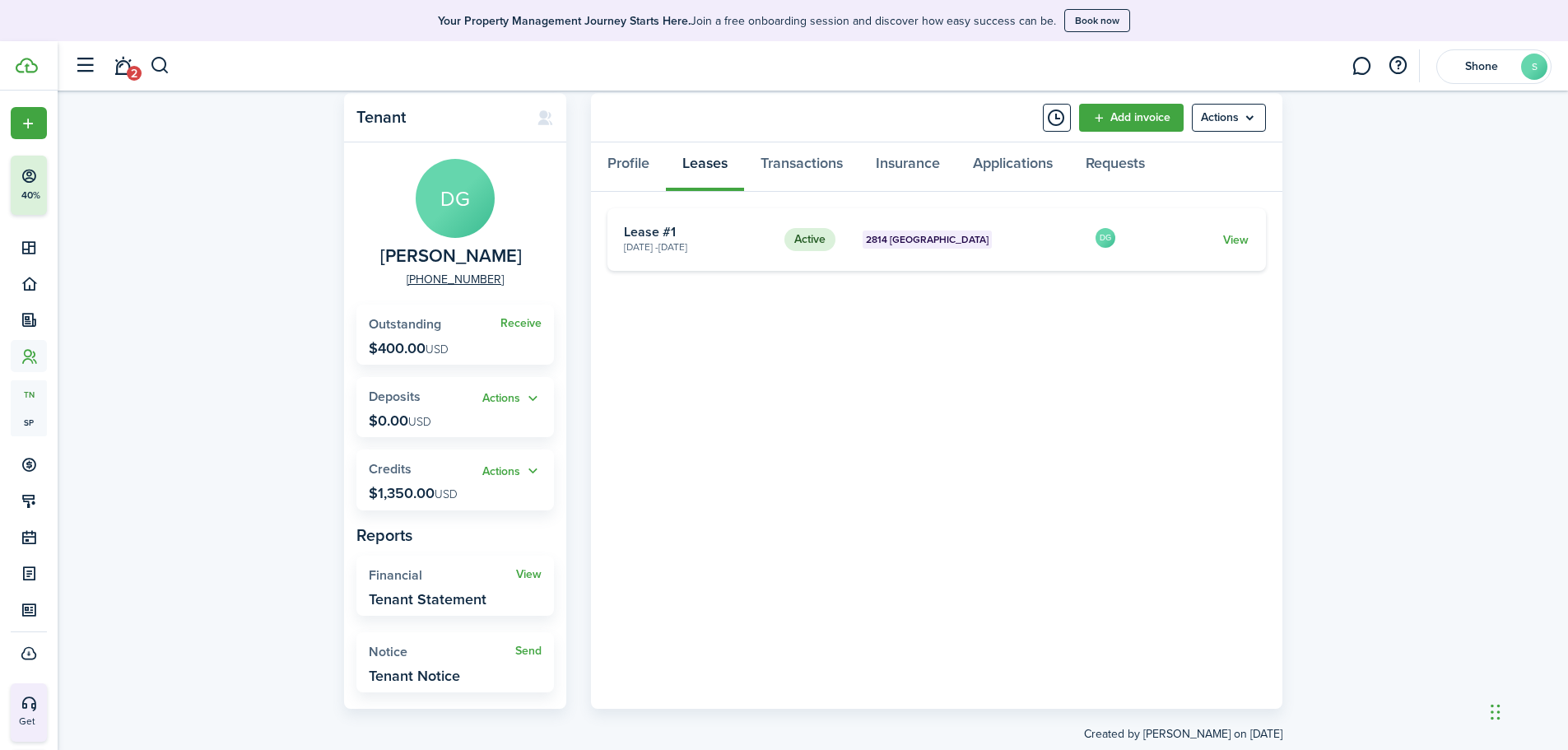
scroll to position [82, 0]
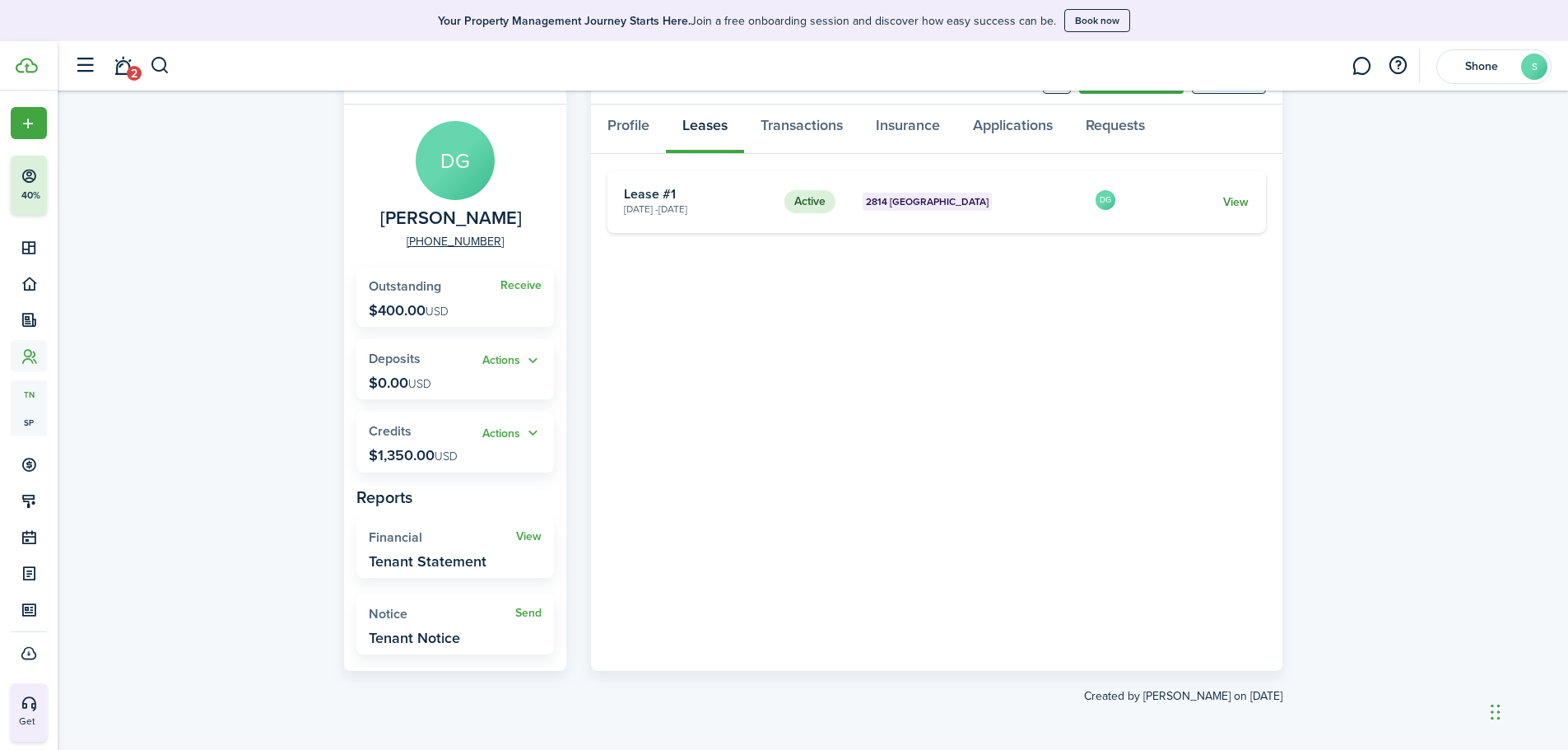
click at [1231, 202] on link "View" at bounding box center [1236, 203] width 26 height 18
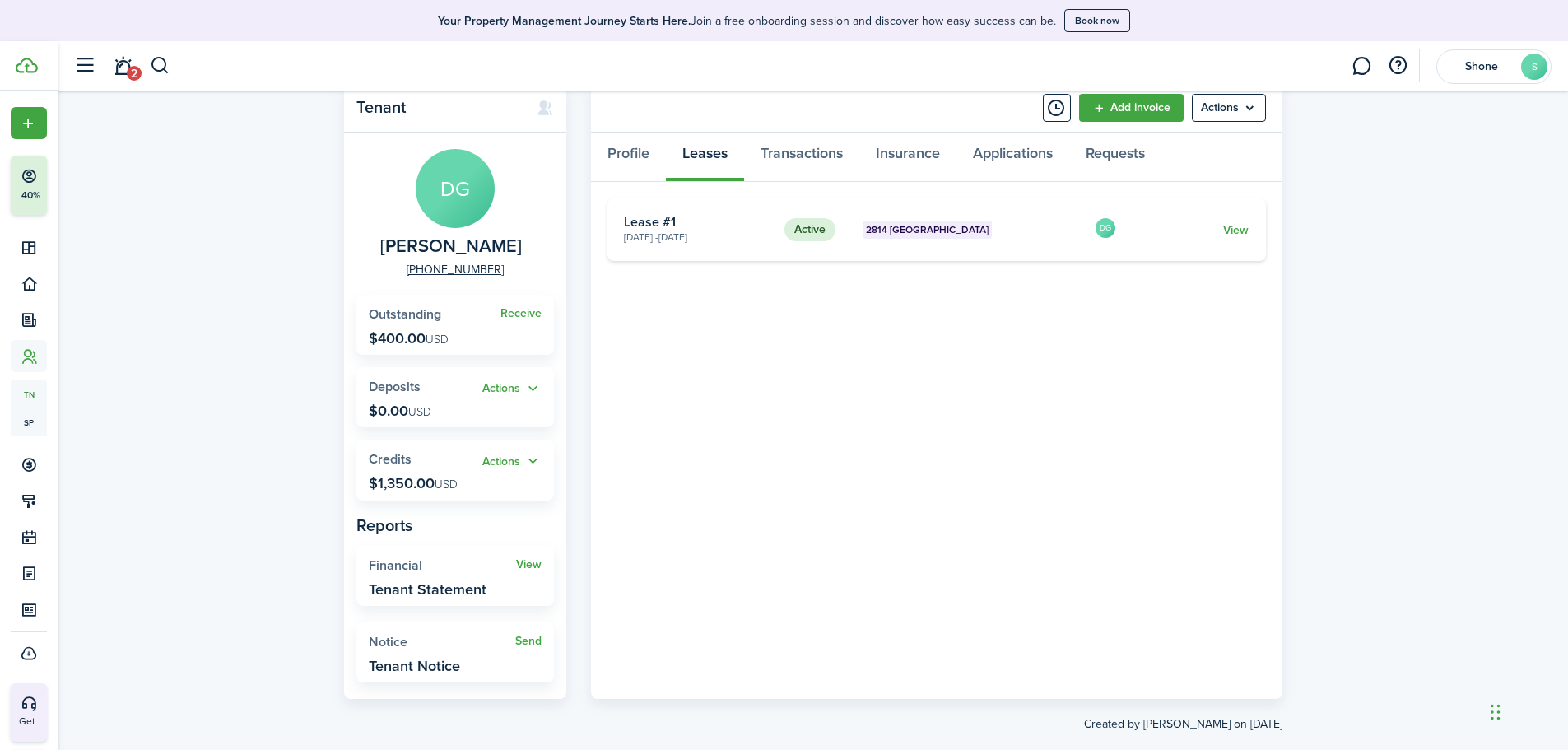
scroll to position [82, 0]
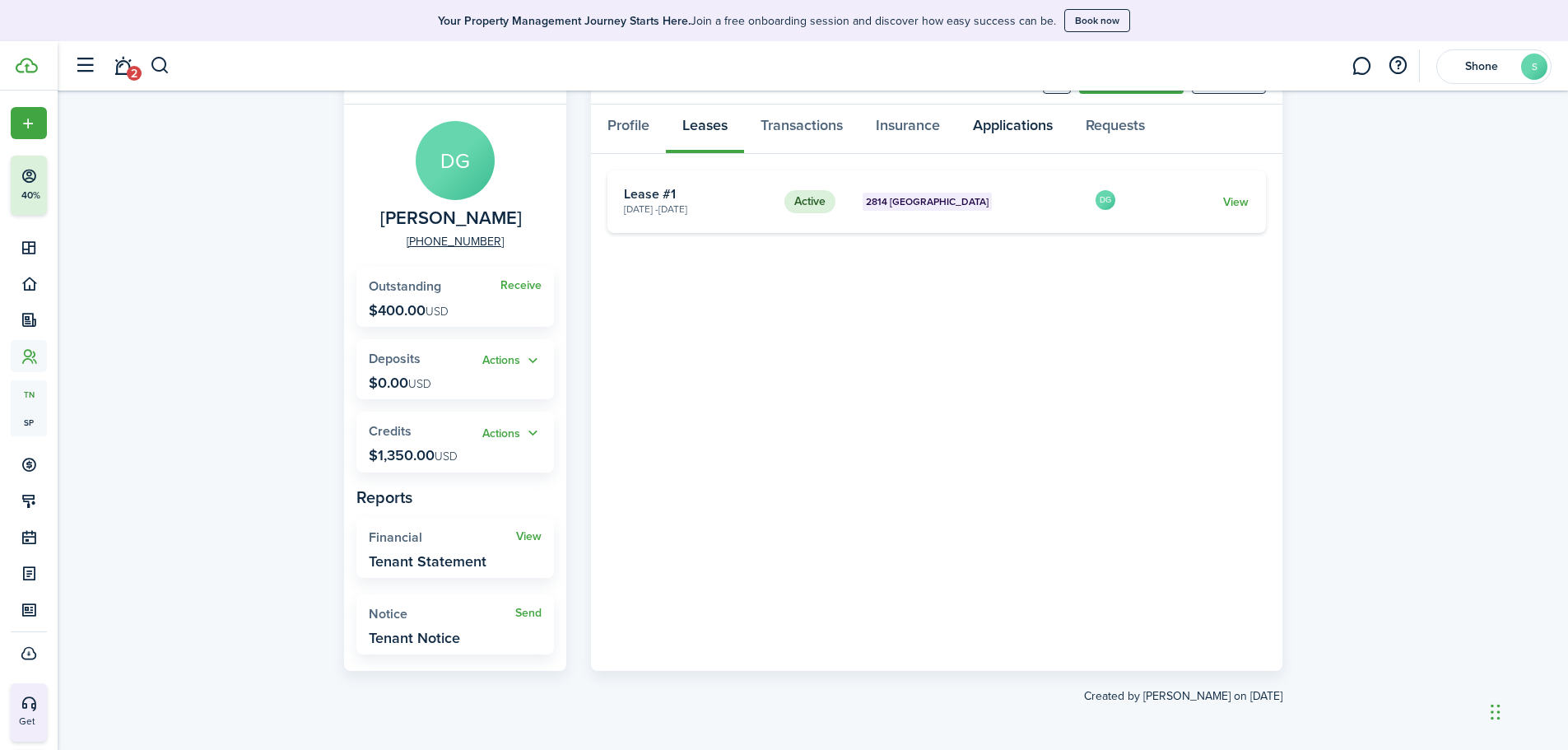
click at [1019, 123] on link "Applications" at bounding box center [1013, 129] width 113 height 49
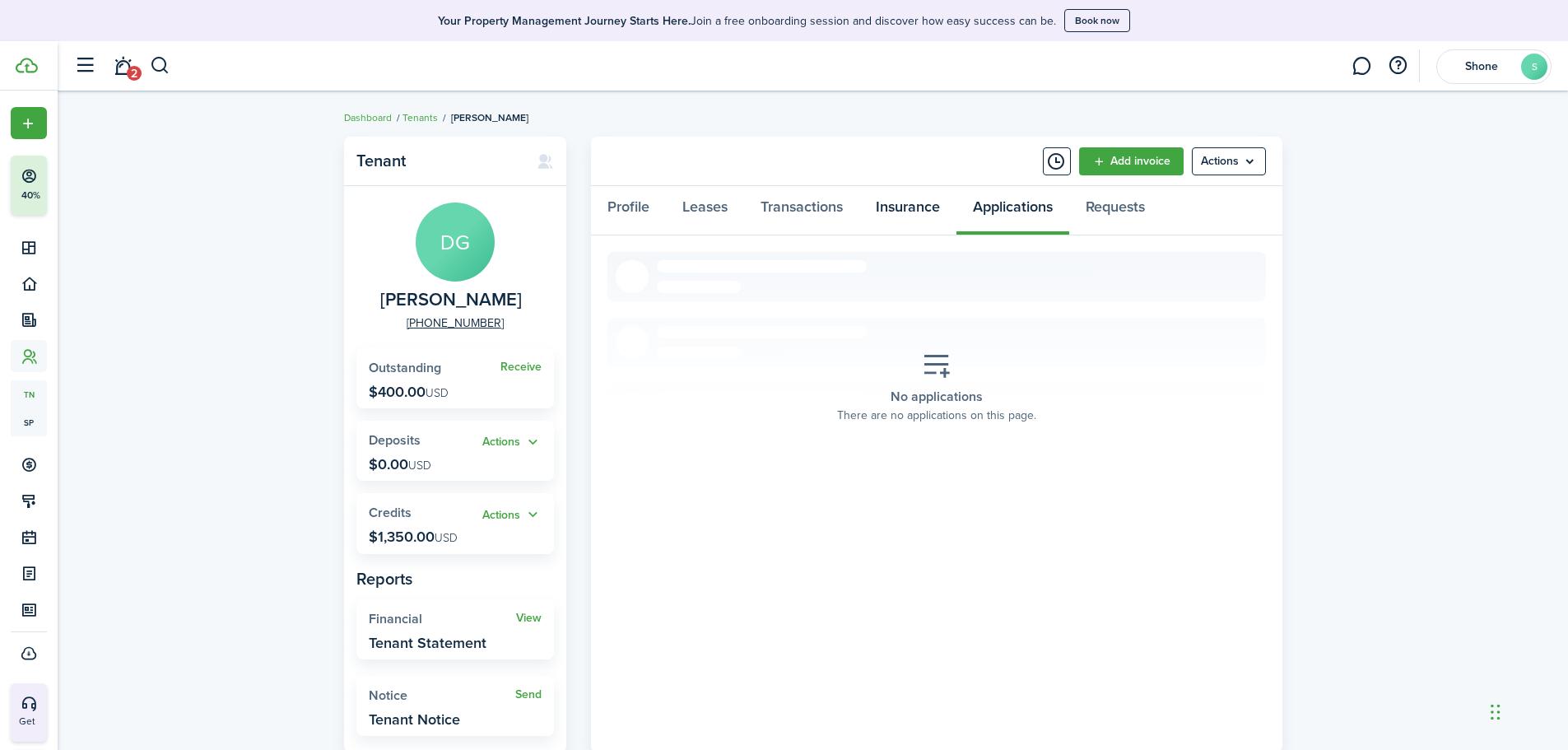
click at [873, 216] on link "Insurance" at bounding box center [908, 211] width 97 height 49
click at [828, 204] on link "Transactions" at bounding box center [801, 211] width 115 height 49
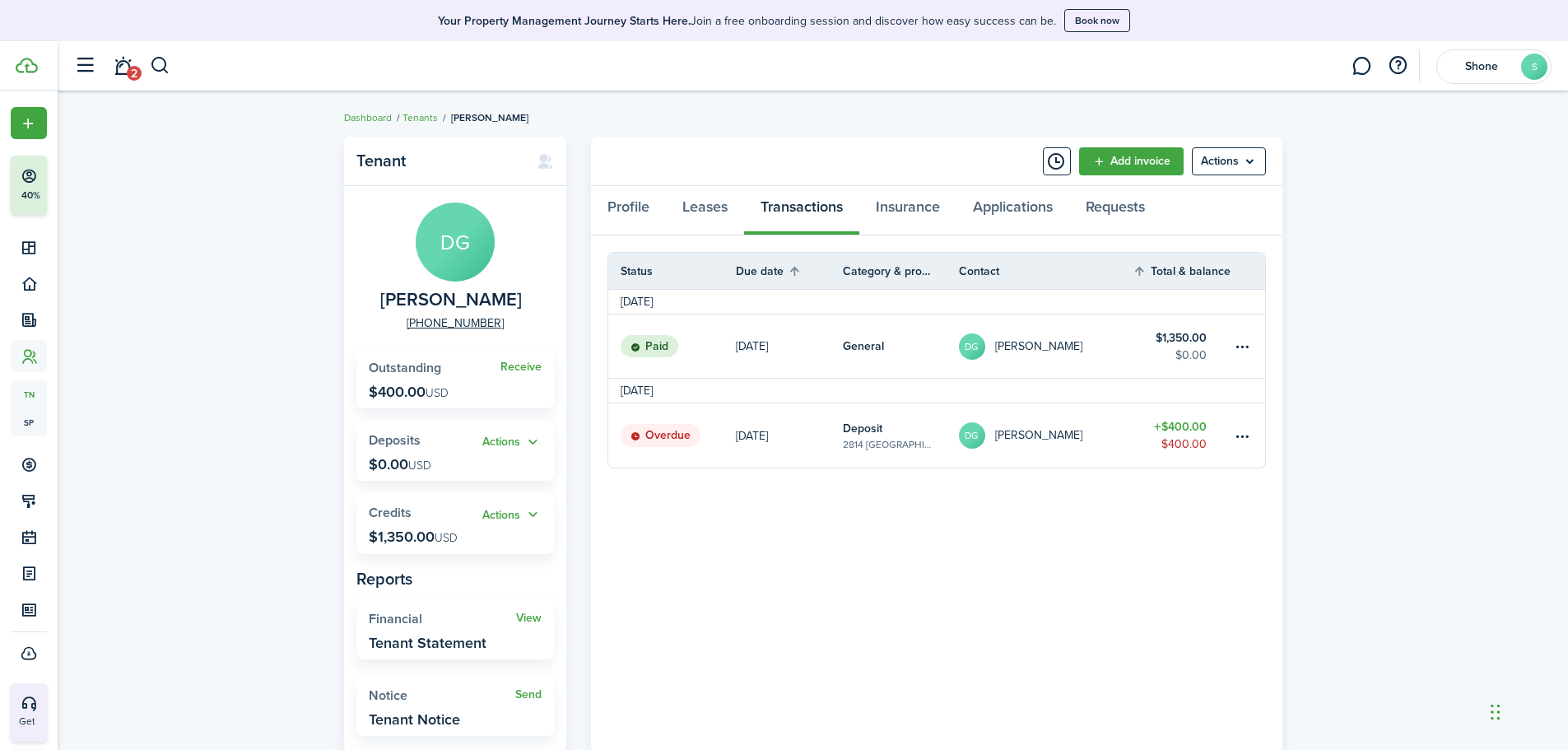
click at [657, 439] on status "Overdue" at bounding box center [660, 435] width 80 height 23
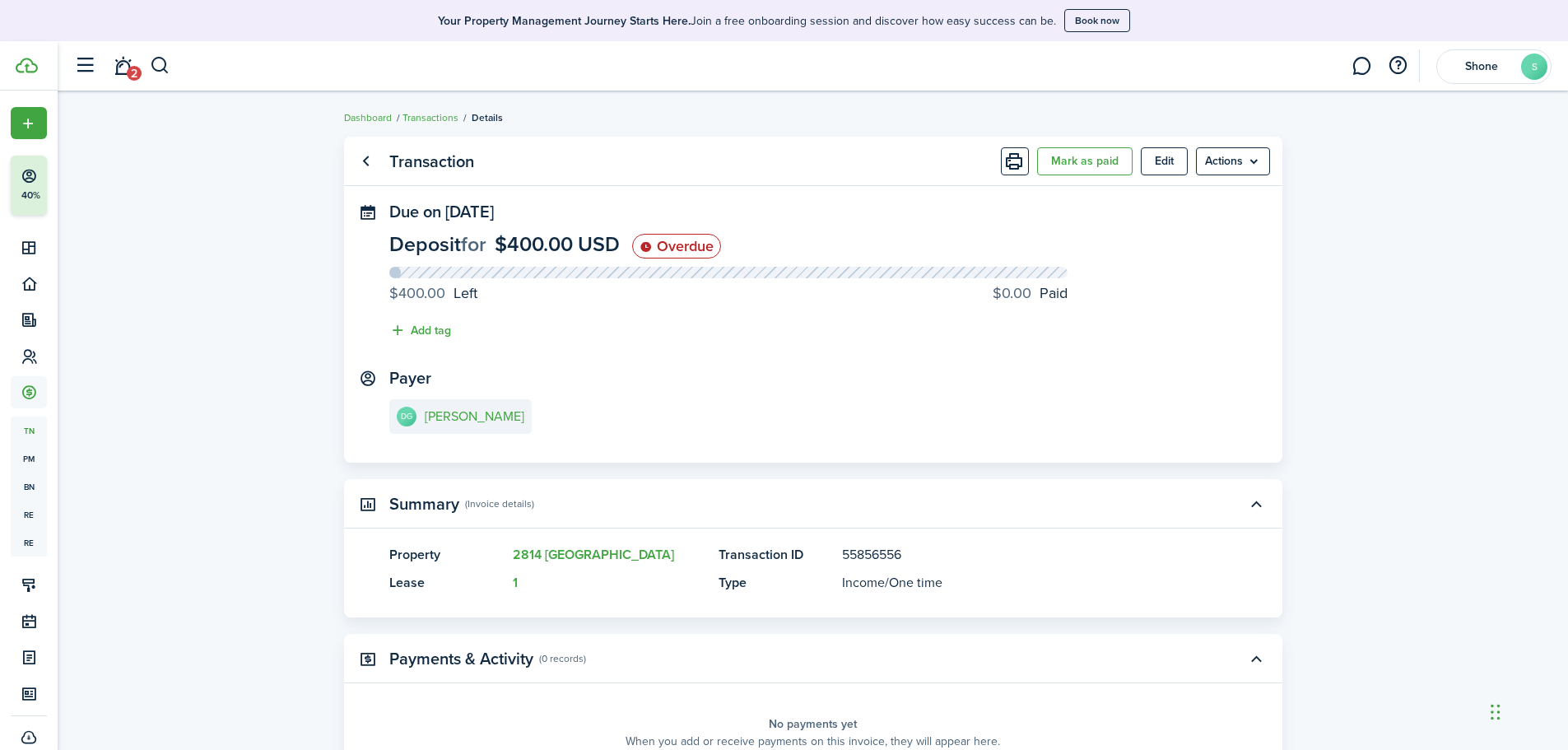
click at [1035, 302] on progress-caption-label "$0.00 Paid" at bounding box center [1031, 293] width 75 height 23
click at [1063, 167] on button "Mark as paid" at bounding box center [1085, 161] width 95 height 28
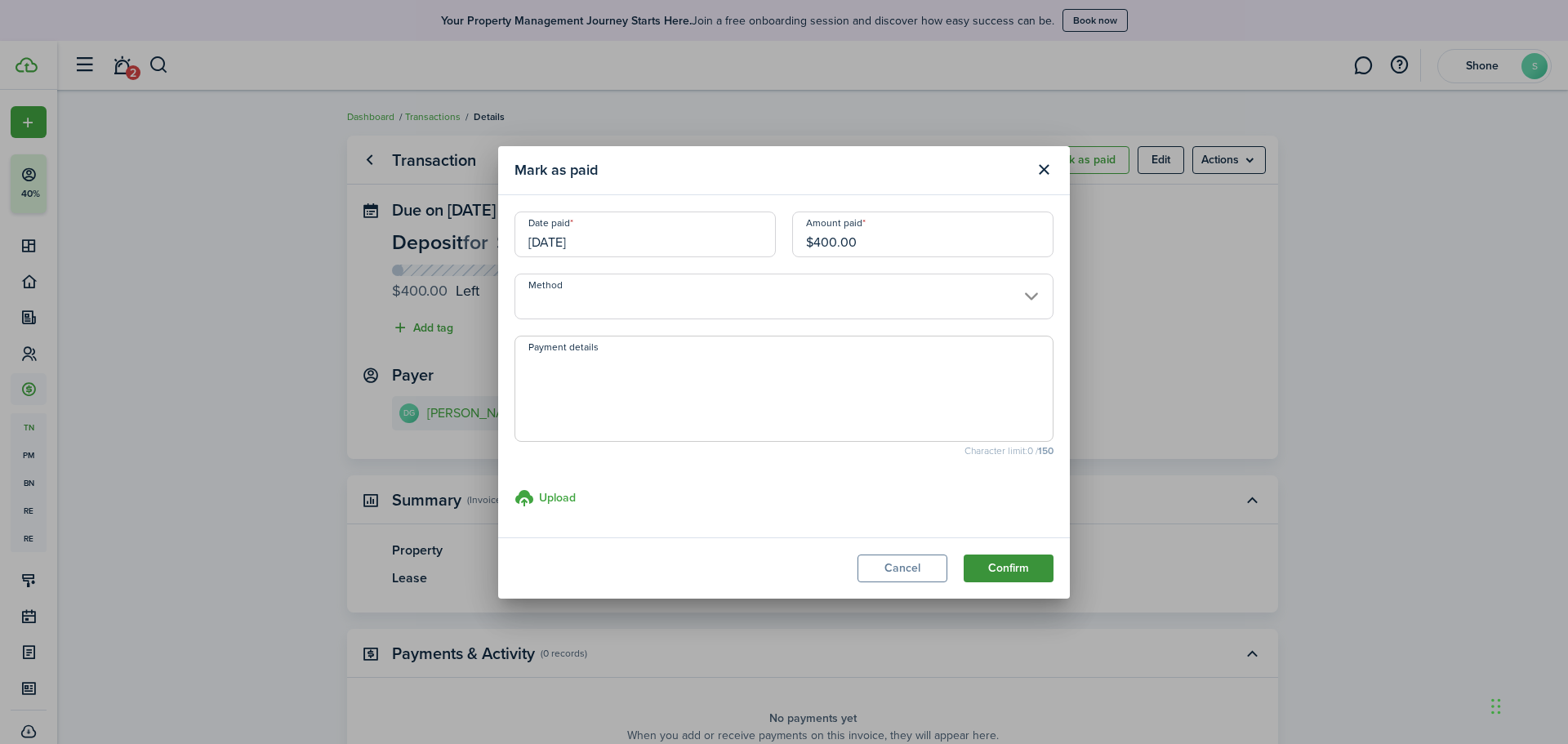
click at [1013, 566] on button "Confirm" at bounding box center [1009, 568] width 90 height 27
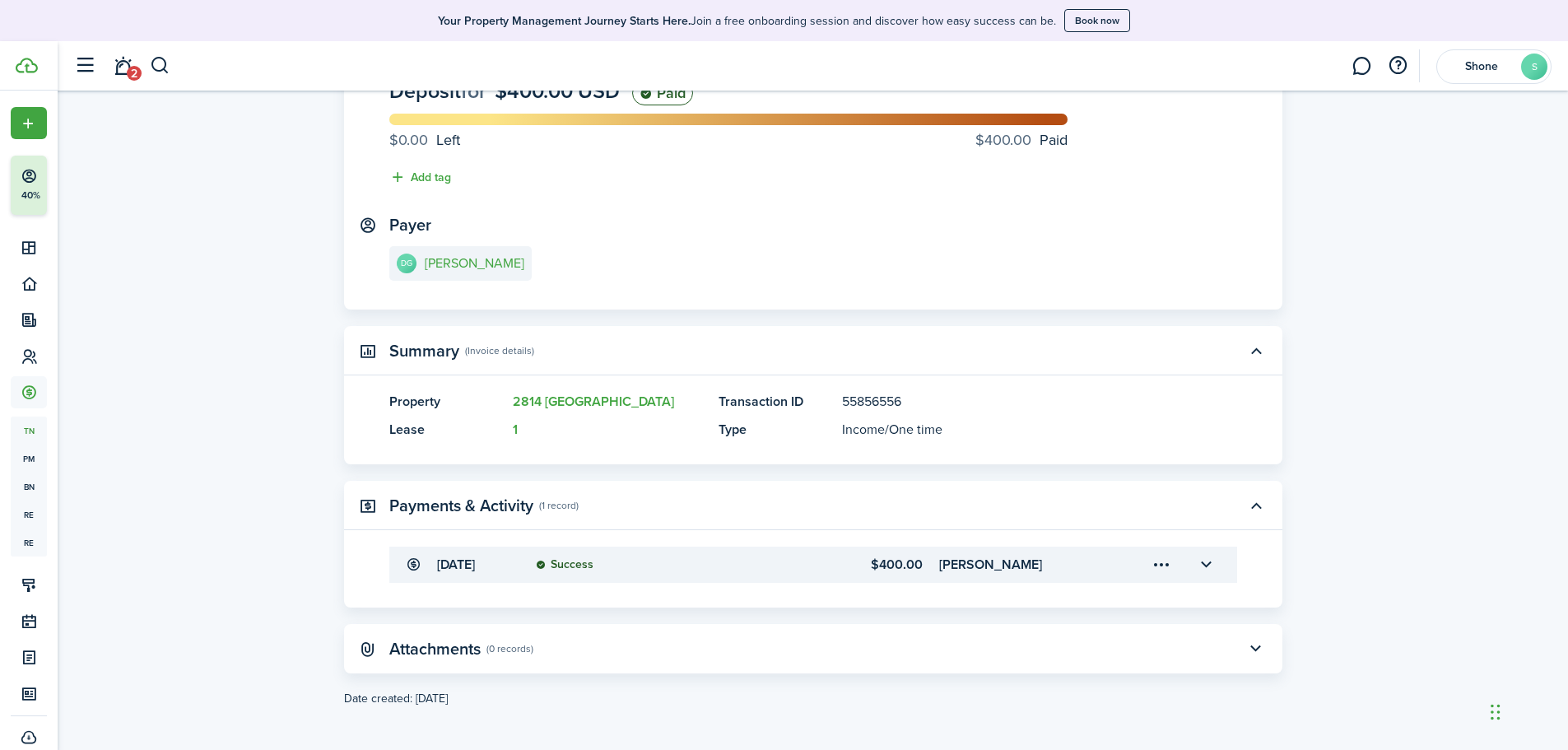
scroll to position [156, 0]
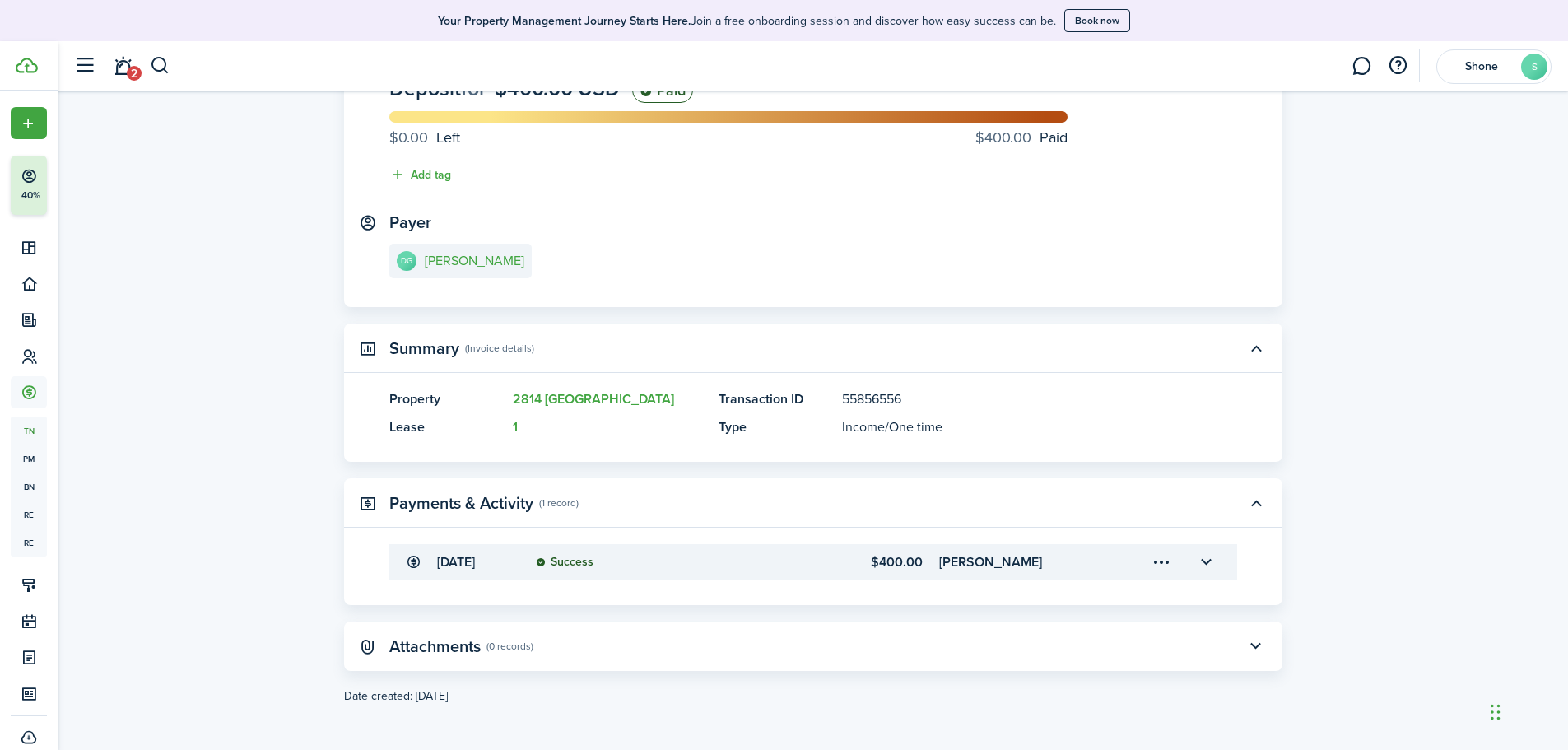
click at [369, 647] on panel-main-icon at bounding box center [367, 647] width 15 height 16
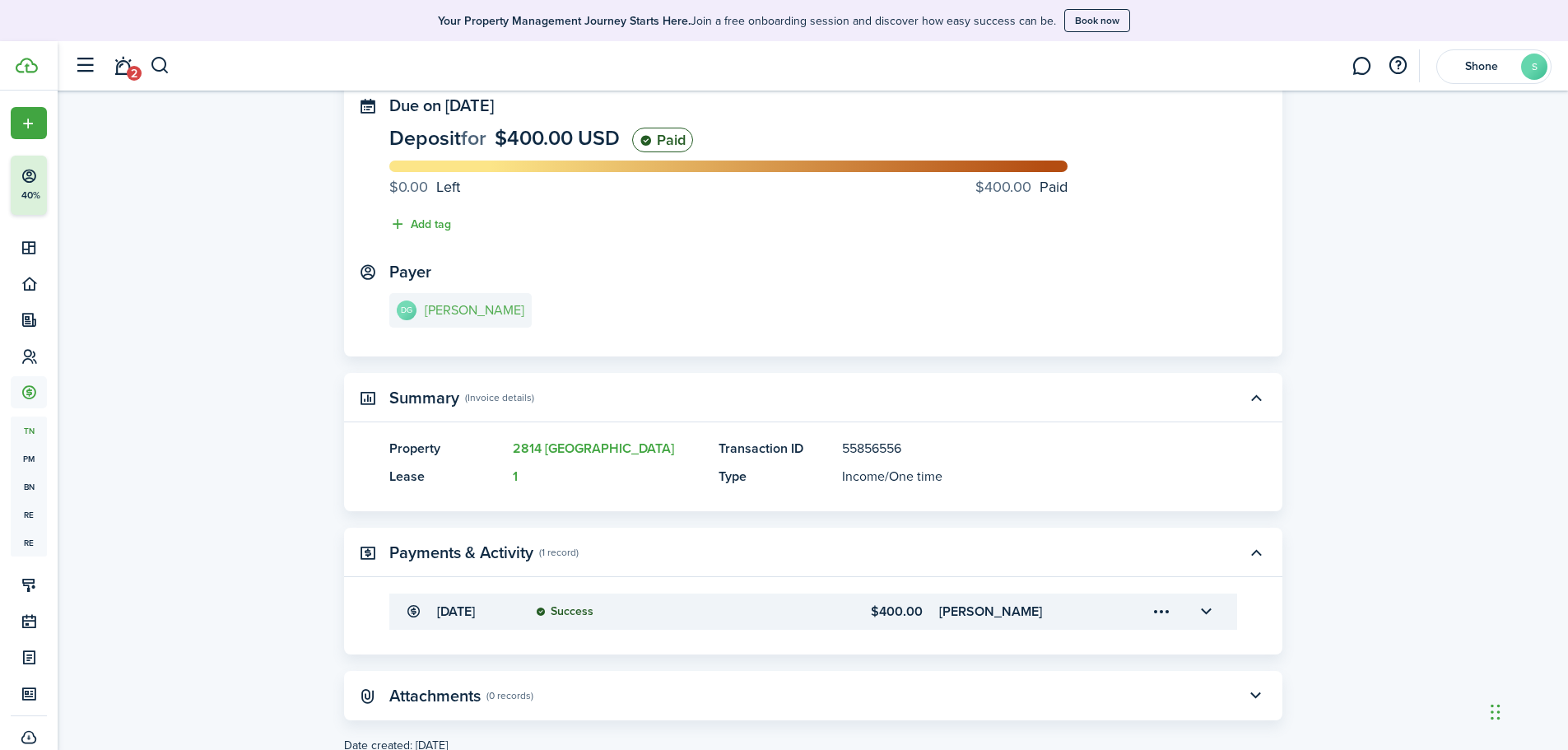
scroll to position [0, 0]
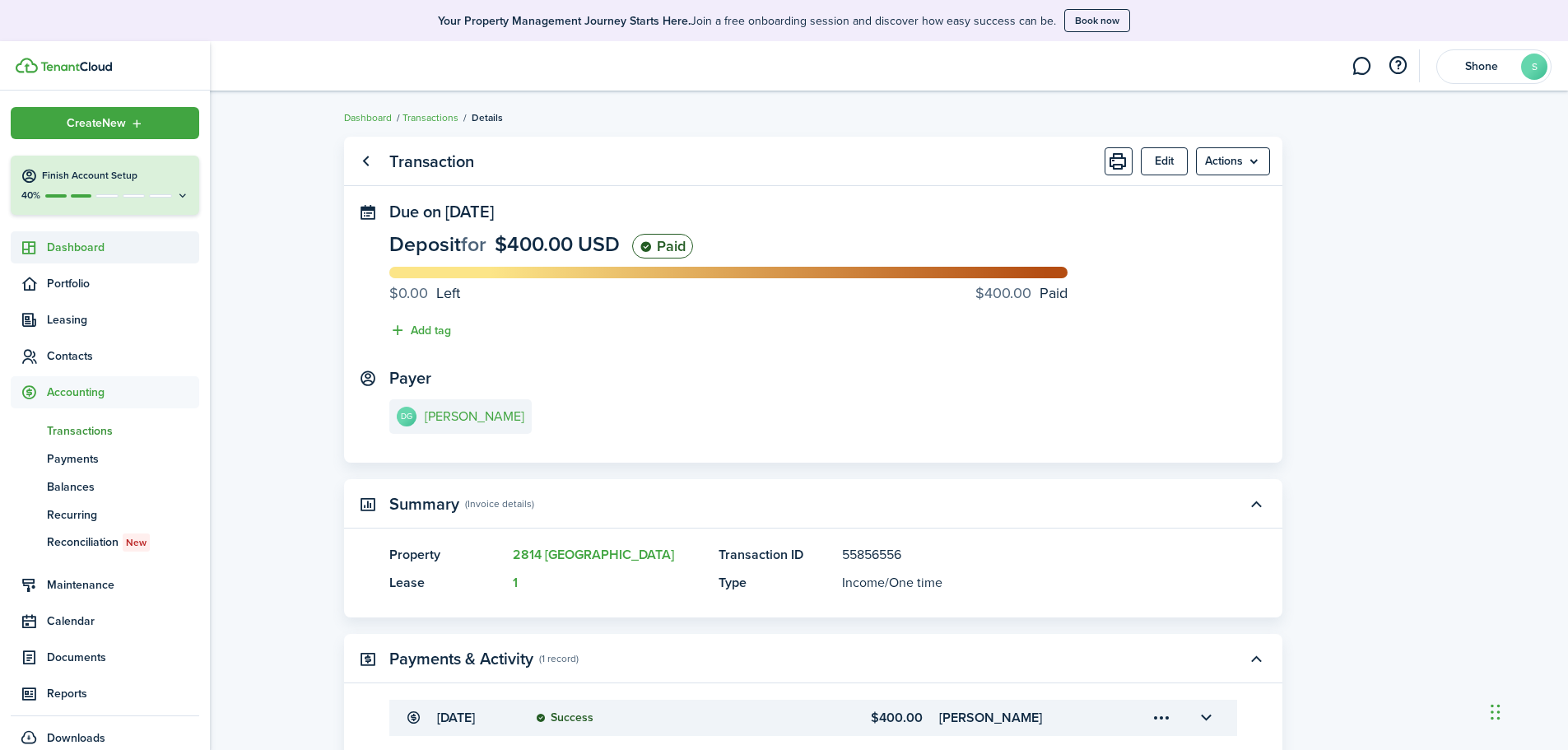
click at [86, 250] on span "Dashboard" at bounding box center [123, 248] width 153 height 18
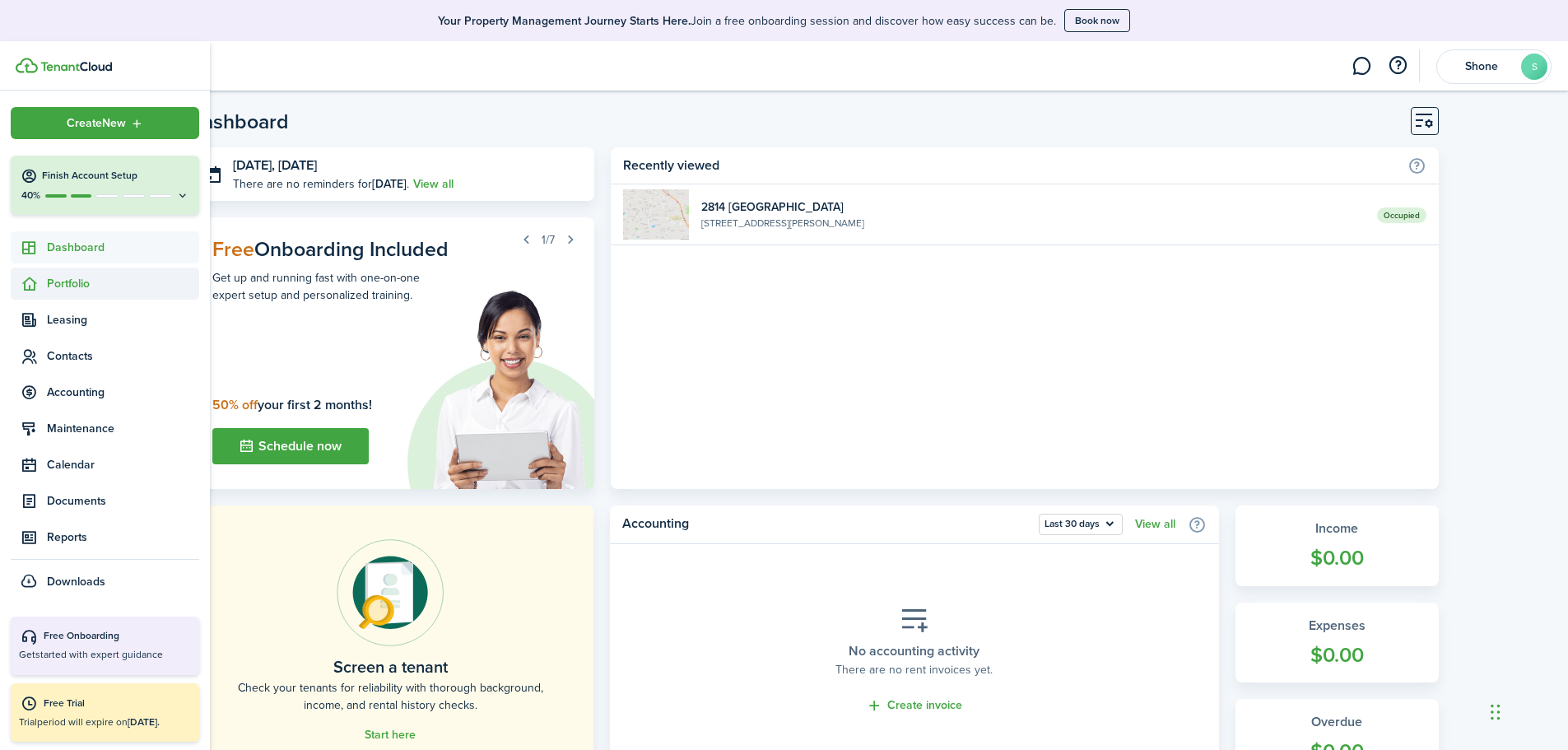
click at [53, 297] on span "Portfolio" at bounding box center [104, 283] width 188 height 32
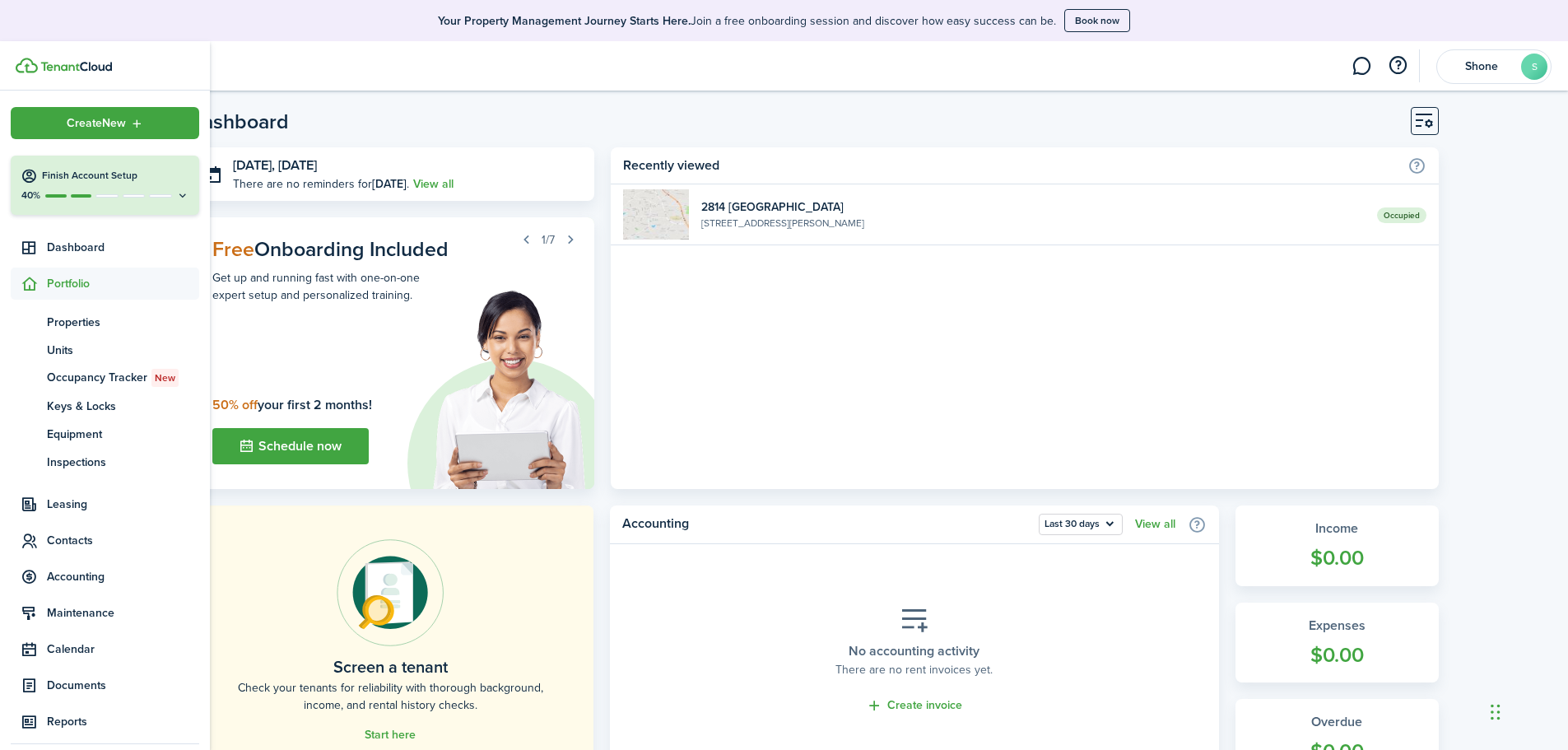
click at [56, 283] on span "Portfolio" at bounding box center [123, 283] width 153 height 18
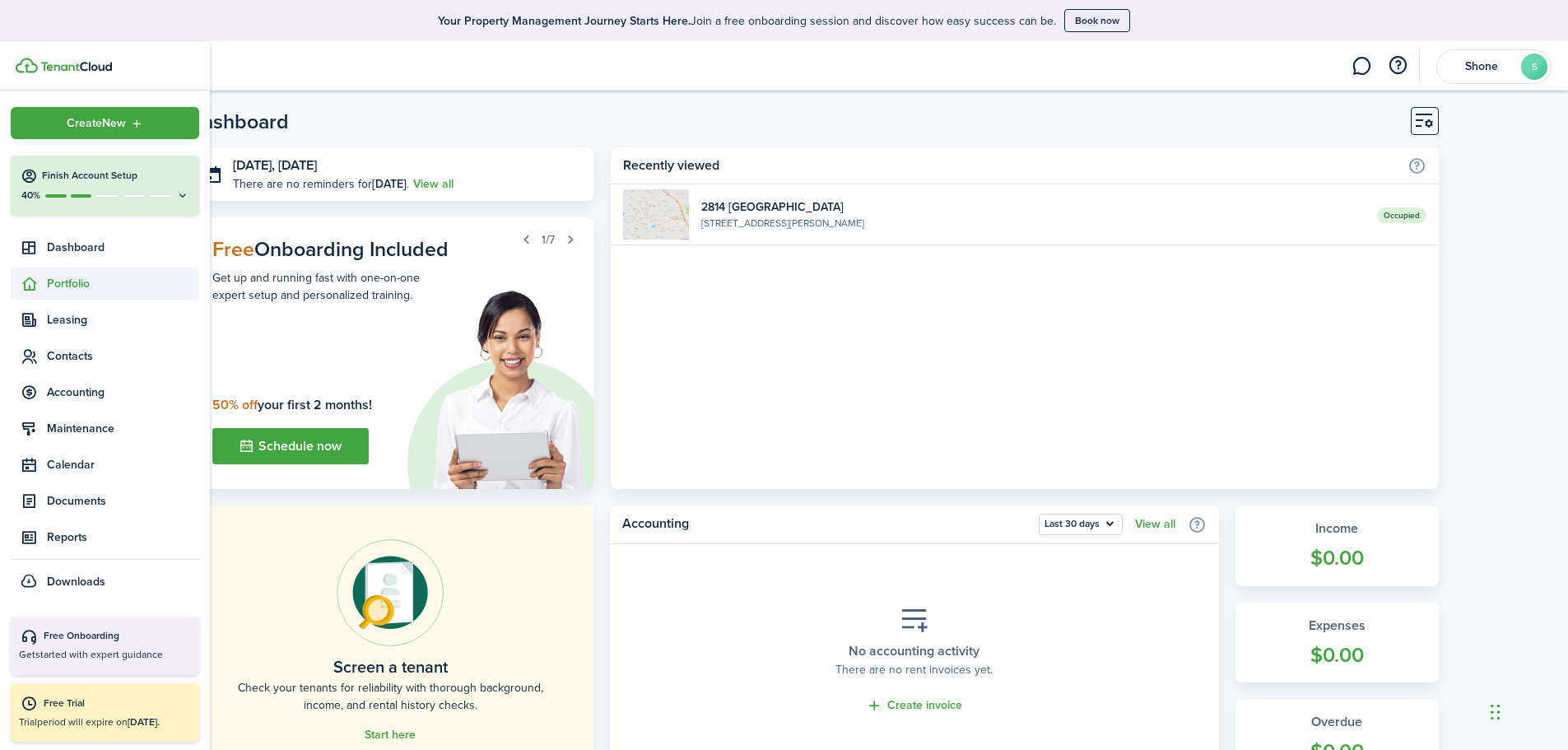
click at [63, 280] on span "Portfolio" at bounding box center [123, 283] width 153 height 18
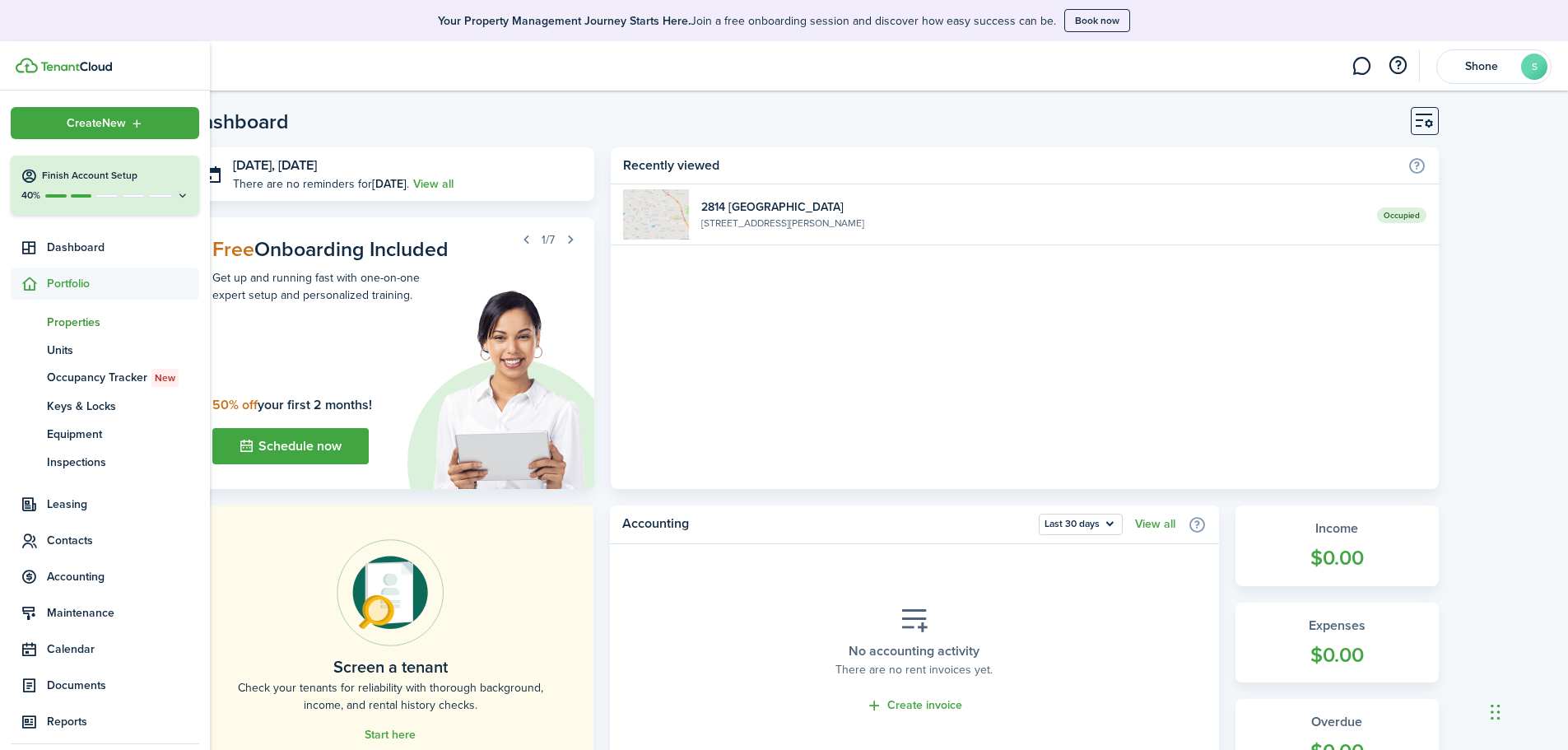
click at [52, 320] on span "Properties" at bounding box center [123, 323] width 153 height 18
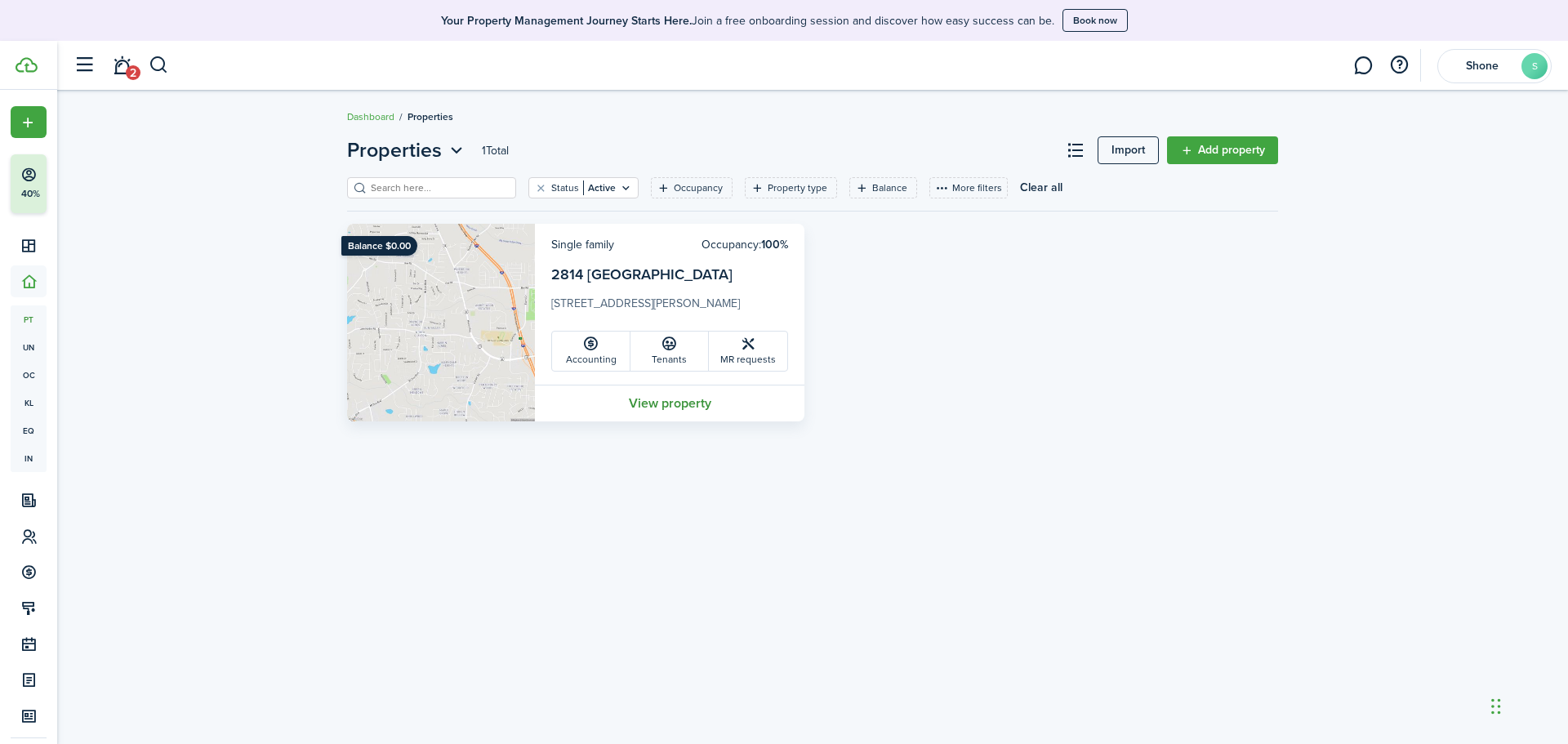
click at [657, 396] on link "View property" at bounding box center [670, 403] width 269 height 37
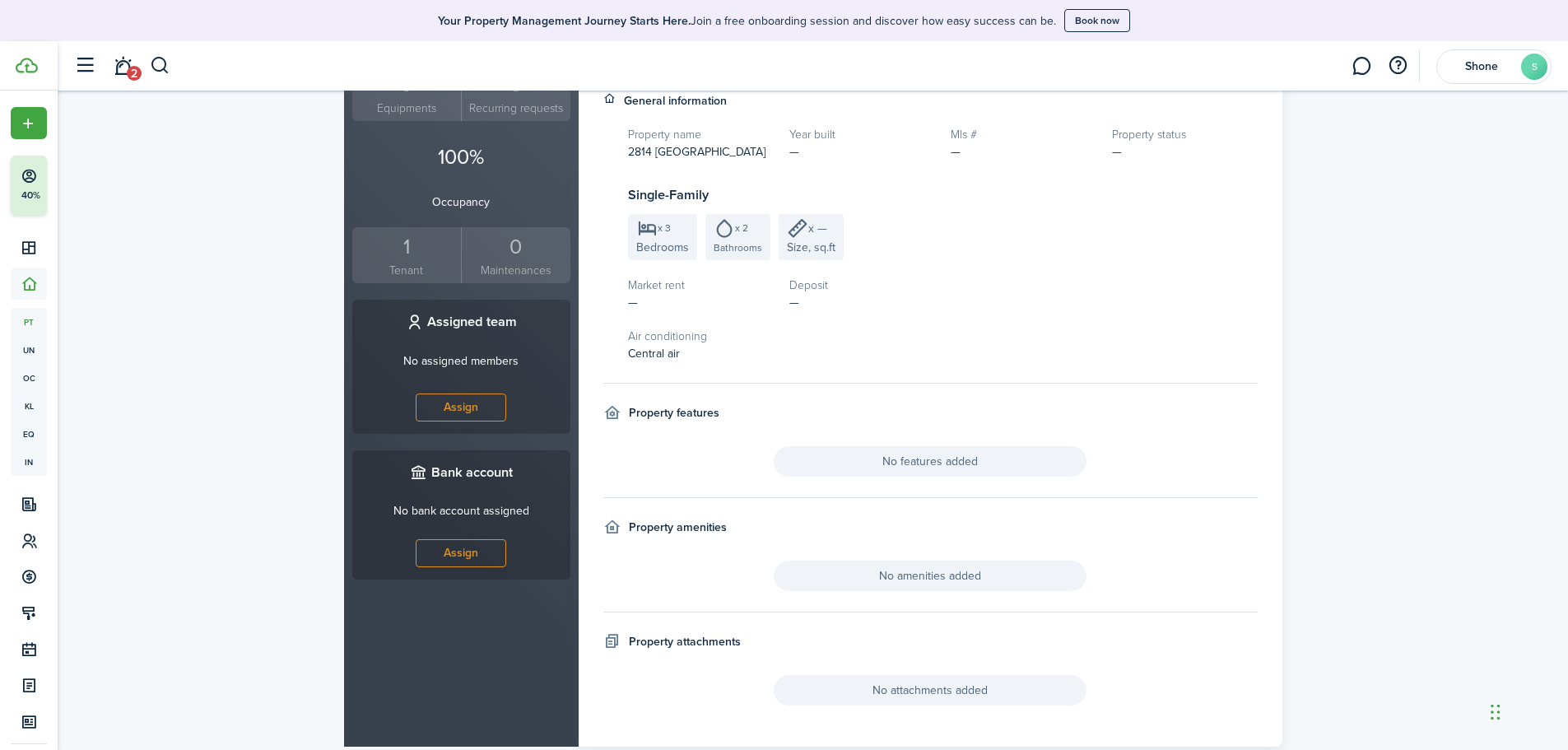
scroll to position [526, 0]
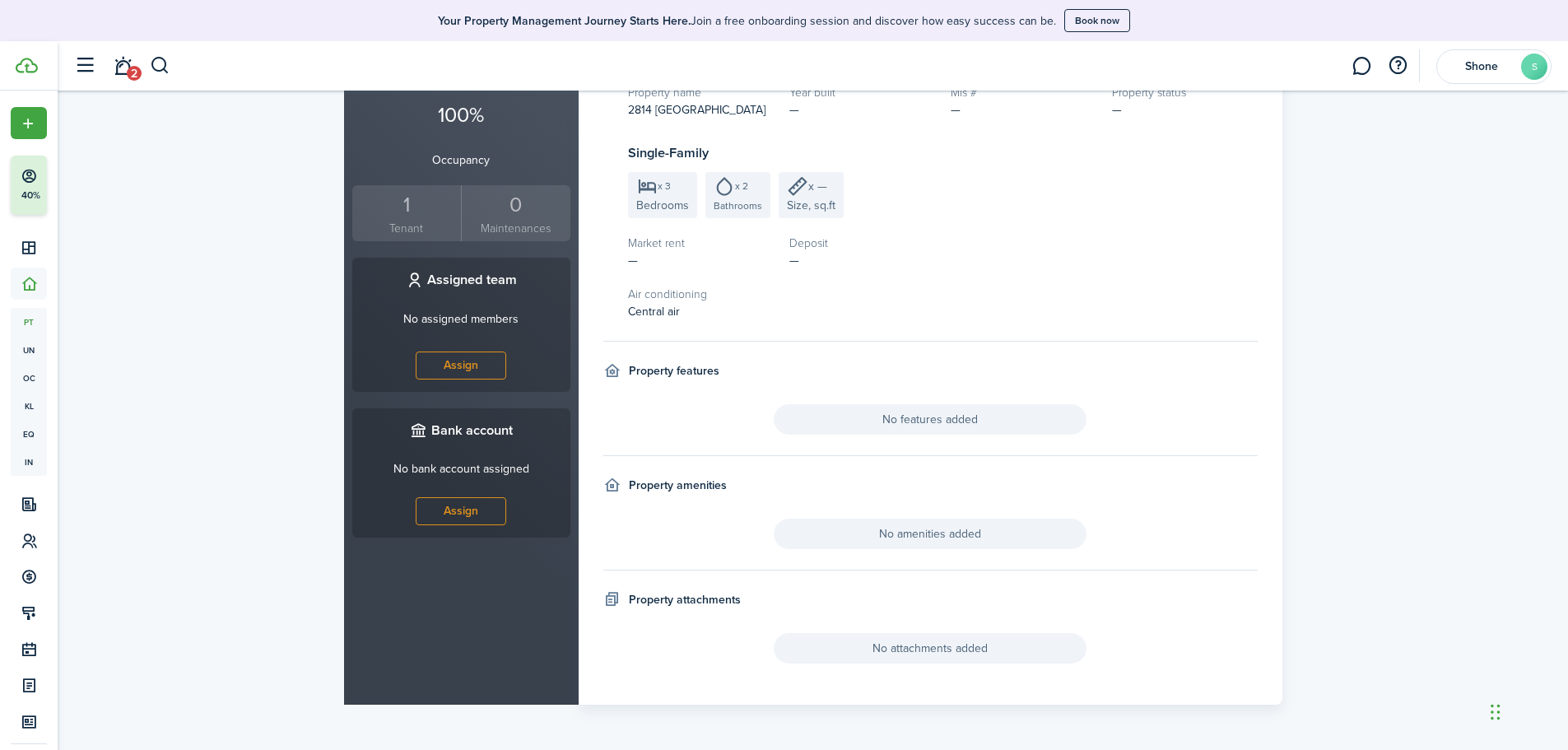
click at [607, 595] on icon at bounding box center [612, 599] width 18 height 18
click at [837, 646] on span "No attachments added" at bounding box center [930, 648] width 313 height 31
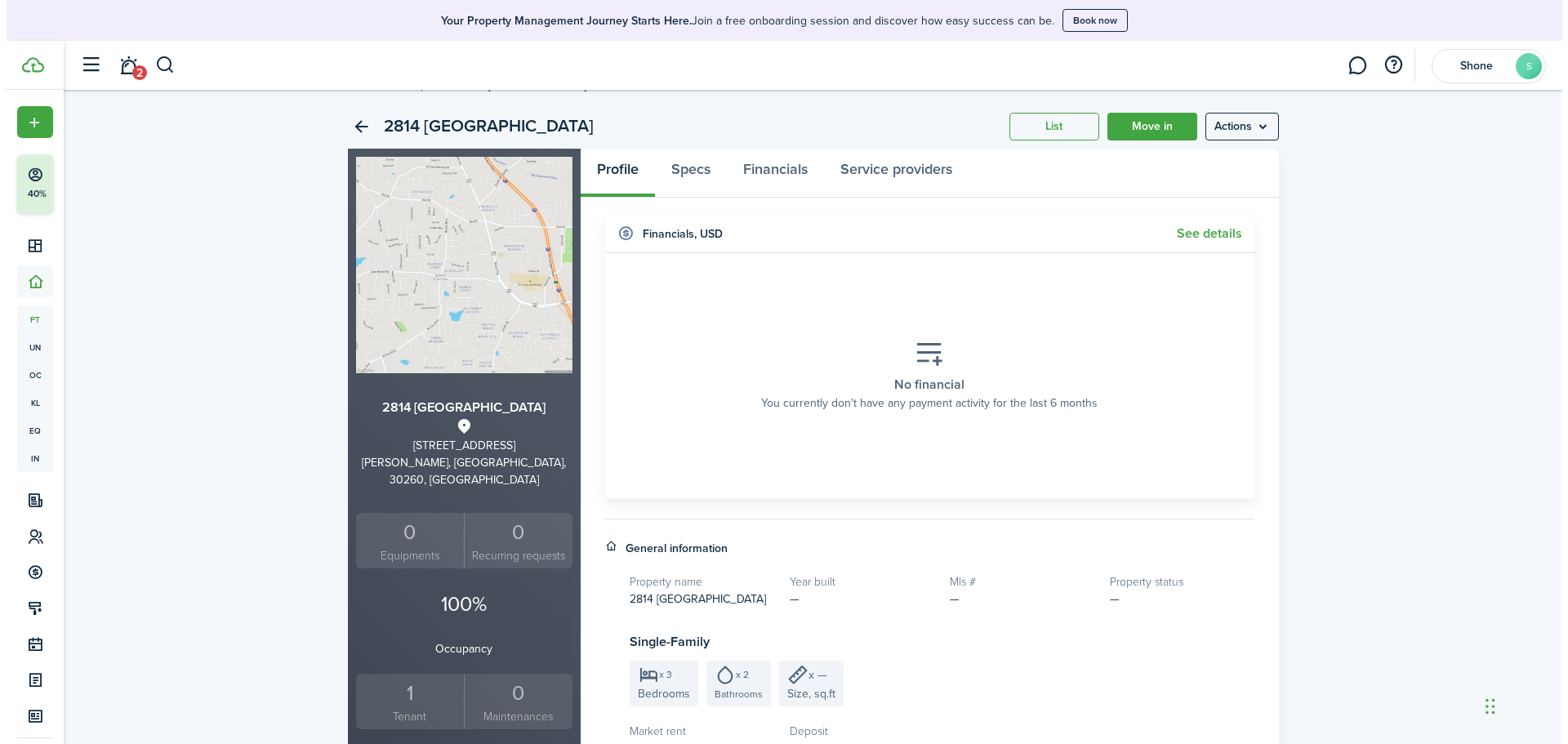
scroll to position [0, 0]
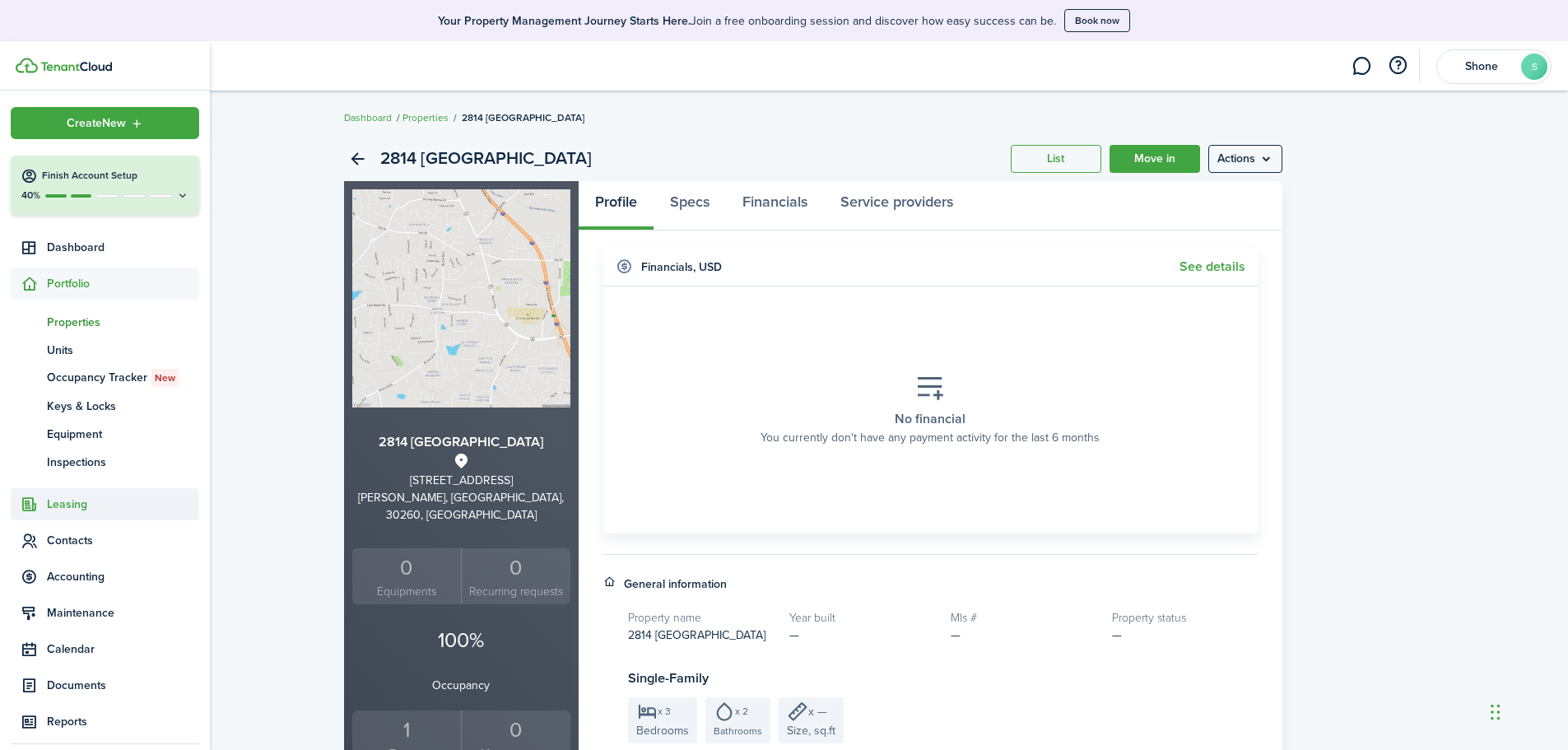
click at [79, 496] on span "Leasing" at bounding box center [123, 504] width 153 height 18
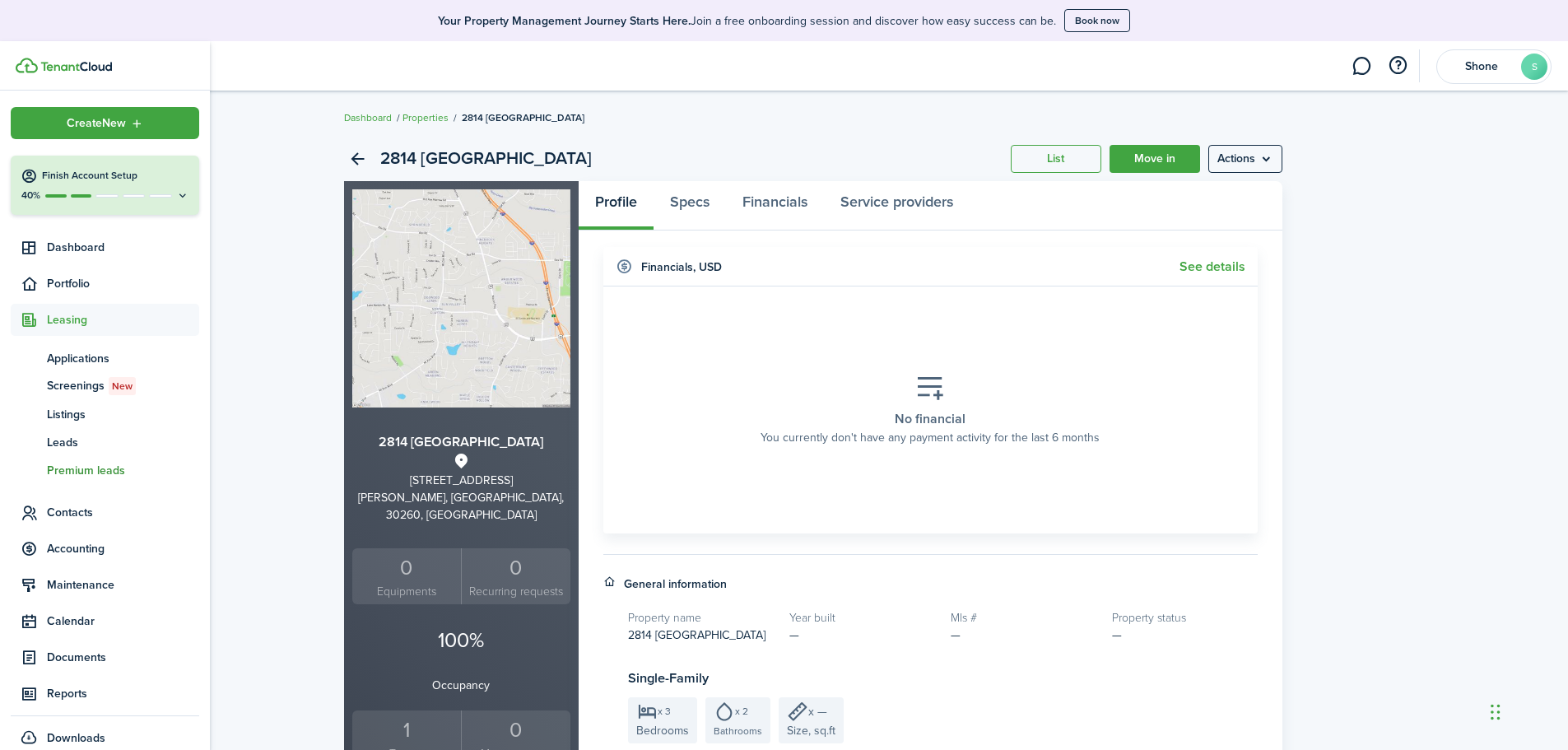
click at [73, 472] on span "Premium leads" at bounding box center [123, 470] width 153 height 18
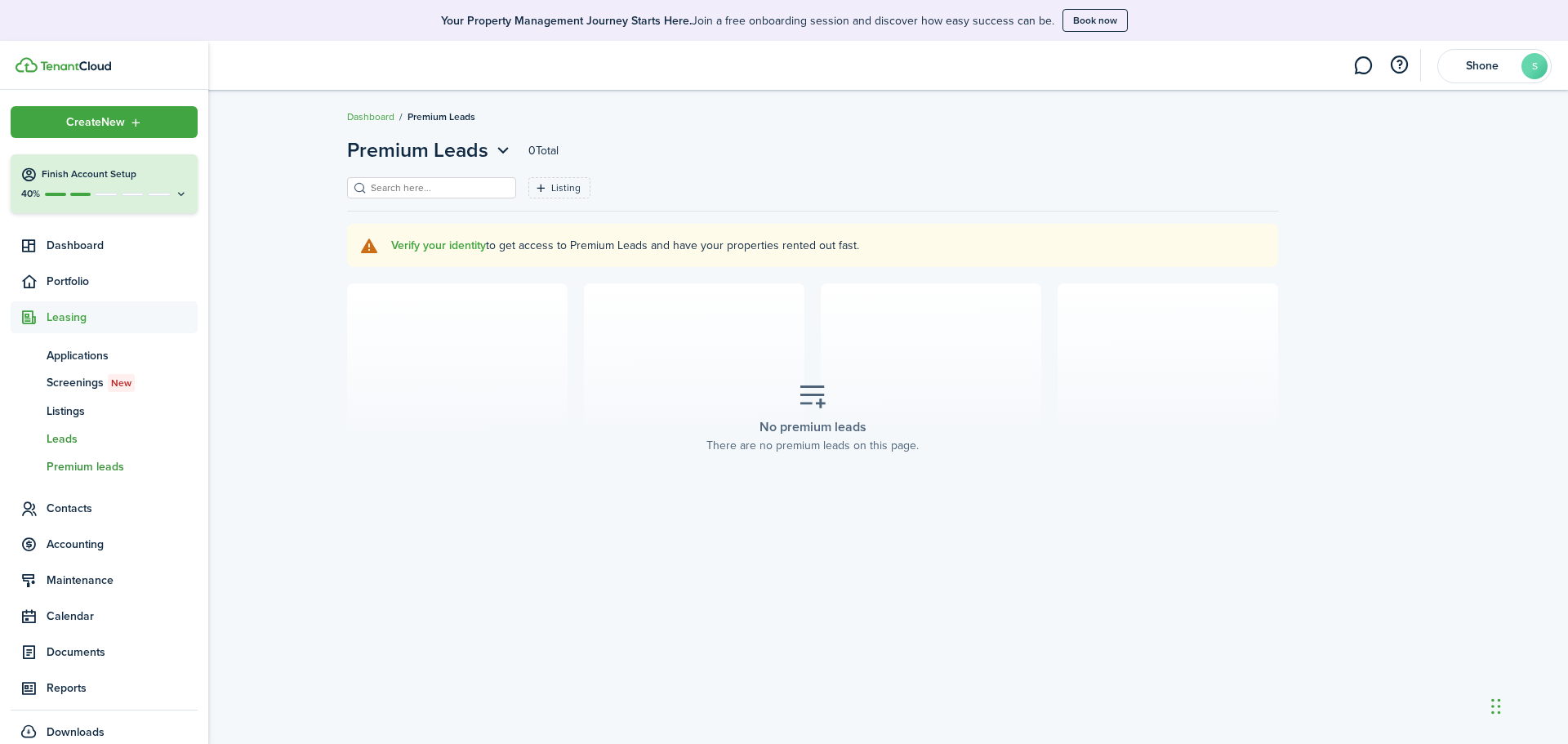
click at [68, 440] on span "Leads" at bounding box center [122, 439] width 151 height 18
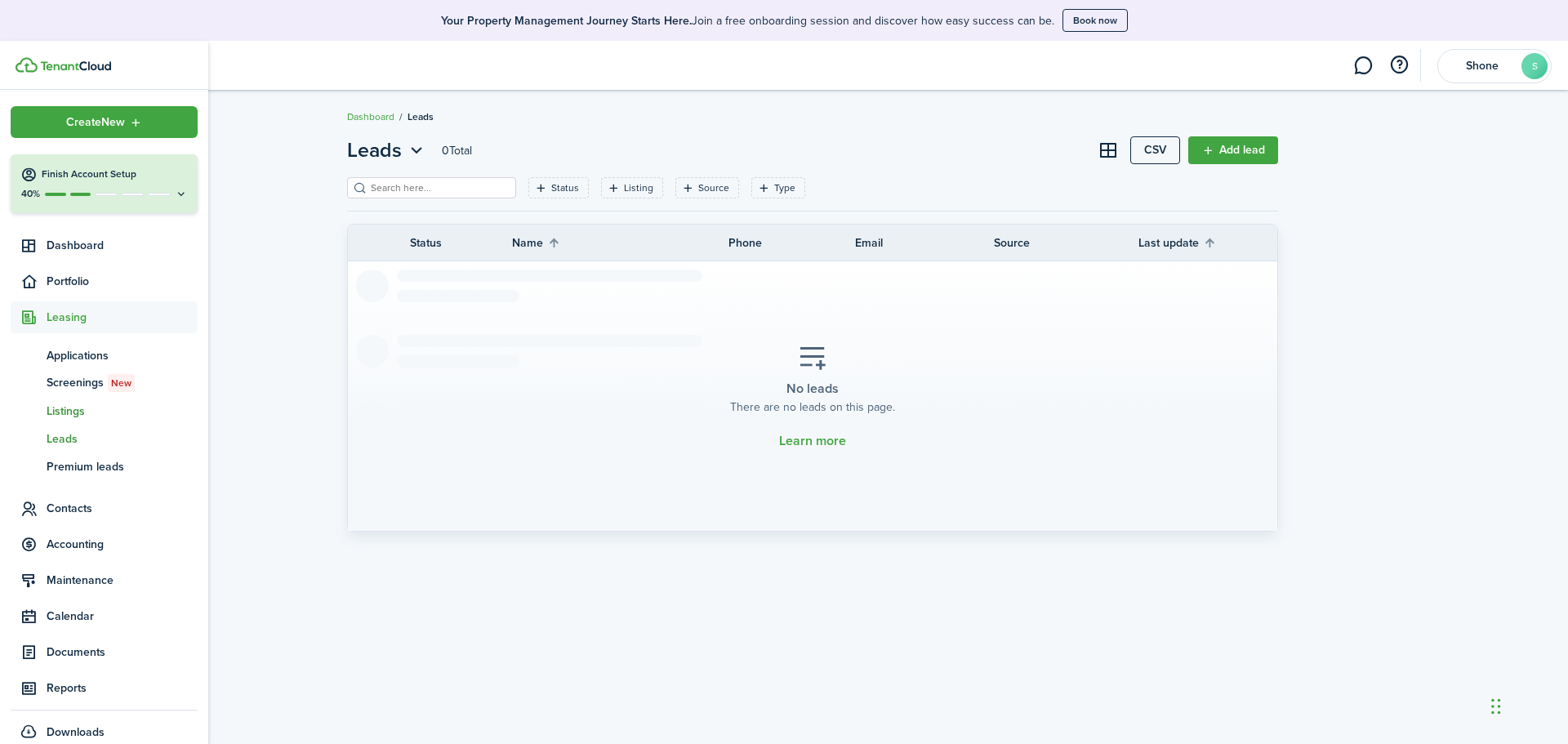
click at [65, 415] on span "Listings" at bounding box center [122, 411] width 151 height 18
